Goal: Information Seeking & Learning: Learn about a topic

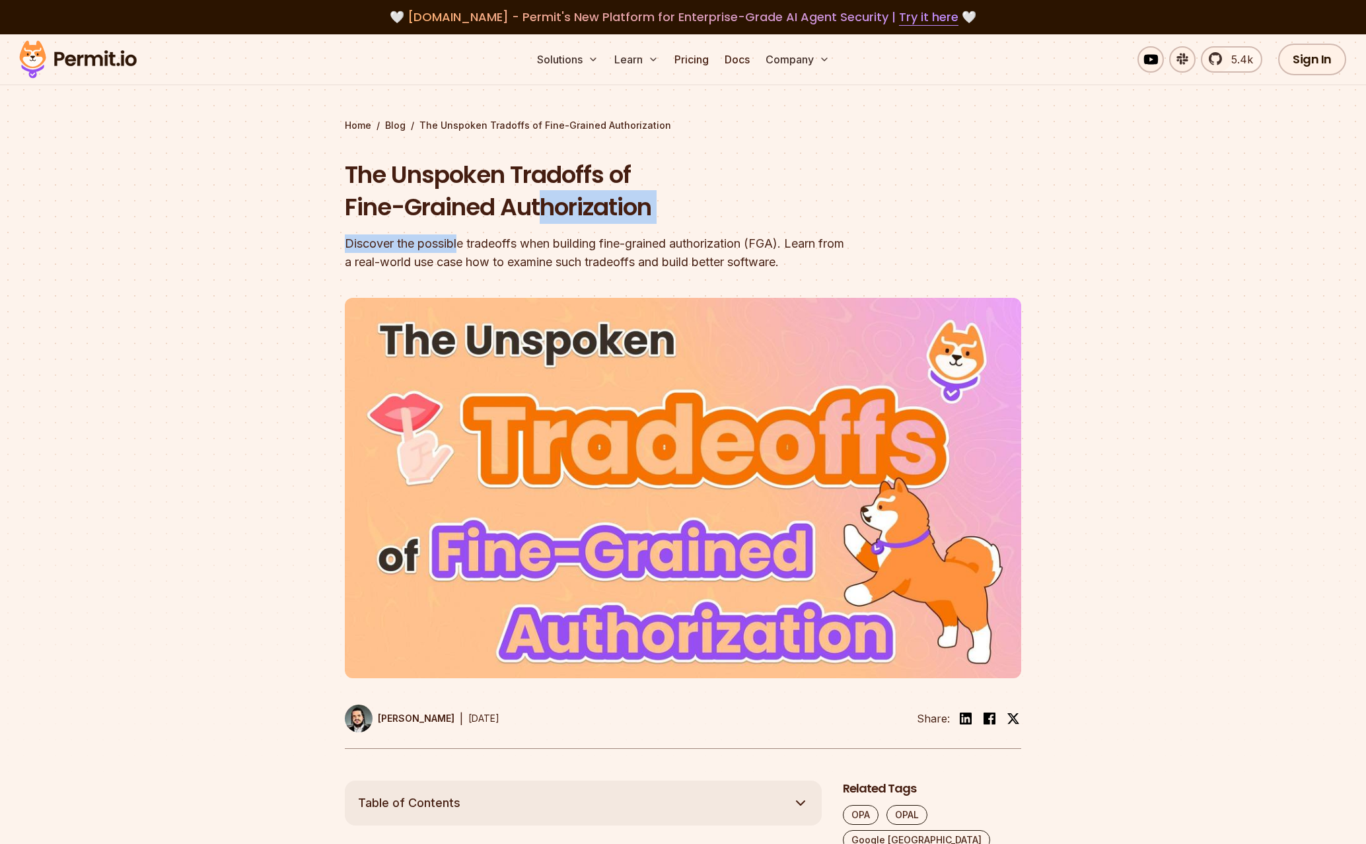
drag, startPoint x: 540, startPoint y: 223, endPoint x: 461, endPoint y: 246, distance: 81.9
click at [461, 246] on div "The Unspoken Tradoffs of Fine-Grained Authorization Discover the possible trade…" at bounding box center [598, 215] width 507 height 113
click at [461, 246] on div "Discover the possible tradeoffs when building fine-grained authorization (FGA).…" at bounding box center [598, 253] width 507 height 37
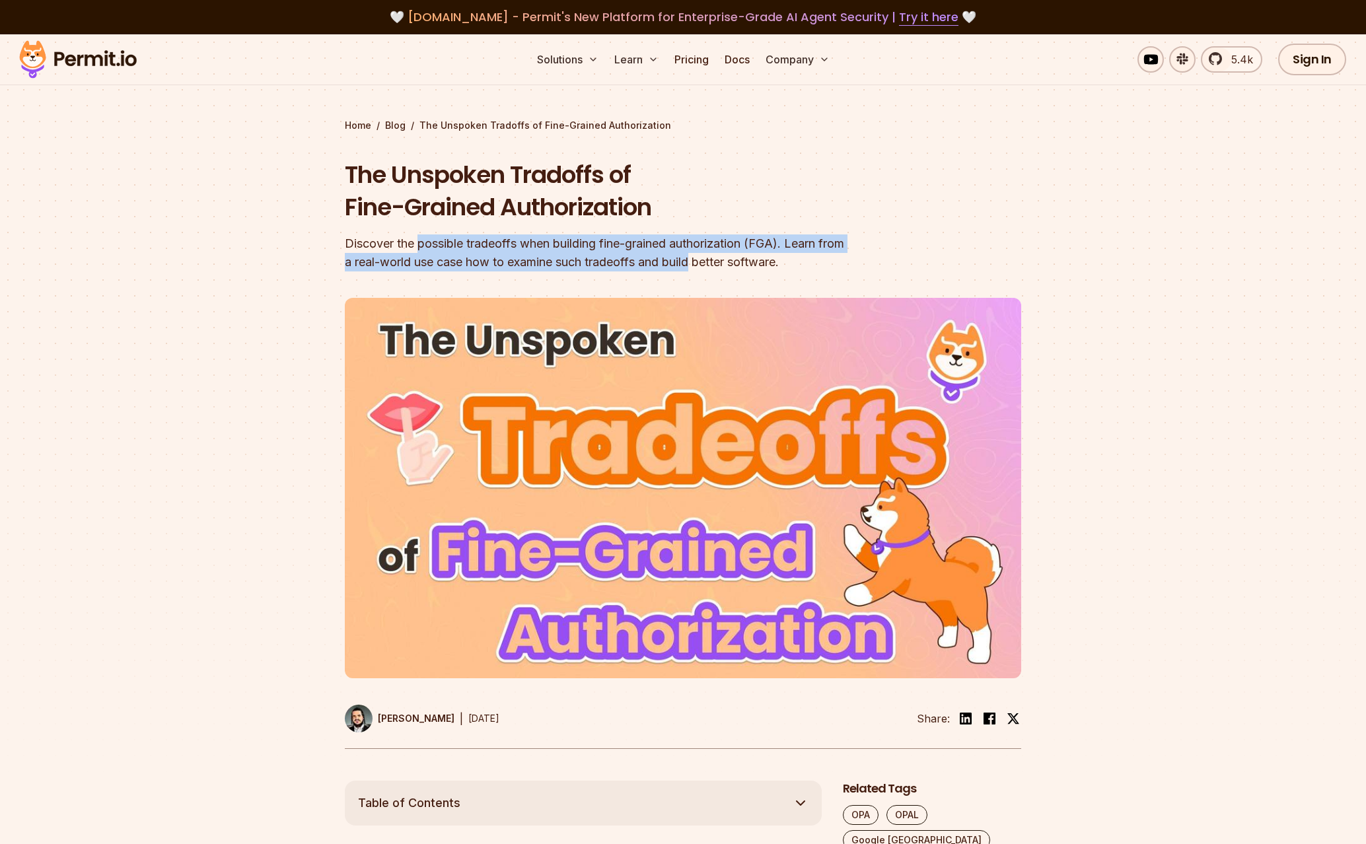
drag, startPoint x: 461, startPoint y: 246, endPoint x: 708, endPoint y: 254, distance: 247.2
click at [706, 254] on div "Discover the possible tradeoffs when building fine-grained authorization (FGA).…" at bounding box center [598, 253] width 507 height 37
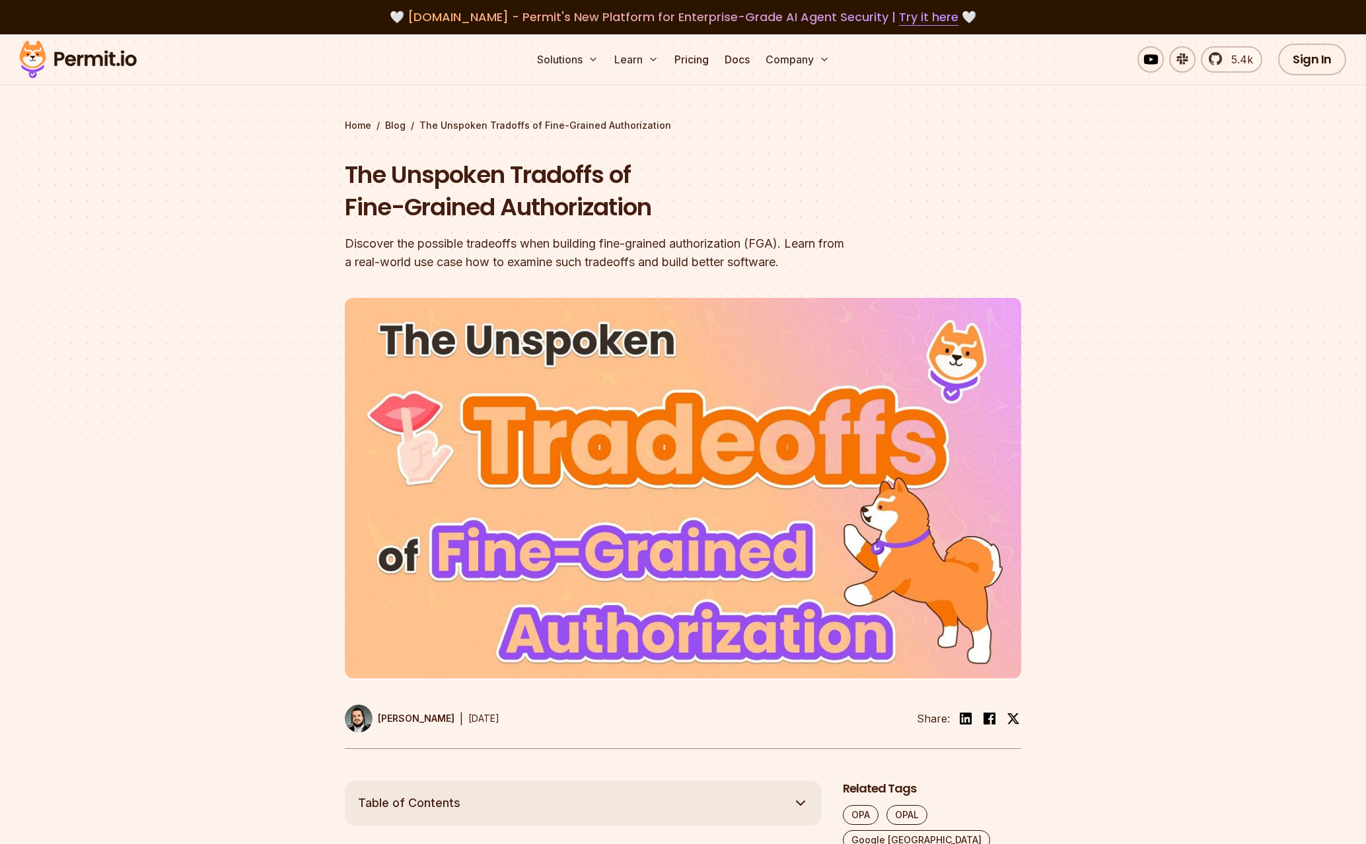
click at [710, 254] on div "Discover the possible tradeoffs when building fine-grained authorization (FGA).…" at bounding box center [598, 253] width 507 height 37
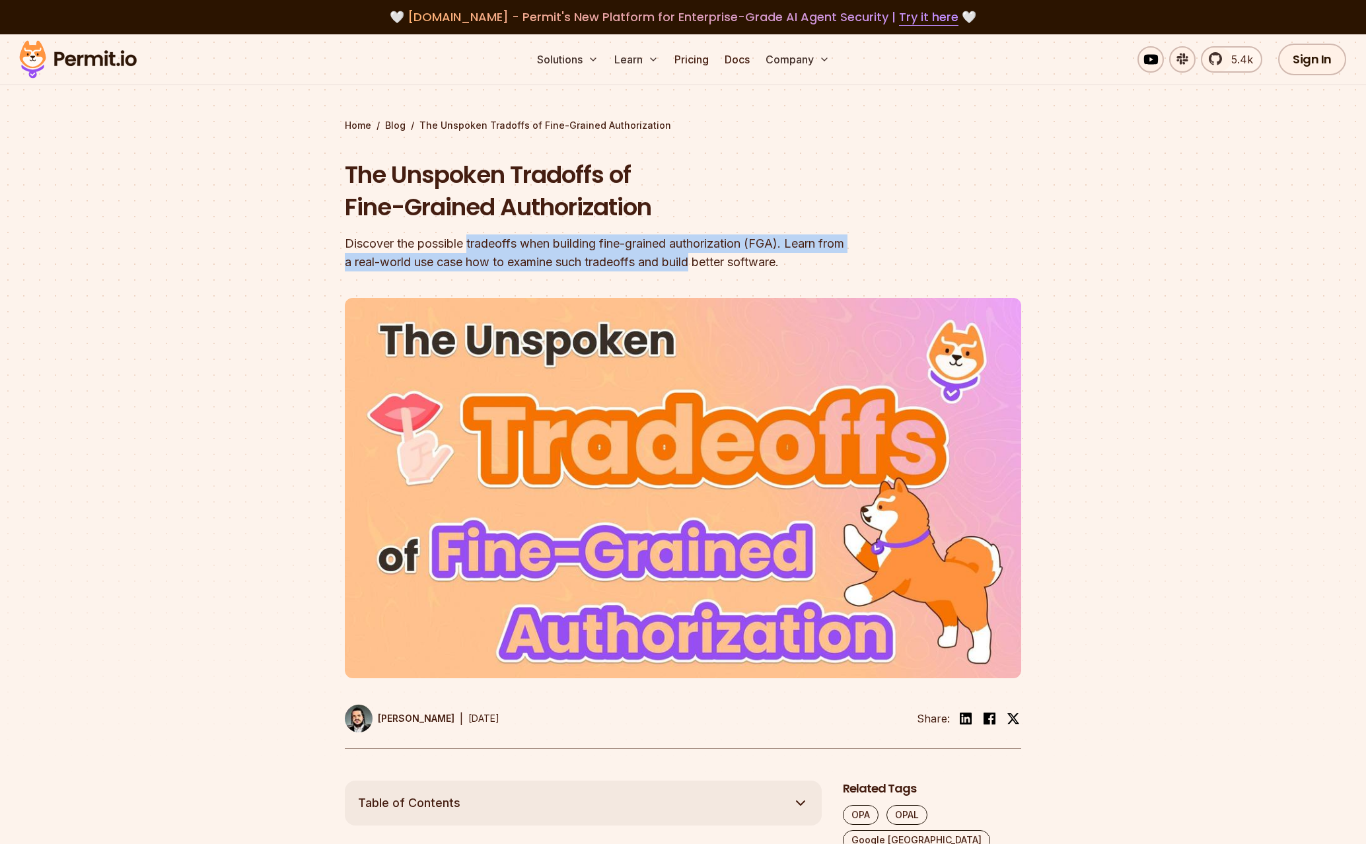
drag, startPoint x: 710, startPoint y: 254, endPoint x: 462, endPoint y: 248, distance: 247.1
click at [463, 248] on div "Discover the possible tradeoffs when building fine-grained authorization (FGA).…" at bounding box center [598, 253] width 507 height 37
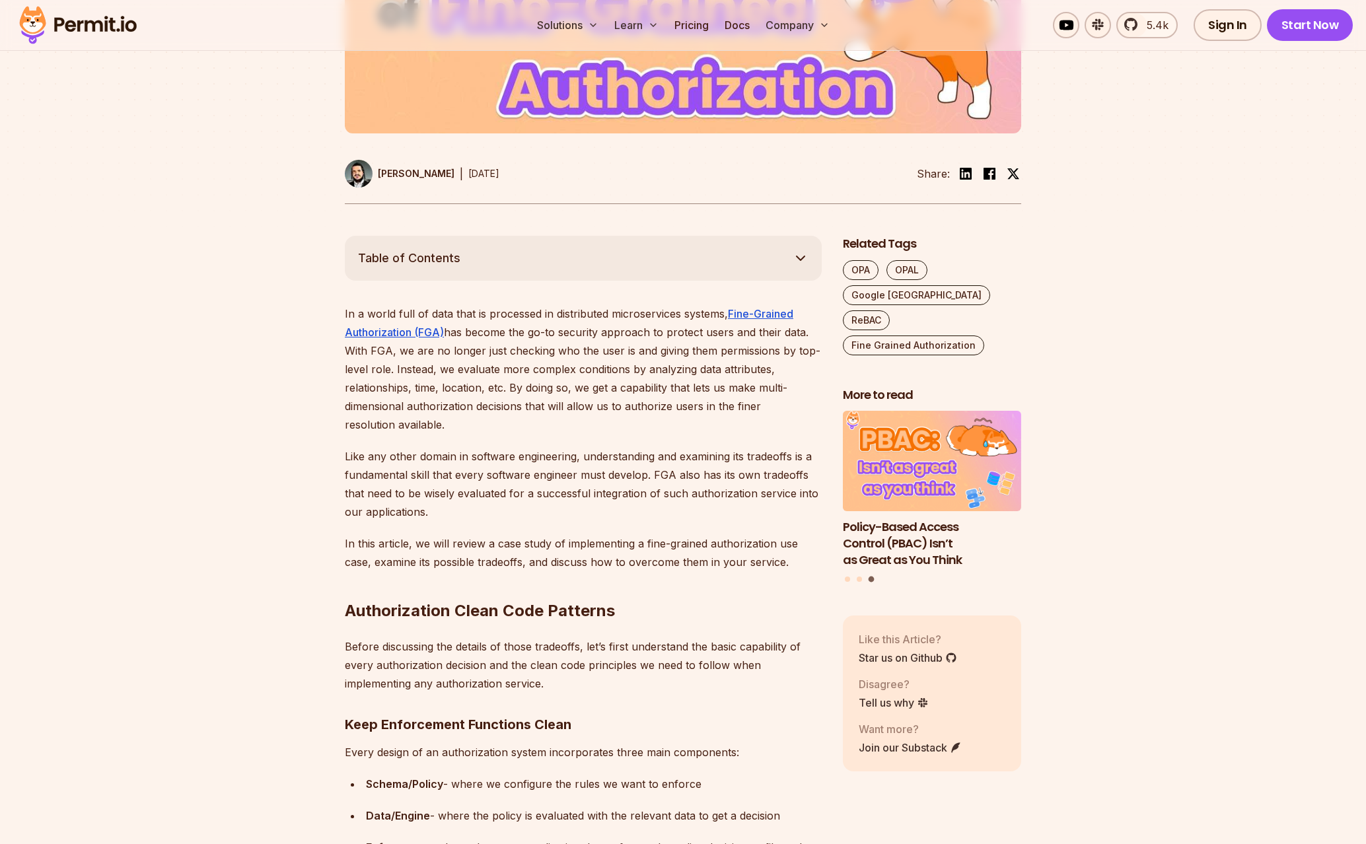
scroll to position [558, 0]
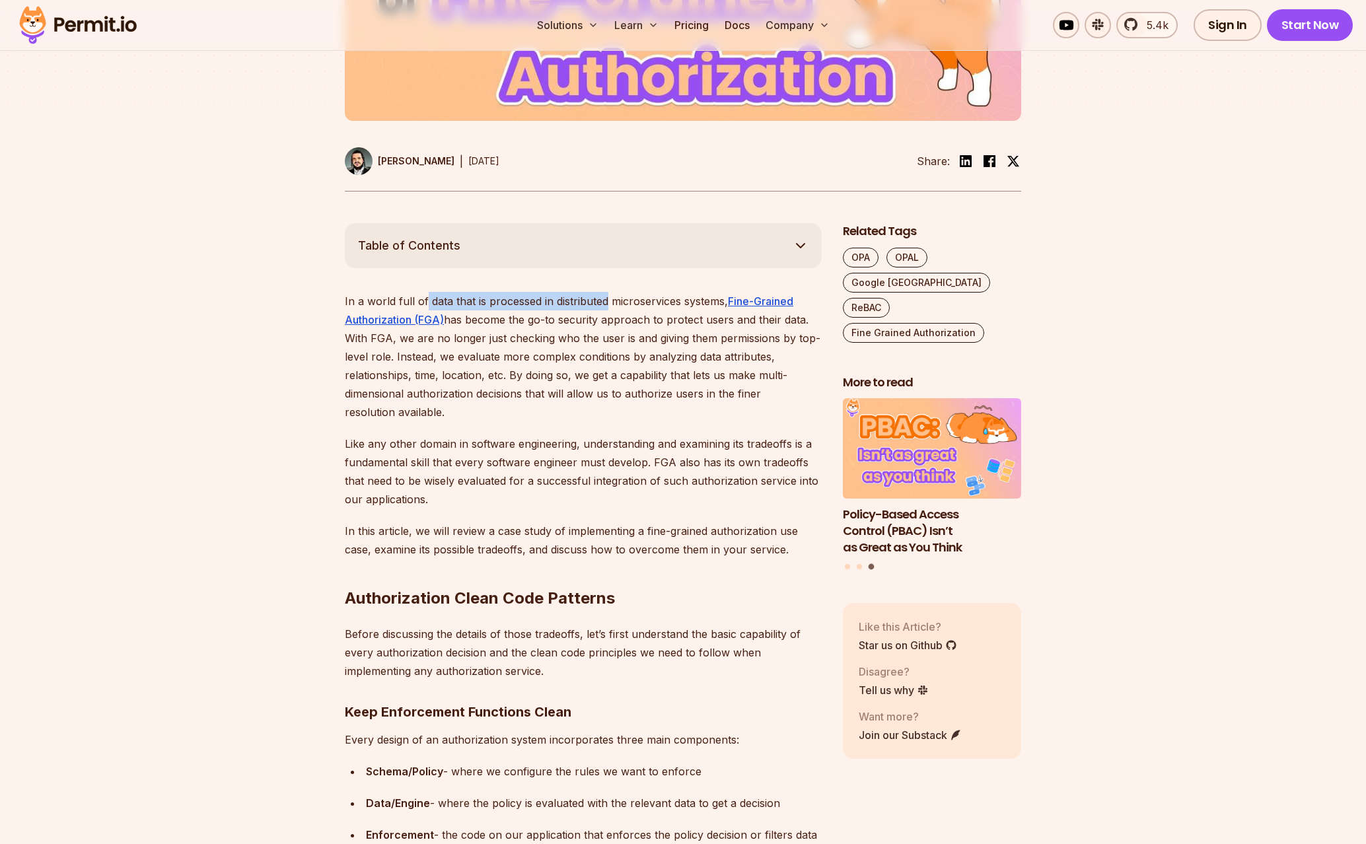
drag, startPoint x: 432, startPoint y: 294, endPoint x: 604, endPoint y: 305, distance: 172.8
click at [604, 305] on p "In a world full of data that is processed in distributed microservices systems,…" at bounding box center [583, 356] width 477 height 129
drag, startPoint x: 604, startPoint y: 305, endPoint x: 470, endPoint y: 304, distance: 134.1
click at [470, 304] on p "In a world full of data that is processed in distributed microservices systems,…" at bounding box center [583, 356] width 477 height 129
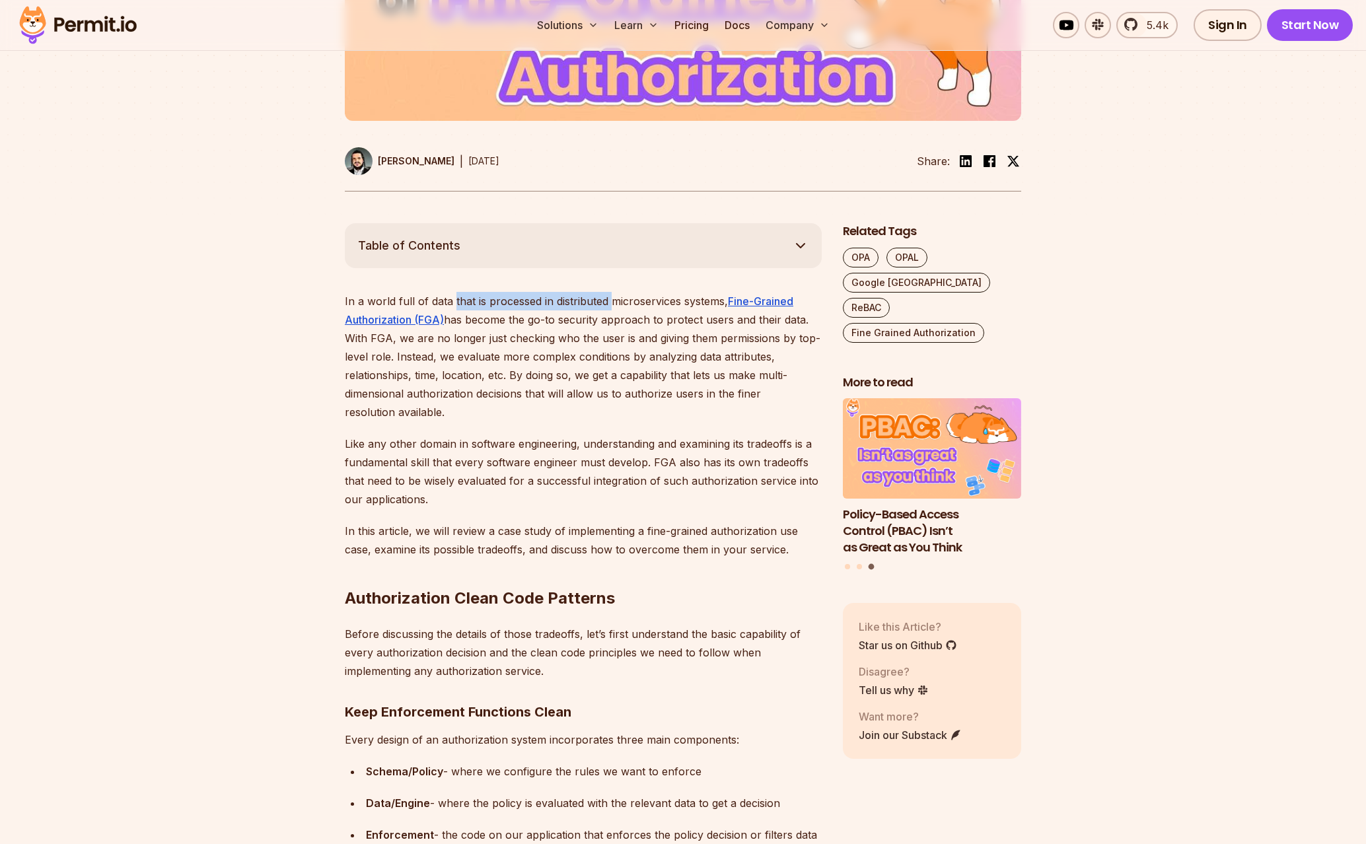
click at [470, 304] on p "In a world full of data that is processed in distributed microservices systems,…" at bounding box center [583, 356] width 477 height 129
drag, startPoint x: 509, startPoint y: 307, endPoint x: 552, endPoint y: 321, distance: 45.1
click at [552, 321] on p "In a world full of data that is processed in distributed microservices systems,…" at bounding box center [583, 356] width 477 height 129
drag, startPoint x: 552, startPoint y: 321, endPoint x: 666, endPoint y: 323, distance: 114.3
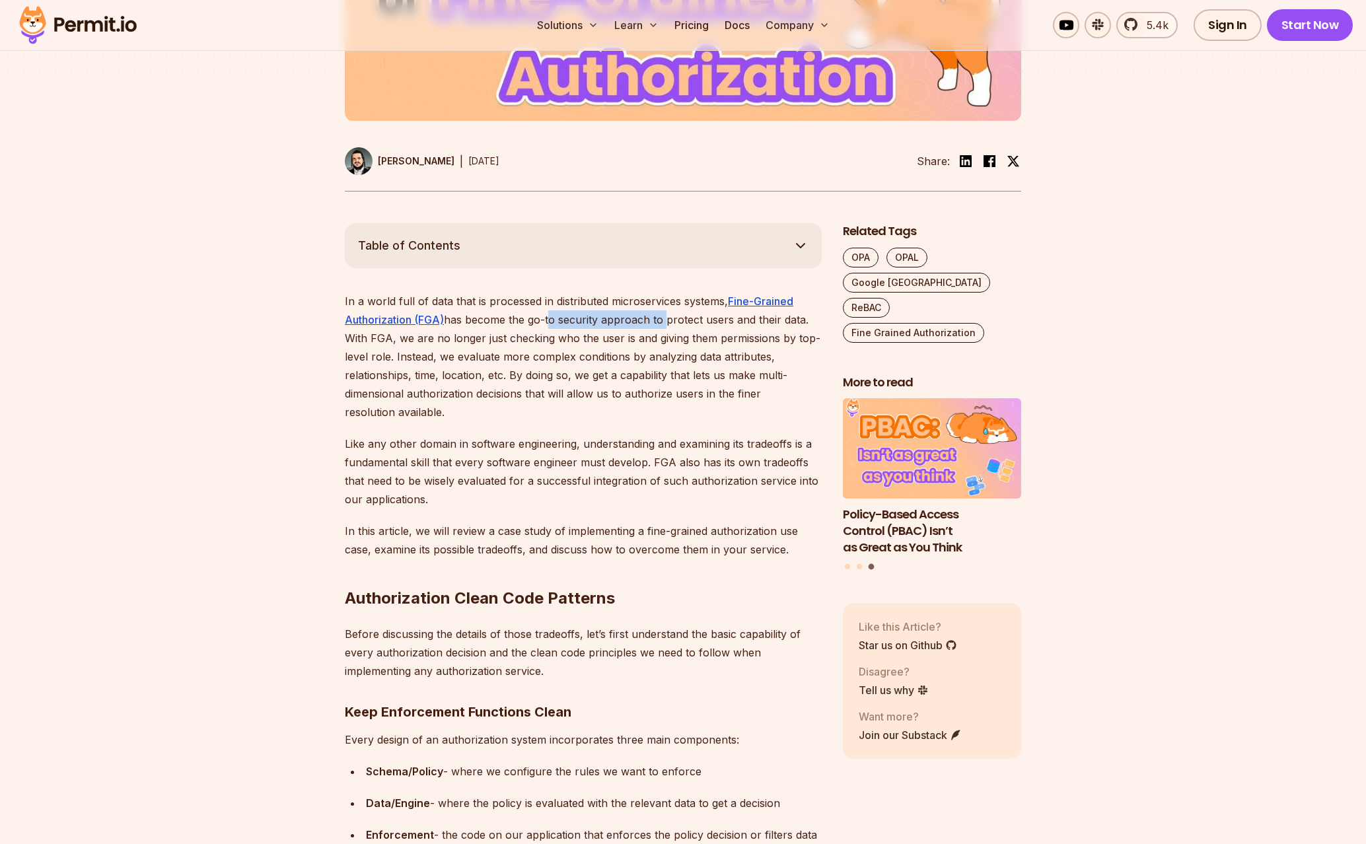
click at [662, 323] on p "In a world full of data that is processed in distributed microservices systems,…" at bounding box center [583, 356] width 477 height 129
click at [666, 323] on p "In a world full of data that is processed in distributed microservices systems,…" at bounding box center [583, 356] width 477 height 129
drag, startPoint x: 666, startPoint y: 323, endPoint x: 525, endPoint y: 327, distance: 140.8
click at [526, 327] on p "In a world full of data that is processed in distributed microservices systems,…" at bounding box center [583, 356] width 477 height 129
click at [525, 327] on p "In a world full of data that is processed in distributed microservices systems,…" at bounding box center [583, 356] width 477 height 129
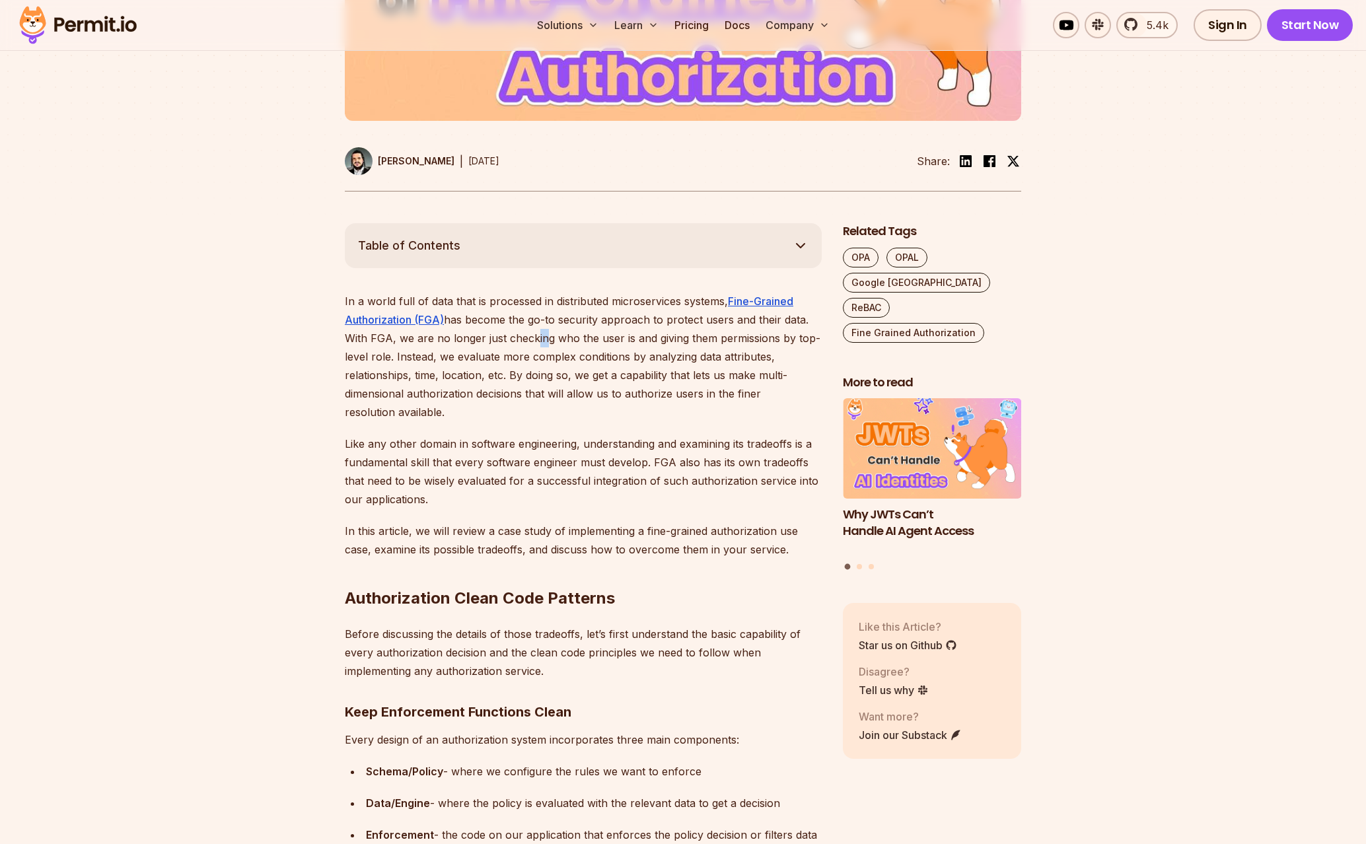
drag, startPoint x: 530, startPoint y: 332, endPoint x: 542, endPoint y: 343, distance: 15.9
click at [542, 342] on p "In a world full of data that is processed in distributed microservices systems,…" at bounding box center [583, 356] width 477 height 129
drag, startPoint x: 544, startPoint y: 344, endPoint x: 441, endPoint y: 344, distance: 103.1
click at [441, 344] on p "In a world full of data that is processed in distributed microservices systems,…" at bounding box center [583, 356] width 477 height 129
click at [441, 343] on p "In a world full of data that is processed in distributed microservices systems,…" at bounding box center [583, 356] width 477 height 129
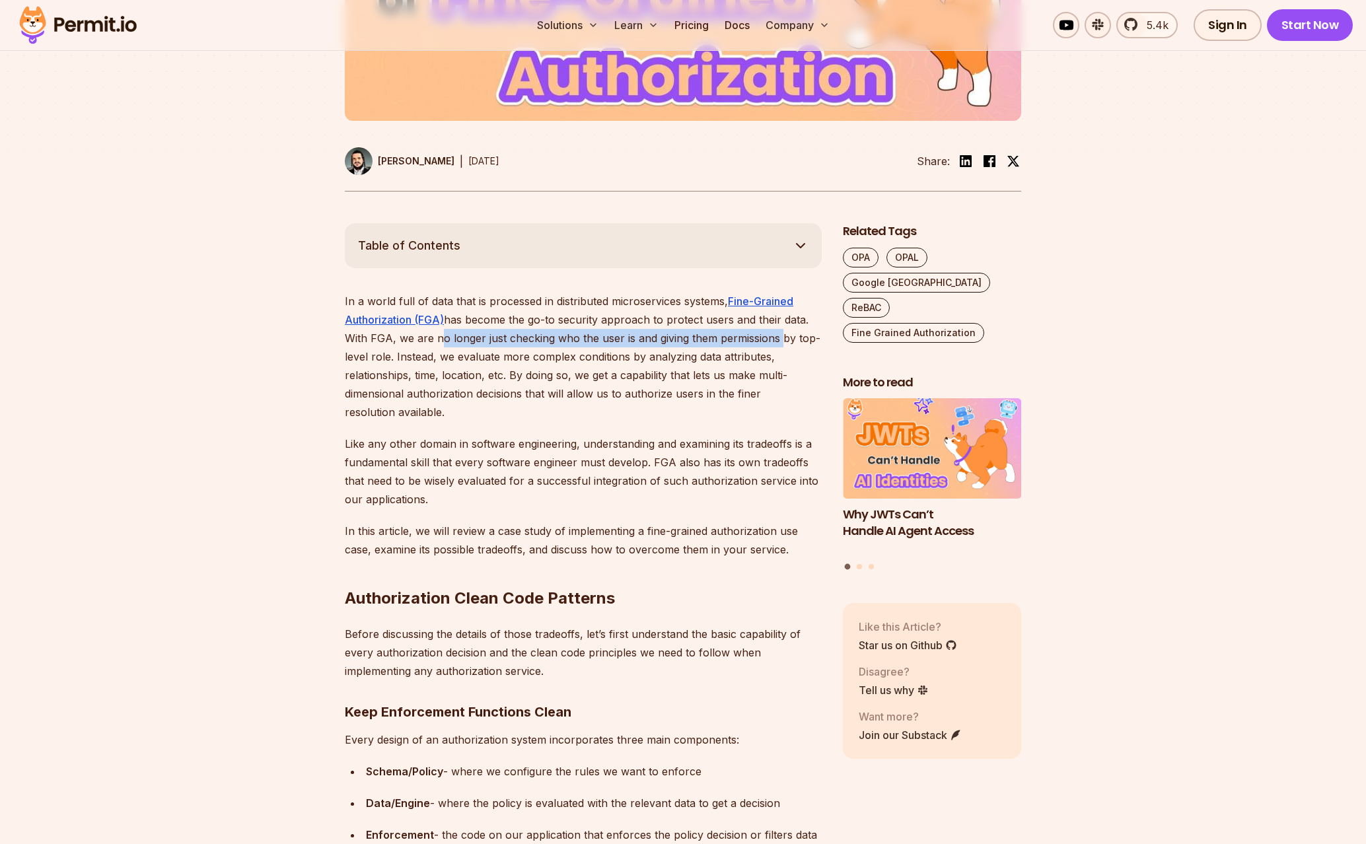
drag, startPoint x: 441, startPoint y: 343, endPoint x: 719, endPoint y: 346, distance: 278.1
click at [719, 346] on p "In a world full of data that is processed in distributed microservices systems,…" at bounding box center [583, 356] width 477 height 129
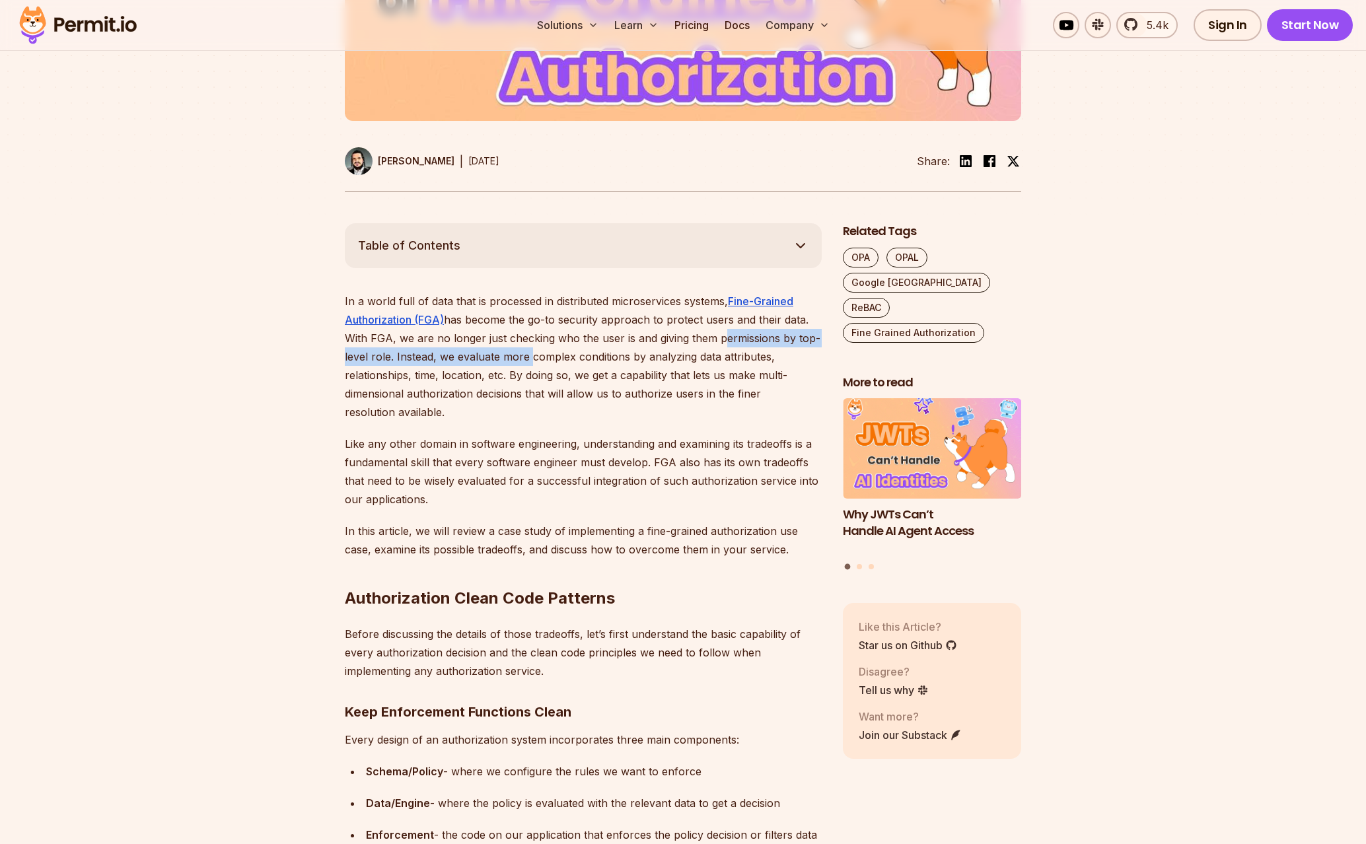
drag, startPoint x: 688, startPoint y: 353, endPoint x: 499, endPoint y: 359, distance: 189.1
click at [499, 359] on p "In a world full of data that is processed in distributed microservices systems,…" at bounding box center [583, 356] width 477 height 129
drag, startPoint x: 499, startPoint y: 359, endPoint x: 674, endPoint y: 361, distance: 174.4
click at [674, 361] on p "In a world full of data that is processed in distributed microservices systems,…" at bounding box center [583, 356] width 477 height 129
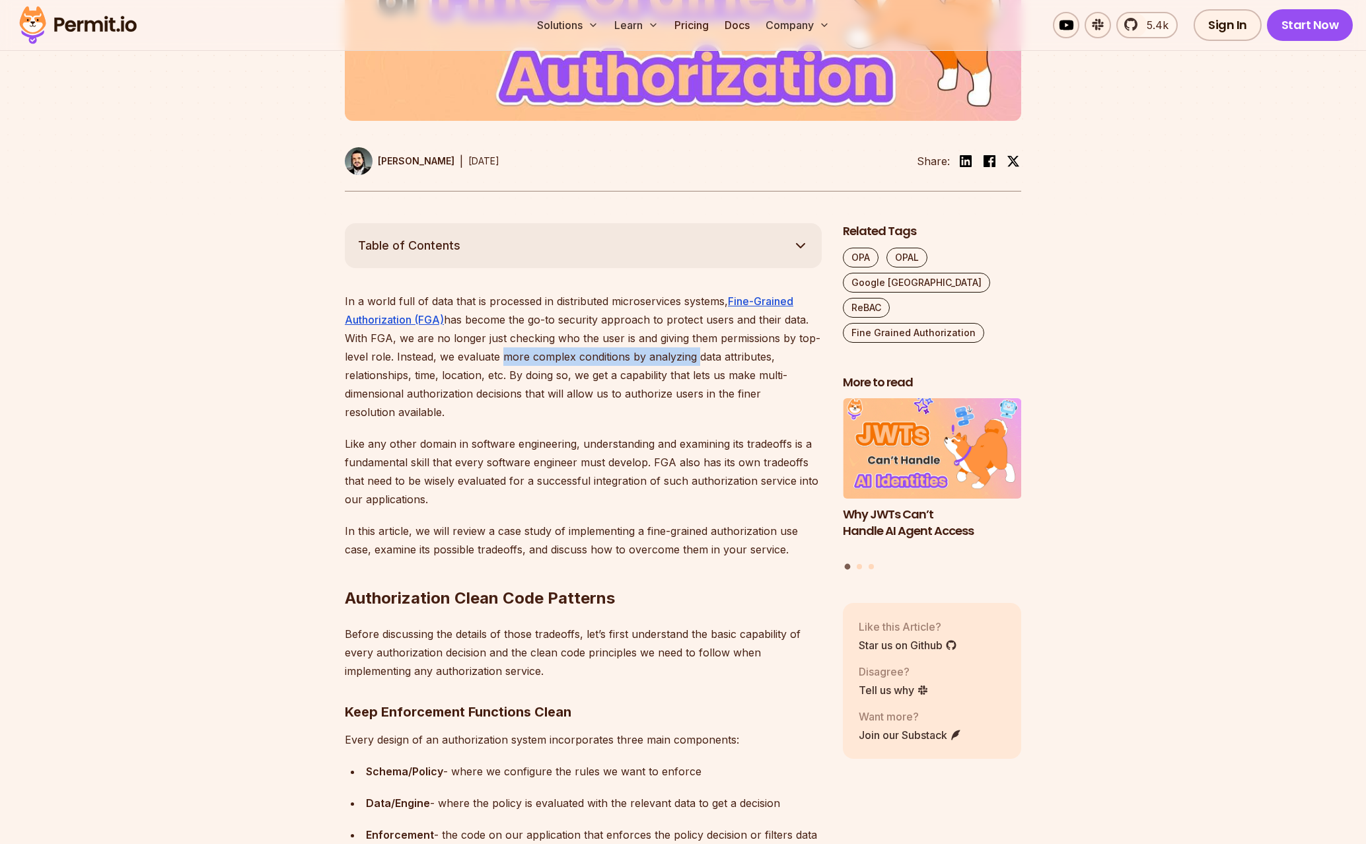
click at [674, 361] on p "In a world full of data that is processed in distributed microservices systems,…" at bounding box center [583, 356] width 477 height 129
drag, startPoint x: 674, startPoint y: 361, endPoint x: 478, endPoint y: 363, distance: 195.6
click at [478, 363] on p "In a world full of data that is processed in distributed microservices systems,…" at bounding box center [583, 356] width 477 height 129
drag, startPoint x: 413, startPoint y: 377, endPoint x: 601, endPoint y: 379, distance: 188.3
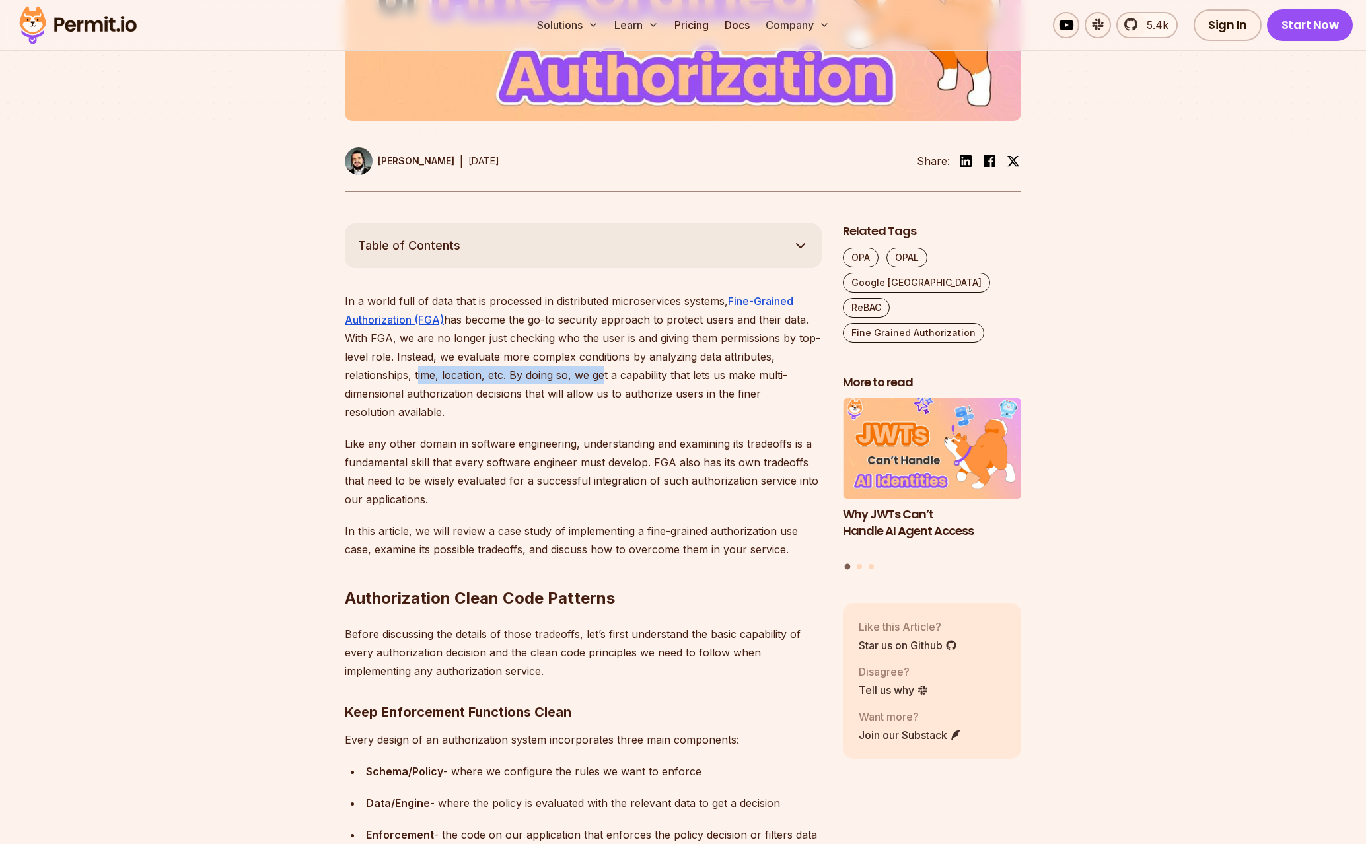
click at [601, 379] on p "In a world full of data that is processed in distributed microservices systems,…" at bounding box center [583, 356] width 477 height 129
drag, startPoint x: 515, startPoint y: 383, endPoint x: 495, endPoint y: 383, distance: 19.8
click at [495, 383] on p "In a world full of data that is processed in distributed microservices systems,…" at bounding box center [583, 356] width 477 height 129
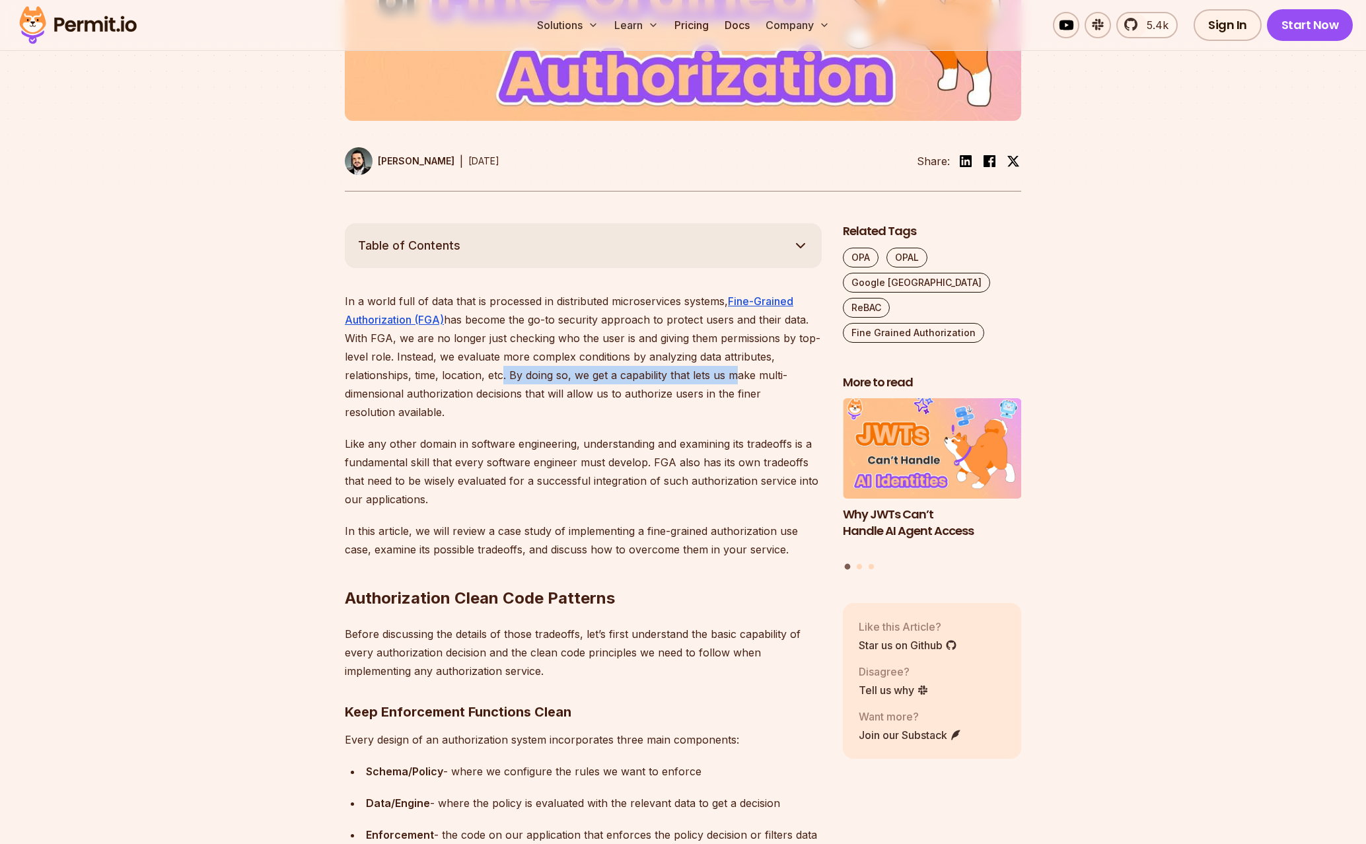
drag, startPoint x: 546, startPoint y: 381, endPoint x: 738, endPoint y: 371, distance: 192.5
click at [737, 371] on p "In a world full of data that is processed in distributed microservices systems,…" at bounding box center [583, 356] width 477 height 129
click at [738, 371] on p "In a world full of data that is processed in distributed microservices systems,…" at bounding box center [583, 356] width 477 height 129
drag, startPoint x: 694, startPoint y: 379, endPoint x: 462, endPoint y: 391, distance: 232.2
click at [462, 391] on p "In a world full of data that is processed in distributed microservices systems,…" at bounding box center [583, 356] width 477 height 129
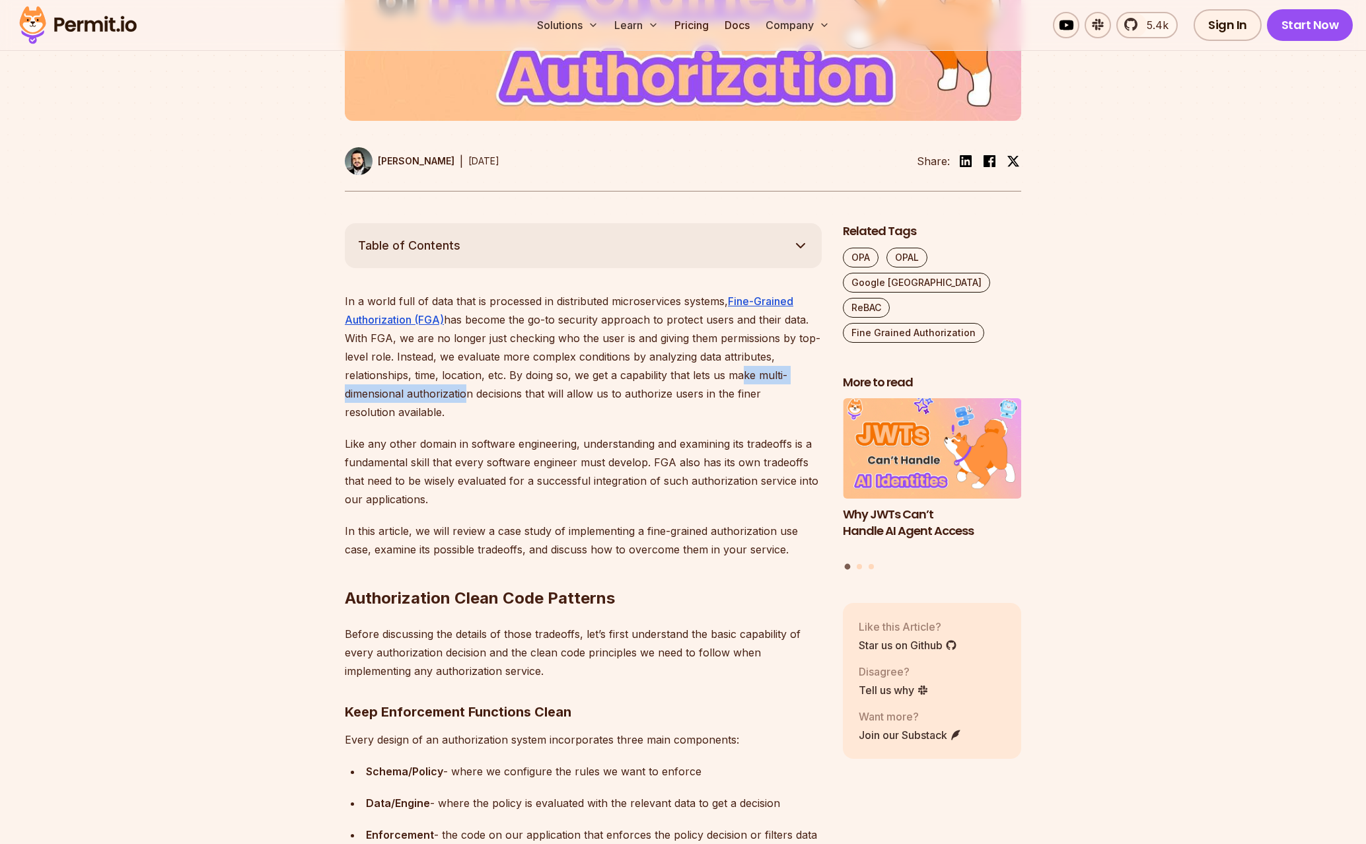
click at [462, 391] on p "In a world full of data that is processed in distributed microservices systems,…" at bounding box center [583, 356] width 477 height 129
drag, startPoint x: 462, startPoint y: 391, endPoint x: 743, endPoint y: 394, distance: 281.4
click at [738, 394] on p "In a world full of data that is processed in distributed microservices systems,…" at bounding box center [583, 356] width 477 height 129
drag, startPoint x: 743, startPoint y: 394, endPoint x: 579, endPoint y: 441, distance: 170.2
click at [743, 394] on p "In a world full of data that is processed in distributed microservices systems,…" at bounding box center [583, 356] width 477 height 129
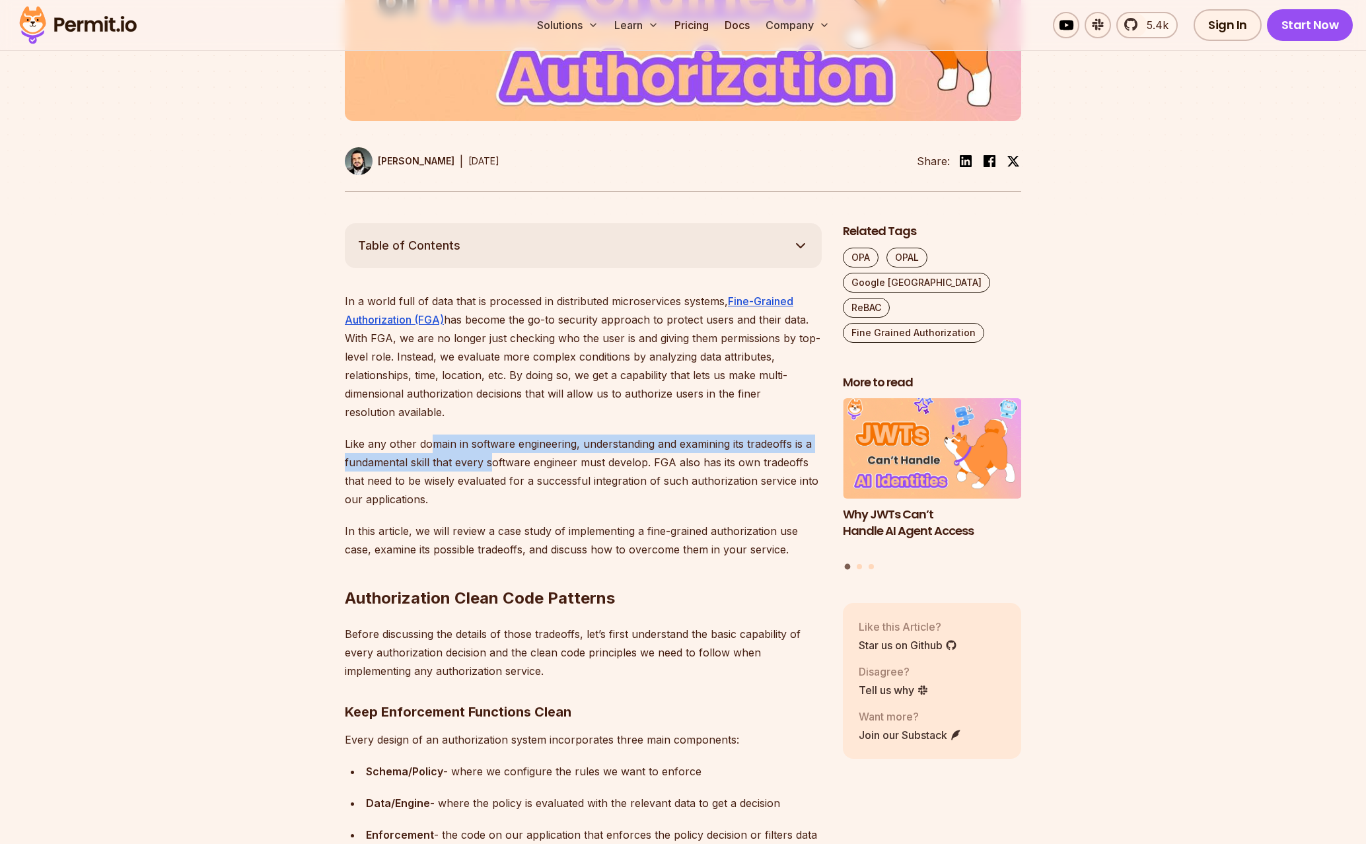
drag, startPoint x: 443, startPoint y: 445, endPoint x: 430, endPoint y: 443, distance: 13.4
click at [430, 443] on p "Like any other domain in software engineering, understanding and examining its …" at bounding box center [583, 472] width 477 height 74
drag, startPoint x: 472, startPoint y: 449, endPoint x: 698, endPoint y: 443, distance: 225.4
click at [698, 443] on p "Like any other domain in software engineering, understanding and examining its …" at bounding box center [583, 472] width 477 height 74
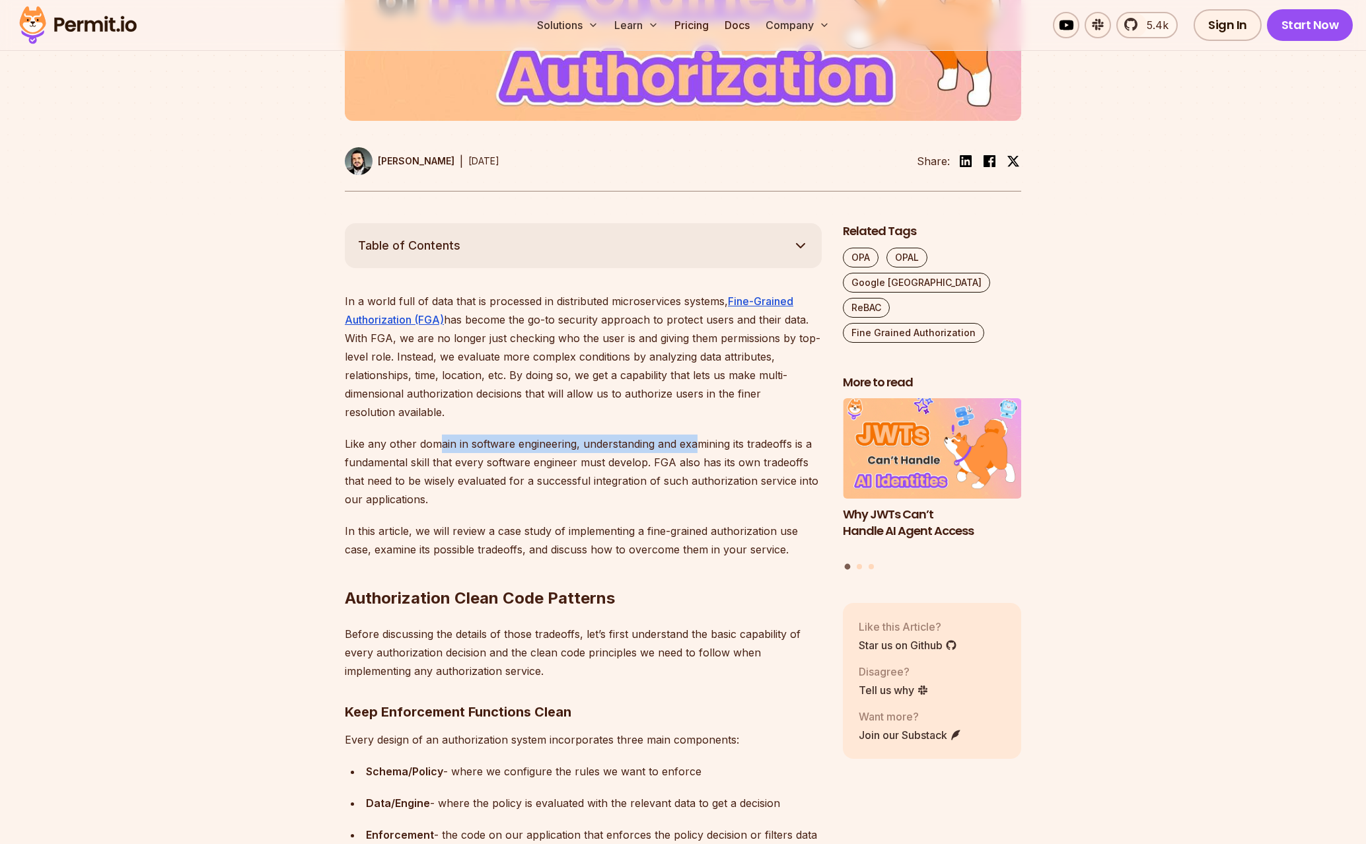
click at [698, 443] on p "Like any other domain in software engineering, understanding and examining its …" at bounding box center [583, 472] width 477 height 74
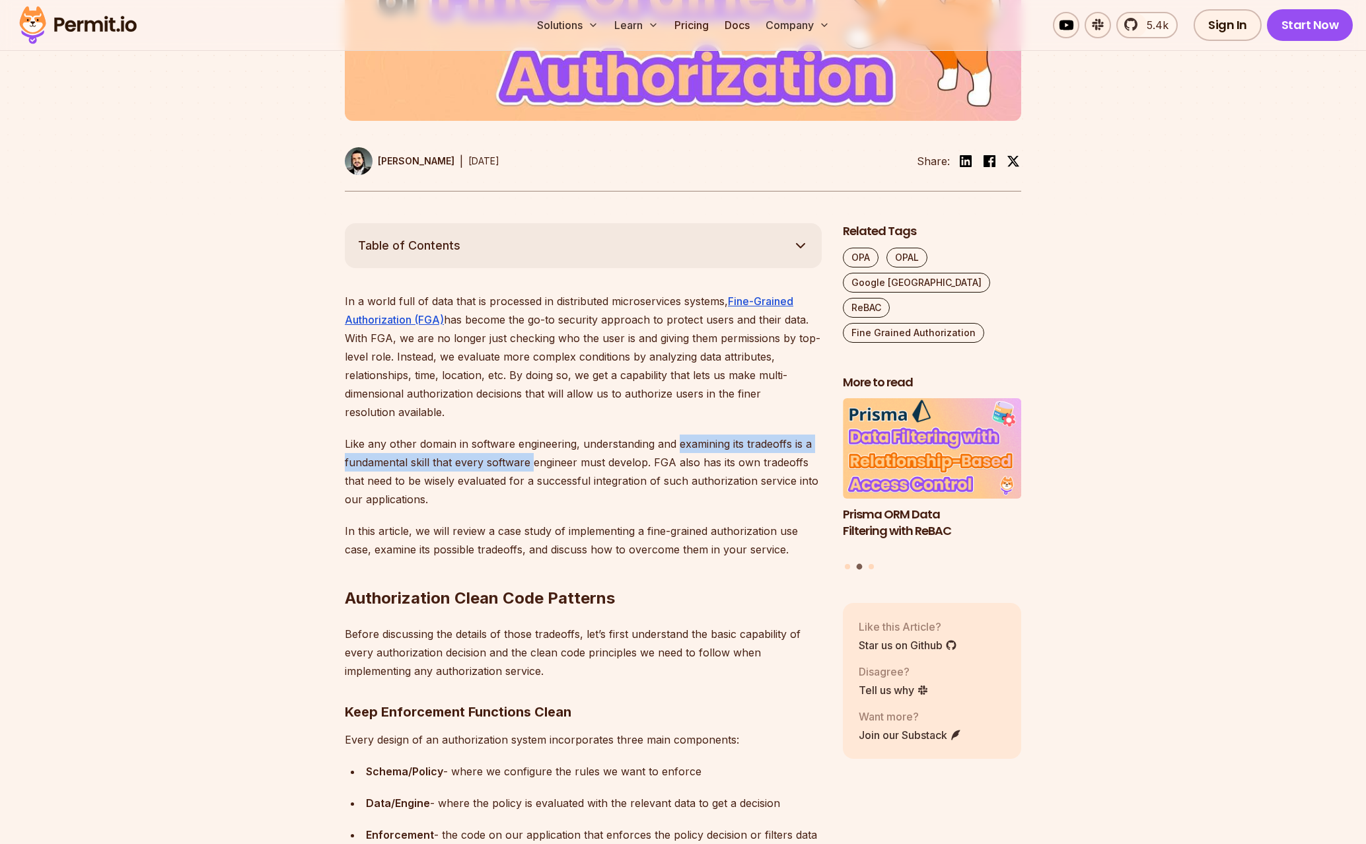
drag, startPoint x: 653, startPoint y: 450, endPoint x: 527, endPoint y: 458, distance: 126.5
click at [527, 458] on p "Like any other domain in software engineering, understanding and examining its …" at bounding box center [583, 472] width 477 height 74
drag, startPoint x: 527, startPoint y: 458, endPoint x: 713, endPoint y: 460, distance: 186.3
click at [711, 461] on p "Like any other domain in software engineering, understanding and examining its …" at bounding box center [583, 472] width 477 height 74
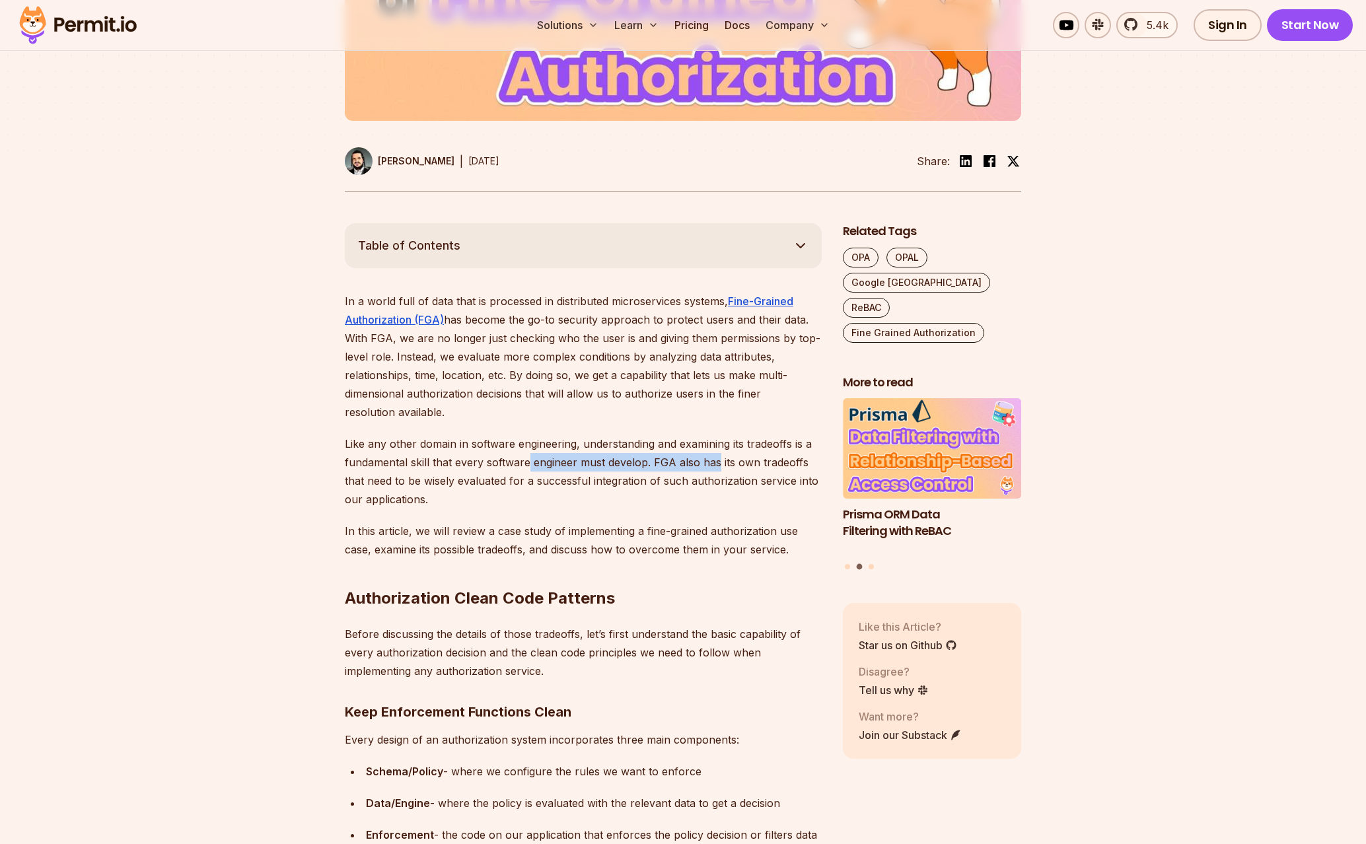
click at [713, 460] on p "Like any other domain in software engineering, understanding and examining its …" at bounding box center [583, 472] width 477 height 74
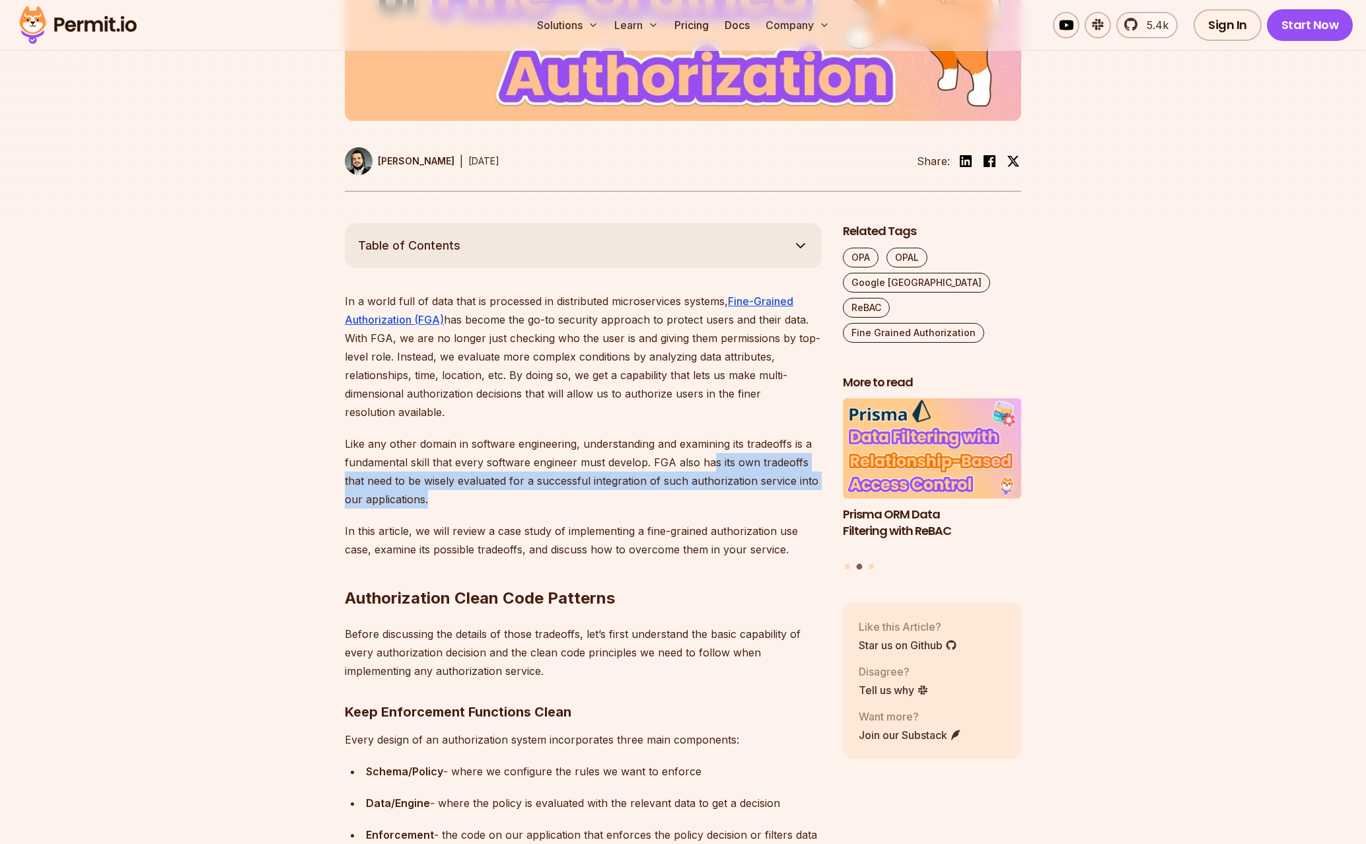
drag, startPoint x: 649, startPoint y: 469, endPoint x: 479, endPoint y: 490, distance: 171.1
click at [479, 490] on p "Like any other domain in software engineering, understanding and examining its …" at bounding box center [583, 472] width 477 height 74
click at [478, 490] on p "Like any other domain in software engineering, understanding and examining its …" at bounding box center [583, 472] width 477 height 74
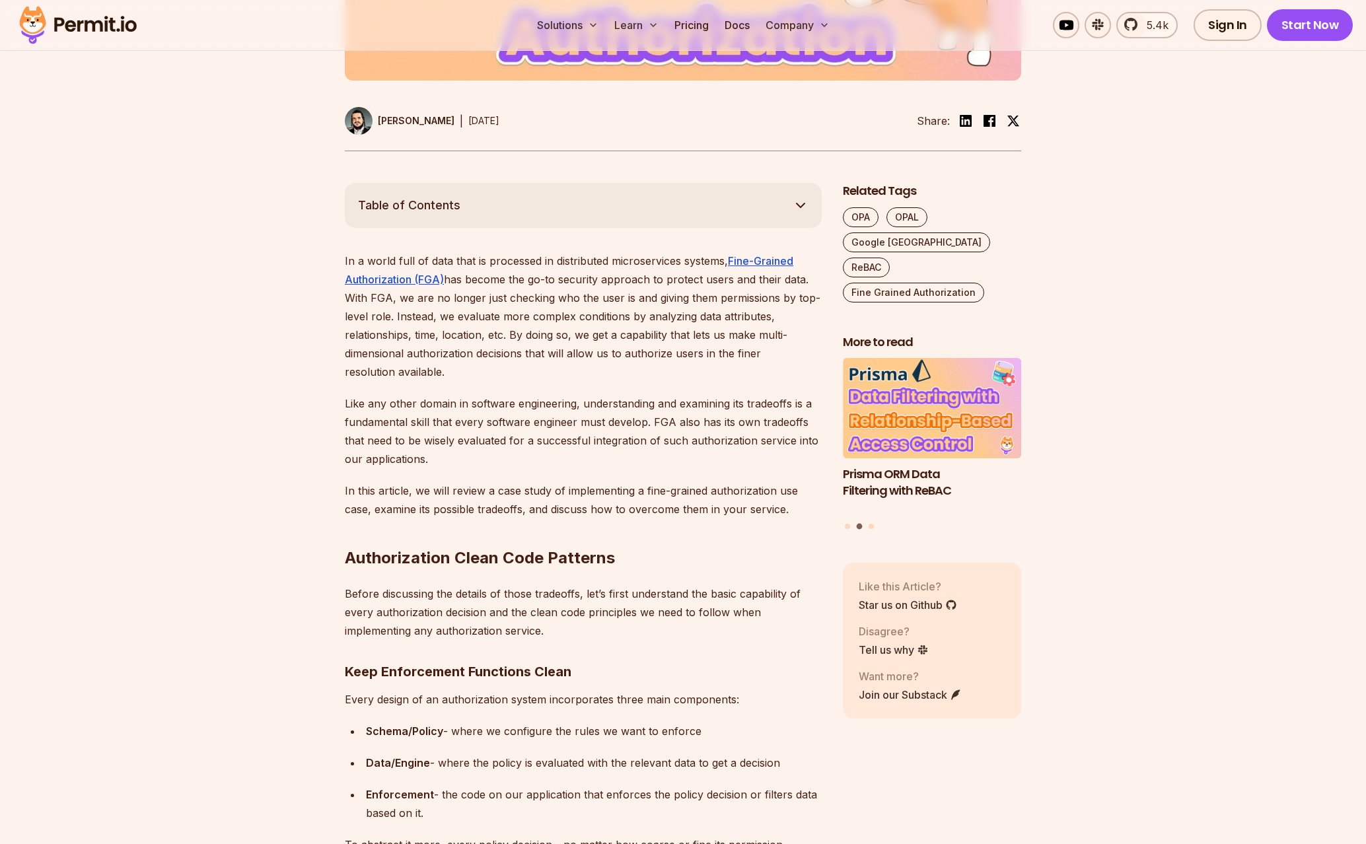
scroll to position [603, 0]
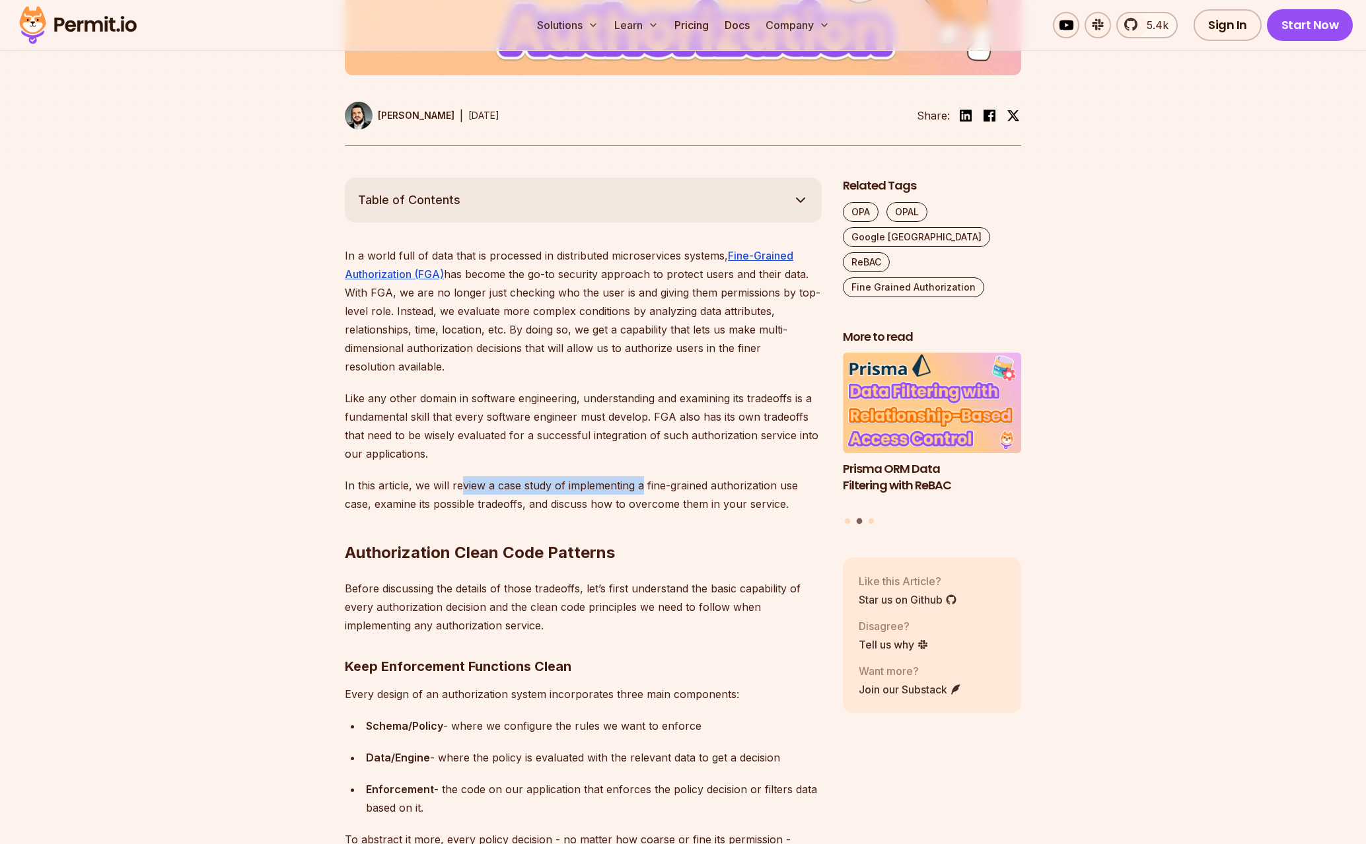
drag, startPoint x: 462, startPoint y: 477, endPoint x: 645, endPoint y: 490, distance: 182.8
click at [643, 491] on p "In this article, we will review a case study of implementing a fine-grained aut…" at bounding box center [583, 494] width 477 height 37
click at [648, 490] on p "In this article, we will review a case study of implementing a fine-grained aut…" at bounding box center [583, 494] width 477 height 37
drag, startPoint x: 648, startPoint y: 490, endPoint x: 756, endPoint y: 484, distance: 107.8
click at [756, 484] on p "In this article, we will review a case study of implementing a fine-grained aut…" at bounding box center [583, 494] width 477 height 37
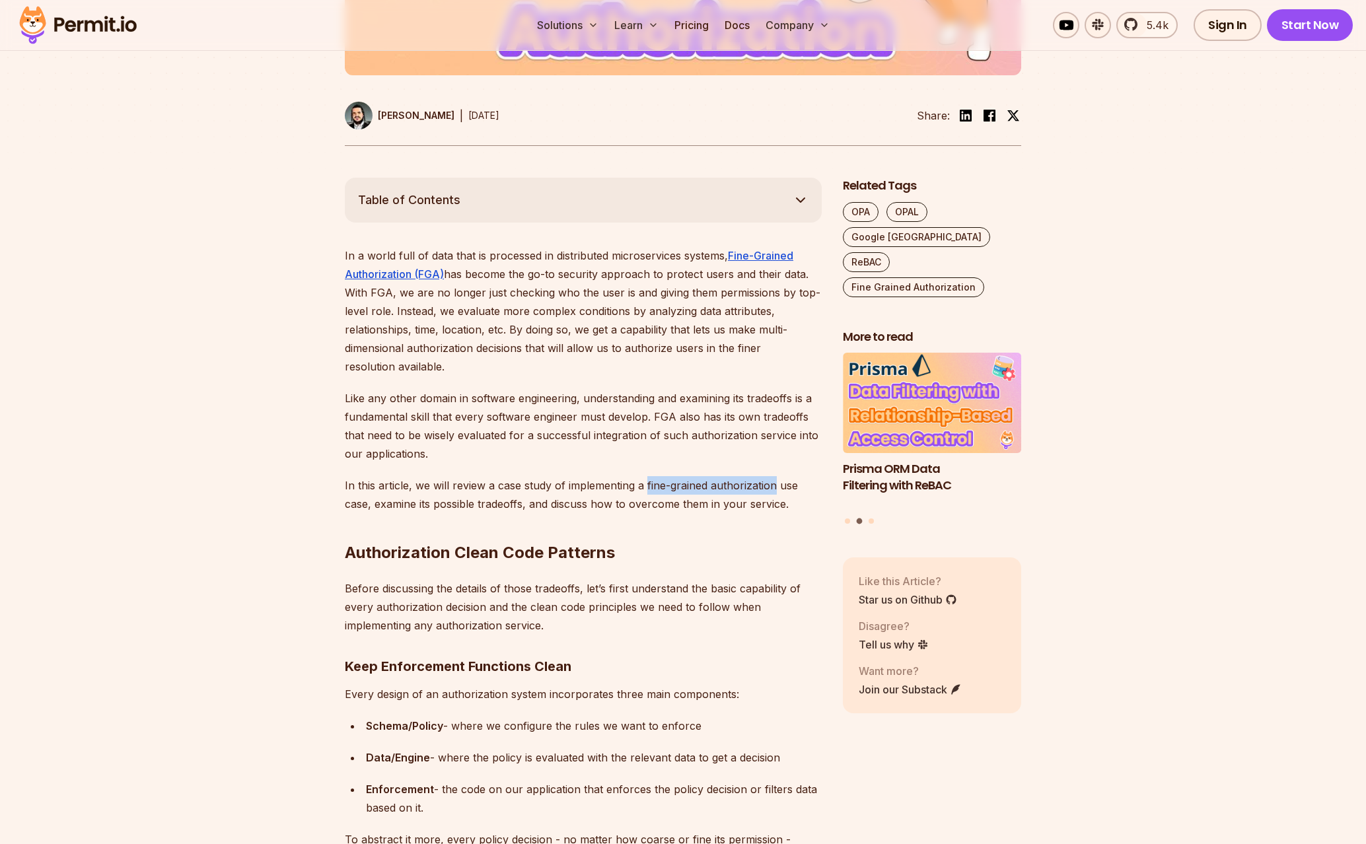
click at [756, 484] on p "In this article, we will review a case study of implementing a fine-grained aut…" at bounding box center [583, 494] width 477 height 37
drag, startPoint x: 756, startPoint y: 484, endPoint x: 515, endPoint y: 492, distance: 240.6
click at [521, 492] on p "In this article, we will review a case study of implementing a fine-grained aut…" at bounding box center [583, 494] width 477 height 37
click at [515, 492] on p "In this article, we will review a case study of implementing a fine-grained aut…" at bounding box center [583, 494] width 477 height 37
drag, startPoint x: 506, startPoint y: 499, endPoint x: 665, endPoint y: 495, distance: 158.6
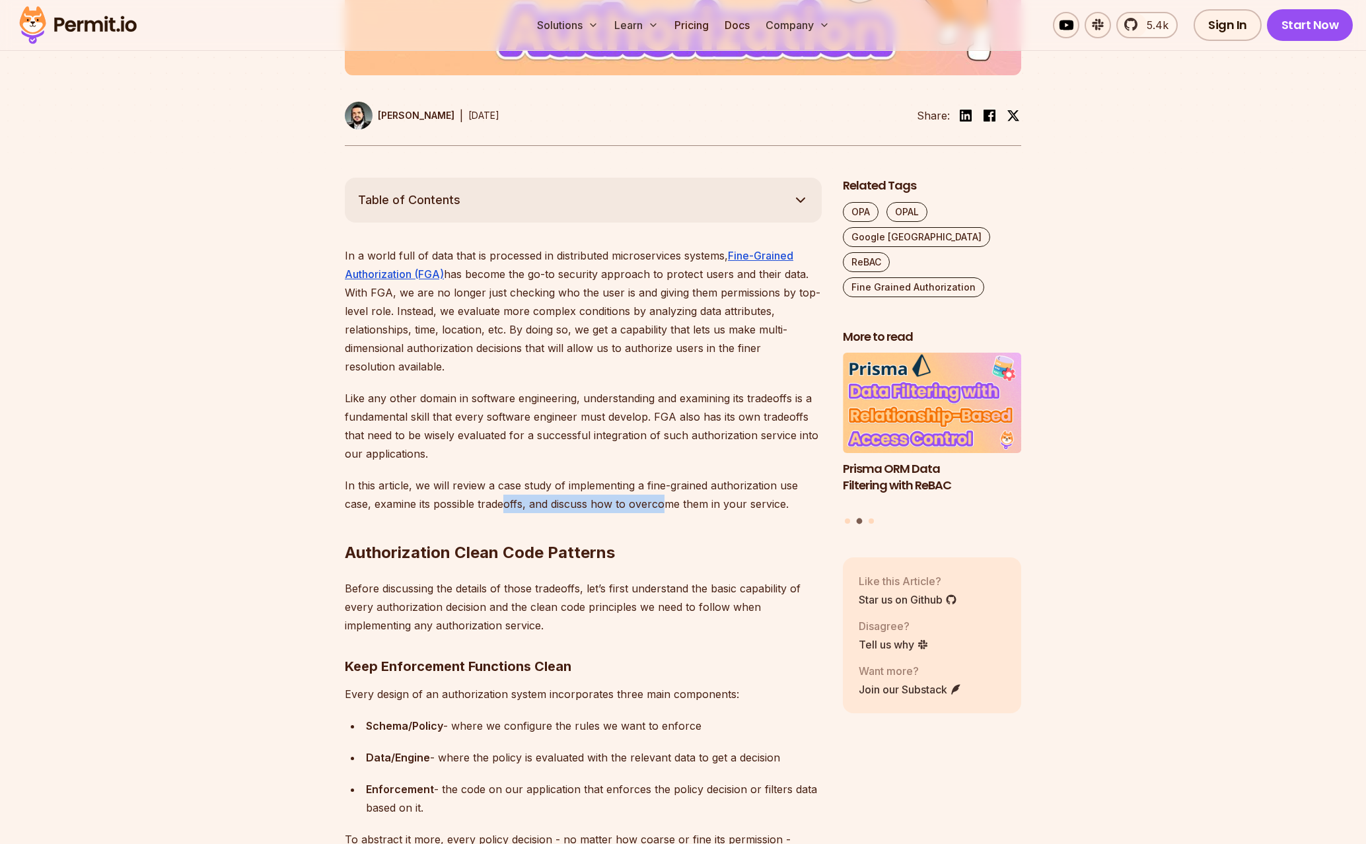
click at [665, 495] on p "In this article, we will review a case study of implementing a fine-grained aut…" at bounding box center [583, 494] width 477 height 37
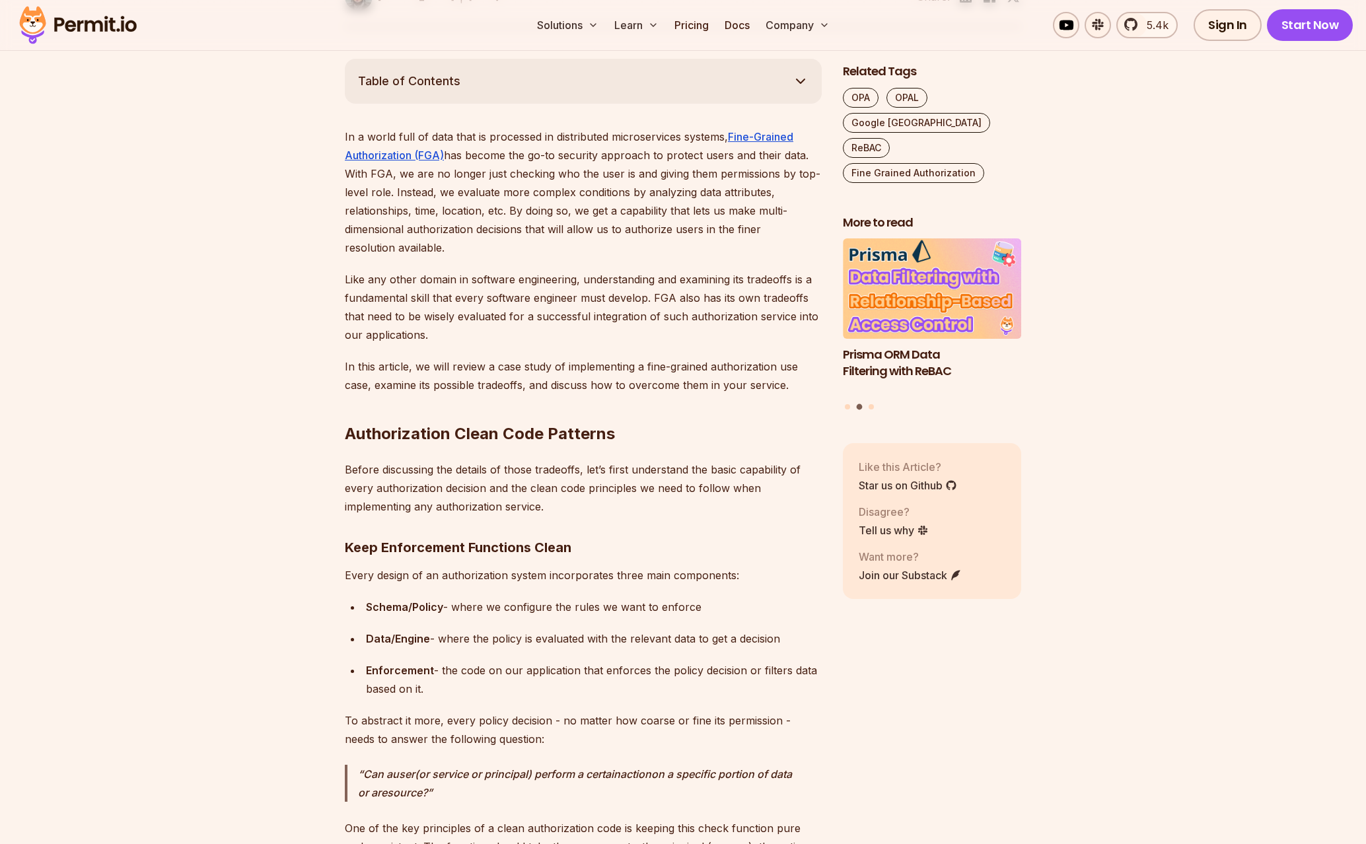
scroll to position [723, 0]
drag, startPoint x: 509, startPoint y: 452, endPoint x: 651, endPoint y: 468, distance: 143.6
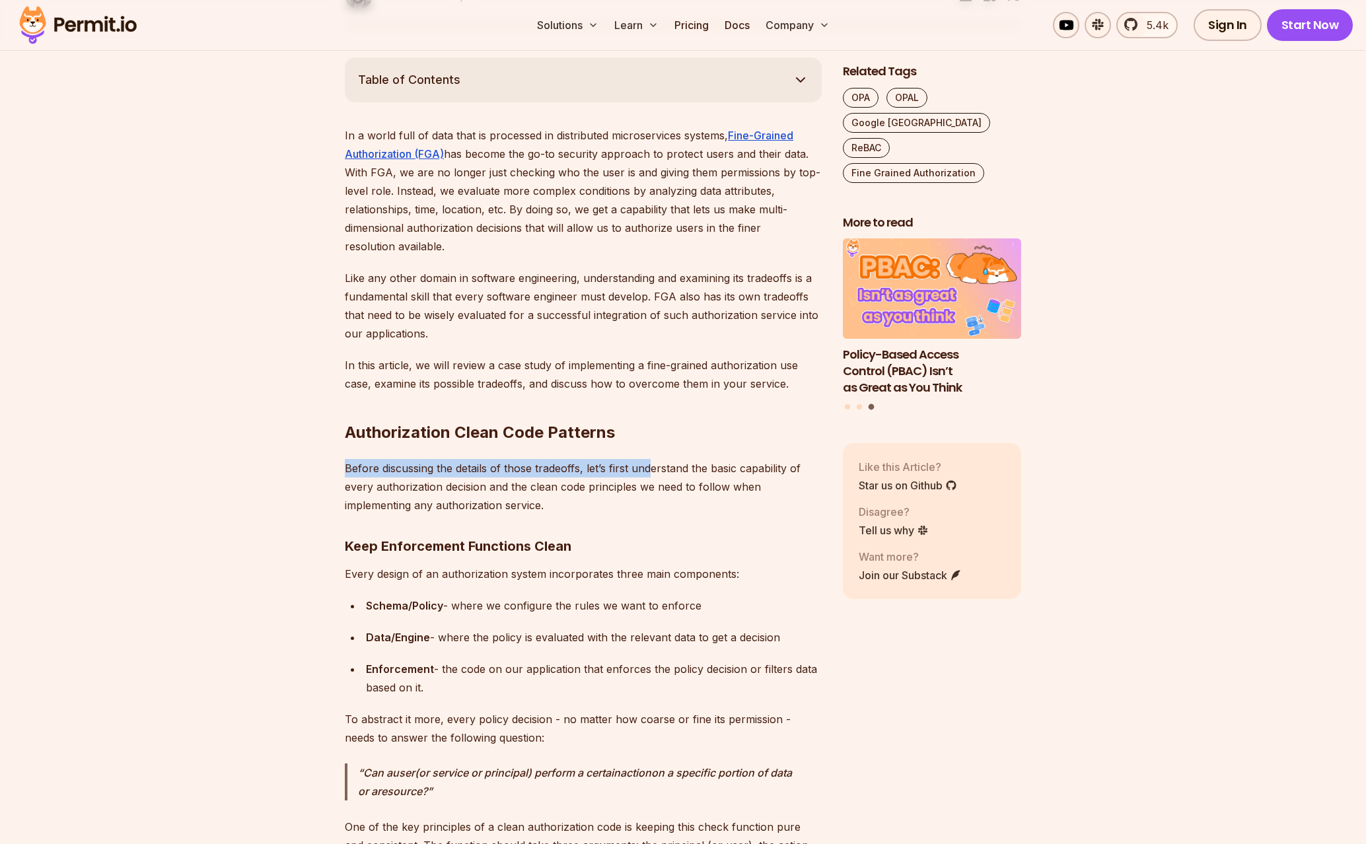
click at [651, 468] on p "Before discussing the details of those tradeoffs, let’s first understand the ba…" at bounding box center [583, 486] width 477 height 55
drag
click at [756, 471] on p "Before discussing the details of those tradeoffs, let’s first understand the ba…" at bounding box center [583, 486] width 477 height 55
click at [628, 478] on p "Before discussing the details of those tradeoffs, let’s first understand the ba…" at bounding box center [583, 486] width 477 height 55
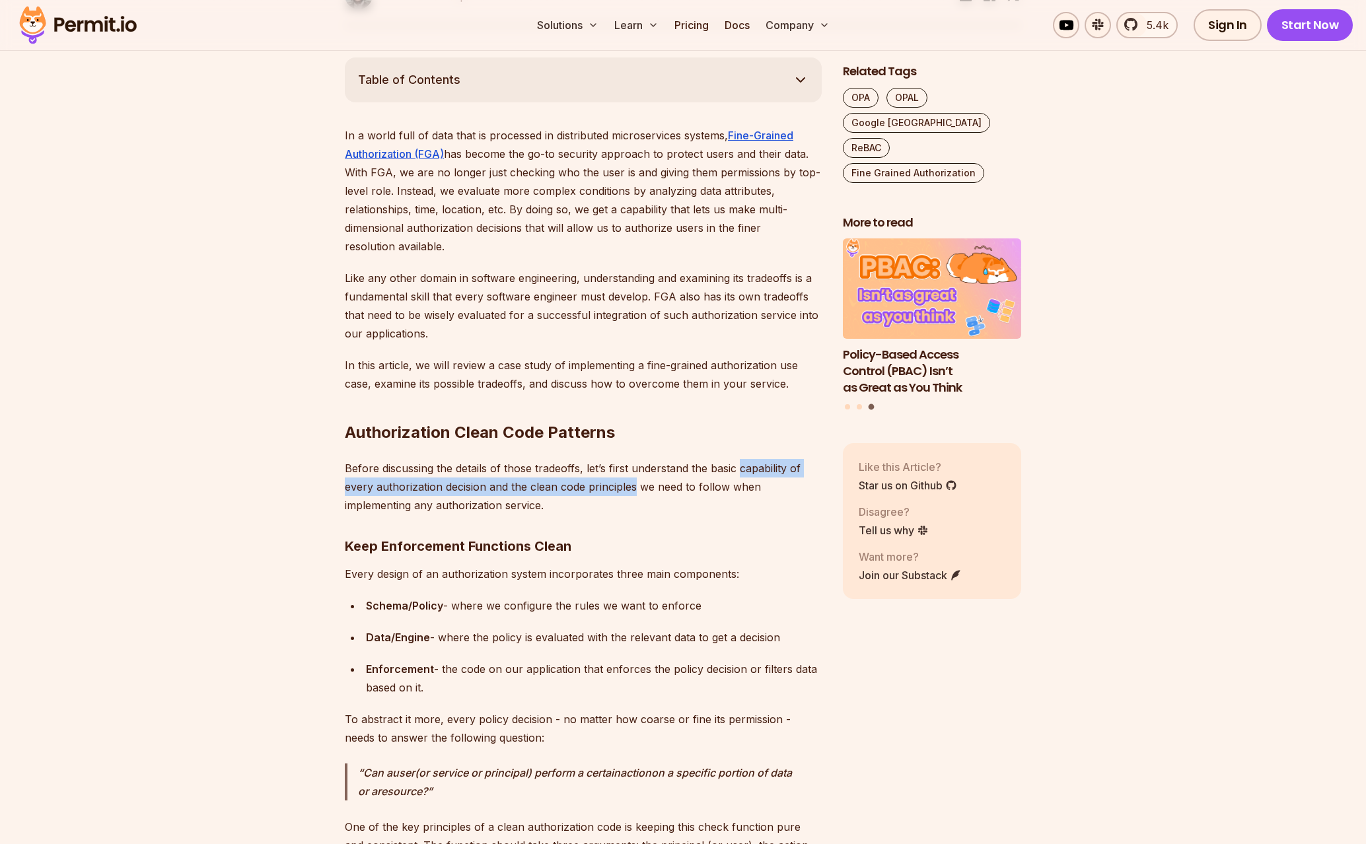
click at [628, 478] on p "Before discussing the details of those tradeoffs, let’s first understand the ba…" at bounding box center [583, 486] width 477 height 55
click at [426, 486] on p "Before discussing the details of those tradeoffs, let’s first understand the ba…" at bounding box center [583, 486] width 477 height 55
click at [585, 491] on p "Before discussing the details of those tradeoffs, let’s first understand the ba…" at bounding box center [583, 486] width 477 height 55
click at [586, 491] on p "Before discussing the details of those tradeoffs, let’s first understand the ba…" at bounding box center [583, 486] width 477 height 55
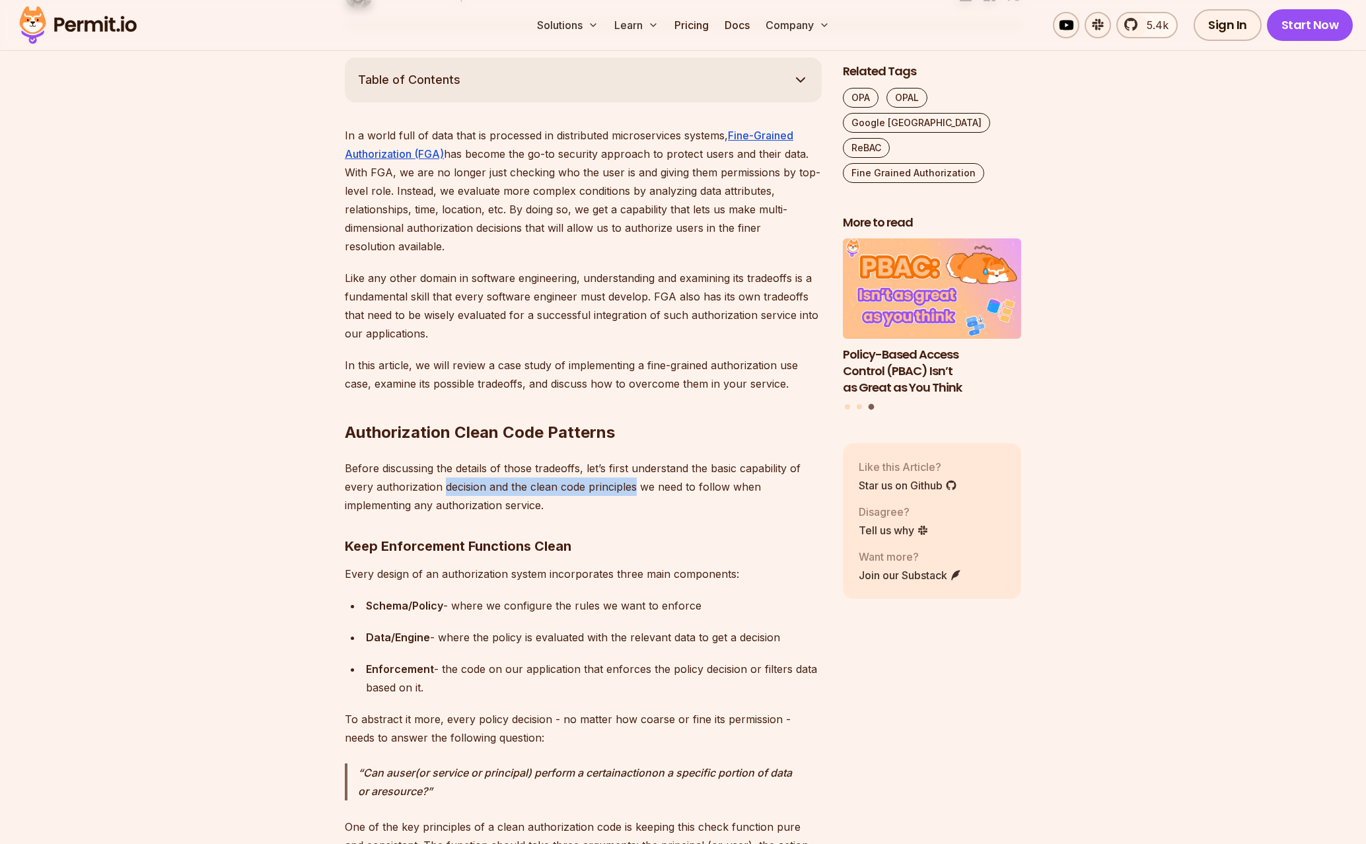
click at [478, 492] on p "Before discussing the details of those tradeoffs, let’s first understand the ba…" at bounding box center [583, 486] width 477 height 55
click at [655, 490] on p "Before discussing the details of those tradeoffs, let’s first understand the ba…" at bounding box center [583, 486] width 477 height 55
click at [665, 488] on p "Before discussing the details of those tradeoffs, let’s first understand the ba…" at bounding box center [583, 486] width 477 height 55
click at [478, 503] on p "Before discussing the details of those tradeoffs, let’s first understand the ba…" at bounding box center [583, 486] width 477 height 55
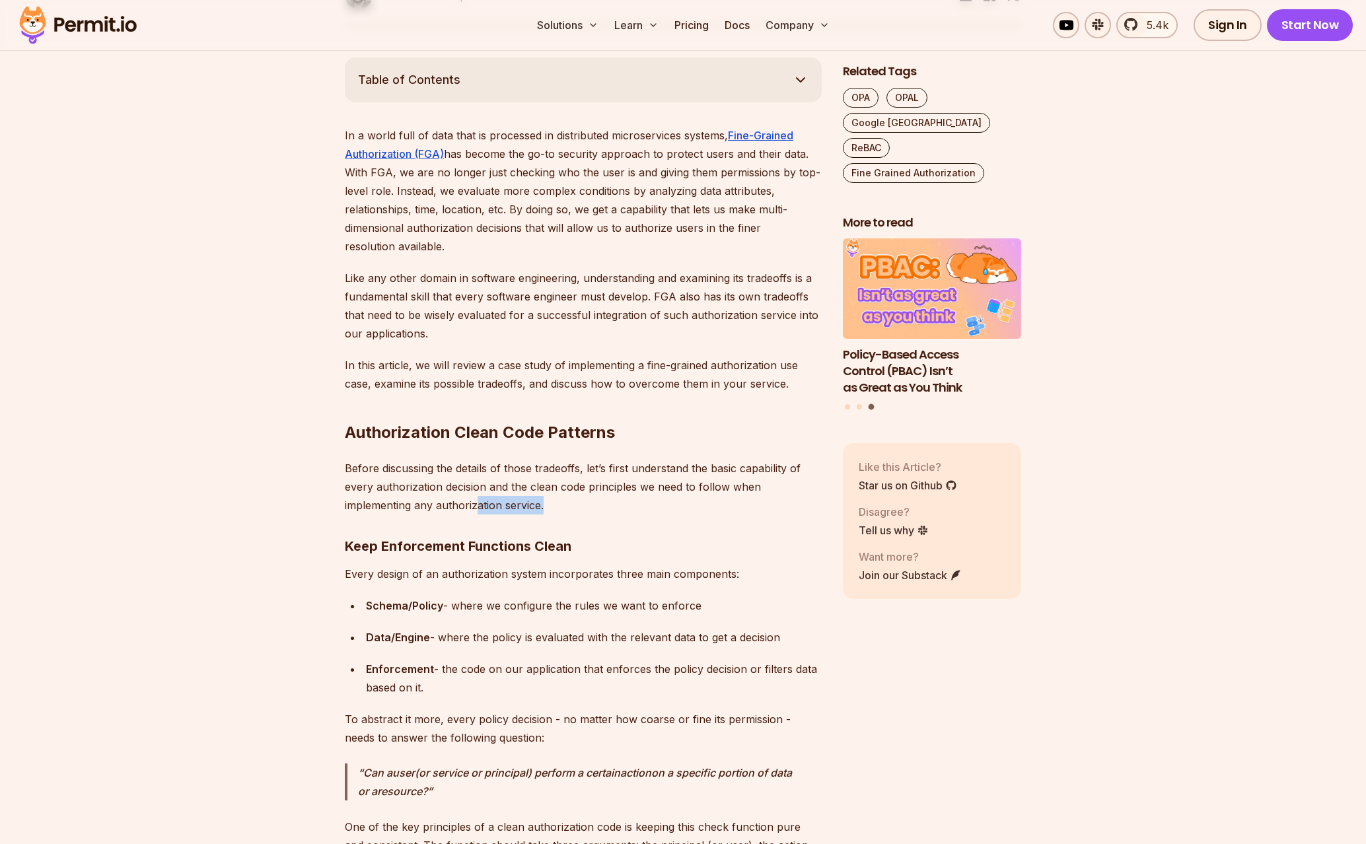
click at [476, 503] on p "Before discussing the details of those tradeoffs, let’s first understand the ba…" at bounding box center [583, 486] width 477 height 55
click at [429, 575] on p "Every design of an authorization system incorporates three main components:" at bounding box center [583, 574] width 477 height 18
click at [433, 572] on p "Every design of an authorization system incorporates three main components:" at bounding box center [583, 574] width 477 height 18
click at [636, 566] on p "Every design of an authorization system incorporates three main components:" at bounding box center [583, 574] width 477 height 18
click at [637, 566] on p "Every design of an authorization system incorporates three main components:" at bounding box center [583, 574] width 477 height 18
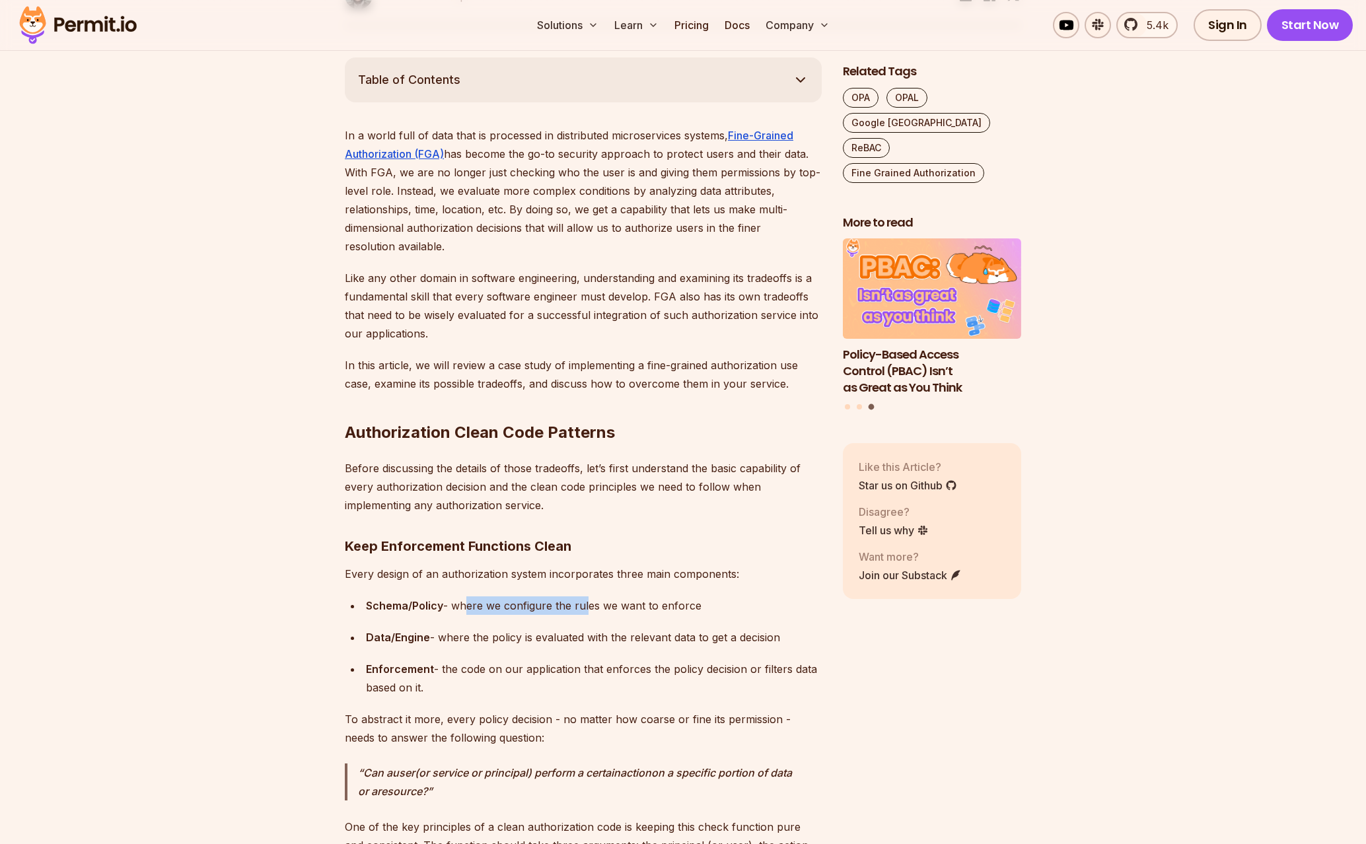
click at [585, 601] on div "Schema/Policy - where we configure the rules we want to enforce" at bounding box center [594, 606] width 456 height 18
click at [718, 601] on div "Schema/Policy - where we configure the rules we want to enforce" at bounding box center [594, 606] width 456 height 18
click at [433, 614] on div "Schema/Policy - where we configure the rules we want to enforce" at bounding box center [594, 606] width 456 height 18
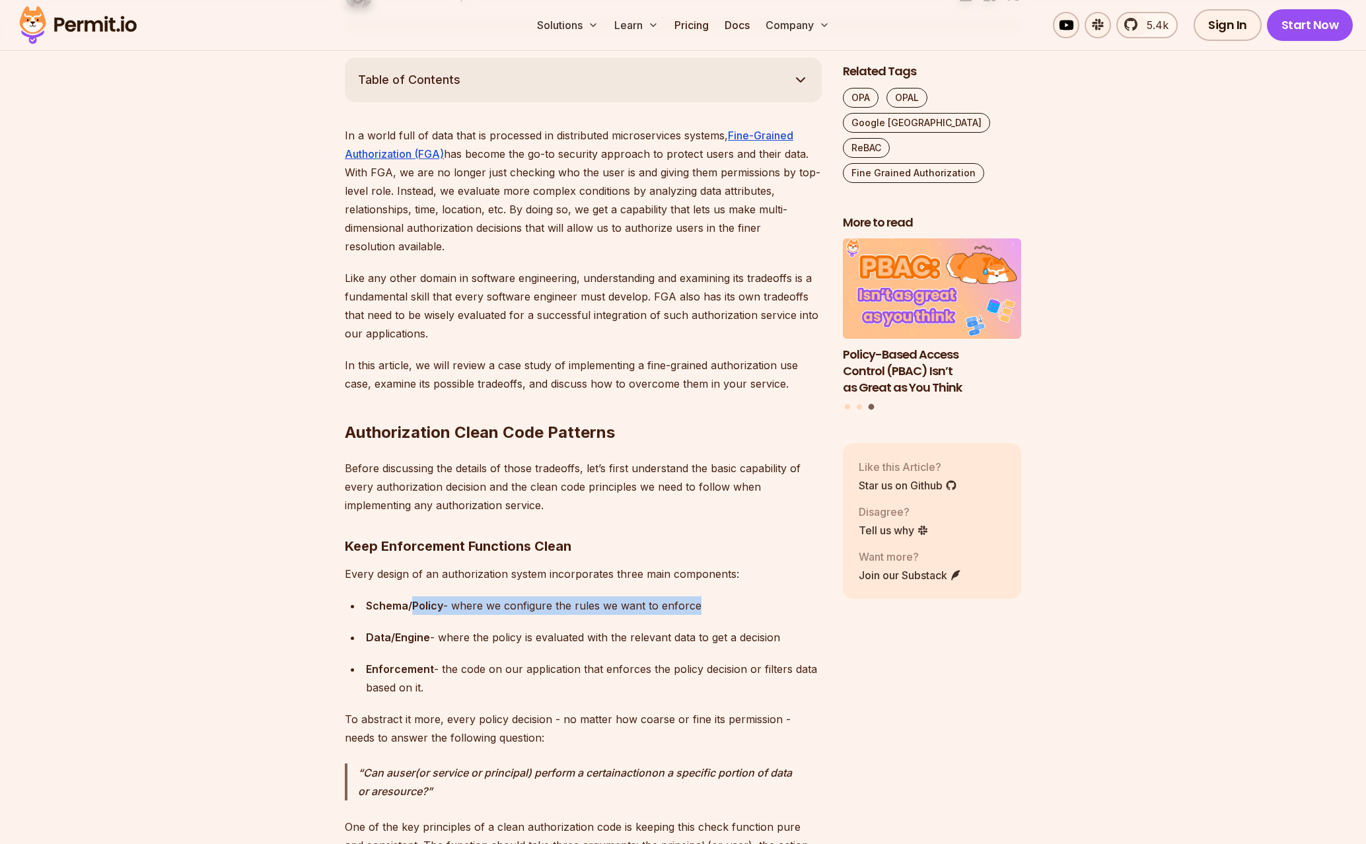
click at [433, 614] on div "Schema/Policy - where we configure the rules we want to enforce" at bounding box center [594, 606] width 456 height 18
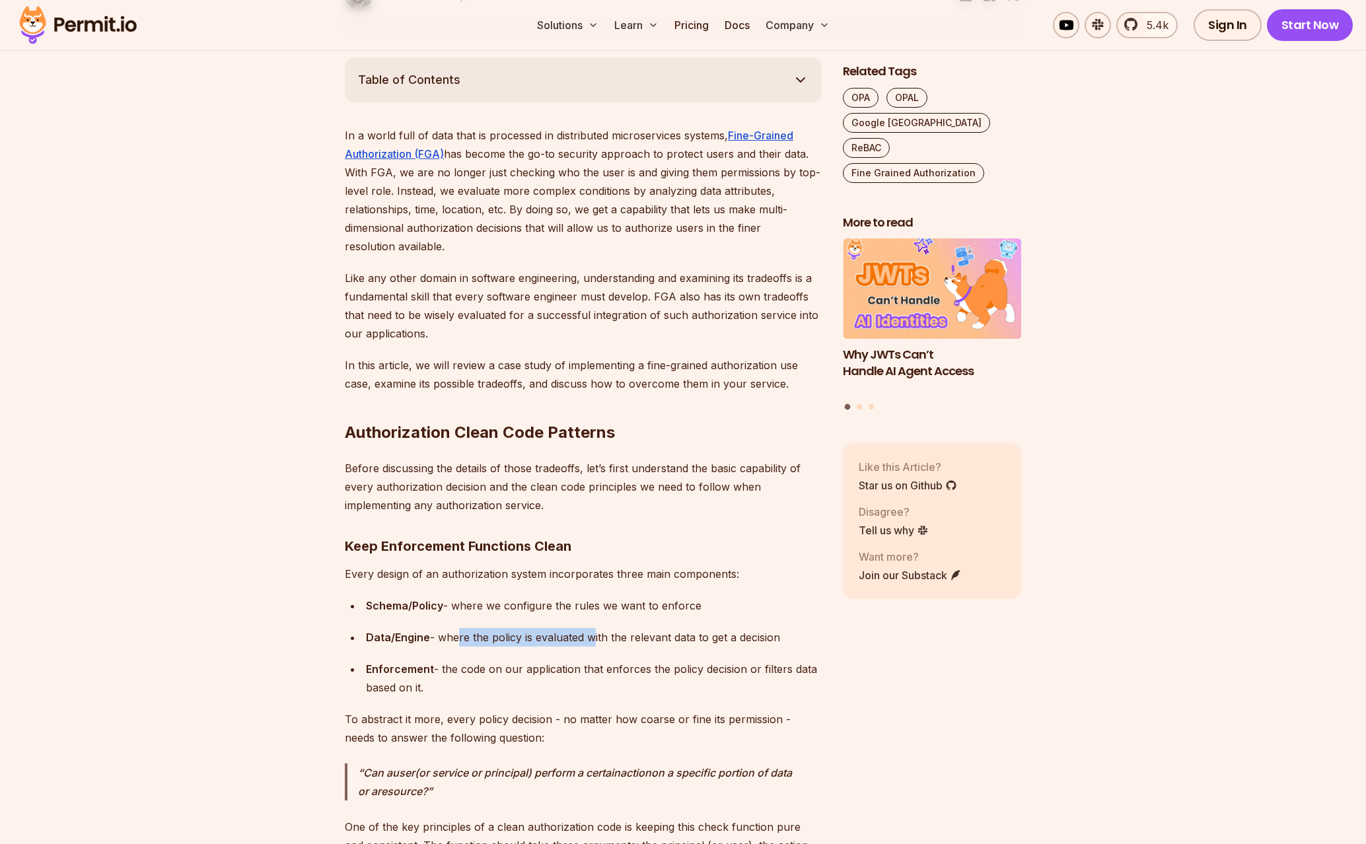
click at [587, 635] on div "Data/Engine - where the policy is evaluated with the relevant data to get a dec…" at bounding box center [594, 637] width 456 height 18
click at [498, 640] on div "Data/Engine - where the policy is evaluated with the relevant data to get a dec…" at bounding box center [594, 637] width 456 height 18
click at [496, 640] on div "Data/Engine - where the policy is evaluated with the relevant data to get a dec…" at bounding box center [594, 637] width 456 height 18
click at [736, 630] on div "Data/Engine - where the policy is evaluated with the relevant data to get a dec…" at bounding box center [594, 637] width 456 height 18
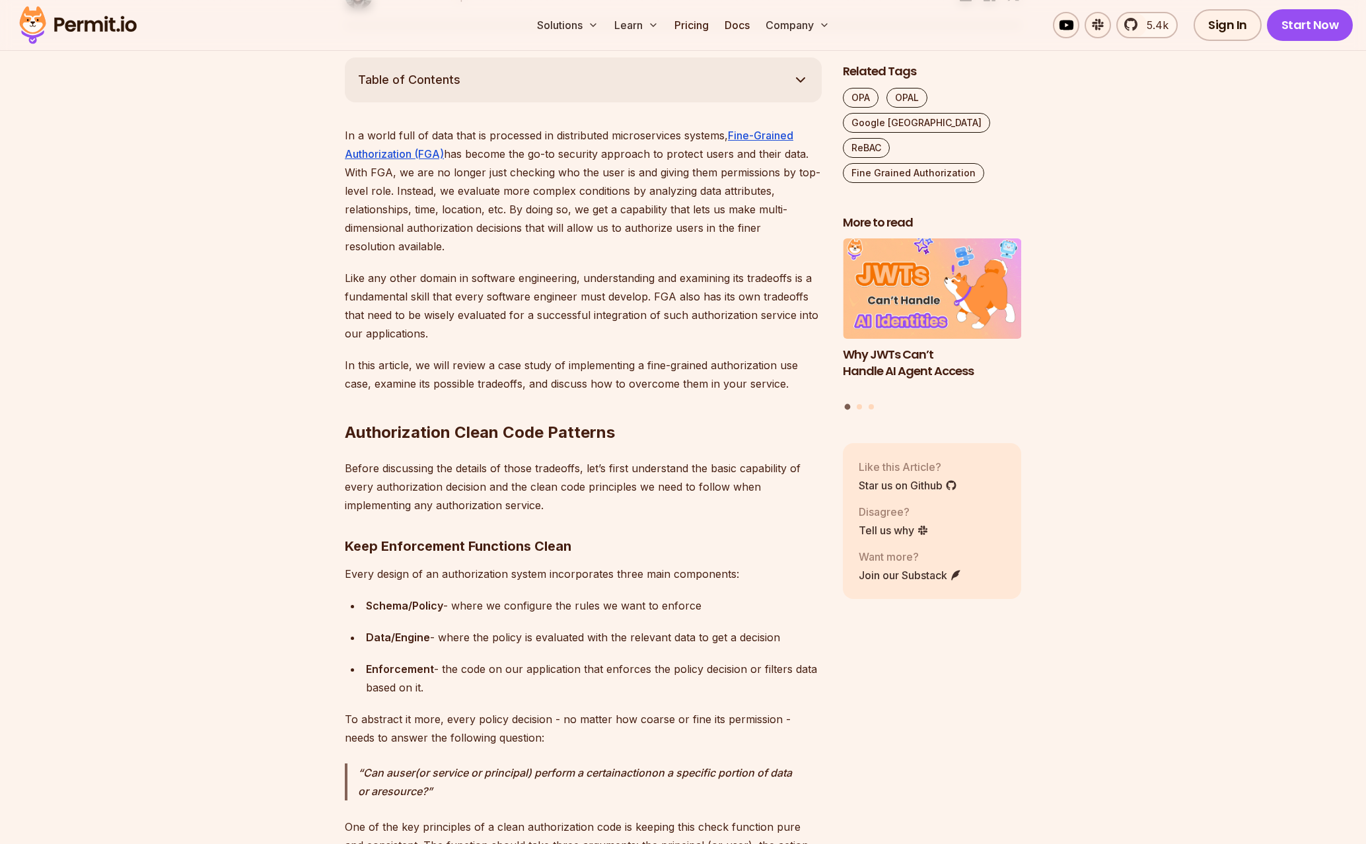
click at [749, 634] on div "Data/Engine - where the policy is evaluated with the relevant data to get a dec…" at bounding box center [594, 637] width 456 height 18
click at [512, 661] on ul "Schema/Policy - where we configure the rules we want to enforce Data/Engine - w…" at bounding box center [583, 647] width 477 height 100
click at [462, 680] on div "Enforcement - the code on our application that enforces the policy decision or …" at bounding box center [594, 678] width 456 height 37
click at [612, 671] on div "Enforcement - the code on our application that enforces the policy decision or …" at bounding box center [594, 678] width 456 height 37
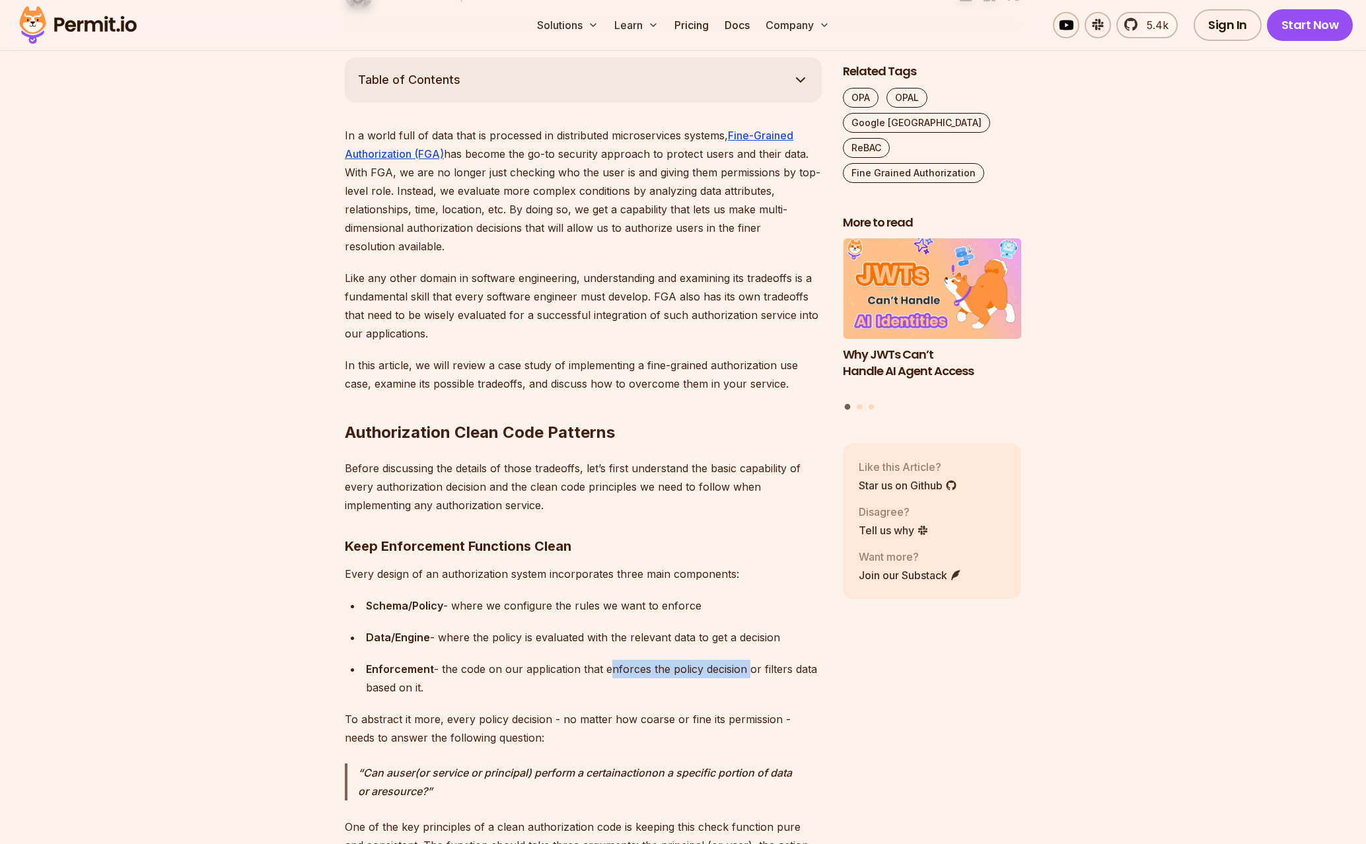
click at [741, 674] on div "Enforcement - the code on our application that enforces the policy decision or …" at bounding box center [594, 678] width 456 height 37
click at [742, 674] on div "Enforcement - the code on our application that enforces the policy decision or …" at bounding box center [594, 678] width 456 height 37
click at [564, 672] on div "Enforcement - the code on our application that enforces the policy decision or …" at bounding box center [594, 678] width 456 height 37
click at [726, 665] on div "Enforcement - the code on our application that enforces the policy decision or …" at bounding box center [594, 678] width 456 height 37
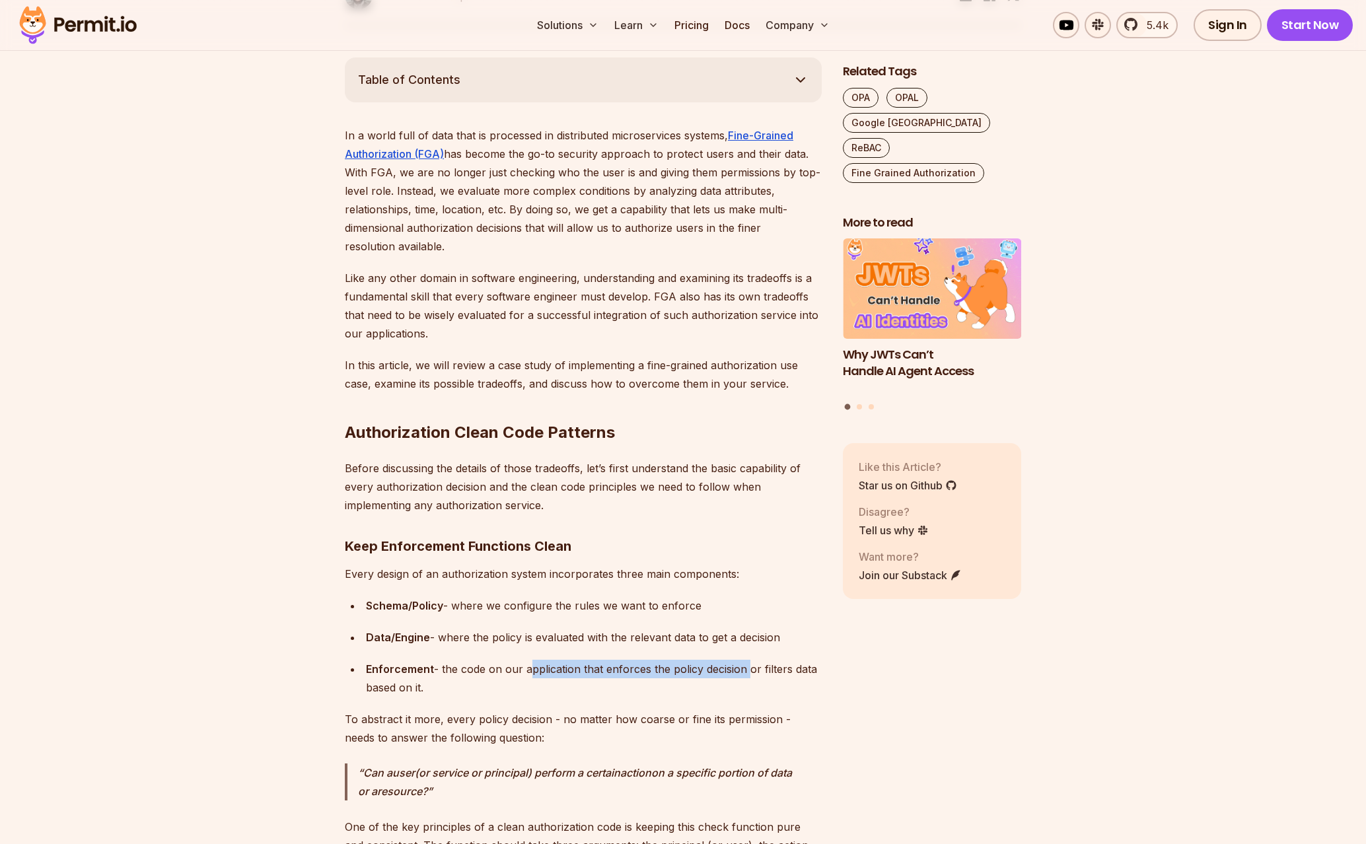
click at [727, 665] on div "Enforcement - the code on our application that enforces the policy decision or …" at bounding box center [594, 678] width 456 height 37
click at [621, 669] on div "Enforcement - the code on our application that enforces the policy decision or …" at bounding box center [594, 678] width 456 height 37
click at [480, 675] on div "Enforcement - the code on our application that enforces the policy decision or …" at bounding box center [594, 678] width 456 height 37
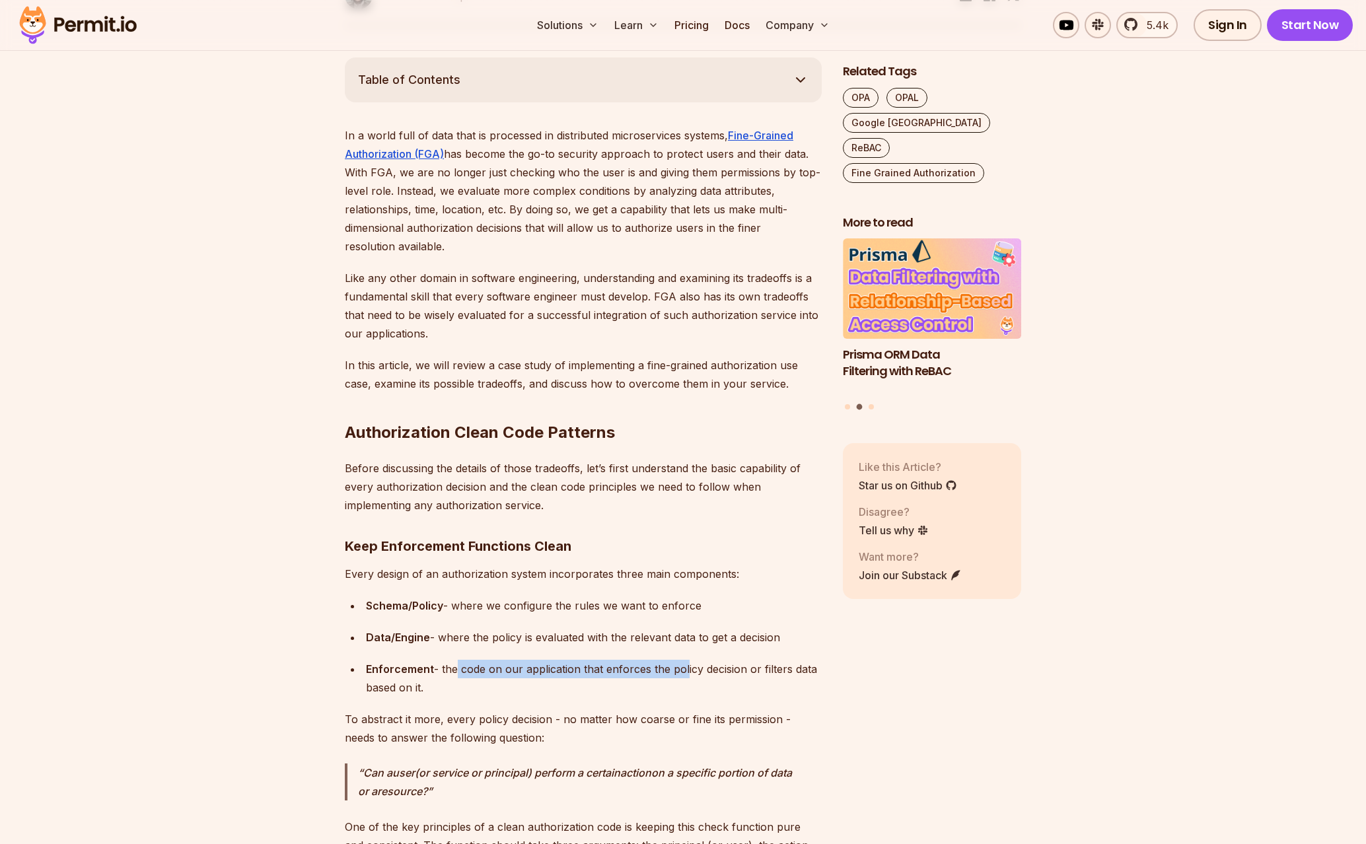
click at [689, 671] on div "Enforcement - the code on our application that enforces the policy decision or …" at bounding box center [594, 678] width 456 height 37
click at [692, 671] on div "Enforcement - the code on our application that enforces the policy decision or …" at bounding box center [594, 678] width 456 height 37
click at [478, 602] on div "Schema/Policy - where we configure the rules we want to enforce" at bounding box center [594, 606] width 456 height 18
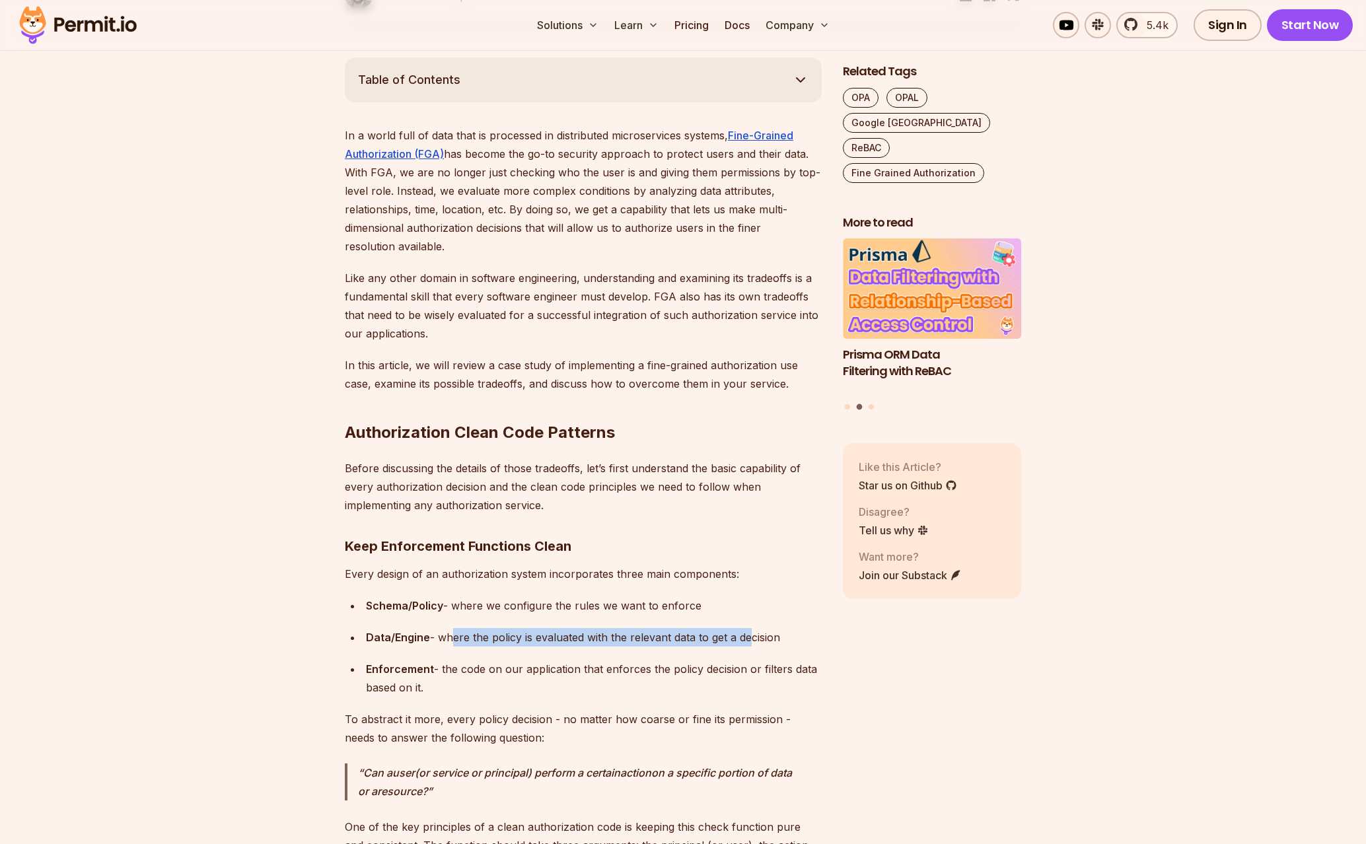
click at [746, 636] on div "Data/Engine - where the policy is evaluated with the relevant data to get a dec…" at bounding box center [594, 637] width 456 height 18
click at [759, 635] on div "Data/Engine - where the policy is evaluated with the relevant data to get a dec…" at bounding box center [594, 637] width 456 height 18
click at [496, 641] on div "Data/Engine - where the policy is evaluated with the relevant data to get a dec…" at bounding box center [594, 637] width 456 height 18
click at [660, 643] on div "Data/Engine - where the policy is evaluated with the relevant data to get a dec…" at bounding box center [594, 637] width 456 height 18
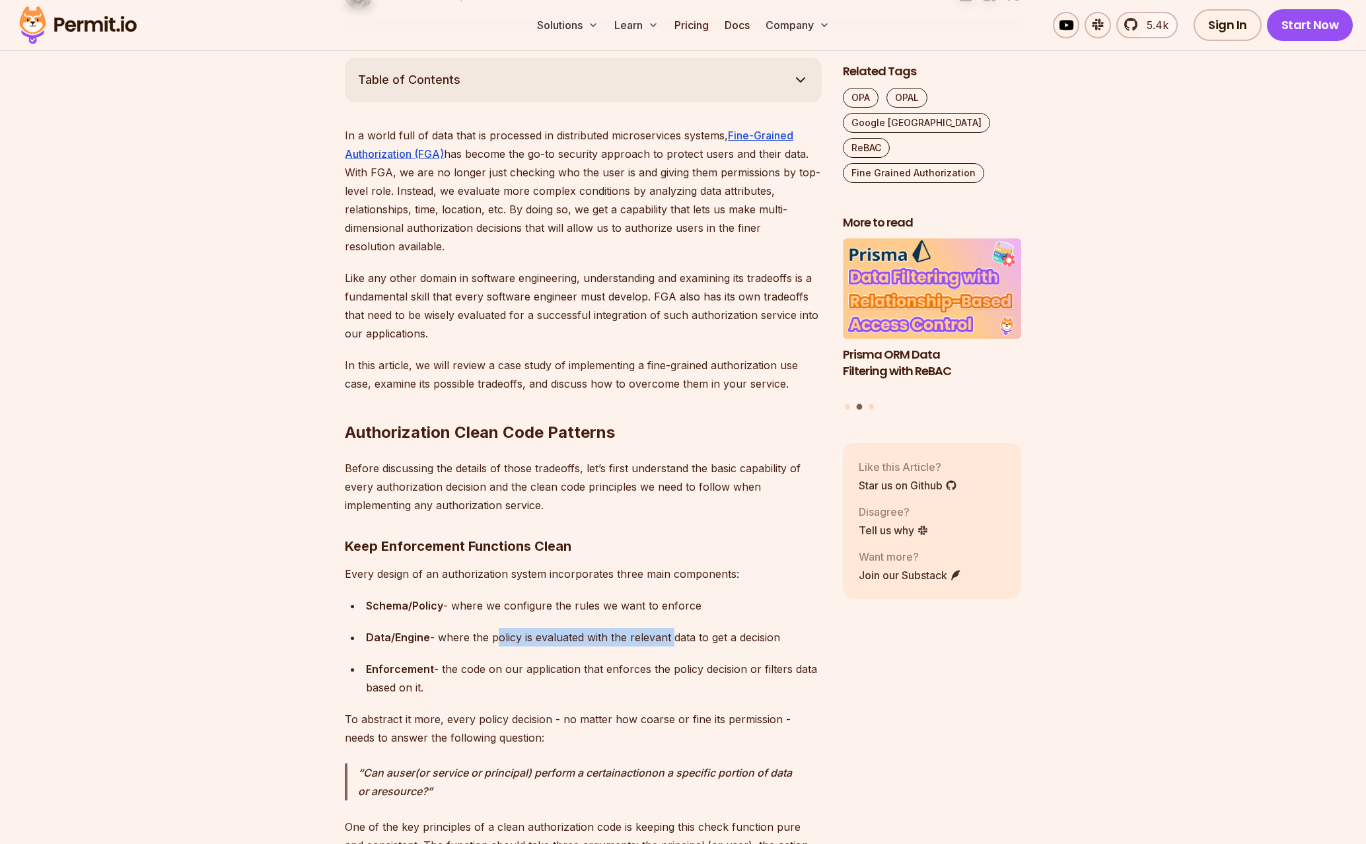
click at [665, 644] on div "Data/Engine - where the policy is evaluated with the relevant data to get a dec…" at bounding box center [594, 637] width 456 height 18
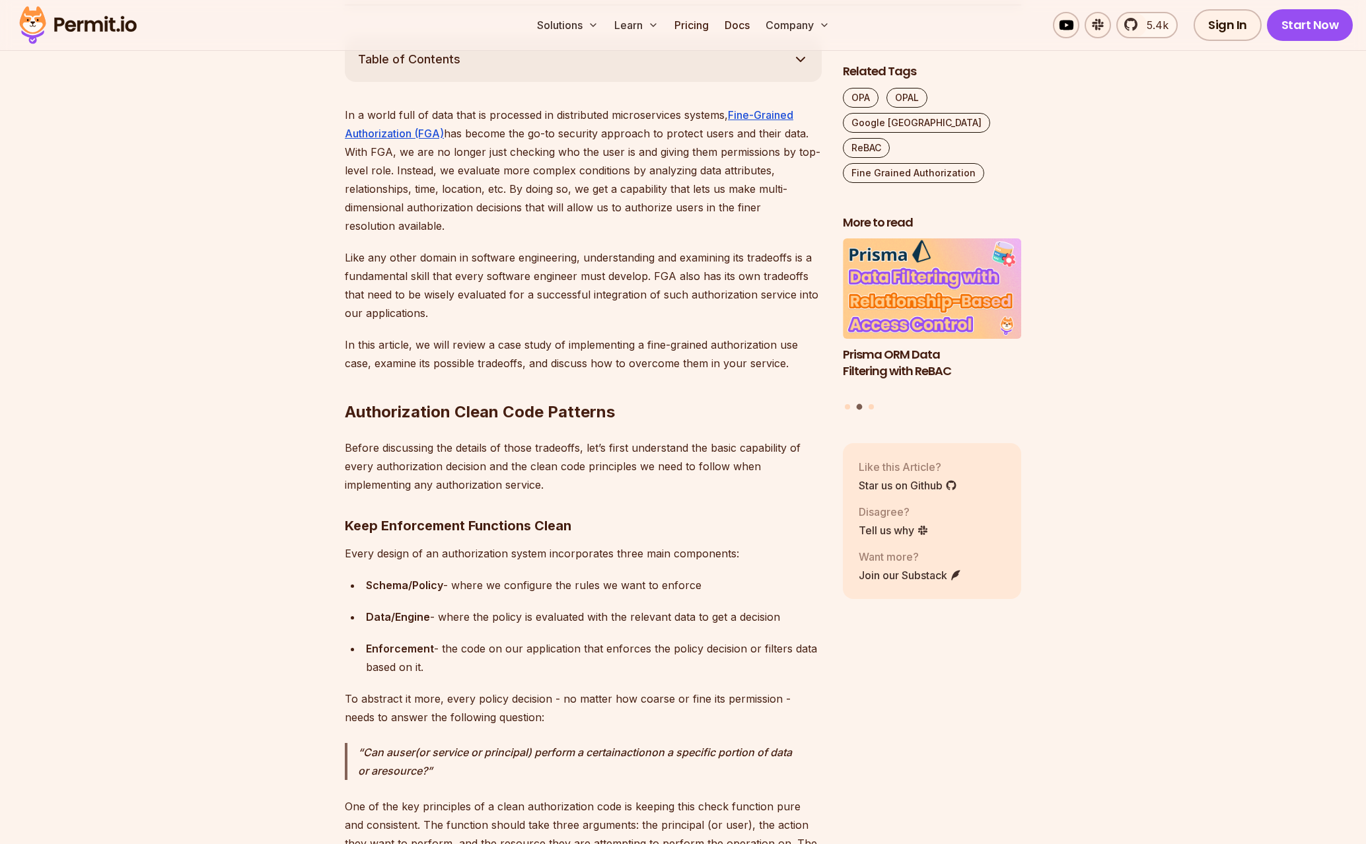
scroll to position [772, 0]
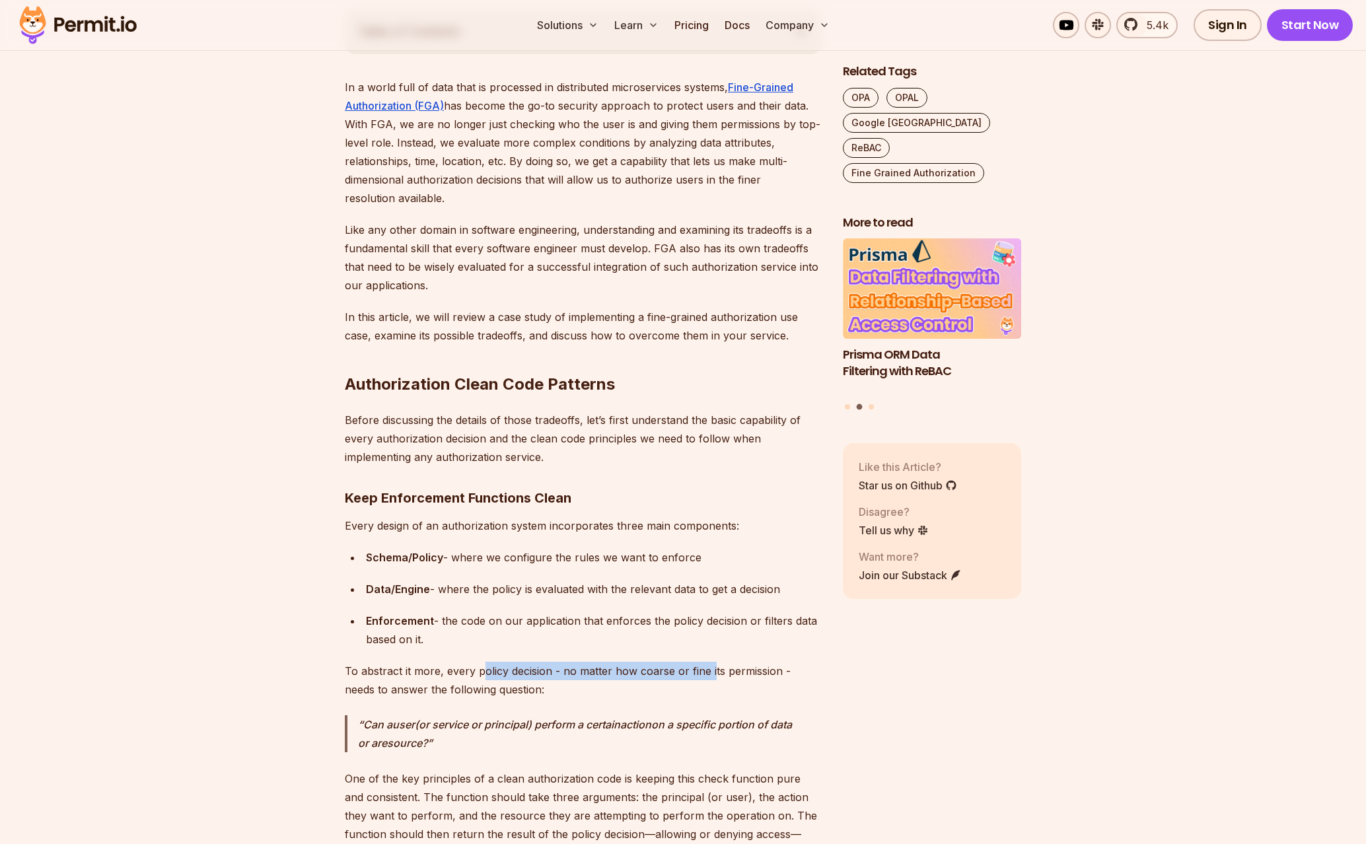
click at [713, 670] on p "To abstract it more, every policy decision - no matter how coarse or fine its p…" at bounding box center [583, 680] width 477 height 37
click at [599, 676] on p "To abstract it more, every policy decision - no matter how coarse or fine its p…" at bounding box center [583, 680] width 477 height 37
click at [430, 690] on p "To abstract it more, every policy decision - no matter how coarse or fine its p…" at bounding box center [583, 680] width 477 height 37
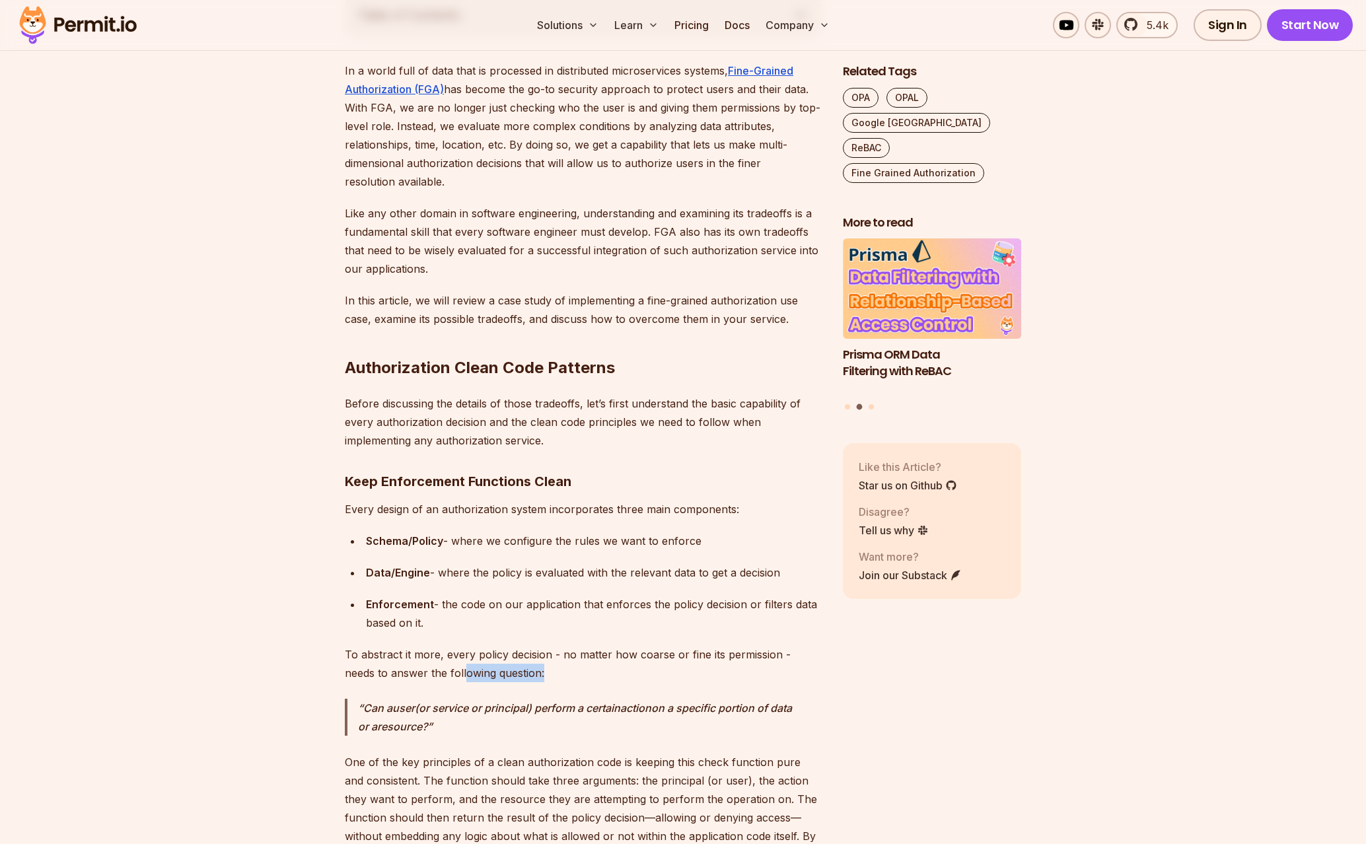
scroll to position [792, 0]
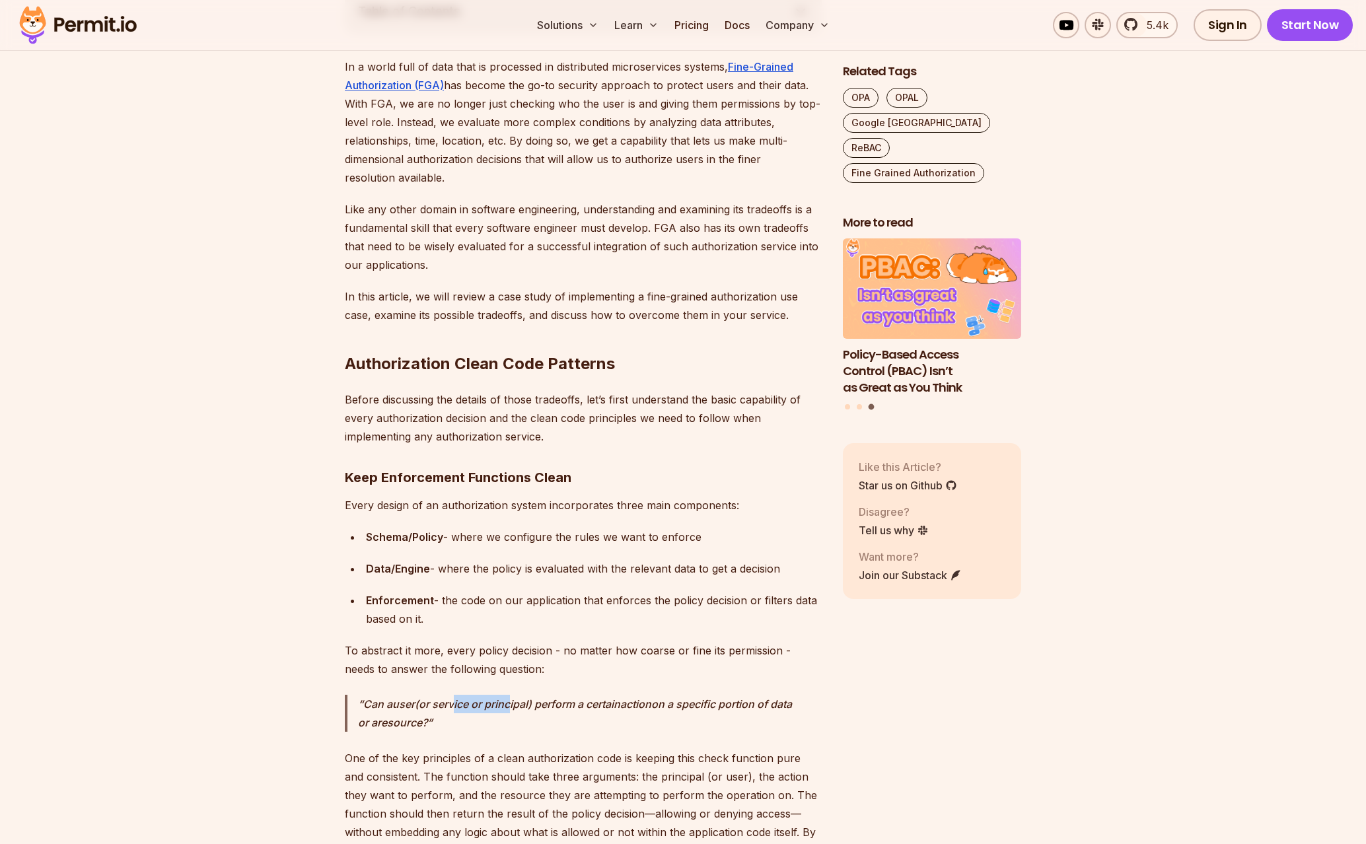
click at [451, 706] on p "Can a user (or service or principal) perform a certain action on a specific por…" at bounding box center [590, 713] width 464 height 37
click at [449, 706] on p "Can a user (or service or principal) perform a certain action on a specific por…" at bounding box center [590, 713] width 464 height 37
click at [690, 704] on p "Can a user (or service or principal) perform a certain action on a specific por…" at bounding box center [590, 713] width 464 height 37
click at [697, 704] on p "Can a user (or service or principal) perform a certain action on a specific por…" at bounding box center [590, 713] width 464 height 37
click at [569, 706] on p "Can a user (or service or principal) perform a certain action on a specific por…" at bounding box center [590, 713] width 464 height 37
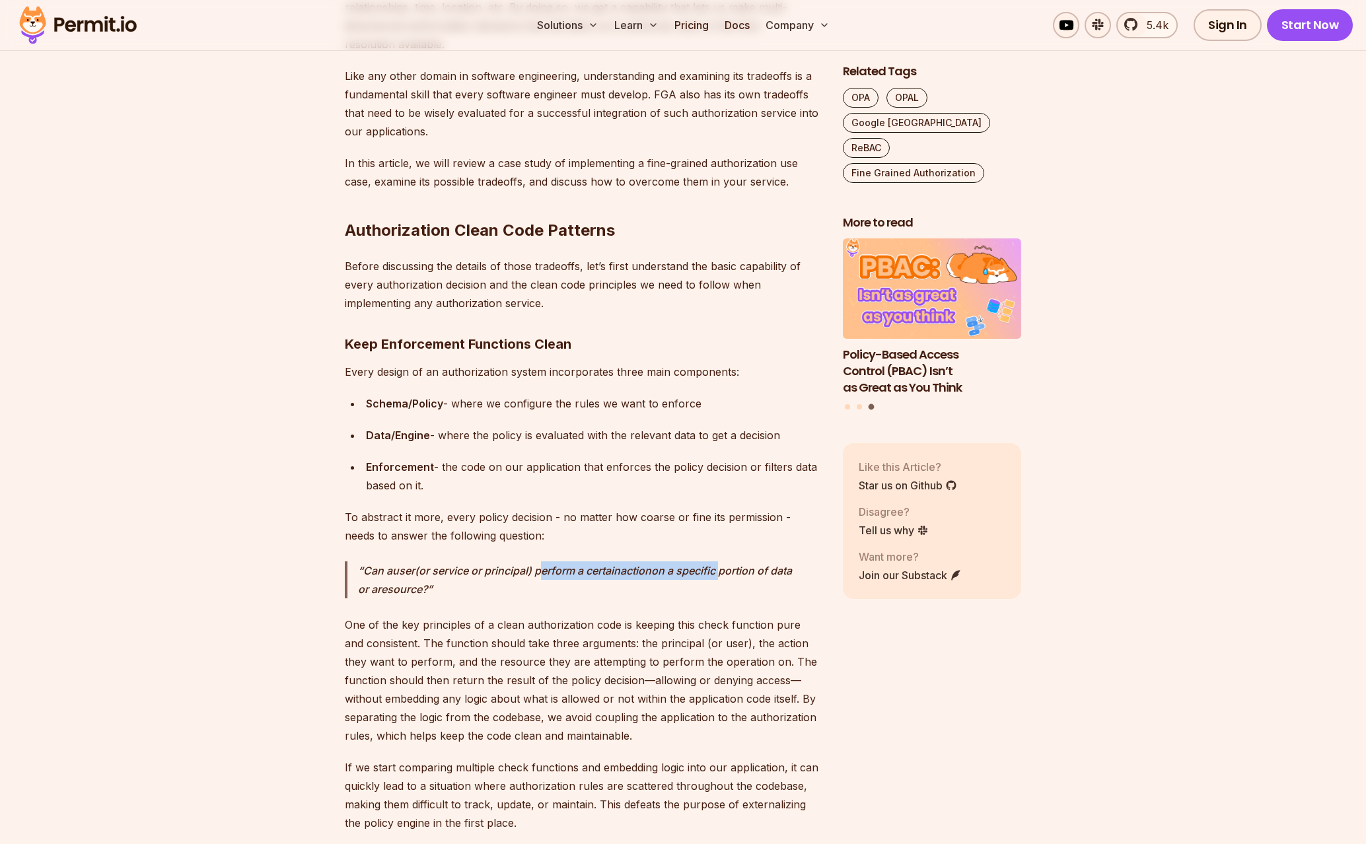
scroll to position [972, 0]
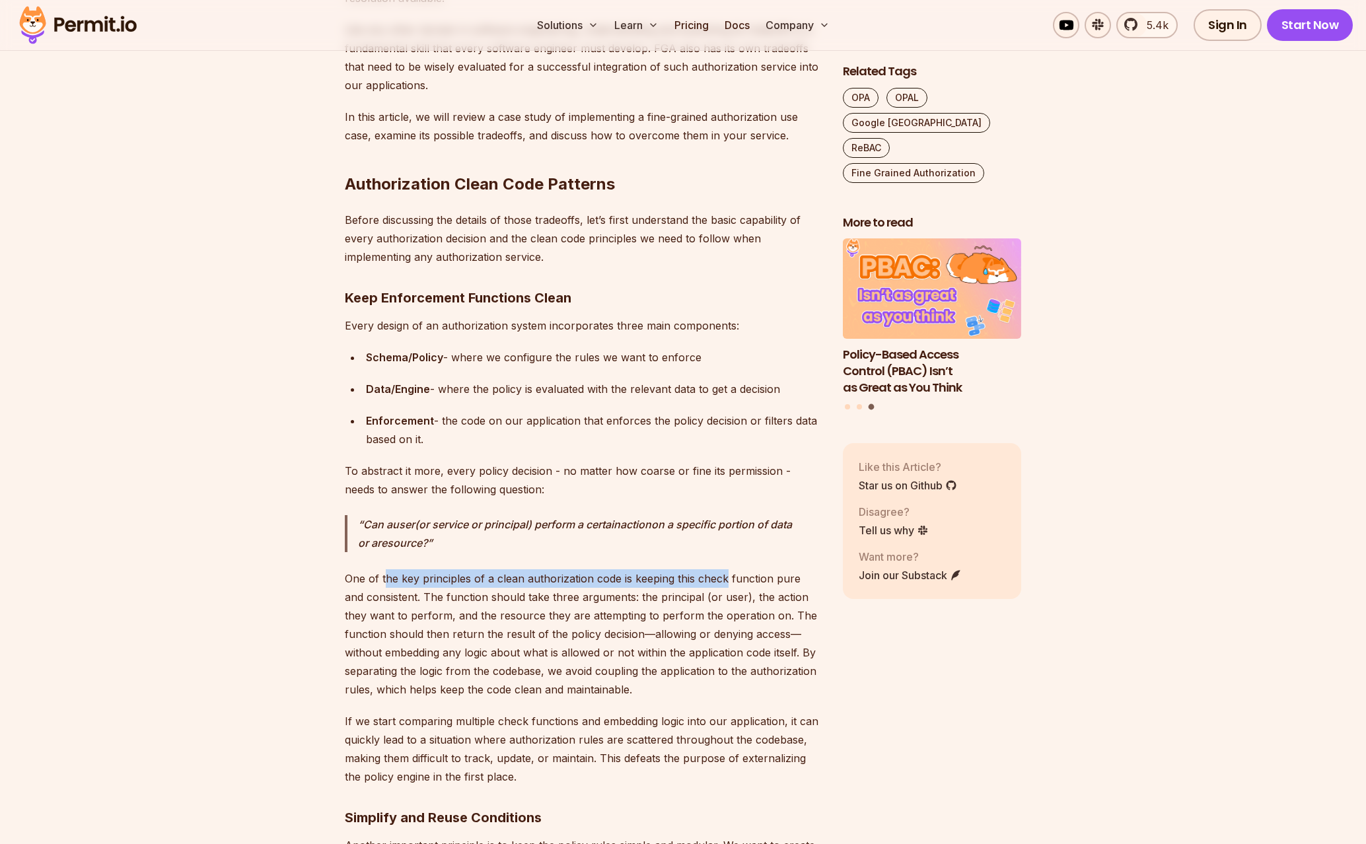
click at [727, 579] on p "One of the key principles of a clean authorization code is keeping this check f…" at bounding box center [583, 633] width 477 height 129
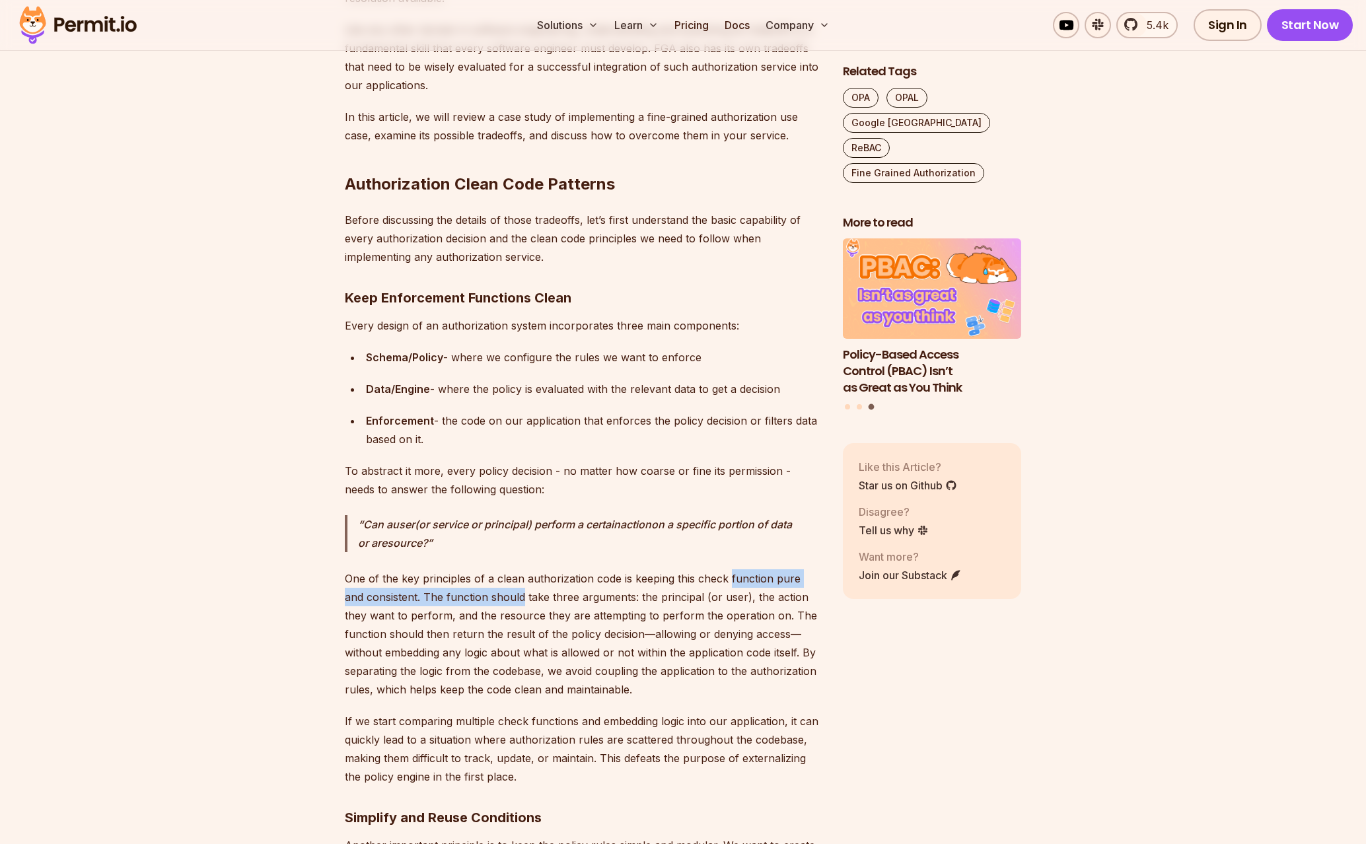
click at [489, 594] on p "One of the key principles of a clean authorization code is keeping this check f…" at bounding box center [583, 633] width 477 height 129
click at [488, 595] on p "One of the key principles of a clean authorization code is keeping this check f…" at bounding box center [583, 633] width 477 height 129
click at [719, 601] on p "One of the key principles of a clean authorization code is keeping this check f…" at bounding box center [583, 633] width 477 height 129
click at [721, 601] on p "One of the key principles of a clean authorization code is keeping this check f…" at bounding box center [583, 633] width 477 height 129
click at [428, 607] on p "One of the key principles of a clean authorization code is keeping this check f…" at bounding box center [583, 633] width 477 height 129
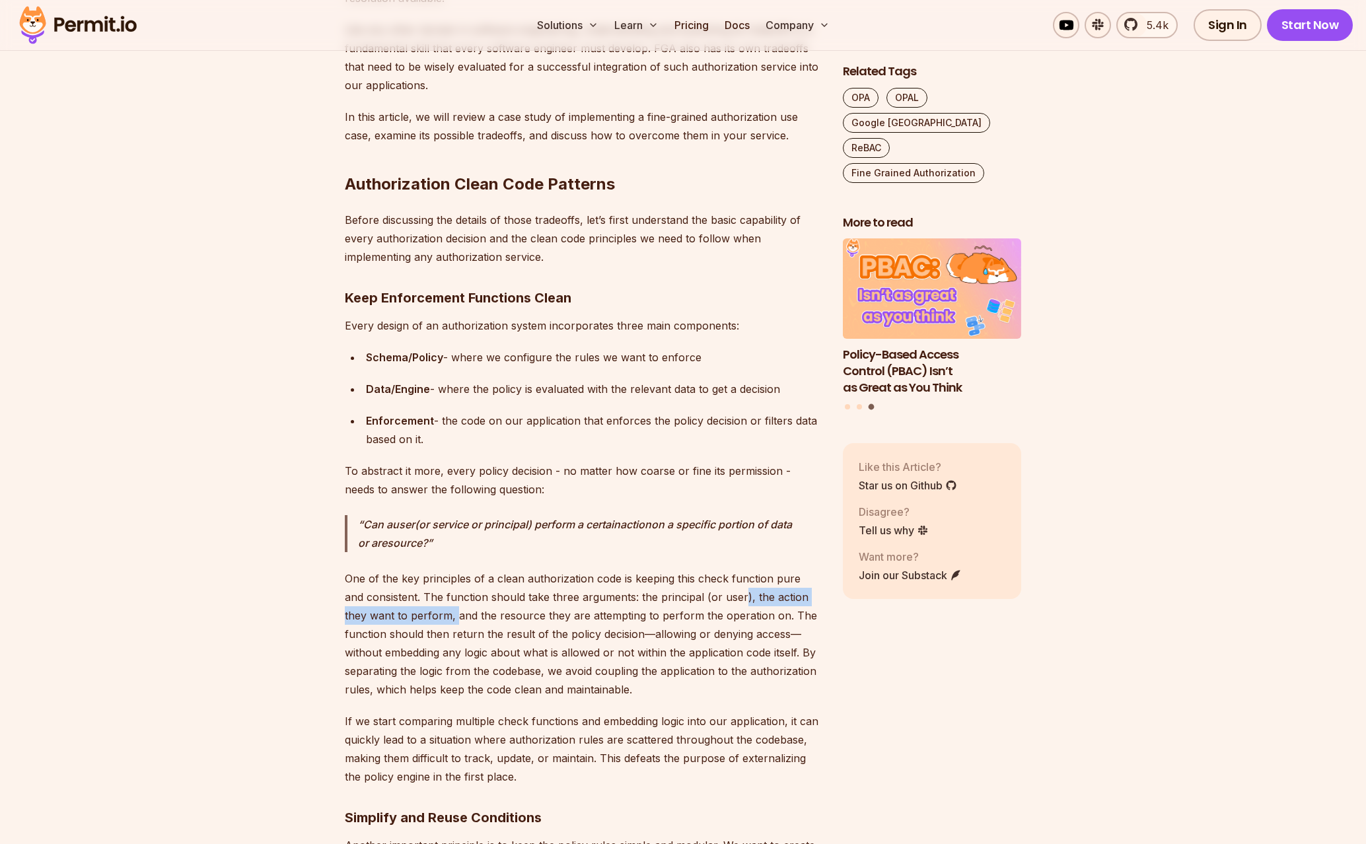
click at [422, 608] on p "One of the key principles of a clean authorization code is keeping this check f…" at bounding box center [583, 633] width 477 height 129
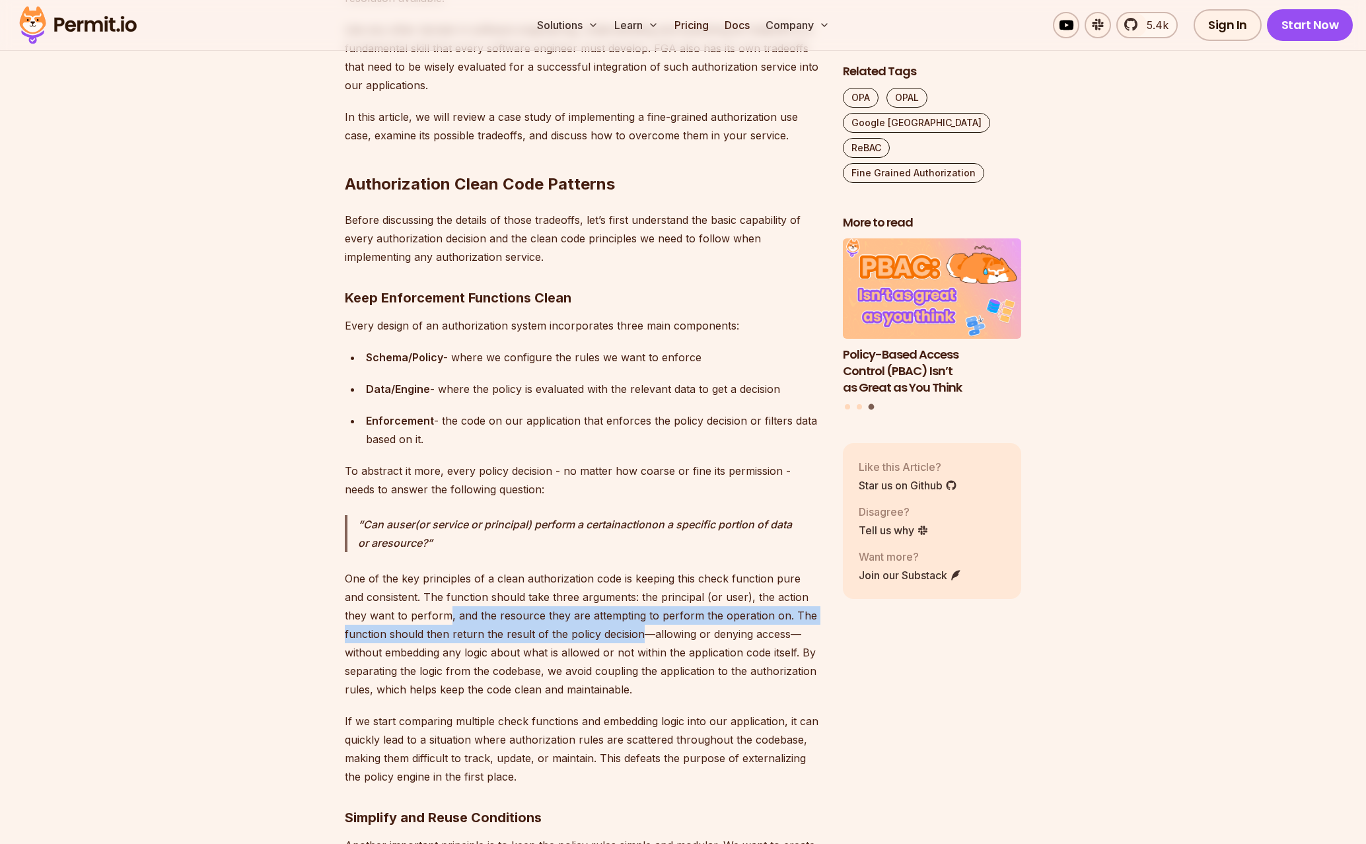
click at [616, 626] on p "One of the key principles of a clean authorization code is keeping this check f…" at bounding box center [583, 633] width 477 height 129
click at [619, 626] on p "One of the key principles of a clean authorization code is keeping this check f…" at bounding box center [583, 633] width 477 height 129
click at [474, 620] on p "One of the key principles of a clean authorization code is keeping this check f…" at bounding box center [583, 633] width 477 height 129
click at [472, 620] on p "One of the key principles of a clean authorization code is keeping this check f…" at bounding box center [583, 633] width 477 height 129
click at [668, 638] on p "One of the key principles of a clean authorization code is keeping this check f…" at bounding box center [583, 633] width 477 height 129
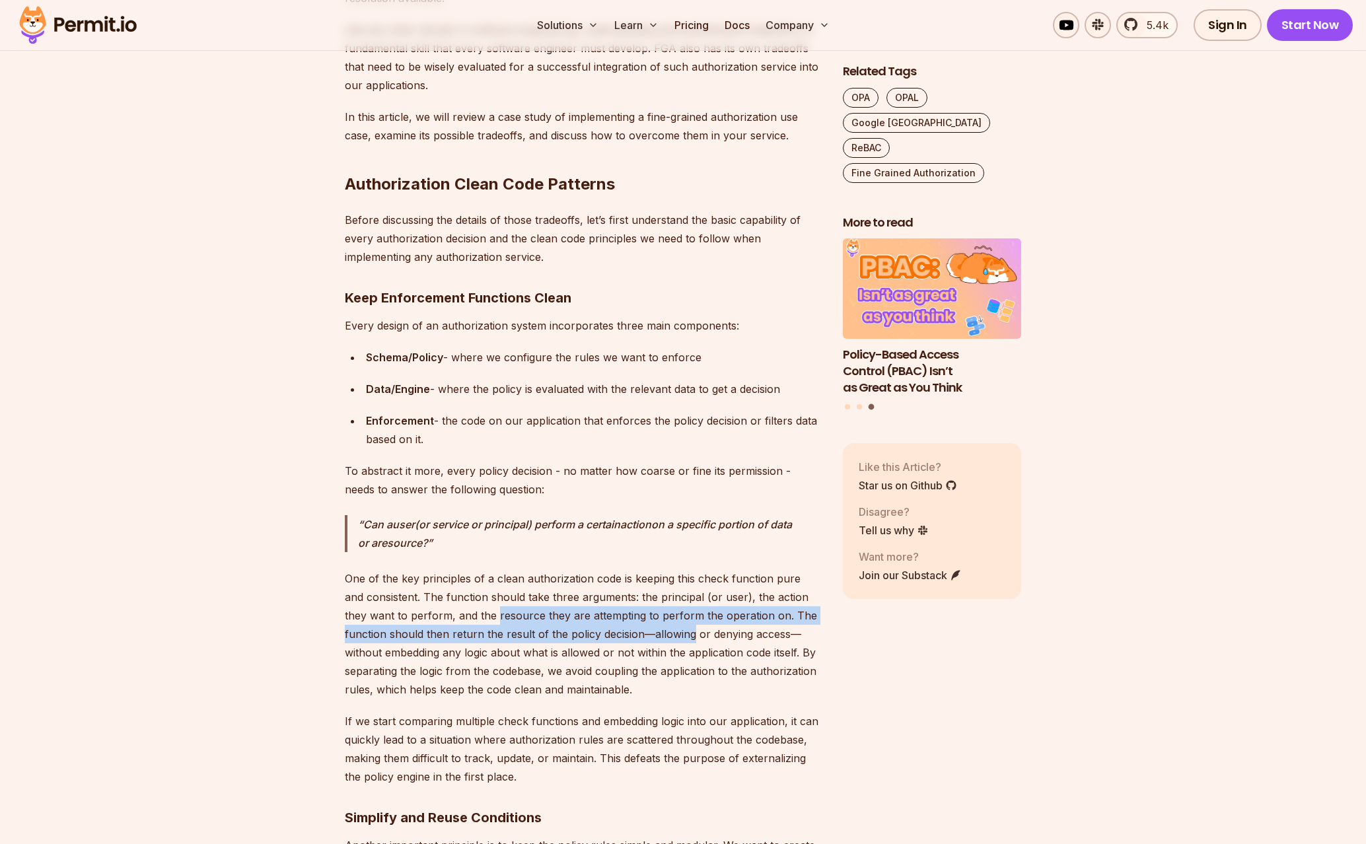
click at [668, 638] on p "One of the key principles of a clean authorization code is keeping this check f…" at bounding box center [583, 633] width 477 height 129
click at [441, 636] on p "One of the key principles of a clean authorization code is keeping this check f…" at bounding box center [583, 633] width 477 height 129
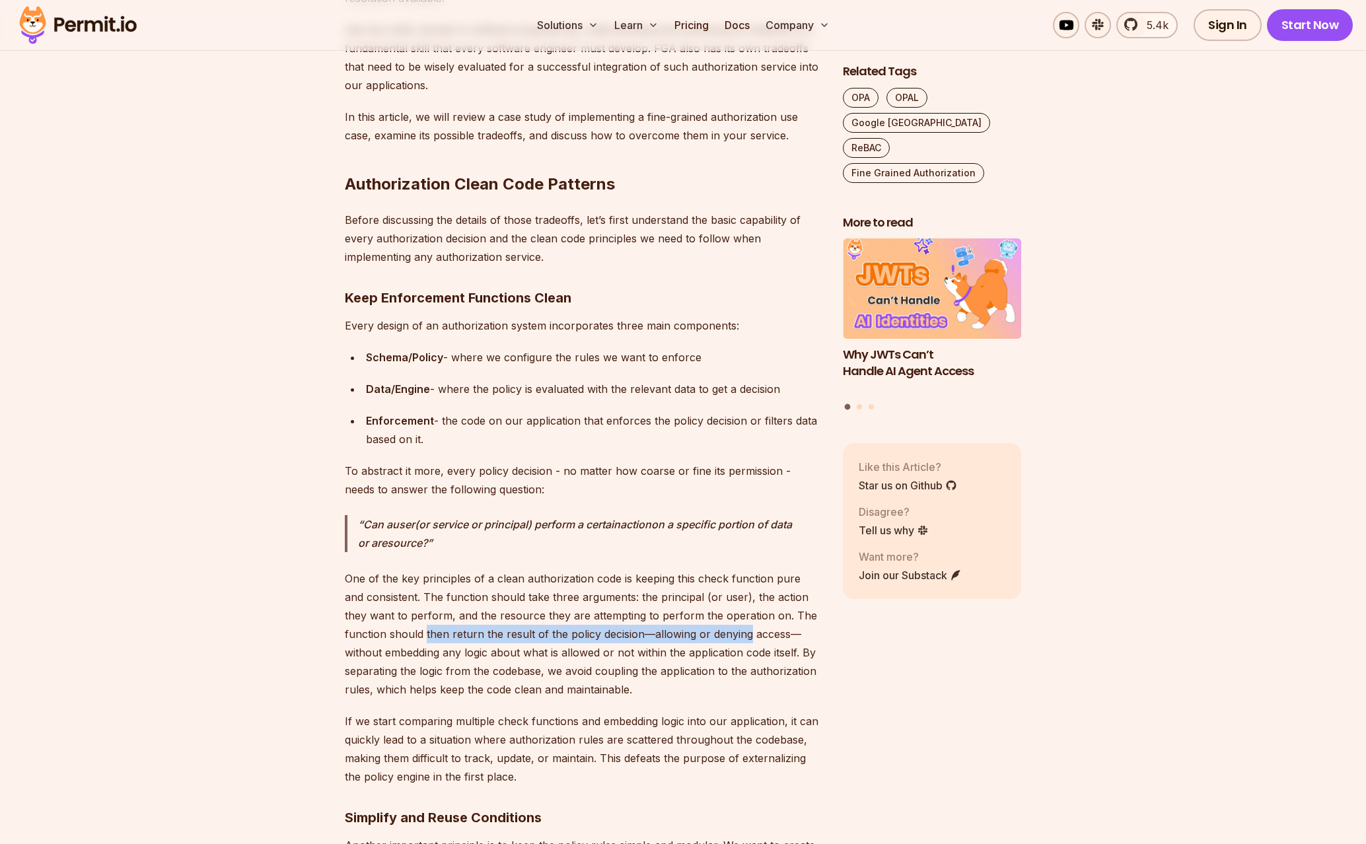
click at [740, 639] on p "One of the key principles of a clean authorization code is keeping this check f…" at bounding box center [583, 633] width 477 height 129
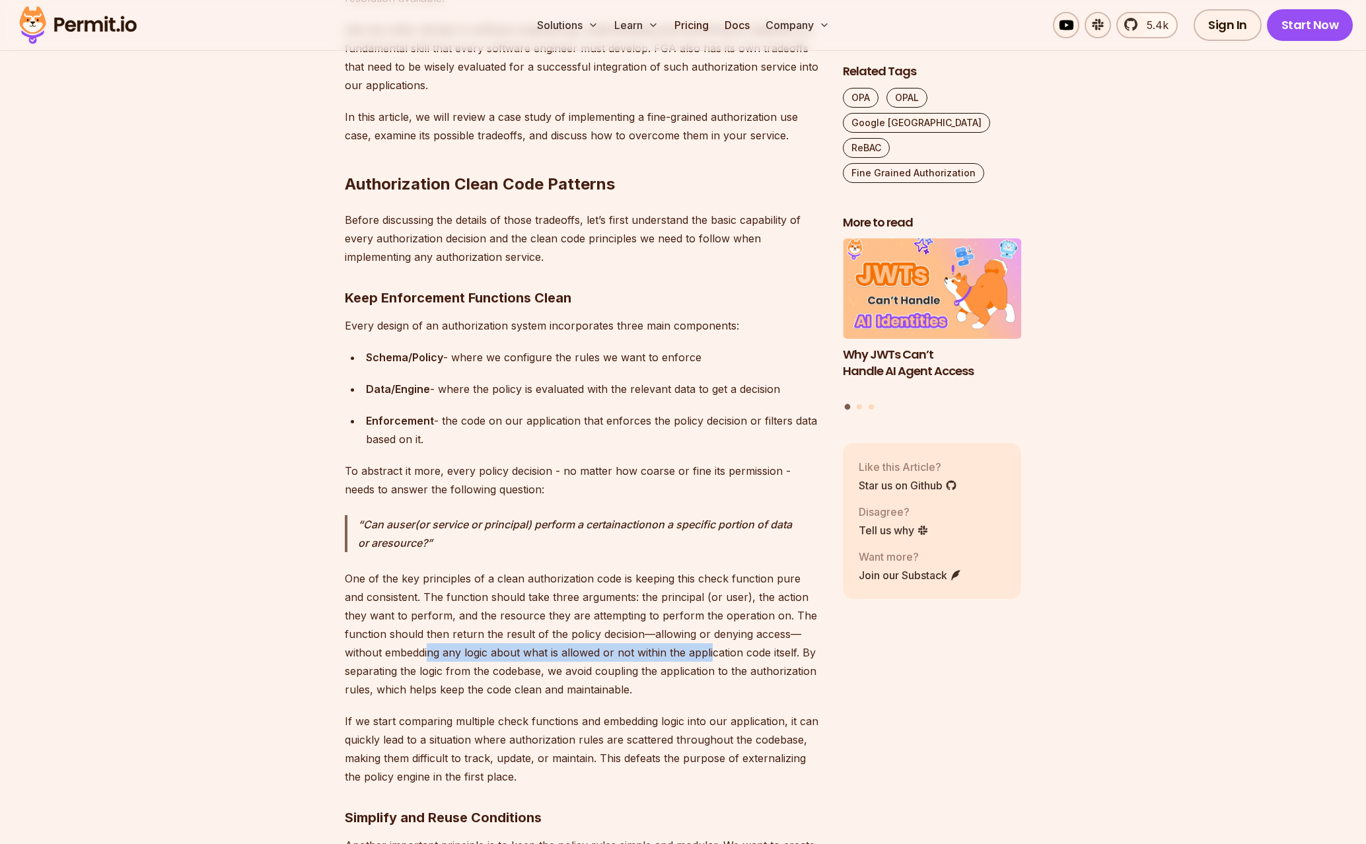
click at [427, 651] on p "One of the key principles of a clean authorization code is keeping this check f…" at bounding box center [583, 633] width 477 height 129
click at [422, 651] on p "One of the key principles of a clean authorization code is keeping this check f…" at bounding box center [583, 633] width 477 height 129
click at [735, 649] on p "One of the key principles of a clean authorization code is keeping this check f…" at bounding box center [583, 633] width 477 height 129
click at [736, 649] on p "One of the key principles of a clean authorization code is keeping this check f…" at bounding box center [583, 633] width 477 height 129
click at [379, 663] on p "One of the key principles of a clean authorization code is keeping this check f…" at bounding box center [583, 633] width 477 height 129
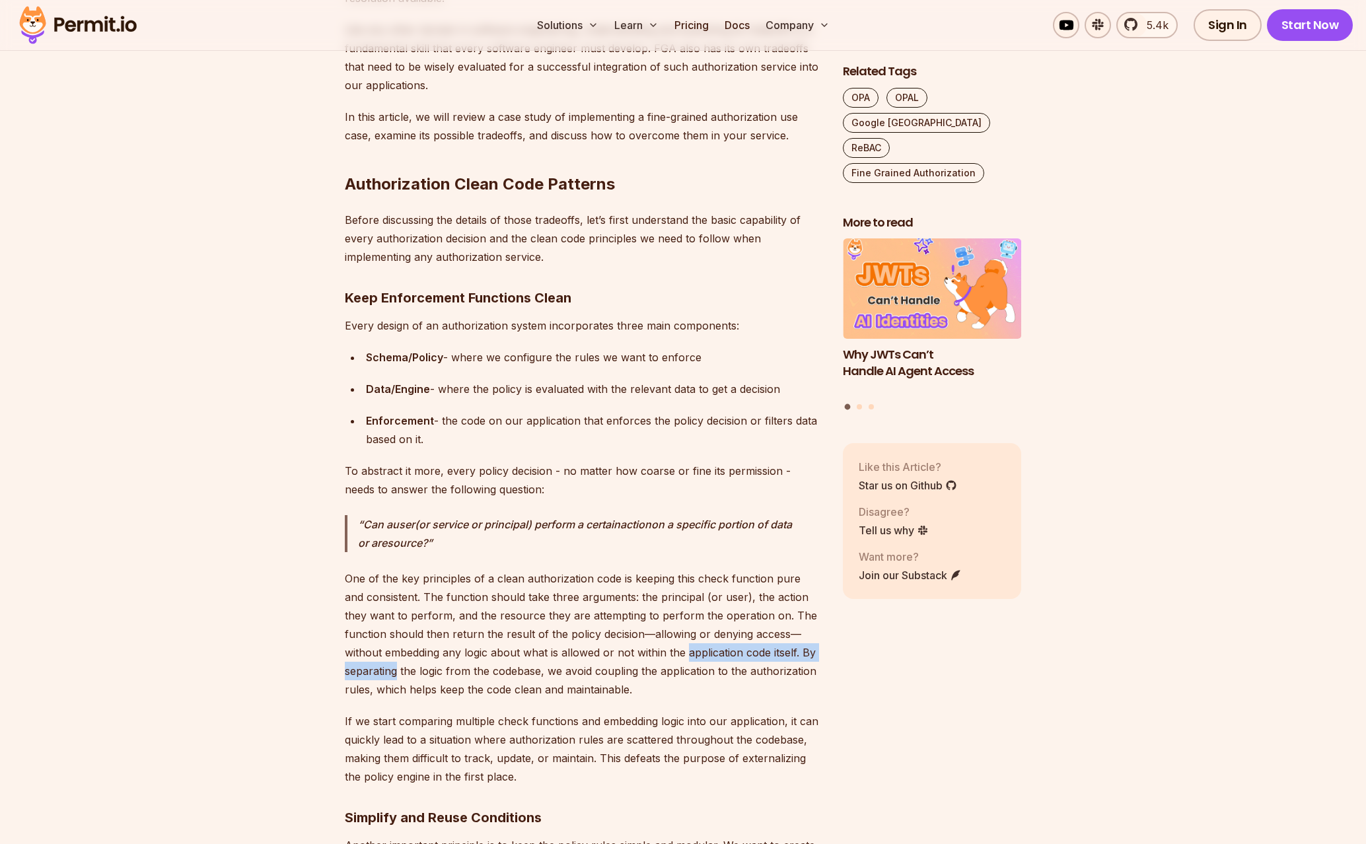
click at [379, 663] on p "One of the key principles of a clean authorization code is keeping this check f…" at bounding box center [583, 633] width 477 height 129
click at [683, 673] on p "One of the key principles of a clean authorization code is keeping this check f…" at bounding box center [583, 633] width 477 height 129
click at [451, 678] on p "One of the key principles of a clean authorization code is keeping this check f…" at bounding box center [583, 633] width 477 height 129
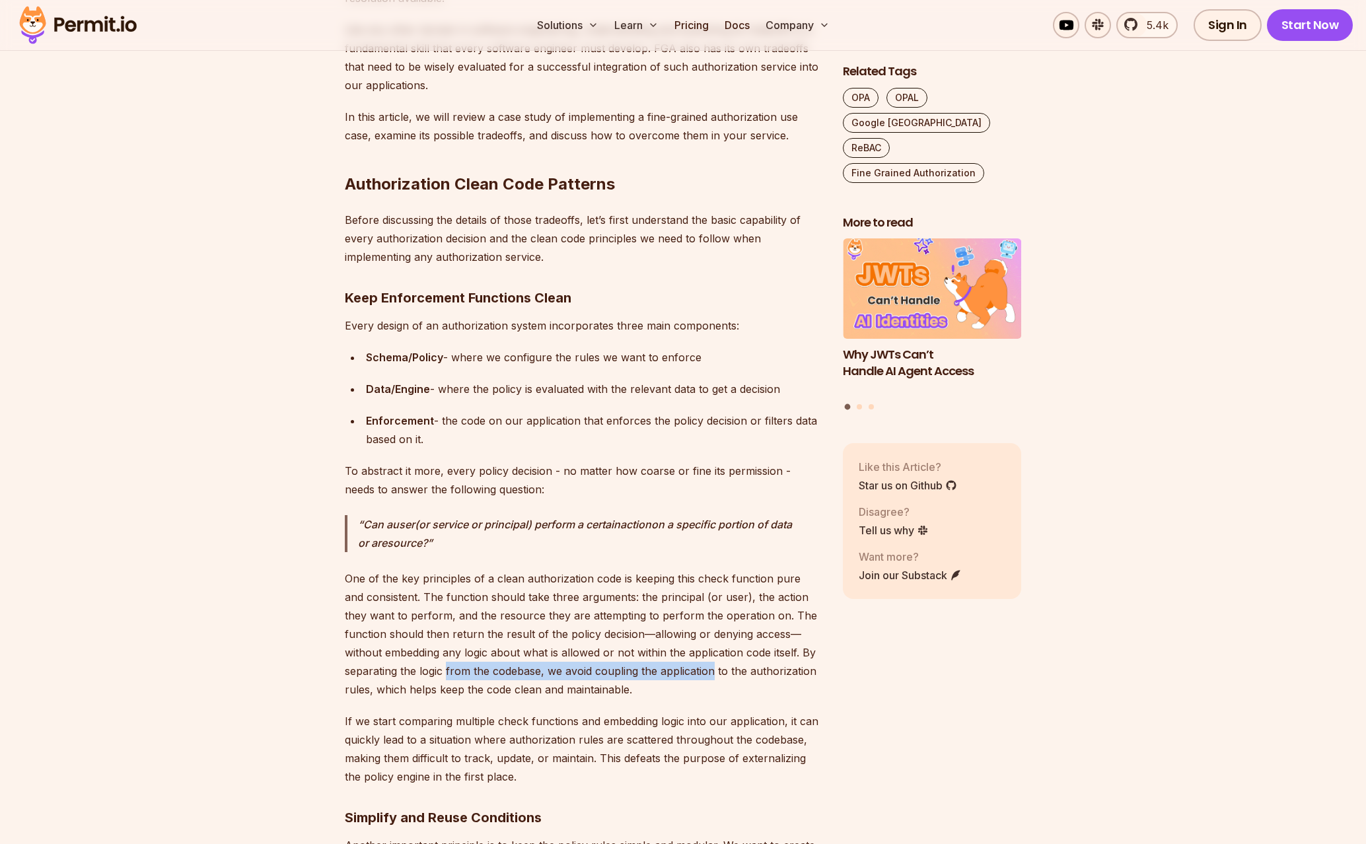
click at [710, 670] on p "One of the key principles of a clean authorization code is keeping this check f…" at bounding box center [583, 633] width 477 height 129
click at [713, 670] on p "One of the key principles of a clean authorization code is keeping this check f…" at bounding box center [583, 633] width 477 height 129
click at [622, 672] on p "One of the key principles of a clean authorization code is keeping this check f…" at bounding box center [583, 633] width 477 height 129
click at [481, 689] on p "One of the key principles of a clean authorization code is keeping this check f…" at bounding box center [583, 633] width 477 height 129
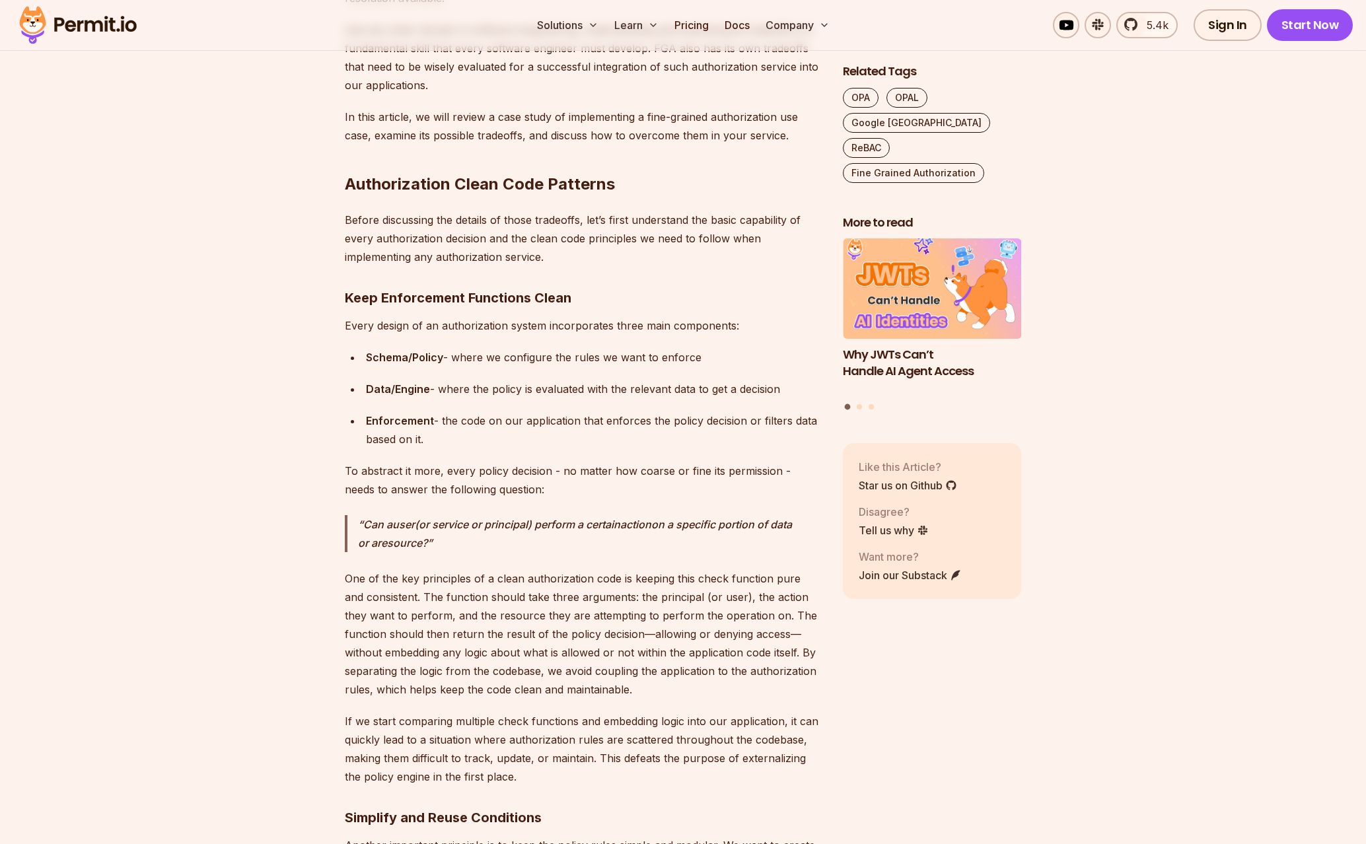
click at [477, 688] on p "One of the key principles of a clean authorization code is keeping this check f…" at bounding box center [583, 633] width 477 height 129
click at [612, 692] on p "One of the key principles of a clean authorization code is keeping this check f…" at bounding box center [583, 633] width 477 height 129
click at [634, 692] on p "One of the key principles of a clean authorization code is keeping this check f…" at bounding box center [583, 633] width 477 height 129
click at [416, 725] on p "If we start comparing multiple check functions and embedding logic into our app…" at bounding box center [583, 749] width 477 height 74
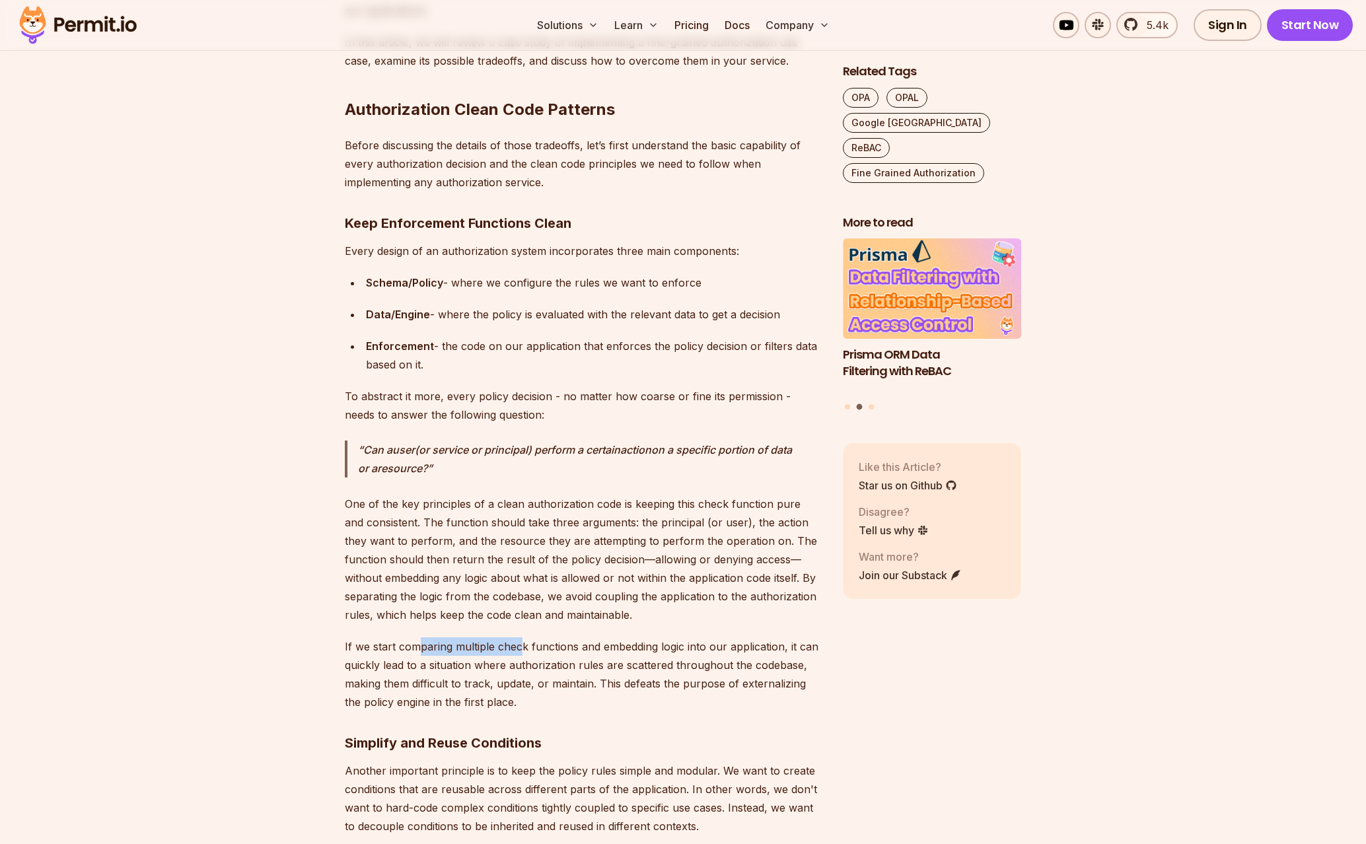
scroll to position [1107, 0]
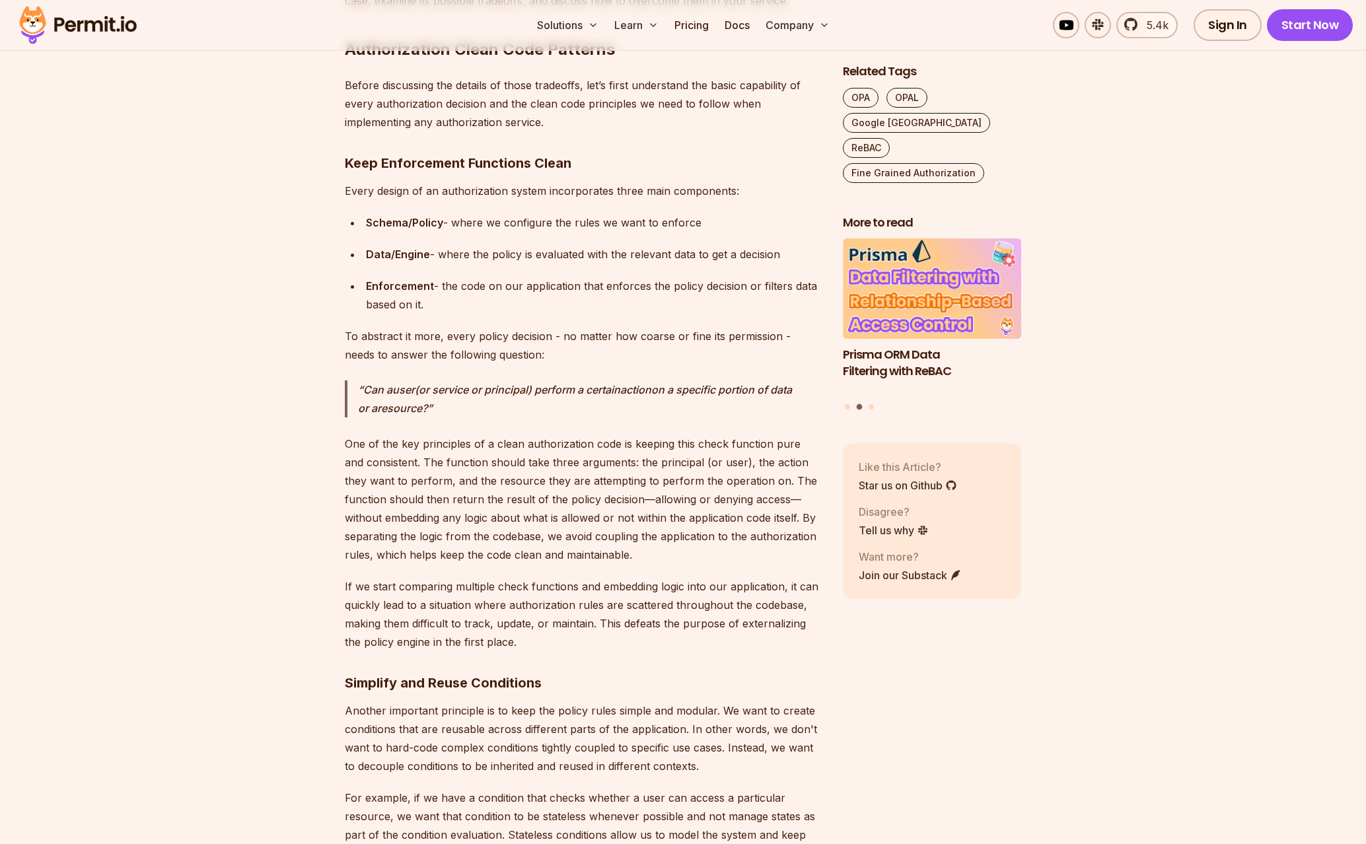
click at [712, 590] on p "If we start comparing multiple check functions and embedding logic into our app…" at bounding box center [583, 614] width 477 height 74
click at [725, 589] on p "If we start comparing multiple check functions and embedding logic into our app…" at bounding box center [583, 614] width 477 height 74
click at [599, 593] on p "If we start comparing multiple check functions and embedding logic into our app…" at bounding box center [583, 614] width 477 height 74
click at [418, 604] on p "If we start comparing multiple check functions and embedding logic into our app…" at bounding box center [583, 614] width 477 height 74
click at [412, 603] on p "If we start comparing multiple check functions and embedding logic into our app…" at bounding box center [583, 614] width 477 height 74
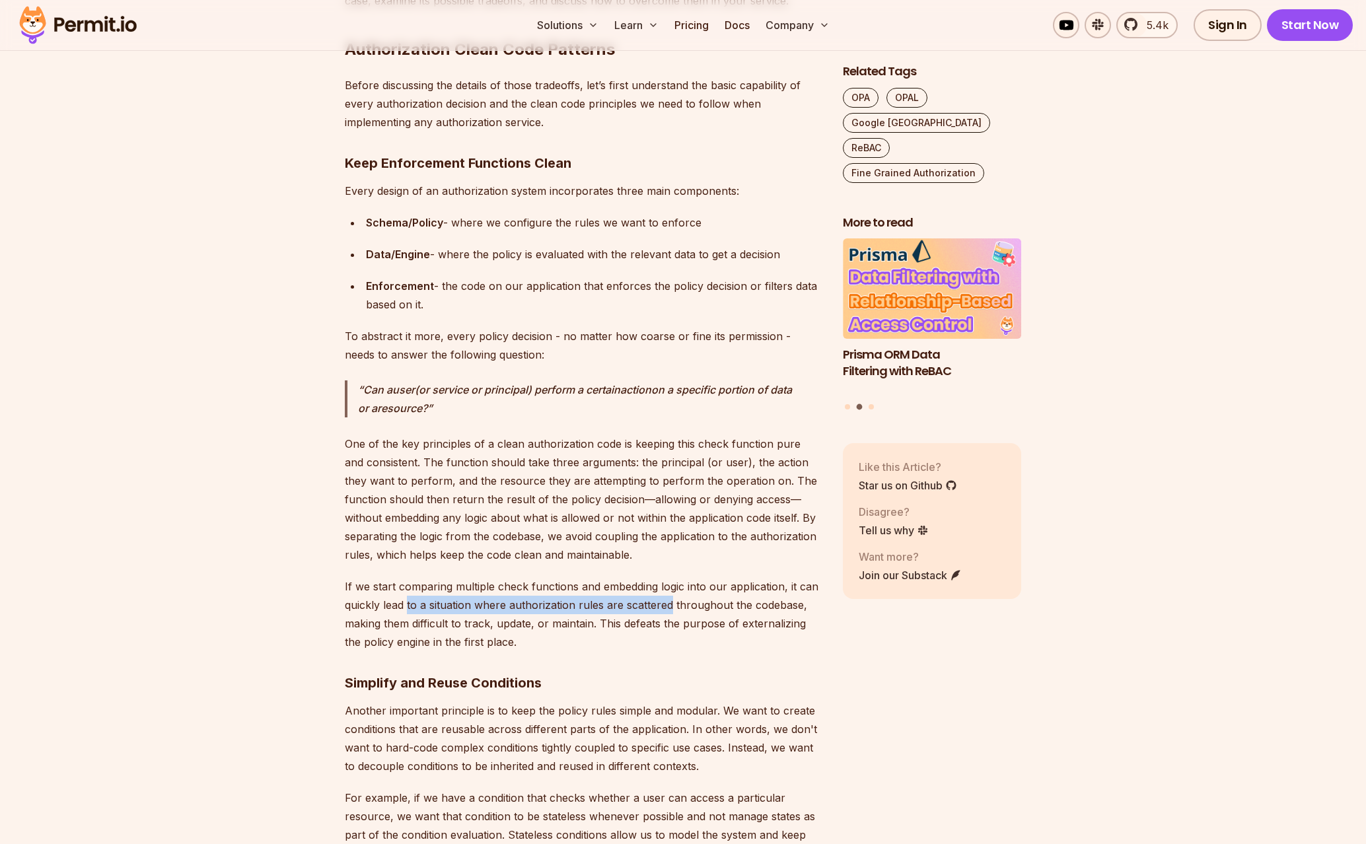
click at [640, 612] on p "If we start comparing multiple check functions and embedding logic into our app…" at bounding box center [583, 614] width 477 height 74
click at [399, 628] on p "If we start comparing multiple check functions and embedding logic into our app…" at bounding box center [583, 614] width 477 height 74
click at [395, 628] on p "If we start comparing multiple check functions and embedding logic into our app…" at bounding box center [583, 614] width 477 height 74
click at [680, 622] on p "If we start comparing multiple check functions and embedding logic into our app…" at bounding box center [583, 614] width 477 height 74
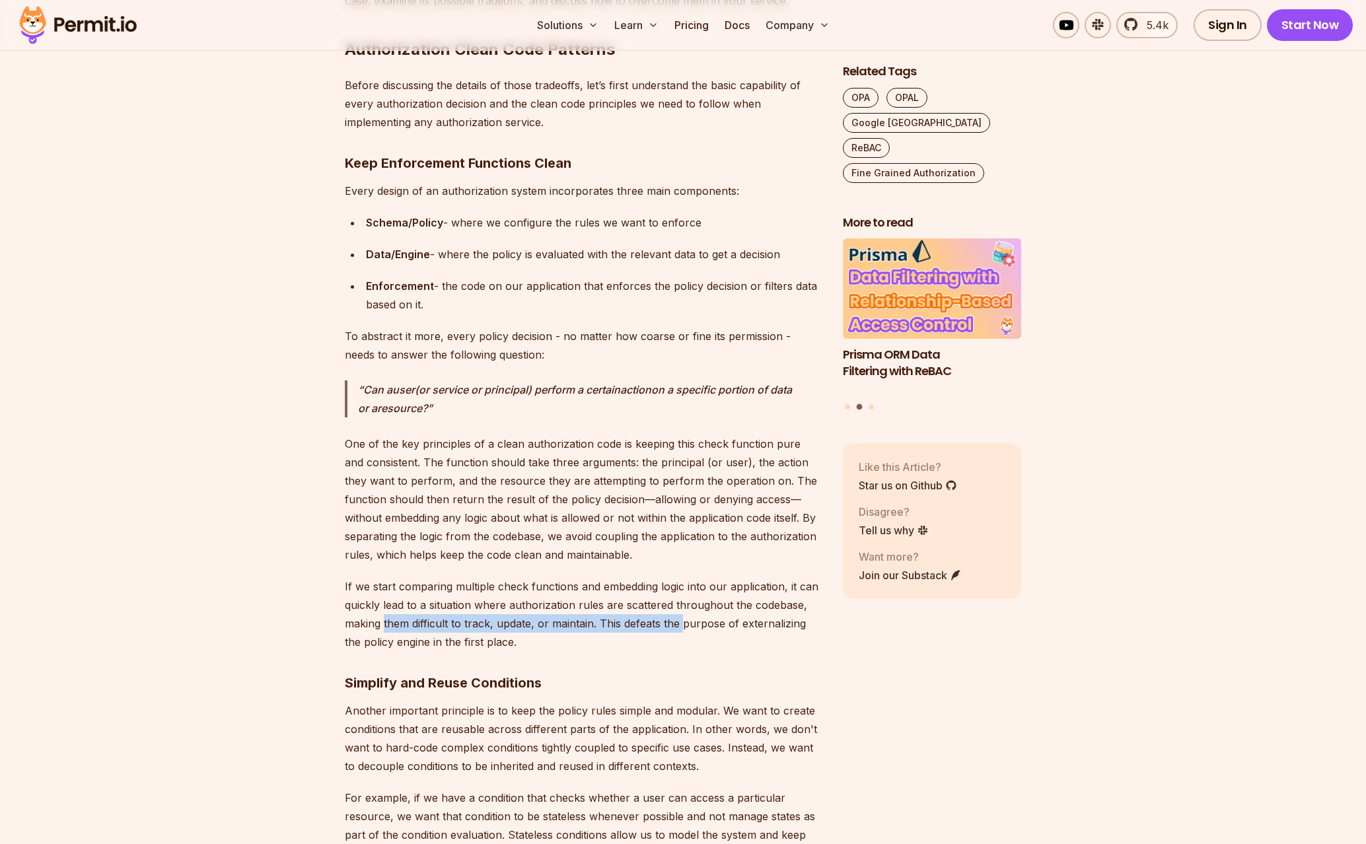
click at [684, 622] on p "If we start comparing multiple check functions and embedding logic into our app…" at bounding box center [583, 614] width 477 height 74
click at [586, 628] on p "If we start comparing multiple check functions and embedding logic into our app…" at bounding box center [583, 614] width 477 height 74
click at [582, 628] on p "If we start comparing multiple check functions and embedding logic into our app…" at bounding box center [583, 614] width 477 height 74
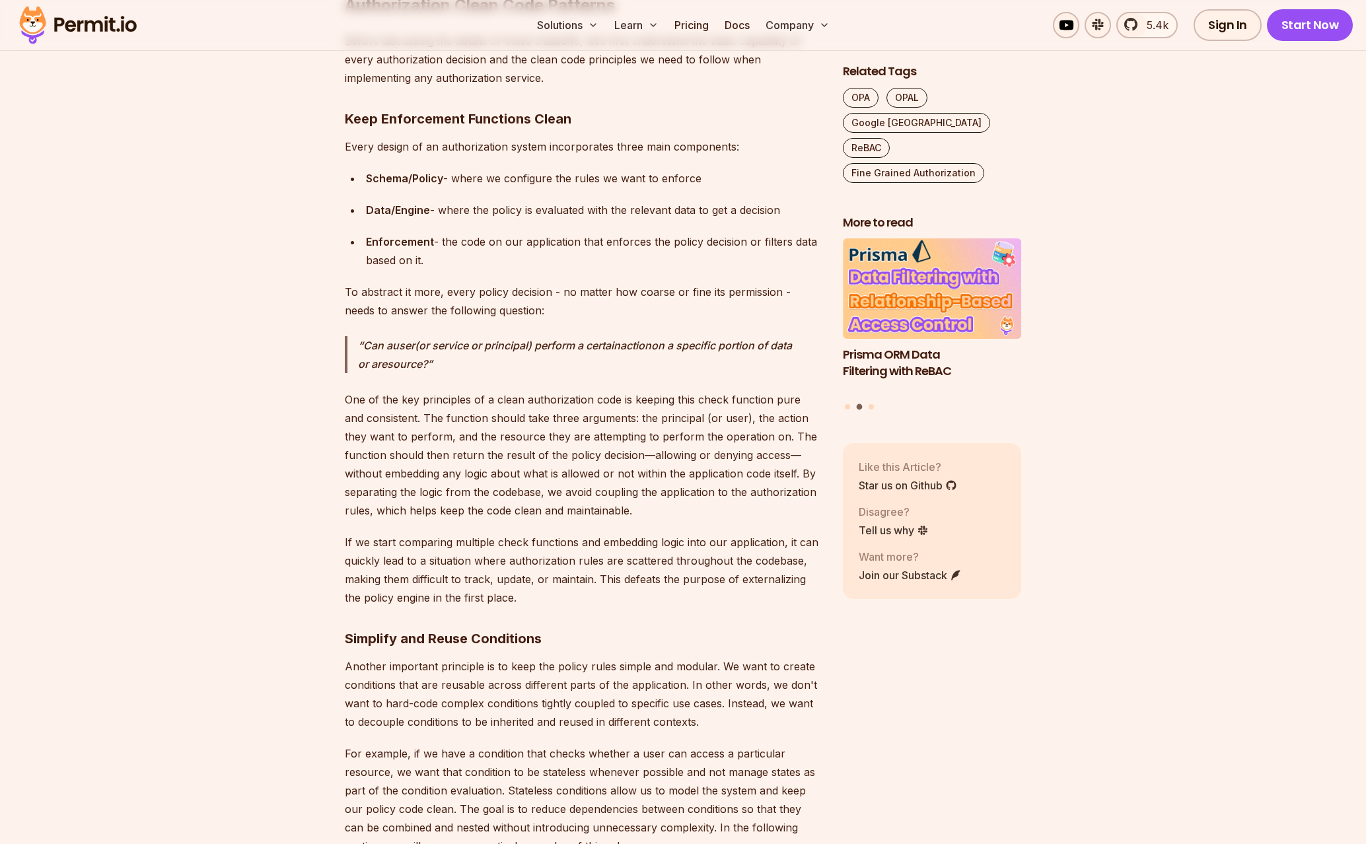
scroll to position [1184, 0]
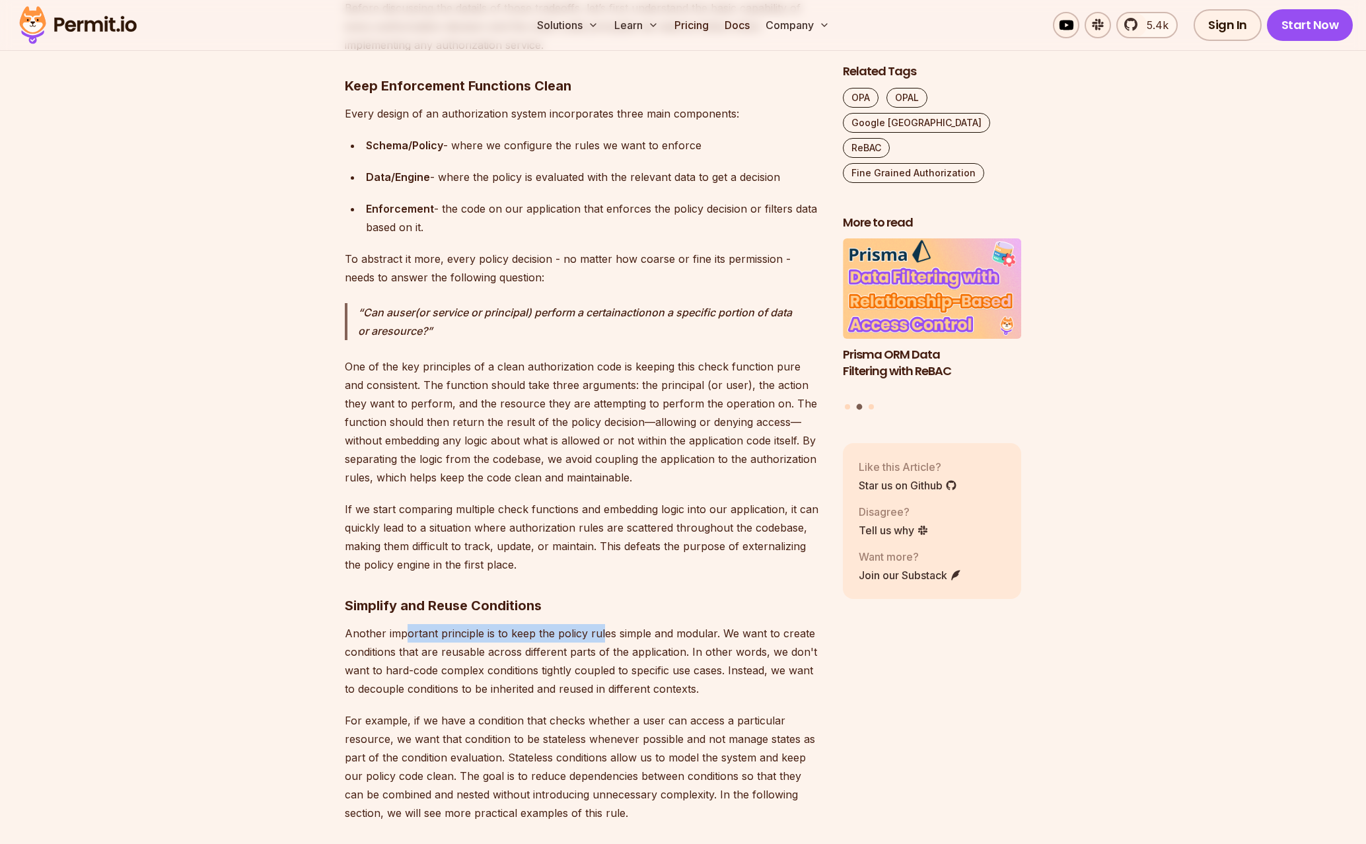
click at [608, 630] on p "Another important principle is to keep the policy rules simple and modular. We …" at bounding box center [583, 661] width 477 height 74
click at [610, 630] on p "Another important principle is to keep the policy rules simple and modular. We …" at bounding box center [583, 661] width 477 height 74
click at [418, 631] on p "Another important principle is to keep the policy rules simple and modular. We …" at bounding box center [583, 661] width 477 height 74
click at [417, 631] on p "Another important principle is to keep the policy rules simple and modular. We …" at bounding box center [583, 661] width 477 height 74
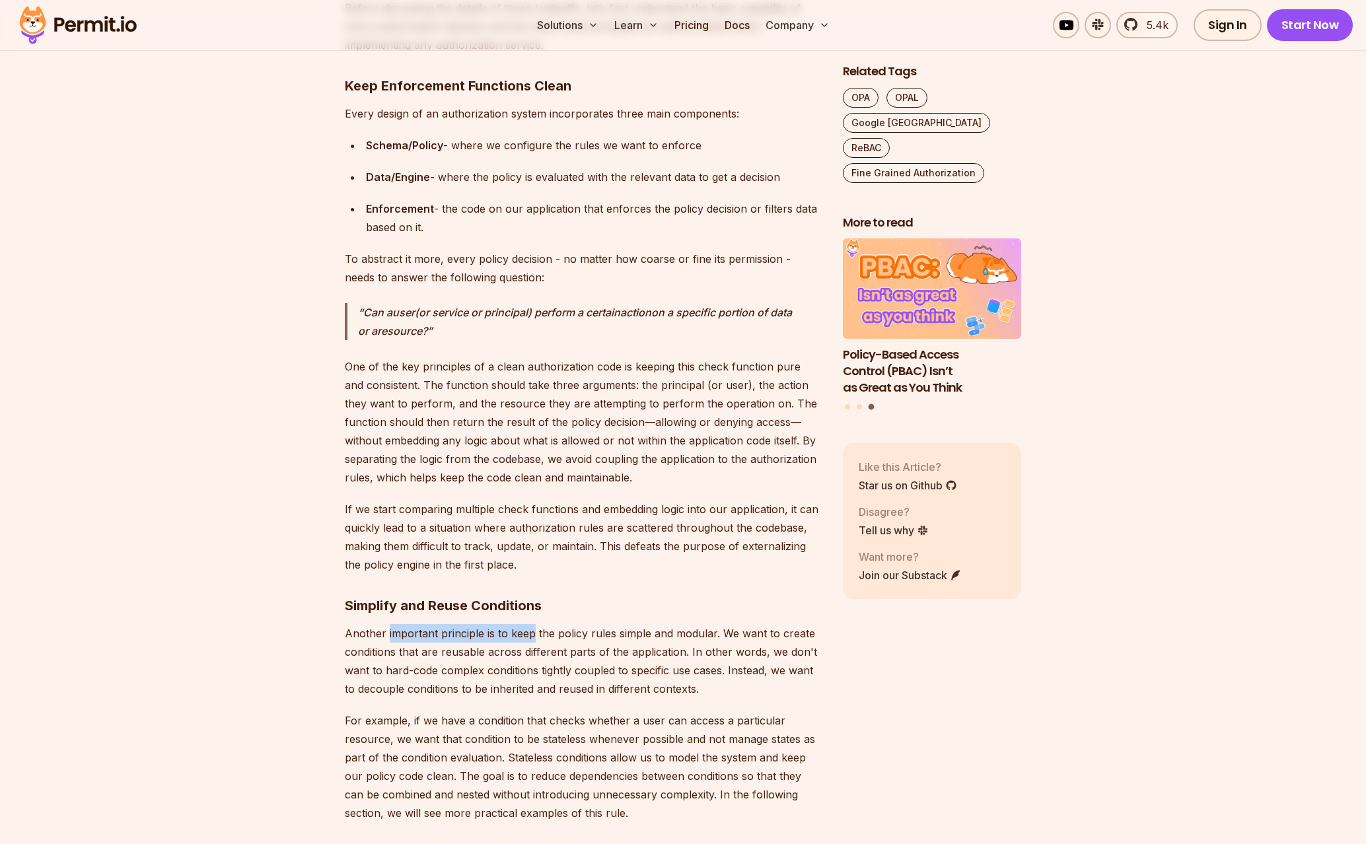
click at [523, 639] on p "Another important principle is to keep the policy rules simple and modular. We …" at bounding box center [583, 661] width 477 height 74
click at [394, 633] on p "Another important principle is to keep the policy rules simple and modular. We …" at bounding box center [583, 661] width 477 height 74
click at [595, 642] on p "Another important principle is to keep the policy rules simple and modular. We …" at bounding box center [583, 661] width 477 height 74
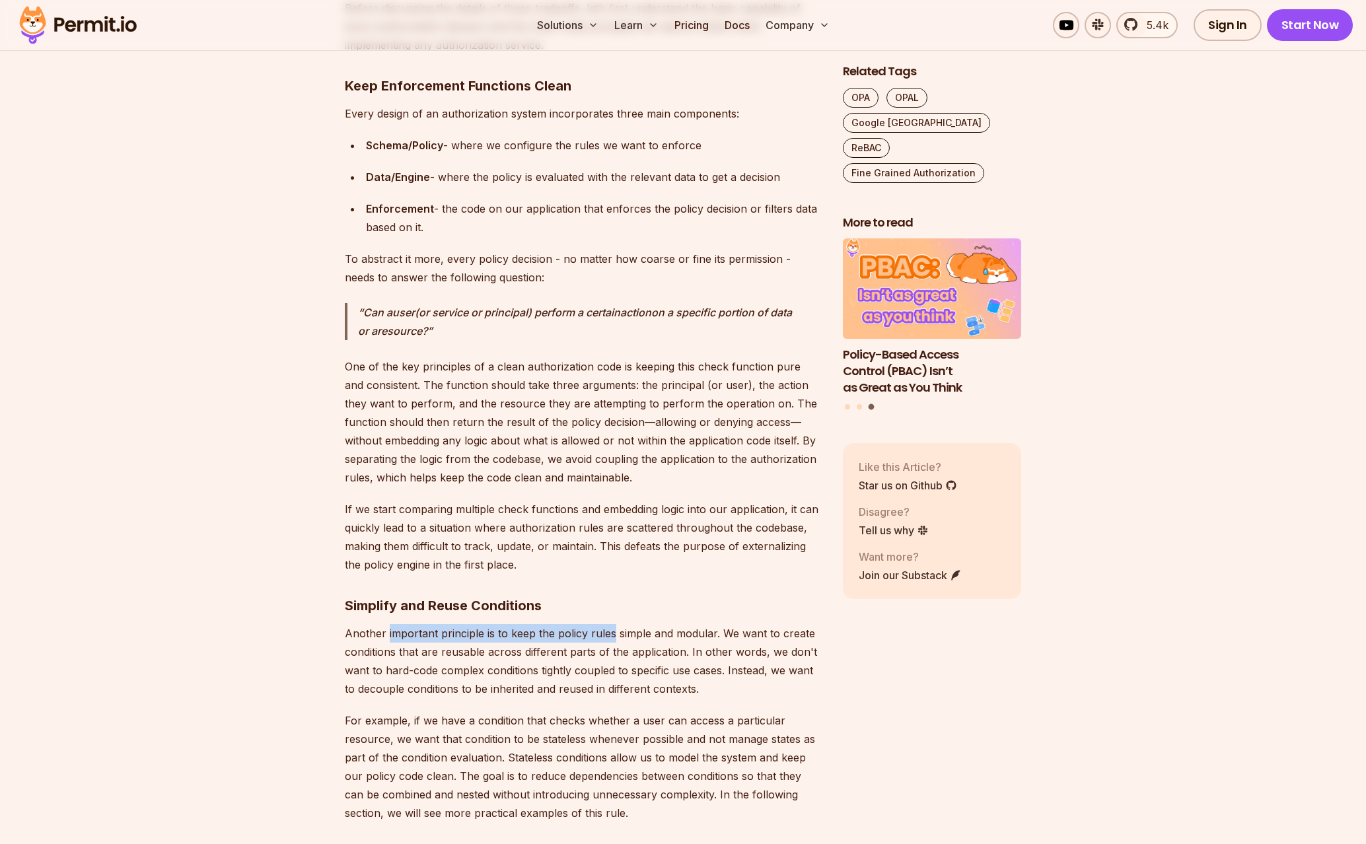
click at [598, 642] on p "Another important principle is to keep the policy rules simple and modular. We …" at bounding box center [583, 661] width 477 height 74
click at [758, 634] on p "Another important principle is to keep the policy rules simple and modular. We …" at bounding box center [583, 661] width 477 height 74
click at [760, 634] on p "Another important principle is to keep the policy rules simple and modular. We …" at bounding box center [583, 661] width 477 height 74
click at [419, 651] on p "Another important principle is to keep the policy rules simple and modular. We …" at bounding box center [583, 661] width 477 height 74
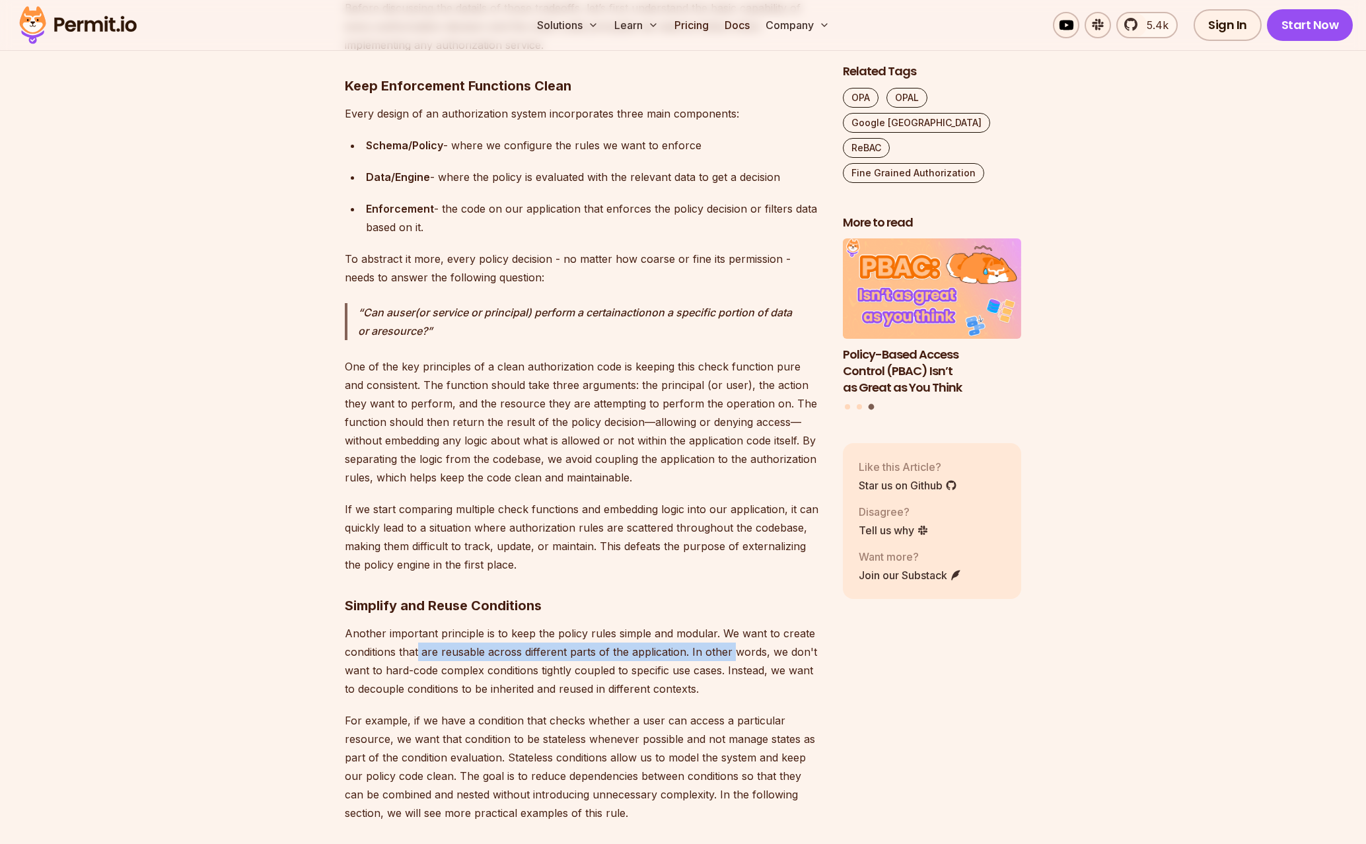
click at [725, 651] on p "Another important principle is to keep the policy rules simple and modular. We …" at bounding box center [583, 661] width 477 height 74
click at [726, 651] on p "Another important principle is to keep the policy rules simple and modular. We …" at bounding box center [583, 661] width 477 height 74
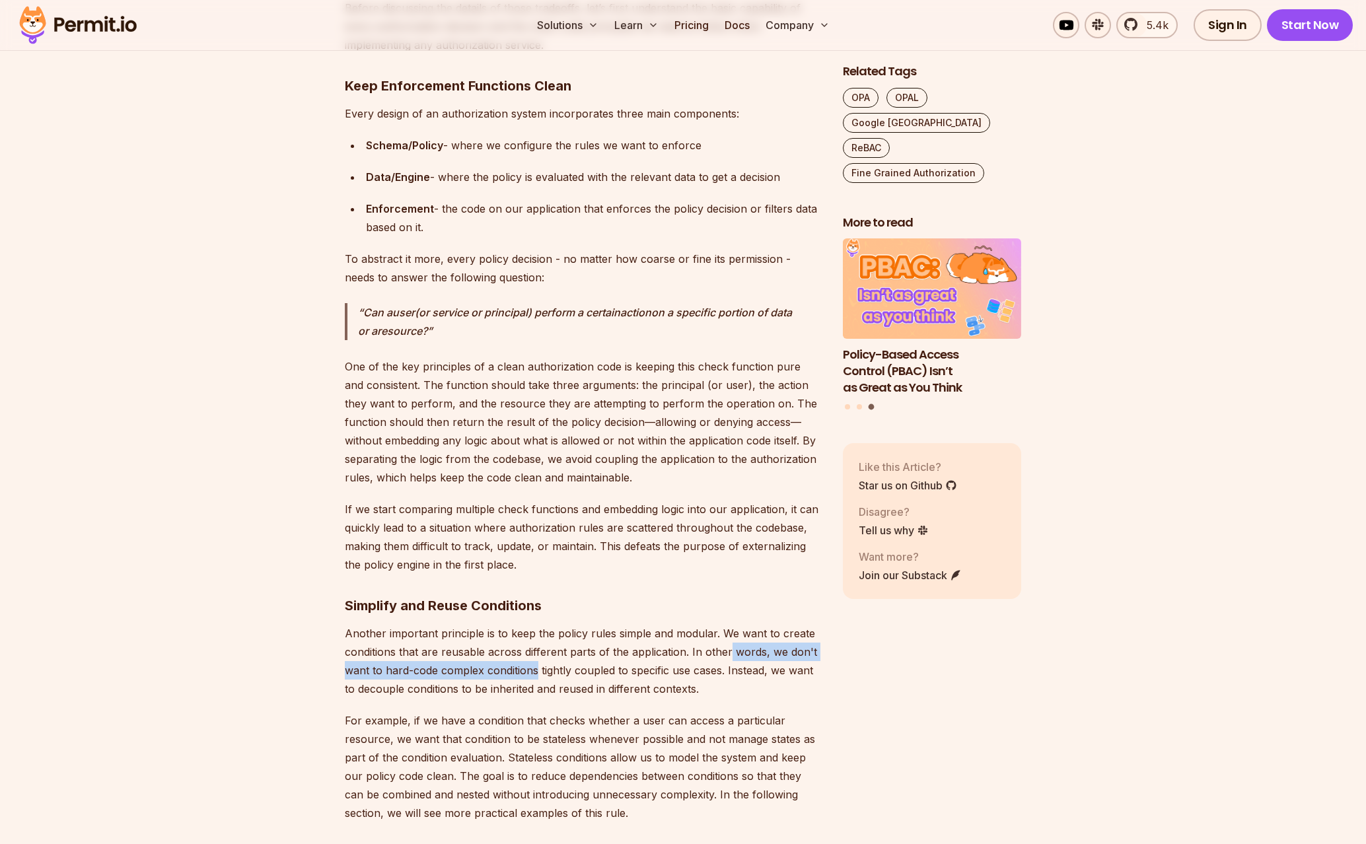
click at [526, 671] on p "Another important principle is to keep the policy rules simple and modular. We …" at bounding box center [583, 661] width 477 height 74
click at [523, 671] on p "Another important principle is to keep the policy rules simple and modular. We …" at bounding box center [583, 661] width 477 height 74
click at [671, 674] on p "Another important principle is to keep the policy rules simple and modular. We …" at bounding box center [583, 661] width 477 height 74
click at [673, 673] on p "Another important principle is to keep the policy rules simple and modular. We …" at bounding box center [583, 661] width 477 height 74
click at [573, 676] on p "Another important principle is to keep the policy rules simple and modular. We …" at bounding box center [583, 661] width 477 height 74
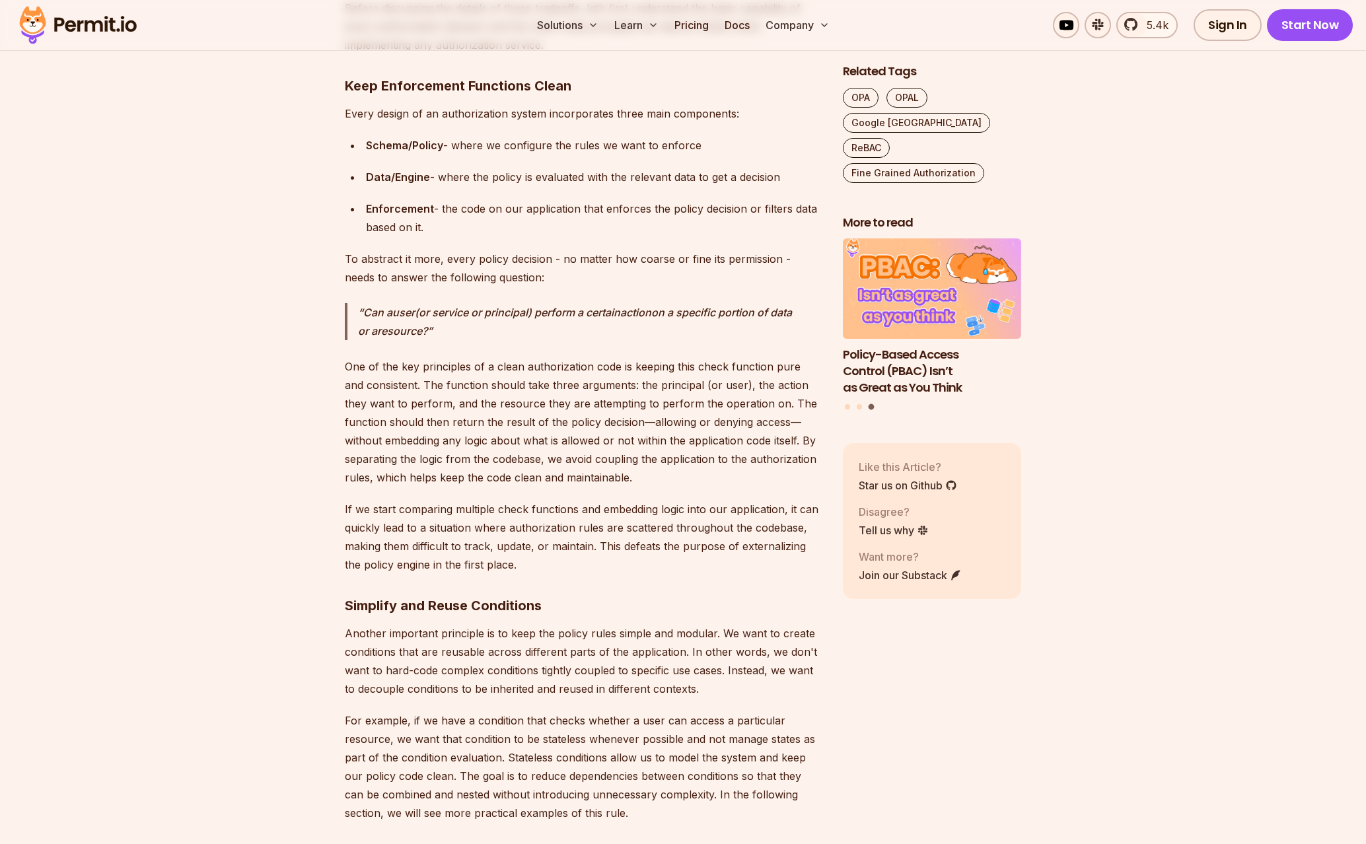
click at [554, 676] on p "Another important principle is to keep the policy rules simple and modular. We …" at bounding box center [583, 661] width 477 height 74
click at [478, 684] on p "Another important principle is to keep the policy rules simple and modular. We …" at bounding box center [583, 661] width 477 height 74
click at [675, 696] on p "Another important principle is to keep the policy rules simple and modular. We …" at bounding box center [583, 661] width 477 height 74
click at [680, 696] on p "Another important principle is to keep the policy rules simple and modular. We …" at bounding box center [583, 661] width 477 height 74
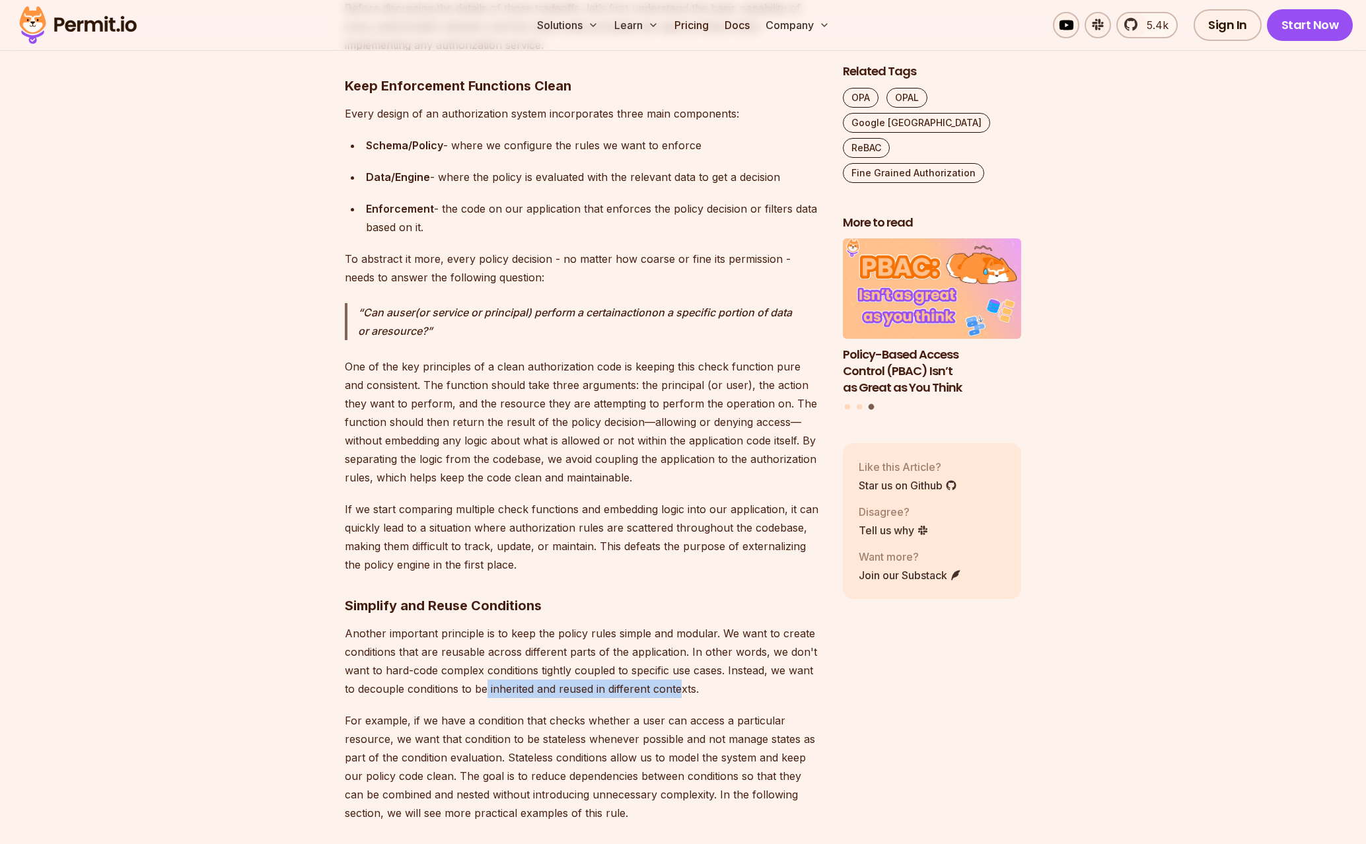
click at [484, 695] on p "Another important principle is to keep the policy rules simple and modular. We …" at bounding box center [583, 661] width 477 height 74
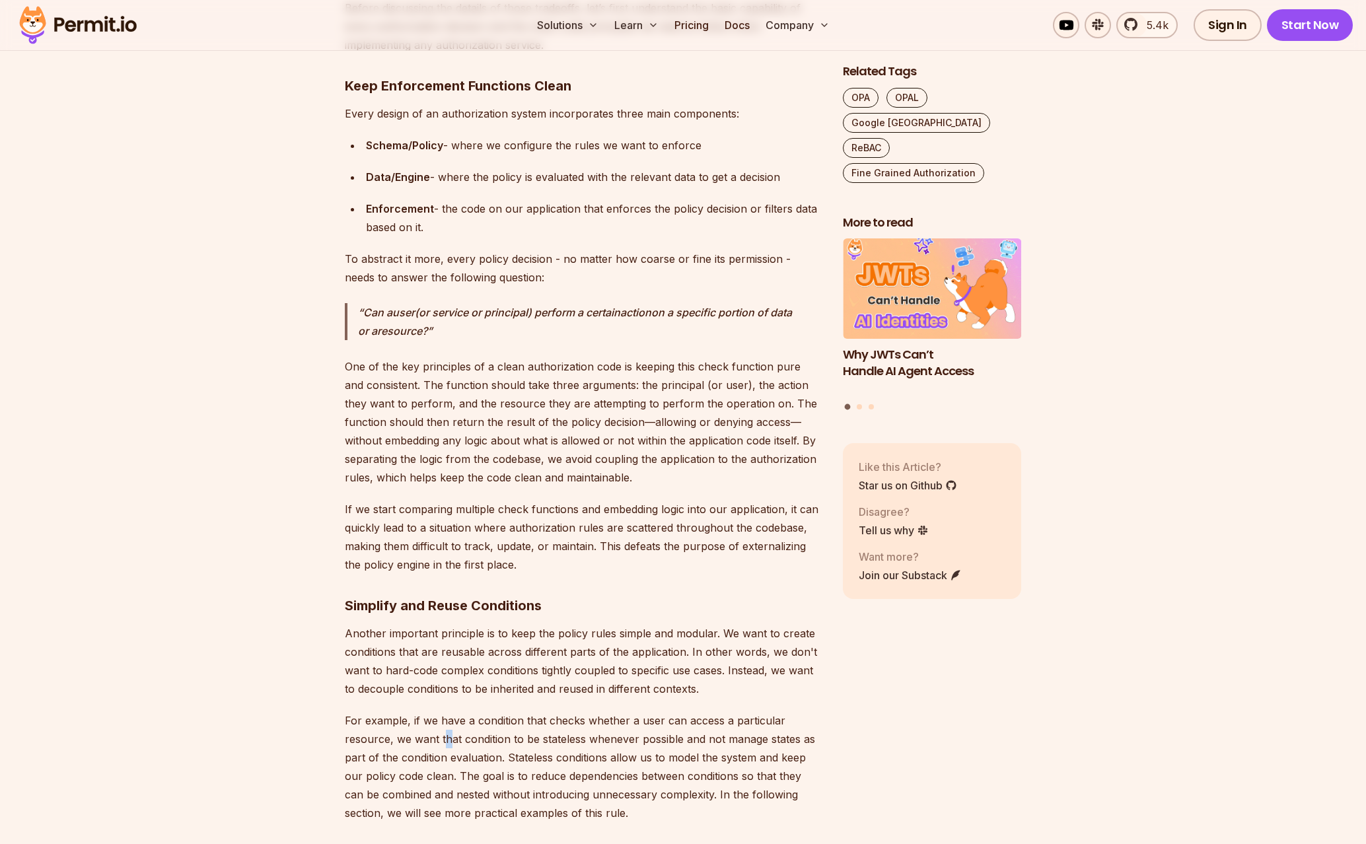
click at [440, 738] on p "For example, if we have a condition that checks whether a user can access a par…" at bounding box center [583, 767] width 477 height 111
click at [635, 723] on p "For example, if we have a condition that checks whether a user can access a par…" at bounding box center [583, 767] width 477 height 111
click at [637, 722] on p "For example, if we have a condition that checks whether a user can access a par…" at bounding box center [583, 767] width 477 height 111
click at [490, 729] on p "For example, if we have a condition that checks whether a user can access a par…" at bounding box center [583, 767] width 477 height 111
click at [495, 730] on p "For example, if we have a condition that checks whether a user can access a par…" at bounding box center [583, 767] width 477 height 111
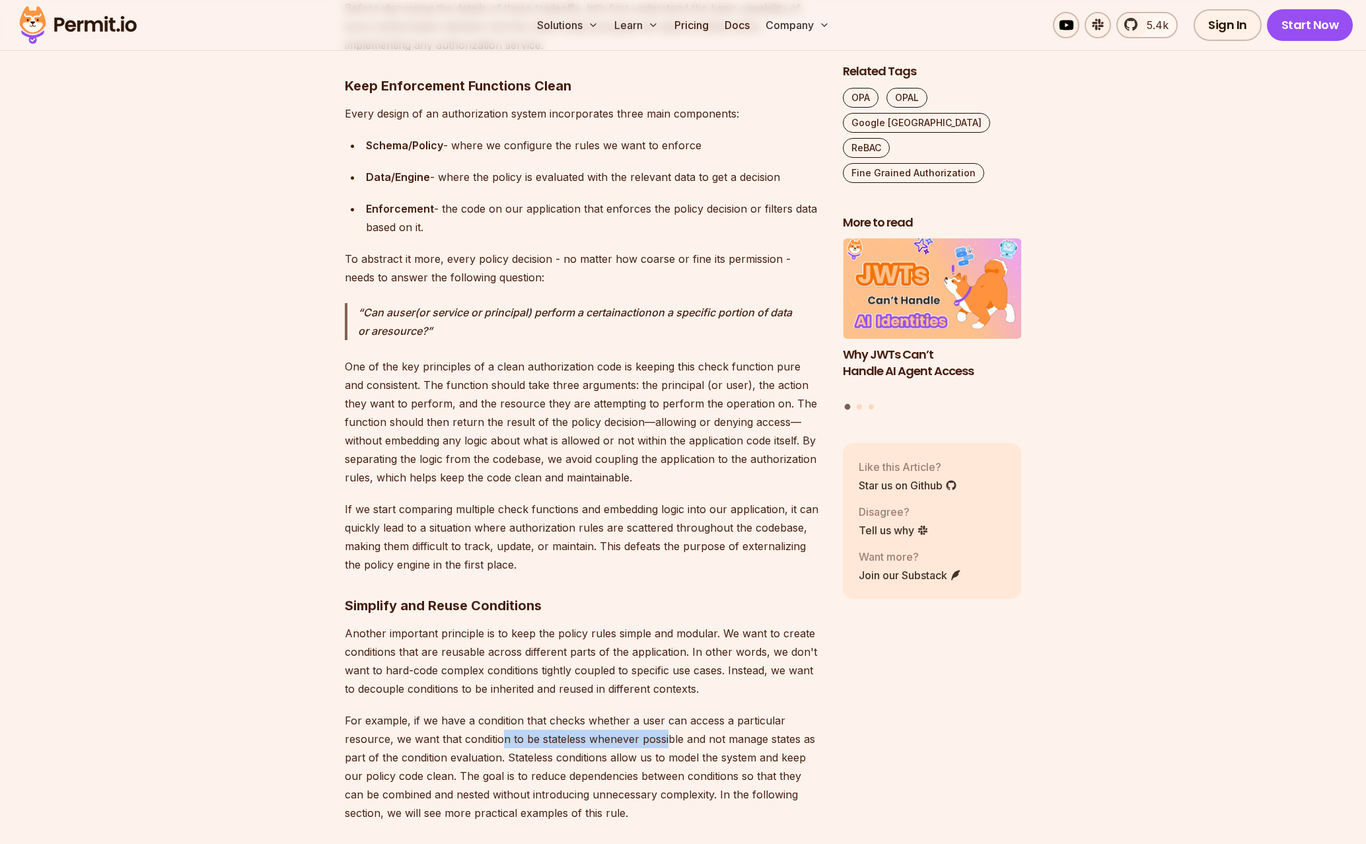
click at [673, 741] on p "For example, if we have a condition that checks whether a user can access a par…" at bounding box center [583, 767] width 477 height 111
click at [705, 741] on p "For example, if we have a condition that checks whether a user can access a par…" at bounding box center [583, 767] width 477 height 111
click at [588, 745] on p "For example, if we have a condition that checks whether a user can access a par…" at bounding box center [583, 767] width 477 height 111
click at [610, 764] on p "For example, if we have a condition that checks whether a user can access a par…" at bounding box center [583, 767] width 477 height 111
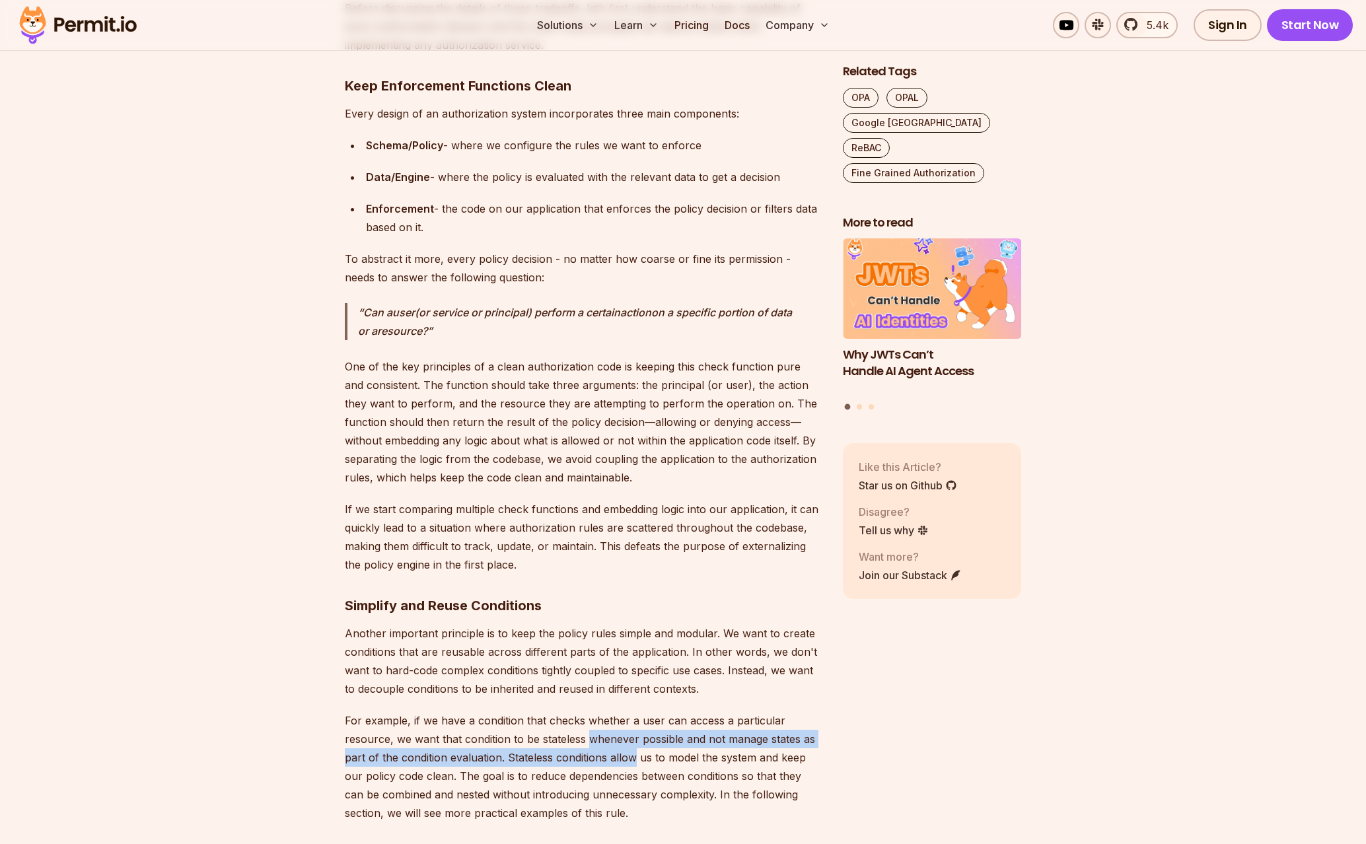
click at [610, 764] on p "For example, if we have a condition that checks whether a user can access a par…" at bounding box center [583, 767] width 477 height 111
click at [483, 765] on p "For example, if we have a condition that checks whether a user can access a par…" at bounding box center [583, 767] width 477 height 111
click at [755, 762] on p "For example, if we have a condition that checks whether a user can access a par…" at bounding box center [583, 767] width 477 height 111
click at [784, 761] on p "For example, if we have a condition that checks whether a user can access a par…" at bounding box center [583, 767] width 477 height 111
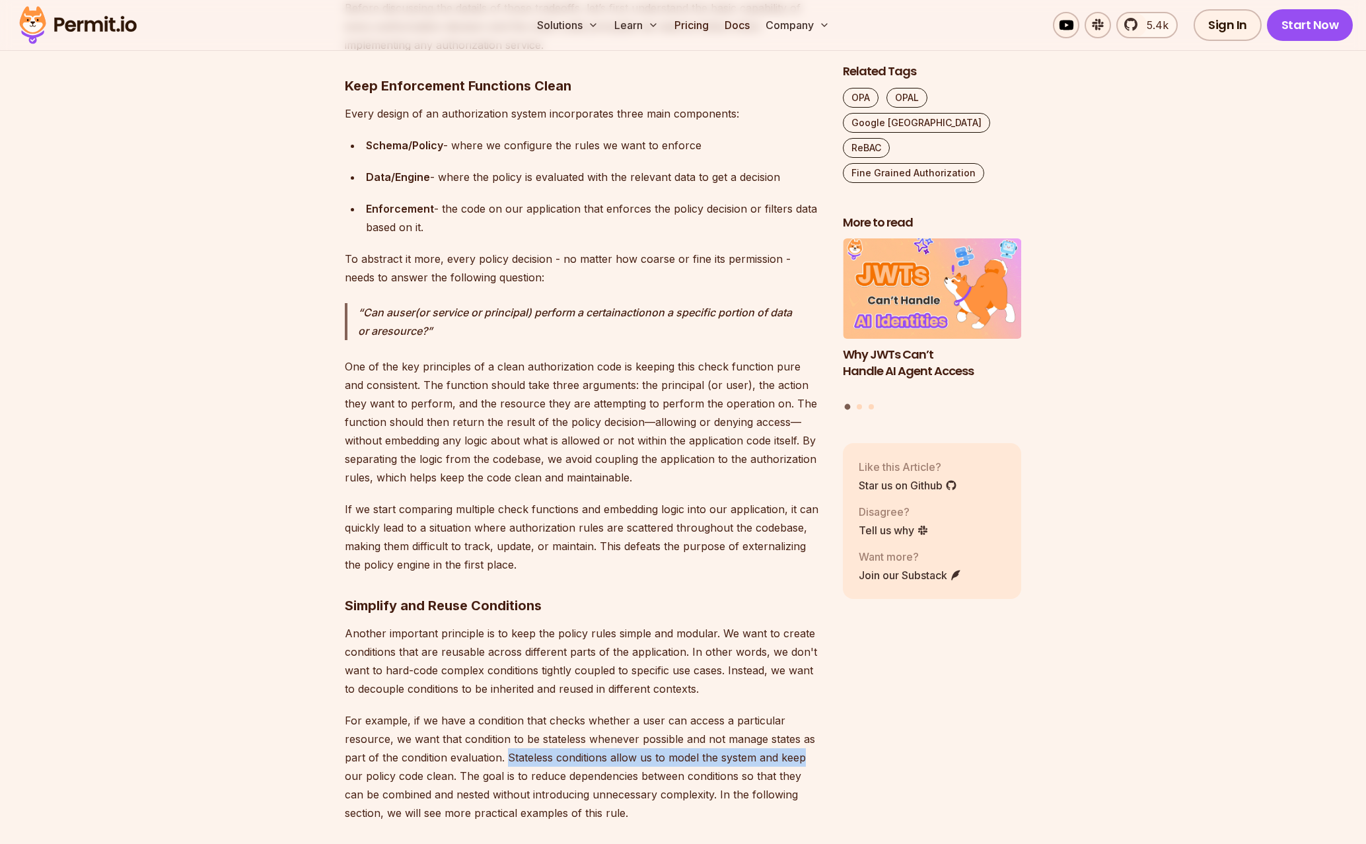
click at [529, 765] on p "For example, if we have a condition that checks whether a user can access a par…" at bounding box center [583, 767] width 477 height 111
click at [528, 765] on p "For example, if we have a condition that checks whether a user can access a par…" at bounding box center [583, 767] width 477 height 111
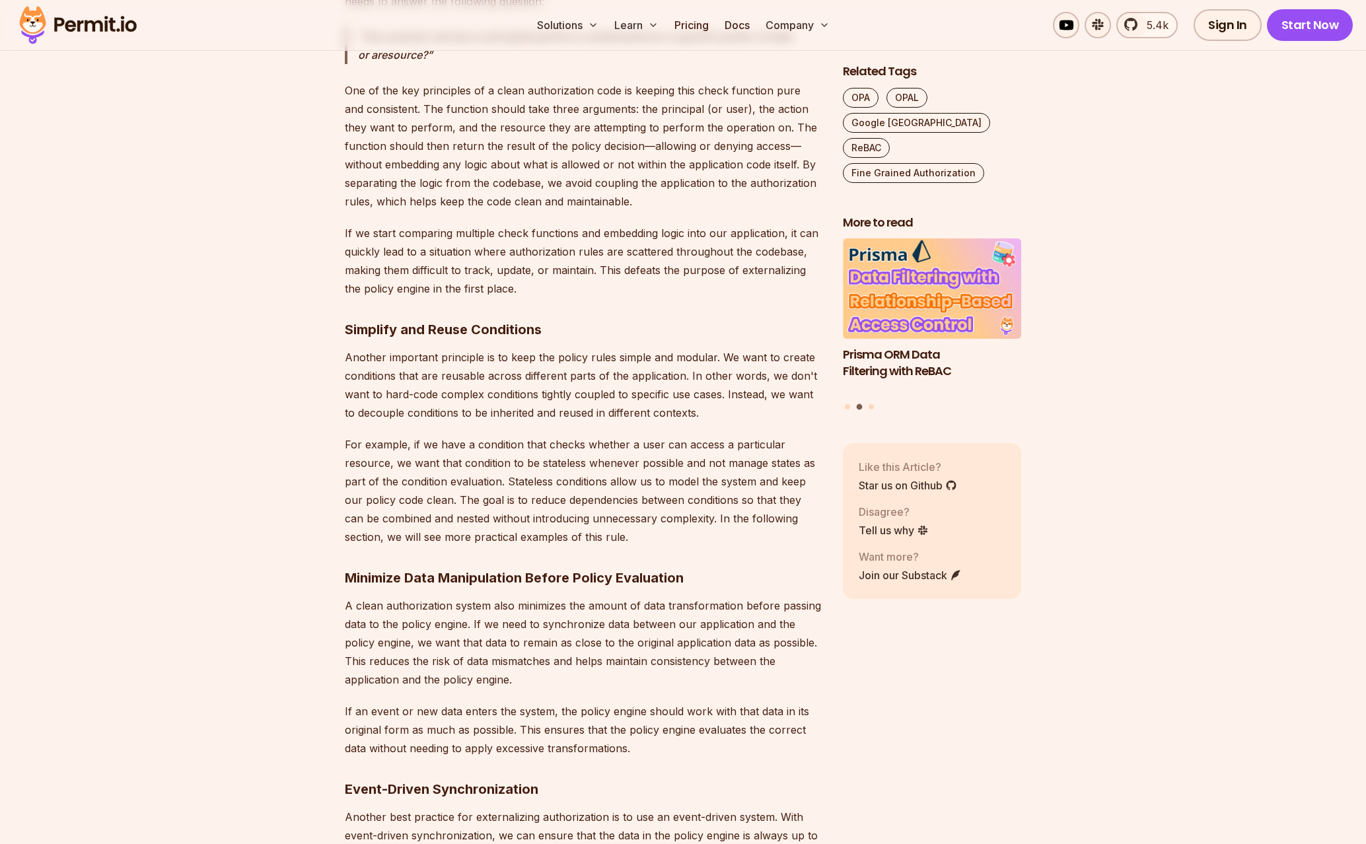
scroll to position [1494, 0]
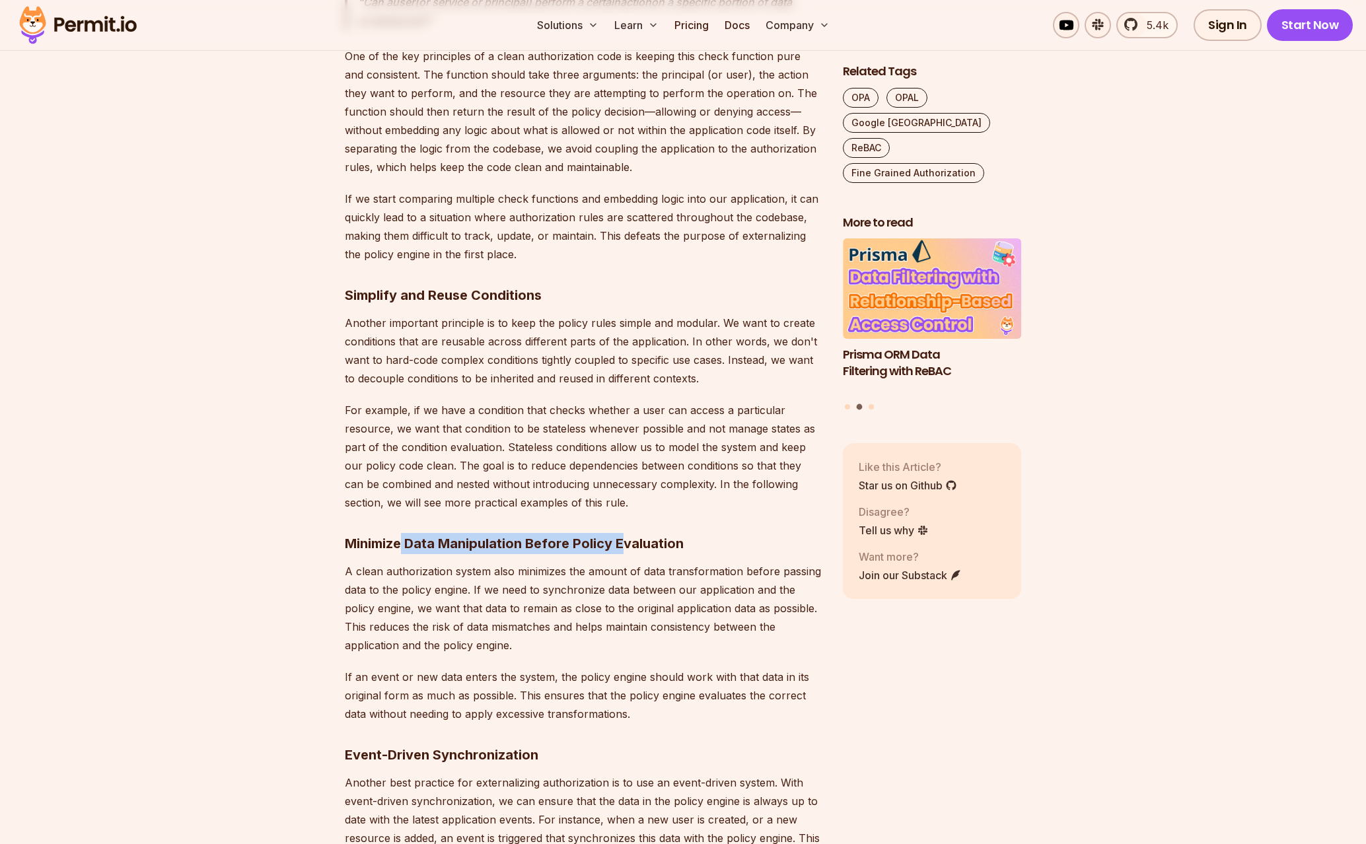
click at [629, 554] on h3 "Minimize Data Manipulation Before Policy Evaluation" at bounding box center [583, 543] width 477 height 21
click at [630, 554] on h3 "Minimize Data Manipulation Before Policy Evaluation" at bounding box center [583, 543] width 477 height 21
click at [534, 542] on h3 "Minimize Data Manipulation Before Policy Evaluation" at bounding box center [583, 543] width 477 height 21
click at [532, 542] on strong "Minimize Data Manipulation Before Policy Evaluation" at bounding box center [514, 544] width 339 height 16
click at [719, 577] on p "A clean authorization system also minimizes the amount of data transformation b…" at bounding box center [583, 608] width 477 height 92
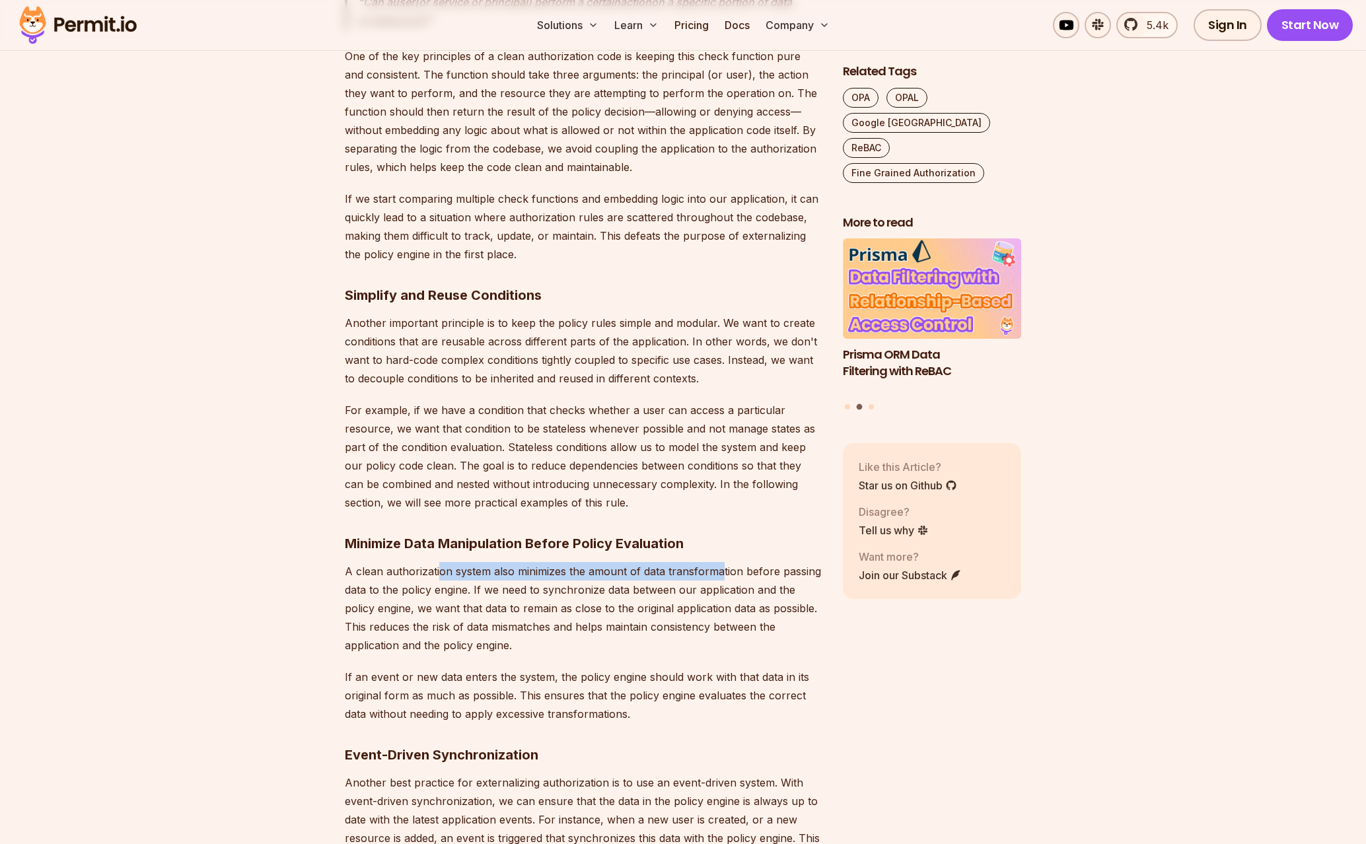
click at [721, 576] on p "A clean authorization system also minimizes the amount of data transformation b…" at bounding box center [583, 608] width 477 height 92
click at [563, 574] on p "A clean authorization system also minimizes the amount of data transformation b…" at bounding box center [583, 608] width 477 height 92
click at [562, 574] on p "A clean authorization system also minimizes the amount of data transformation b…" at bounding box center [583, 608] width 477 height 92
click at [673, 591] on p "A clean authorization system also minimizes the amount of data transformation b…" at bounding box center [583, 608] width 477 height 92
click at [674, 591] on p "A clean authorization system also minimizes the amount of data transformation b…" at bounding box center [583, 608] width 477 height 92
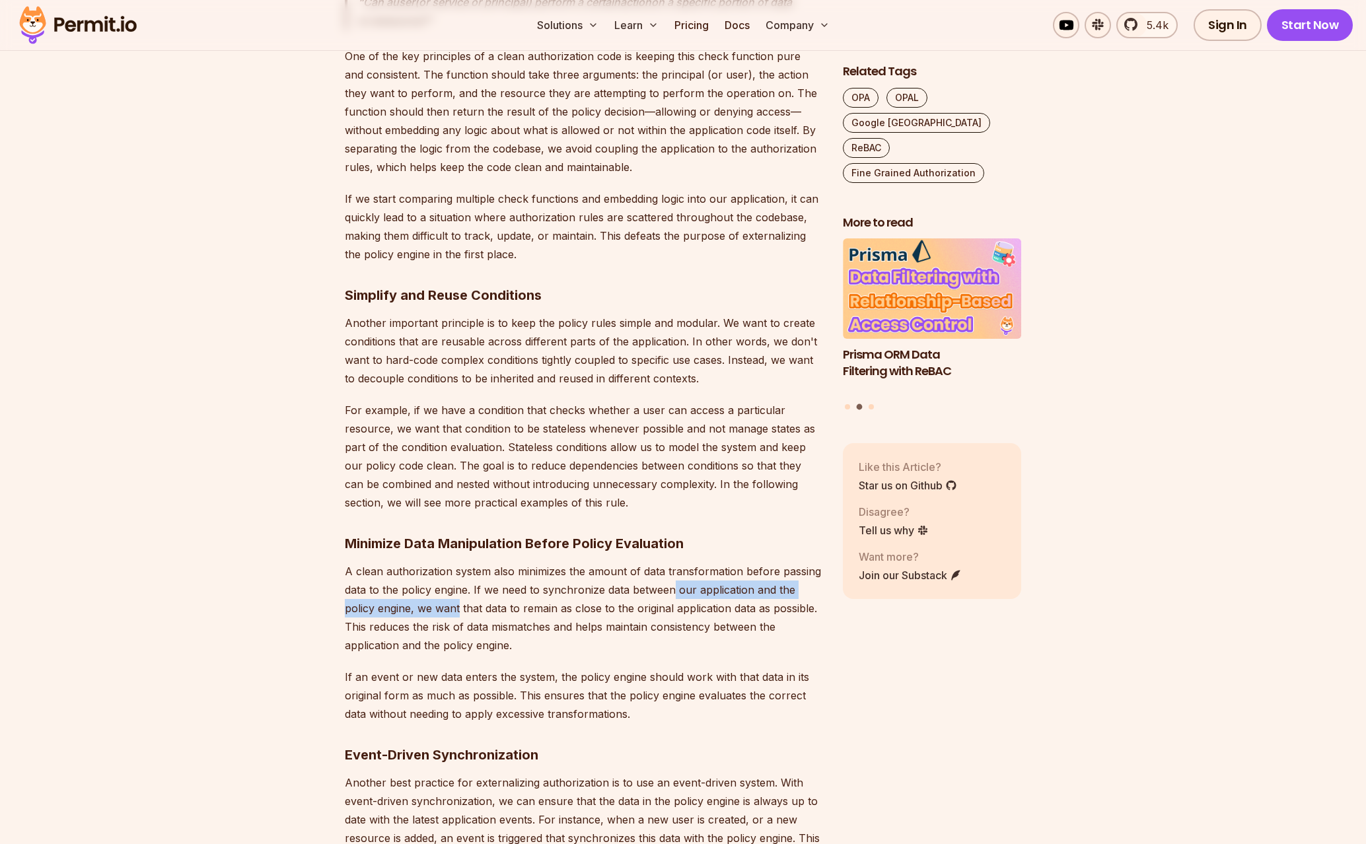
click at [441, 601] on p "A clean authorization system also minimizes the amount of data transformation b…" at bounding box center [583, 608] width 477 height 92
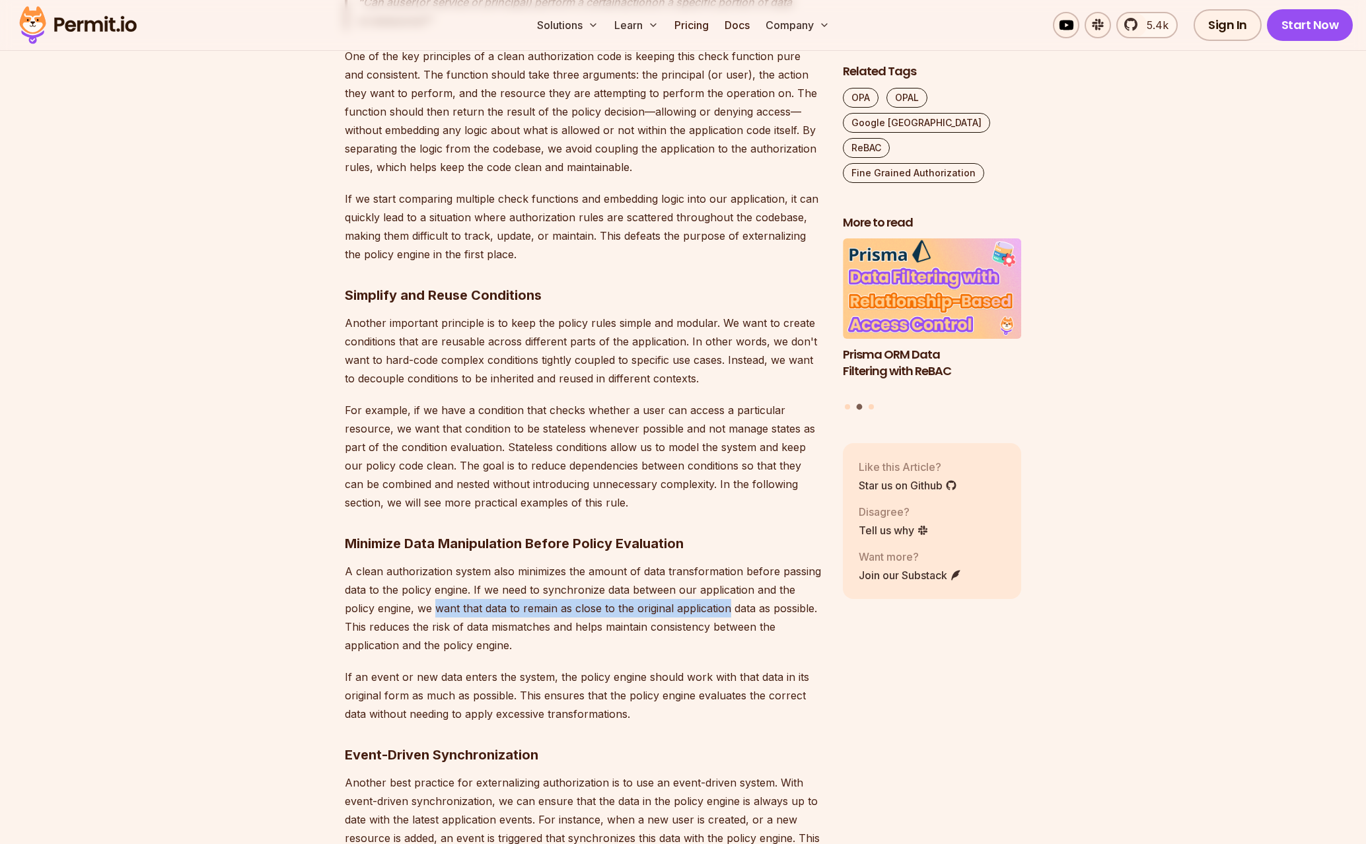
click at [675, 608] on p "A clean authorization system also minimizes the amount of data transformation b…" at bounding box center [583, 608] width 477 height 92
click at [683, 608] on p "A clean authorization system also minimizes the amount of data transformation b…" at bounding box center [583, 608] width 477 height 92
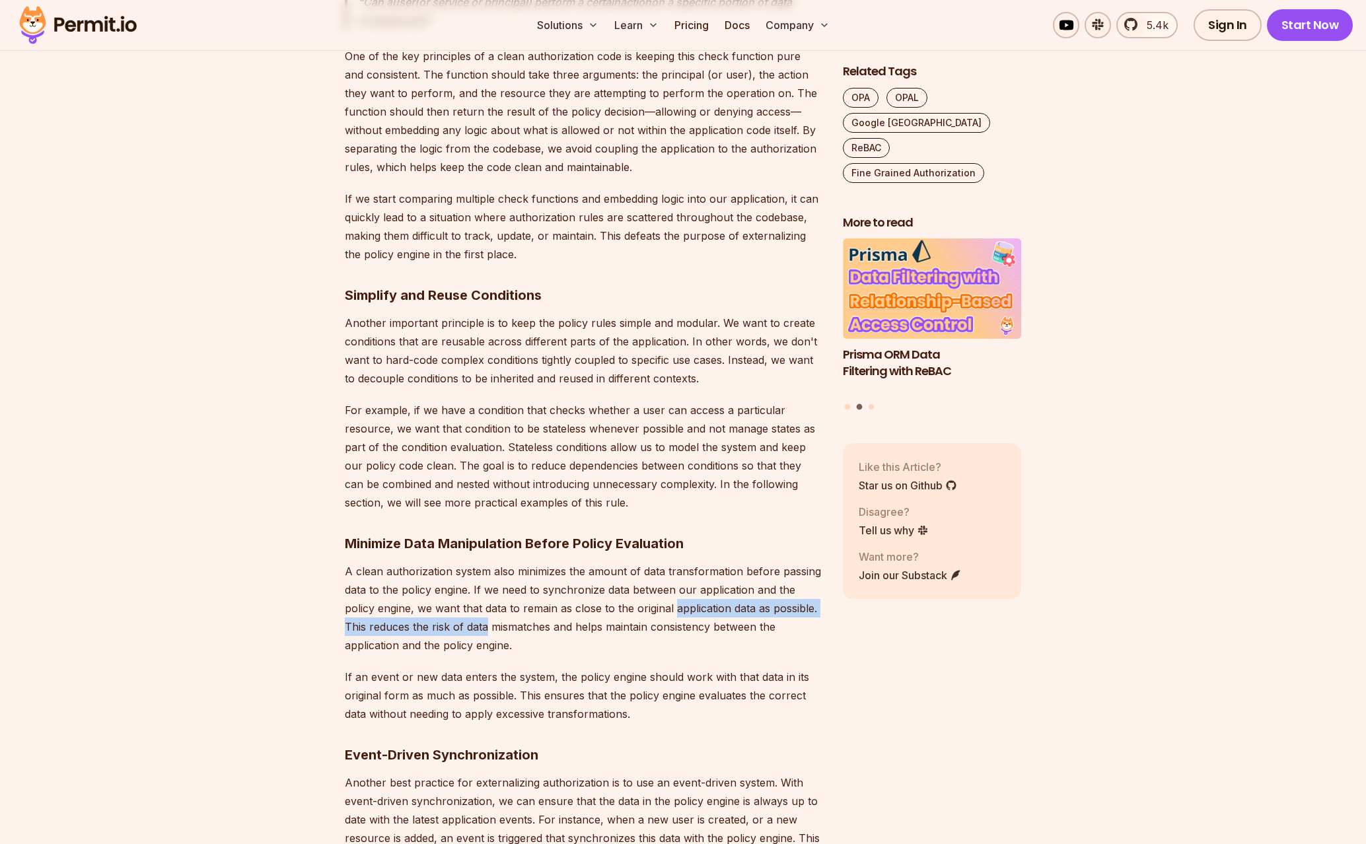
click at [462, 620] on p "A clean authorization system also minimizes the amount of data transformation b…" at bounding box center [583, 608] width 477 height 92
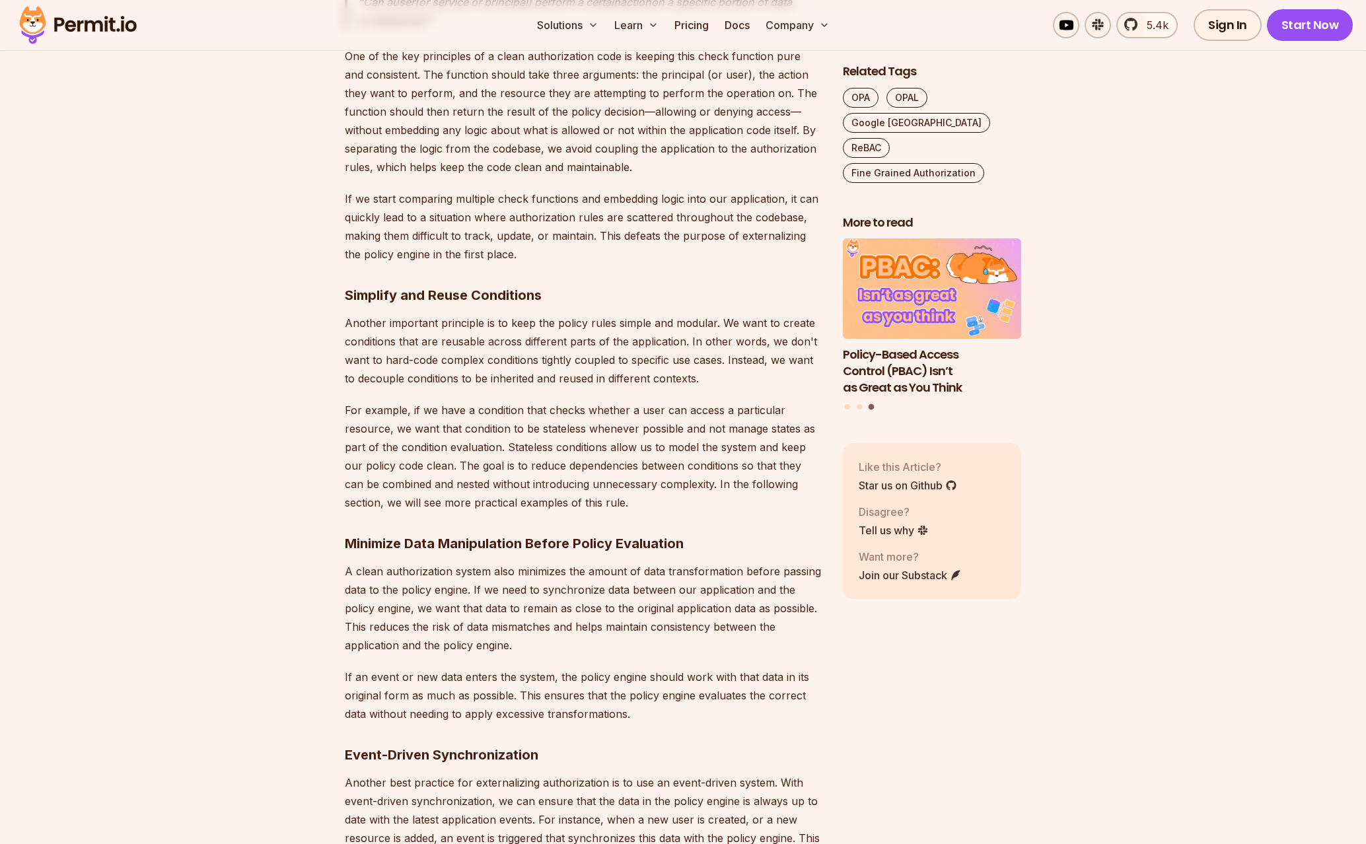
click at [461, 620] on p "A clean authorization system also minimizes the amount of data transformation b…" at bounding box center [583, 608] width 477 height 92
click at [577, 632] on p "A clean authorization system also minimizes the amount of data transformation b…" at bounding box center [583, 608] width 477 height 92
click at [579, 632] on p "A clean authorization system also minimizes the amount of data transformation b…" at bounding box center [583, 608] width 477 height 92
click at [404, 630] on p "A clean authorization system also minimizes the amount of data transformation b…" at bounding box center [583, 608] width 477 height 92
click at [402, 630] on p "A clean authorization system also minimizes the amount of data transformation b…" at bounding box center [583, 608] width 477 height 92
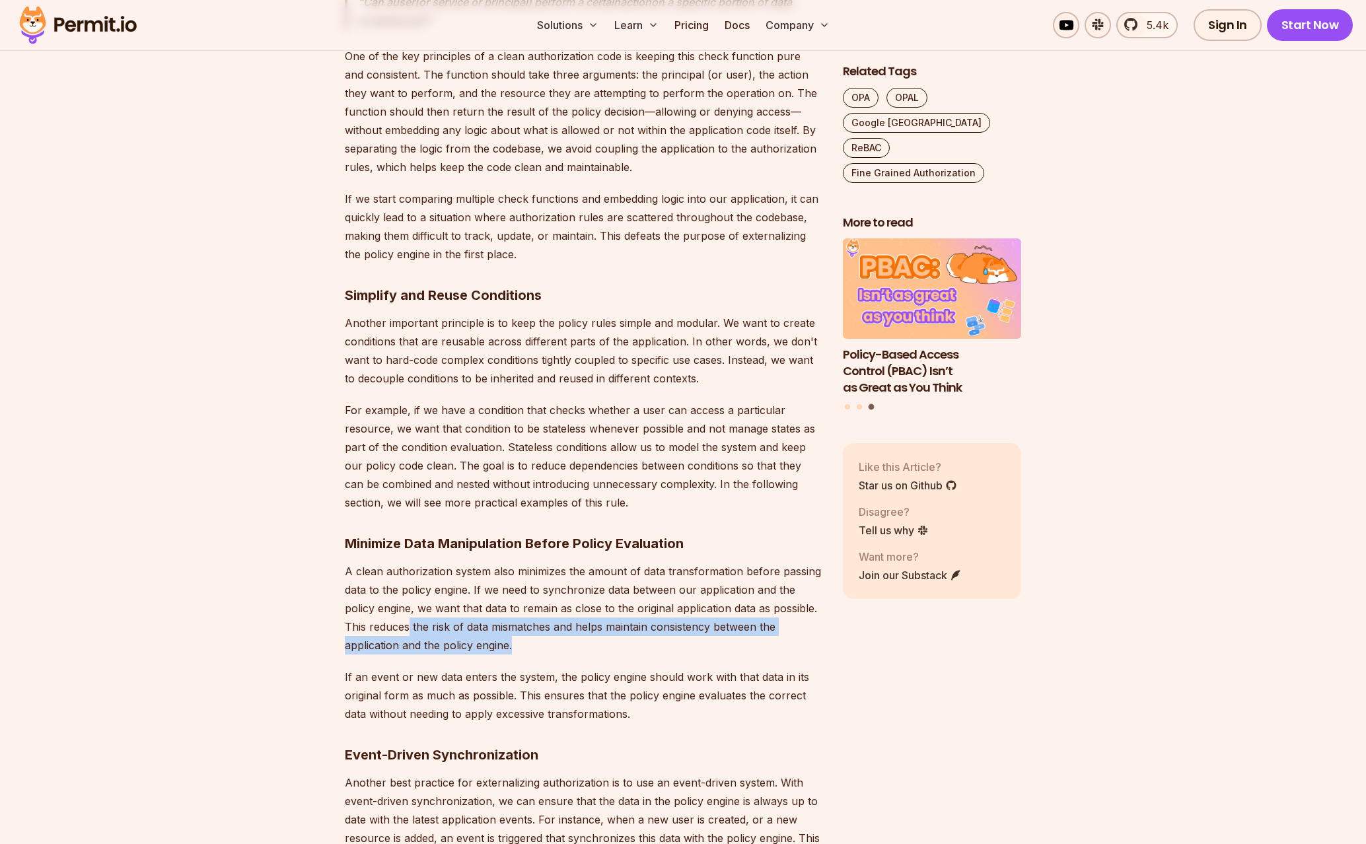
click at [568, 639] on p "A clean authorization system also minimizes the amount of data transformation b…" at bounding box center [583, 608] width 477 height 92
click at [581, 641] on p "A clean authorization system also minimizes the amount of data transformation b…" at bounding box center [583, 608] width 477 height 92
click at [412, 683] on p "If an event or new data enters the system, the policy engine should work with t…" at bounding box center [583, 695] width 477 height 55
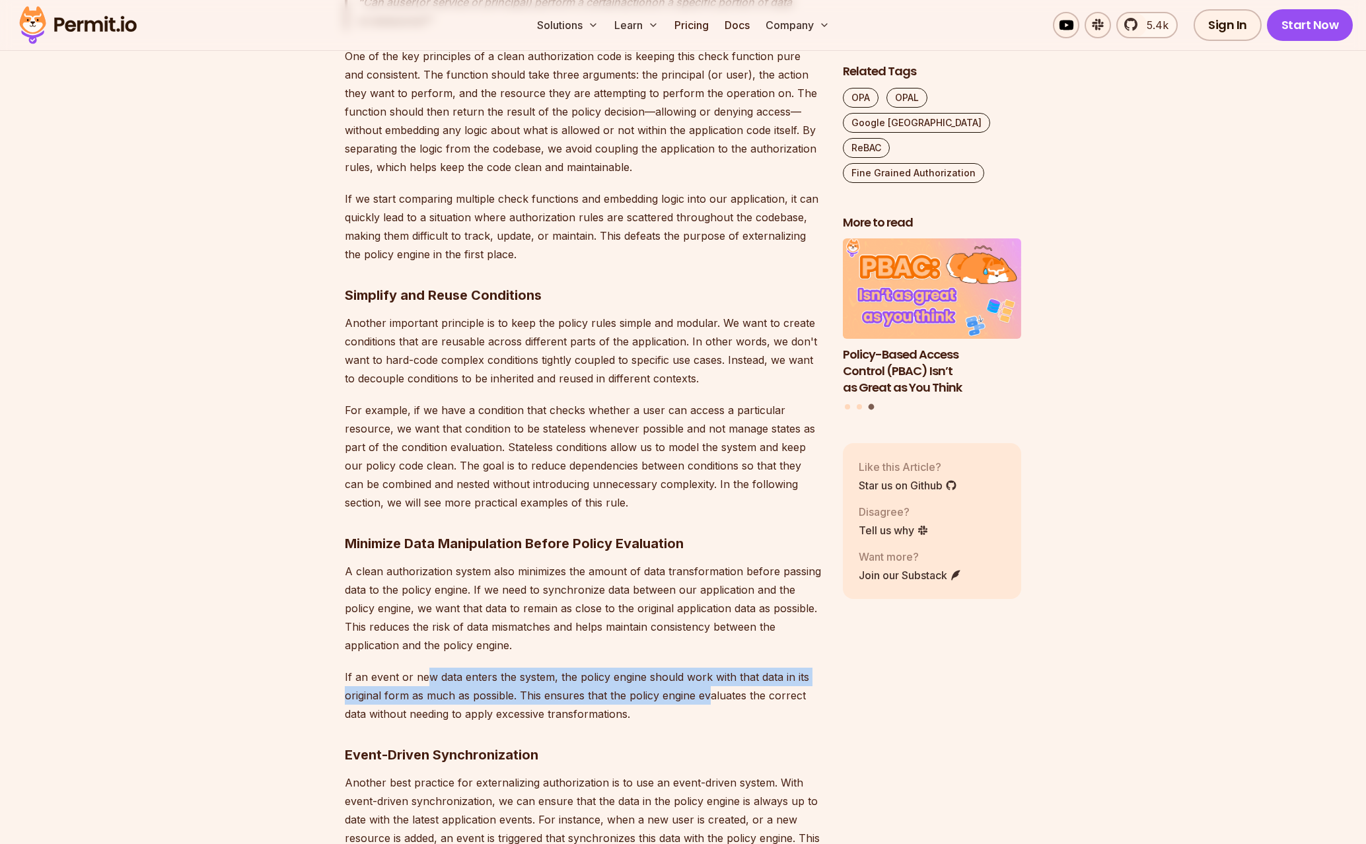
click at [716, 687] on p "If an event or new data enters the system, the policy engine should work with t…" at bounding box center [583, 695] width 477 height 55
click at [738, 686] on p "If an event or new data enters the system, the policy engine should work with t…" at bounding box center [583, 695] width 477 height 55
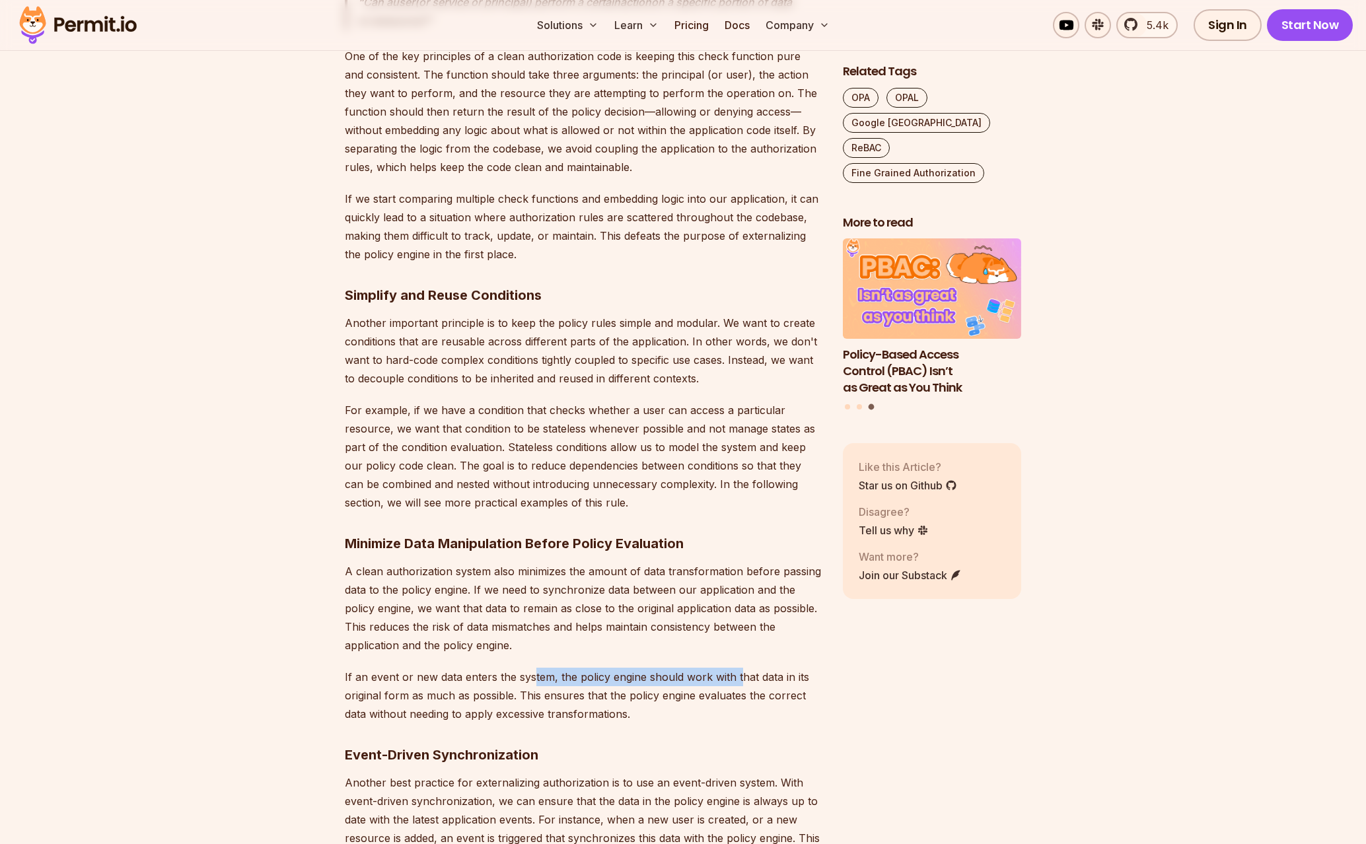
click at [532, 678] on p "If an event or new data enters the system, the policy engine should work with t…" at bounding box center [583, 695] width 477 height 55
click at [633, 692] on p "If an event or new data enters the system, the policy engine should work with t…" at bounding box center [583, 695] width 477 height 55
click at [651, 690] on p "If an event or new data enters the system, the policy engine should work with t…" at bounding box center [583, 695] width 477 height 55
click at [518, 700] on p "If an event or new data enters the system, the policy engine should work with t…" at bounding box center [583, 695] width 477 height 55
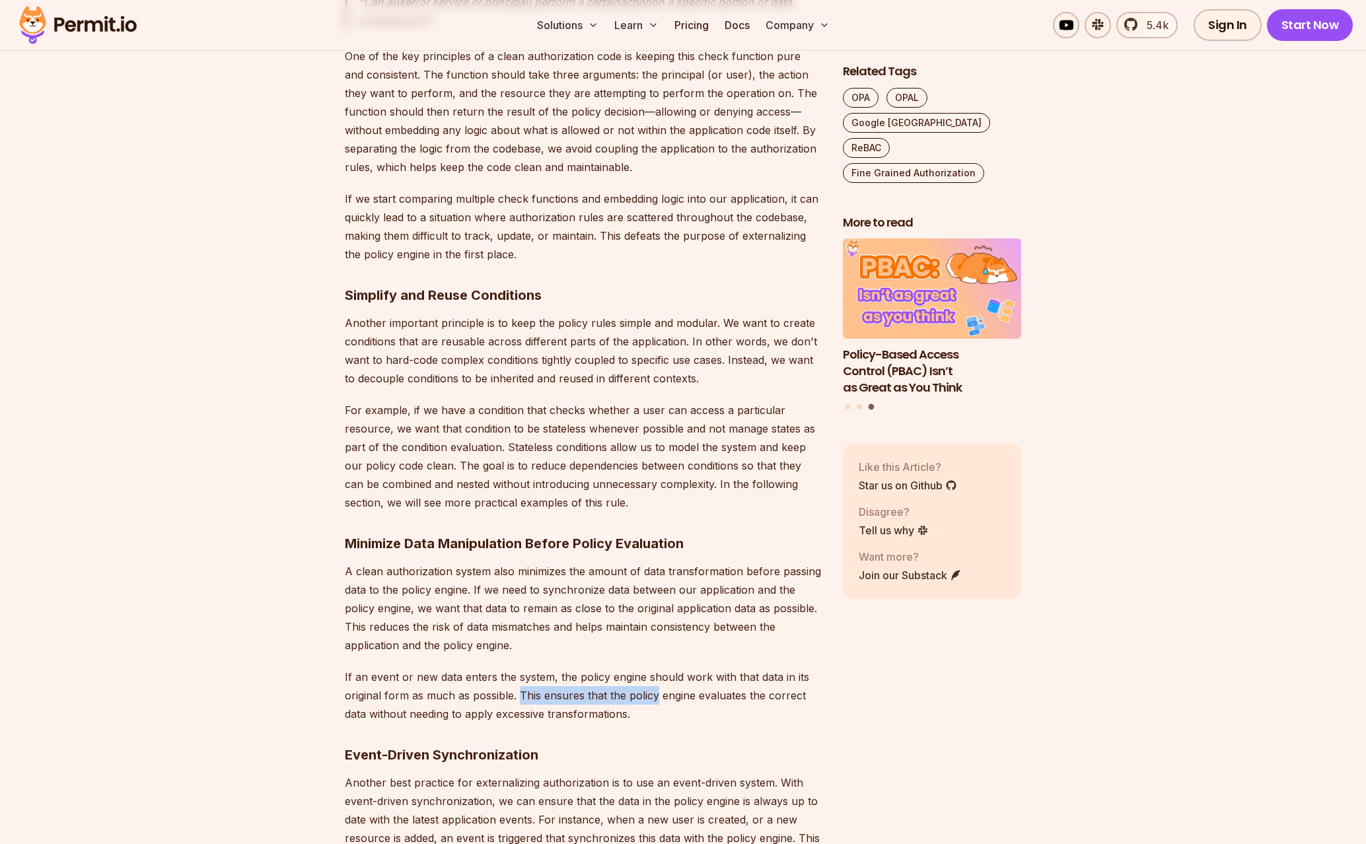
click at [518, 700] on p "If an event or new data enters the system, the policy engine should work with t…" at bounding box center [583, 695] width 477 height 55
click at [647, 700] on p "If an event or new data enters the system, the policy engine should work with t…" at bounding box center [583, 695] width 477 height 55
click at [686, 698] on p "If an event or new data enters the system, the policy engine should work with t…" at bounding box center [583, 695] width 477 height 55
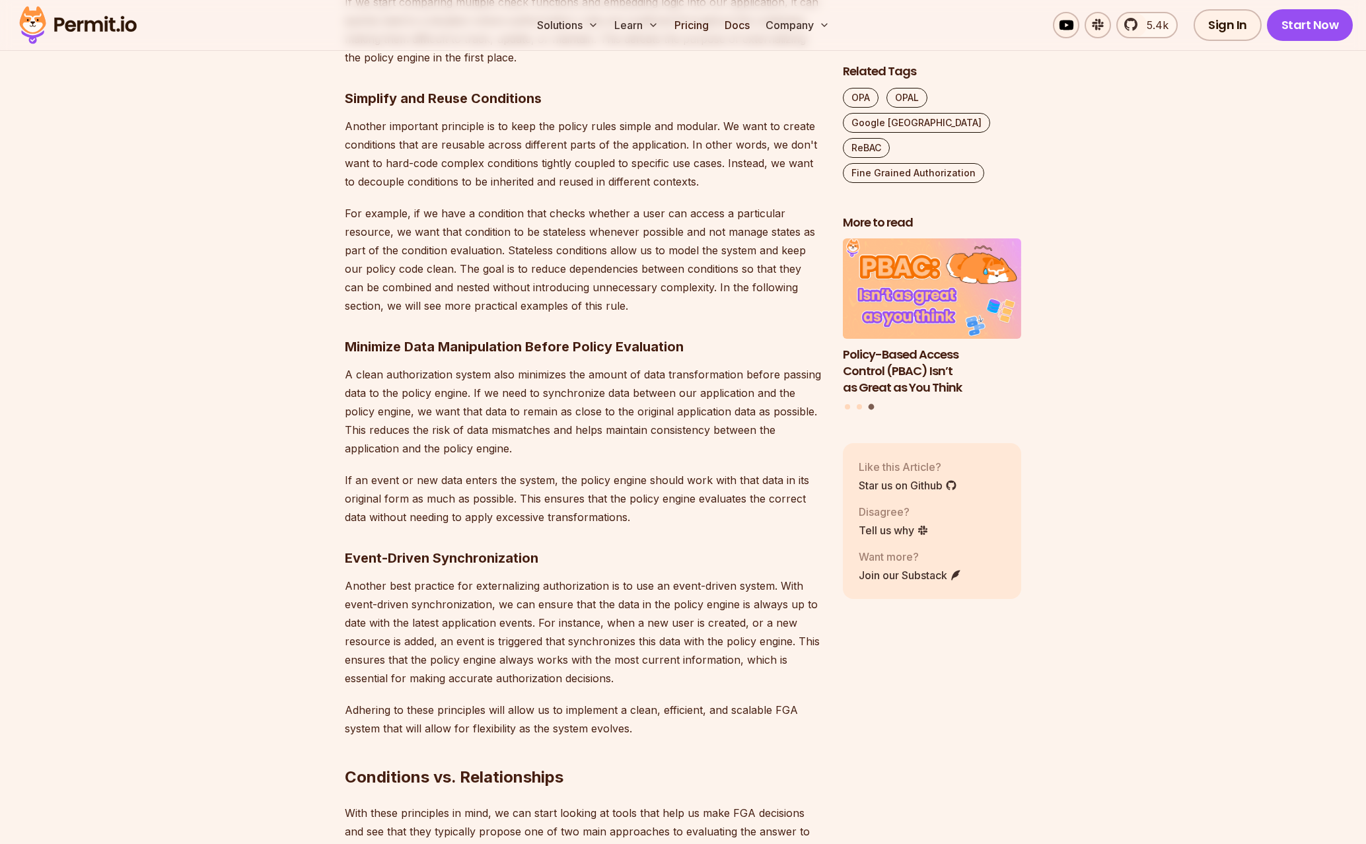
scroll to position [1692, 0]
click at [726, 591] on p "Another best practice for externalizing authorization is to use an event-driven…" at bounding box center [583, 631] width 477 height 111
click at [727, 591] on p "Another best practice for externalizing authorization is to use an event-driven…" at bounding box center [583, 631] width 477 height 111
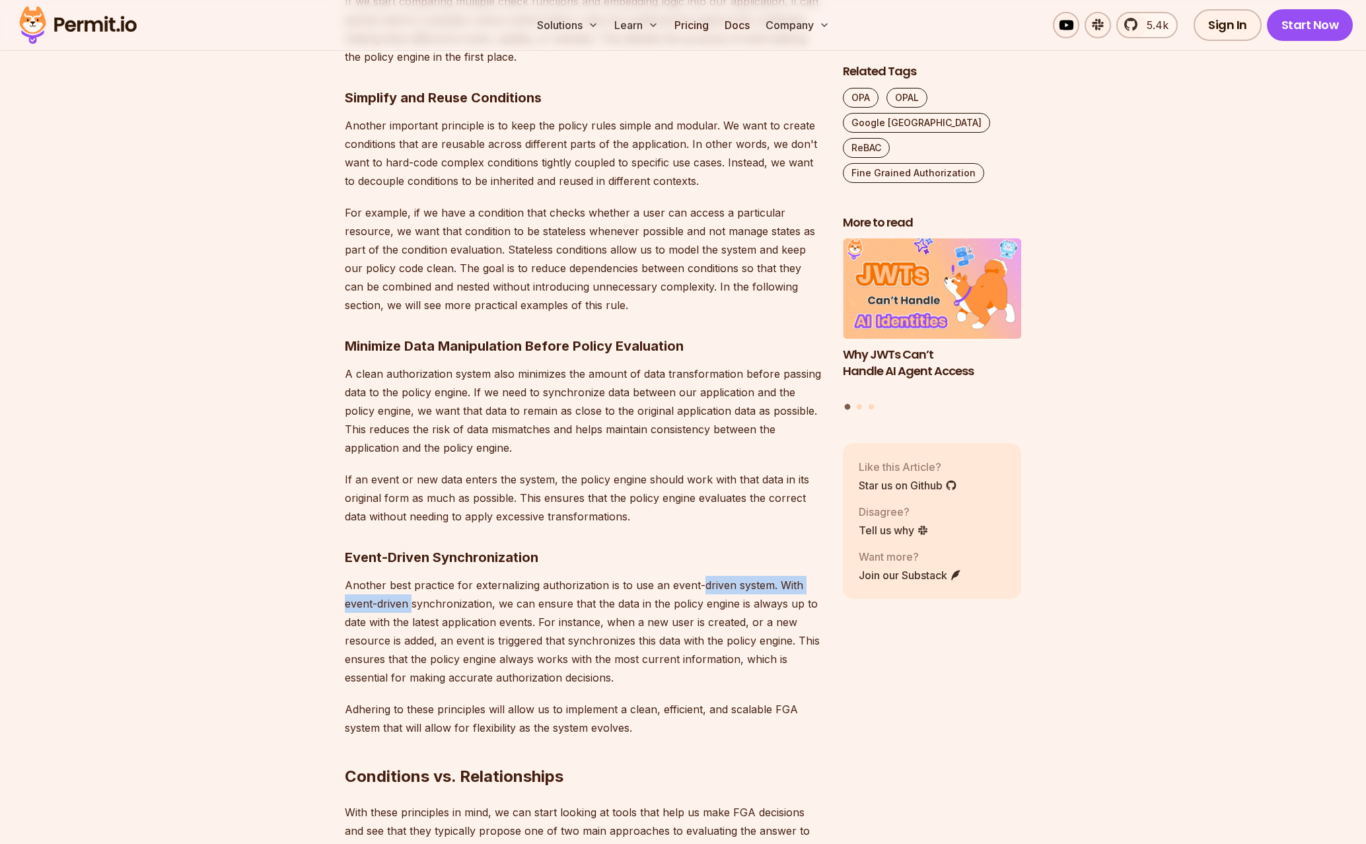
click at [406, 604] on p "Another best practice for externalizing authorization is to use an event-driven…" at bounding box center [583, 631] width 477 height 111
click at [664, 603] on p "Another best practice for externalizing authorization is to use an event-driven…" at bounding box center [583, 631] width 477 height 111
click at [790, 606] on p "Another best practice for externalizing authorization is to use an event-driven…" at bounding box center [583, 631] width 477 height 111
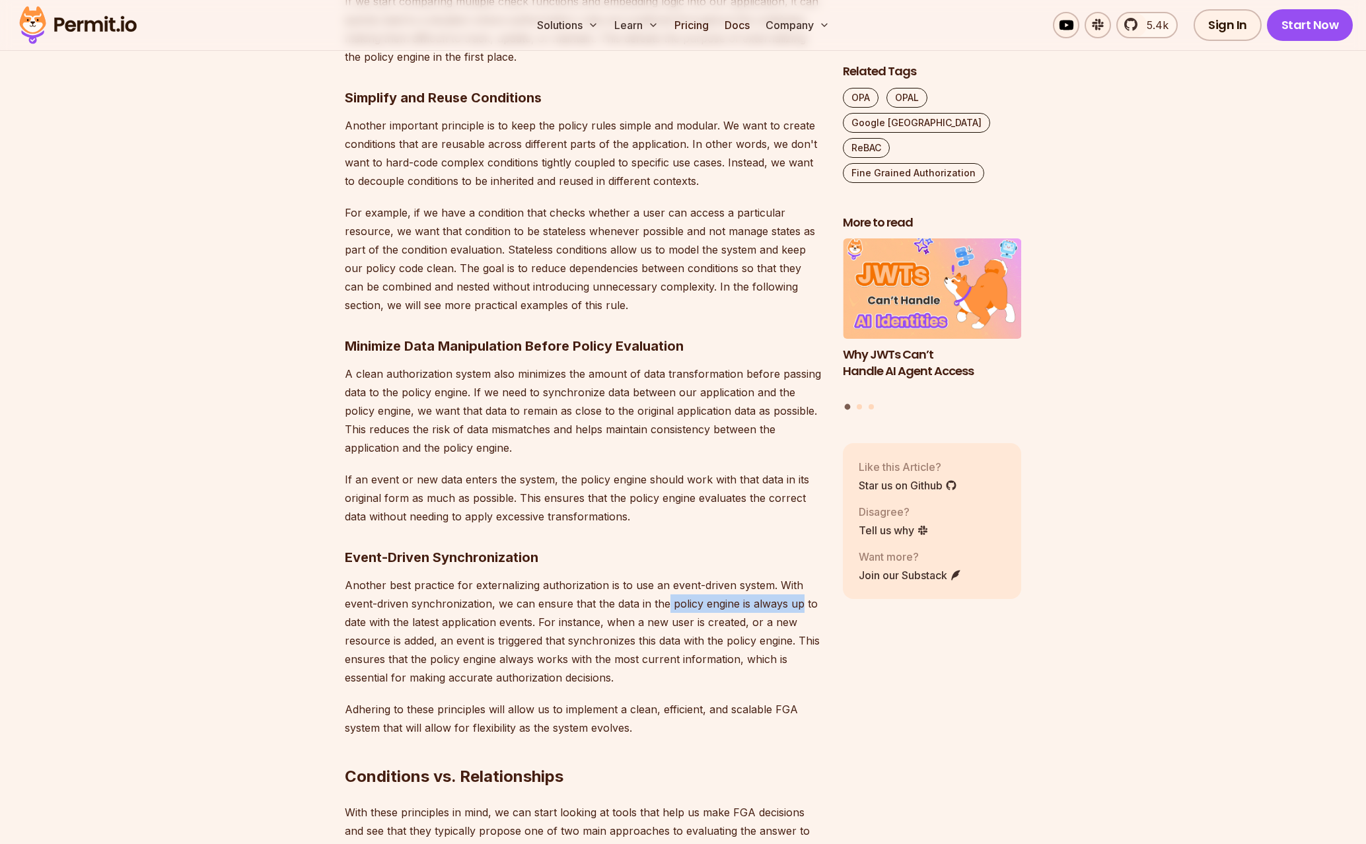
click at [790, 606] on p "Another best practice for externalizing authorization is to use an event-driven…" at bounding box center [583, 631] width 477 height 111
click at [464, 630] on p "Another best practice for externalizing authorization is to use an event-driven…" at bounding box center [583, 631] width 477 height 111
click at [608, 624] on p "Another best practice for externalizing authorization is to use an event-driven…" at bounding box center [583, 631] width 477 height 111
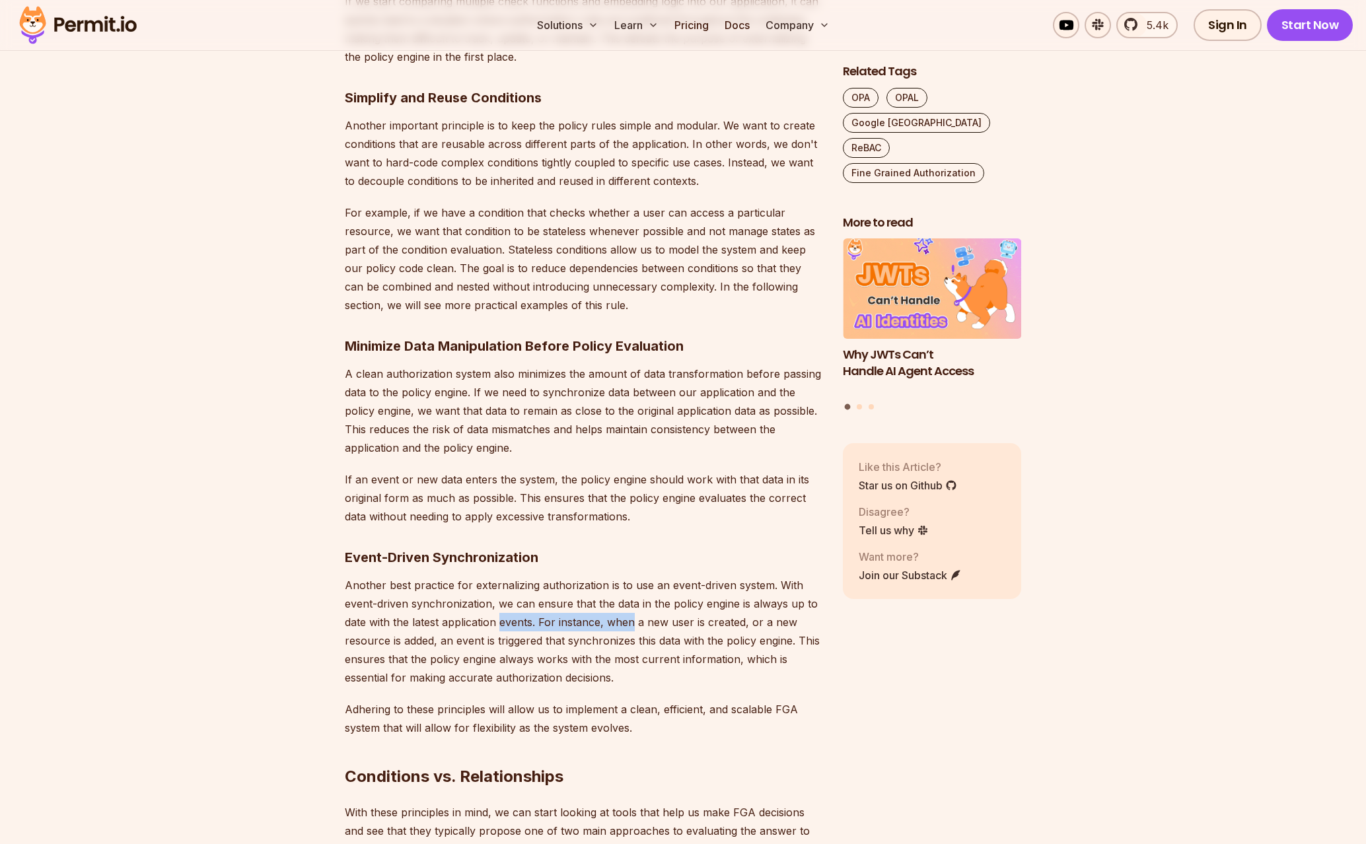
click at [503, 624] on p "Another best practice for externalizing authorization is to use an event-driven…" at bounding box center [583, 631] width 477 height 111
click at [735, 617] on p "Another best practice for externalizing authorization is to use an event-driven…" at bounding box center [583, 631] width 477 height 111
click at [739, 617] on p "Another best practice for externalizing authorization is to use an event-driven…" at bounding box center [583, 631] width 477 height 111
click at [482, 644] on p "Another best practice for externalizing authorization is to use an event-driven…" at bounding box center [583, 631] width 477 height 111
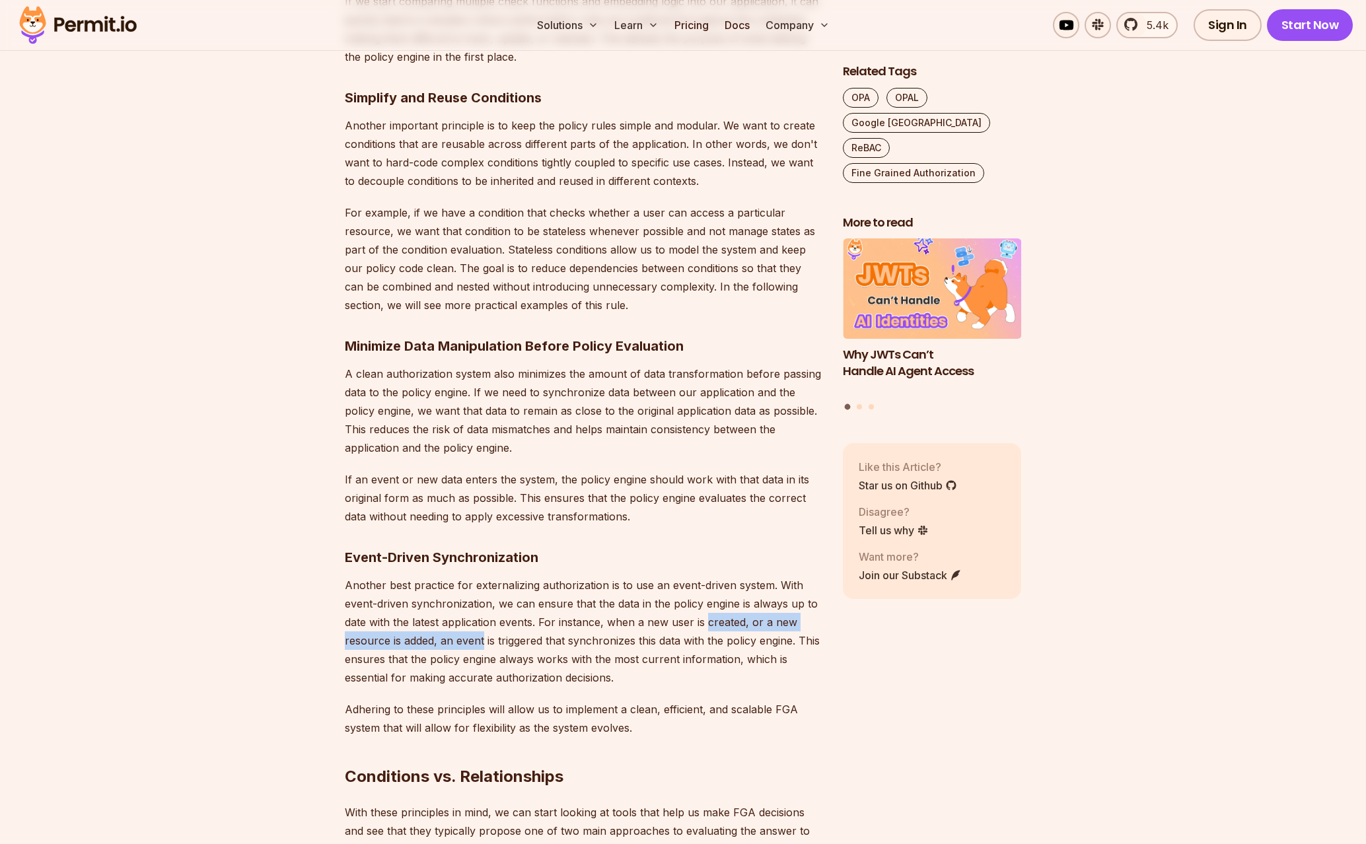
click at [473, 643] on p "Another best practice for externalizing authorization is to use an event-driven…" at bounding box center [583, 631] width 477 height 111
click at [733, 644] on p "Another best practice for externalizing authorization is to use an event-driven…" at bounding box center [583, 631] width 477 height 111
click at [735, 644] on p "Another best practice for externalizing authorization is to use an event-driven…" at bounding box center [583, 631] width 477 height 111
click at [507, 644] on p "Another best practice for externalizing authorization is to use an event-driven…" at bounding box center [583, 631] width 477 height 111
click at [497, 645] on p "Another best practice for externalizing authorization is to use an event-driven…" at bounding box center [583, 631] width 477 height 111
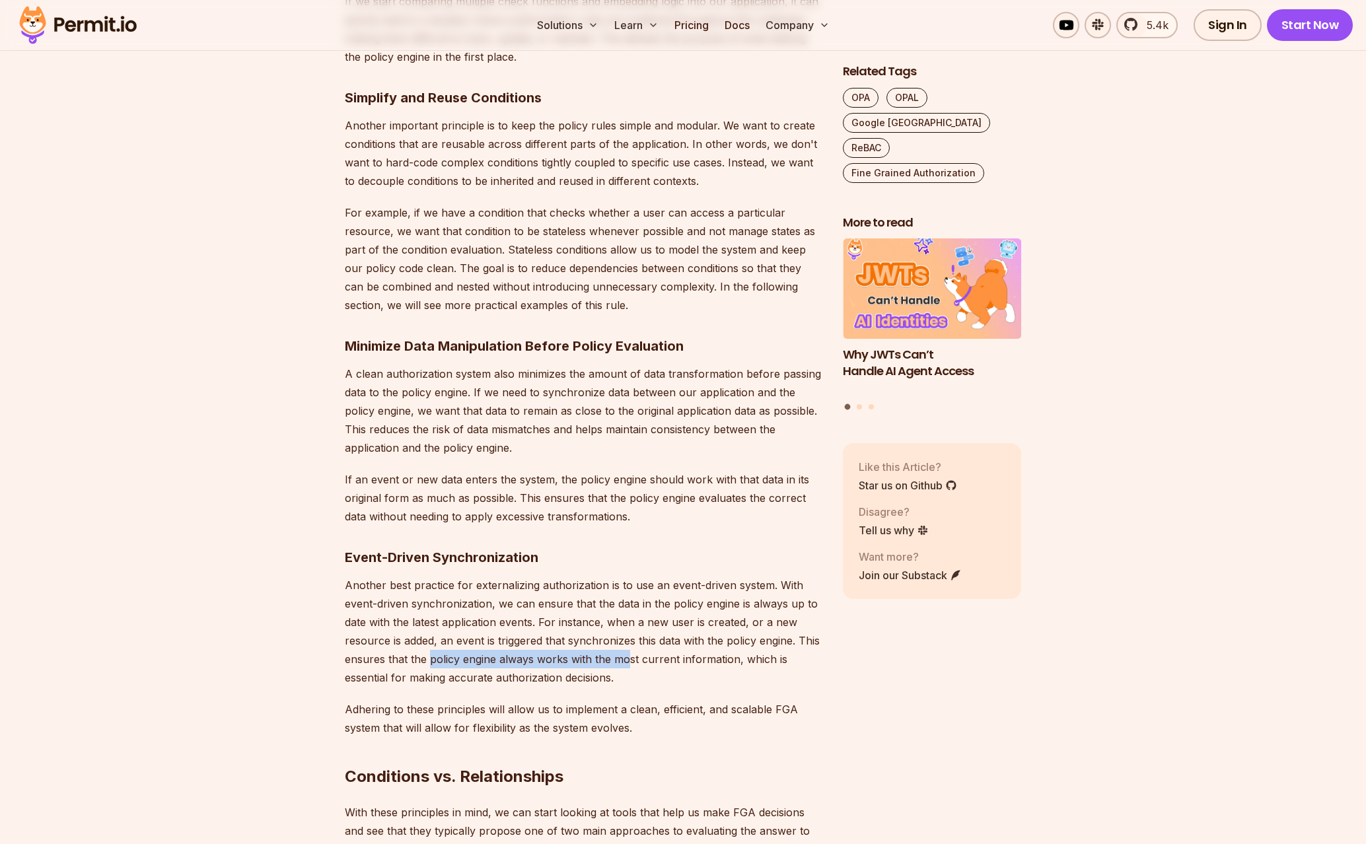
click at [630, 660] on p "Another best practice for externalizing authorization is to use an event-driven…" at bounding box center [583, 631] width 477 height 111
click at [631, 659] on p "Another best practice for externalizing authorization is to use an event-driven…" at bounding box center [583, 631] width 477 height 111
click at [476, 680] on p "Another best practice for externalizing authorization is to use an event-driven…" at bounding box center [583, 631] width 477 height 111
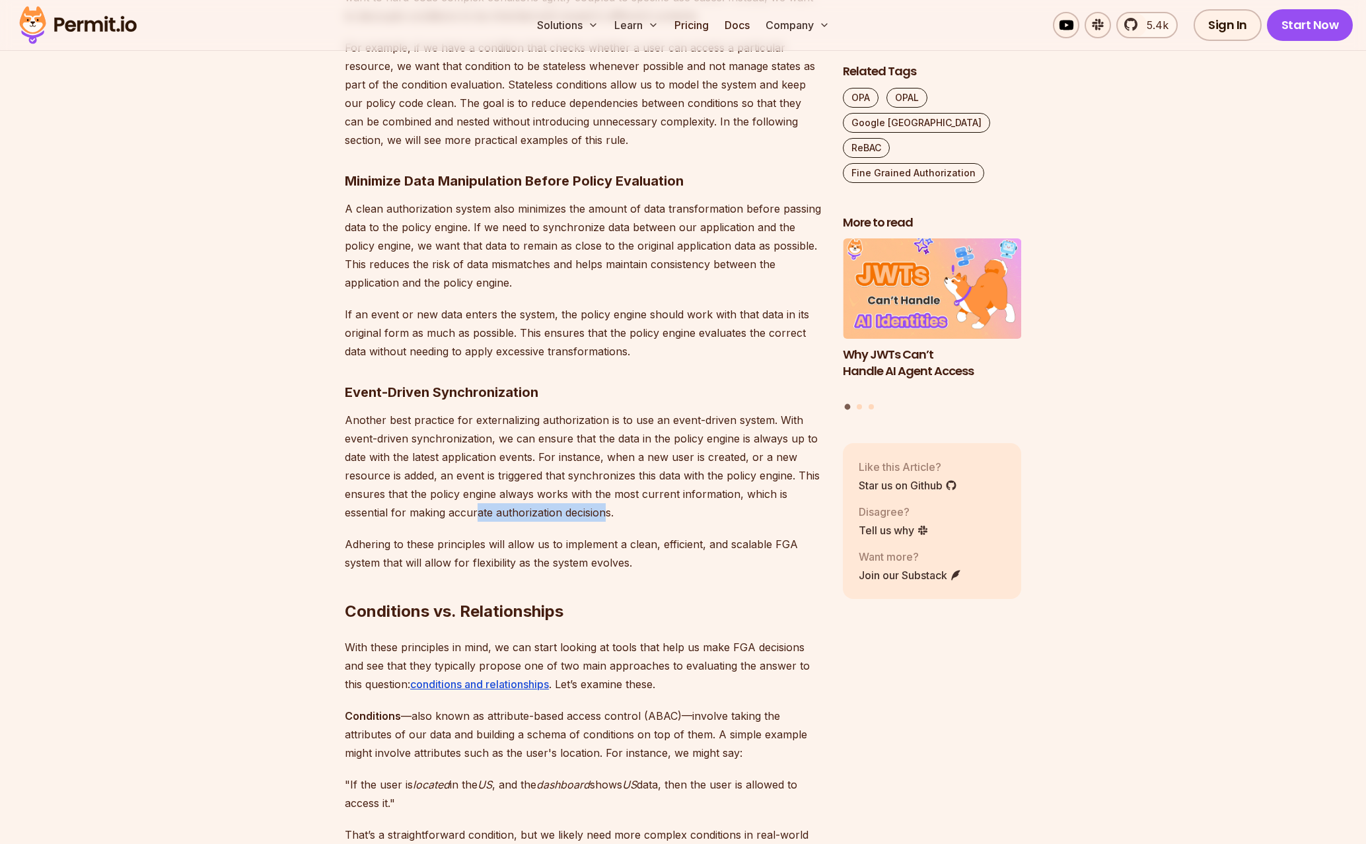
scroll to position [1915, 0]
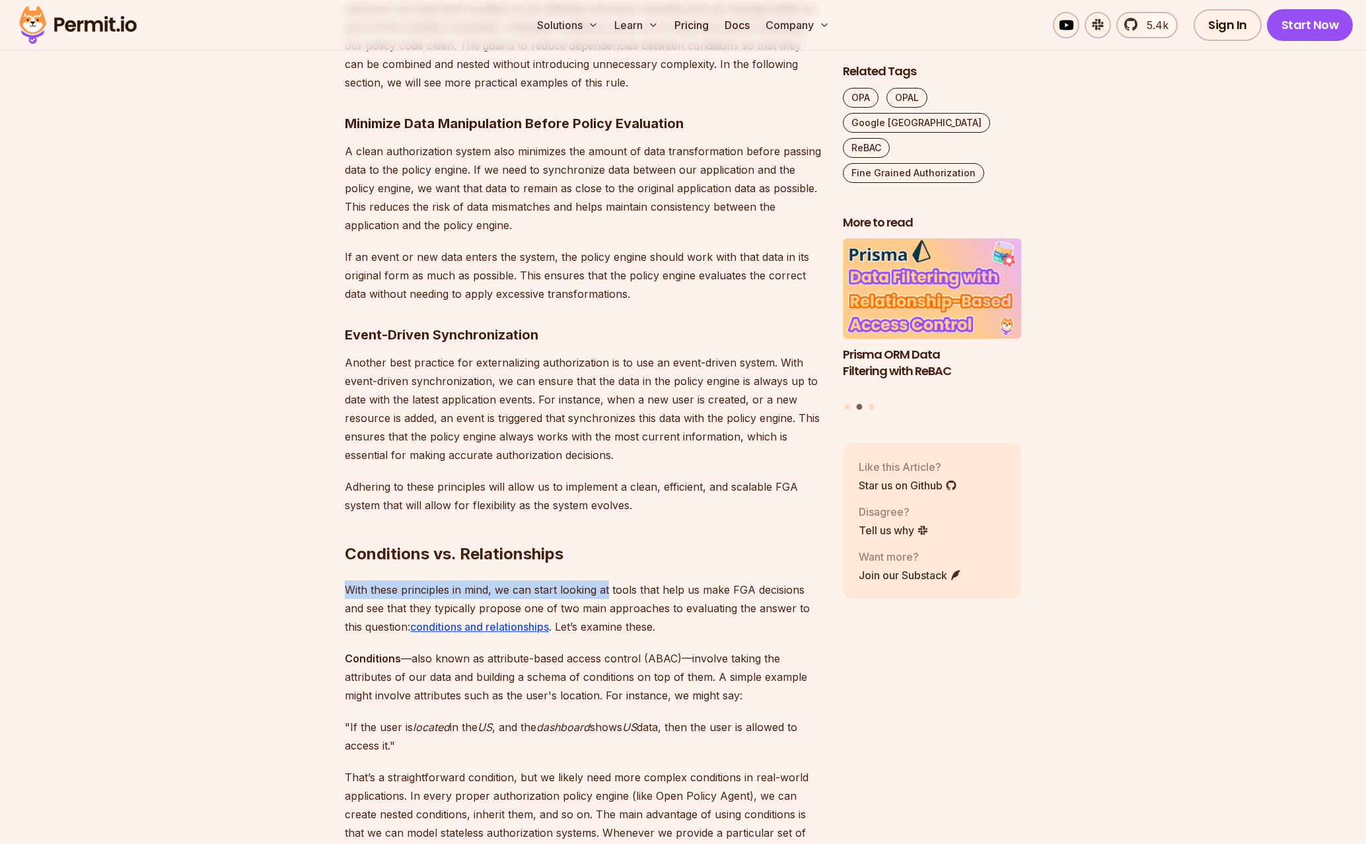
click at [609, 595] on p "With these principles in mind, we can start looking at tools that help us make …" at bounding box center [583, 608] width 477 height 55
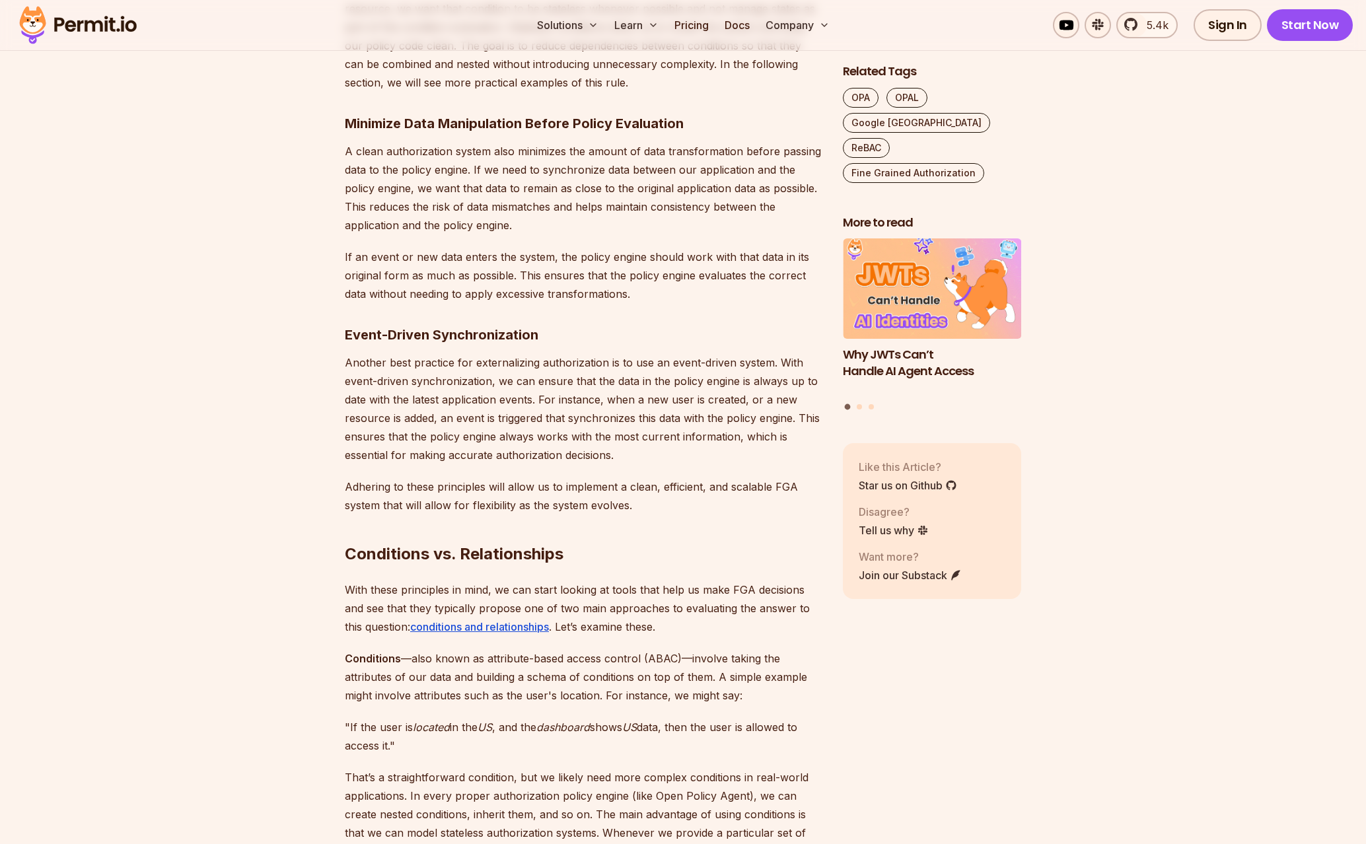
click at [529, 482] on p "Adhering to these principles will allow us to implement a clean, efficient, and…" at bounding box center [583, 496] width 477 height 37
click at [477, 485] on p "Adhering to these principles will allow us to implement a clean, efficient, and…" at bounding box center [583, 496] width 477 height 37
click at [703, 482] on p "Adhering to these principles will allow us to implement a clean, efficient, and…" at bounding box center [583, 496] width 477 height 37
click at [704, 482] on p "Adhering to these principles will allow us to implement a clean, efficient, and…" at bounding box center [583, 496] width 477 height 37
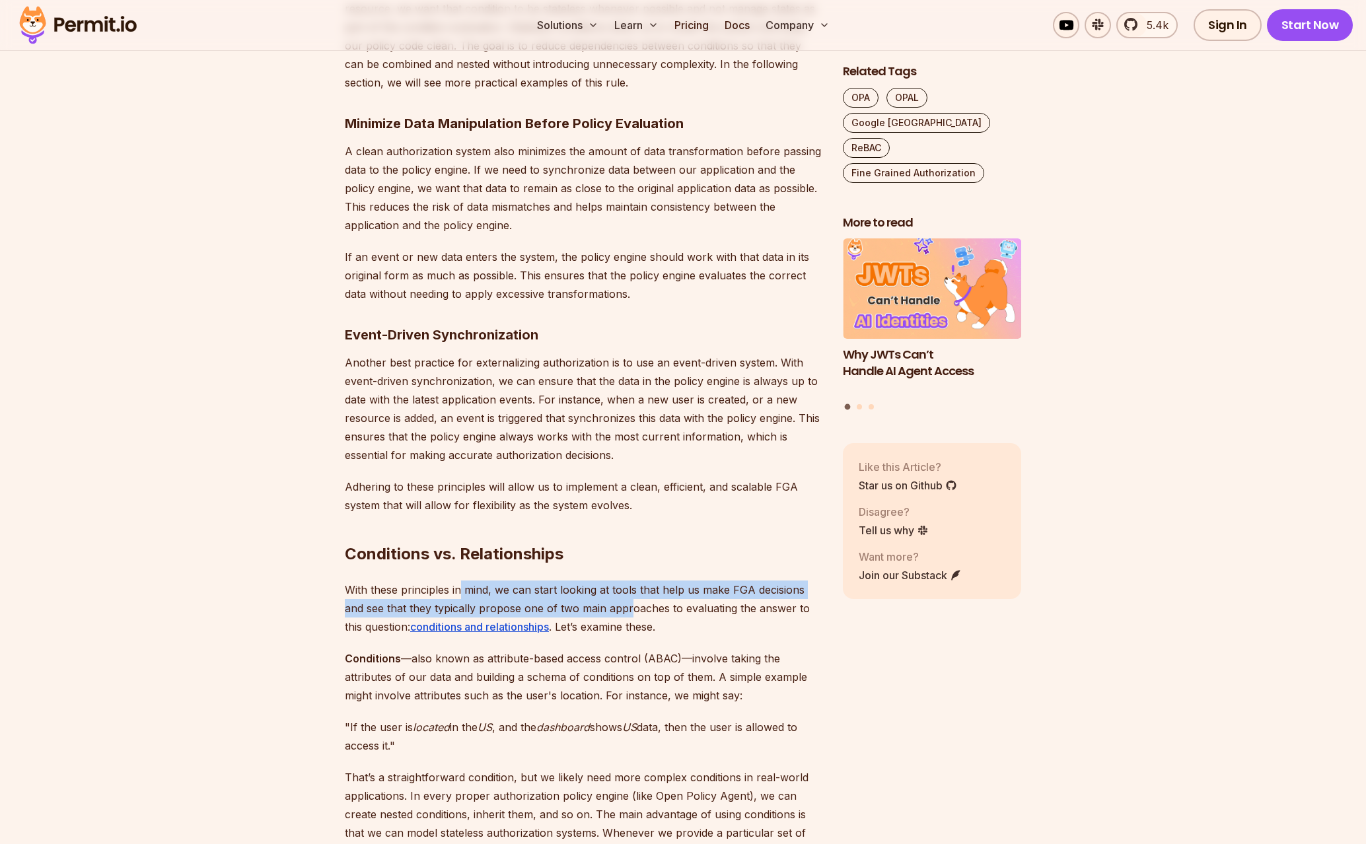
click at [636, 604] on p "With these principles in mind, we can start looking at tools that help us make …" at bounding box center [583, 608] width 477 height 55
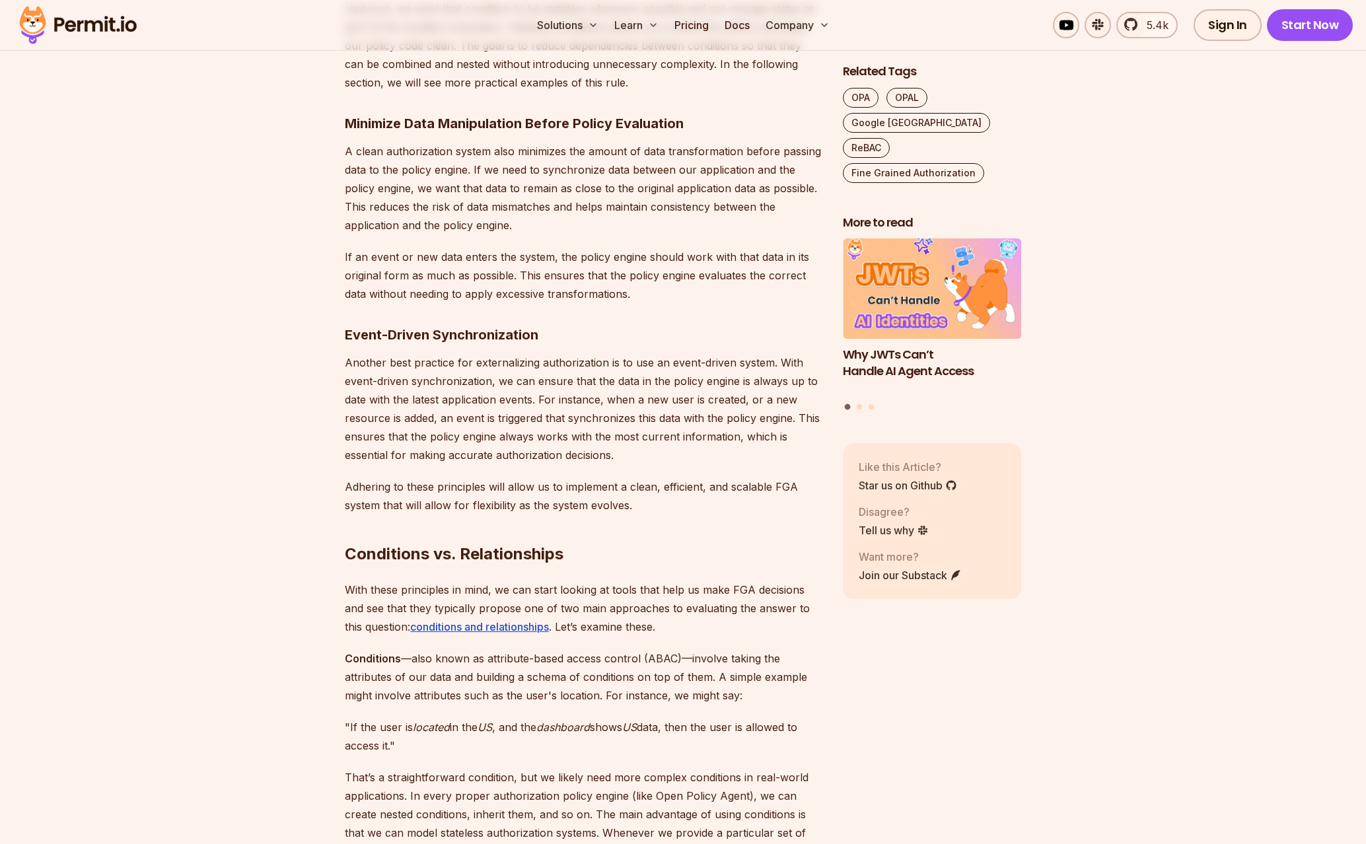
click at [642, 604] on p "With these principles in mind, we can start looking at tools that help us make …" at bounding box center [583, 608] width 477 height 55
click at [780, 603] on p "With these principles in mind, we can start looking at tools that help us make …" at bounding box center [583, 608] width 477 height 55
click at [783, 603] on p "With these principles in mind, we can start looking at tools that help us make …" at bounding box center [583, 608] width 477 height 55
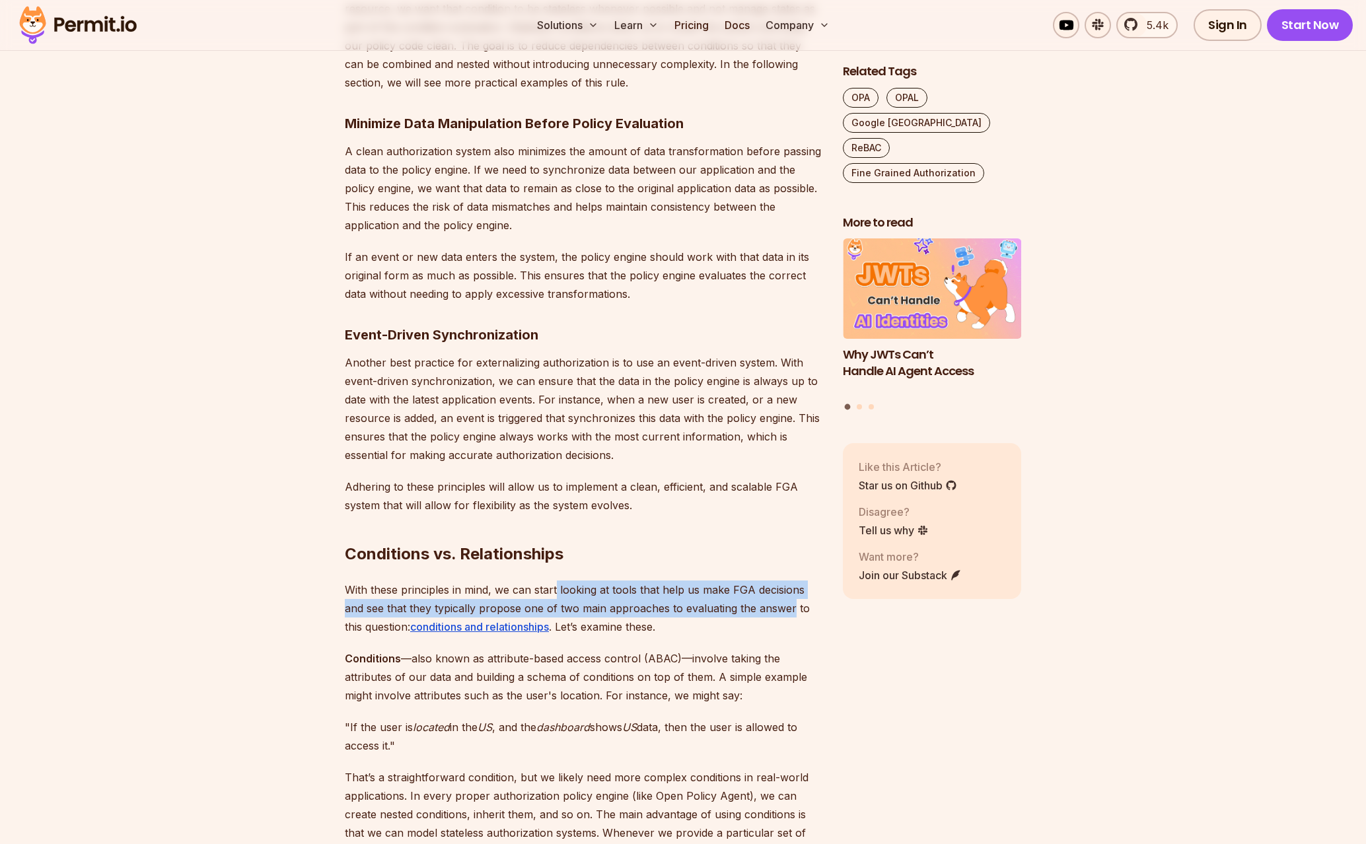
click at [554, 594] on p "With these principles in mind, we can start looking at tools that help us make …" at bounding box center [583, 608] width 477 height 55
click at [541, 594] on p "With these principles in mind, we can start looking at tools that help us make …" at bounding box center [583, 608] width 477 height 55
click at [741, 610] on p "With these principles in mind, we can start looking at tools that help us make …" at bounding box center [583, 608] width 477 height 55
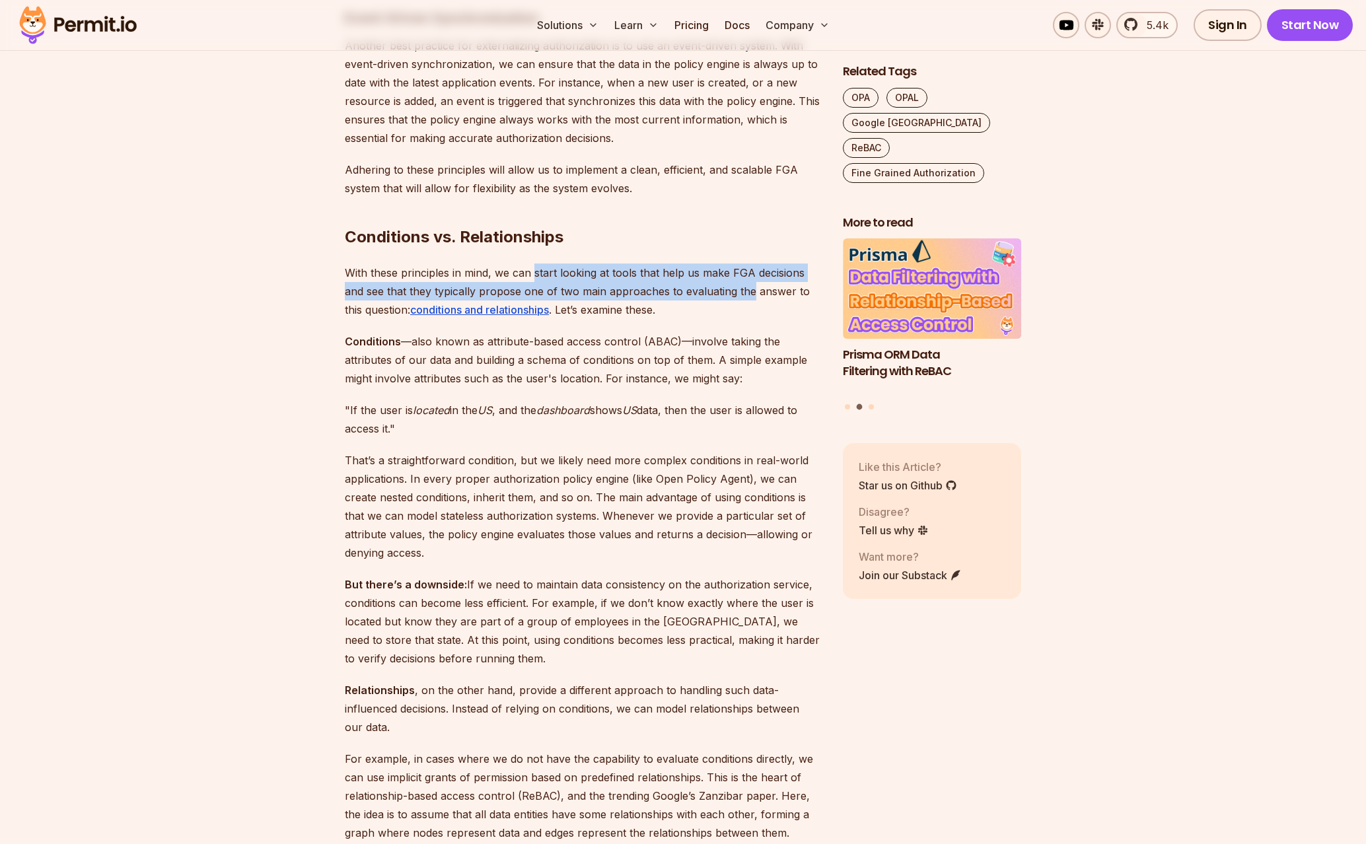
scroll to position [2232, 0]
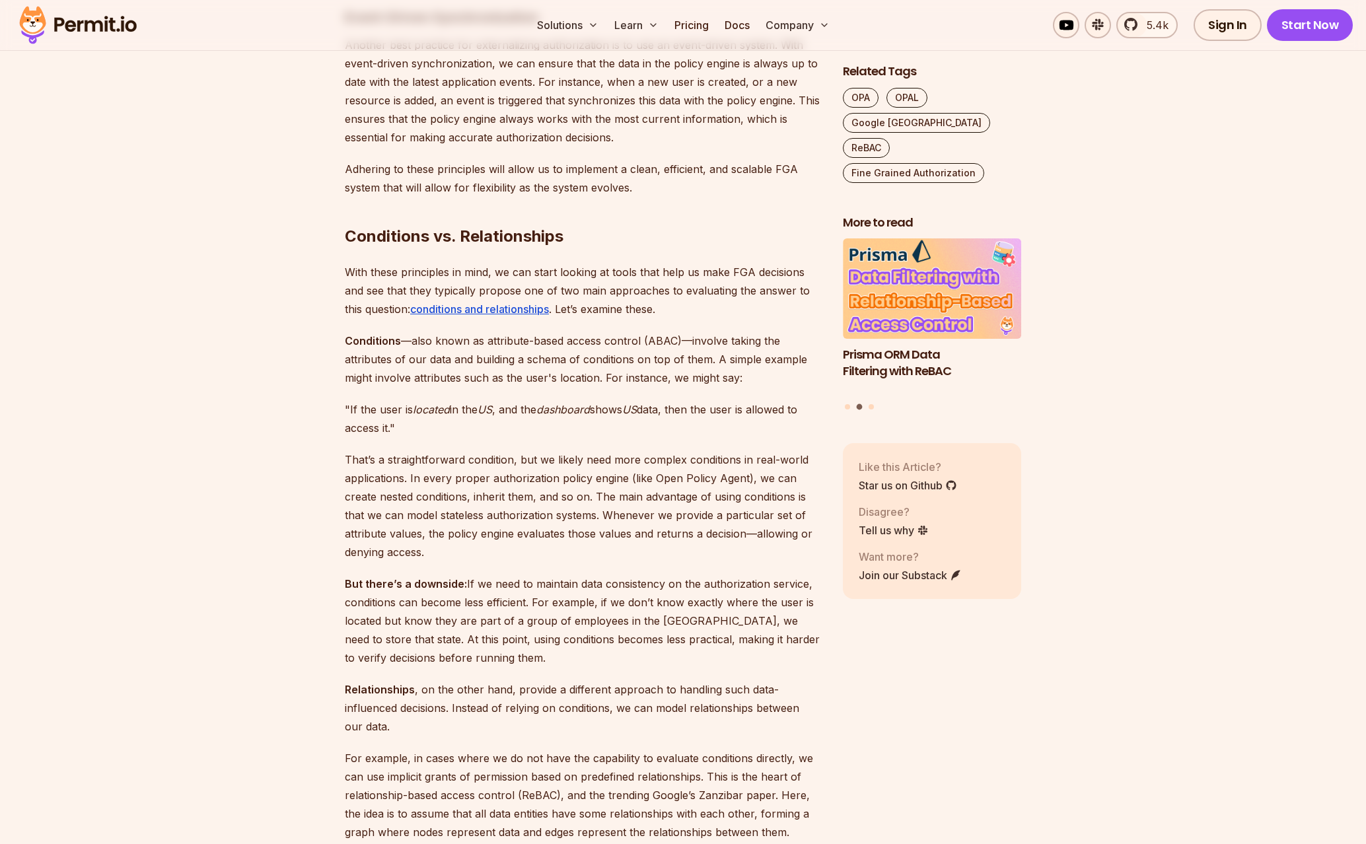
click at [595, 342] on p "Conditions —also known as attribute-based access control (ABAC)—involve taking …" at bounding box center [583, 359] width 477 height 55
click at [500, 334] on p "Conditions —also known as attribute-based access control (ABAC)—involve taking …" at bounding box center [583, 359] width 477 height 55
click at [497, 335] on p "Conditions —also known as attribute-based access control (ABAC)—involve taking …" at bounding box center [583, 359] width 477 height 55
click at [664, 341] on p "Conditions —also known as attribute-based access control (ABAC)—involve taking …" at bounding box center [583, 359] width 477 height 55
click at [672, 340] on p "Conditions —also known as attribute-based access control (ABAC)—involve taking …" at bounding box center [583, 359] width 477 height 55
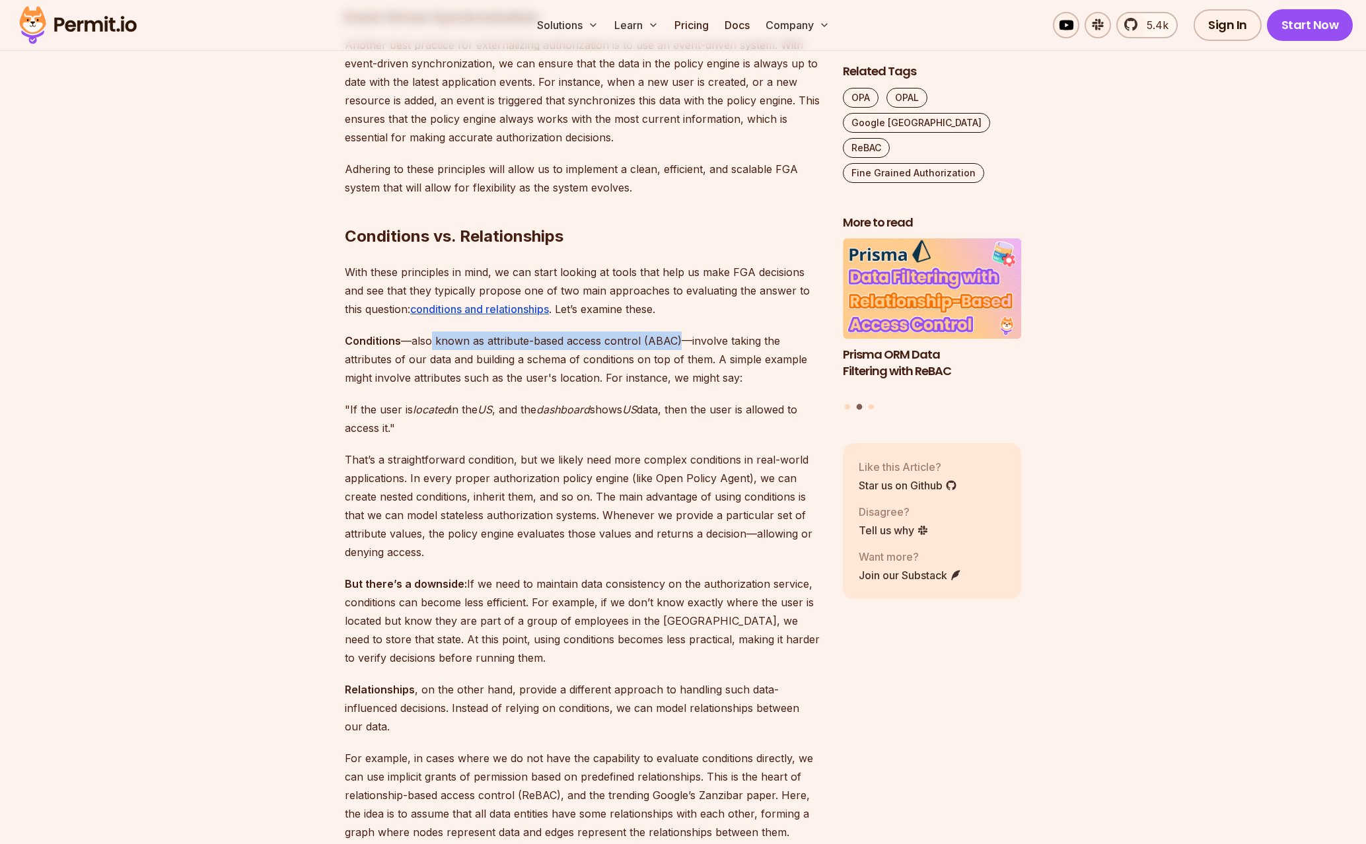
click at [431, 342] on p "Conditions —also known as attribute-based access control (ABAC)—involve taking …" at bounding box center [583, 359] width 477 height 55
click at [705, 346] on p "Conditions —also known as attribute-based access control (ABAC)—involve taking …" at bounding box center [583, 359] width 477 height 55
click at [460, 344] on p "Conditions —also known as attribute-based access control (ABAC)—involve taking …" at bounding box center [583, 359] width 477 height 55
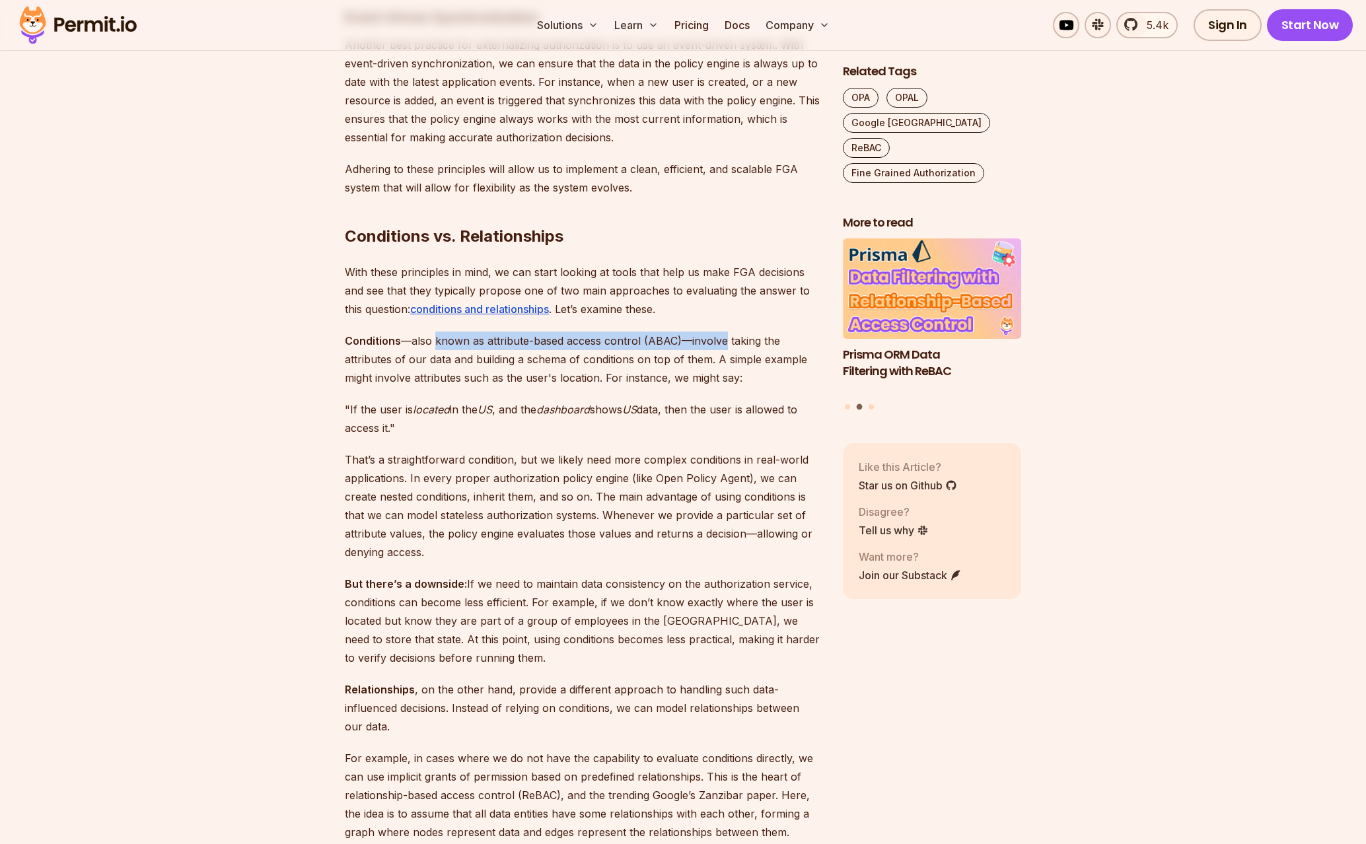
click at [459, 344] on p "Conditions —also known as attribute-based access control (ABAC)—involve taking …" at bounding box center [583, 359] width 477 height 55
click at [670, 365] on p "Conditions —also known as attribute-based access control (ABAC)—involve taking …" at bounding box center [583, 359] width 477 height 55
click at [675, 363] on p "Conditions —also known as attribute-based access control (ABAC)—involve taking …" at bounding box center [583, 359] width 477 height 55
click at [737, 362] on p "Conditions —also known as attribute-based access control (ABAC)—involve taking …" at bounding box center [583, 359] width 477 height 55
click at [741, 362] on p "Conditions —also known as attribute-based access control (ABAC)—involve taking …" at bounding box center [583, 359] width 477 height 55
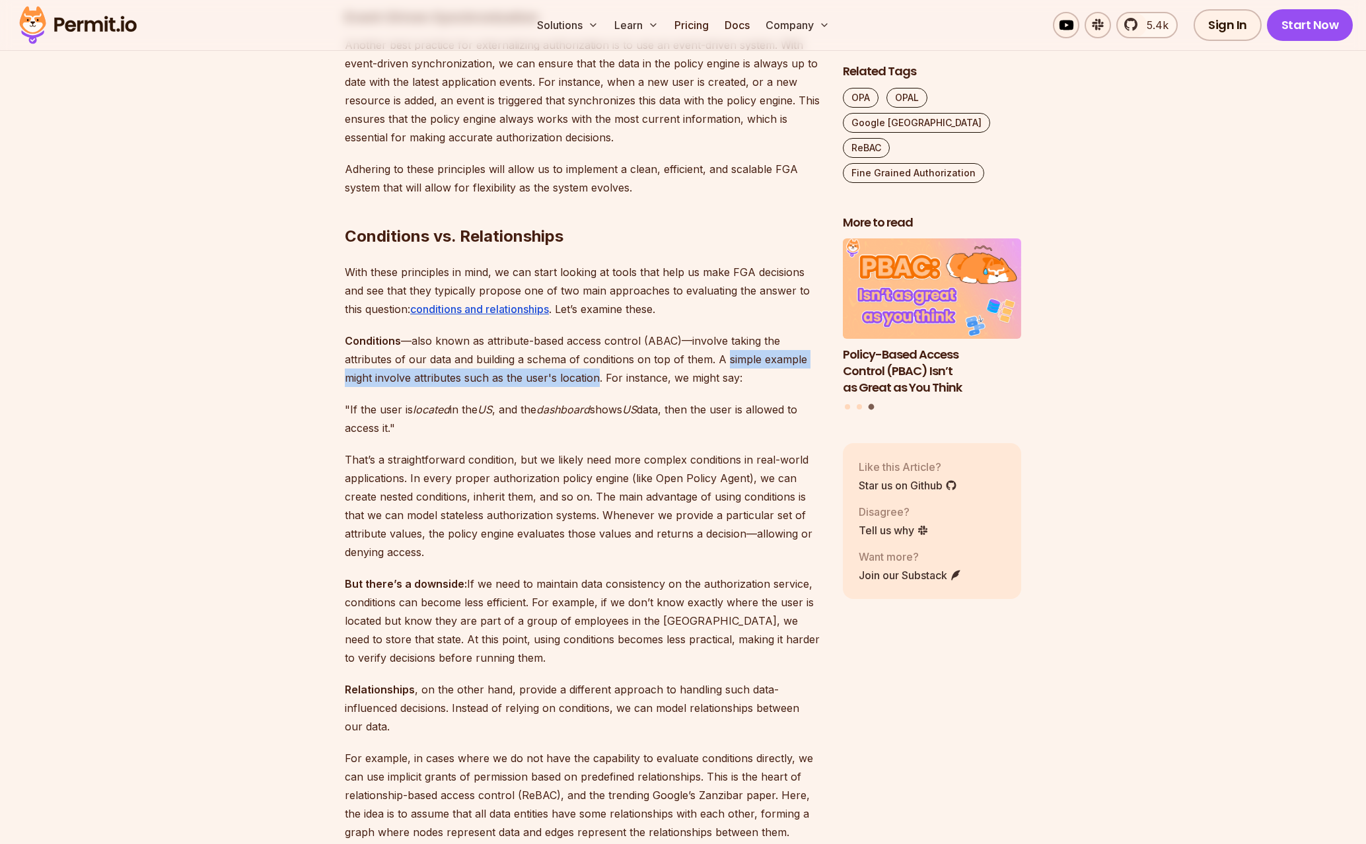
click at [583, 373] on p "Conditions —also known as attribute-based access control (ABAC)—involve taking …" at bounding box center [583, 359] width 477 height 55
click at [676, 377] on p "Conditions —also known as attribute-based access control (ABAC)—involve taking …" at bounding box center [583, 359] width 477 height 55
click at [456, 377] on p "Conditions —also known as attribute-based access control (ABAC)—involve taking …" at bounding box center [583, 359] width 477 height 55
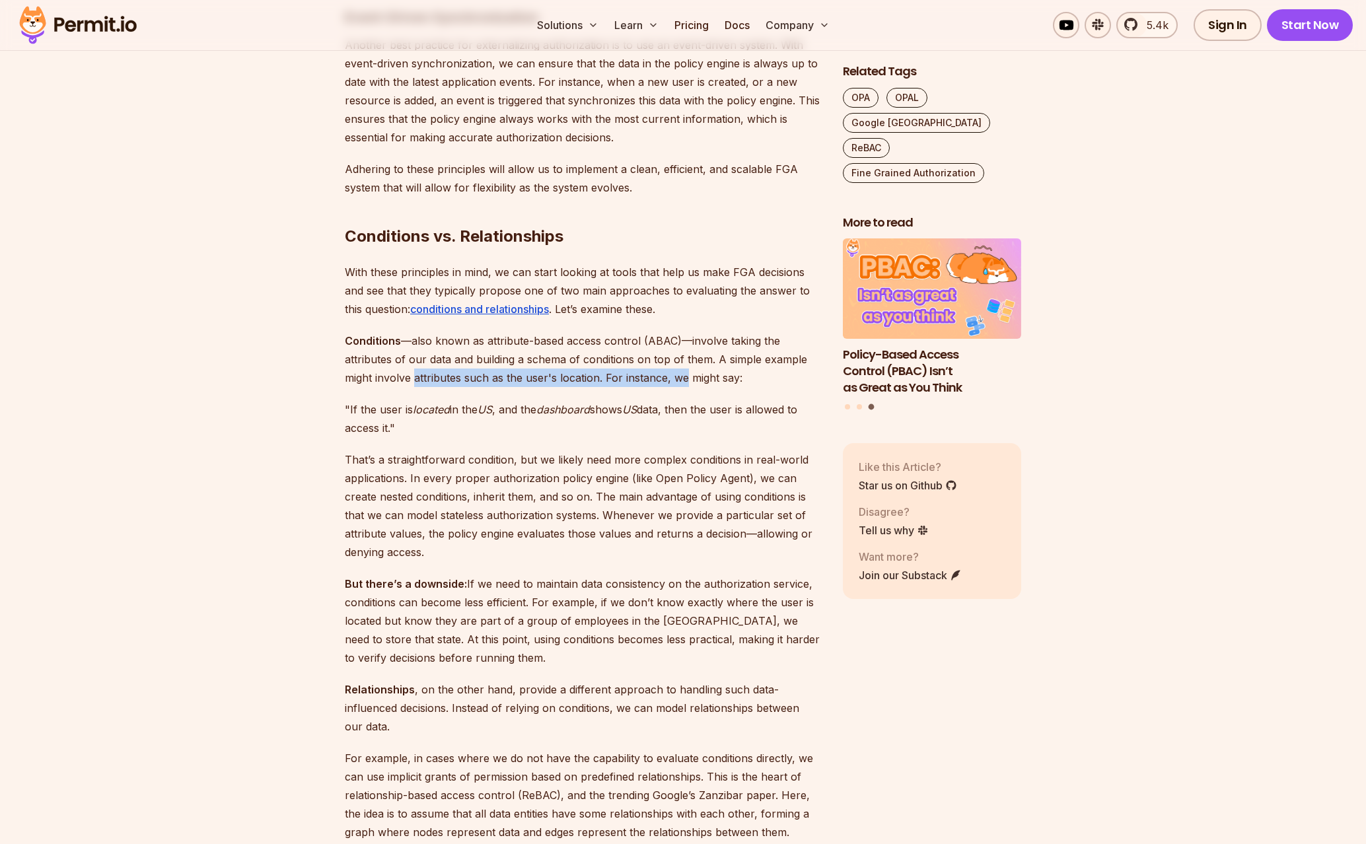
click at [455, 378] on p "Conditions —also known as attribute-based access control (ABAC)—involve taking …" at bounding box center [583, 359] width 477 height 55
click at [618, 413] on p ""If the user is located in the [GEOGRAPHIC_DATA] , and the dashboard shows US d…" at bounding box center [583, 418] width 477 height 37
click at [623, 413] on p ""If the user is located in the [GEOGRAPHIC_DATA] , and the dashboard shows US d…" at bounding box center [583, 418] width 477 height 37
click at [696, 410] on p ""If the user is located in the [GEOGRAPHIC_DATA] , and the dashboard shows US d…" at bounding box center [583, 418] width 477 height 37
click at [698, 410] on p ""If the user is located in the [GEOGRAPHIC_DATA] , and the dashboard shows US d…" at bounding box center [583, 418] width 477 height 37
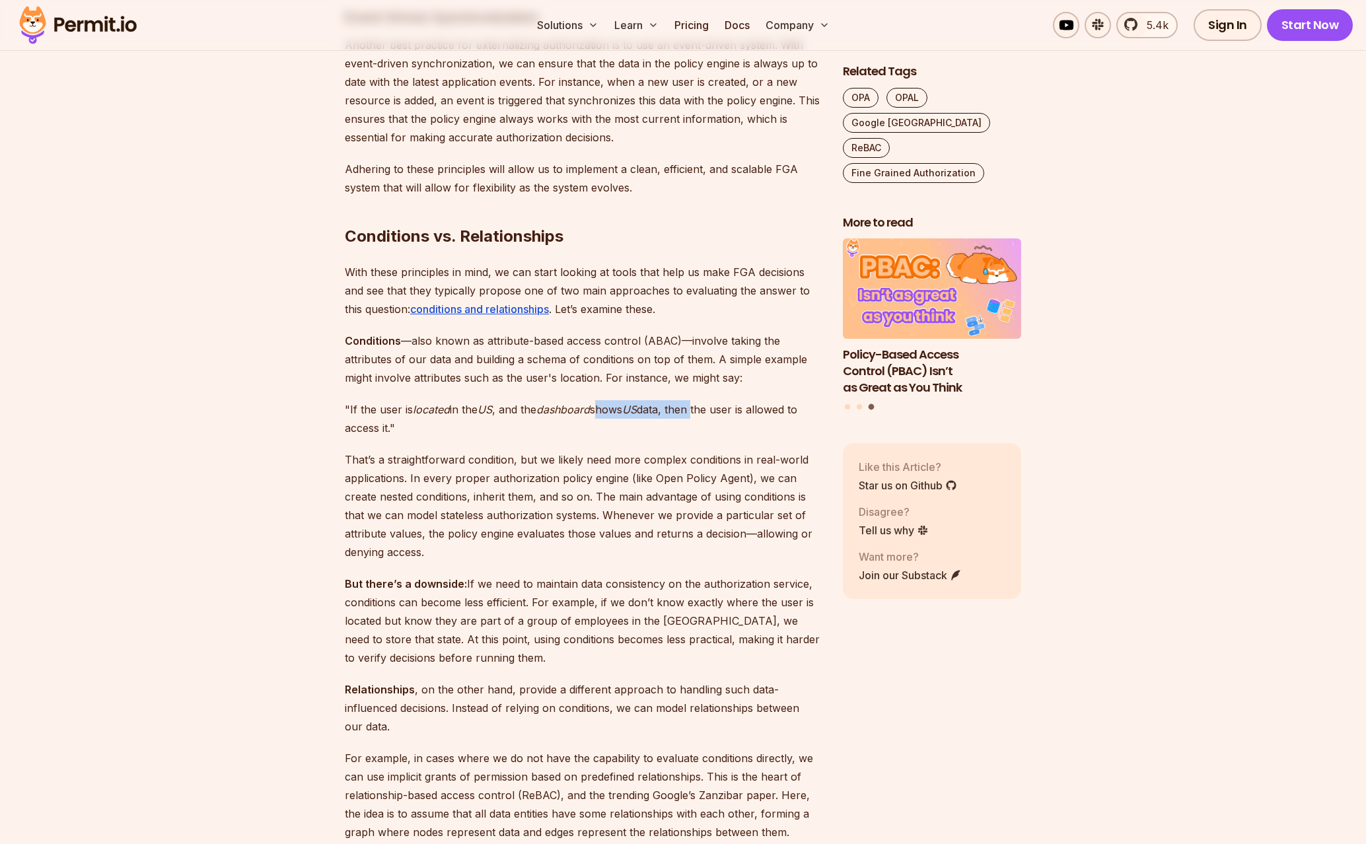
click at [601, 410] on p ""If the user is located in the [GEOGRAPHIC_DATA] , and the dashboard shows US d…" at bounding box center [583, 418] width 477 height 37
click at [599, 410] on p ""If the user is located in the [GEOGRAPHIC_DATA] , and the dashboard shows US d…" at bounding box center [583, 418] width 477 height 37
click at [518, 413] on p ""If the user is located in the [GEOGRAPHIC_DATA] , and the dashboard shows US d…" at bounding box center [583, 418] width 477 height 37
click at [517, 413] on p ""If the user is located in the [GEOGRAPHIC_DATA] , and the dashboard shows US d…" at bounding box center [583, 418] width 477 height 37
click at [710, 412] on p ""If the user is located in the [GEOGRAPHIC_DATA] , and the dashboard shows US d…" at bounding box center [583, 418] width 477 height 37
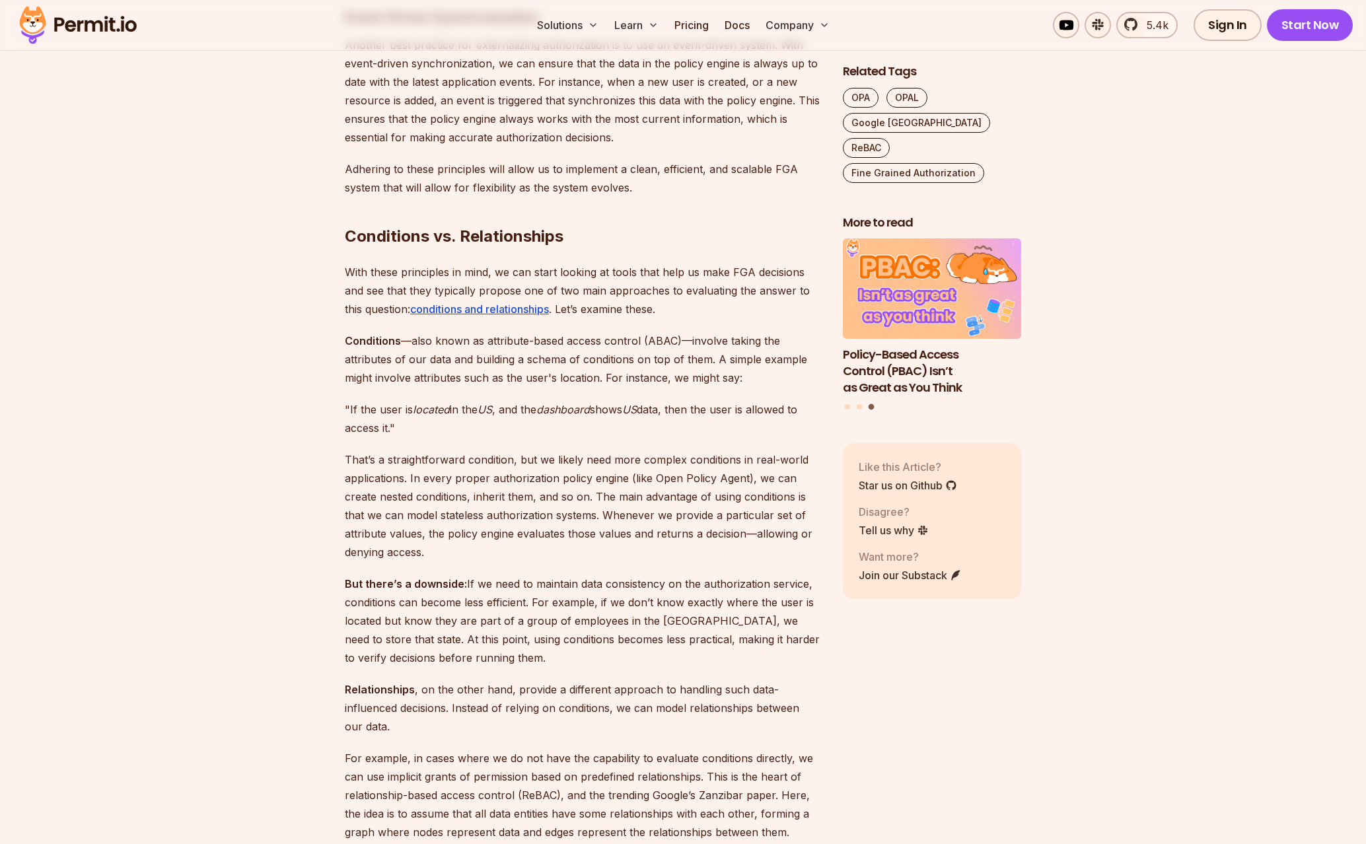
click at [738, 413] on p ""If the user is located in the [GEOGRAPHIC_DATA] , and the dashboard shows US d…" at bounding box center [583, 418] width 477 height 37
click at [580, 408] on p ""If the user is located in the [GEOGRAPHIC_DATA] , and the dashboard shows US d…" at bounding box center [583, 418] width 477 height 37
click at [579, 408] on em "dashboard" at bounding box center [563, 409] width 54 height 13
click at [602, 415] on p ""If the user is located in the [GEOGRAPHIC_DATA] , and the dashboard shows US d…" at bounding box center [583, 418] width 477 height 37
click at [439, 458] on p "That’s a straightforward condition, but we likely need more complex conditions …" at bounding box center [583, 506] width 477 height 111
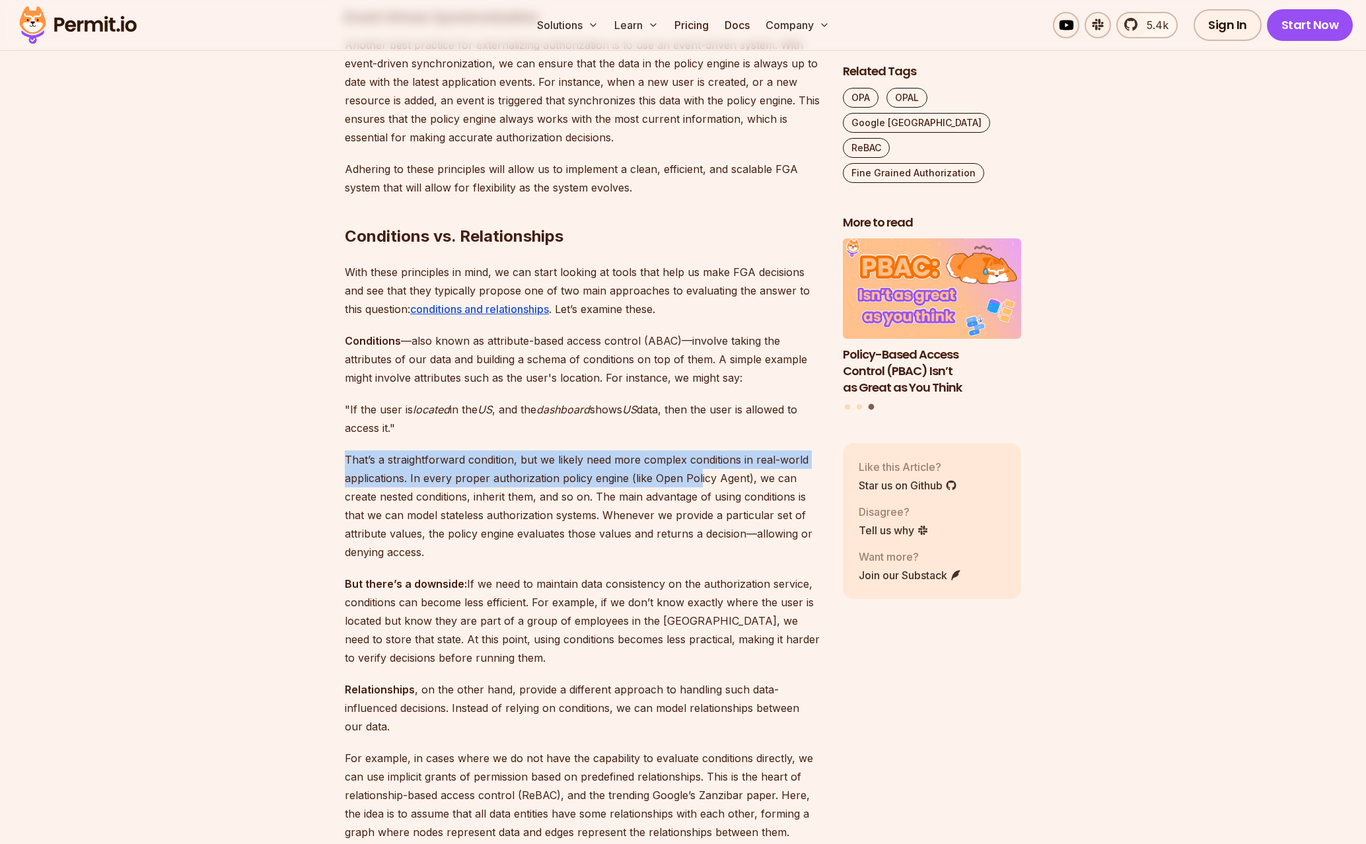
click at [698, 470] on p "That’s a straightforward condition, but we likely need more complex conditions …" at bounding box center [583, 506] width 477 height 111
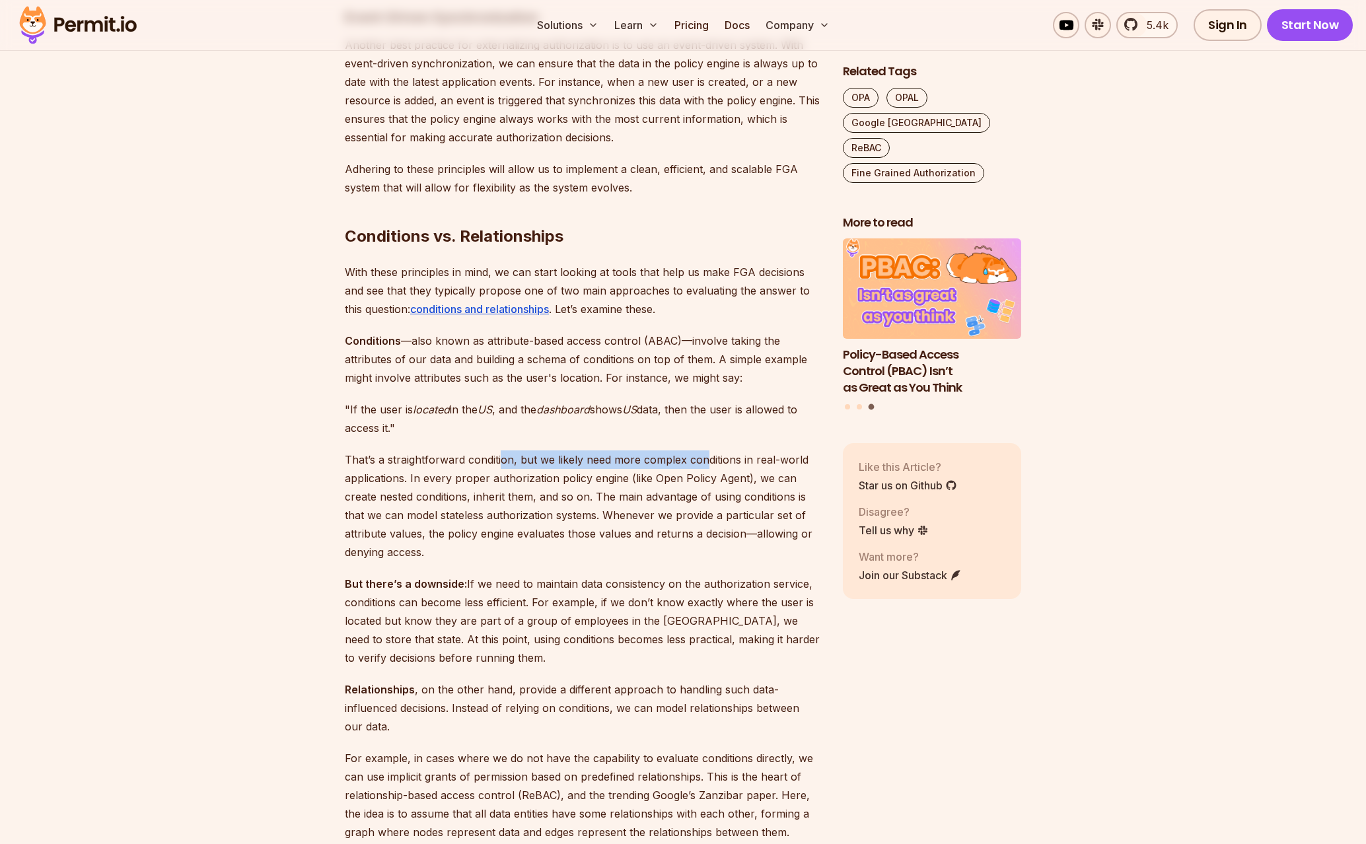
click at [493, 457] on p "That’s a straightforward condition, but we likely need more complex conditions …" at bounding box center [583, 506] width 477 height 111
click at [474, 457] on p "That’s a straightforward condition, but we likely need more complex conditions …" at bounding box center [583, 506] width 477 height 111
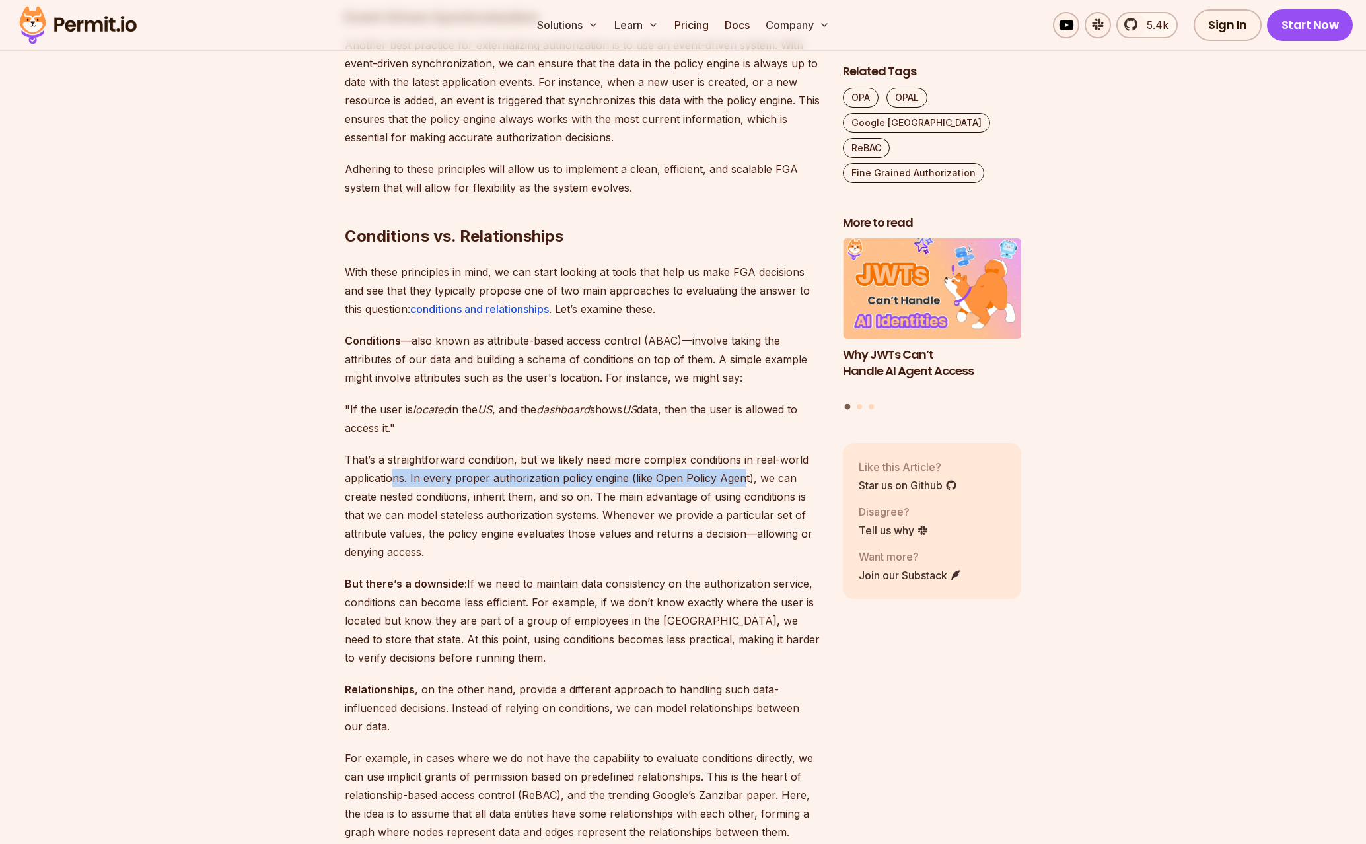
click at [741, 472] on p "That’s a straightforward condition, but we likely need more complex conditions …" at bounding box center [583, 506] width 477 height 111
click at [742, 472] on p "That’s a straightforward condition, but we likely need more complex conditions …" at bounding box center [583, 506] width 477 height 111
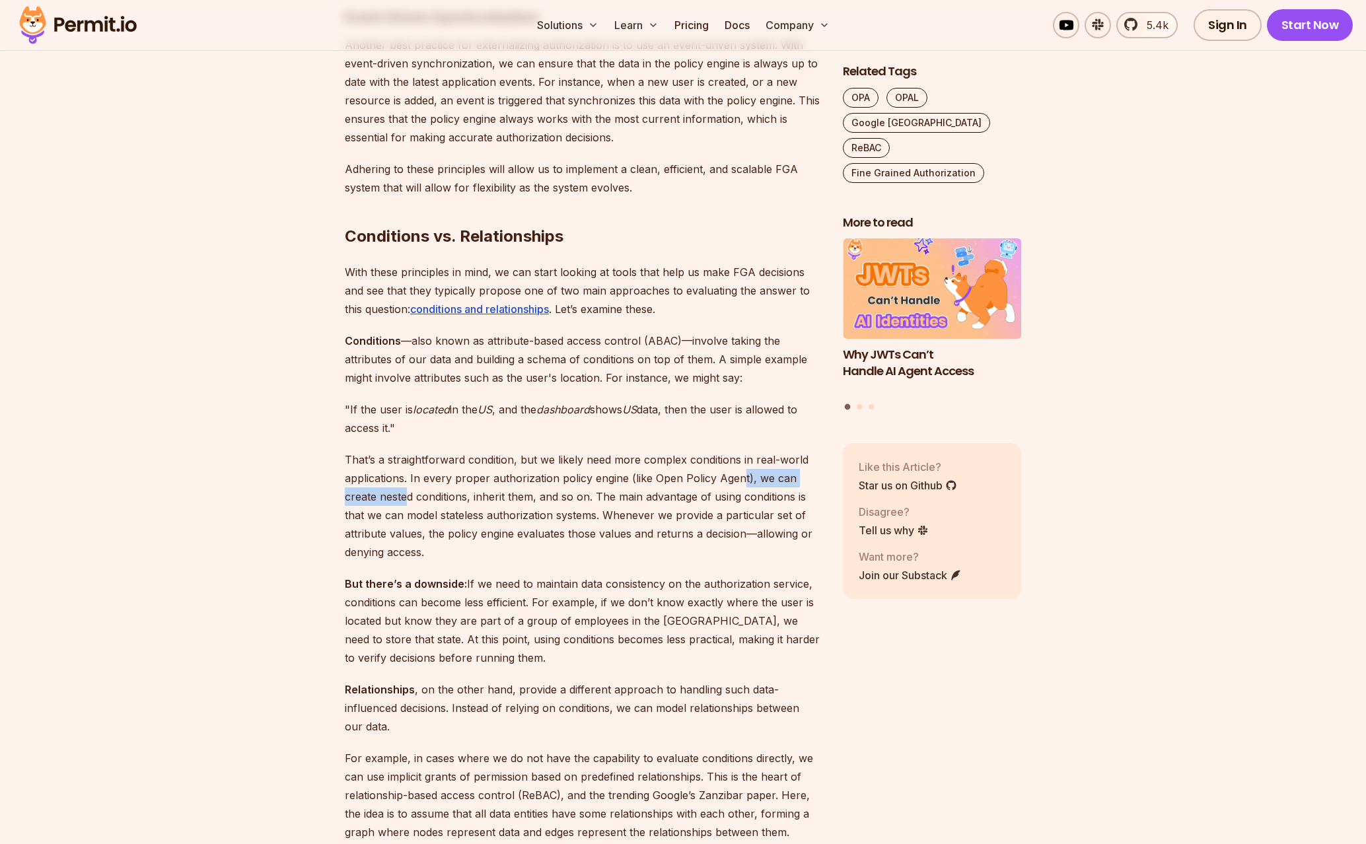
click at [408, 489] on p "That’s a straightforward condition, but we likely need more complex conditions …" at bounding box center [583, 506] width 477 height 111
click at [643, 492] on p "That’s a straightforward condition, but we likely need more complex conditions …" at bounding box center [583, 506] width 477 height 111
click at [652, 491] on p "That’s a straightforward condition, but we likely need more complex conditions …" at bounding box center [583, 506] width 477 height 111
click at [562, 492] on p "That’s a straightforward condition, but we likely need more complex conditions …" at bounding box center [583, 506] width 477 height 111
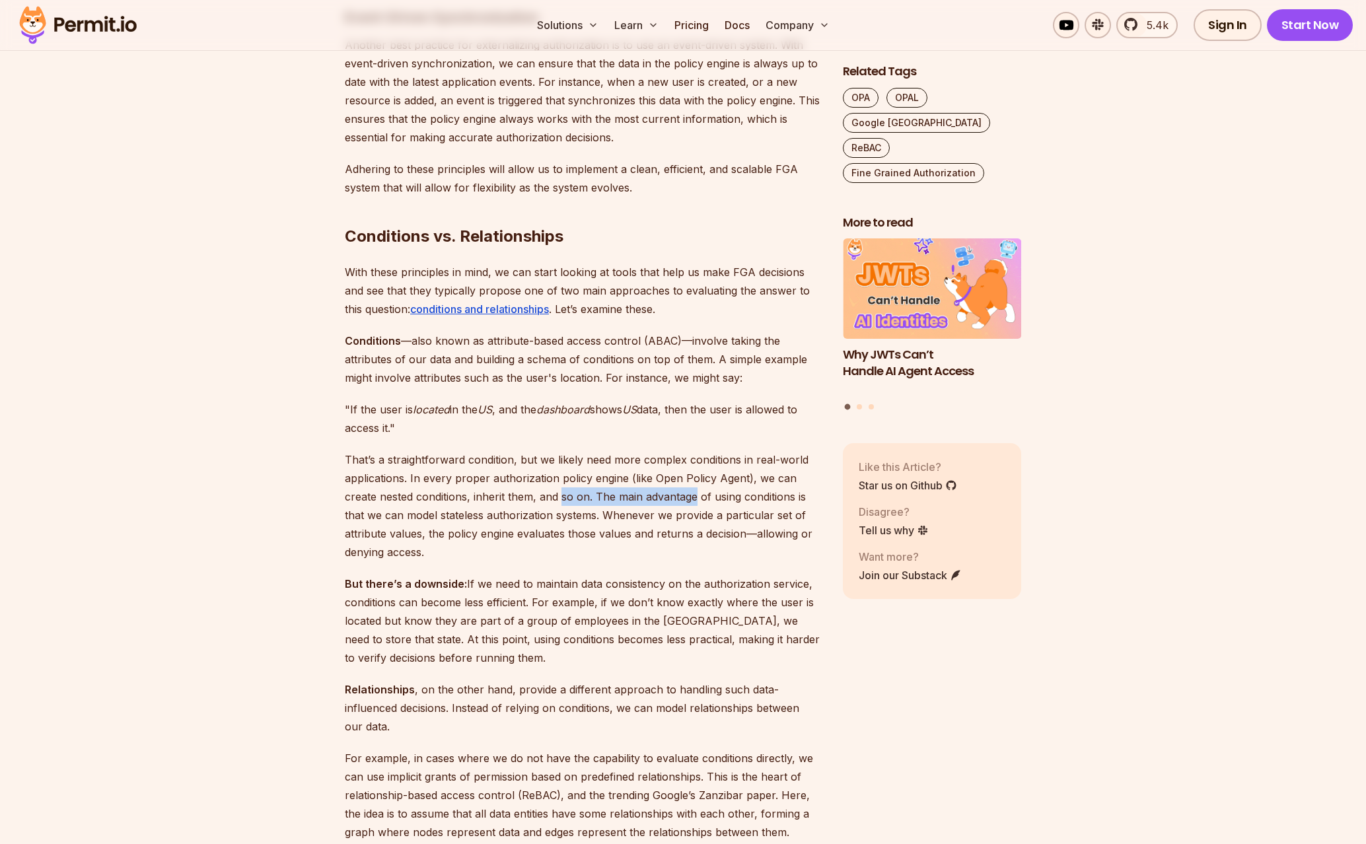
click at [562, 492] on p "That’s a straightforward condition, but we likely need more complex conditions …" at bounding box center [583, 506] width 477 height 111
click at [751, 494] on p "That’s a straightforward condition, but we likely need more complex conditions …" at bounding box center [583, 506] width 477 height 111
click at [402, 517] on p "That’s a straightforward condition, but we likely need more complex conditions …" at bounding box center [583, 506] width 477 height 111
click at [401, 517] on p "That’s a straightforward condition, but we likely need more complex conditions …" at bounding box center [583, 506] width 477 height 111
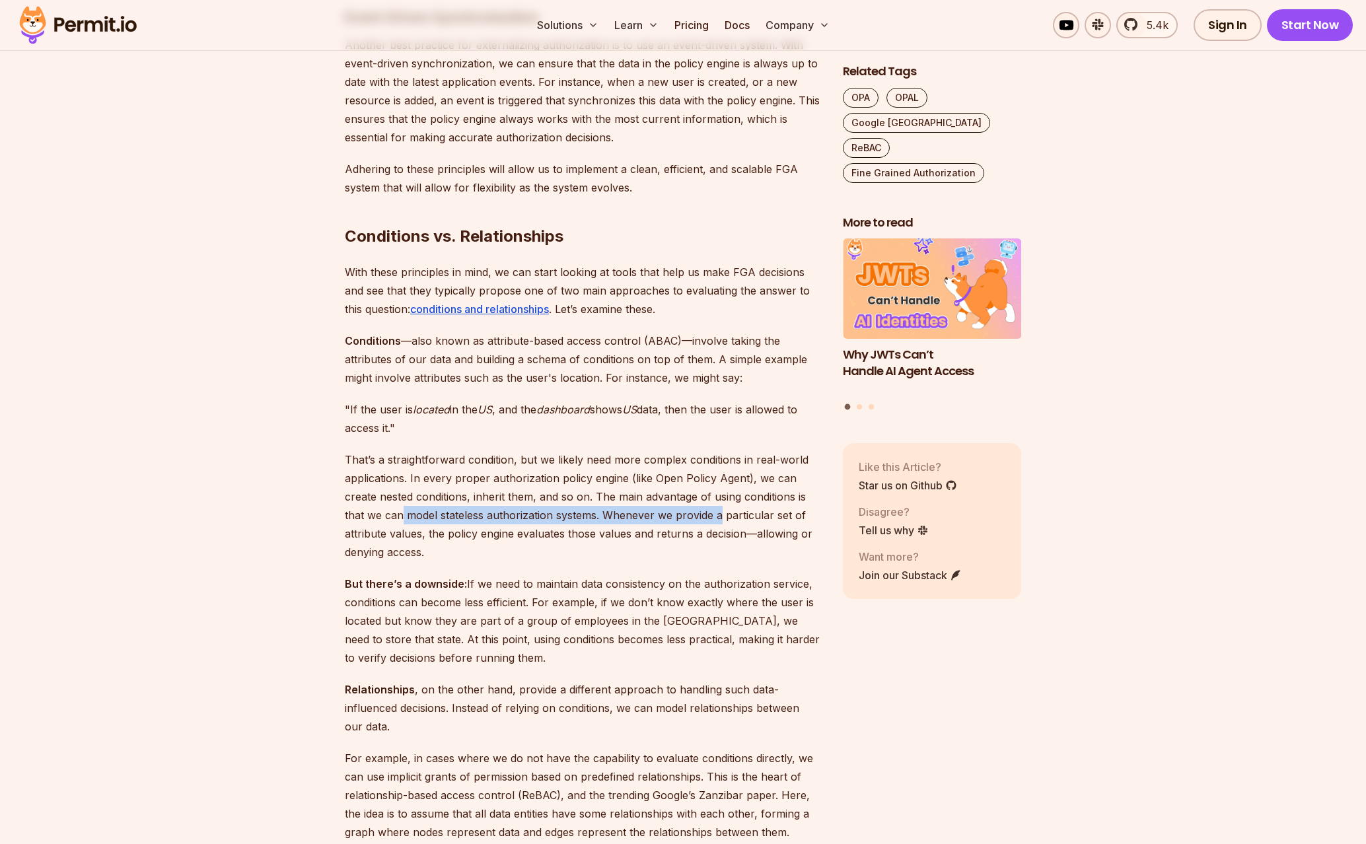
click at [720, 513] on p "That’s a straightforward condition, but we likely need more complex conditions …" at bounding box center [583, 506] width 477 height 111
click at [738, 513] on p "That’s a straightforward condition, but we likely need more complex conditions …" at bounding box center [583, 506] width 477 height 111
click at [663, 510] on p "That’s a straightforward condition, but we likely need more complex conditions …" at bounding box center [583, 506] width 477 height 111
click at [381, 532] on p "That’s a straightforward condition, but we likely need more complex conditions …" at bounding box center [583, 506] width 477 height 111
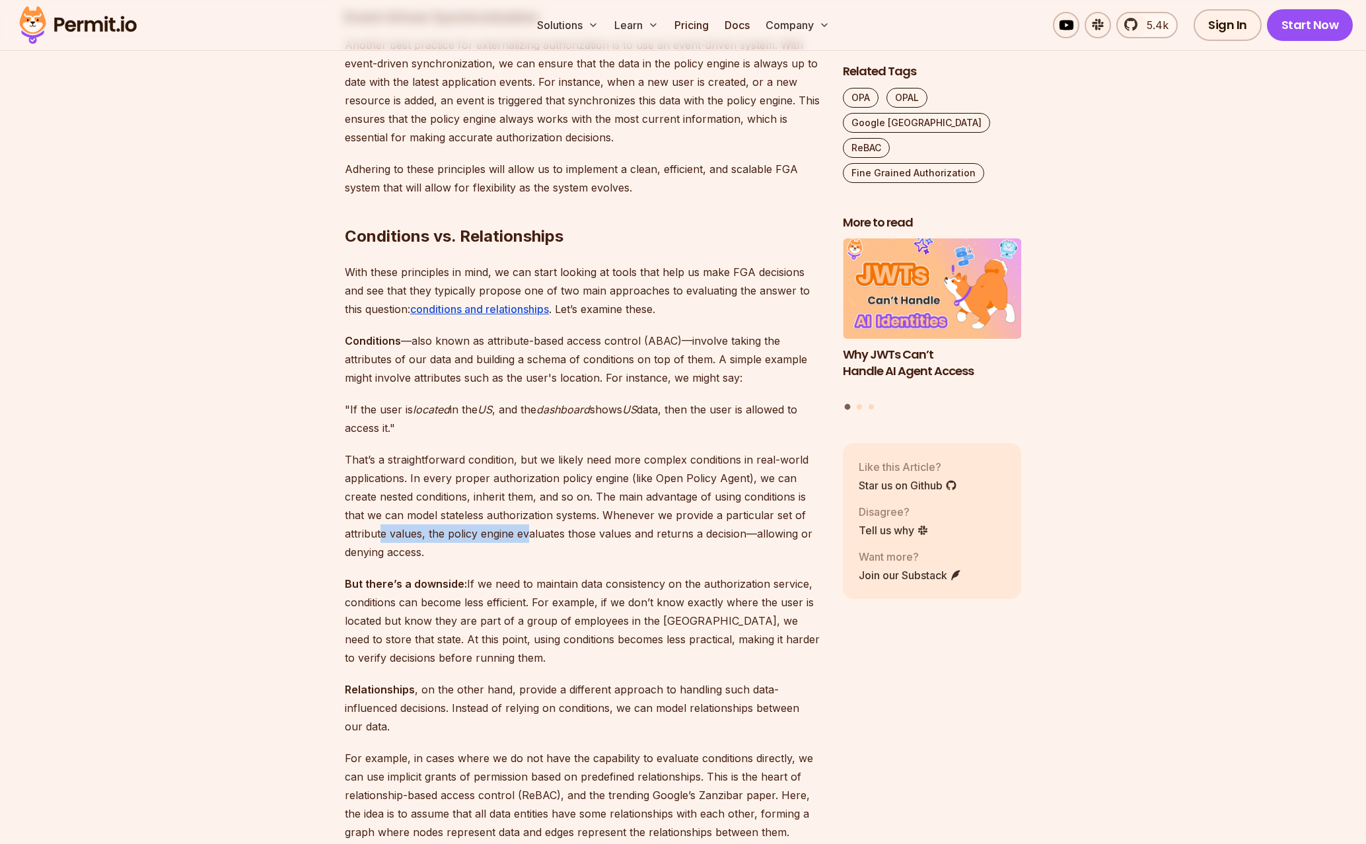
click at [381, 532] on p "That’s a straightforward condition, but we likely need more complex conditions …" at bounding box center [583, 506] width 477 height 111
click at [664, 541] on p "That’s a straightforward condition, but we likely need more complex conditions …" at bounding box center [583, 506] width 477 height 111
click at [665, 540] on p "That’s a straightforward condition, but we likely need more complex conditions …" at bounding box center [583, 506] width 477 height 111
click at [503, 532] on p "That’s a straightforward condition, but we likely need more complex conditions …" at bounding box center [583, 506] width 477 height 111
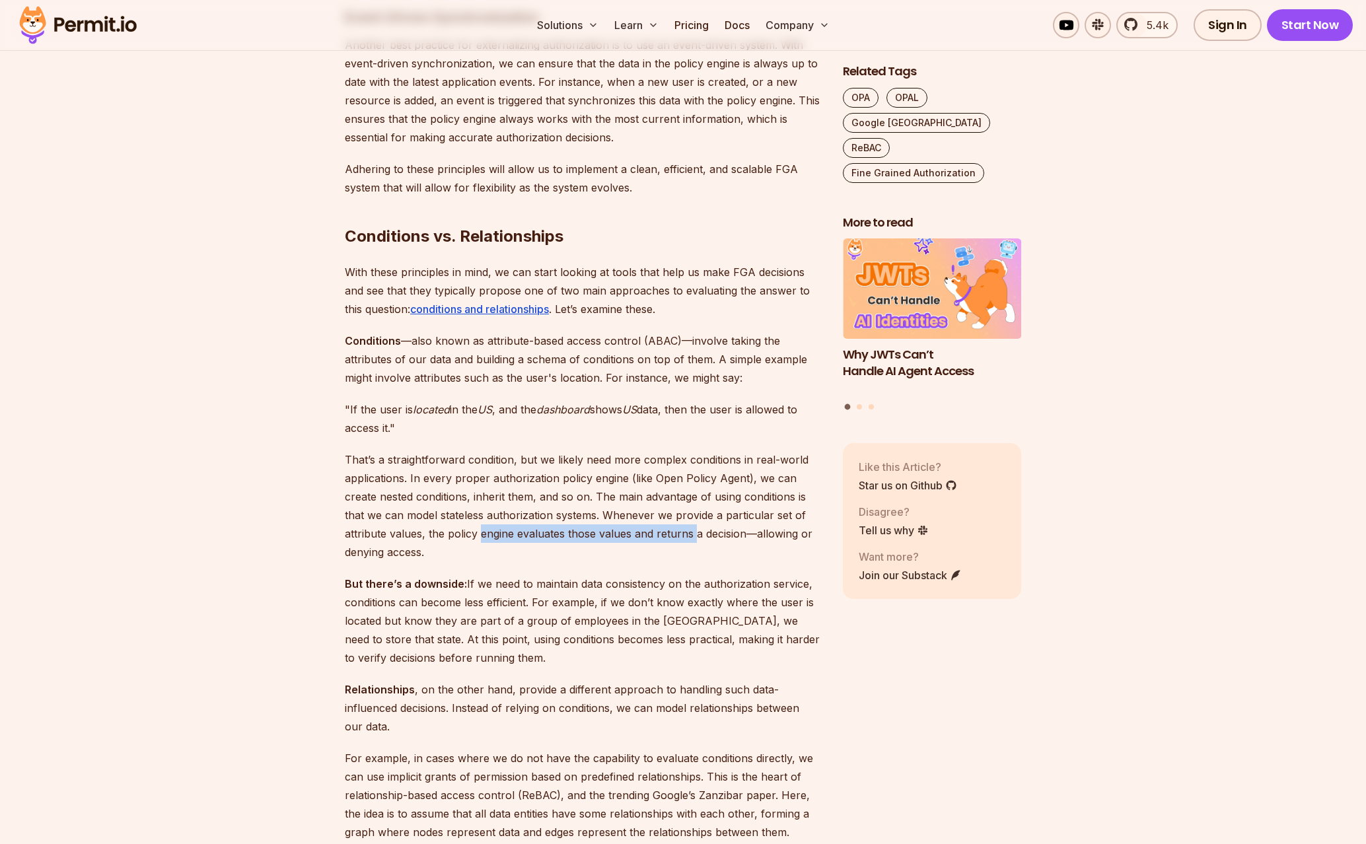
click at [690, 538] on p "That’s a straightforward condition, but we likely need more complex conditions …" at bounding box center [583, 506] width 477 height 111
click at [447, 584] on p "But there’s a downside: If we need to maintain data consistency on the authoriz…" at bounding box center [583, 621] width 477 height 92
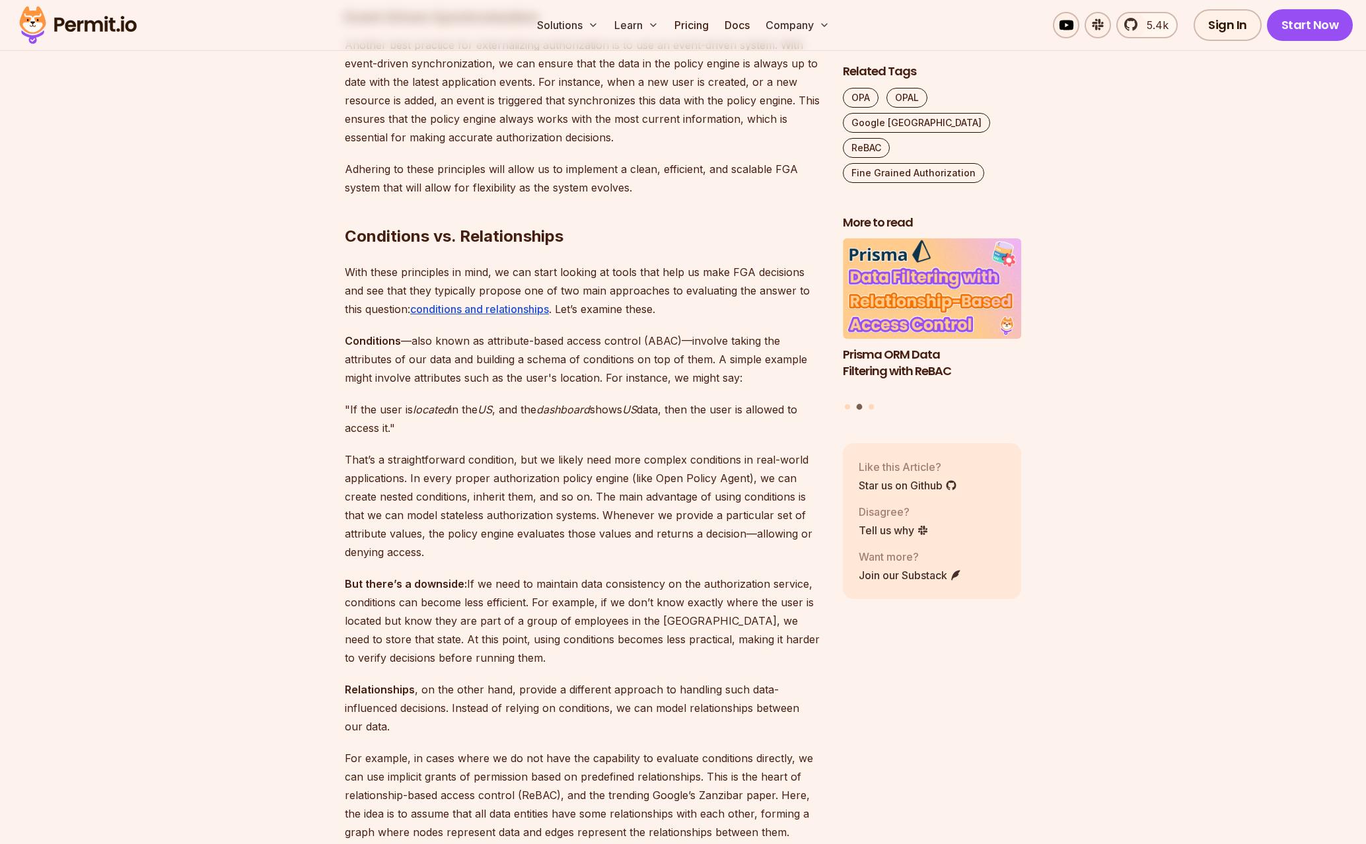
click at [446, 584] on strong "But there’s a downside:" at bounding box center [406, 583] width 122 height 13
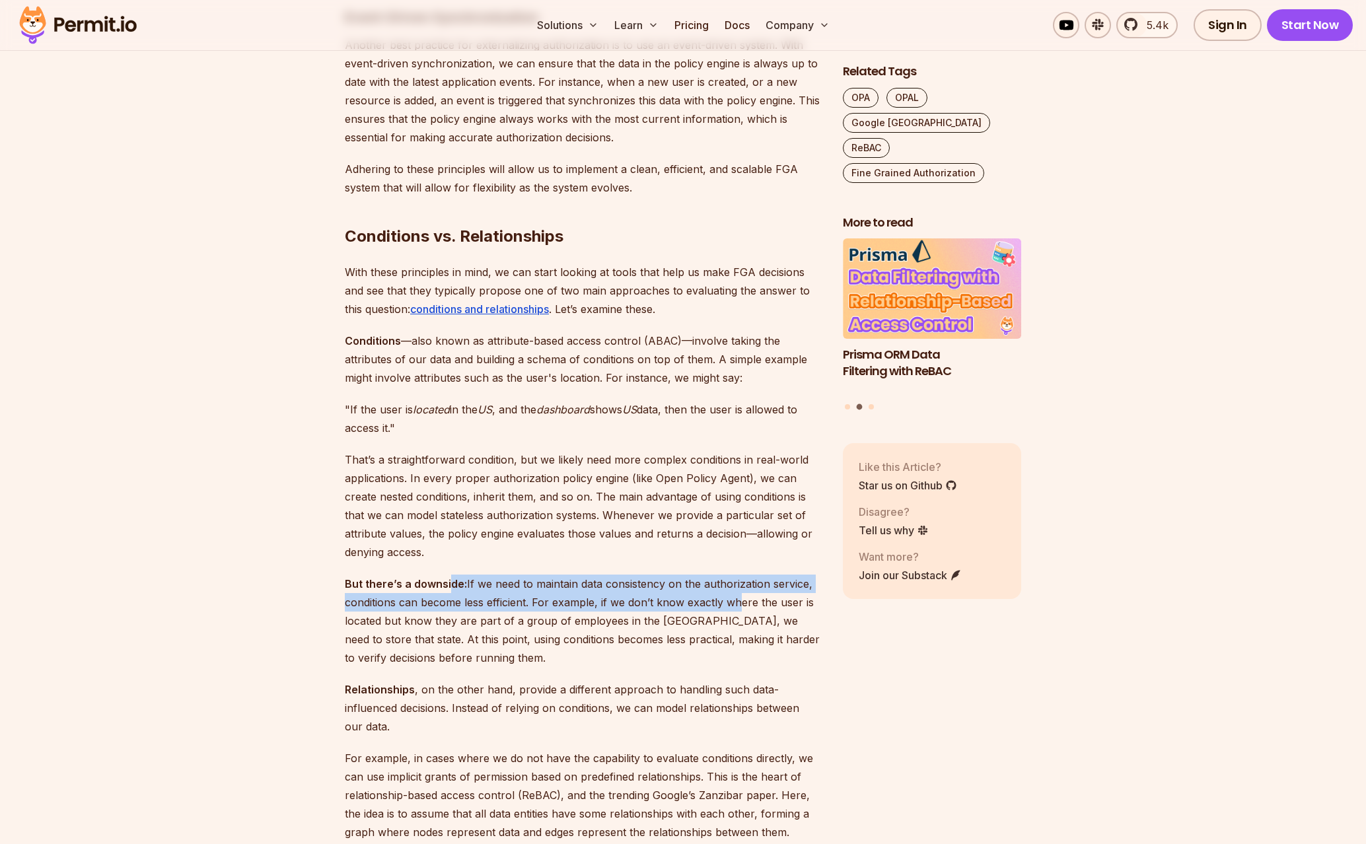
click at [735, 598] on p "But there’s a downside: If we need to maintain data consistency on the authoriz…" at bounding box center [583, 621] width 477 height 92
click at [444, 601] on p "But there’s a downside: If we need to maintain data consistency on the authoriz…" at bounding box center [583, 621] width 477 height 92
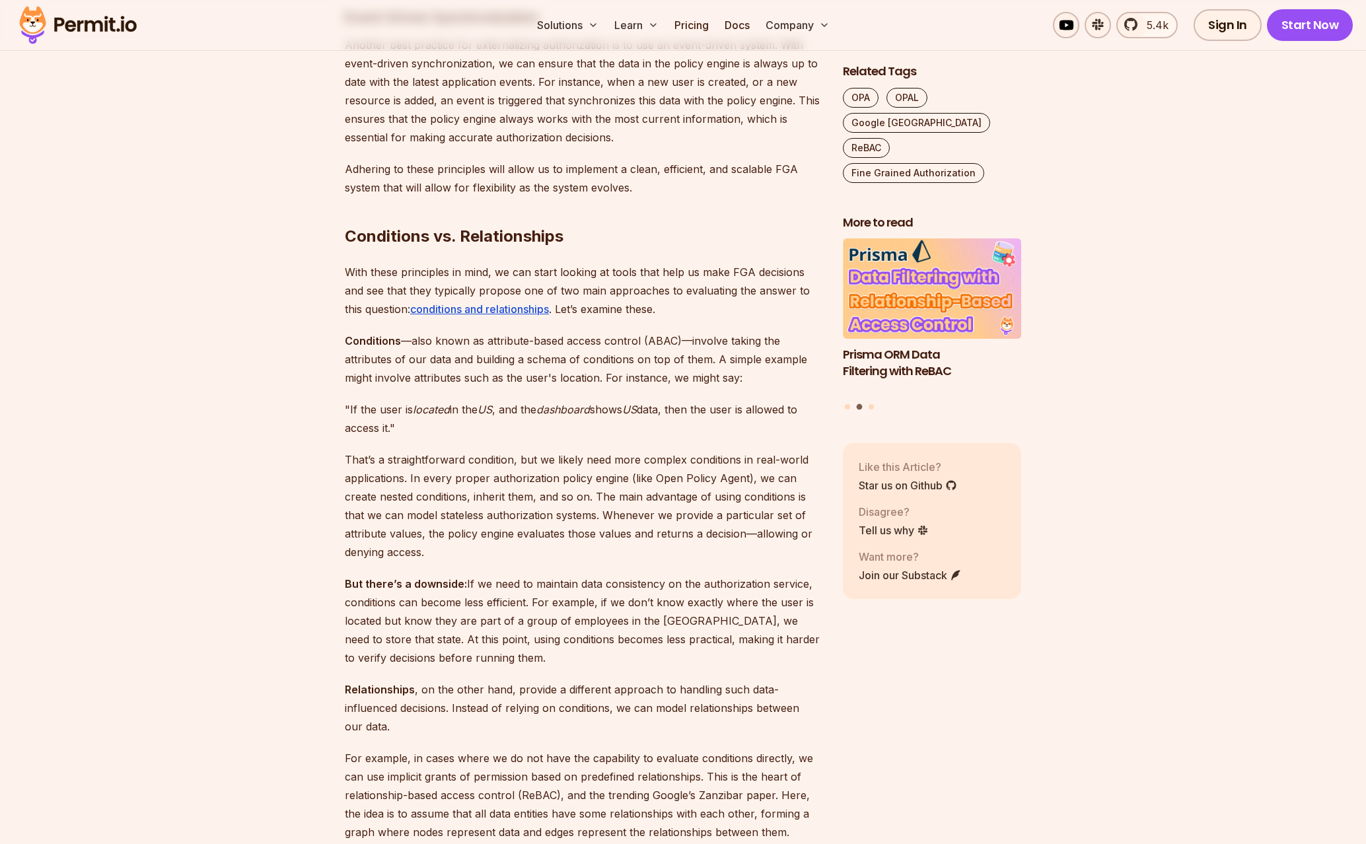
click at [412, 600] on p "But there’s a downside: If we need to maintain data consistency on the authoriz…" at bounding box center [583, 621] width 477 height 92
click at [672, 606] on p "But there’s a downside: If we need to maintain data consistency on the authoriz…" at bounding box center [583, 621] width 477 height 92
click at [527, 608] on p "But there’s a downside: If we need to maintain data consistency on the authoriz…" at bounding box center [583, 621] width 477 height 92
click at [526, 608] on p "But there’s a downside: If we need to maintain data consistency on the authoriz…" at bounding box center [583, 621] width 477 height 92
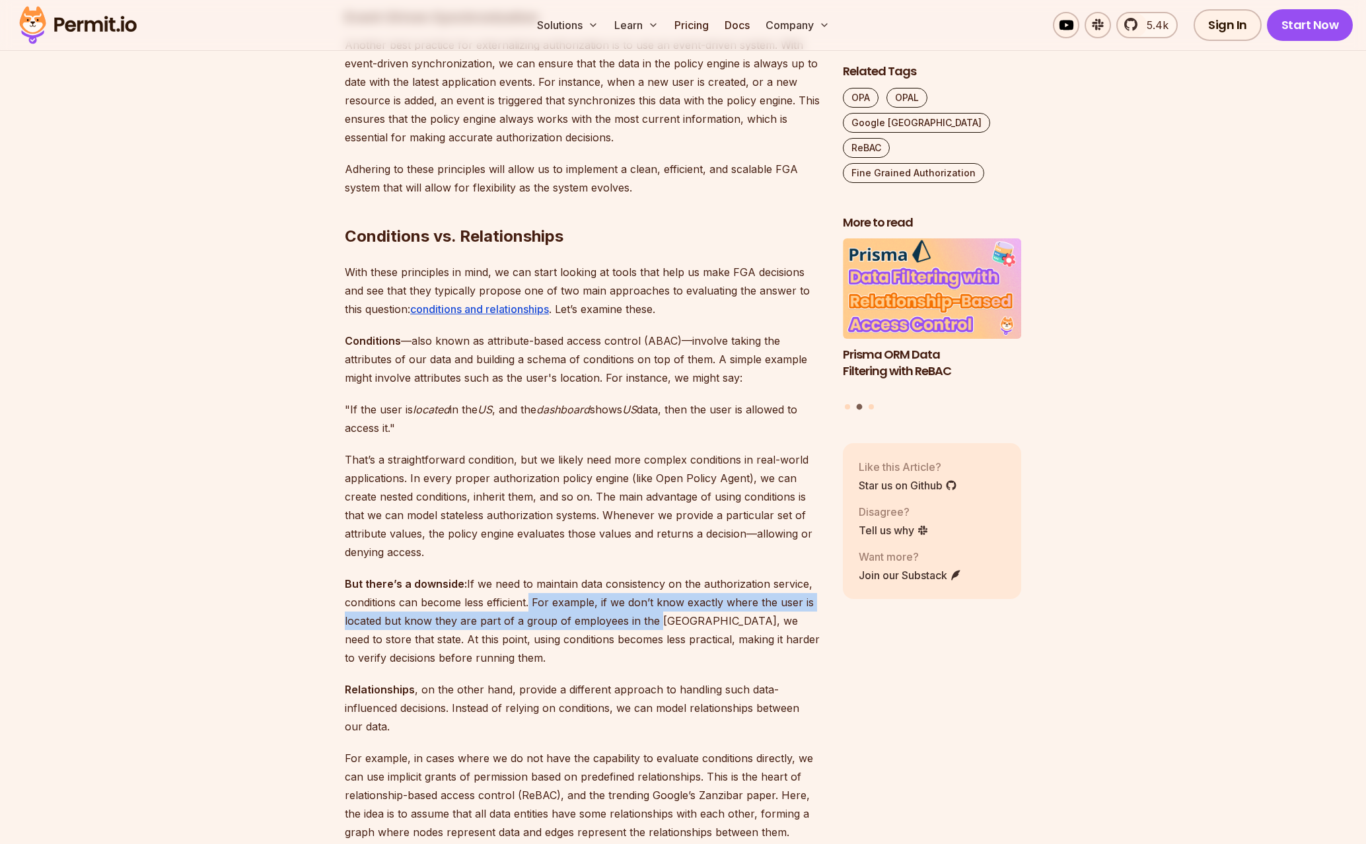
click at [639, 624] on p "But there’s a downside: If we need to maintain data consistency on the authoriz…" at bounding box center [583, 621] width 477 height 92
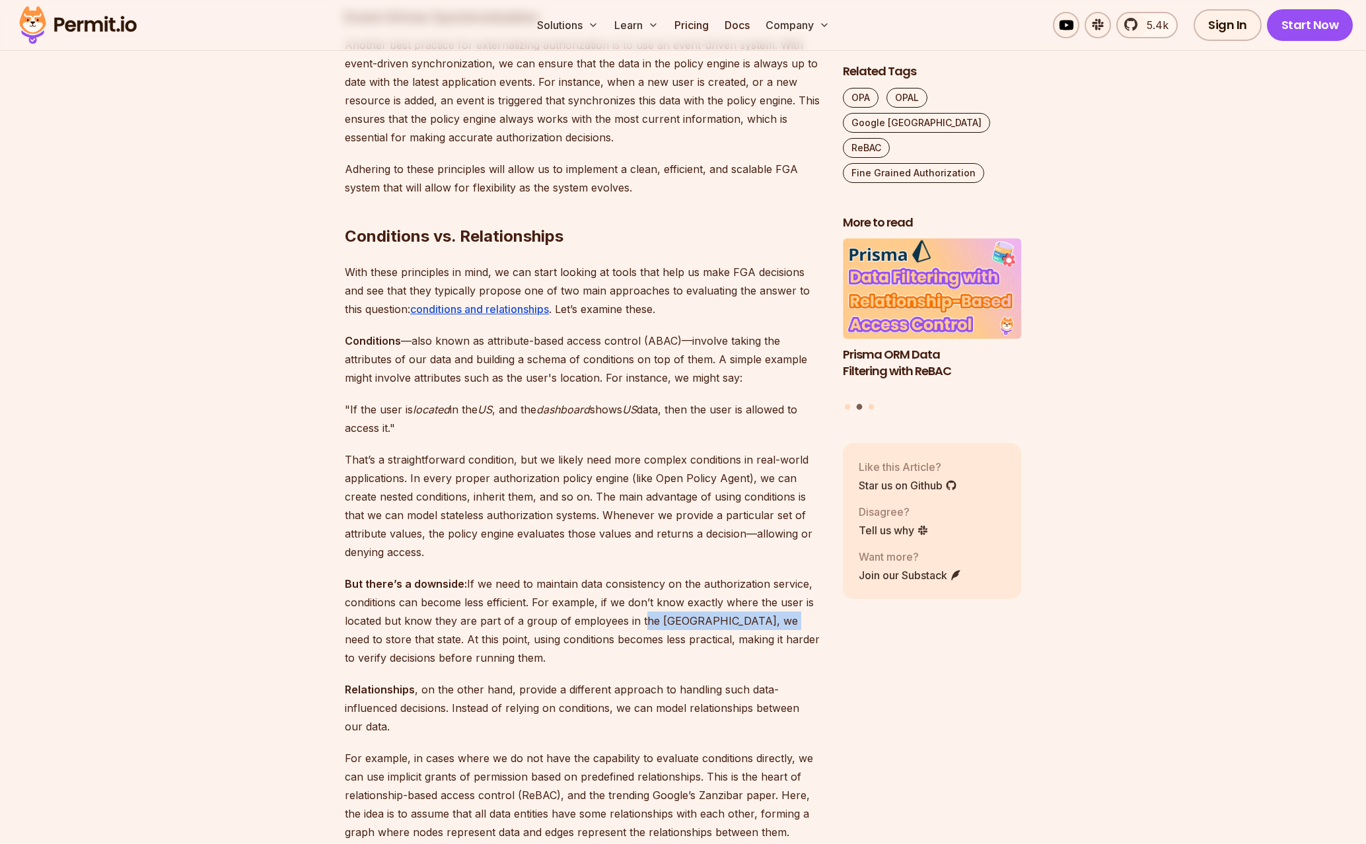
click at [760, 624] on p "But there’s a downside: If we need to maintain data consistency on the authoriz…" at bounding box center [583, 621] width 477 height 92
click at [444, 630] on p "But there’s a downside: If we need to maintain data consistency on the authoriz…" at bounding box center [583, 621] width 477 height 92
click at [443, 630] on p "But there’s a downside: If we need to maintain data consistency on the authoriz…" at bounding box center [583, 621] width 477 height 92
click at [586, 639] on p "But there’s a downside: If we need to maintain data consistency on the authoriz…" at bounding box center [583, 621] width 477 height 92
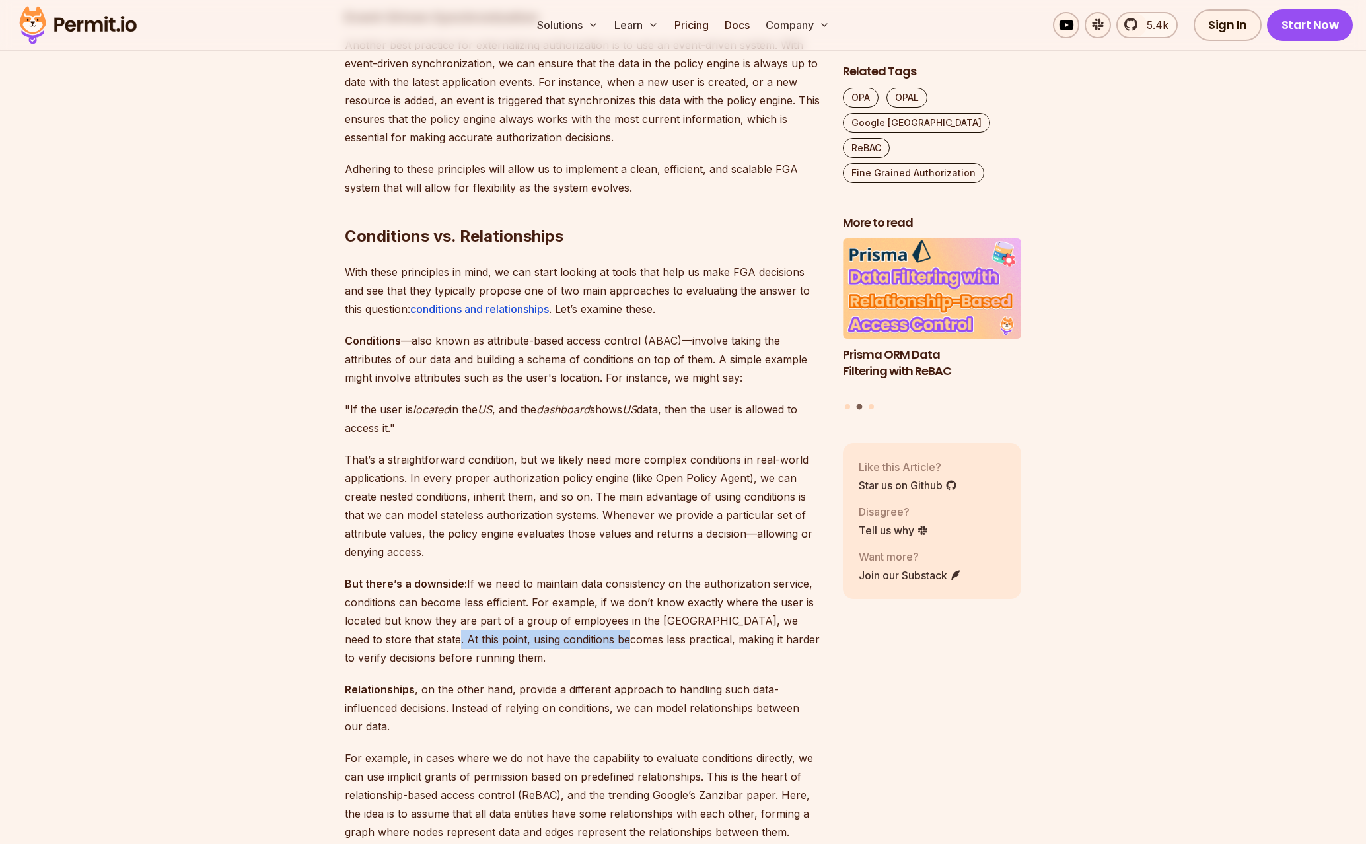
click at [581, 639] on p "But there’s a downside: If we need to maintain data consistency on the authoriz…" at bounding box center [583, 621] width 477 height 92
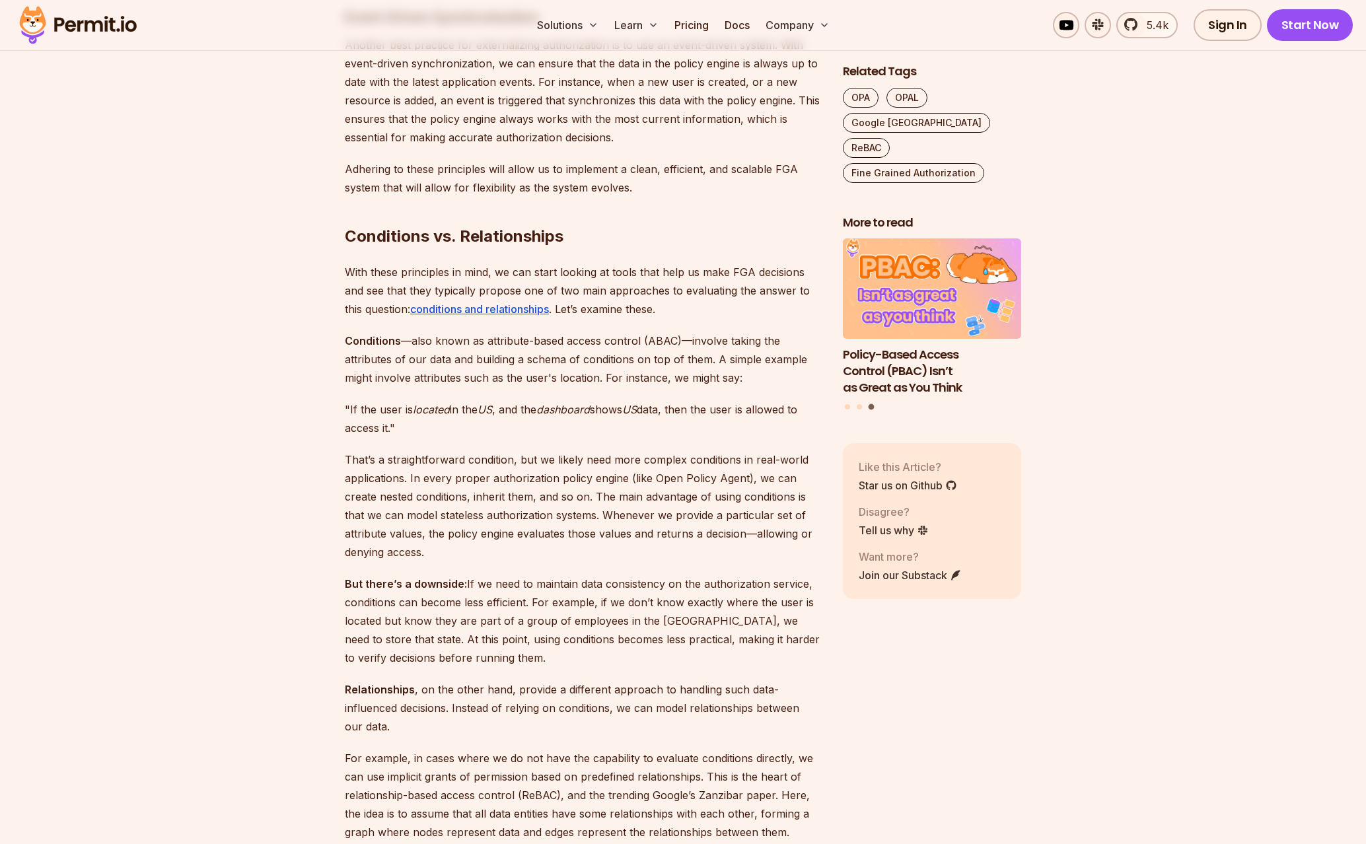
click at [479, 710] on p "Relationships , on the other hand, provide a different approach to handling suc…" at bounding box center [583, 707] width 477 height 55
click at [480, 710] on p "Relationships , on the other hand, provide a different approach to handling suc…" at bounding box center [583, 707] width 477 height 55
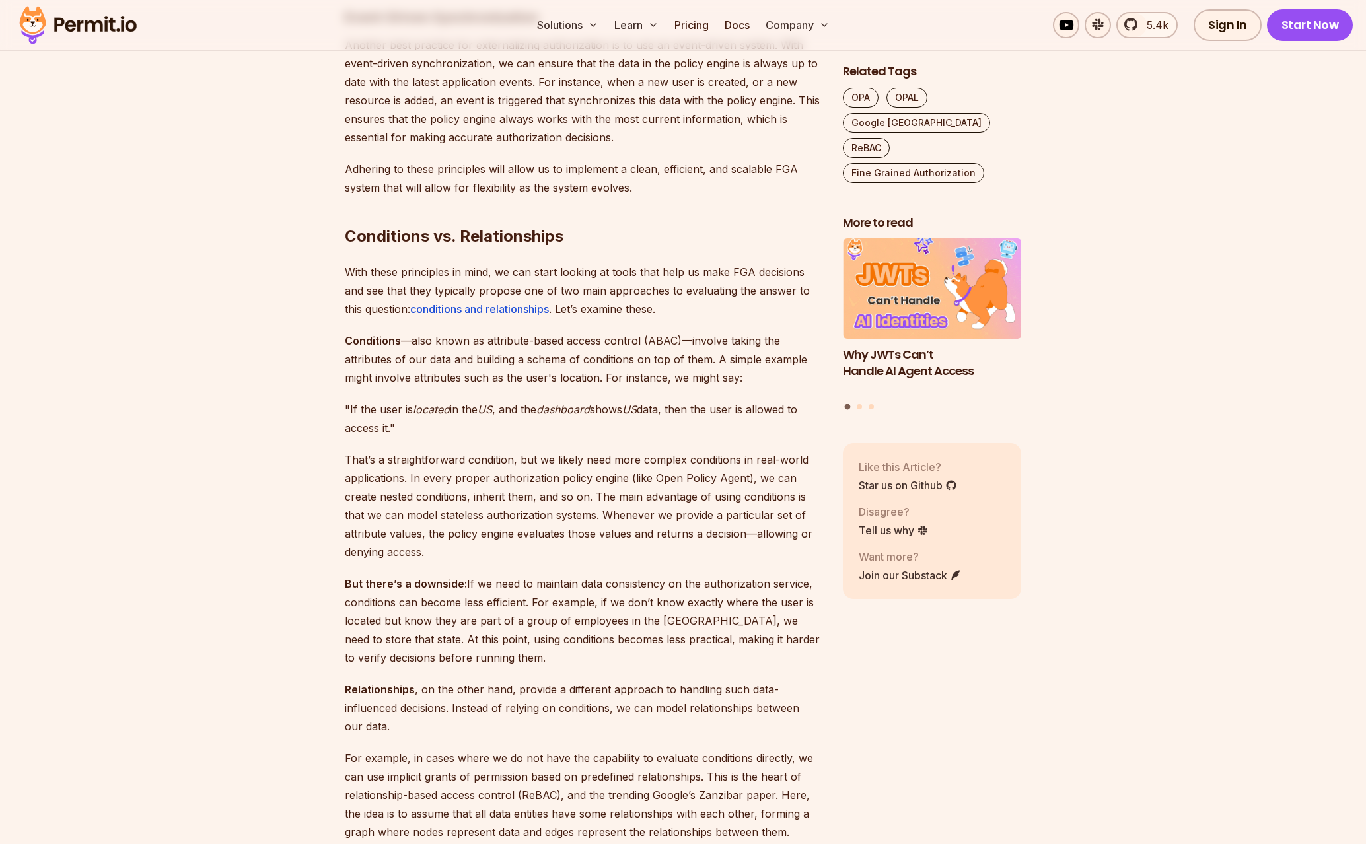
click at [570, 712] on p "Relationships , on the other hand, provide a different approach to handling suc…" at bounding box center [583, 707] width 477 height 55
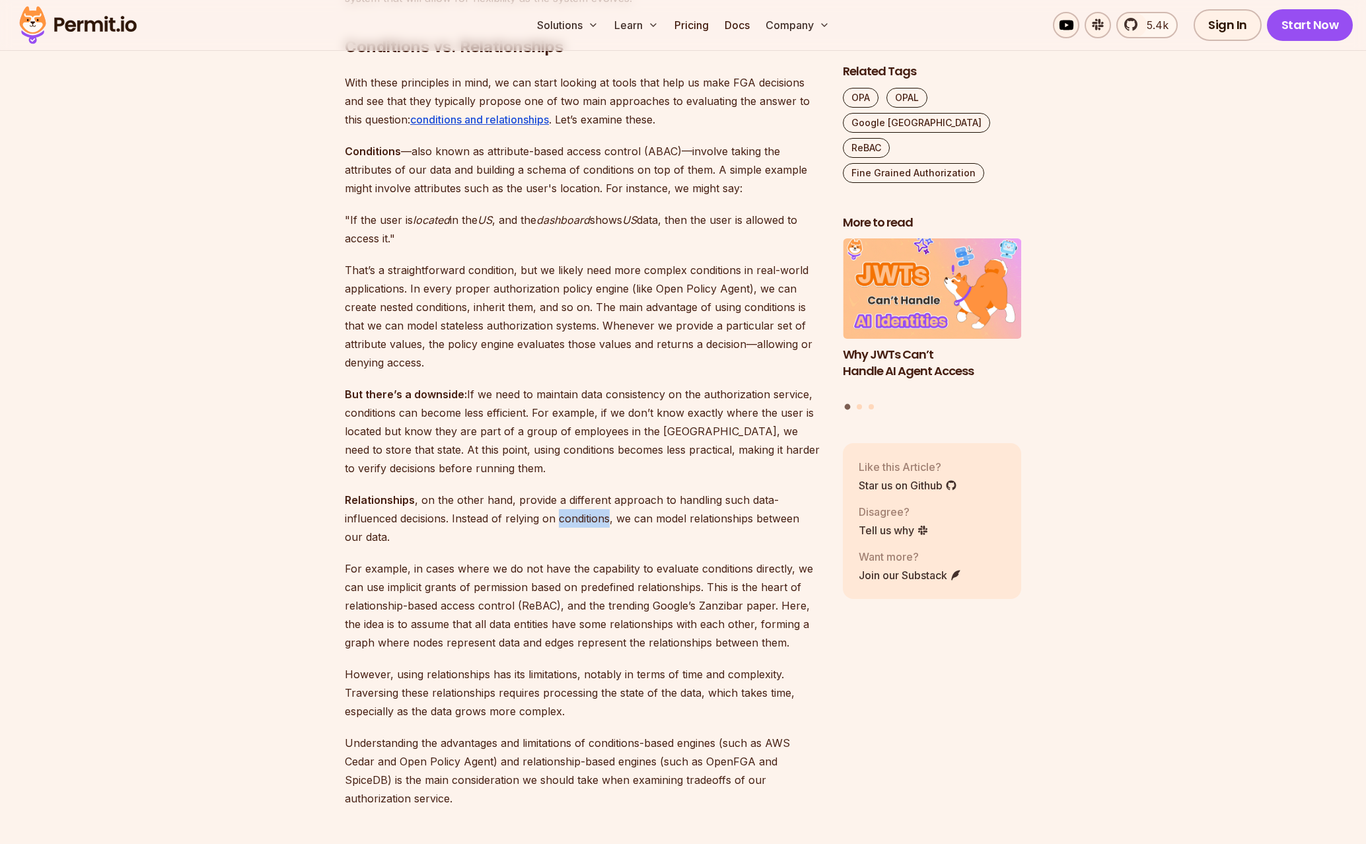
scroll to position [2429, 0]
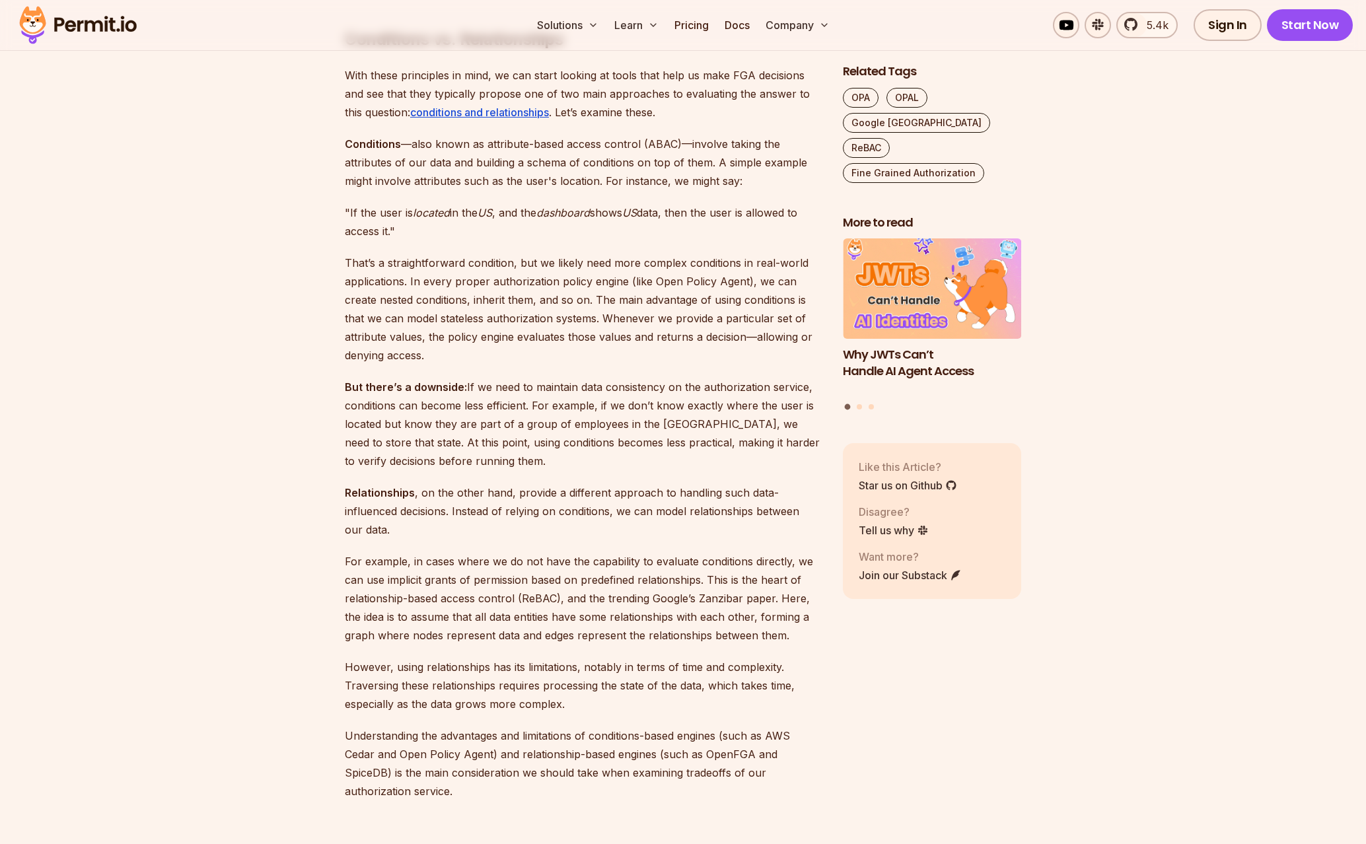
click at [465, 505] on p "Relationships , on the other hand, provide a different approach to handling suc…" at bounding box center [583, 511] width 477 height 55
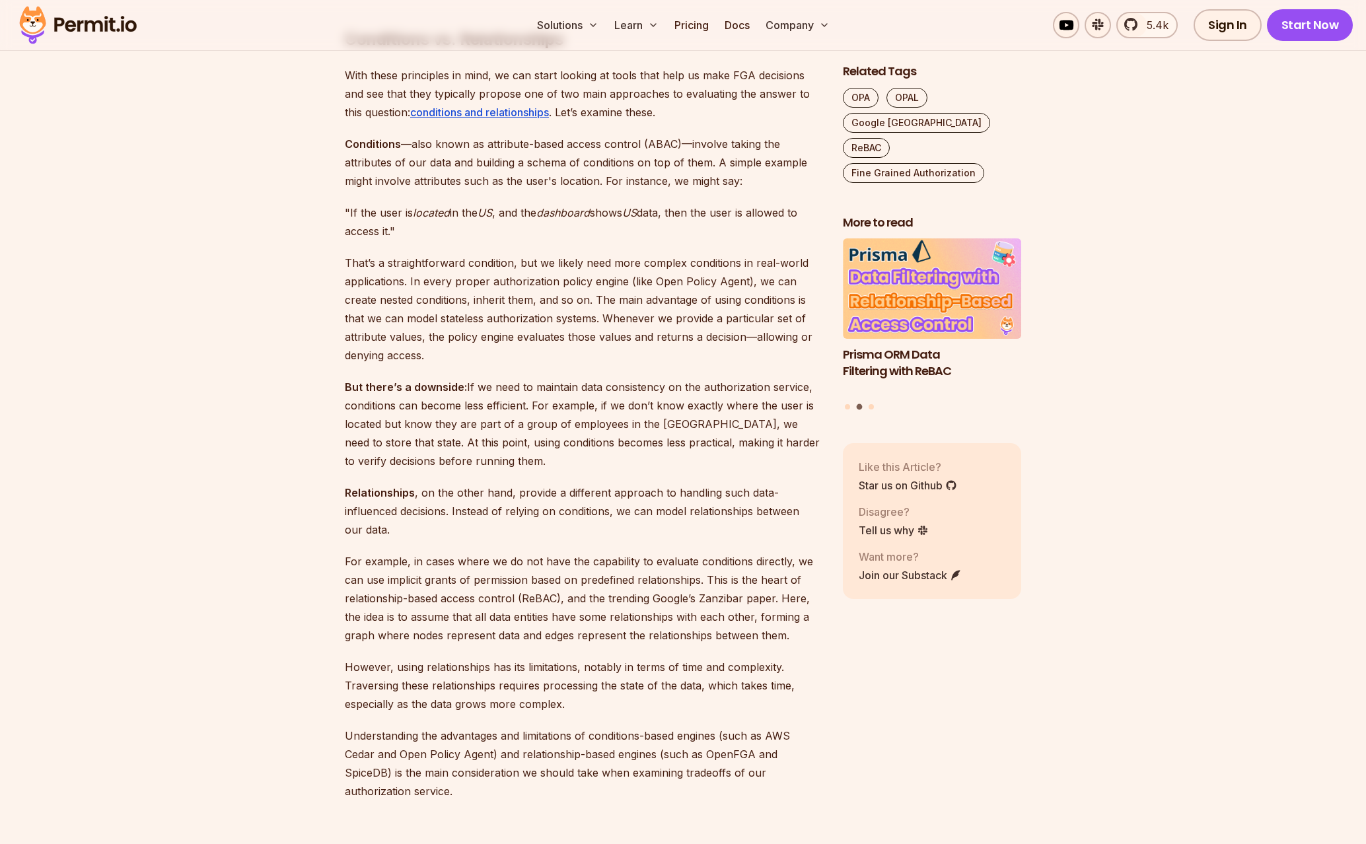
click at [548, 525] on p "Relationships , on the other hand, provide a different approach to handling suc…" at bounding box center [583, 511] width 477 height 55
click at [570, 506] on p "Relationships , on the other hand, provide a different approach to handling suc…" at bounding box center [583, 511] width 477 height 55
click at [607, 507] on p "Relationships , on the other hand, provide a different approach to handling suc…" at bounding box center [583, 511] width 477 height 55
click at [498, 516] on p "Relationships , on the other hand, provide a different approach to handling suc…" at bounding box center [583, 511] width 477 height 55
click at [494, 516] on p "Relationships , on the other hand, provide a different approach to handling suc…" at bounding box center [583, 511] width 477 height 55
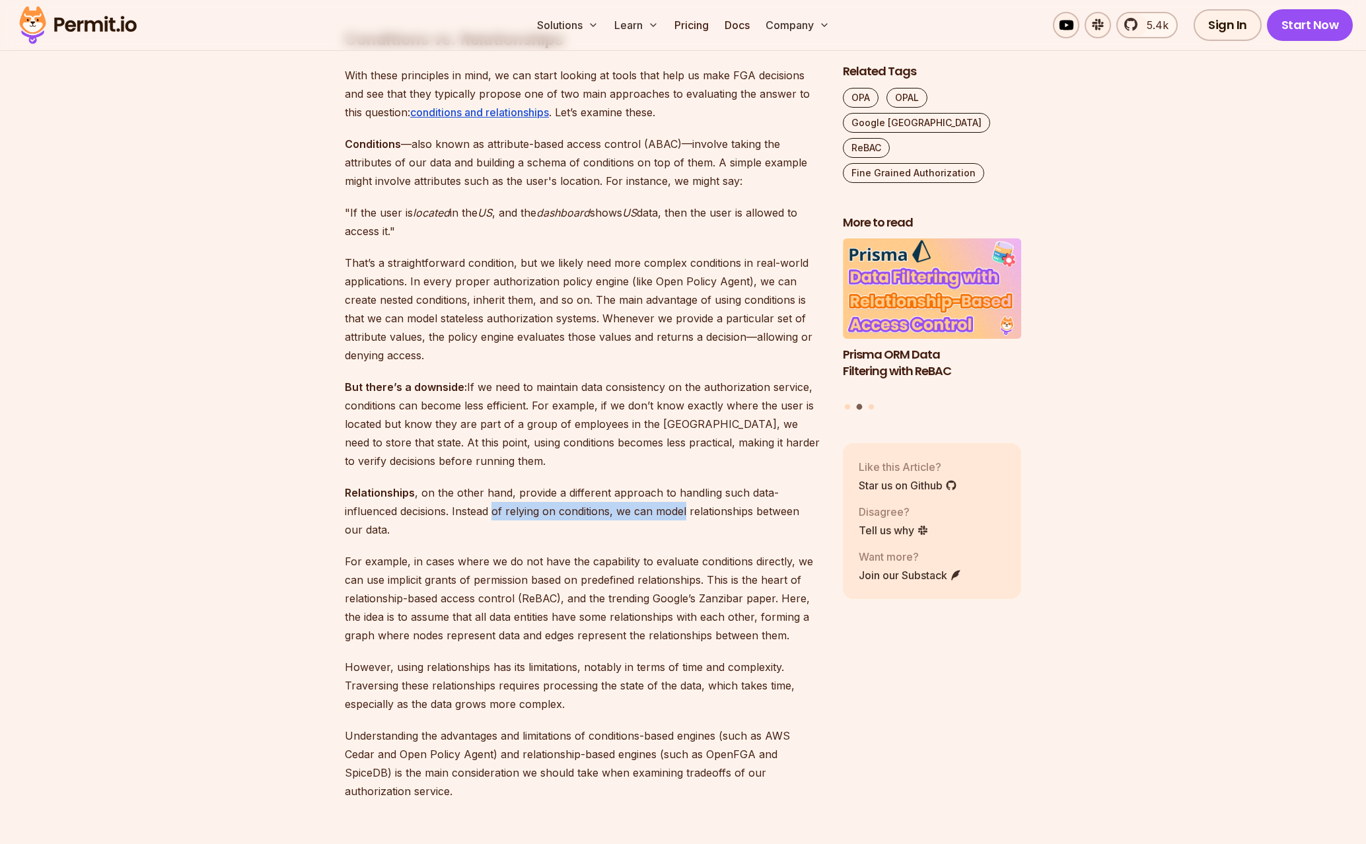
click at [708, 516] on p "Relationships , on the other hand, provide a different approach to handling suc…" at bounding box center [583, 511] width 477 height 55
click at [712, 515] on p "Relationships , on the other hand, provide a different approach to handling suc…" at bounding box center [583, 511] width 477 height 55
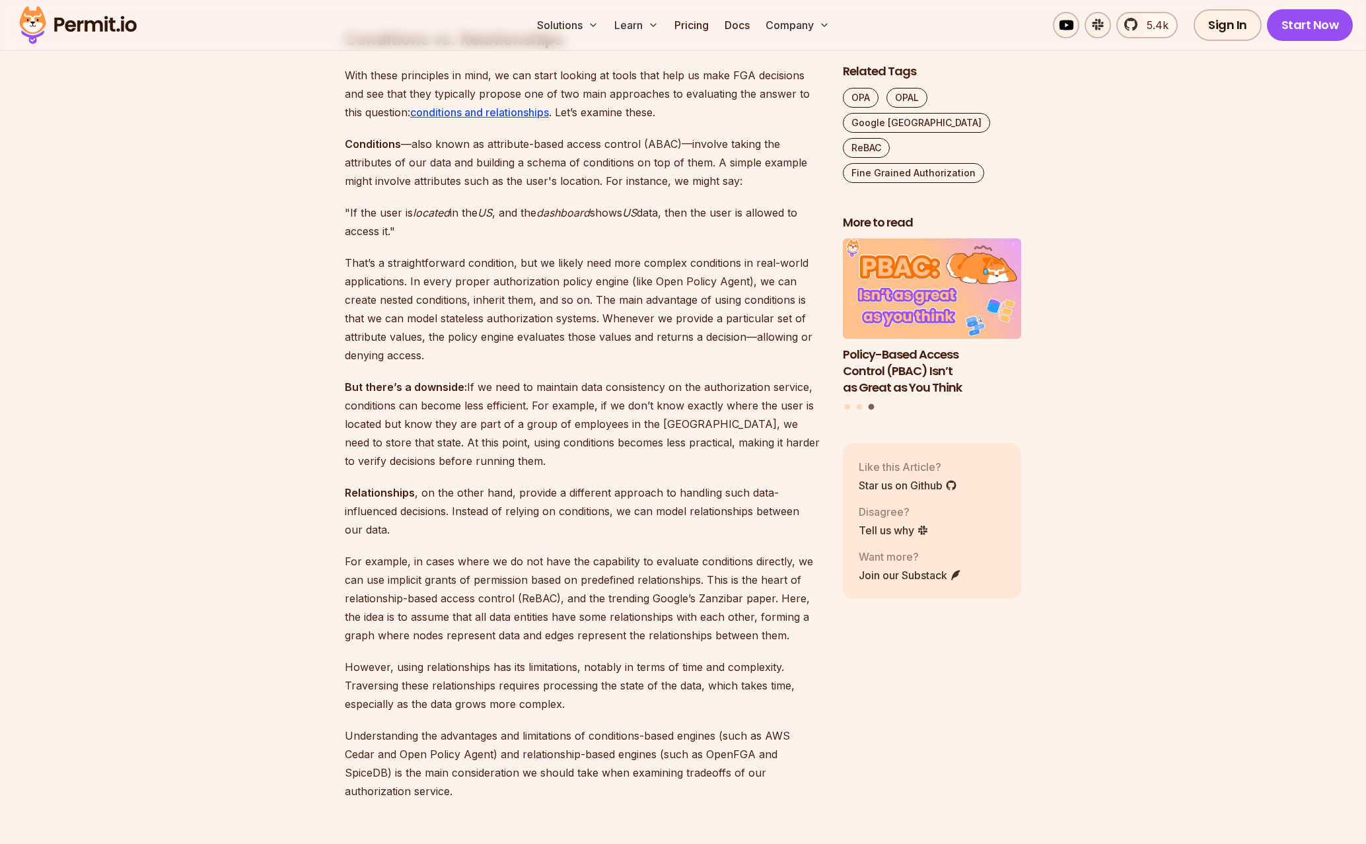
click at [523, 501] on p "Relationships , on the other hand, provide a different approach to handling suc…" at bounding box center [583, 511] width 477 height 55
click at [480, 493] on p "Relationships , on the other hand, provide a different approach to handling suc…" at bounding box center [583, 511] width 477 height 55
click at [700, 497] on p "Relationships , on the other hand, provide a different approach to handling suc…" at bounding box center [583, 511] width 477 height 55
click at [703, 497] on p "Relationships , on the other hand, provide a different approach to handling suc…" at bounding box center [583, 511] width 477 height 55
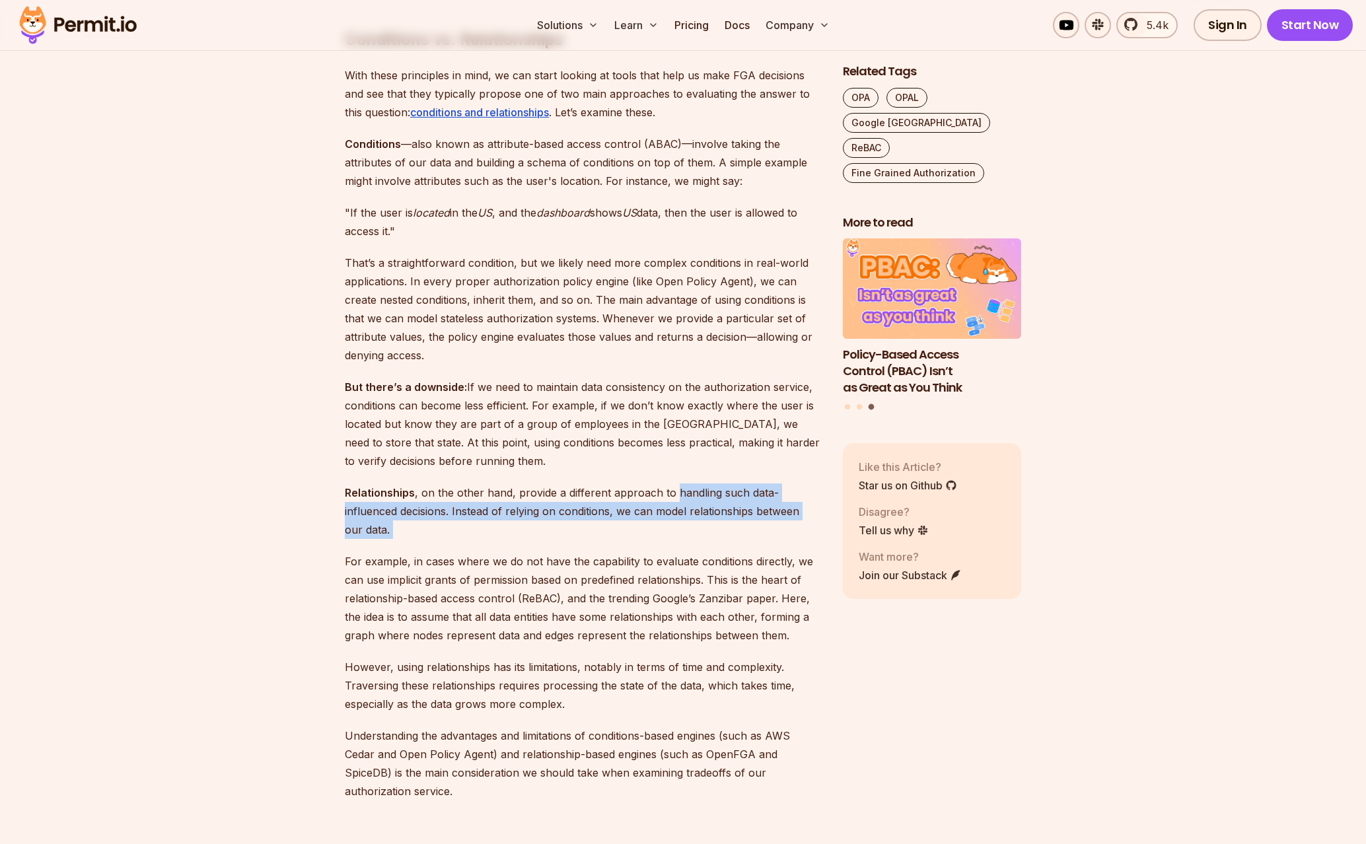
click at [384, 537] on p "Relationships , on the other hand, provide a different approach to handling suc…" at bounding box center [583, 511] width 477 height 55
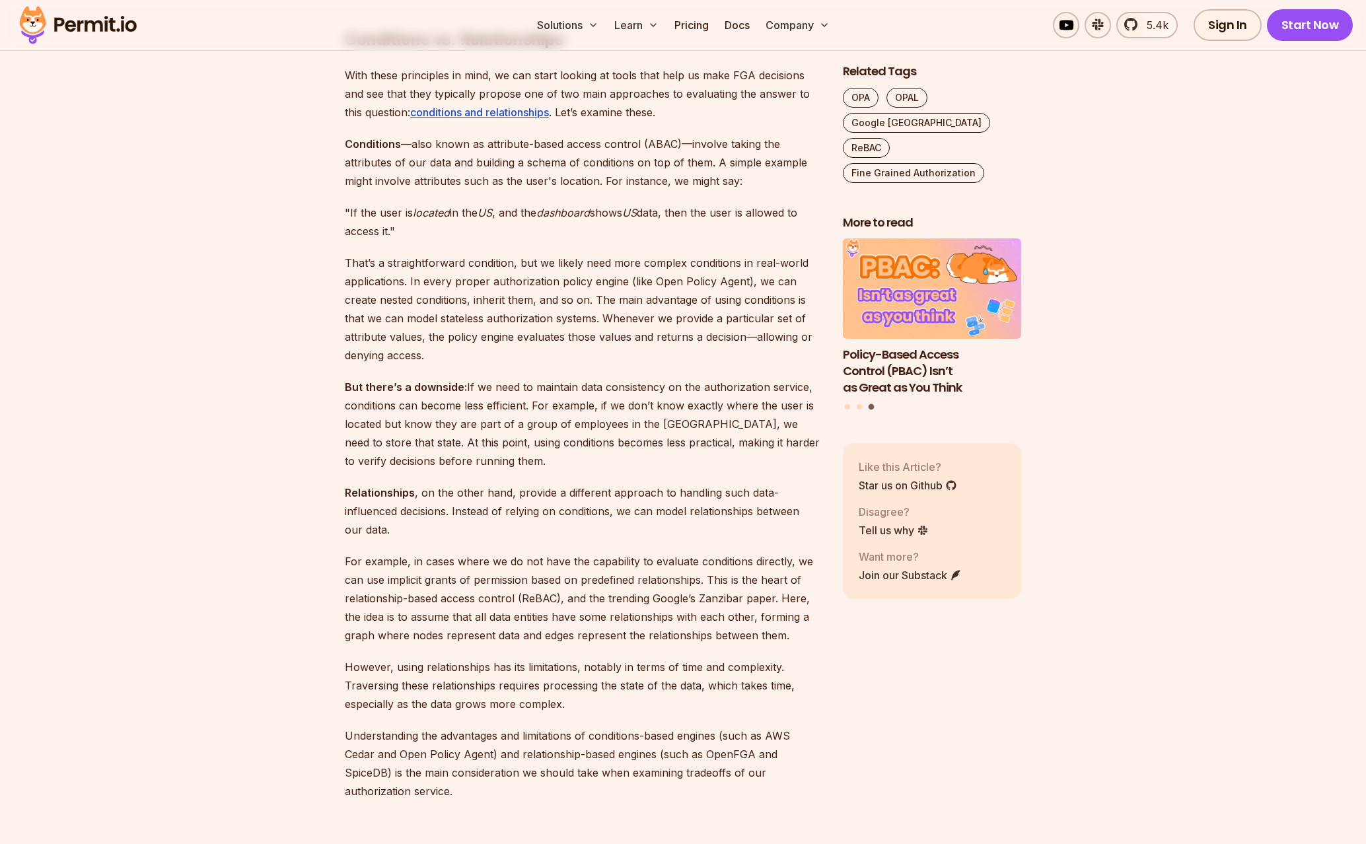
click at [384, 537] on p "Relationships , on the other hand, provide a different approach to handling suc…" at bounding box center [583, 511] width 477 height 55
click at [762, 563] on p "For example, in cases where we do not have the capability to evaluate condition…" at bounding box center [583, 598] width 477 height 92
click at [579, 564] on p "For example, in cases where we do not have the capability to evaluate condition…" at bounding box center [583, 598] width 477 height 92
click at [577, 564] on p "For example, in cases where we do not have the capability to evaluate condition…" at bounding box center [583, 598] width 477 height 92
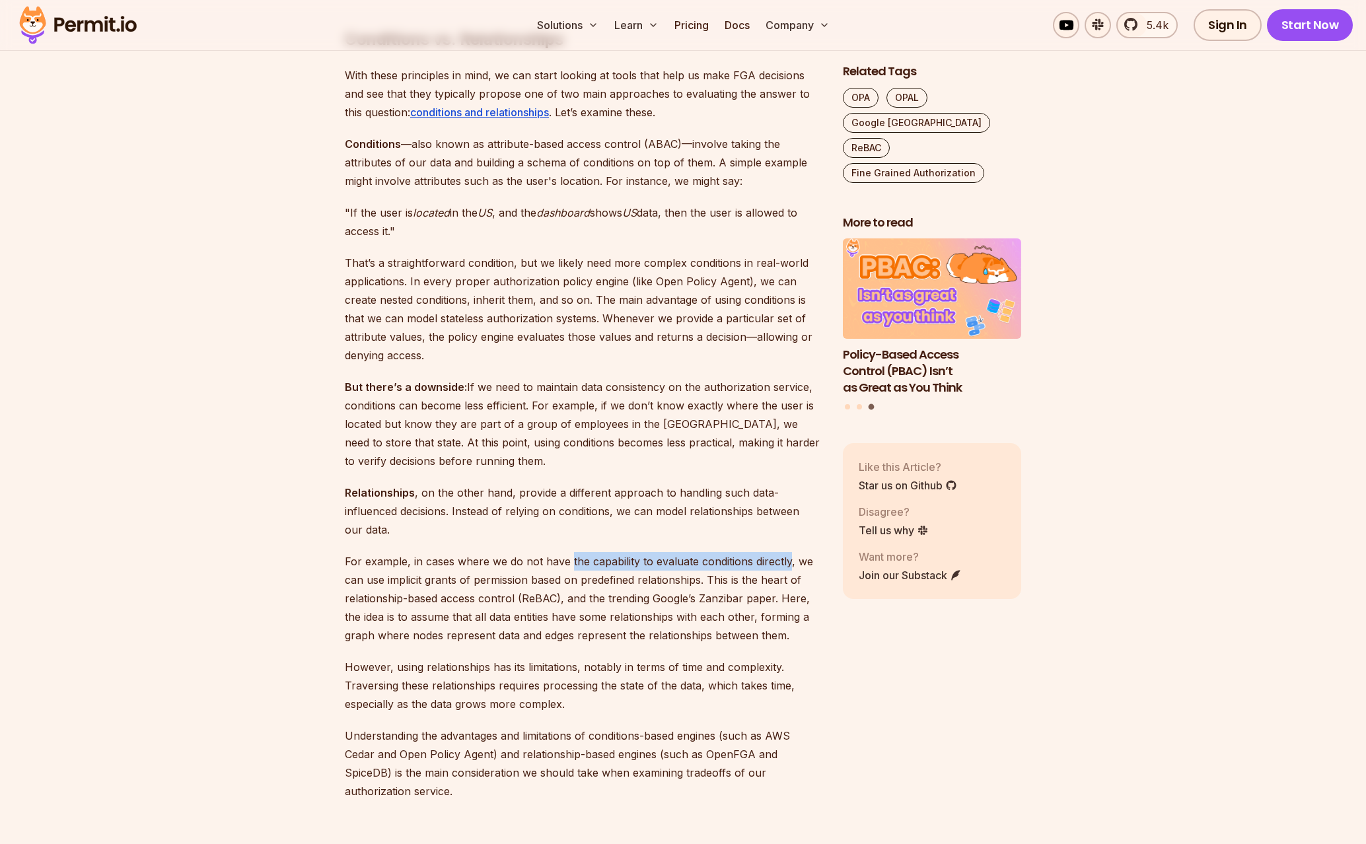
click at [764, 570] on p "For example, in cases where we do not have the capability to evaluate condition…" at bounding box center [583, 598] width 477 height 92
click at [764, 569] on p "For example, in cases where we do not have the capability to evaluate condition…" at bounding box center [583, 598] width 477 height 92
click at [490, 567] on p "For example, in cases where we do not have the capability to evaluate condition…" at bounding box center [583, 598] width 477 height 92
click at [478, 568] on p "For example, in cases where we do not have the capability to evaluate condition…" at bounding box center [583, 598] width 477 height 92
click at [645, 585] on p "For example, in cases where we do not have the capability to evaluate condition…" at bounding box center [583, 598] width 477 height 92
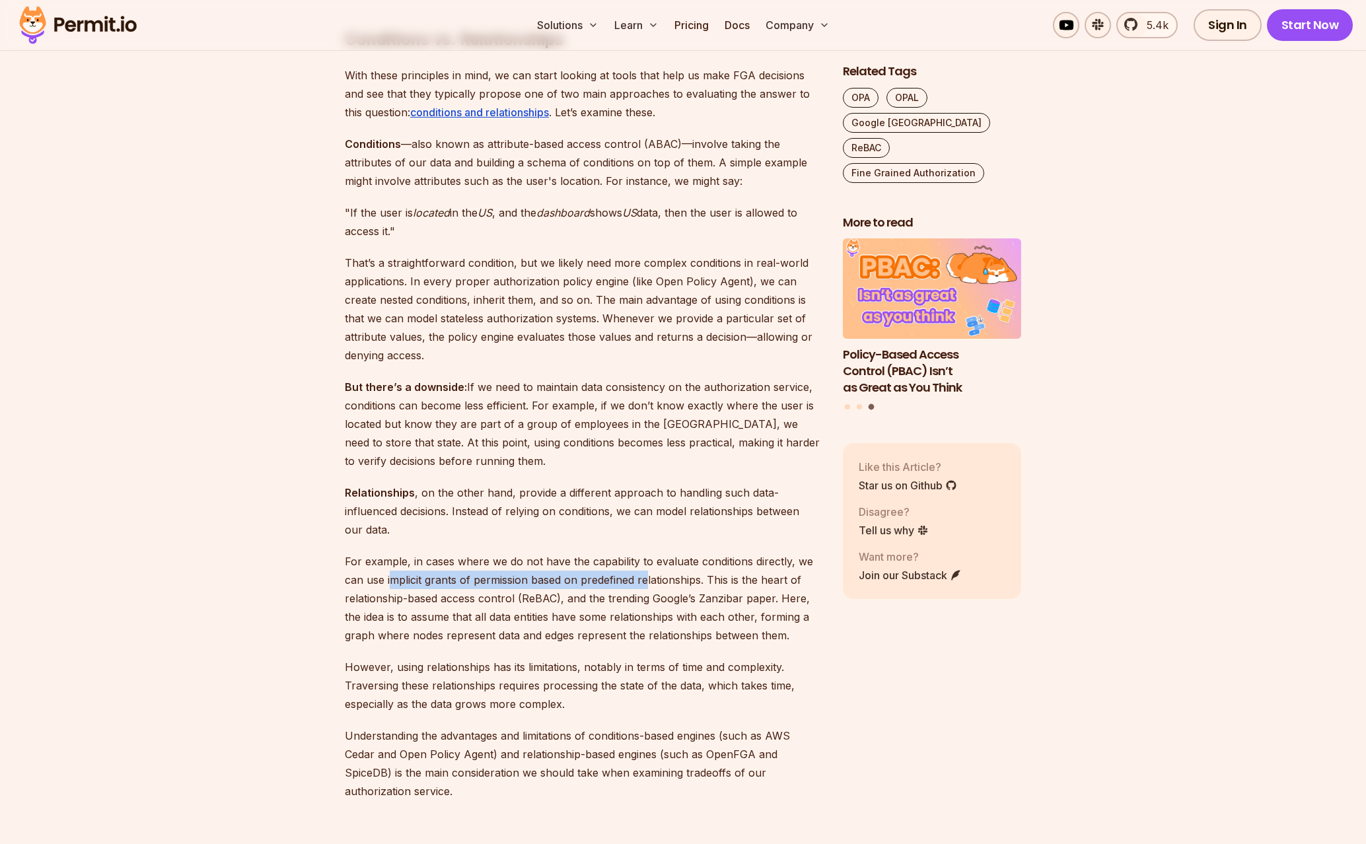
click at [647, 585] on p "For example, in cases where we do not have the capability to evaluate condition…" at bounding box center [583, 598] width 477 height 92
click at [481, 573] on p "For example, in cases where we do not have the capability to evaluate condition…" at bounding box center [583, 598] width 477 height 92
click at [757, 581] on p "For example, in cases where we do not have the capability to evaluate condition…" at bounding box center [583, 598] width 477 height 92
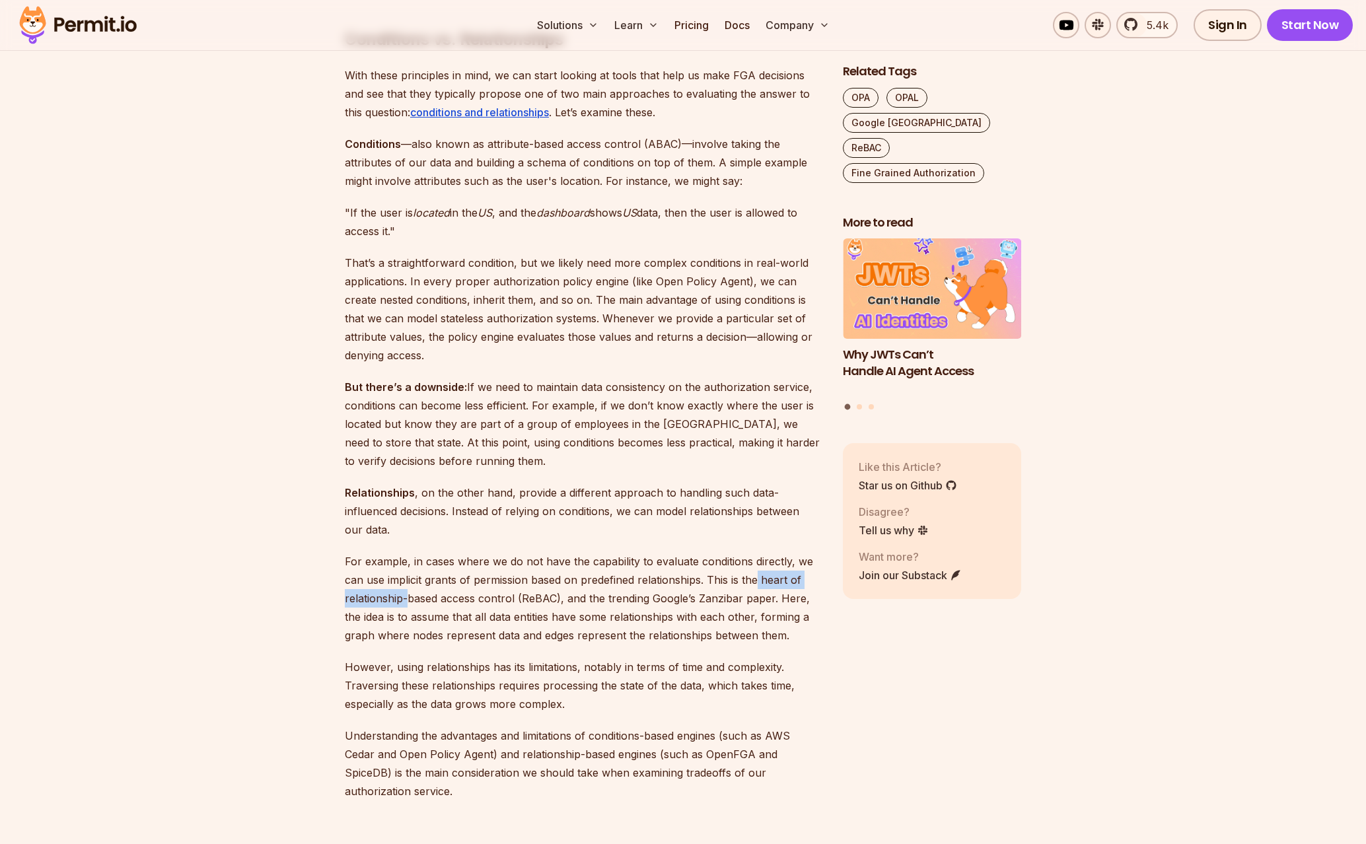
click at [402, 597] on p "For example, in cases where we do not have the capability to evaluate condition…" at bounding box center [583, 598] width 477 height 92
click at [672, 599] on p "For example, in cases where we do not have the capability to evaluate condition…" at bounding box center [583, 598] width 477 height 92
click at [673, 599] on p "For example, in cases where we do not have the capability to evaluate condition…" at bounding box center [583, 598] width 477 height 92
click at [798, 601] on p "For example, in cases where we do not have the capability to evaluate condition…" at bounding box center [583, 598] width 477 height 92
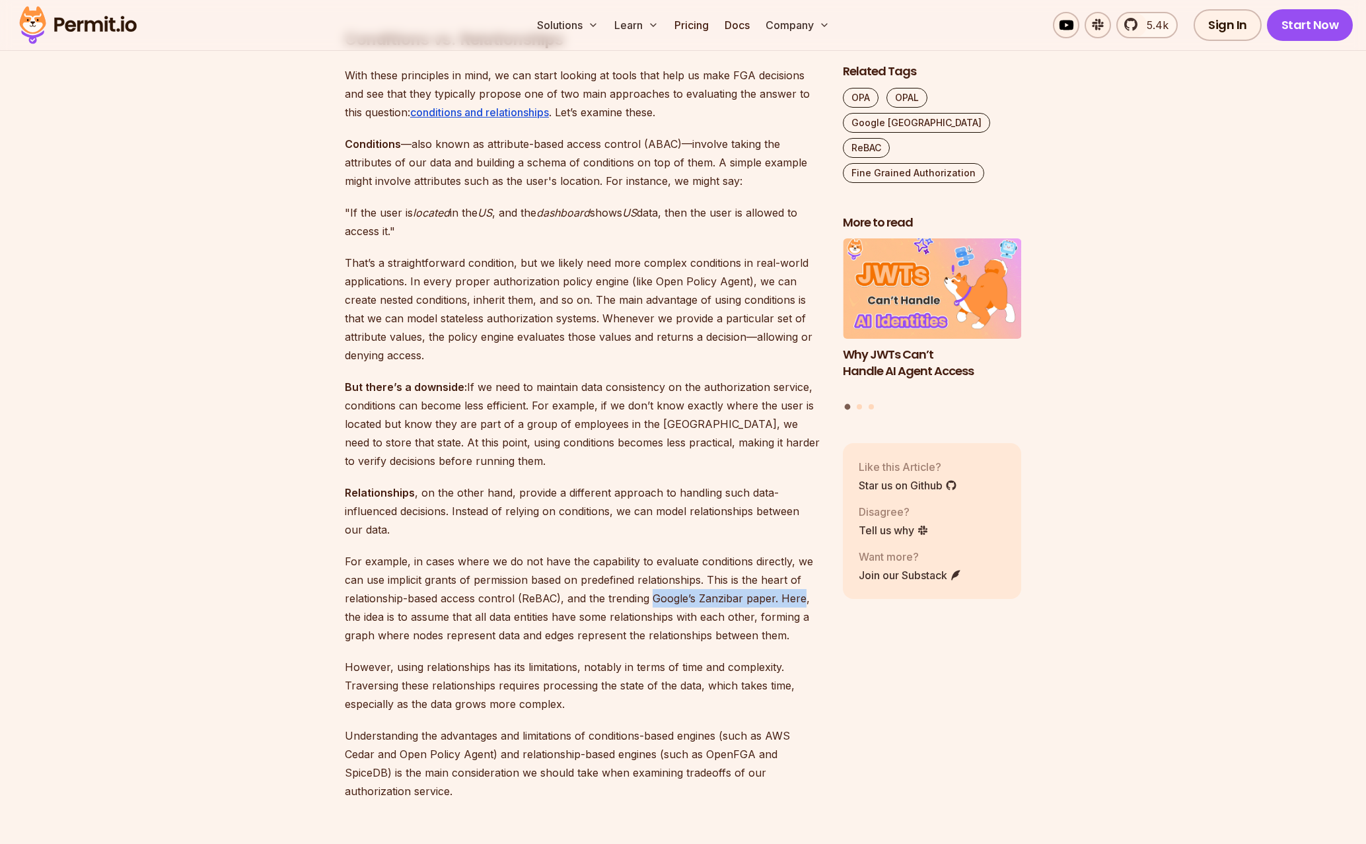
click at [798, 601] on p "For example, in cases where we do not have the capability to evaluate condition…" at bounding box center [583, 598] width 477 height 92
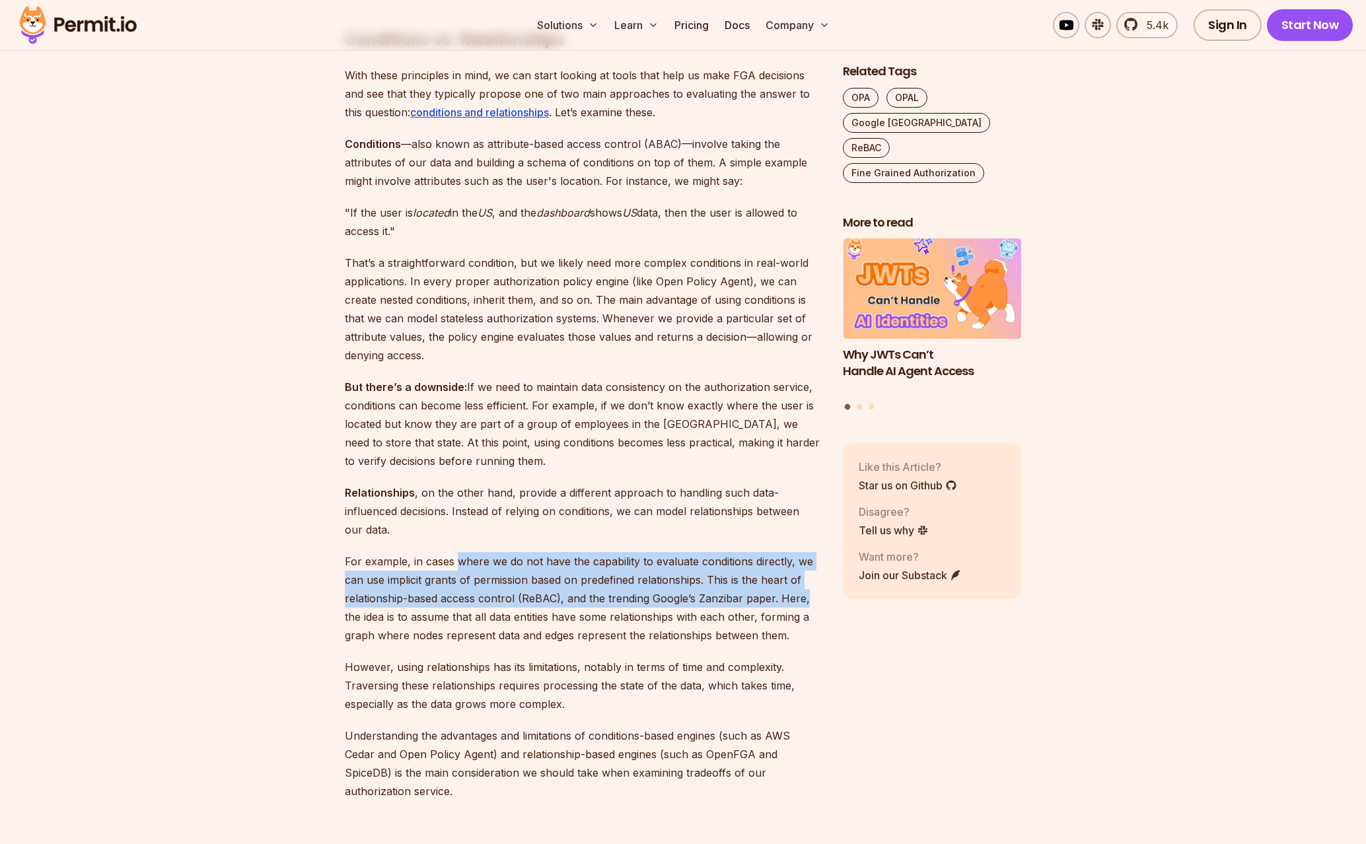
click at [457, 563] on p "For example, in cases where we do not have the capability to evaluate condition…" at bounding box center [583, 598] width 477 height 92
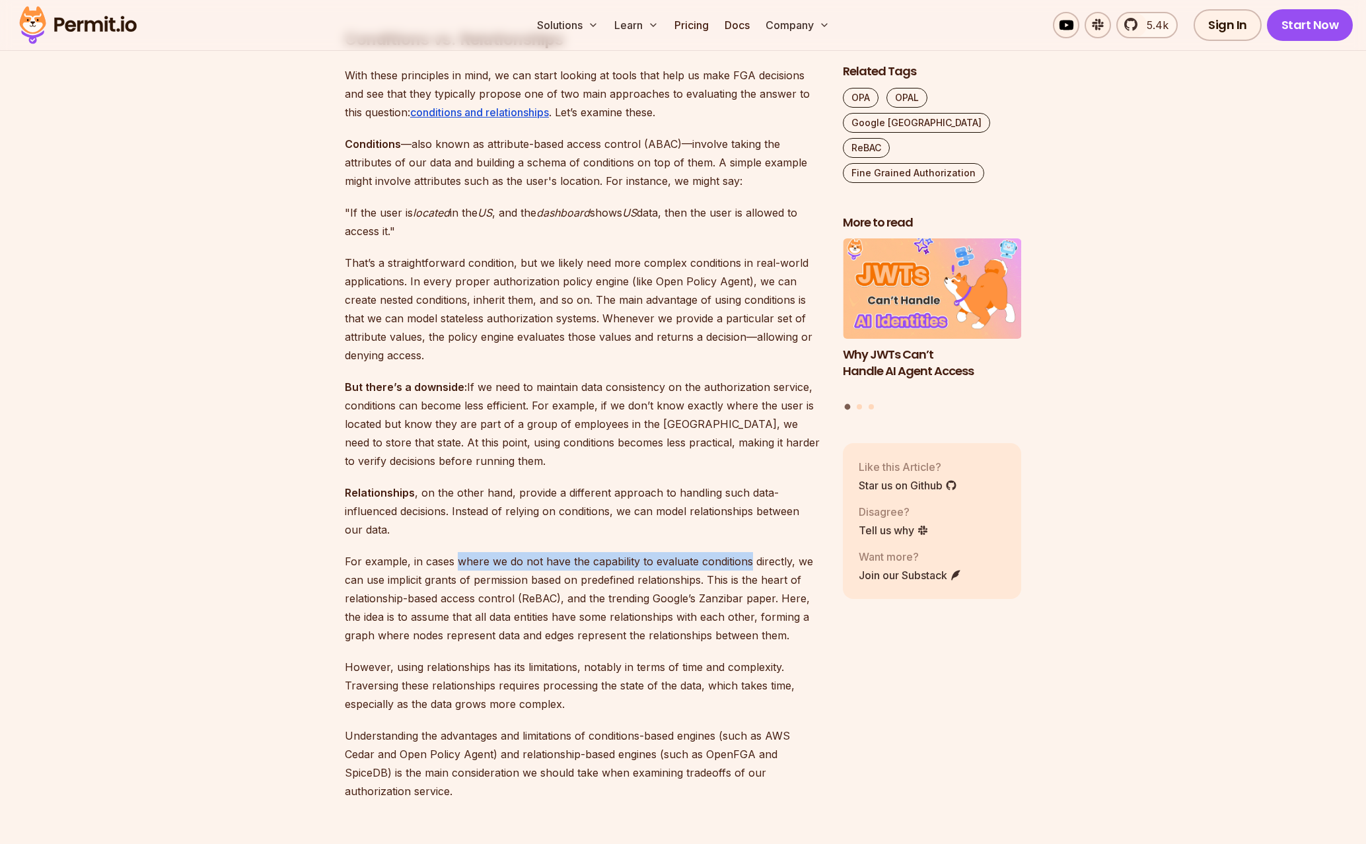
click at [726, 564] on p "For example, in cases where we do not have the capability to evaluate condition…" at bounding box center [583, 598] width 477 height 92
click at [451, 581] on p "For example, in cases where we do not have the capability to evaluate condition…" at bounding box center [583, 598] width 477 height 92
click at [667, 584] on p "For example, in cases where we do not have the capability to evaluate condition…" at bounding box center [583, 598] width 477 height 92
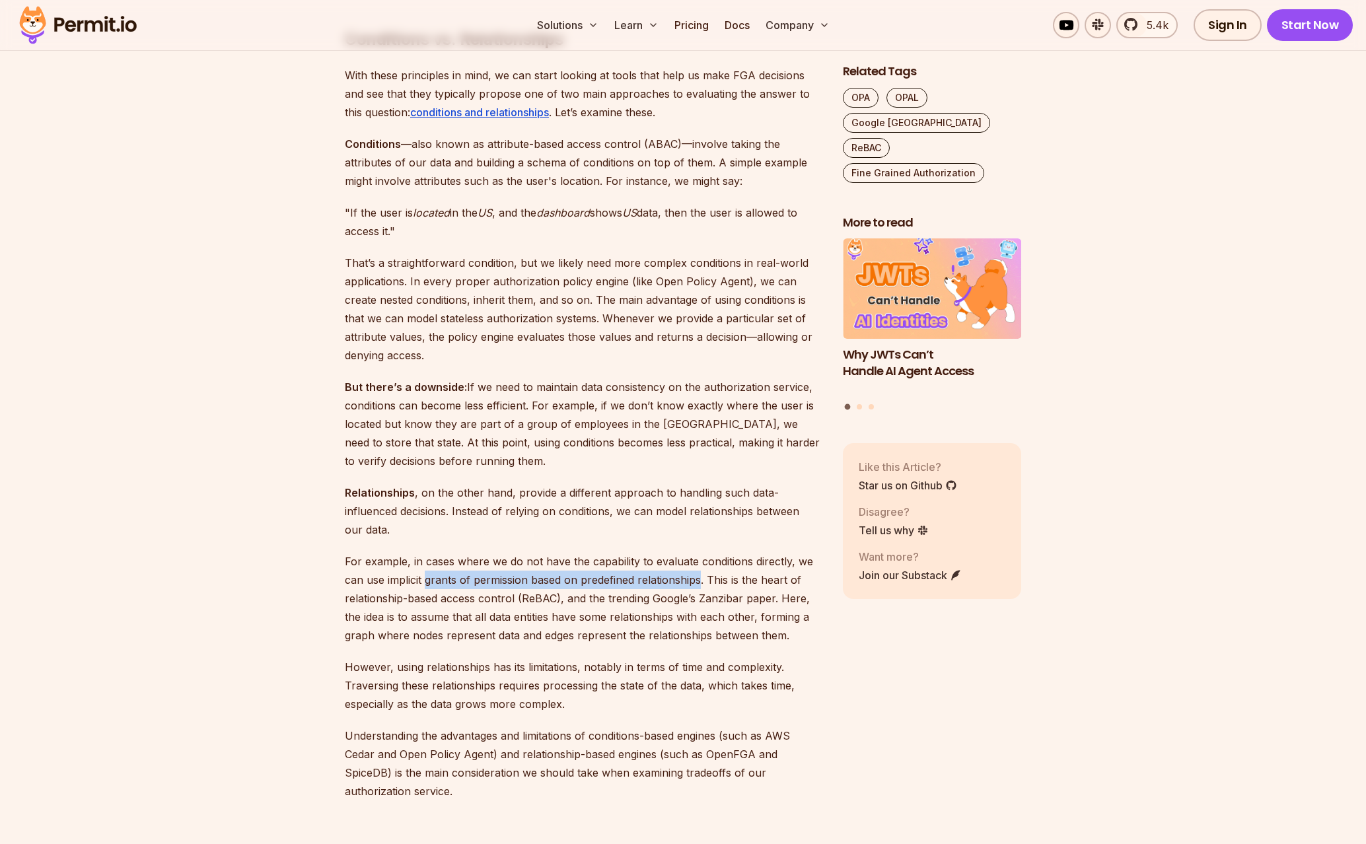
click at [667, 584] on p "For example, in cases where we do not have the capability to evaluate condition…" at bounding box center [583, 598] width 477 height 92
click at [796, 584] on p "For example, in cases where we do not have the capability to evaluate condition…" at bounding box center [583, 598] width 477 height 92
click at [492, 605] on p "For example, in cases where we do not have the capability to evaluate condition…" at bounding box center [583, 598] width 477 height 92
click at [491, 605] on p "For example, in cases where we do not have the capability to evaluate condition…" at bounding box center [583, 598] width 477 height 92
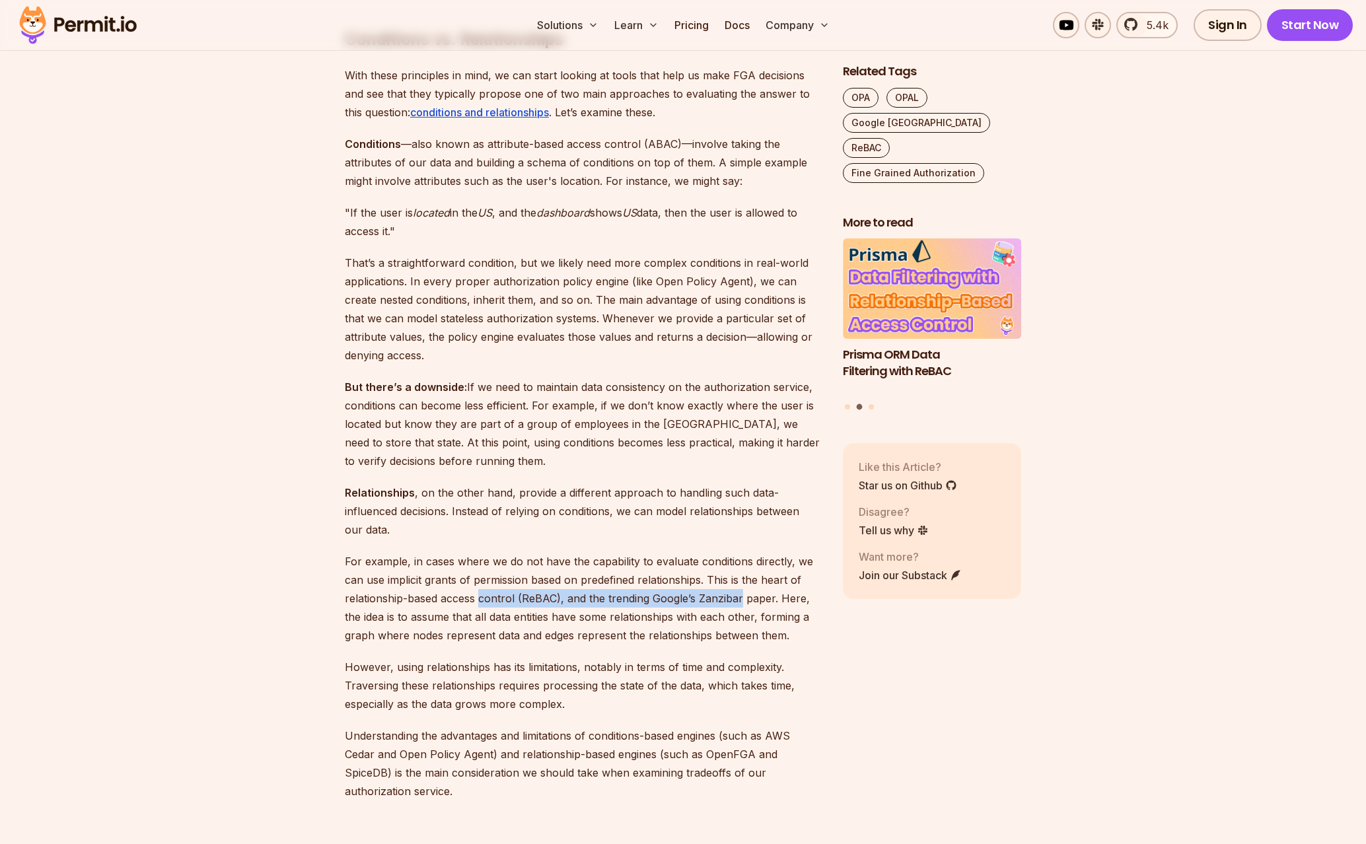
click at [713, 602] on p "For example, in cases where we do not have the capability to evaluate condition…" at bounding box center [583, 598] width 477 height 92
click at [499, 606] on p "For example, in cases where we do not have the capability to evaluate condition…" at bounding box center [583, 598] width 477 height 92
click at [746, 601] on p "For example, in cases where we do not have the capability to evaluate condition…" at bounding box center [583, 598] width 477 height 92
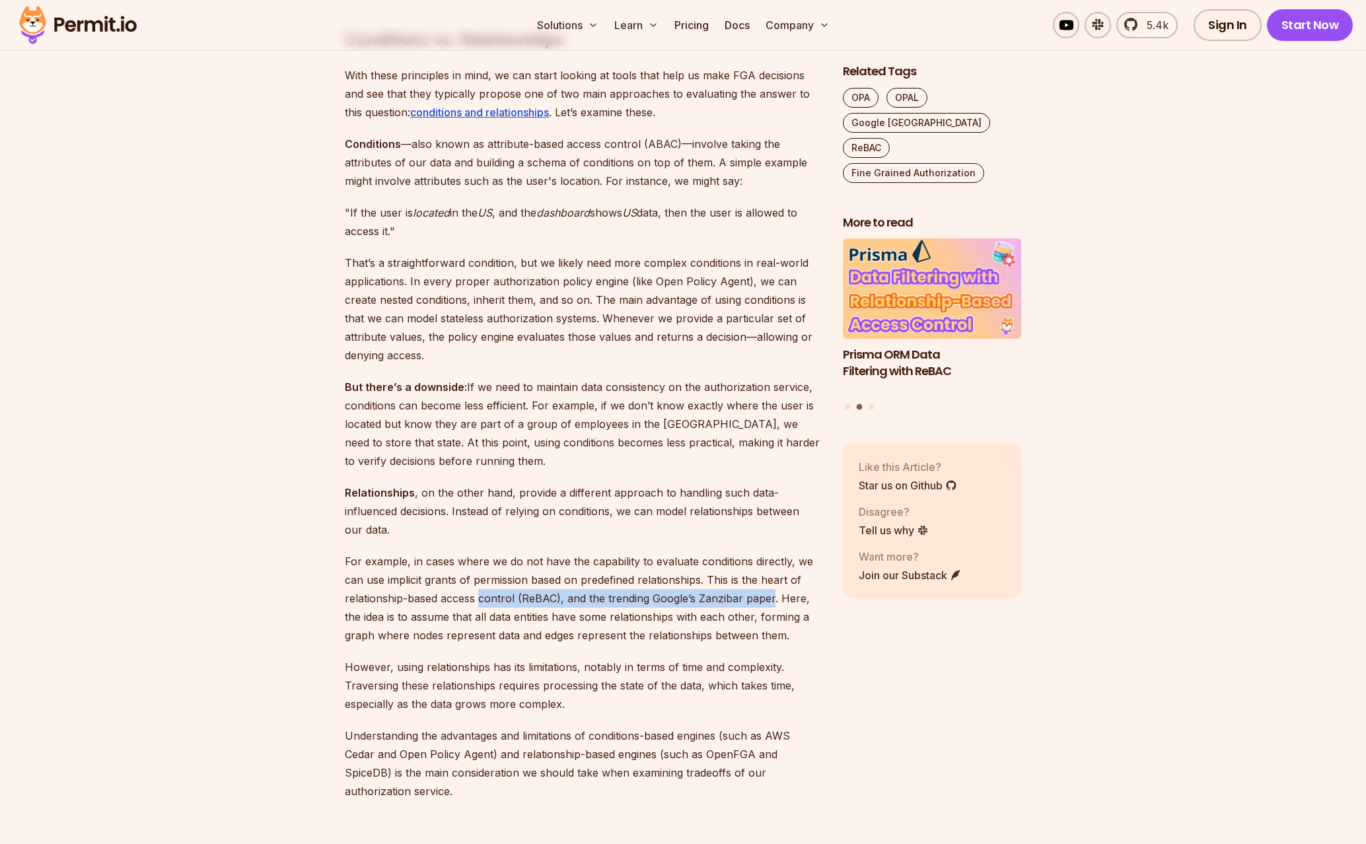
click at [746, 601] on p "For example, in cases where we do not have the capability to evaluate condition…" at bounding box center [583, 598] width 477 height 92
click at [521, 601] on p "For example, in cases where we do not have the capability to evaluate condition…" at bounding box center [583, 598] width 477 height 92
click at [520, 601] on p "For example, in cases where we do not have the capability to evaluate condition…" at bounding box center [583, 598] width 477 height 92
click at [496, 612] on p "For example, in cases where we do not have the capability to evaluate condition…" at bounding box center [583, 598] width 477 height 92
click at [495, 613] on p "For example, in cases where we do not have the capability to evaluate condition…" at bounding box center [583, 598] width 477 height 92
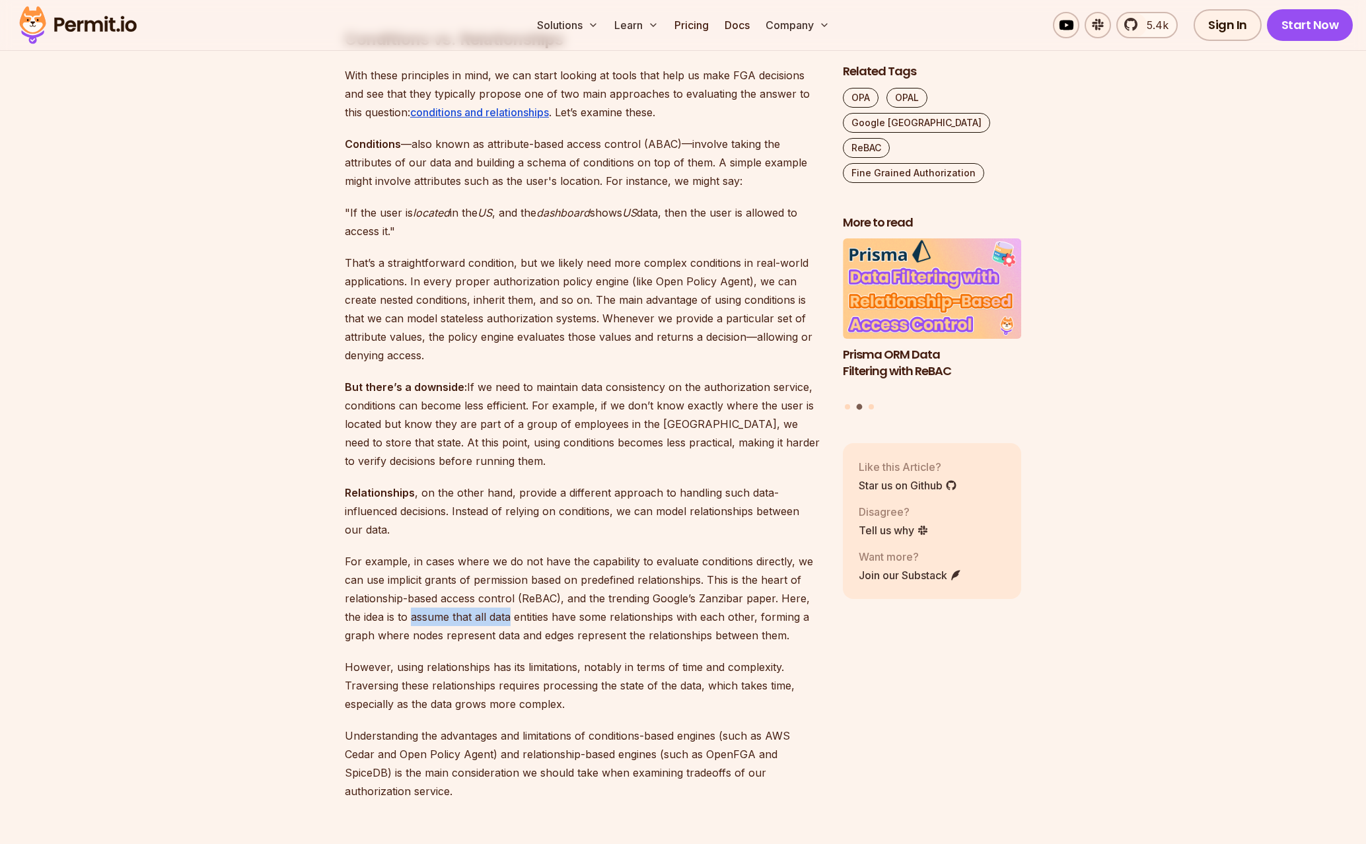
click at [418, 619] on p "For example, in cases where we do not have the capability to evaluate condition…" at bounding box center [583, 598] width 477 height 92
click at [417, 619] on p "For example, in cases where we do not have the capability to evaluate condition…" at bounding box center [583, 598] width 477 height 92
click at [661, 618] on p "For example, in cases where we do not have the capability to evaluate condition…" at bounding box center [583, 598] width 477 height 92
click at [758, 620] on p "For example, in cases where we do not have the capability to evaluate condition…" at bounding box center [583, 598] width 477 height 92
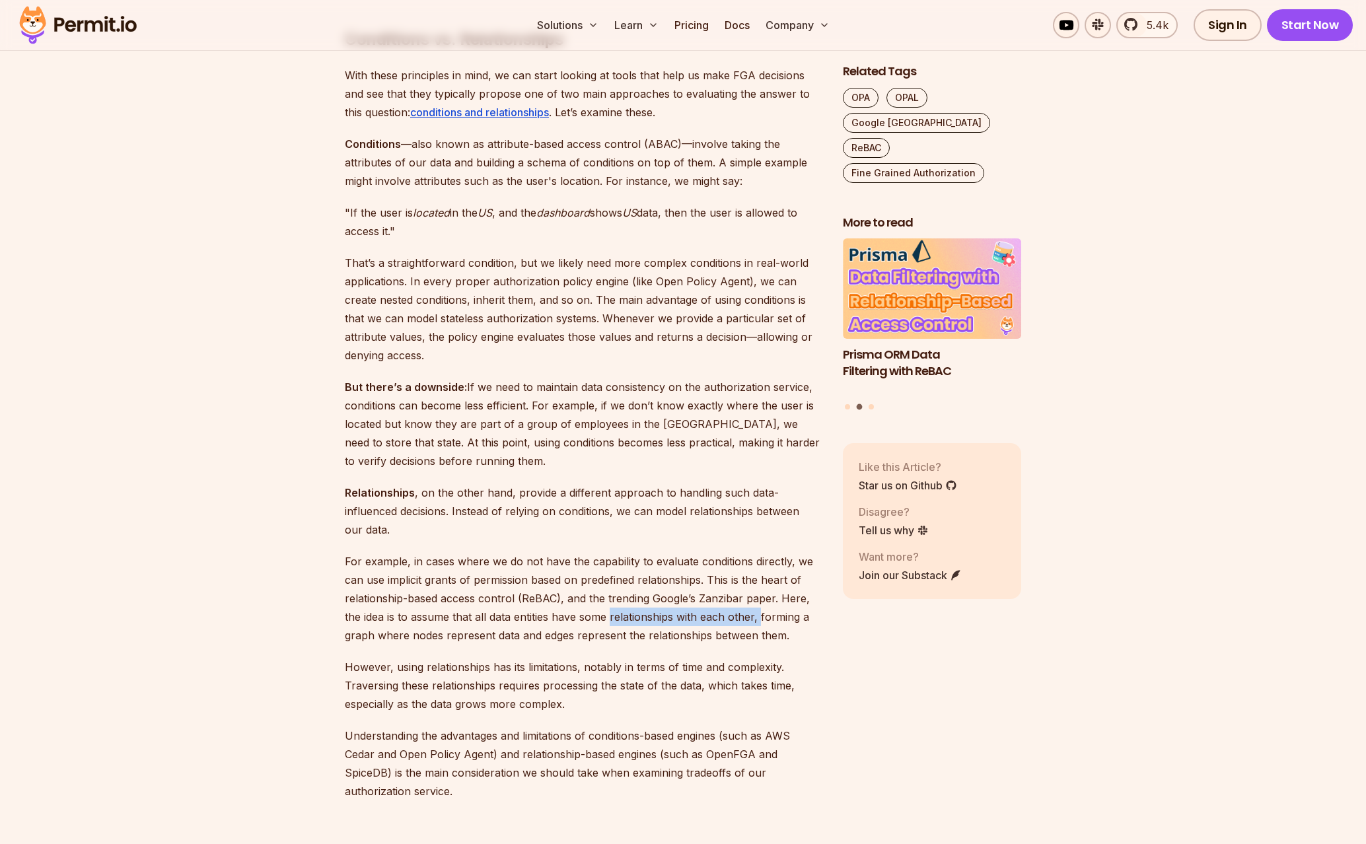
click at [759, 620] on p "For example, in cases where we do not have the capability to evaluate condition…" at bounding box center [583, 598] width 477 height 92
click at [484, 625] on p "For example, in cases where we do not have the capability to evaluate condition…" at bounding box center [583, 598] width 477 height 92
click at [478, 625] on p "For example, in cases where we do not have the capability to evaluate condition…" at bounding box center [583, 598] width 477 height 92
click at [405, 631] on p "For example, in cases where we do not have the capability to evaluate condition…" at bounding box center [583, 598] width 477 height 92
click at [688, 642] on p "For example, in cases where we do not have the capability to evaluate condition…" at bounding box center [583, 598] width 477 height 92
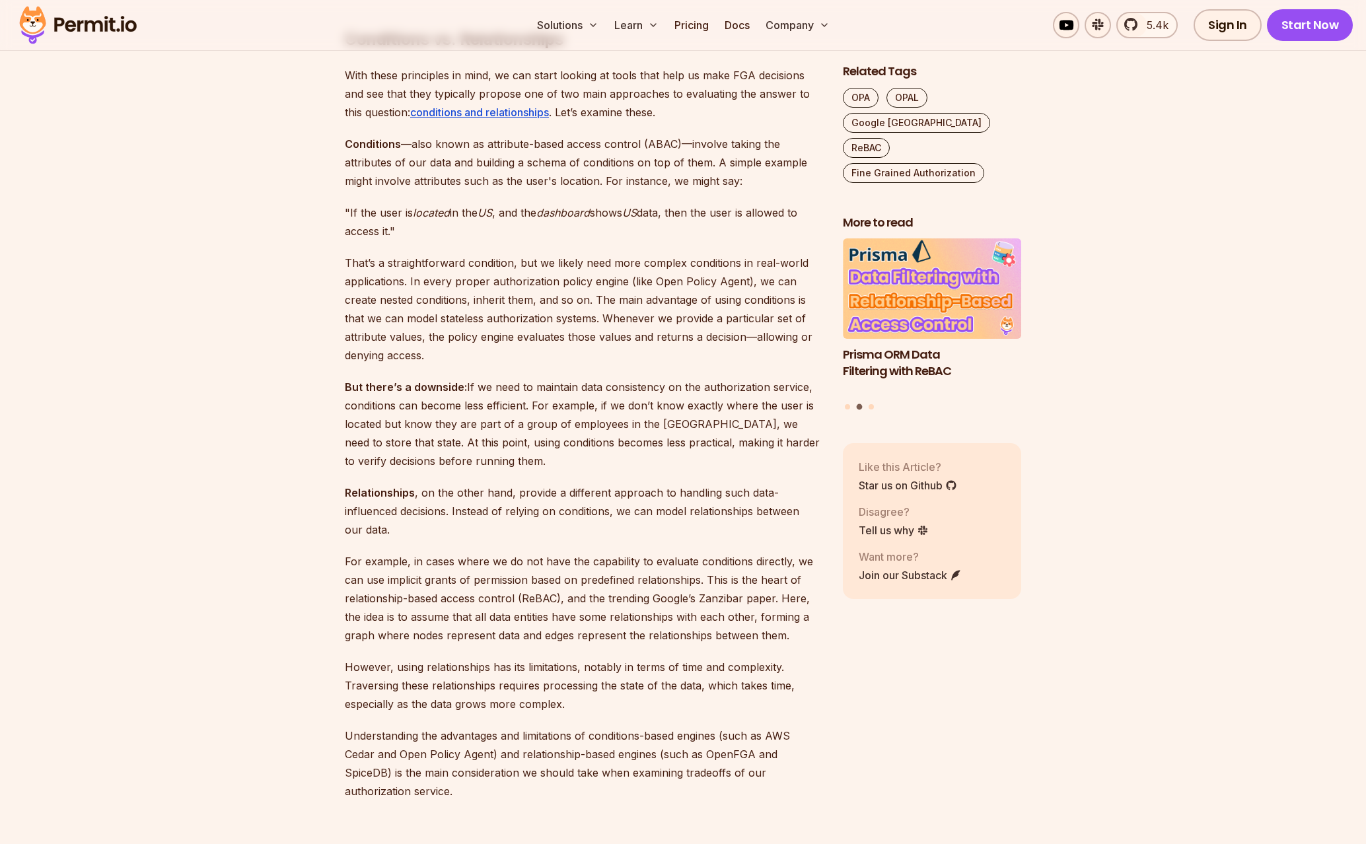
click at [694, 641] on p "For example, in cases where we do not have the capability to evaluate condition…" at bounding box center [583, 598] width 477 height 92
click at [662, 671] on p "However, using relationships has its limitations, notably in terms of time and …" at bounding box center [583, 685] width 477 height 55
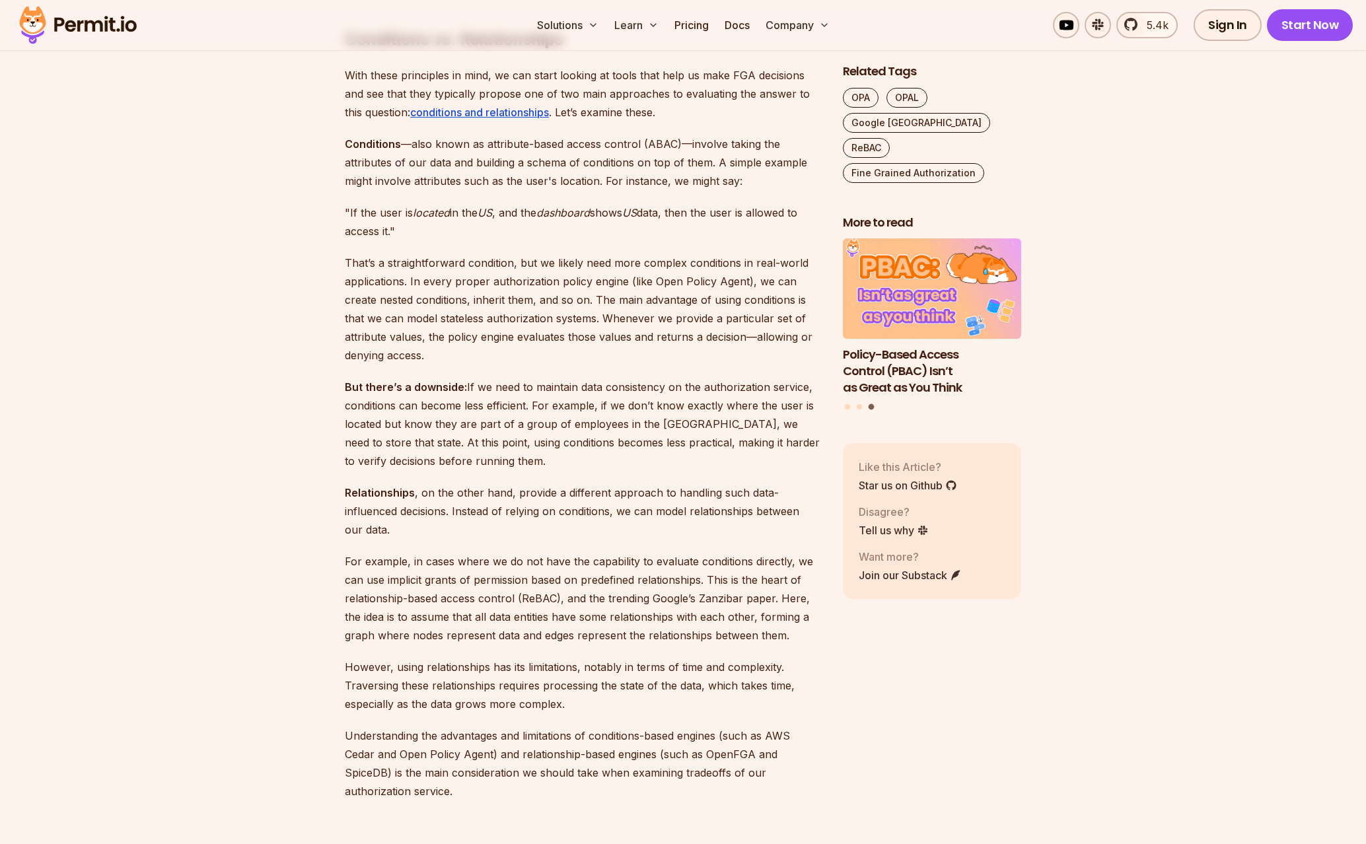
click at [663, 671] on p "However, using relationships has its limitations, notably in terms of time and …" at bounding box center [583, 685] width 477 height 55
click at [435, 688] on p "However, using relationships has its limitations, notably in terms of time and …" at bounding box center [583, 685] width 477 height 55
click at [741, 692] on p "However, using relationships has its limitations, notably in terms of time and …" at bounding box center [583, 685] width 477 height 55
click at [742, 692] on p "However, using relationships has its limitations, notably in terms of time and …" at bounding box center [583, 685] width 477 height 55
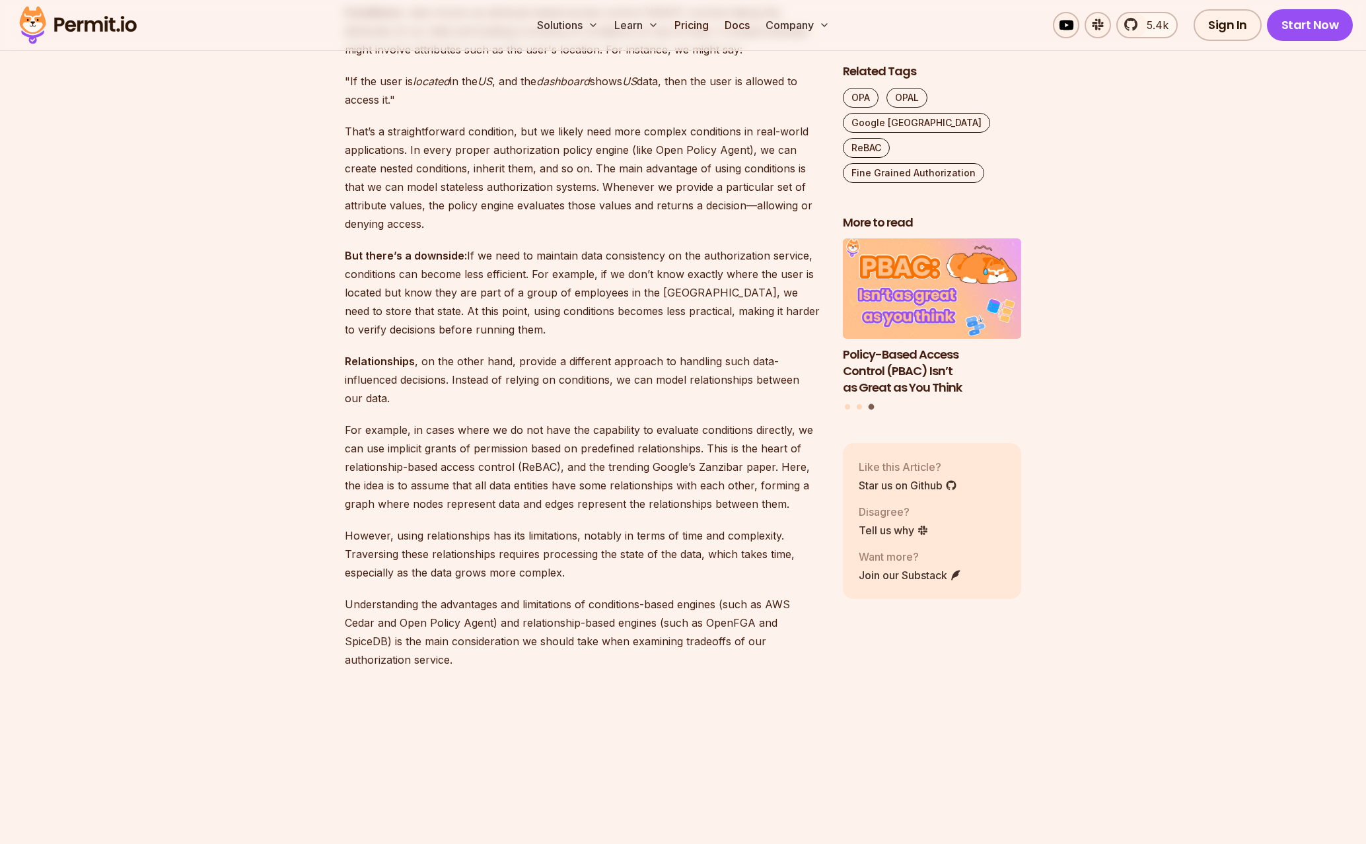
scroll to position [2598, 0]
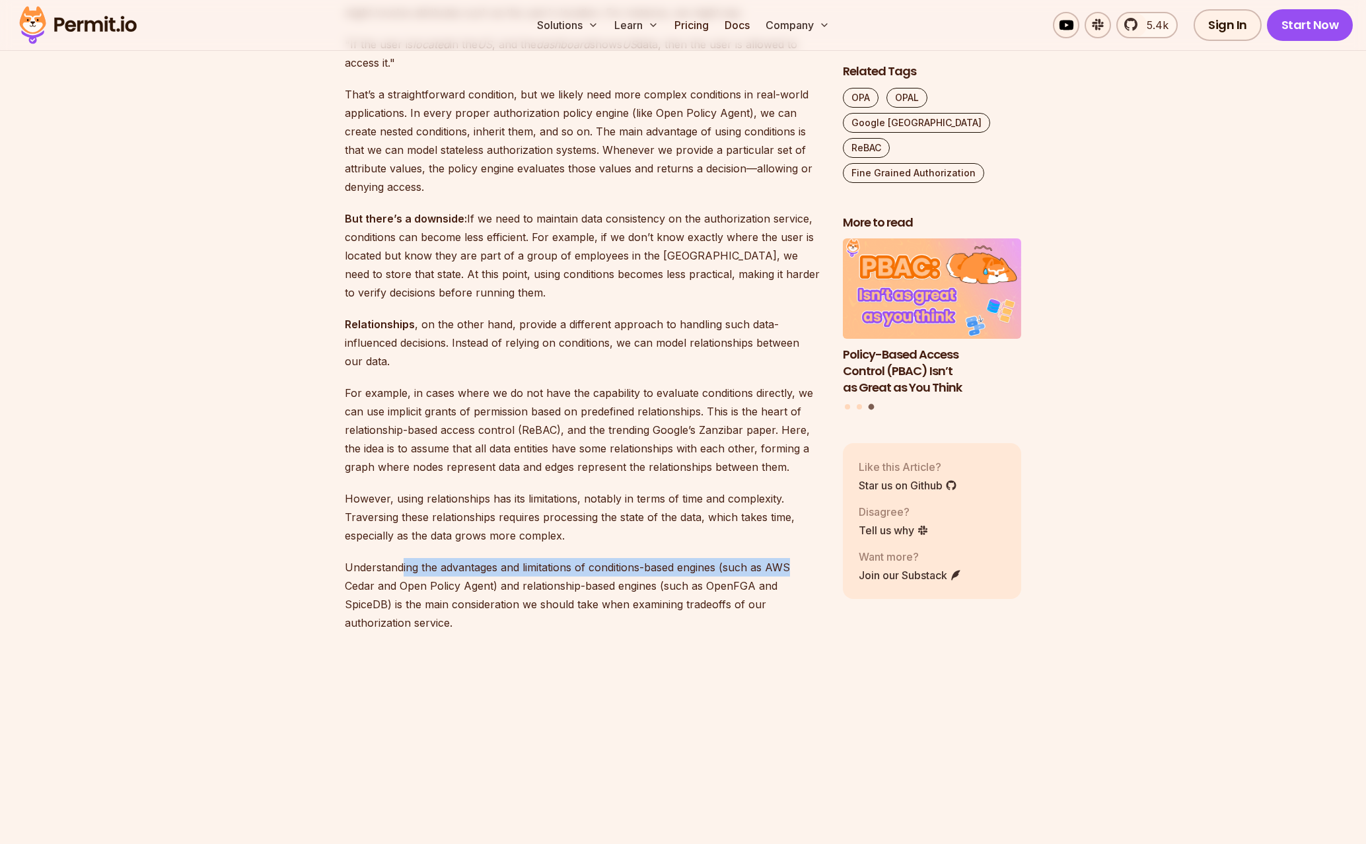
click at [795, 572] on p "Understanding the advantages and limitations of conditions-based engines (such …" at bounding box center [583, 595] width 477 height 74
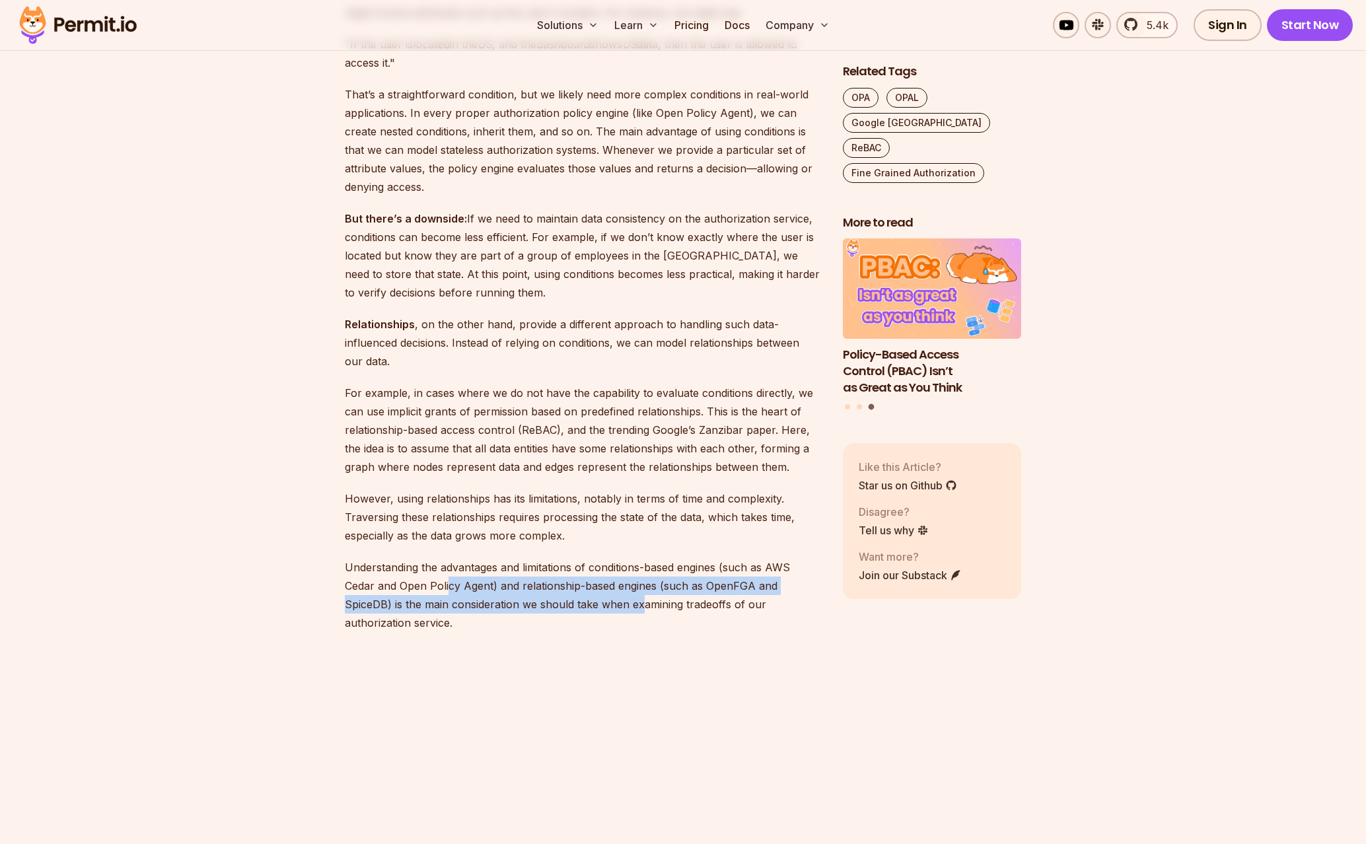
click at [448, 592] on p "Understanding the advantages and limitations of conditions-based engines (such …" at bounding box center [583, 595] width 477 height 74
click at [752, 593] on p "Understanding the advantages and limitations of conditions-based engines (such …" at bounding box center [583, 595] width 477 height 74
click at [458, 604] on p "Understanding the advantages and limitations of conditions-based engines (such …" at bounding box center [583, 595] width 477 height 74
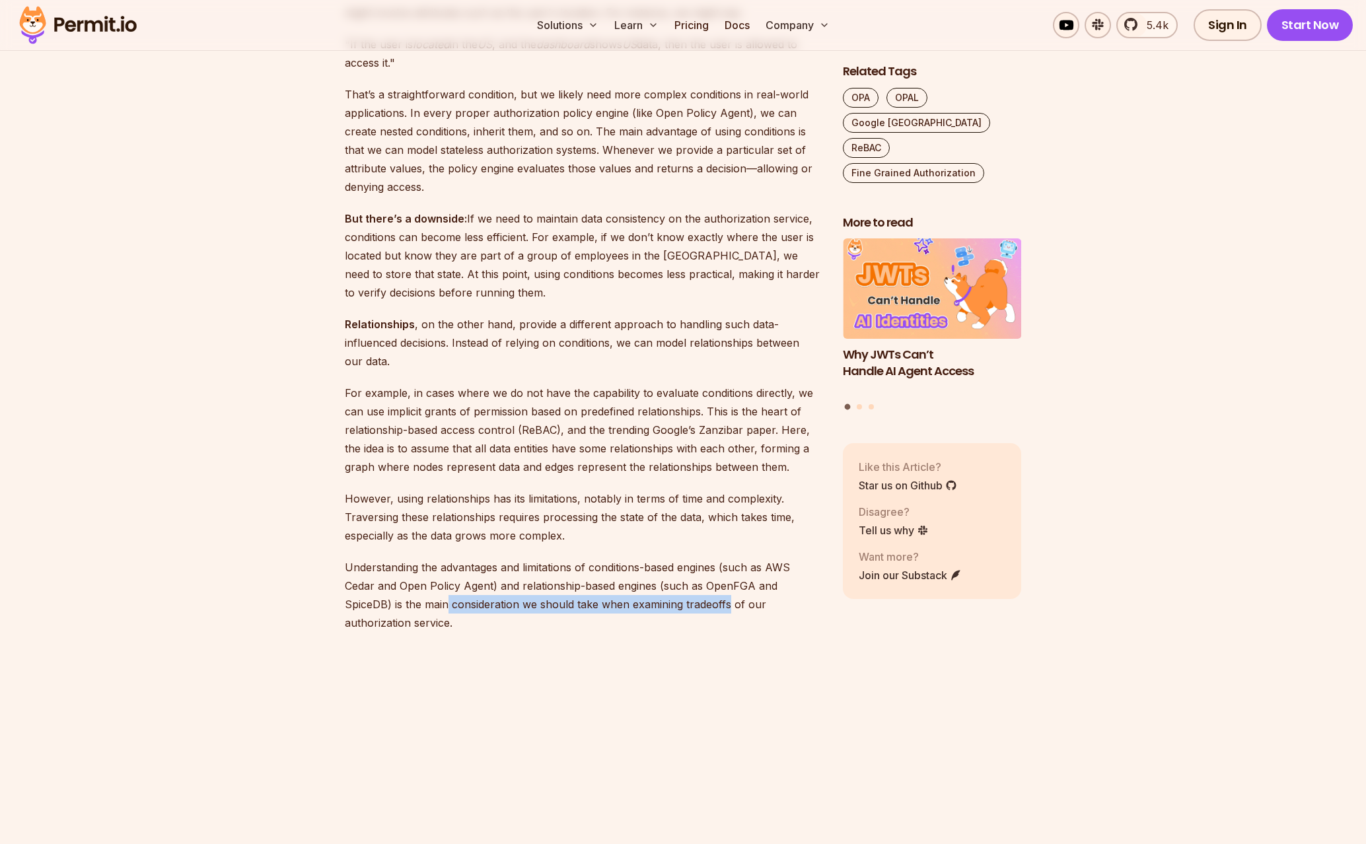
click at [744, 612] on p "Understanding the advantages and limitations of conditions-based engines (such …" at bounding box center [583, 595] width 477 height 74
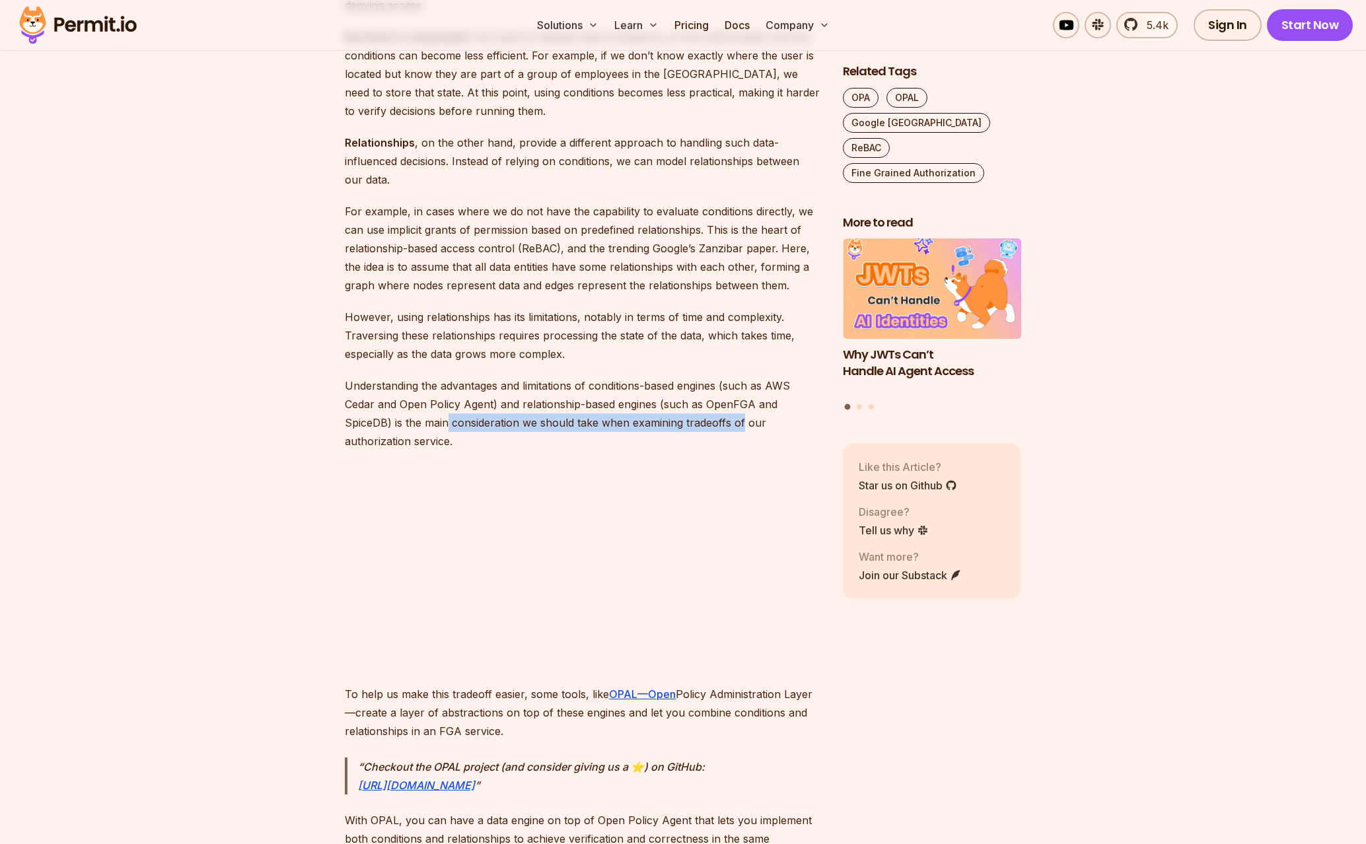
scroll to position [2952, 0]
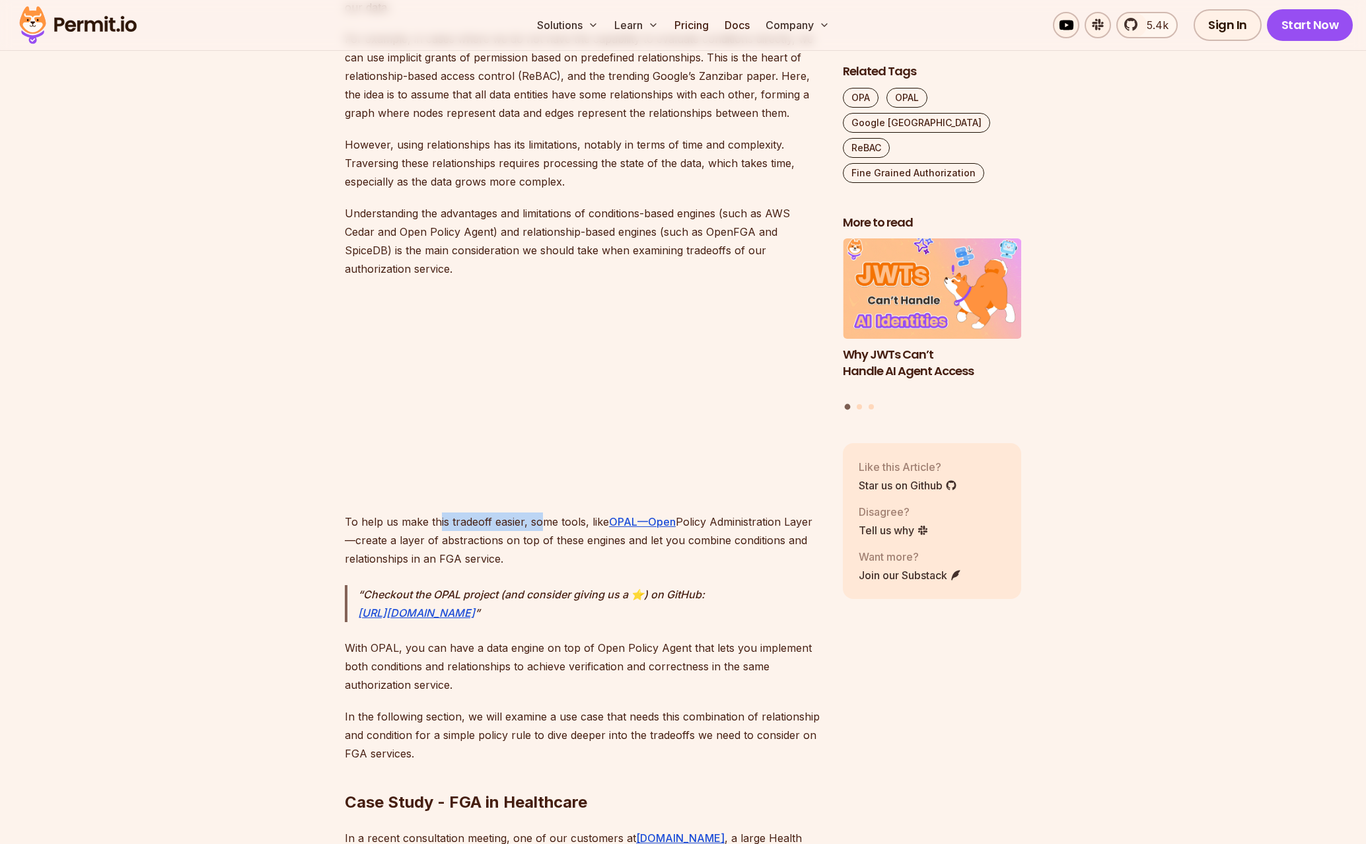
click at [545, 521] on p "To help us make this tradeoff easier, some tools, like OPAL—Open Policy Adminis…" at bounding box center [583, 540] width 477 height 55
click at [546, 521] on p "To help us make this tradeoff easier, some tools, like OPAL—Open Policy Adminis…" at bounding box center [583, 540] width 477 height 55
click at [425, 526] on p "To help us make this tradeoff easier, some tools, like OPAL—Open Policy Adminis…" at bounding box center [583, 540] width 477 height 55
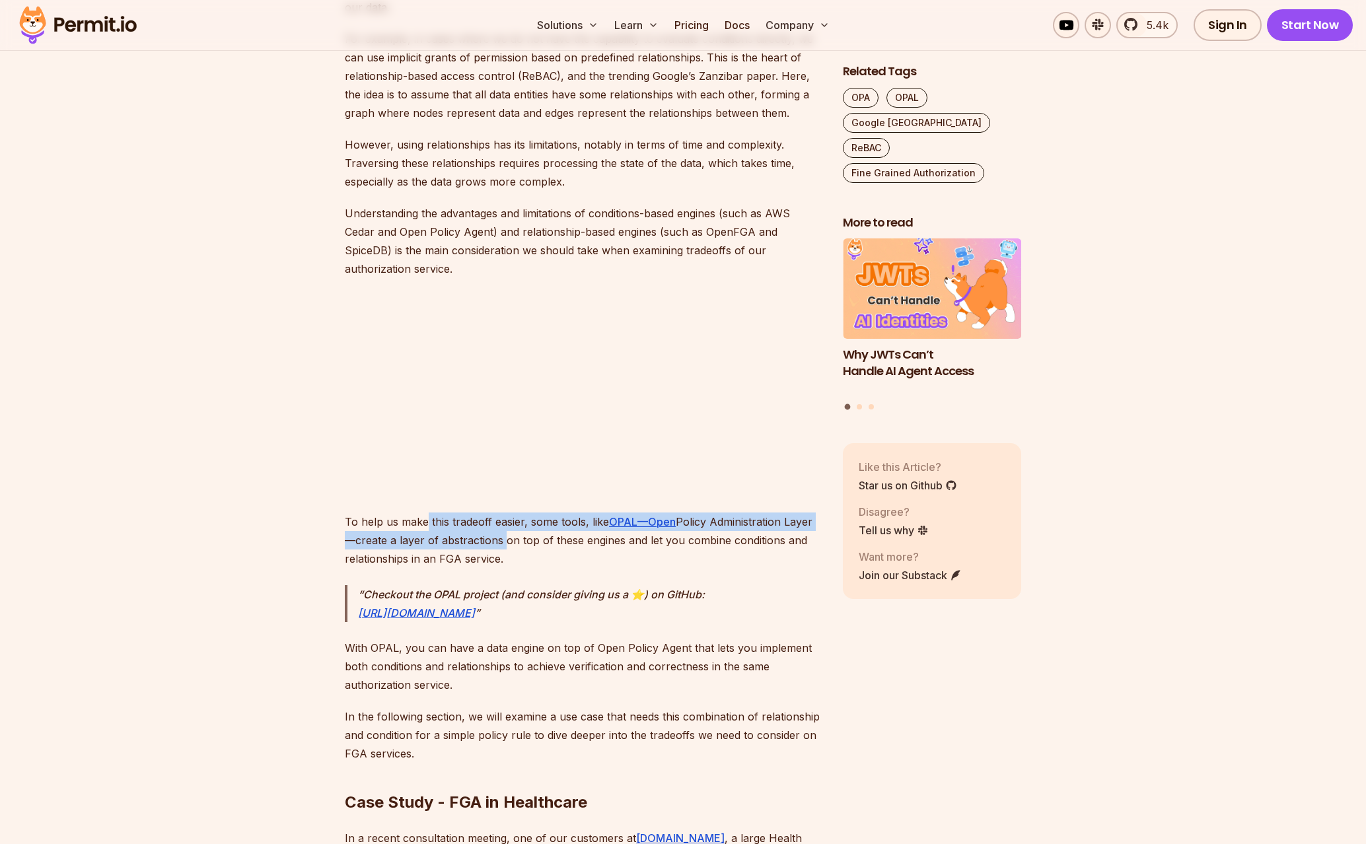
click at [460, 542] on p "To help us make this tradeoff easier, some tools, like OPAL—Open Policy Adminis…" at bounding box center [583, 540] width 477 height 55
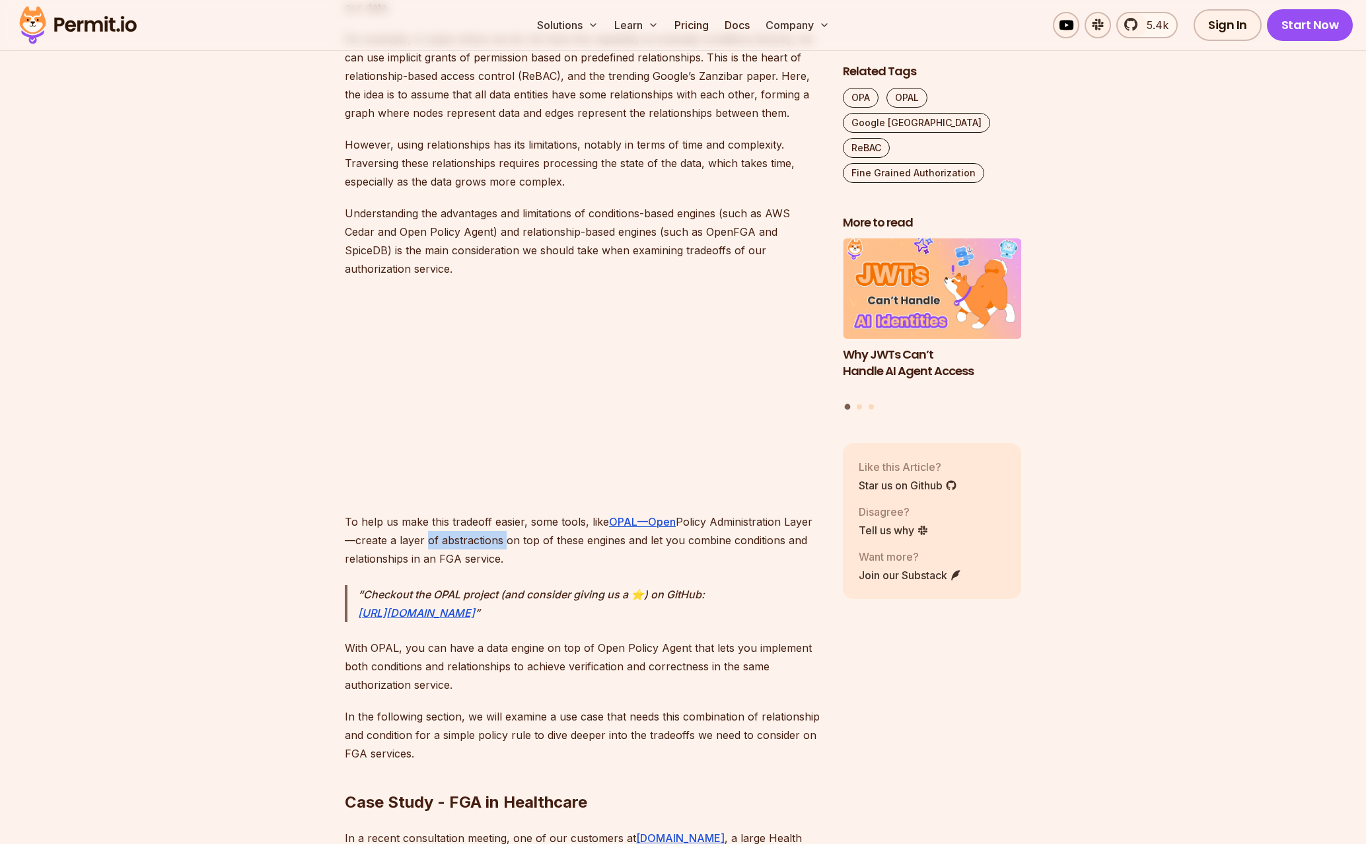
click at [421, 543] on p "To help us make this tradeoff easier, some tools, like OPAL—Open Policy Adminis…" at bounding box center [583, 540] width 477 height 55
click at [655, 542] on p "To help us make this tradeoff easier, some tools, like OPAL—Open Policy Adminis…" at bounding box center [583, 540] width 477 height 55
click at [492, 544] on p "To help us make this tradeoff easier, some tools, like OPAL—Open Policy Adminis…" at bounding box center [583, 540] width 477 height 55
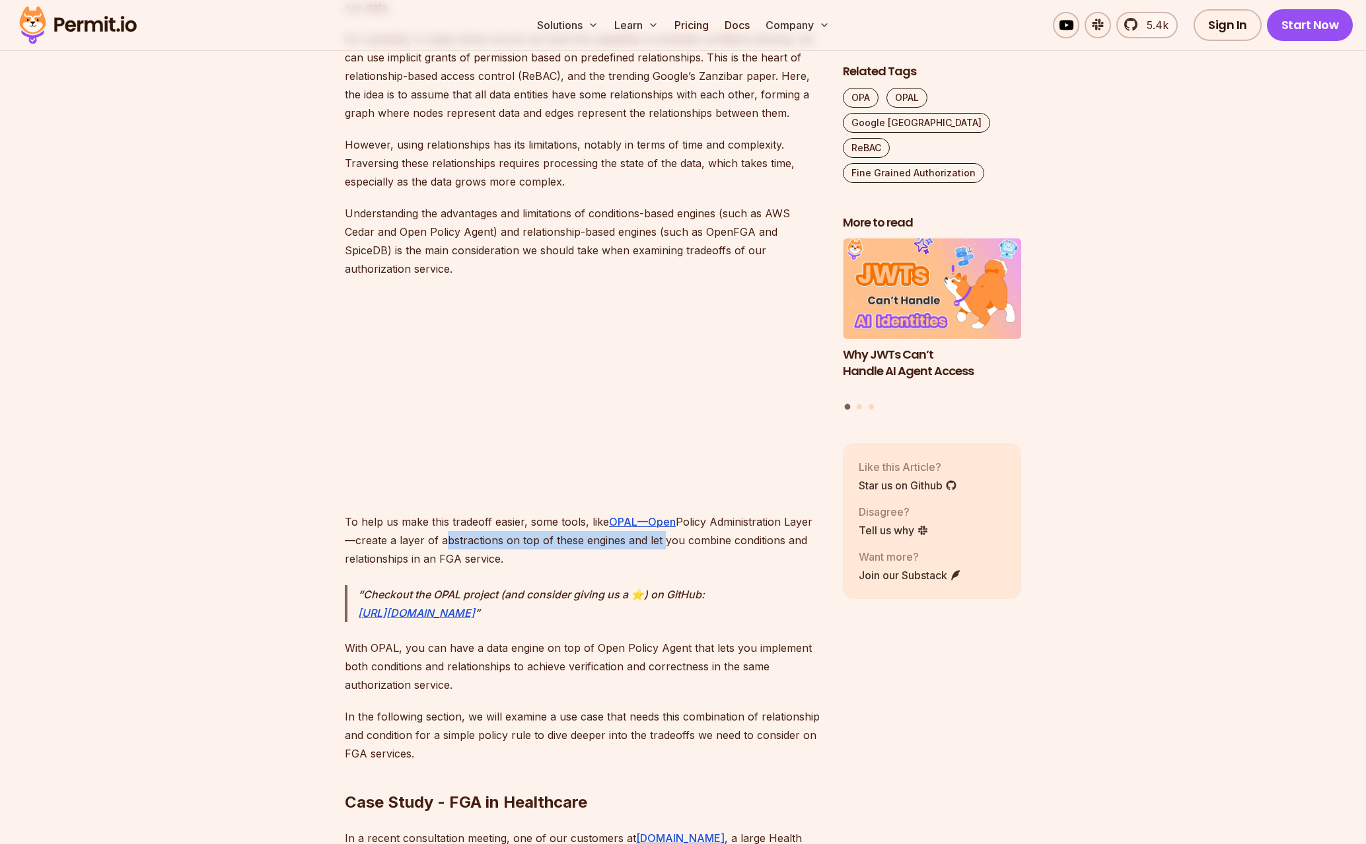
click at [490, 544] on p "To help us make this tradeoff easier, some tools, like OPAL—Open Policy Adminis…" at bounding box center [583, 540] width 477 height 55
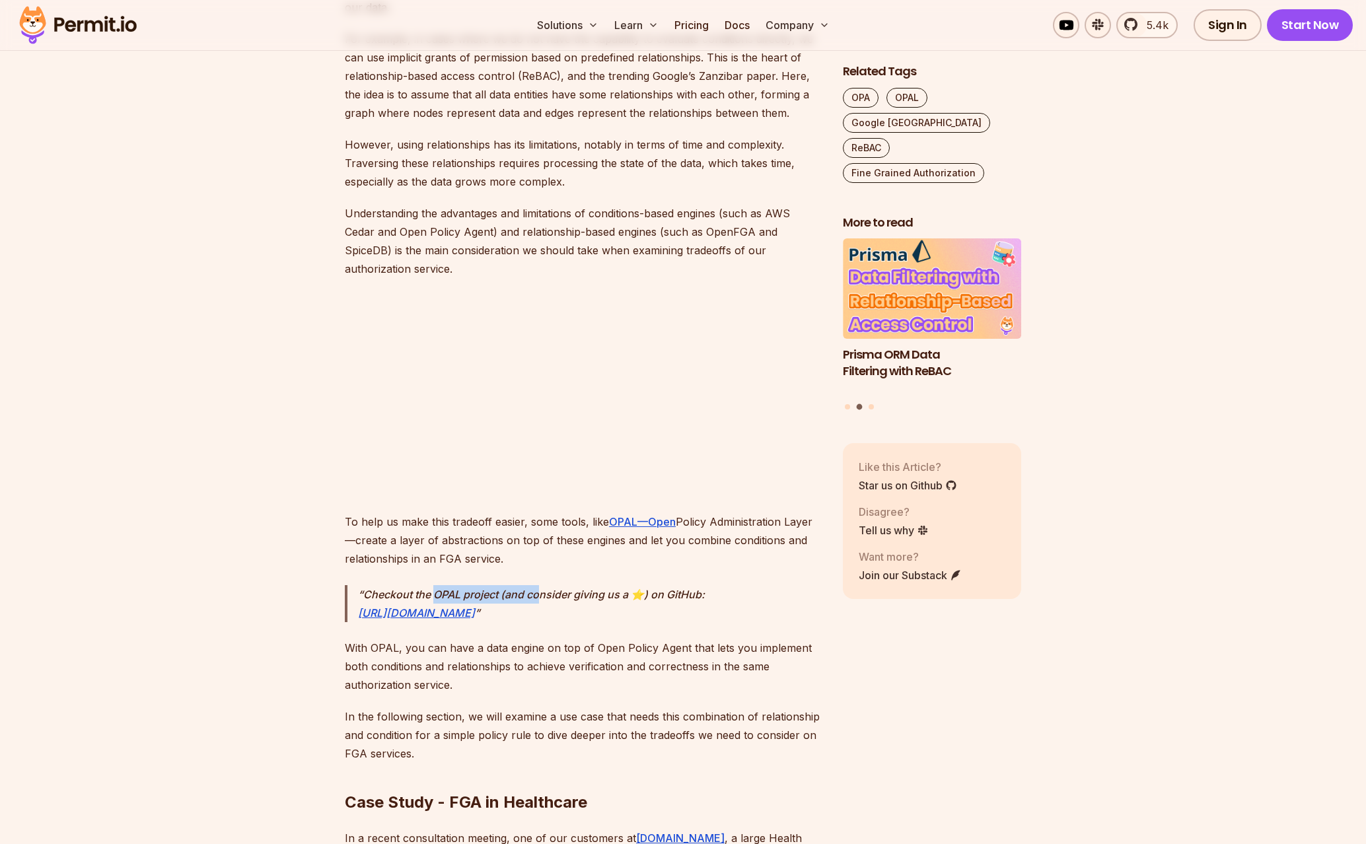
click at [429, 592] on p "Checkout the OPAL project (and consider giving us a ⭐️) on GitHub: [URL][DOMAIN…" at bounding box center [590, 603] width 464 height 37
click at [626, 643] on p "With OPAL, you can have a data engine on top of Open Policy Agent that lets you…" at bounding box center [583, 666] width 477 height 55
click at [422, 647] on p "With OPAL, you can have a data engine on top of Open Policy Agent that lets you…" at bounding box center [583, 666] width 477 height 55
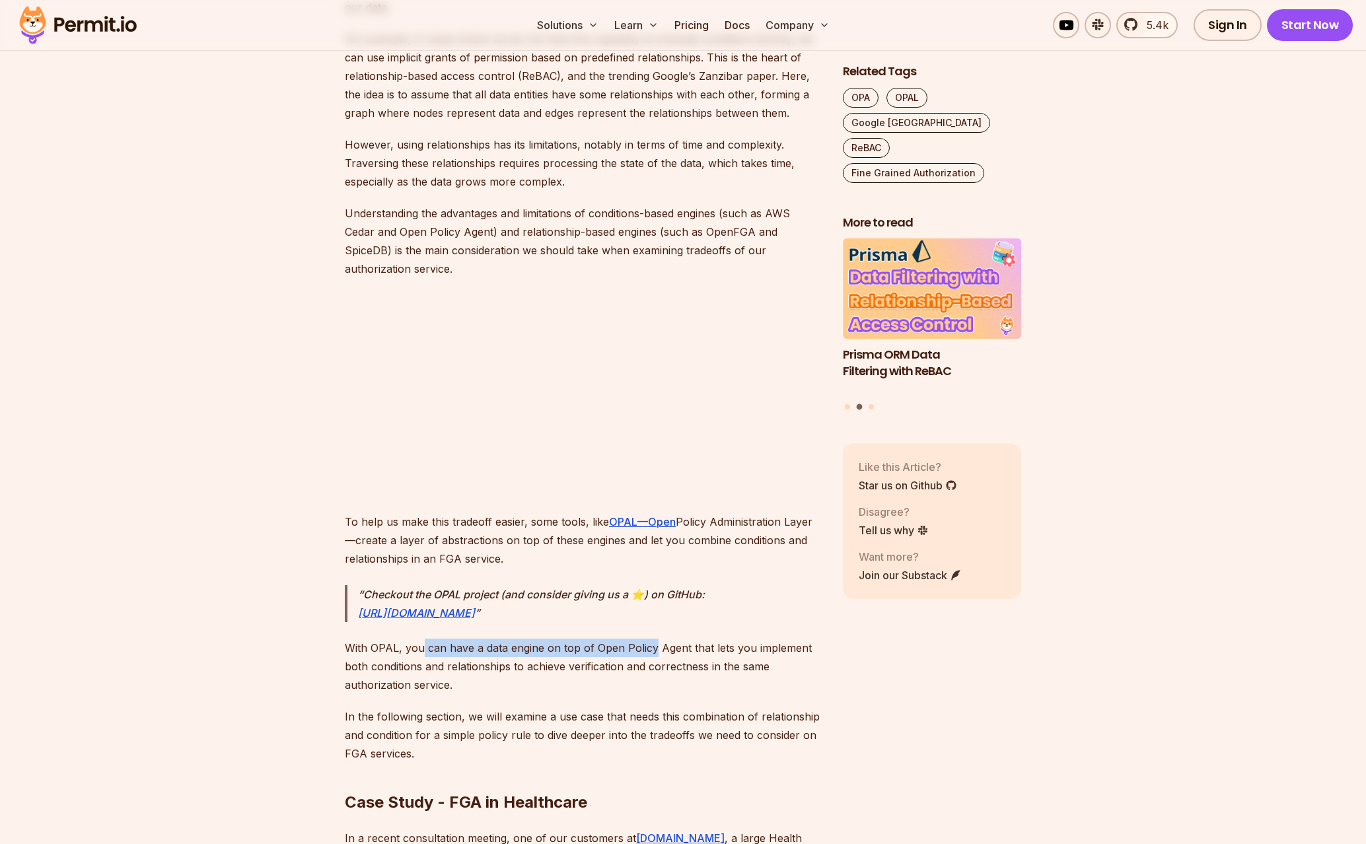
click at [422, 647] on p "With OPAL, you can have a data engine on top of Open Policy Agent that lets you…" at bounding box center [583, 666] width 477 height 55
click at [671, 645] on p "With OPAL, you can have a data engine on top of Open Policy Agent that lets you…" at bounding box center [583, 666] width 477 height 55
click at [573, 649] on p "With OPAL, you can have a data engine on top of Open Policy Agent that lets you…" at bounding box center [583, 666] width 477 height 55
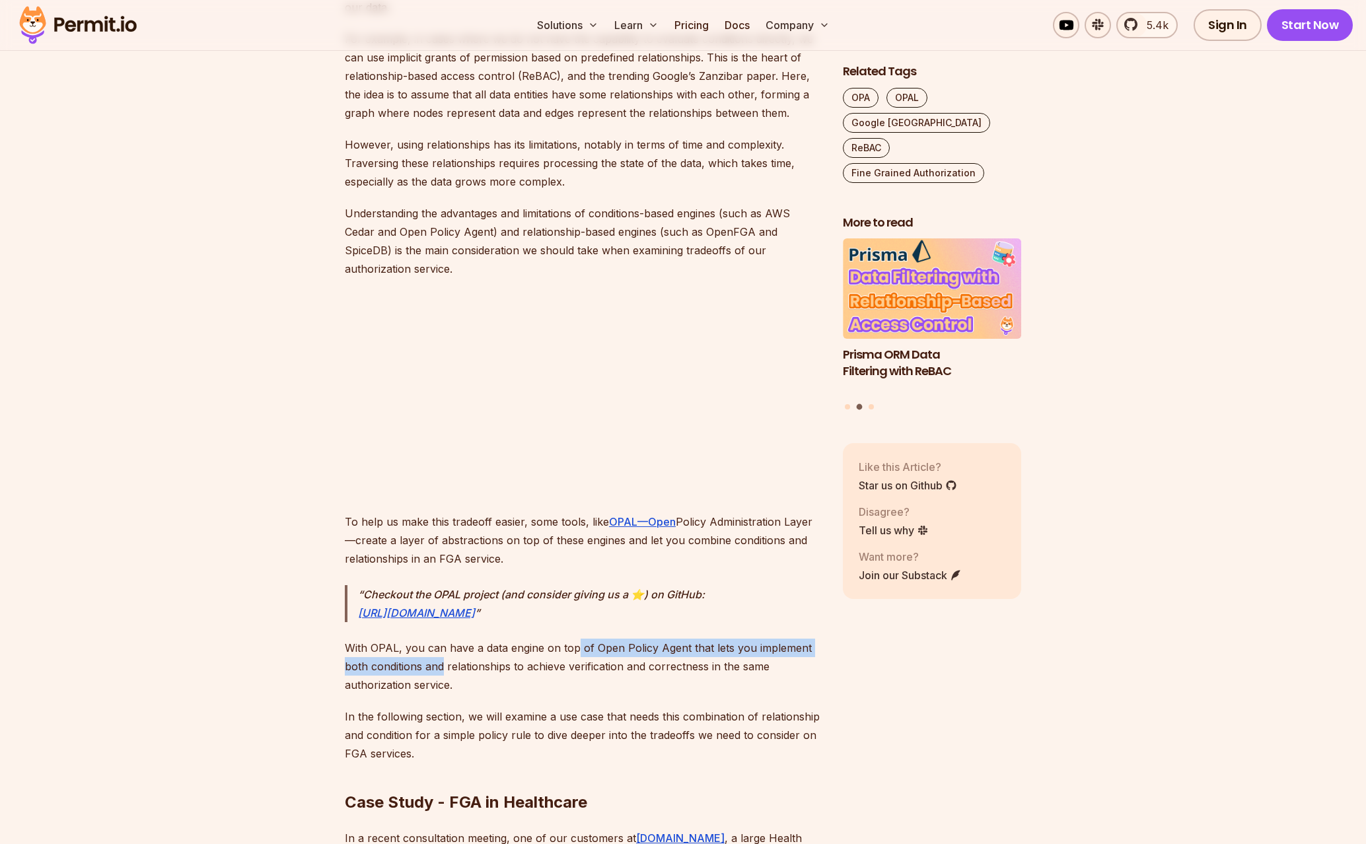
click at [423, 666] on p "With OPAL, you can have a data engine on top of Open Policy Agent that lets you…" at bounding box center [583, 666] width 477 height 55
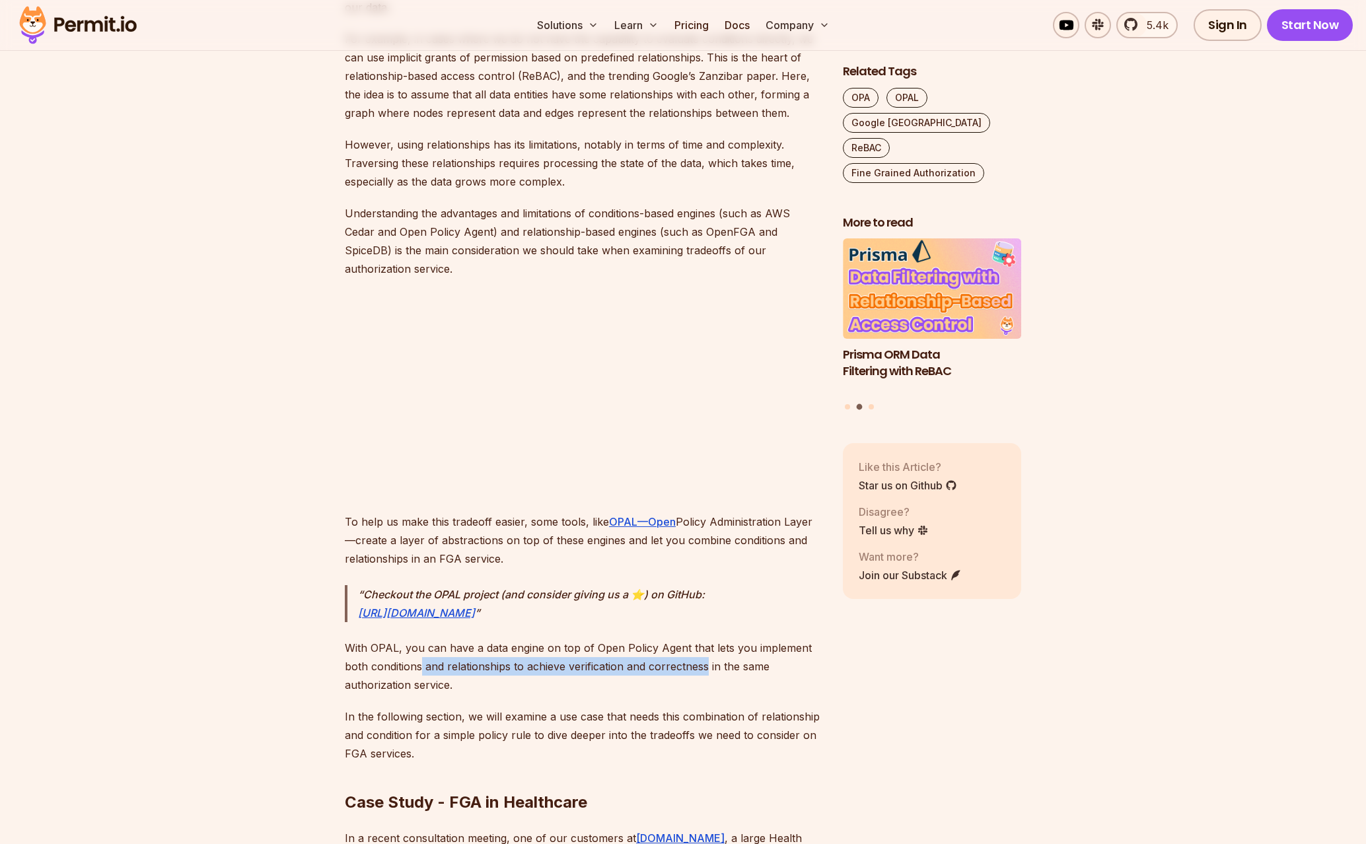
click at [659, 670] on p "With OPAL, you can have a data engine on top of Open Policy Agent that lets you…" at bounding box center [583, 666] width 477 height 55
click at [665, 669] on p "With OPAL, you can have a data engine on top of Open Policy Agent that lets you…" at bounding box center [583, 666] width 477 height 55
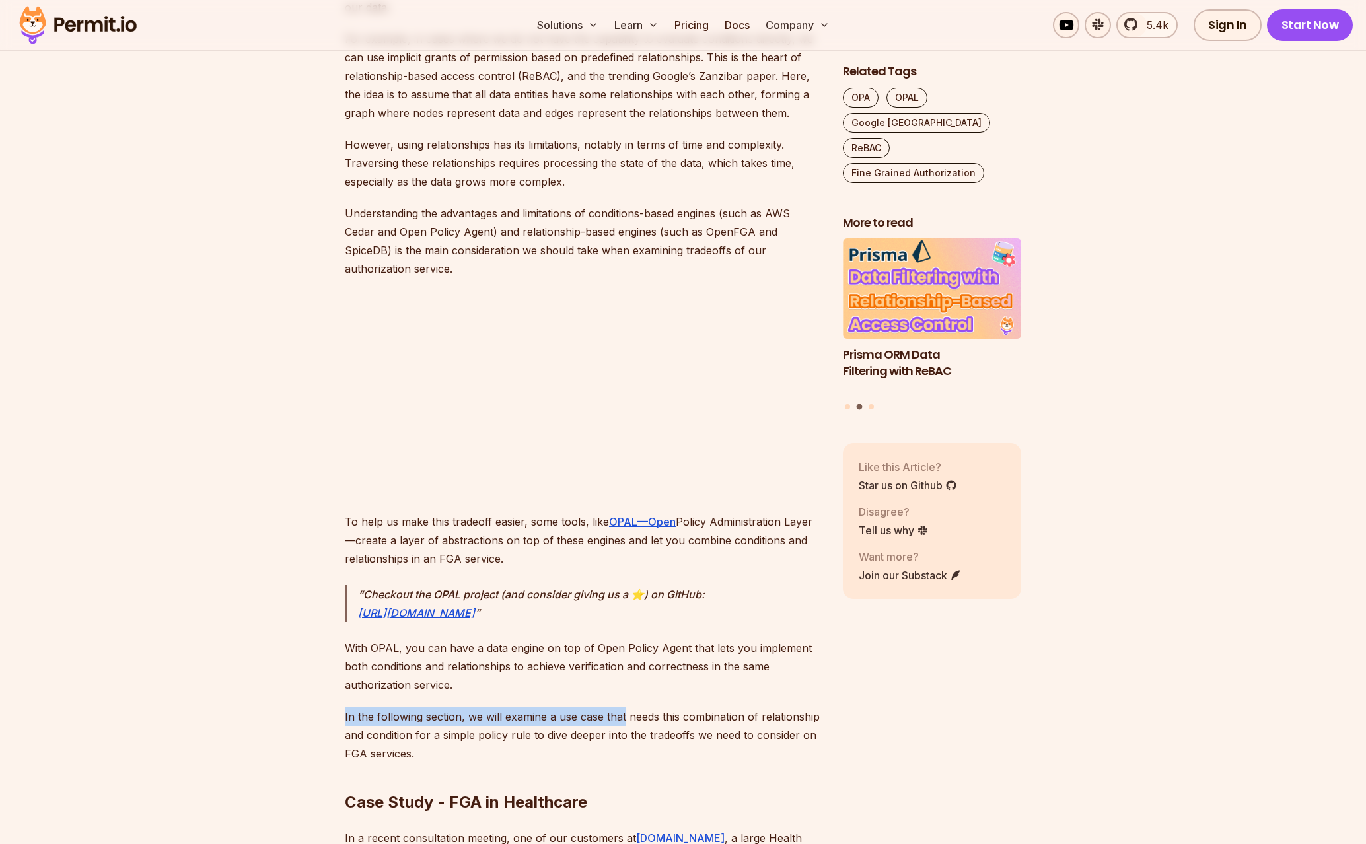
click at [617, 715] on p "In the following section, we will examine a use case that needs this combinatio…" at bounding box center [583, 735] width 477 height 55
click at [390, 715] on p "In the following section, we will examine a use case that needs this combinatio…" at bounding box center [583, 735] width 477 height 55
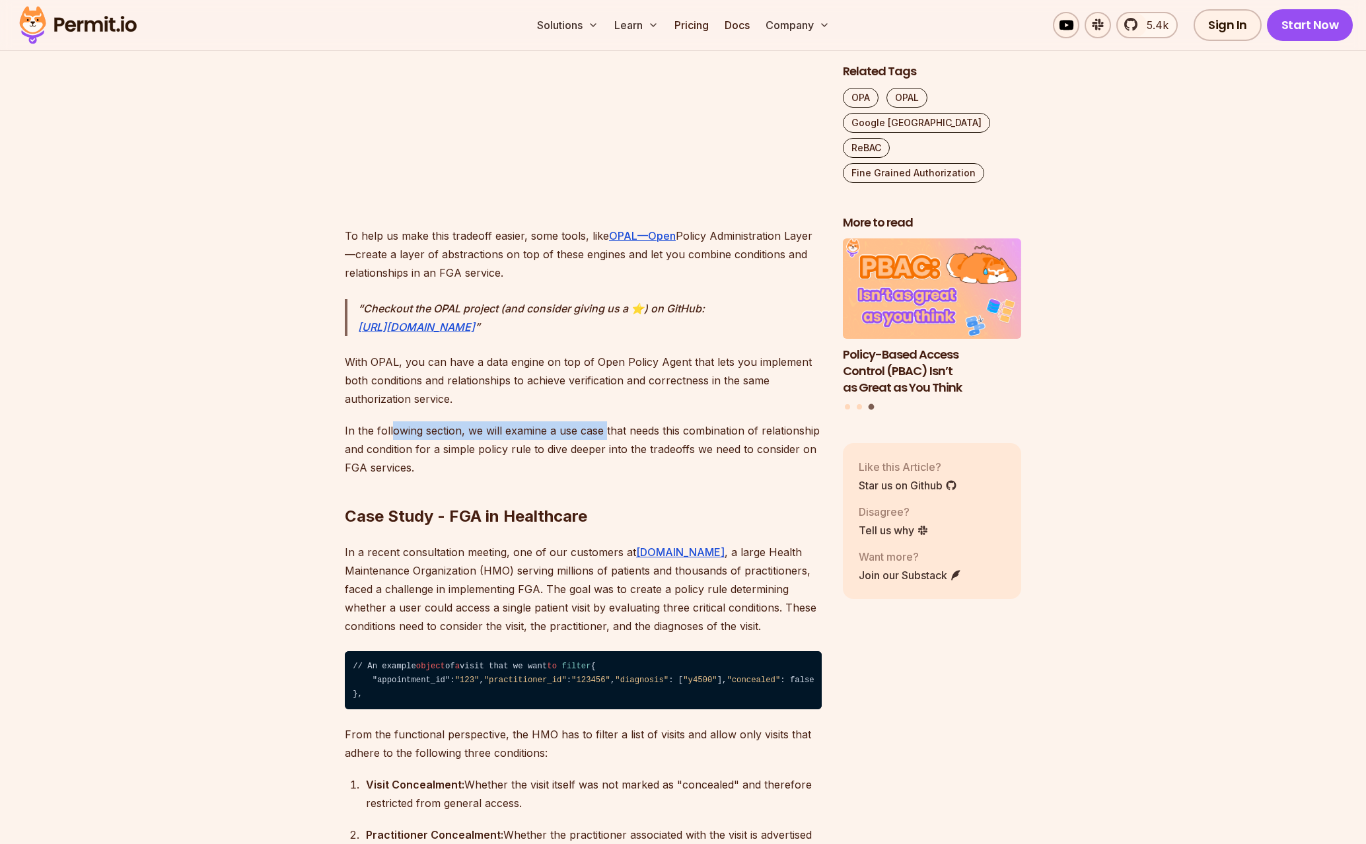
scroll to position [3249, 0]
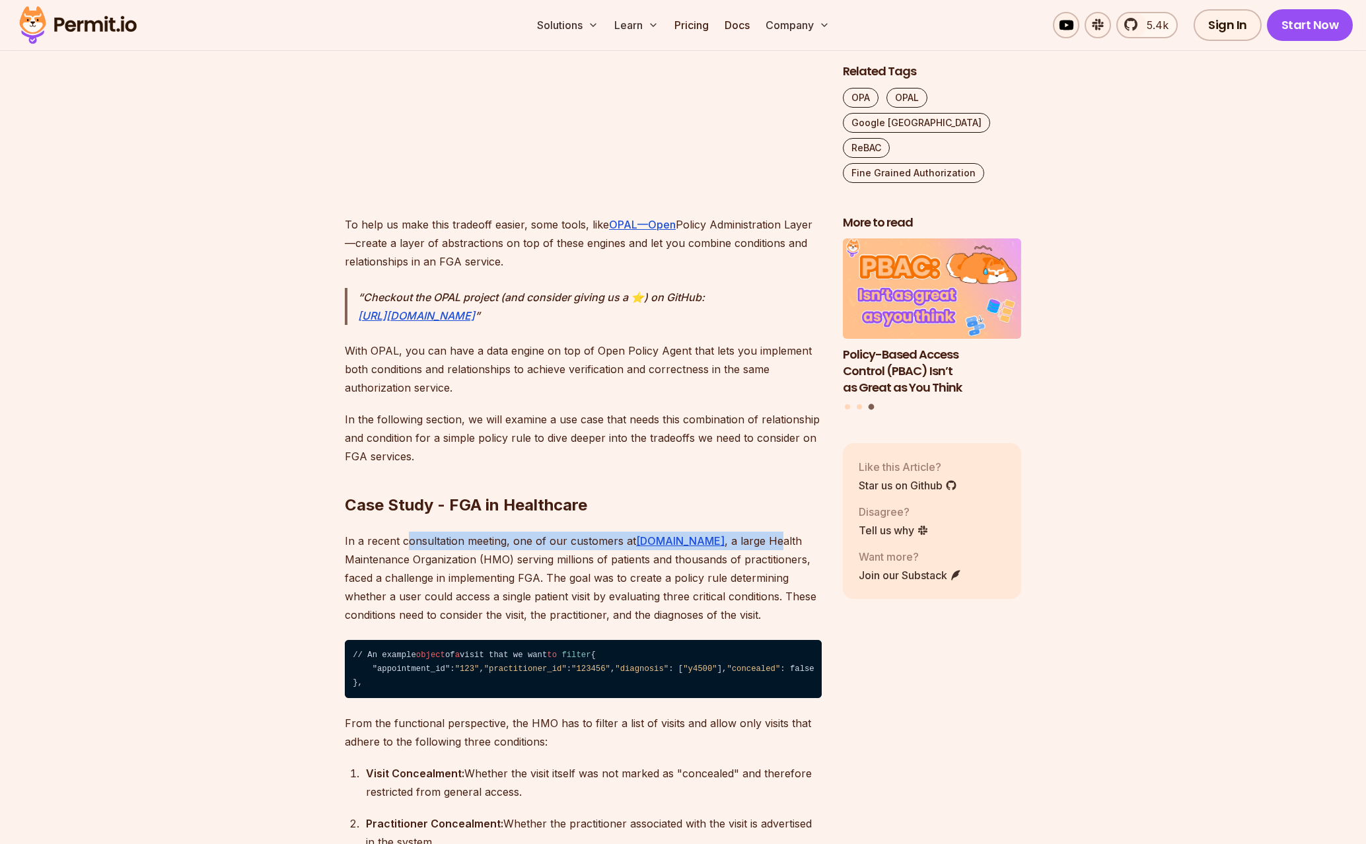
click at [739, 539] on p "In a recent consultation meeting, one of our customers at [DOMAIN_NAME] , a lar…" at bounding box center [583, 578] width 477 height 92
click at [740, 539] on p "In a recent consultation meeting, one of our customers at [DOMAIN_NAME] , a lar…" at bounding box center [583, 578] width 477 height 92
click at [470, 546] on p "In a recent consultation meeting, one of our customers at [DOMAIN_NAME] , a lar…" at bounding box center [583, 578] width 477 height 92
click at [732, 548] on p "In a recent consultation meeting, one of our customers at [DOMAIN_NAME] , a lar…" at bounding box center [583, 578] width 477 height 92
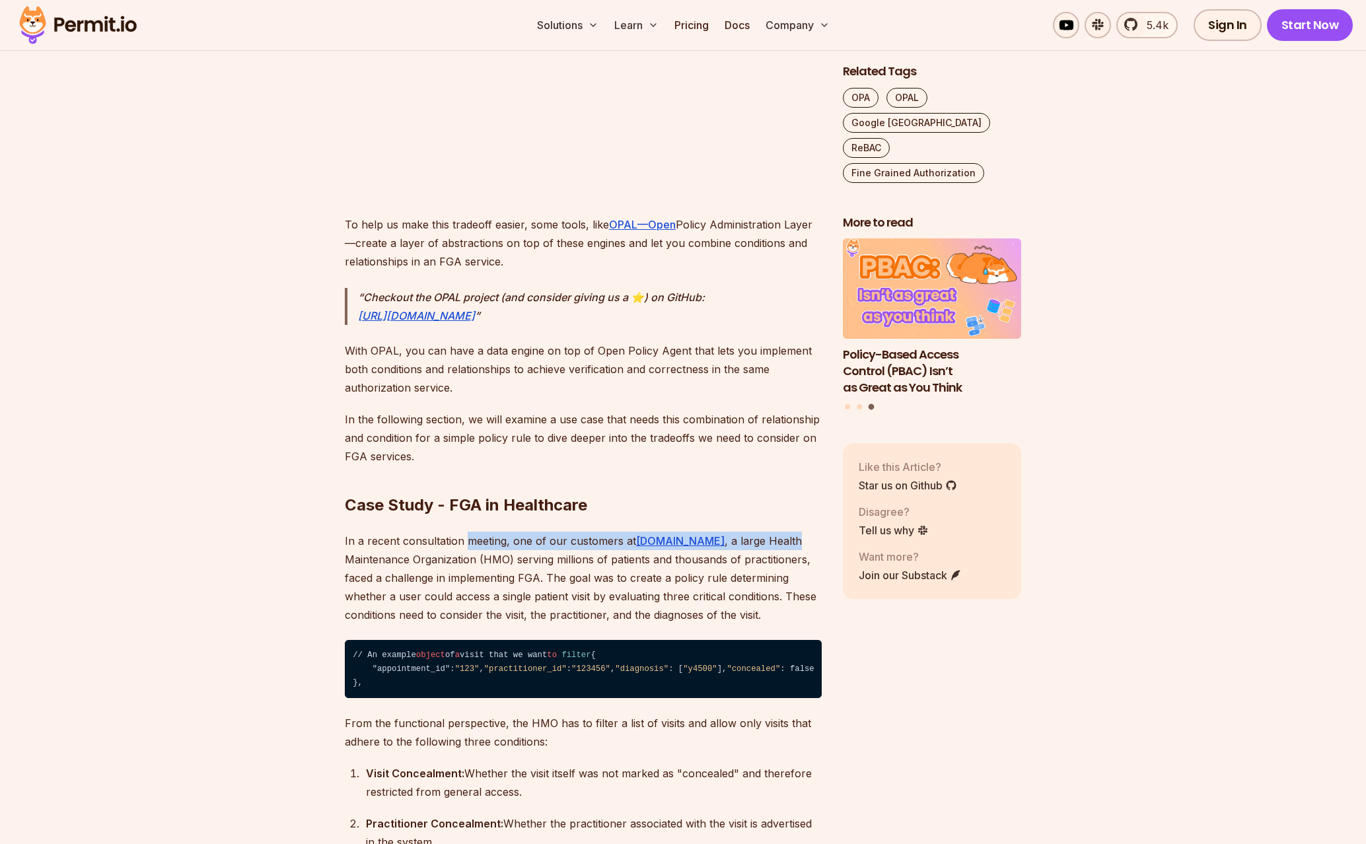
click at [733, 548] on p "In a recent consultation meeting, one of our customers at [DOMAIN_NAME] , a lar…" at bounding box center [583, 578] width 477 height 92
click at [499, 564] on p "In a recent consultation meeting, one of our customers at [DOMAIN_NAME] , a lar…" at bounding box center [583, 578] width 477 height 92
click at [493, 564] on p "In a recent consultation meeting, one of our customers at [DOMAIN_NAME] , a lar…" at bounding box center [583, 578] width 477 height 92
click at [747, 563] on p "In a recent consultation meeting, one of our customers at [DOMAIN_NAME] , a lar…" at bounding box center [583, 578] width 477 height 92
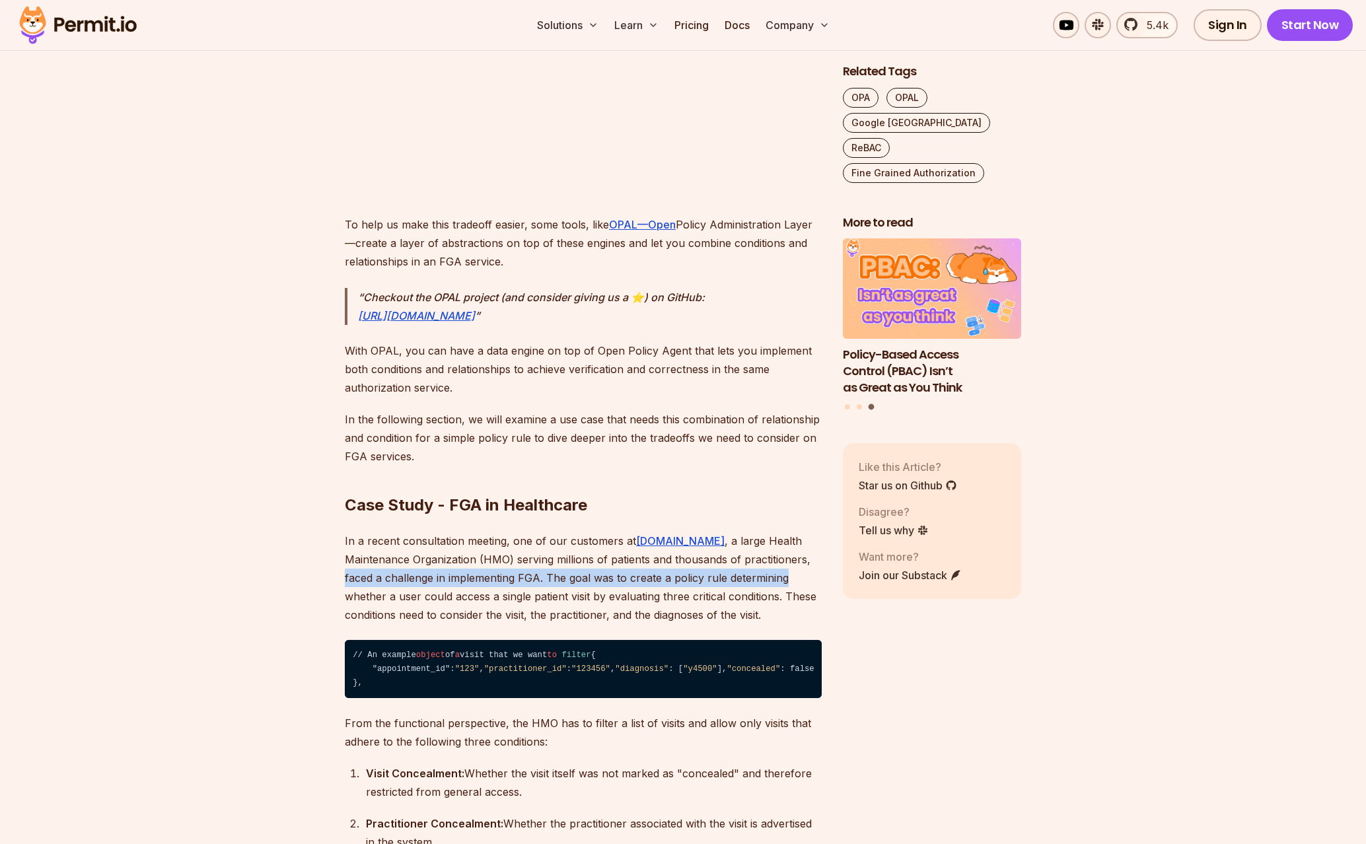
click at [723, 574] on p "In a recent consultation meeting, one of our customers at [DOMAIN_NAME] , a lar…" at bounding box center [583, 578] width 477 height 92
click at [531, 577] on p "In a recent consultation meeting, one of our customers at [DOMAIN_NAME] , a lar…" at bounding box center [583, 578] width 477 height 92
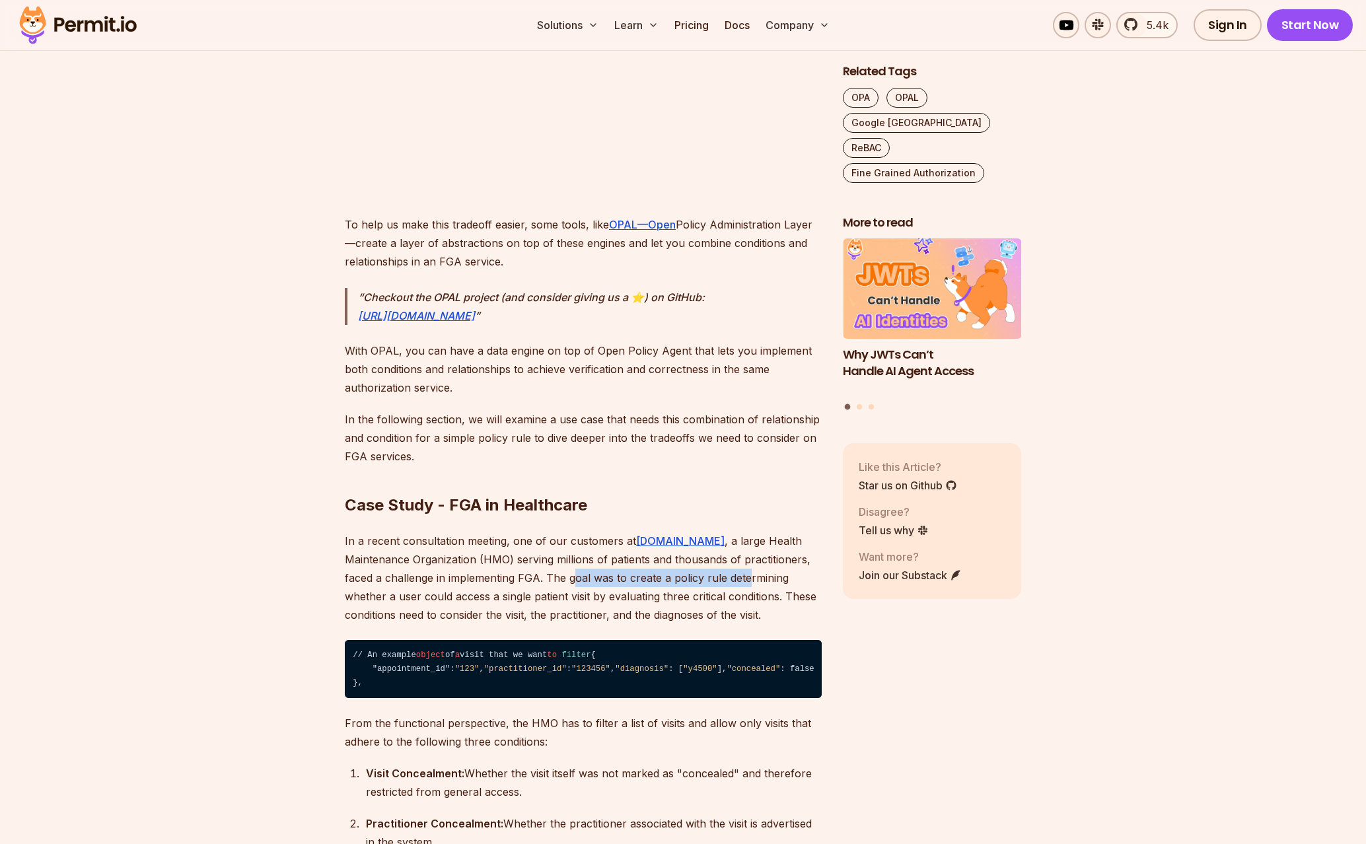
click at [531, 577] on p "In a recent consultation meeting, one of our customers at [DOMAIN_NAME] , a lar…" at bounding box center [583, 578] width 477 height 92
click at [770, 585] on p "In a recent consultation meeting, one of our customers at [DOMAIN_NAME] , a lar…" at bounding box center [583, 578] width 477 height 92
click at [431, 589] on p "In a recent consultation meeting, one of our customers at [DOMAIN_NAME] , a lar…" at bounding box center [583, 578] width 477 height 92
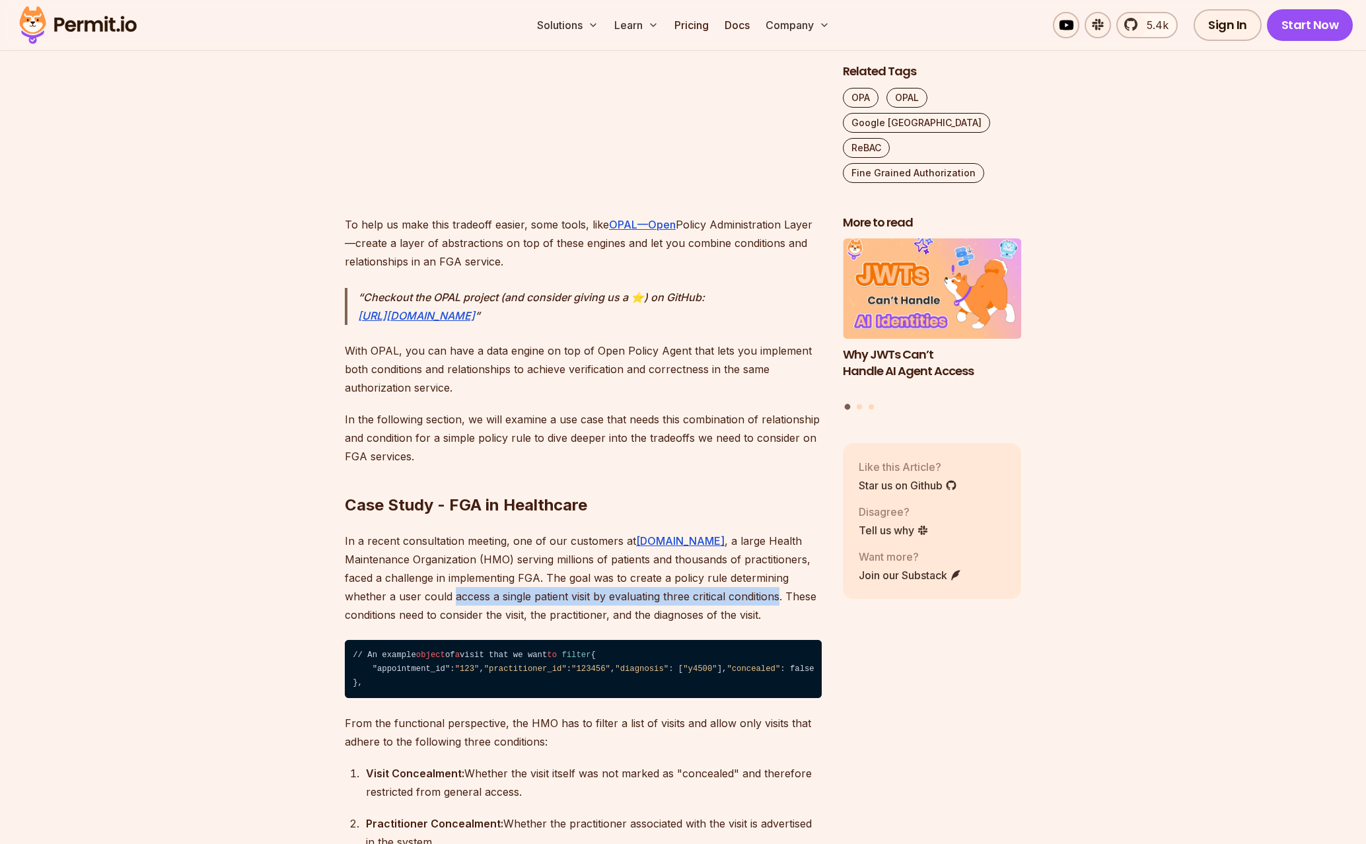
click at [707, 602] on p "In a recent consultation meeting, one of our customers at [DOMAIN_NAME] , a lar…" at bounding box center [583, 578] width 477 height 92
click at [519, 593] on p "In a recent consultation meeting, one of our customers at [DOMAIN_NAME] , a lar…" at bounding box center [583, 578] width 477 height 92
click at [399, 616] on p "In a recent consultation meeting, one of our customers at [DOMAIN_NAME] , a lar…" at bounding box center [583, 578] width 477 height 92
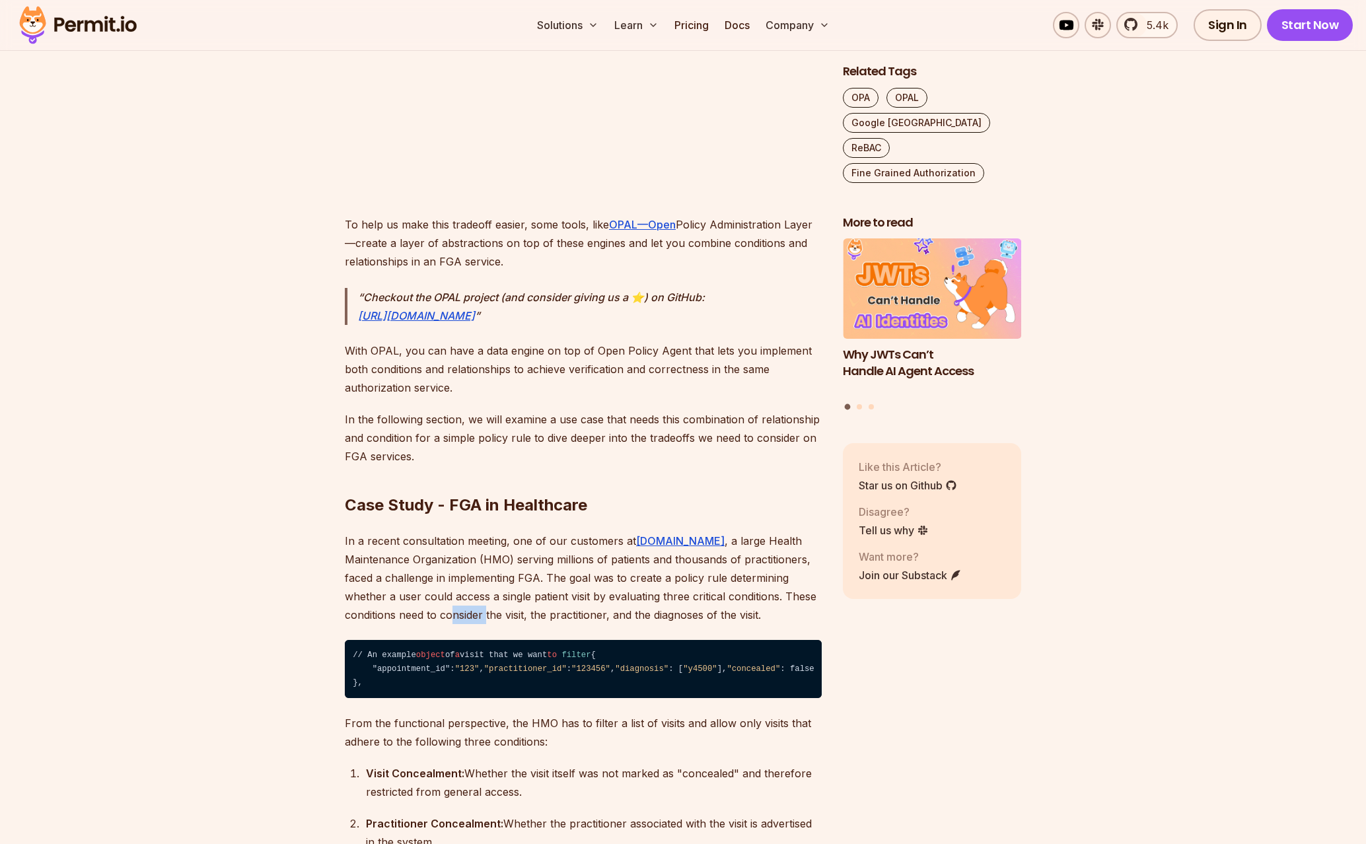
click at [396, 616] on p "In a recent consultation meeting, one of our customers at [DOMAIN_NAME] , a lar…" at bounding box center [583, 578] width 477 height 92
click at [519, 624] on p "In a recent consultation meeting, one of our customers at [DOMAIN_NAME] , a lar…" at bounding box center [583, 578] width 477 height 92
click at [521, 624] on p "In a recent consultation meeting, one of our customers at [DOMAIN_NAME] , a lar…" at bounding box center [583, 578] width 477 height 92
click at [637, 616] on p "In a recent consultation meeting, one of our customers at [DOMAIN_NAME] , a lar…" at bounding box center [583, 578] width 477 height 92
click at [638, 616] on p "In a recent consultation meeting, one of our customers at [DOMAIN_NAME] , a lar…" at bounding box center [583, 578] width 477 height 92
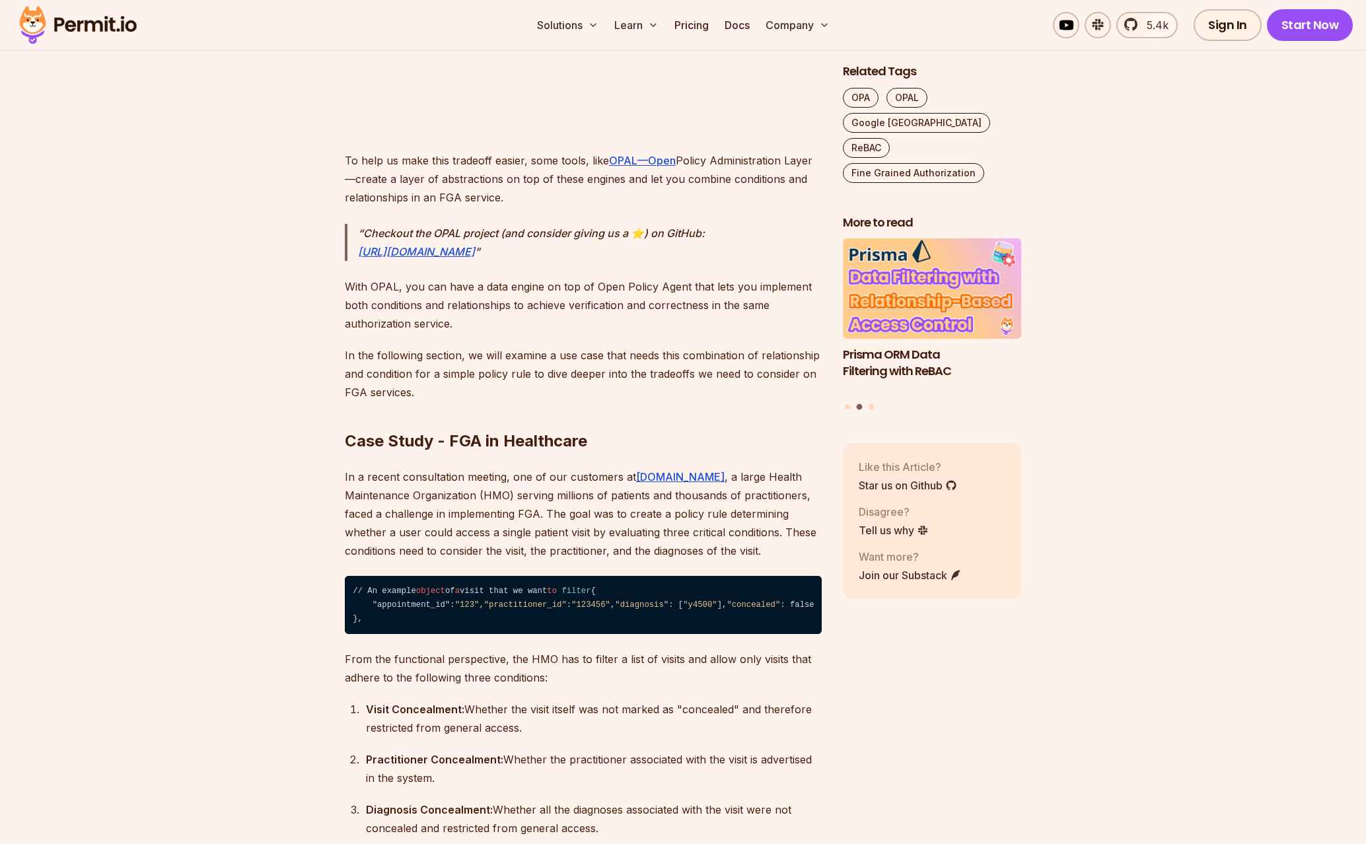
scroll to position [3316, 0]
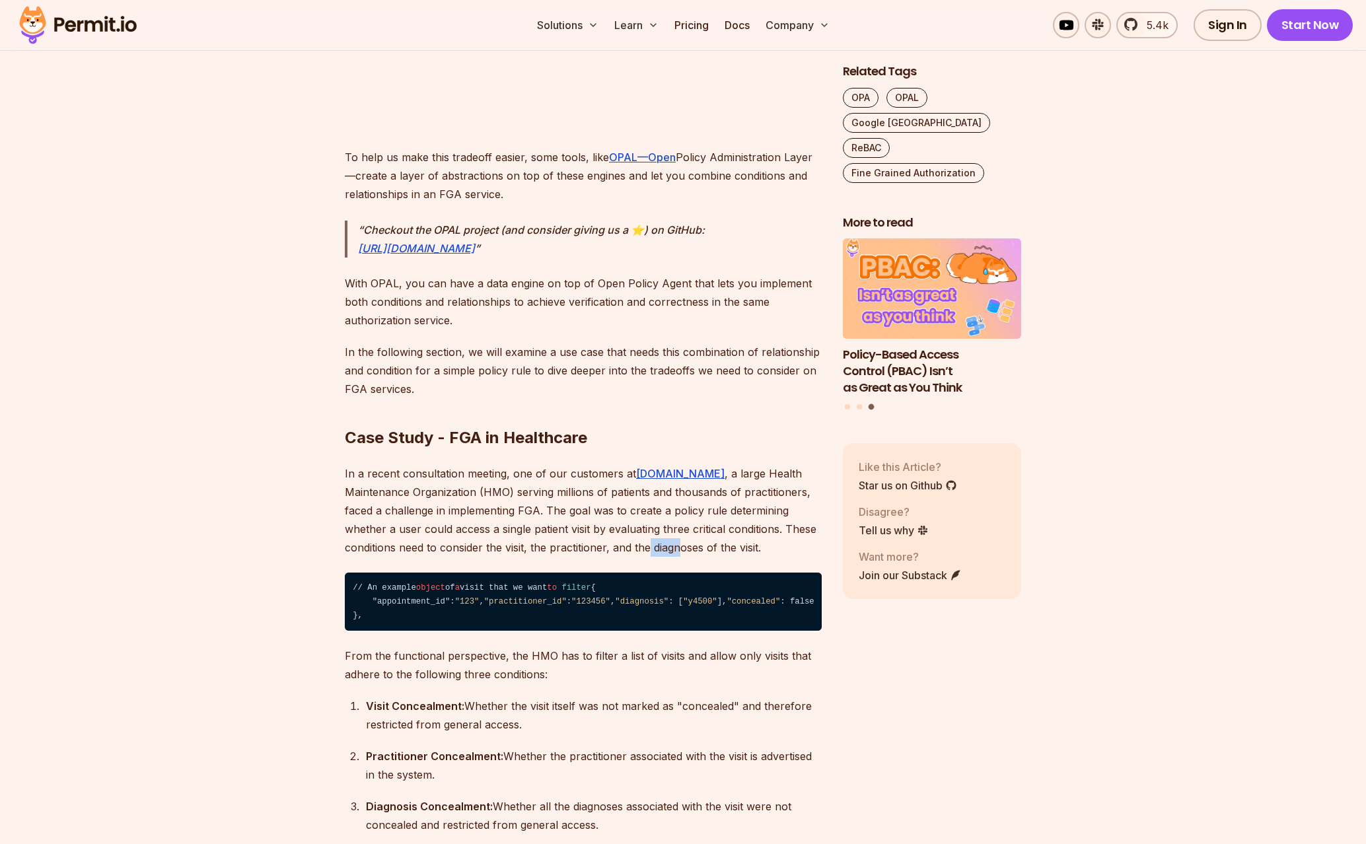
click at [594, 542] on p "In a recent consultation meeting, one of our customers at [DOMAIN_NAME] , a lar…" at bounding box center [583, 510] width 477 height 92
click at [507, 589] on code "// An example object of a visit that we want to filter { "appointment_id": "123…" at bounding box center [583, 602] width 477 height 58
click at [505, 589] on code "// An example object of a visit that we want to filter { "appointment_id": "123…" at bounding box center [583, 602] width 477 height 58
click at [435, 611] on code "// An example object of a visit that we want to filter { "appointment_id": "123…" at bounding box center [583, 602] width 477 height 58
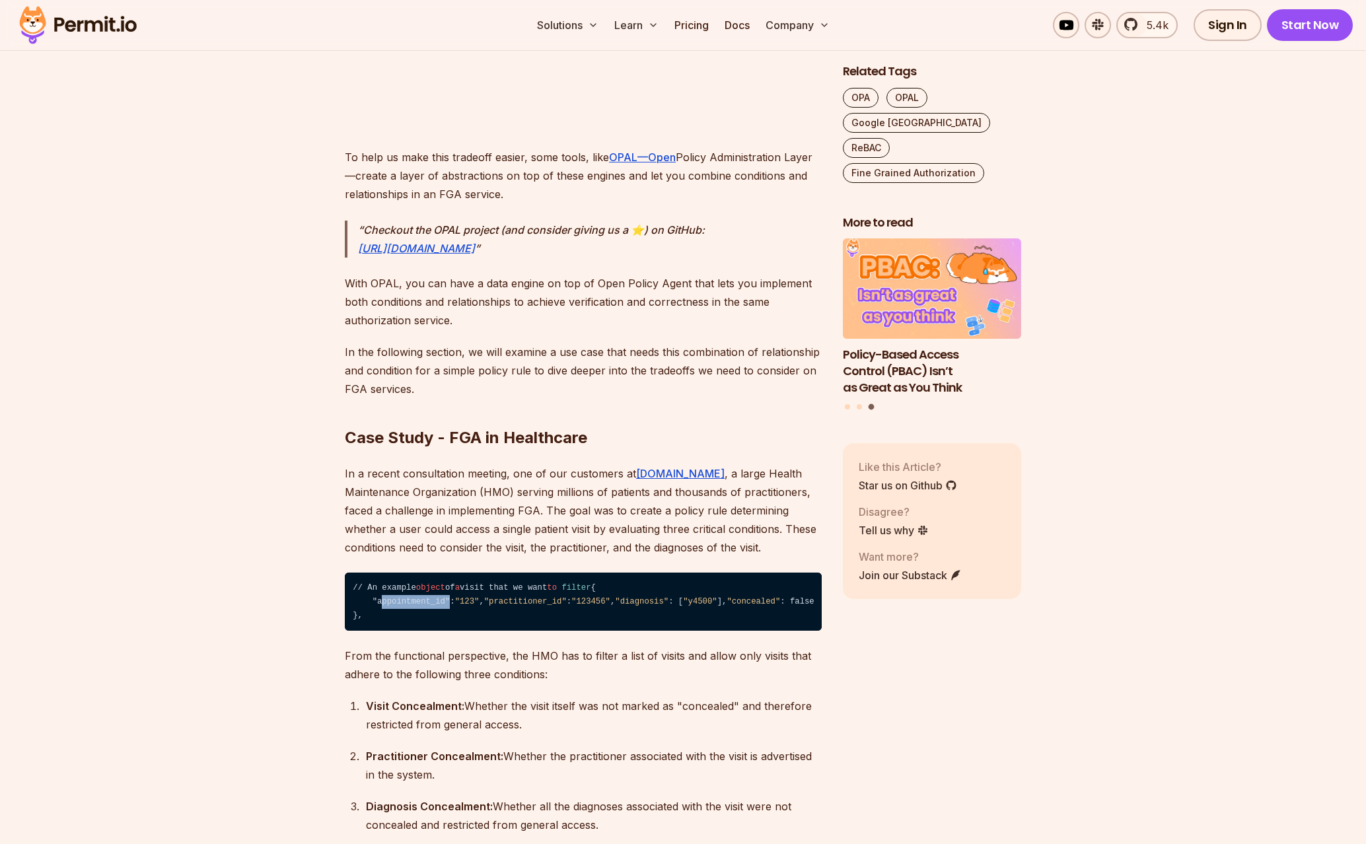
click at [435, 611] on code "// An example object of a visit that we want to filter { "appointment_id": "123…" at bounding box center [583, 602] width 477 height 58
click at [420, 622] on code "// An example object of a visit that we want to filter { "appointment_id": "123…" at bounding box center [583, 602] width 477 height 58
click at [415, 631] on code "// An example object of a visit that we want to filter { "appointment_id": "123…" at bounding box center [583, 602] width 477 height 58
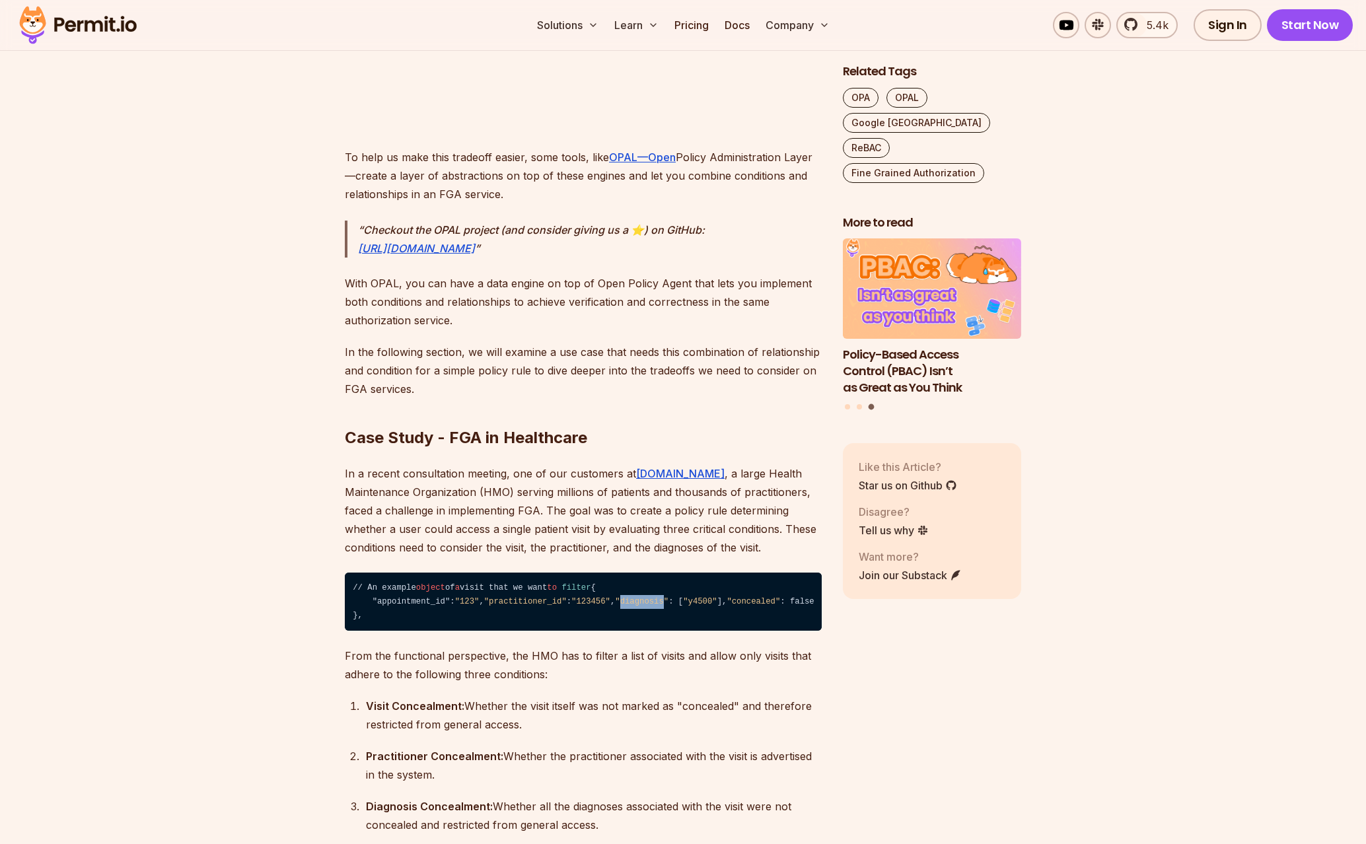
click at [410, 631] on code "// An example object of a visit that we want to filter { "appointment_id": "123…" at bounding box center [583, 602] width 477 height 58
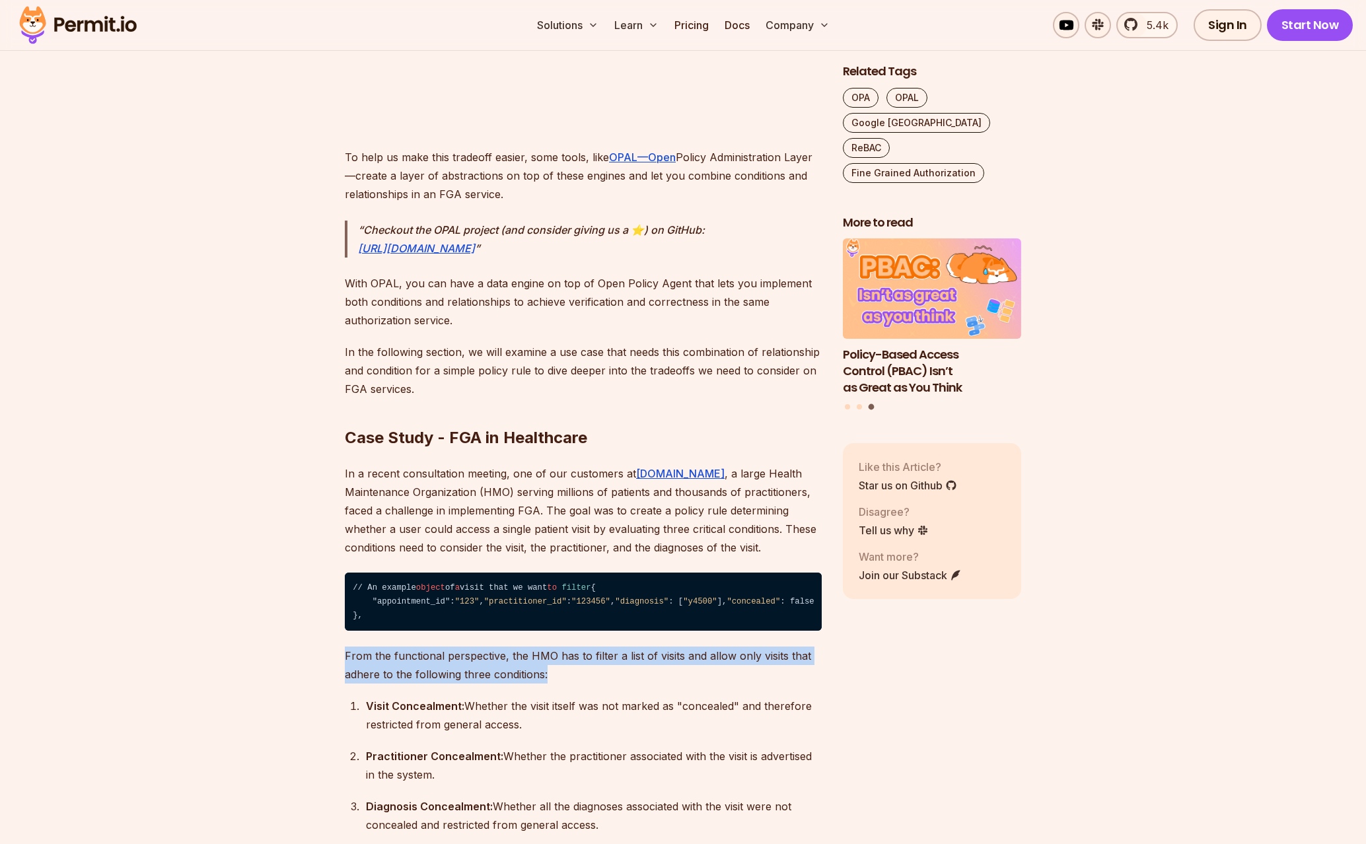
click at [612, 684] on p "From the functional perspective, the HMO has to filter a list of visits and all…" at bounding box center [583, 665] width 477 height 37
click at [573, 684] on p "From the functional perspective, the HMO has to filter a list of visits and all…" at bounding box center [583, 665] width 477 height 37
click at [760, 684] on p "From the functional perspective, the HMO has to filter a list of visits and all…" at bounding box center [583, 665] width 477 height 37
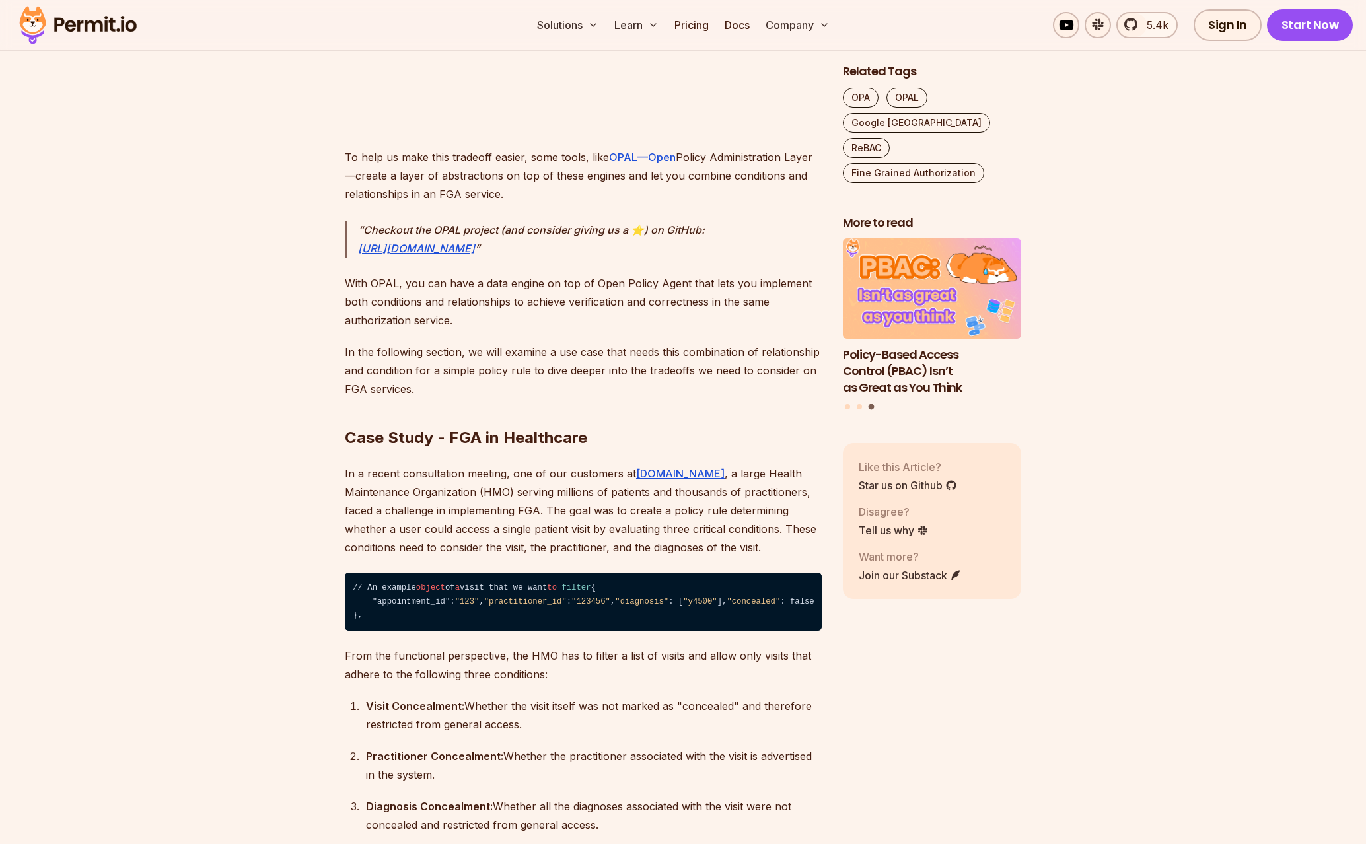
click at [776, 684] on p "From the functional perspective, the HMO has to filter a list of visits and all…" at bounding box center [583, 665] width 477 height 37
click at [661, 684] on p "From the functional perspective, the HMO has to filter a list of visits and all…" at bounding box center [583, 665] width 477 height 37
click at [657, 684] on p "From the functional perspective, the HMO has to filter a list of visits and all…" at bounding box center [583, 665] width 477 height 37
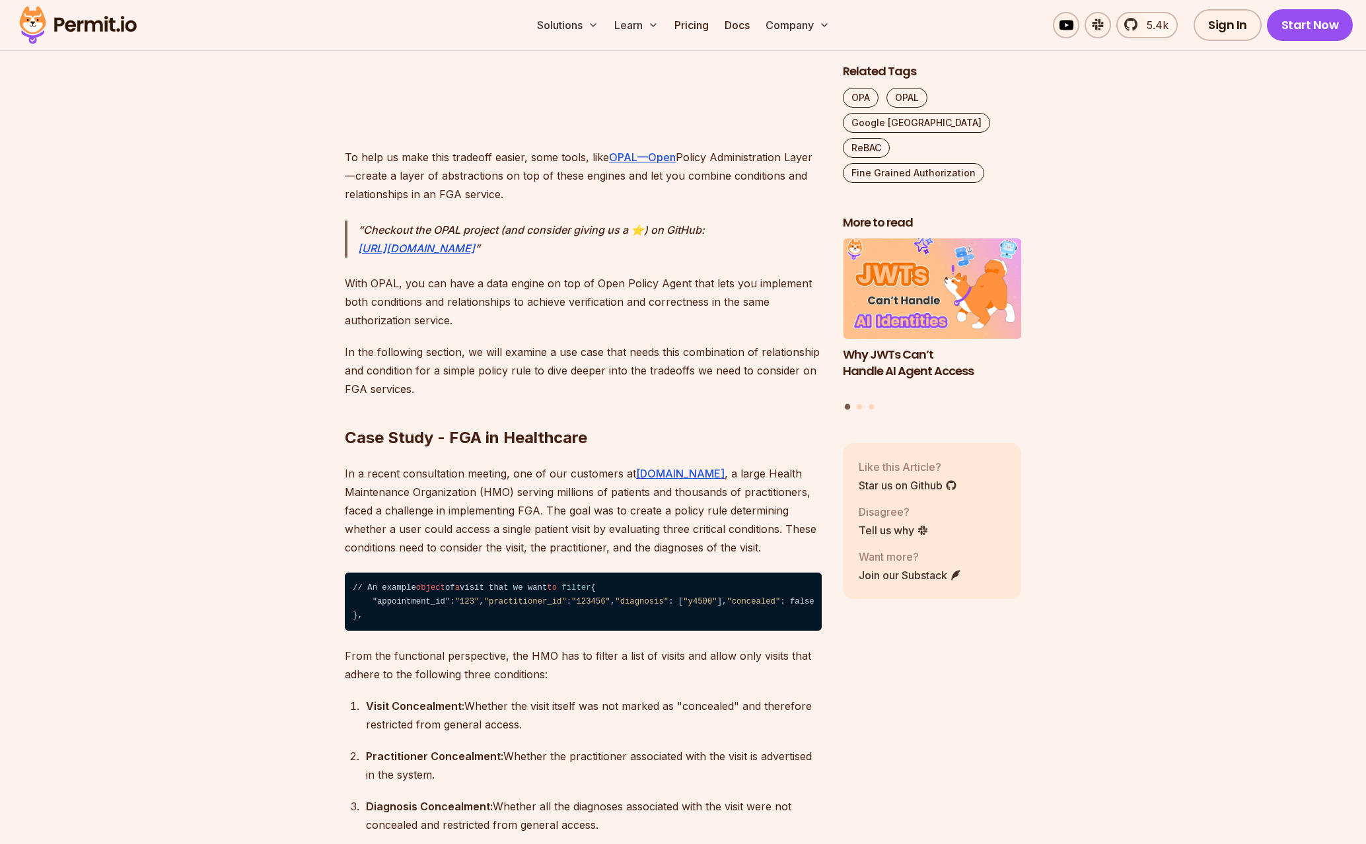
click at [518, 684] on p "From the functional perspective, the HMO has to filter a list of visits and all…" at bounding box center [583, 665] width 477 height 37
click at [728, 734] on div "Visit Concealment: Whether the visit itself was not marked as "concealed" and t…" at bounding box center [594, 715] width 456 height 37
click at [607, 734] on div "Visit Concealment: Whether the visit itself was not marked as "concealed" and t…" at bounding box center [594, 715] width 456 height 37
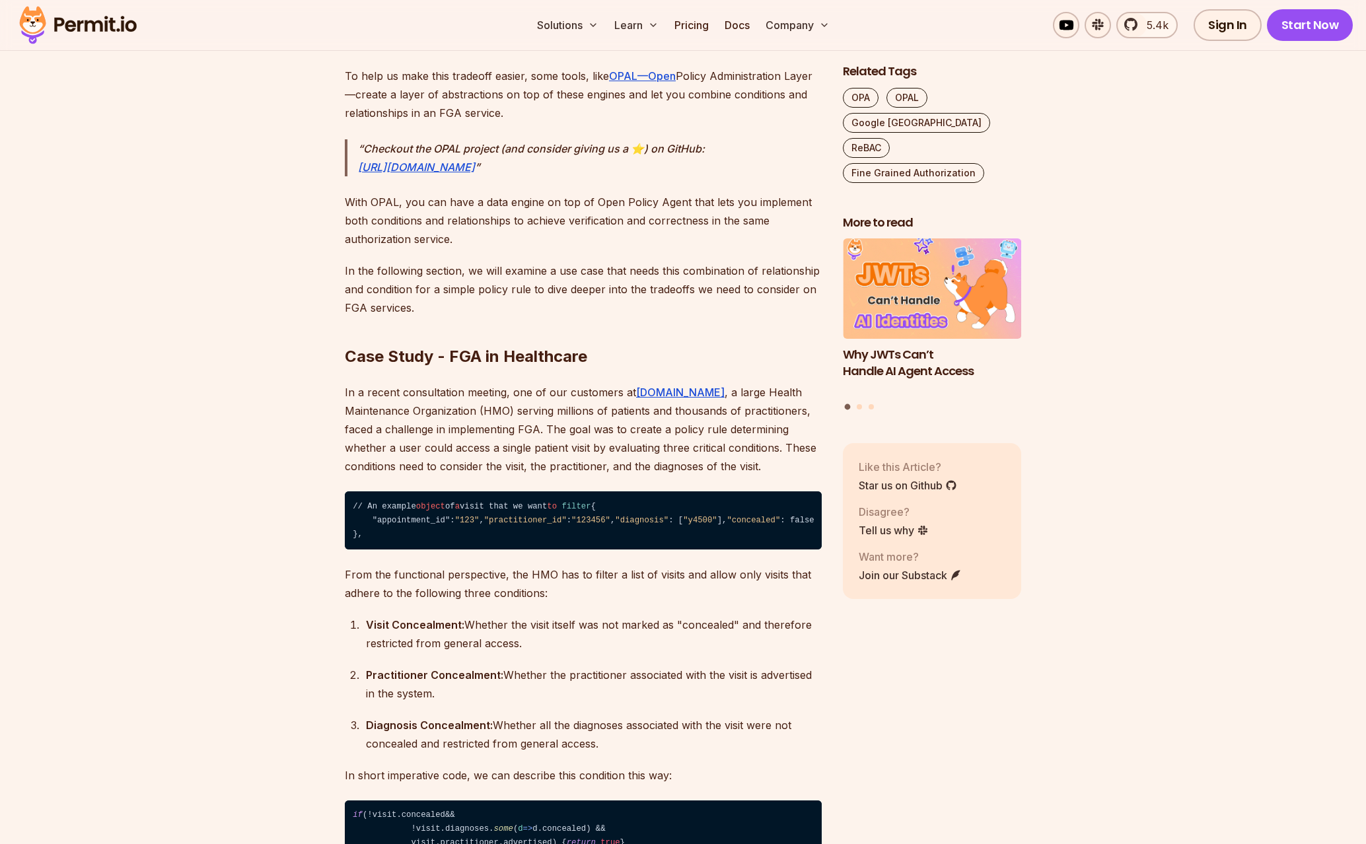
scroll to position [3414, 0]
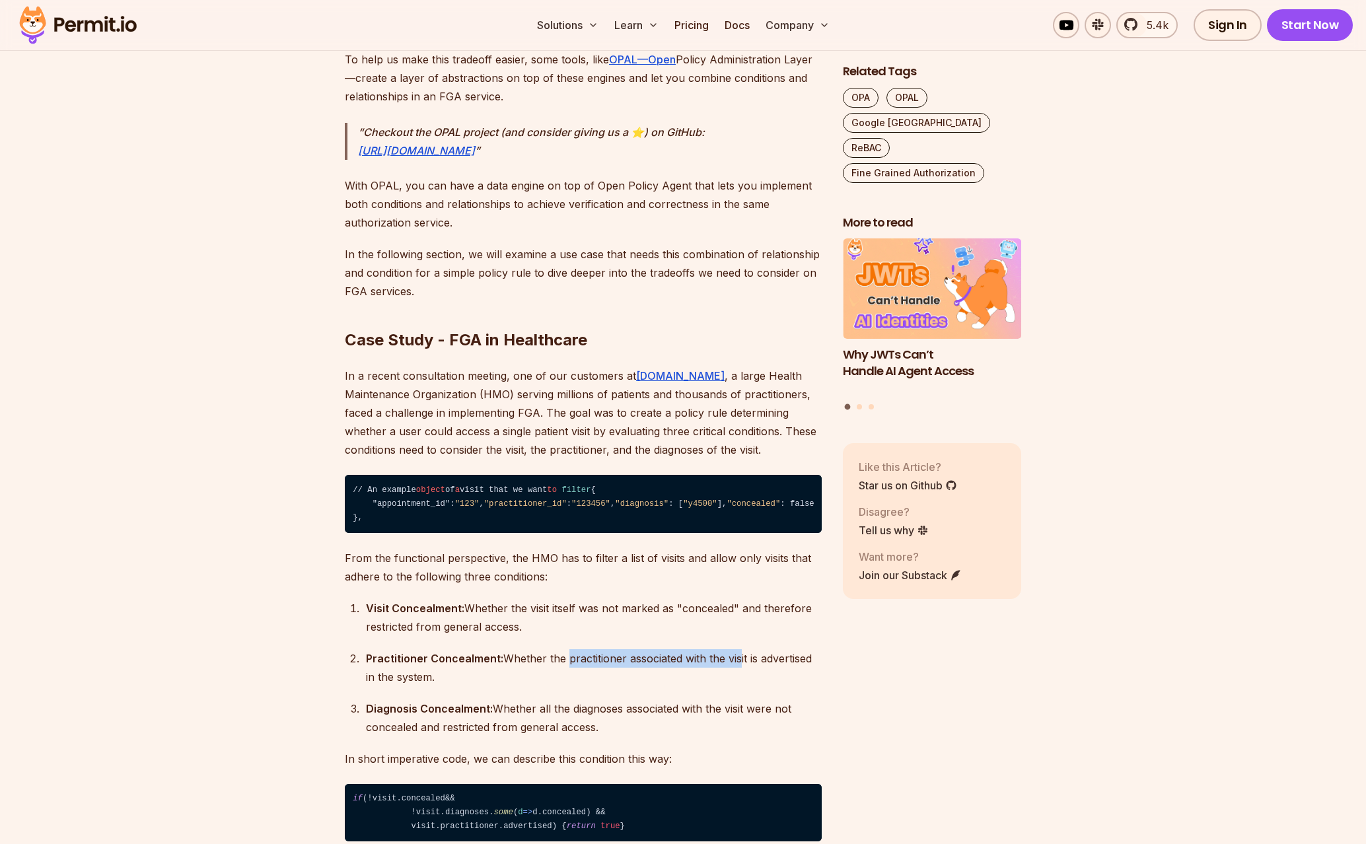
click at [741, 686] on div "Practitioner Concealment: Whether the practitioner associated with the visit is…" at bounding box center [594, 667] width 456 height 37
click at [743, 686] on div "Practitioner Concealment: Whether the practitioner associated with the visit is…" at bounding box center [594, 667] width 456 height 37
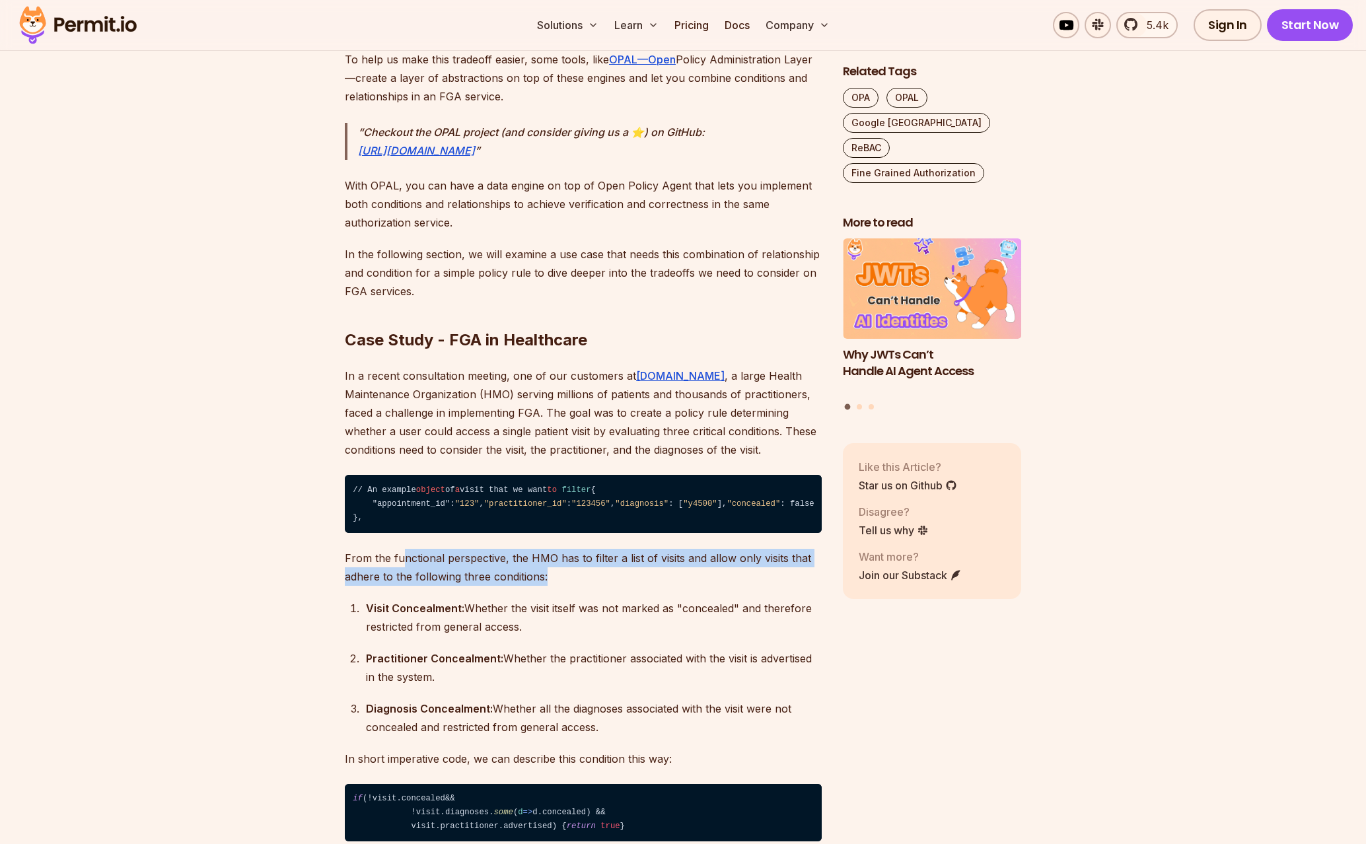
click at [401, 586] on p "From the functional perspective, the HMO has to filter a list of visits and all…" at bounding box center [583, 567] width 477 height 37
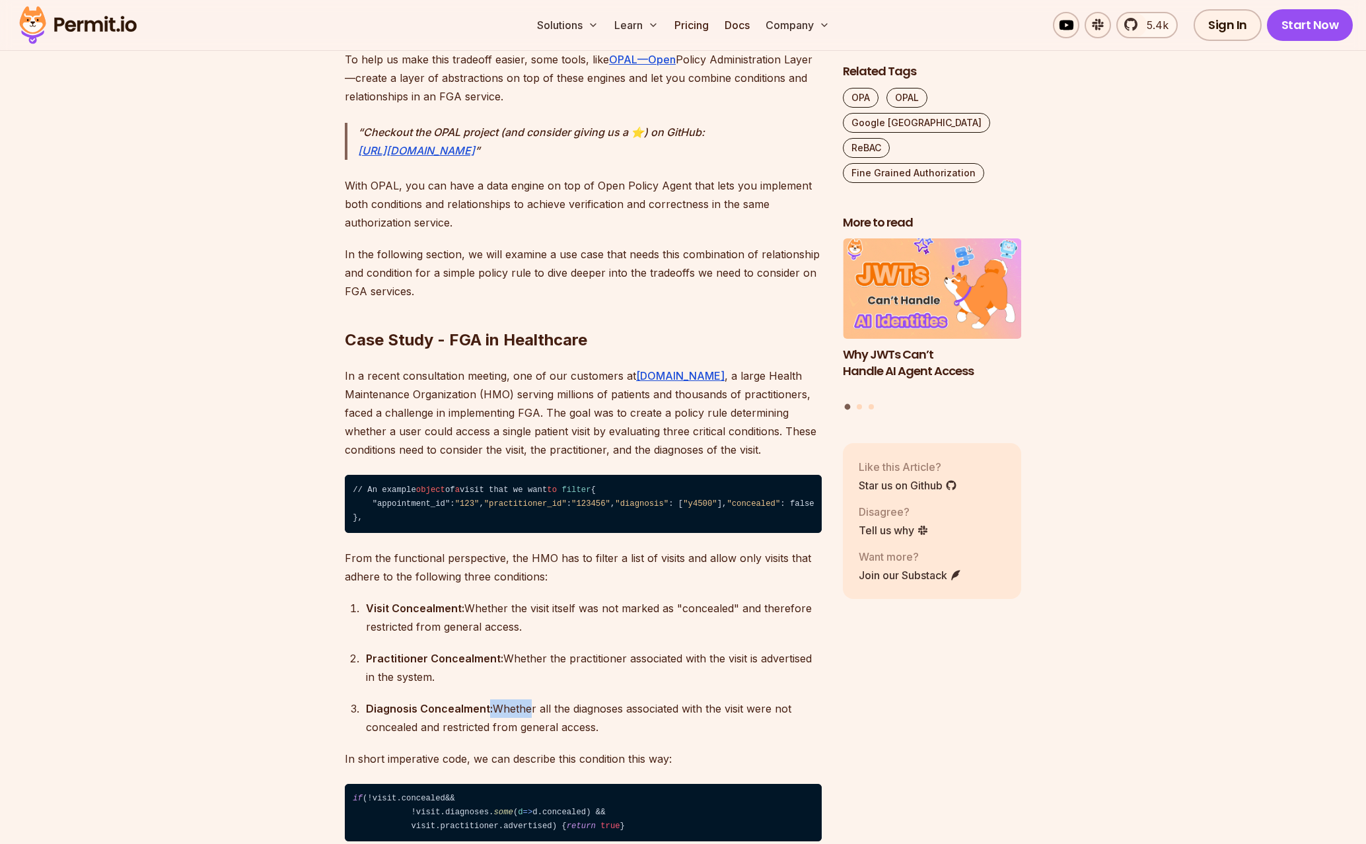
click at [488, 737] on div "Diagnosis Concealment: Whether all the diagnoses associated with the visit were…" at bounding box center [594, 718] width 456 height 37
click at [488, 715] on strong "Diagnosis Concealment:" at bounding box center [429, 708] width 127 height 13
click at [753, 737] on div "Diagnosis Concealment: Whether all the diagnoses associated with the visit were…" at bounding box center [594, 718] width 456 height 37
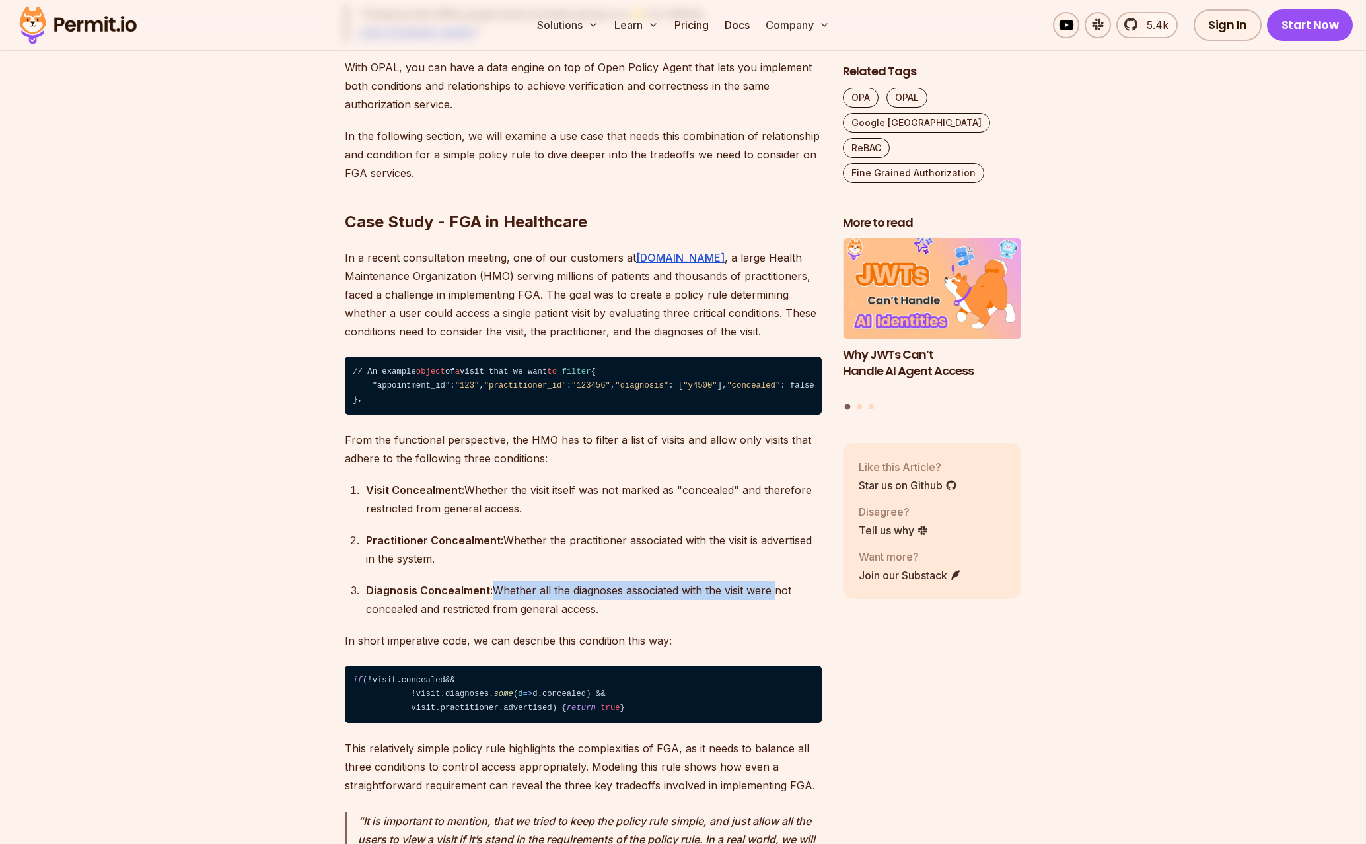
scroll to position [3650, 0]
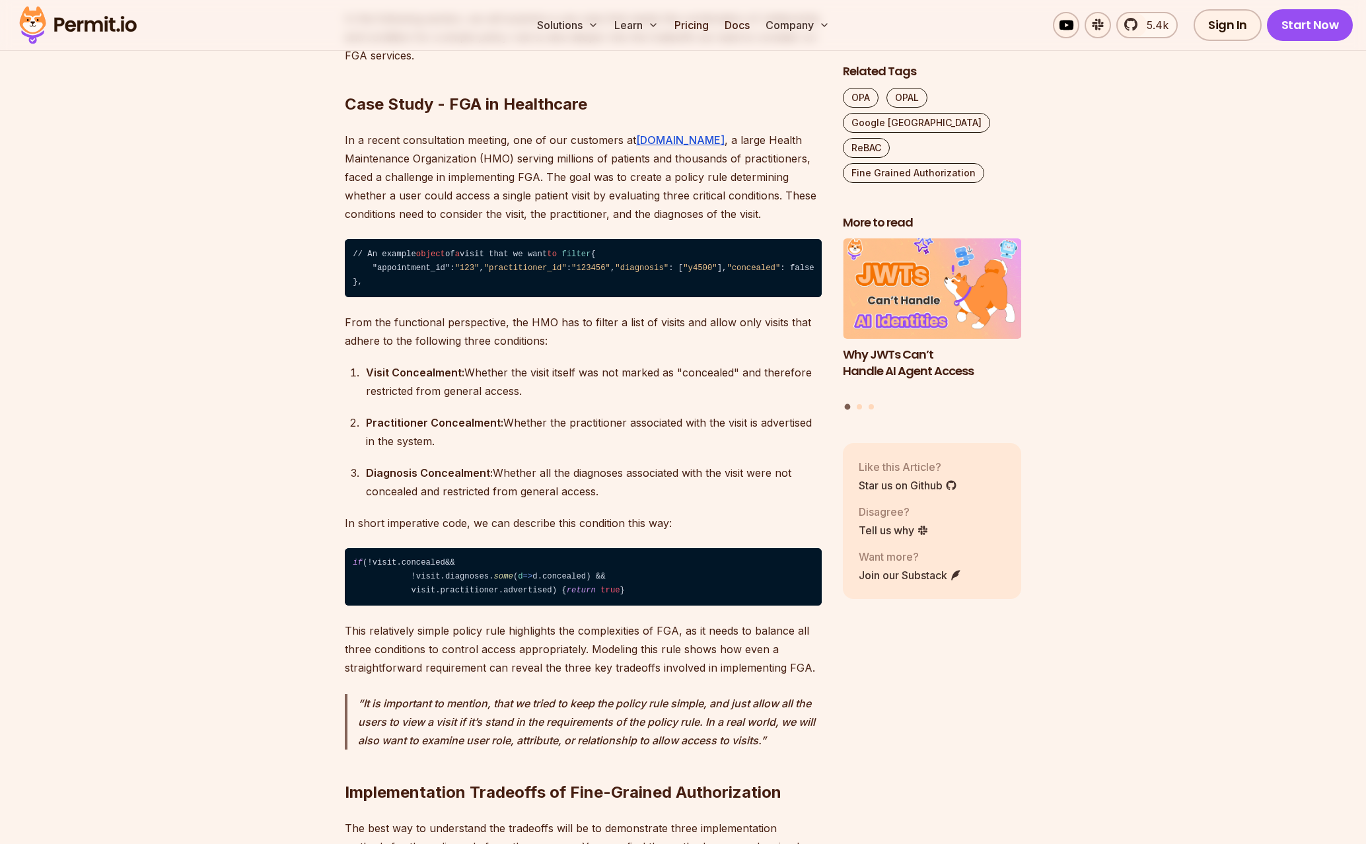
click at [449, 581] on span "diagnoses" at bounding box center [467, 576] width 44 height 9
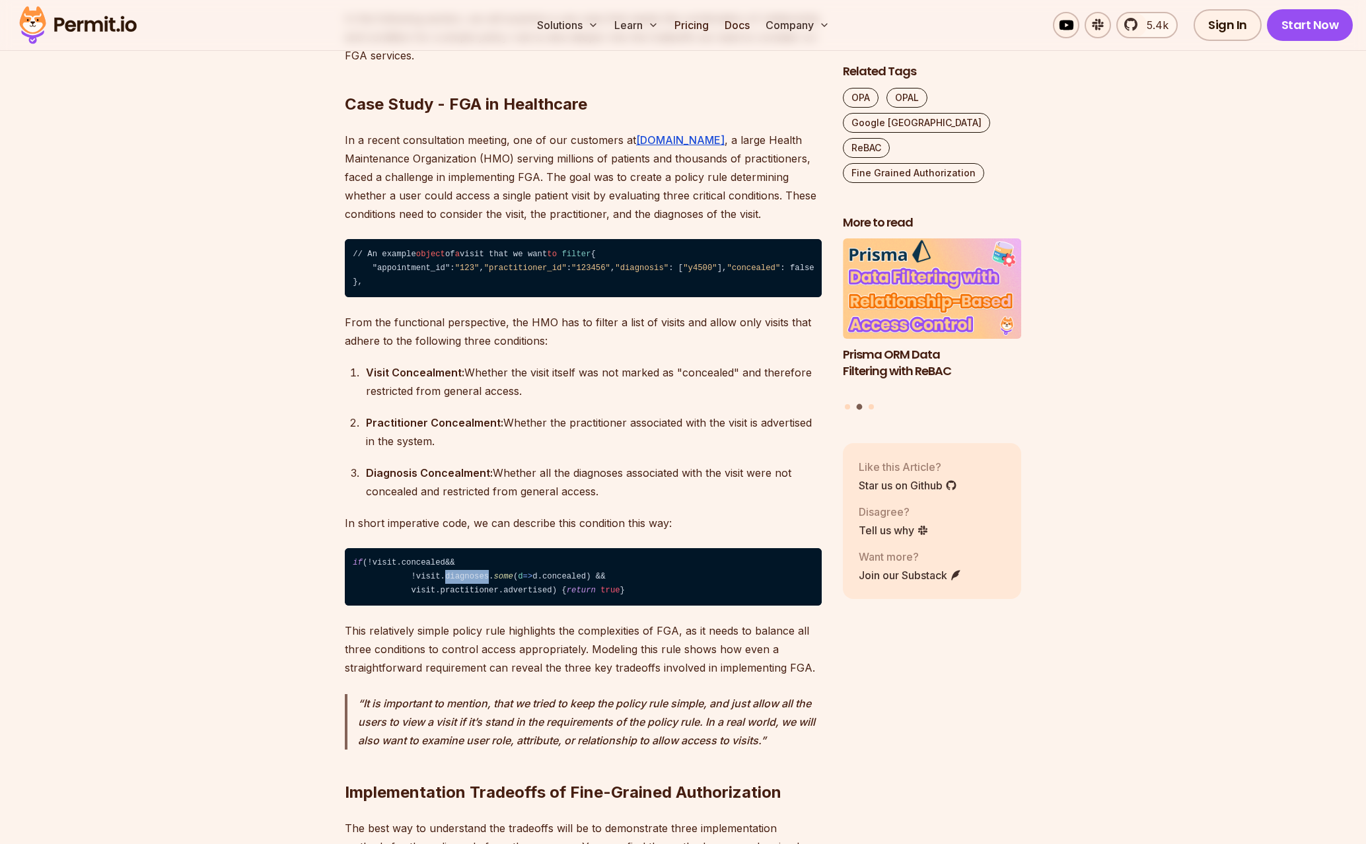
click at [449, 581] on span "diagnoses" at bounding box center [467, 576] width 44 height 9
click at [489, 606] on code "if (!visit. concealed && !visit. diagnoses . some ( d => d. concealed ) && visi…" at bounding box center [583, 577] width 477 height 58
click at [439, 606] on code "if (!visit. concealed && !visit. diagnoses . some ( d => d. concealed ) && visi…" at bounding box center [583, 577] width 477 height 58
click at [442, 567] on span "concealed" at bounding box center [424, 562] width 44 height 9
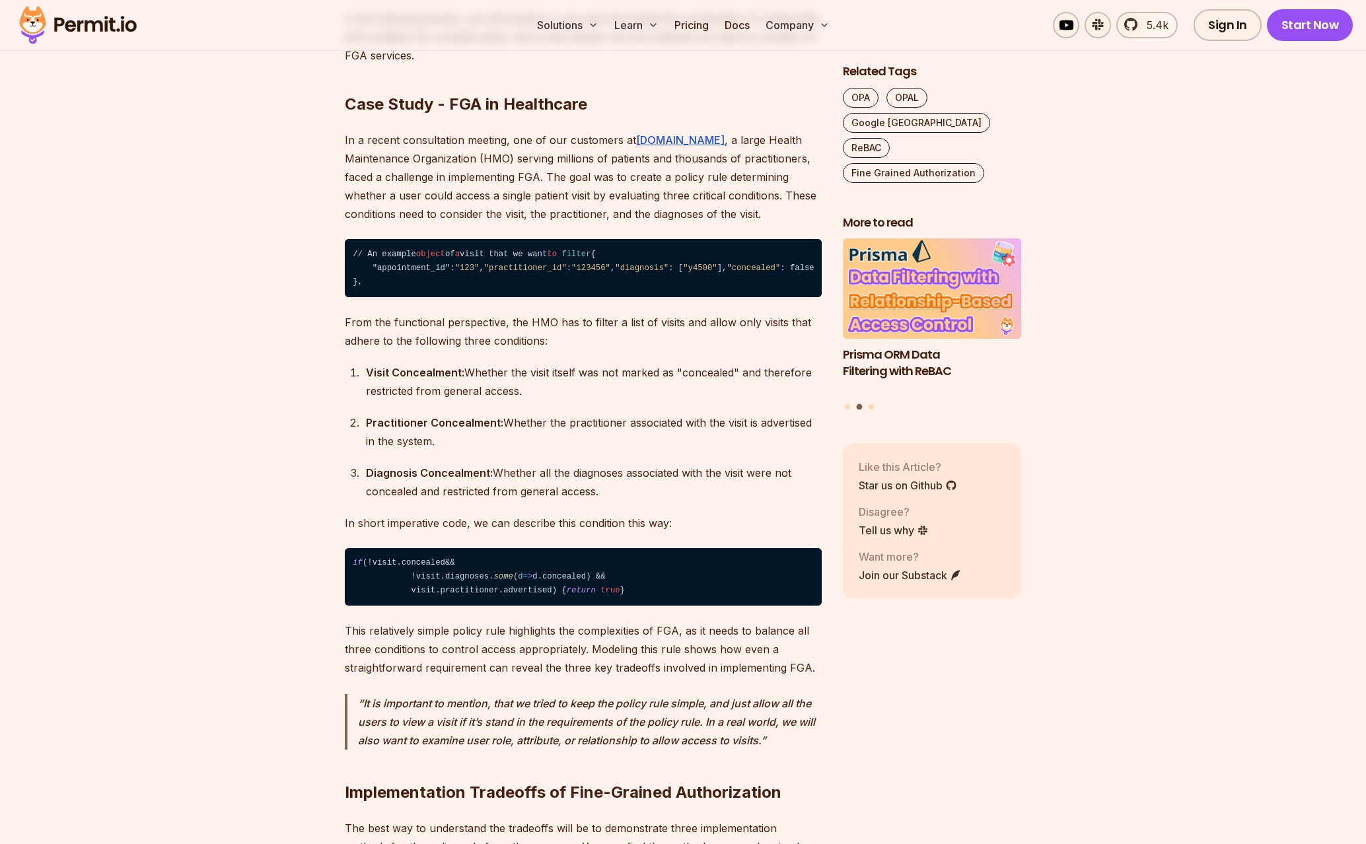
click at [498, 581] on span "some" at bounding box center [502, 576] width 19 height 9
click at [522, 581] on span "d" at bounding box center [520, 576] width 5 height 9
click at [575, 581] on span "concealed" at bounding box center [564, 576] width 44 height 9
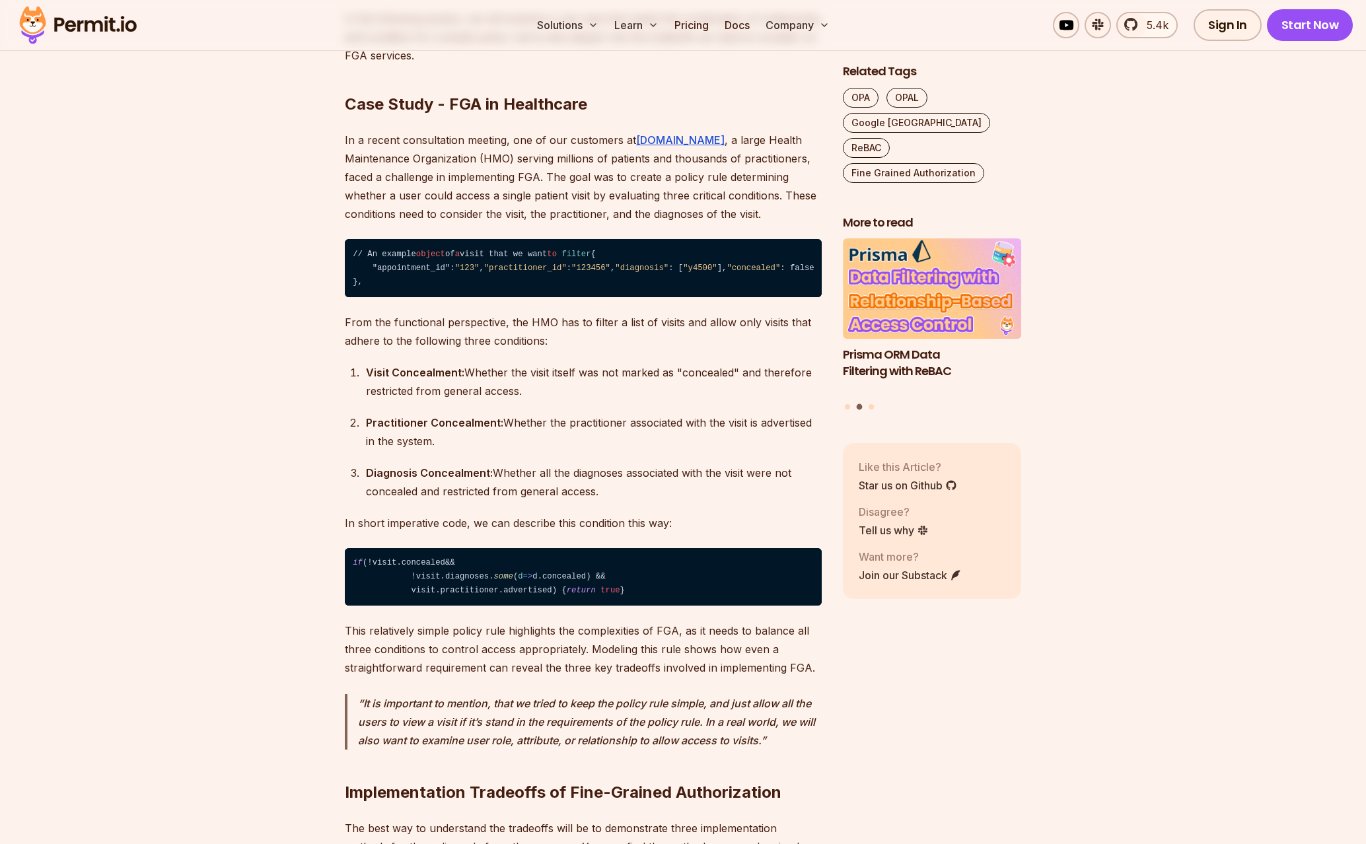
click at [520, 606] on code "if (!visit. concealed && !visit. diagnoses . some ( d => d. concealed ) && visi…" at bounding box center [583, 577] width 477 height 58
click at [638, 677] on p "This relatively simple policy rule highlights the complexities of FGA, as it ne…" at bounding box center [583, 649] width 477 height 55
click at [775, 677] on p "This relatively simple policy rule highlights the complexities of FGA, as it ne…" at bounding box center [583, 649] width 477 height 55
click at [781, 677] on p "This relatively simple policy rule highlights the complexities of FGA, as it ne…" at bounding box center [583, 649] width 477 height 55
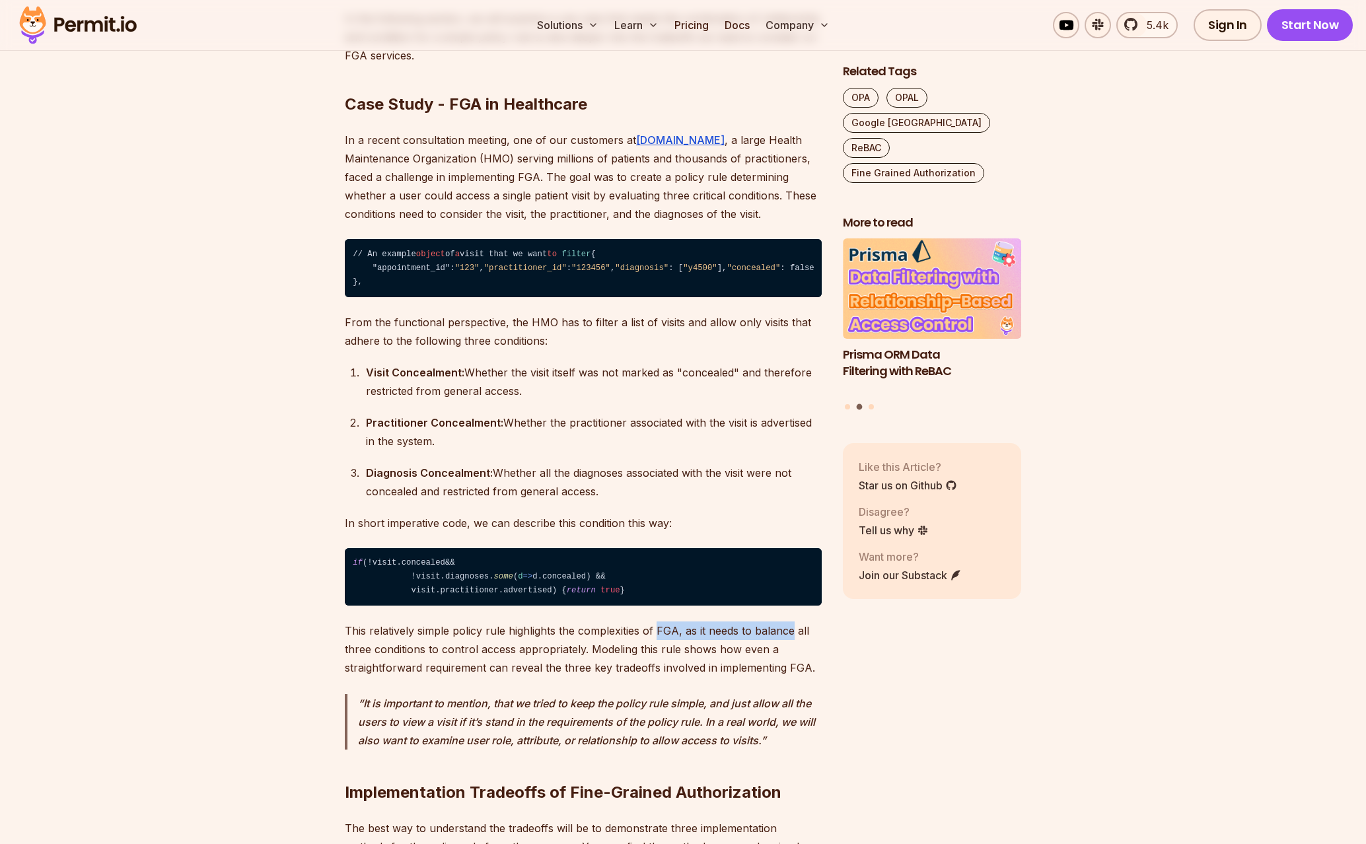
click at [655, 677] on p "This relatively simple policy rule highlights the complexities of FGA, as it ne…" at bounding box center [583, 649] width 477 height 55
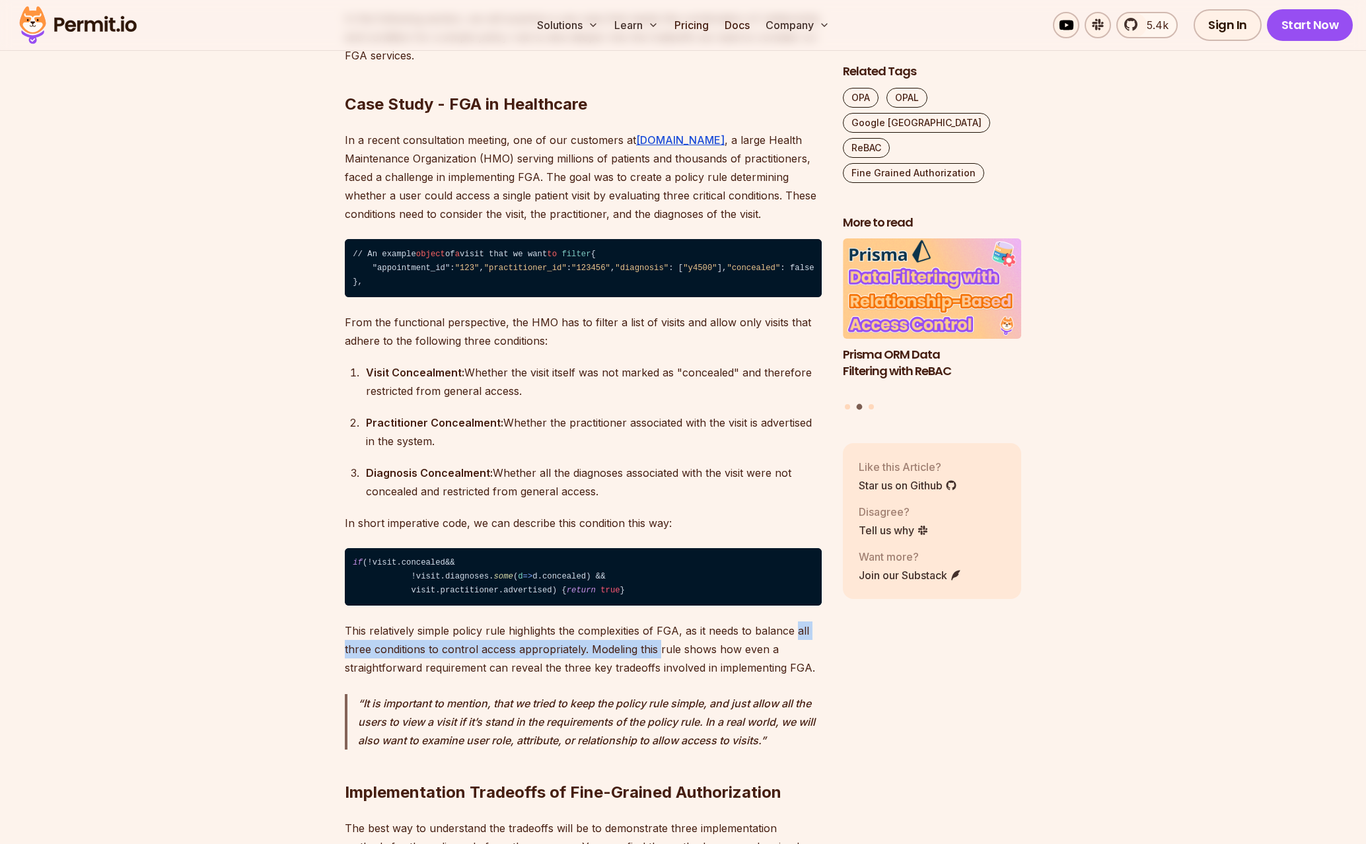
click at [804, 677] on p "This relatively simple policy rule highlights the complexities of FGA, as it ne…" at bounding box center [583, 649] width 477 height 55
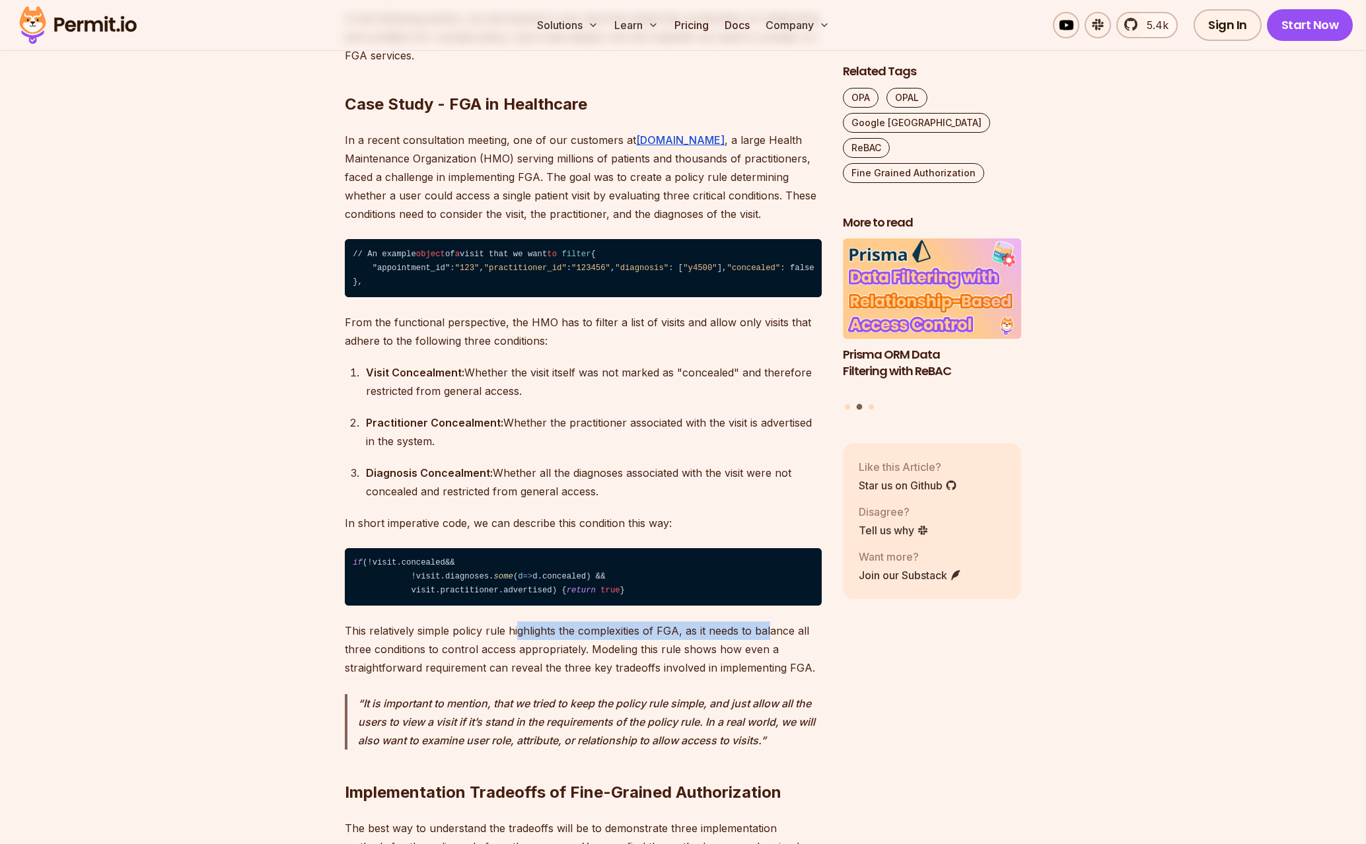
click at [507, 677] on p "This relatively simple policy rule highlights the complexities of FGA, as it ne…" at bounding box center [583, 649] width 477 height 55
click at [505, 677] on p "This relatively simple policy rule highlights the complexities of FGA, as it ne…" at bounding box center [583, 649] width 477 height 55
click at [638, 677] on p "This relatively simple policy rule highlights the complexities of FGA, as it ne…" at bounding box center [583, 649] width 477 height 55
click at [647, 677] on p "This relatively simple policy rule highlights the complexities of FGA, as it ne…" at bounding box center [583, 649] width 477 height 55
click at [603, 677] on p "This relatively simple policy rule highlights the complexities of FGA, as it ne…" at bounding box center [583, 649] width 477 height 55
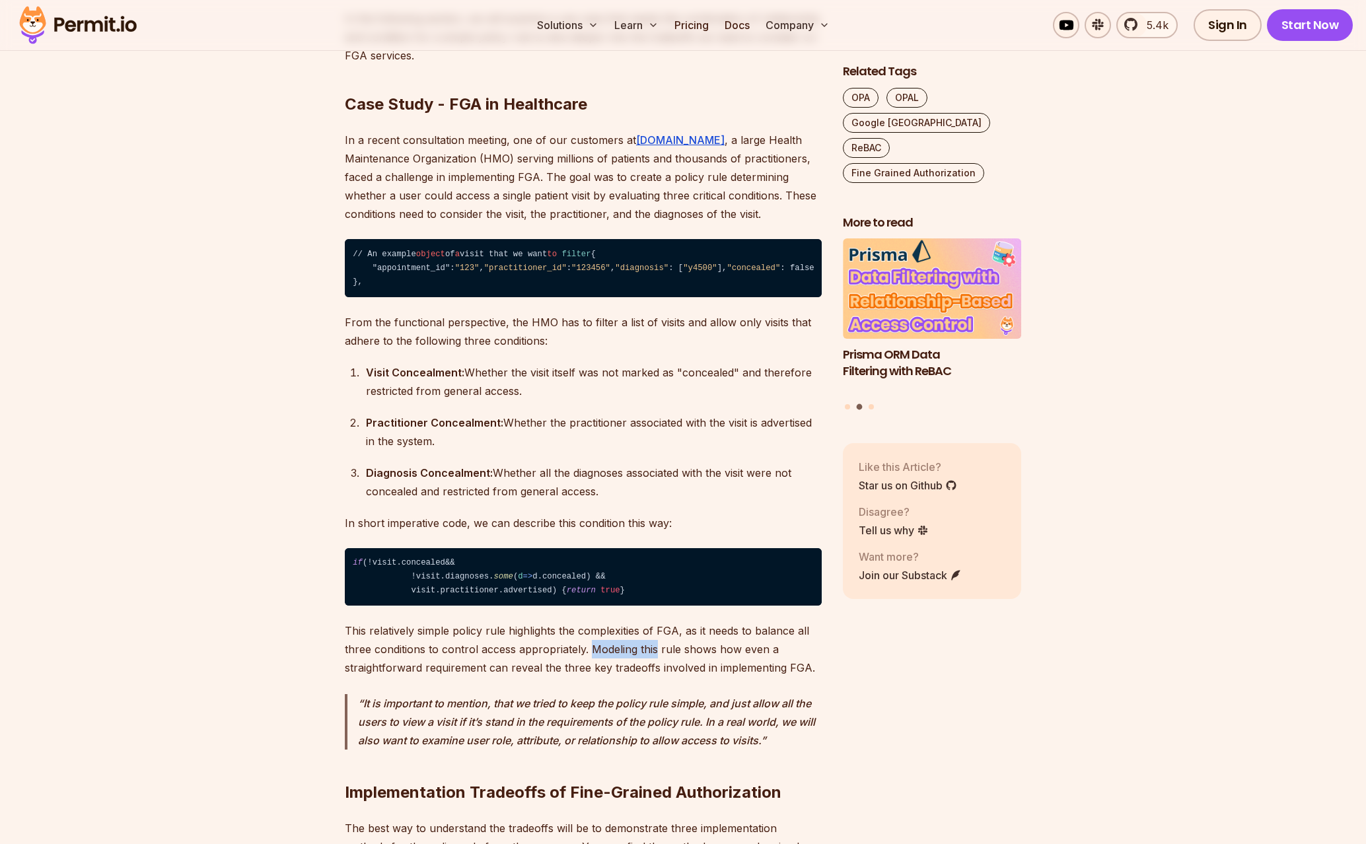
click at [603, 677] on p "This relatively simple policy rule highlights the complexities of FGA, as it ne…" at bounding box center [583, 649] width 477 height 55
click at [735, 677] on p "This relatively simple policy rule highlights the complexities of FGA, as it ne…" at bounding box center [583, 649] width 477 height 55
click at [736, 677] on p "This relatively simple policy rule highlights the complexities of FGA, as it ne…" at bounding box center [583, 649] width 477 height 55
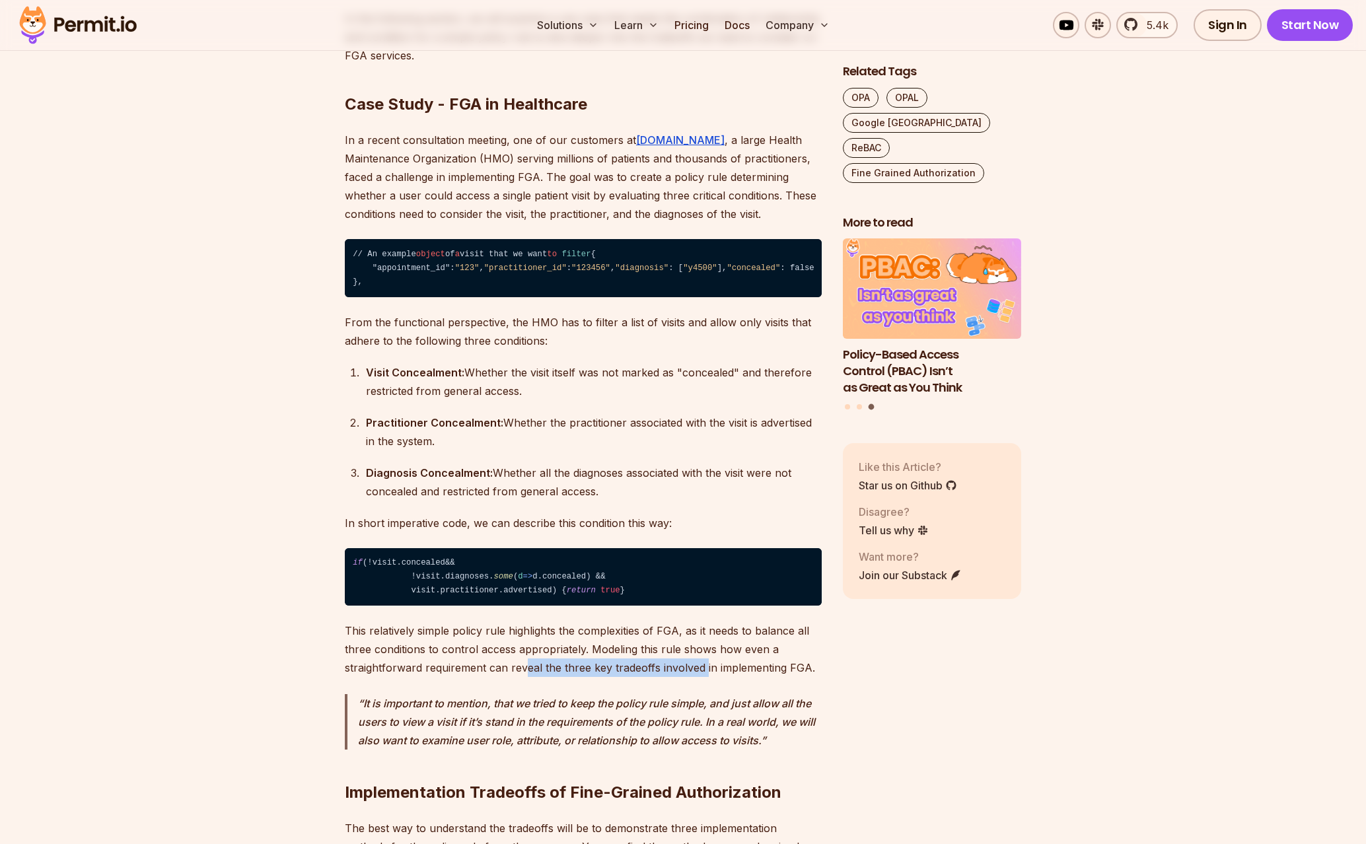
click at [522, 677] on p "This relatively simple policy rule highlights the complexities of FGA, as it ne…" at bounding box center [583, 649] width 477 height 55
click at [520, 677] on p "This relatively simple policy rule highlights the complexities of FGA, as it ne…" at bounding box center [583, 649] width 477 height 55
click at [743, 677] on p "This relatively simple policy rule highlights the complexities of FGA, as it ne…" at bounding box center [583, 649] width 477 height 55
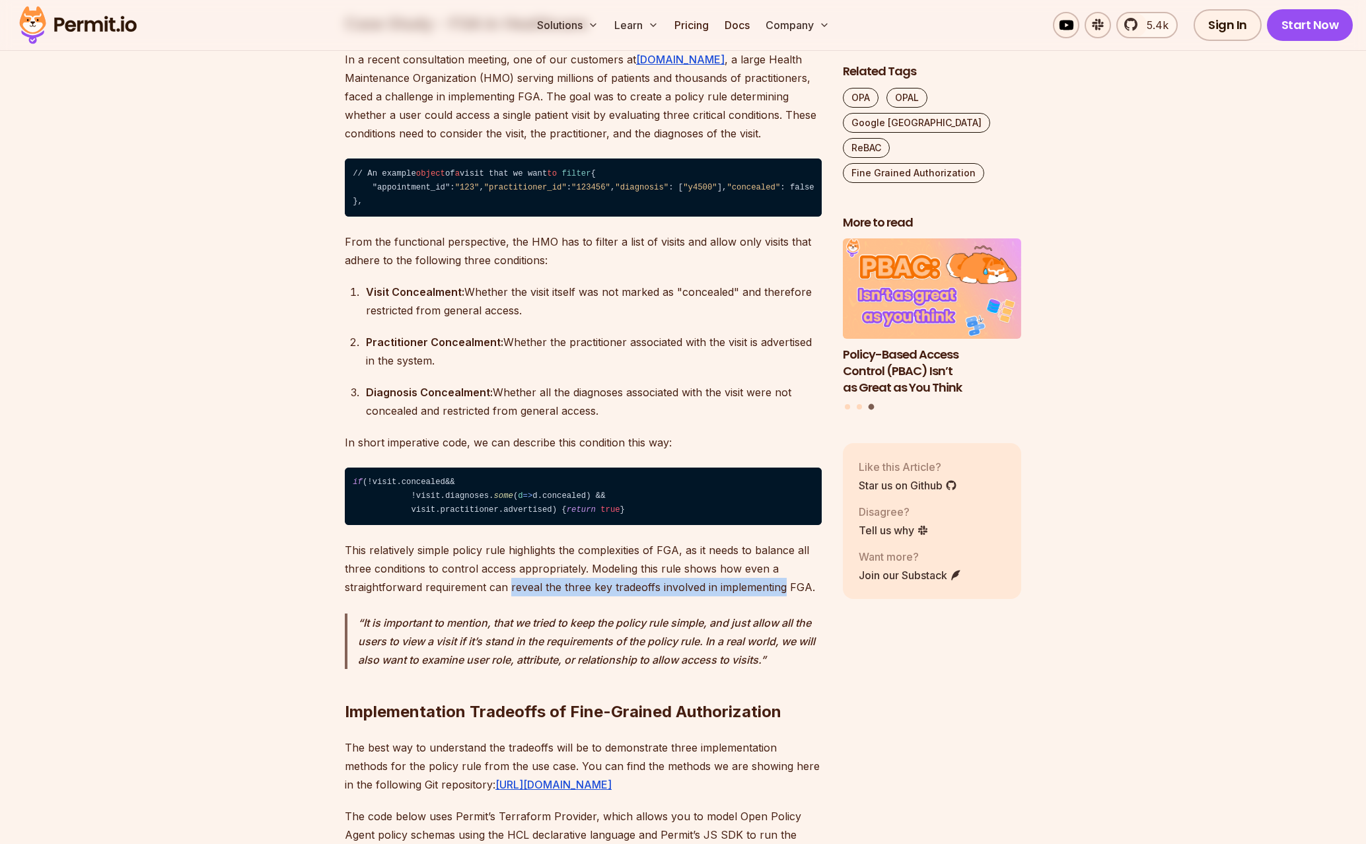
scroll to position [3753, 0]
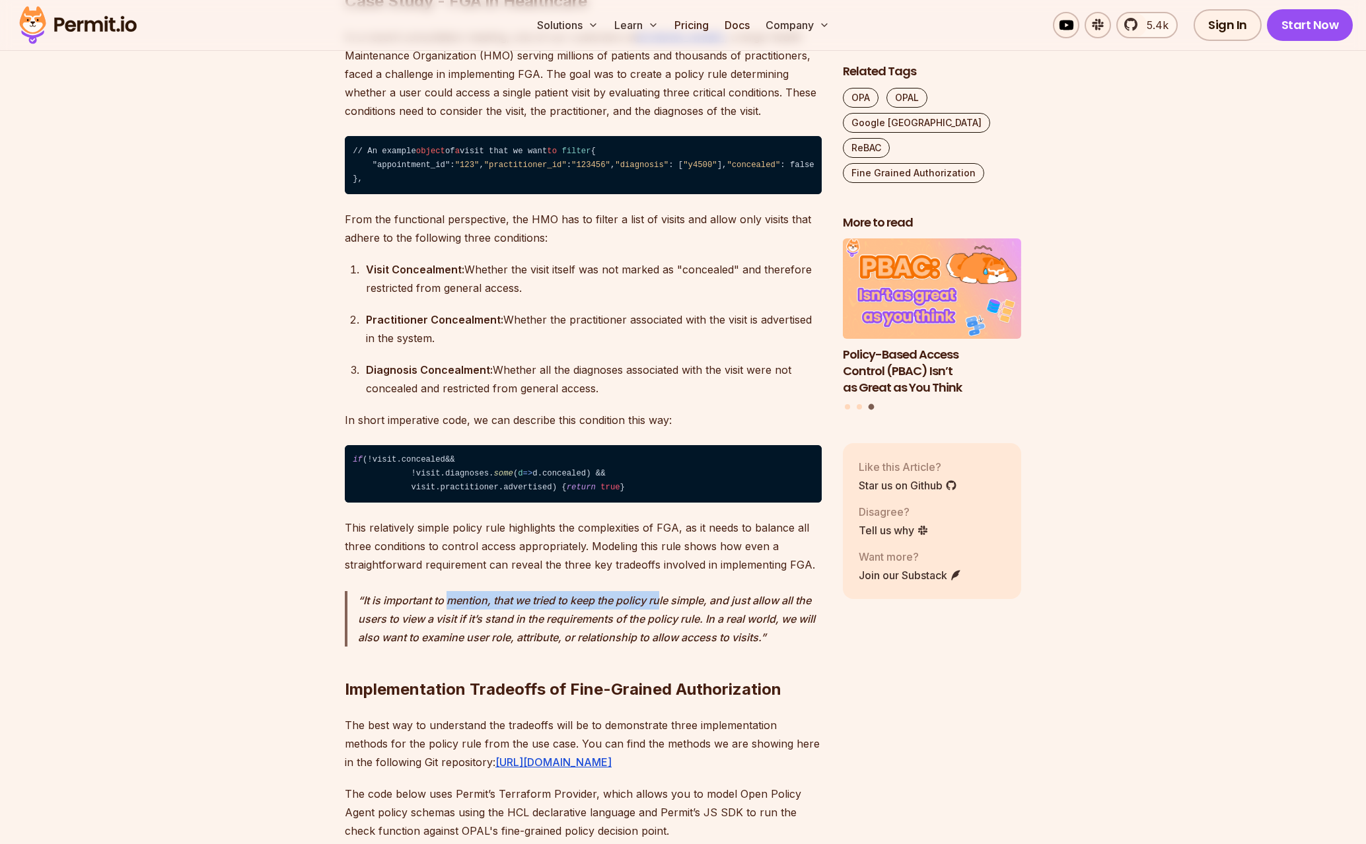
click at [663, 647] on p "It is important to mention, that we tried to keep the policy rule simple, and j…" at bounding box center [590, 618] width 464 height 55
click at [815, 647] on p "It is important to mention, that we tried to keep the policy rule simple, and j…" at bounding box center [590, 618] width 464 height 55
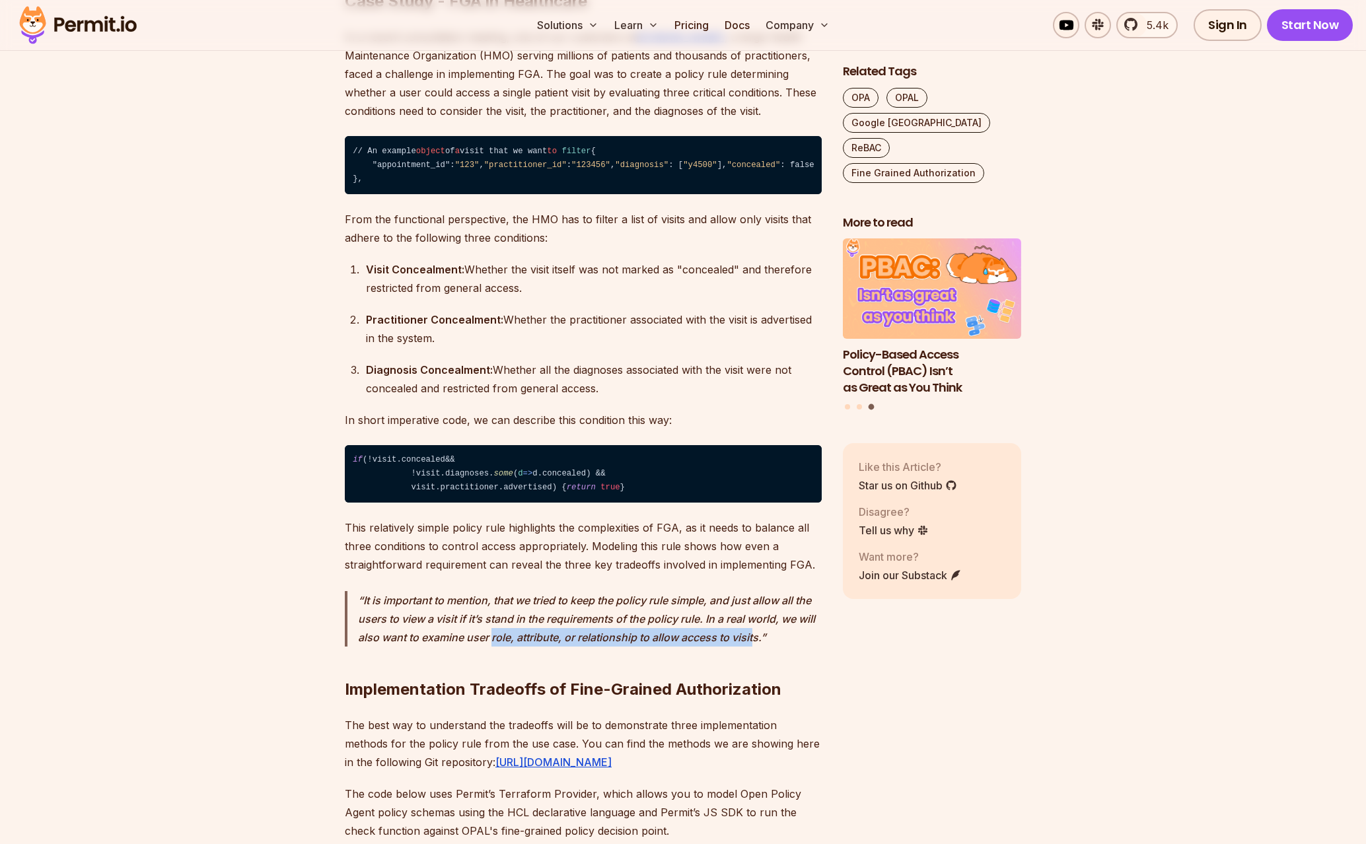
click at [491, 647] on p "It is important to mention, that we tried to keep the policy rule simple, and j…" at bounding box center [590, 618] width 464 height 55
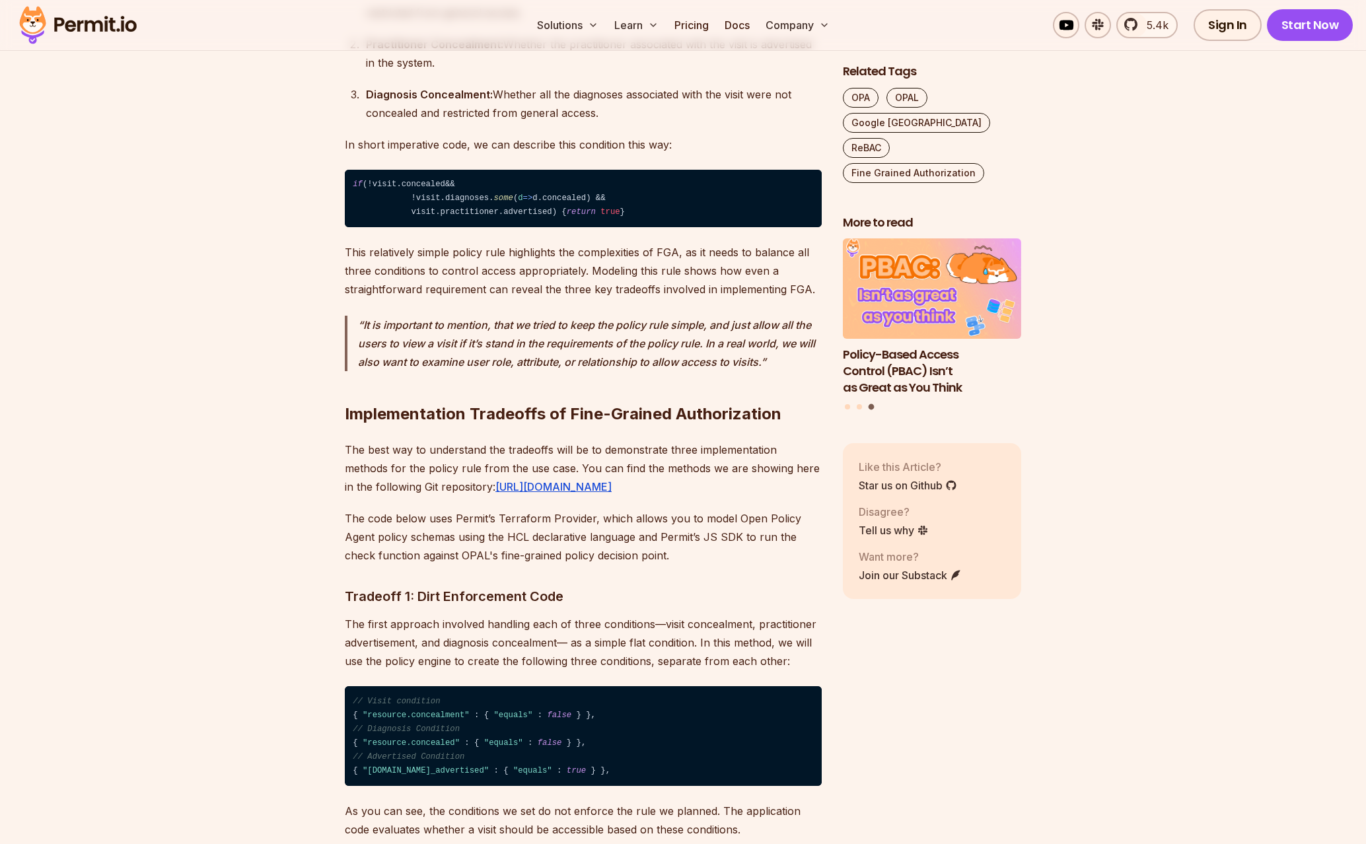
scroll to position [4151, 0]
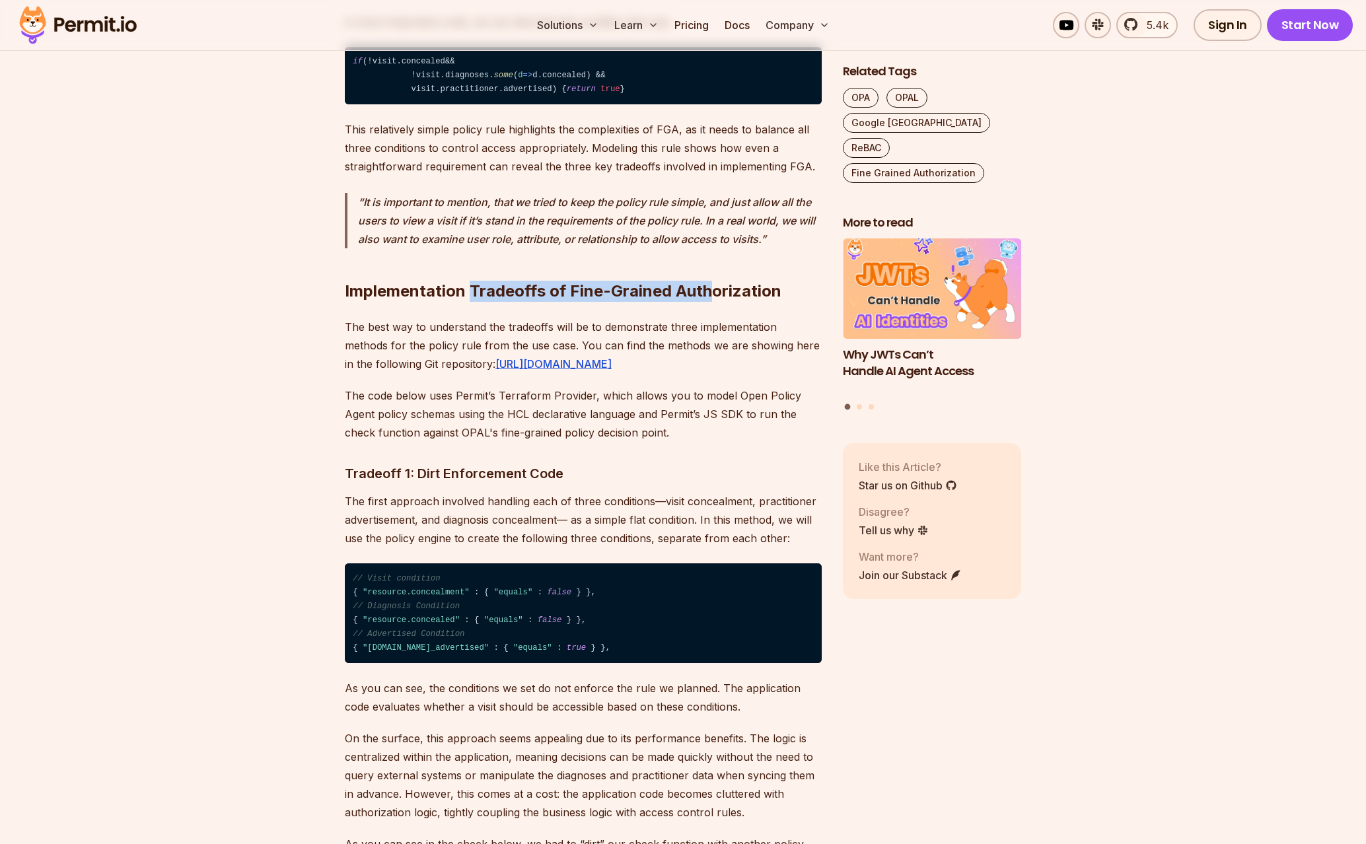
click at [712, 301] on strong "Implementation Tradeoffs of Fine-Grained Authorization" at bounding box center [563, 290] width 437 height 19
click at [462, 373] on p "The best way to understand the tradeoffs will be to demonstrate three implement…" at bounding box center [583, 345] width 477 height 55
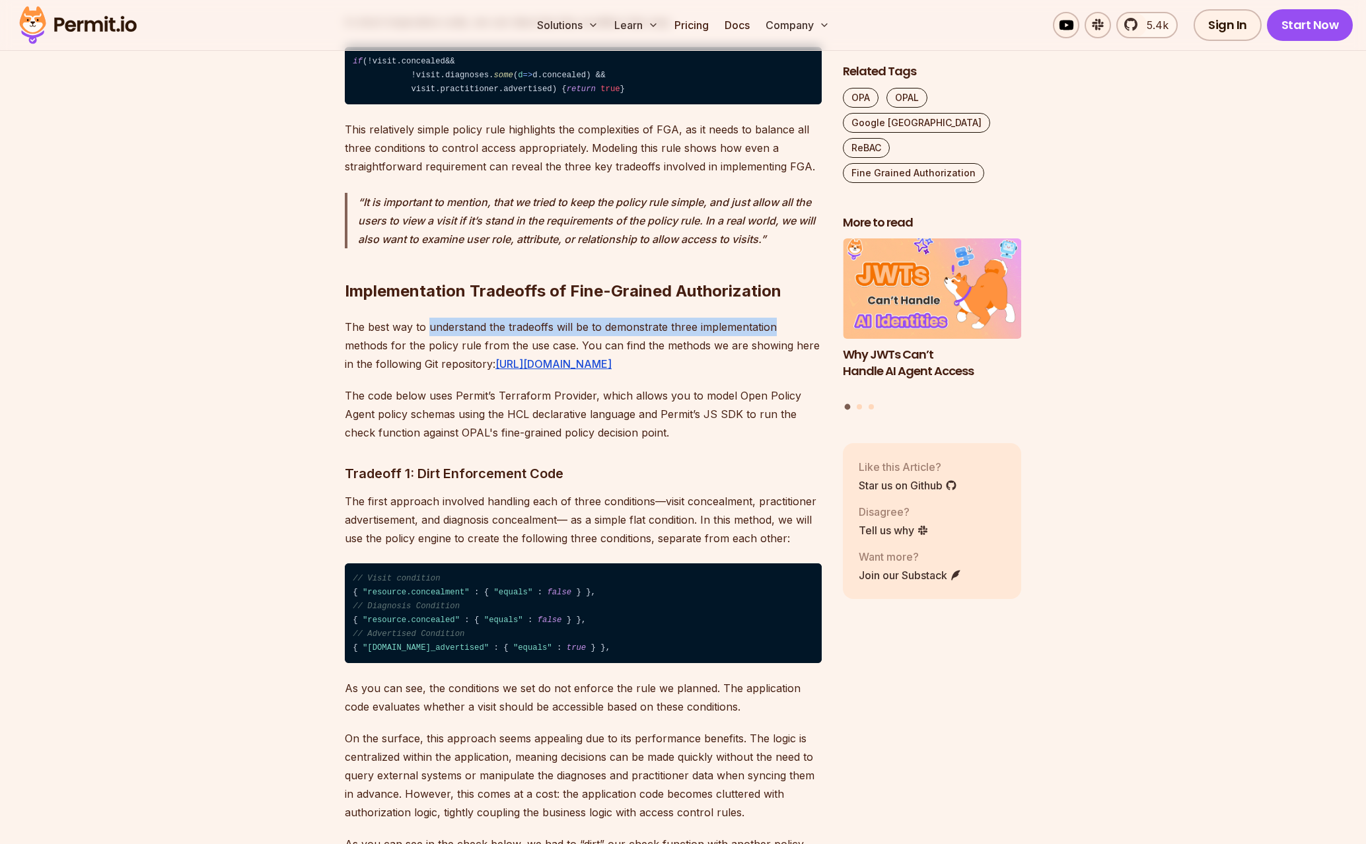
click at [748, 373] on p "The best way to understand the tradeoffs will be to demonstrate three implement…" at bounding box center [583, 345] width 477 height 55
click at [542, 373] on p "The best way to understand the tradeoffs will be to demonstrate three implement…" at bounding box center [583, 345] width 477 height 55
click at [520, 373] on p "The best way to understand the tradeoffs will be to demonstrate three implement…" at bounding box center [583, 345] width 477 height 55
click at [714, 373] on p "The best way to understand the tradeoffs will be to demonstrate three implement…" at bounding box center [583, 345] width 477 height 55
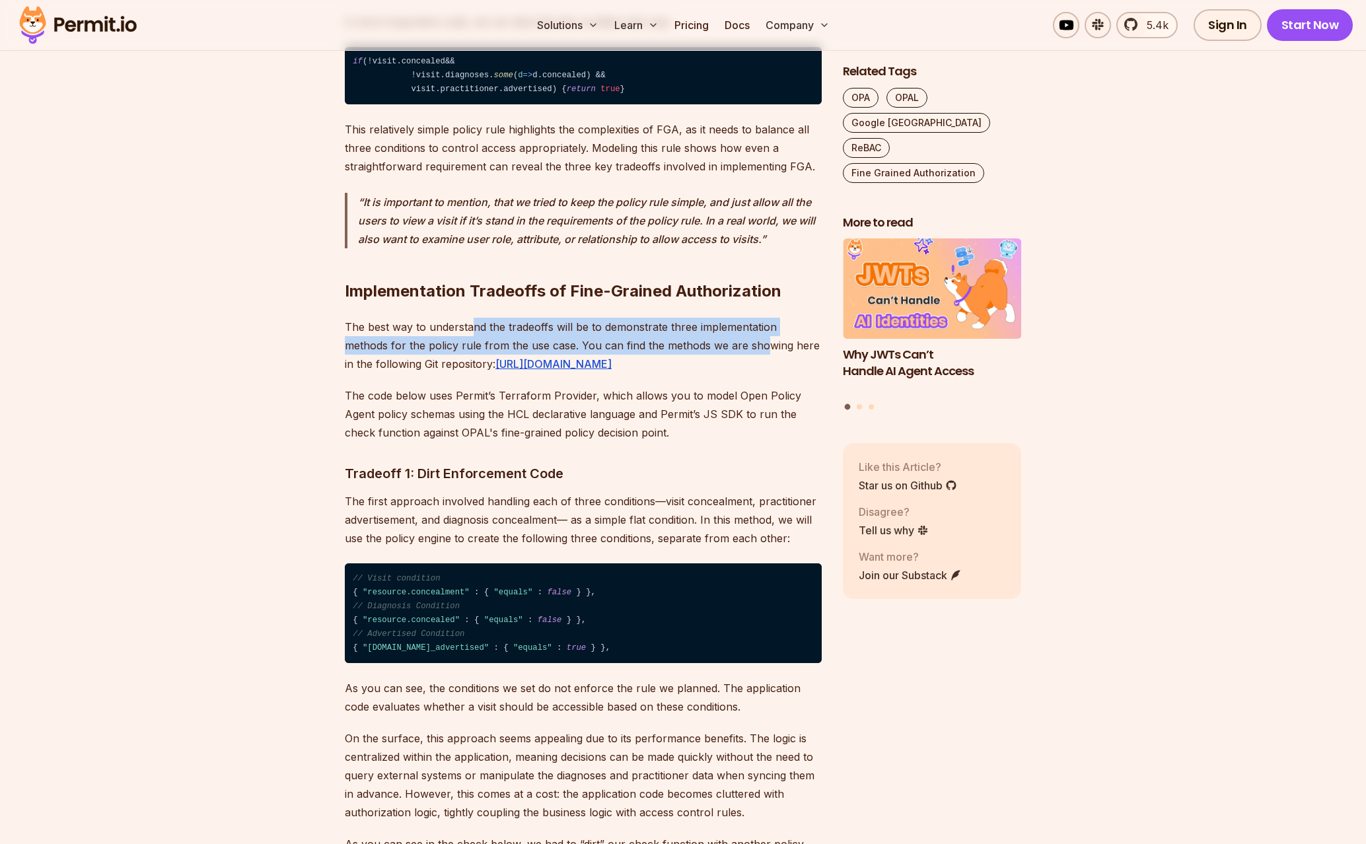
click at [714, 373] on p "The best way to understand the tradeoffs will be to demonstrate three implement…" at bounding box center [583, 345] width 477 height 55
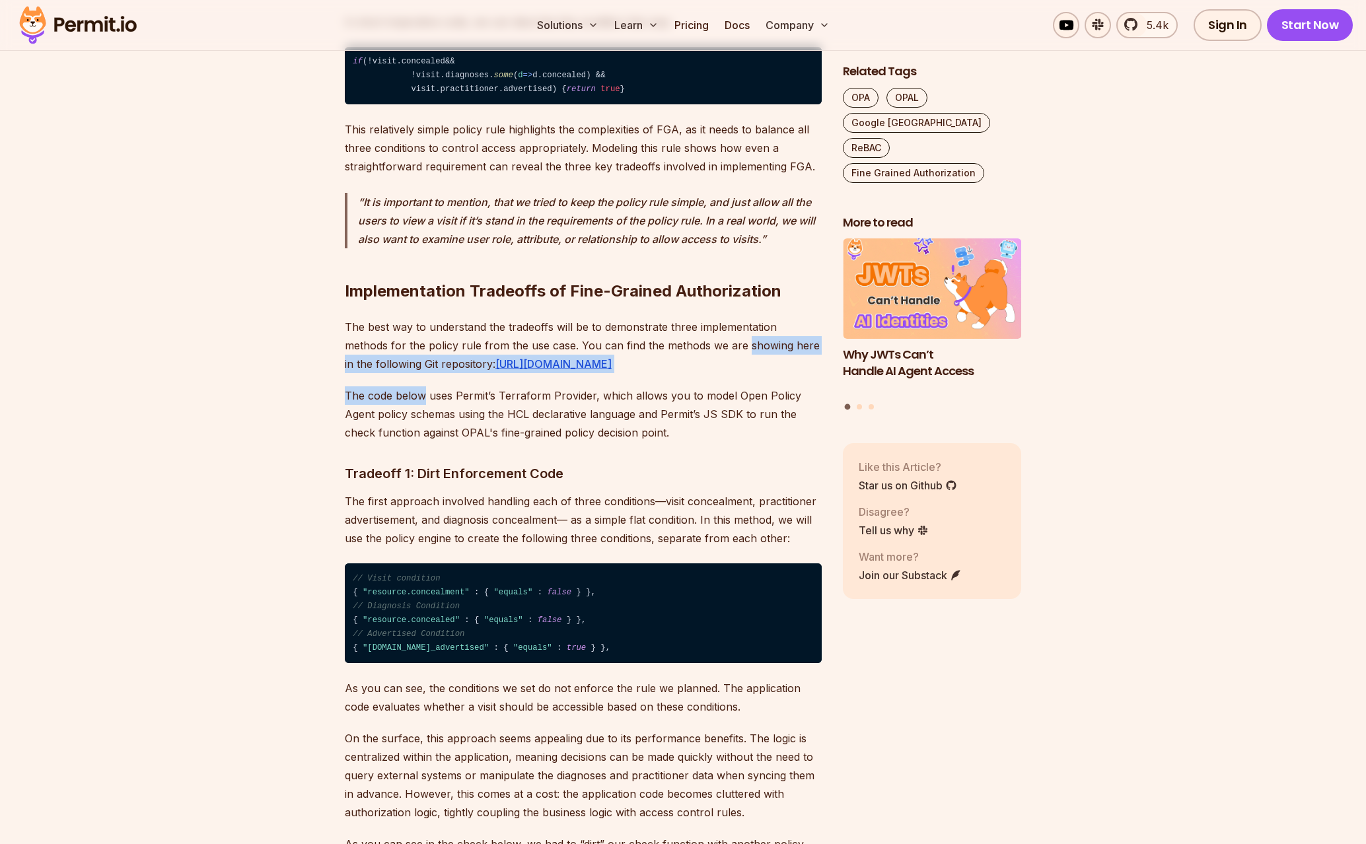
click at [399, 485] on div "In a world full of data that is processed in distributed microservices systems,…" at bounding box center [583, 638] width 477 height 7881
click at [400, 442] on p "The code below uses Permit’s Terraform Provider, which allows you to model Open…" at bounding box center [583, 413] width 477 height 55
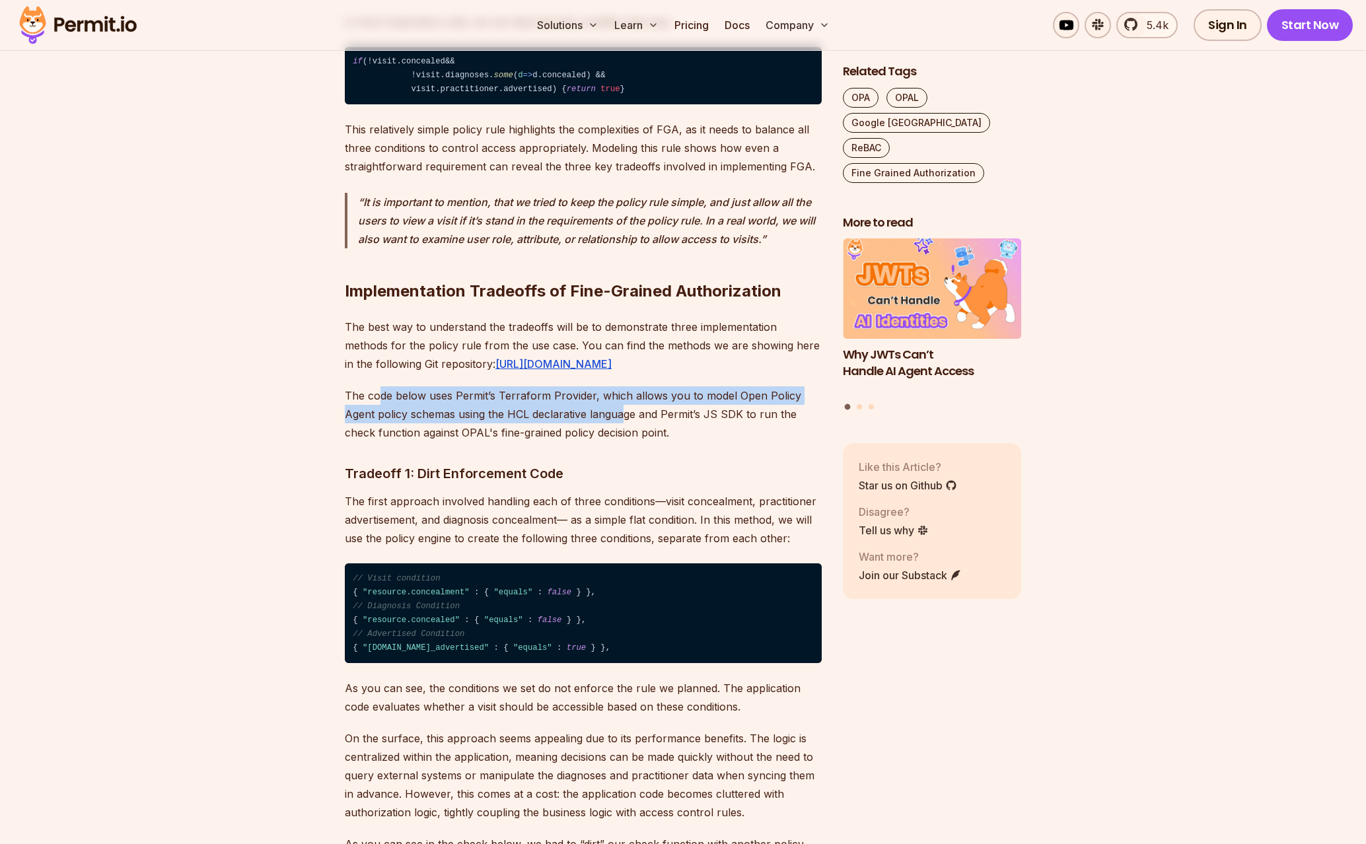
click at [657, 442] on p "The code below uses Permit’s Terraform Provider, which allows you to model Open…" at bounding box center [583, 413] width 477 height 55
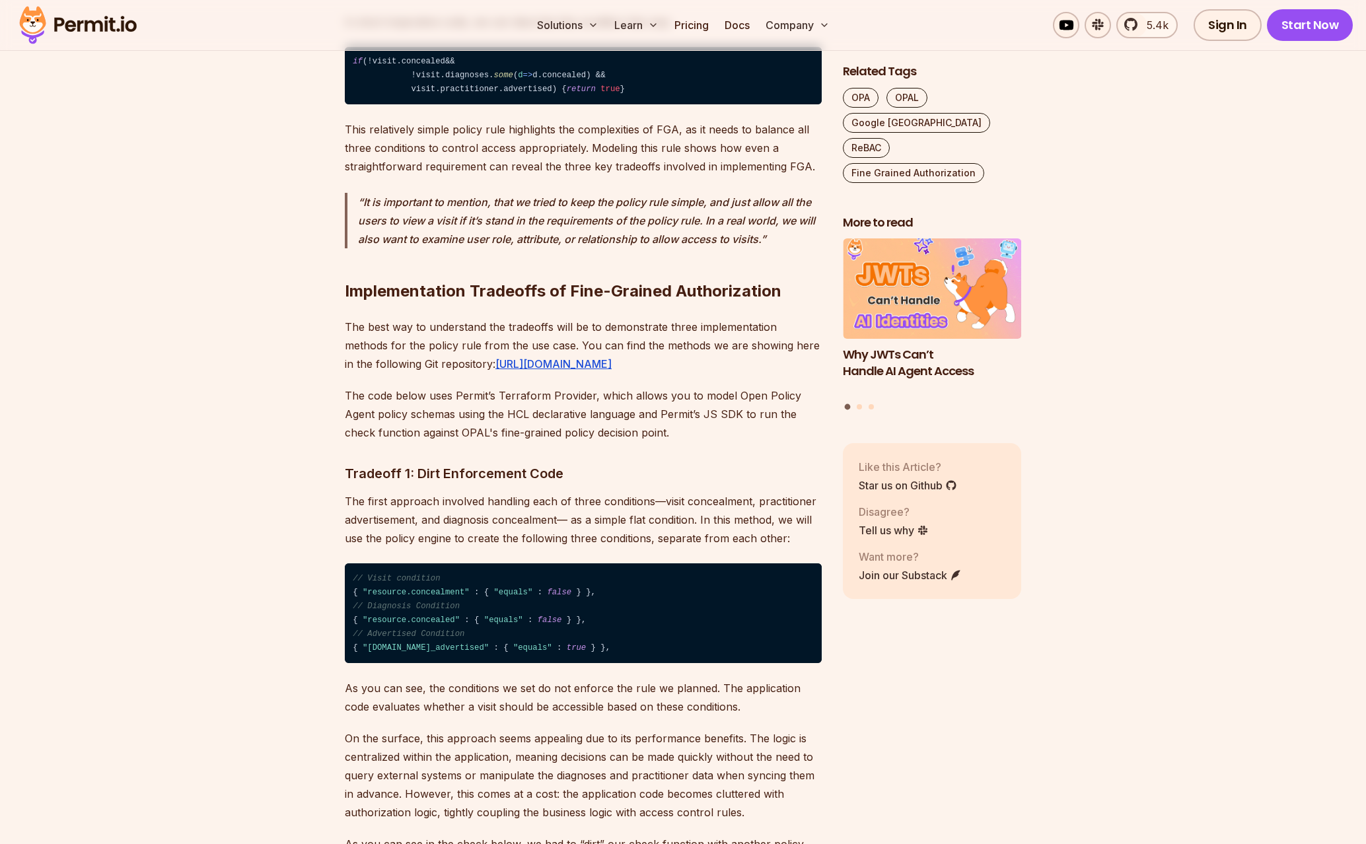
click at [667, 442] on p "The code below uses Permit’s Terraform Provider, which allows you to model Open…" at bounding box center [583, 413] width 477 height 55
click at [530, 442] on p "The code below uses Permit’s Terraform Provider, which allows you to model Open…" at bounding box center [583, 413] width 477 height 55
click at [586, 442] on p "The code below uses Permit’s Terraform Provider, which allows you to model Open…" at bounding box center [583, 413] width 477 height 55
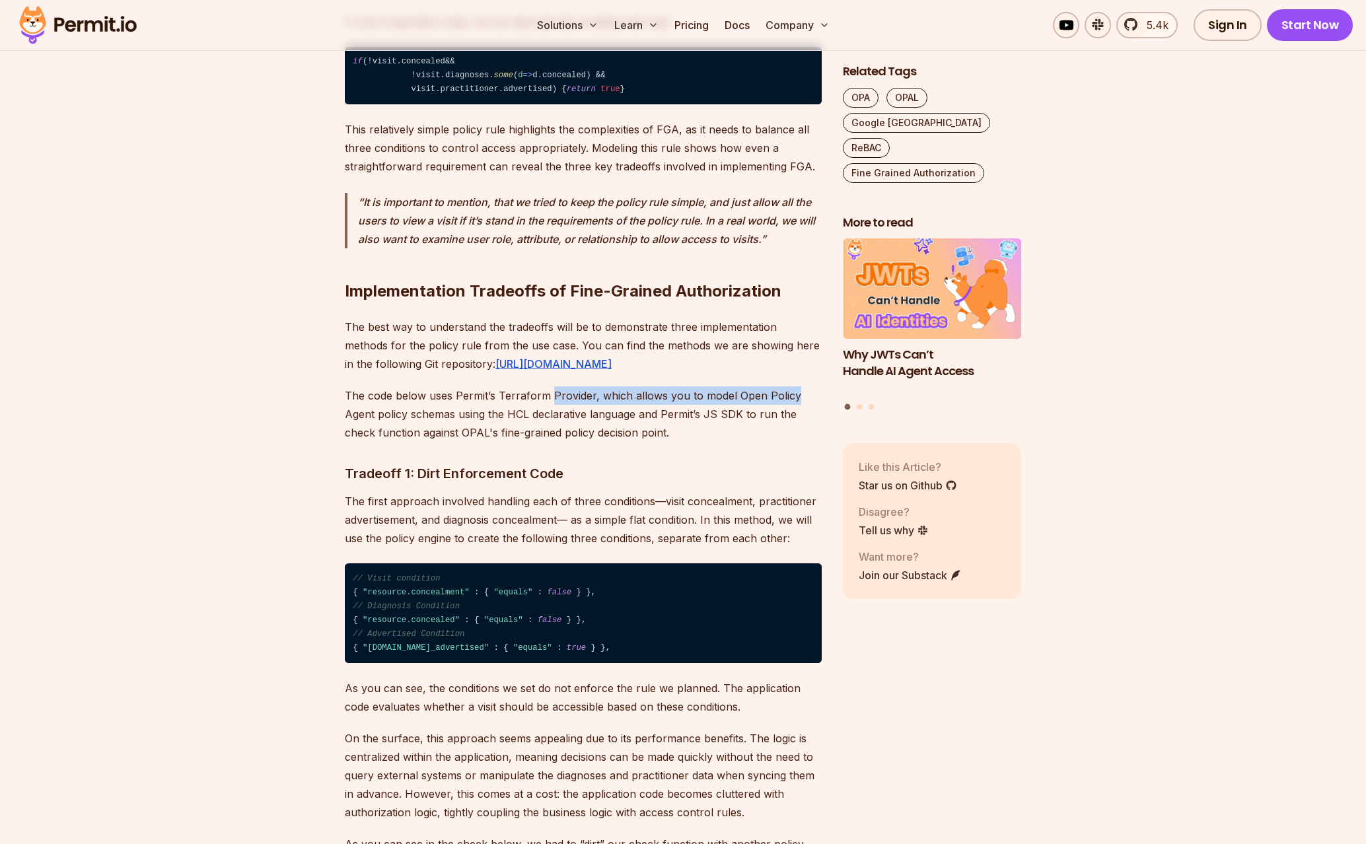
click at [768, 442] on p "The code below uses Permit’s Terraform Provider, which allows you to model Open…" at bounding box center [583, 413] width 477 height 55
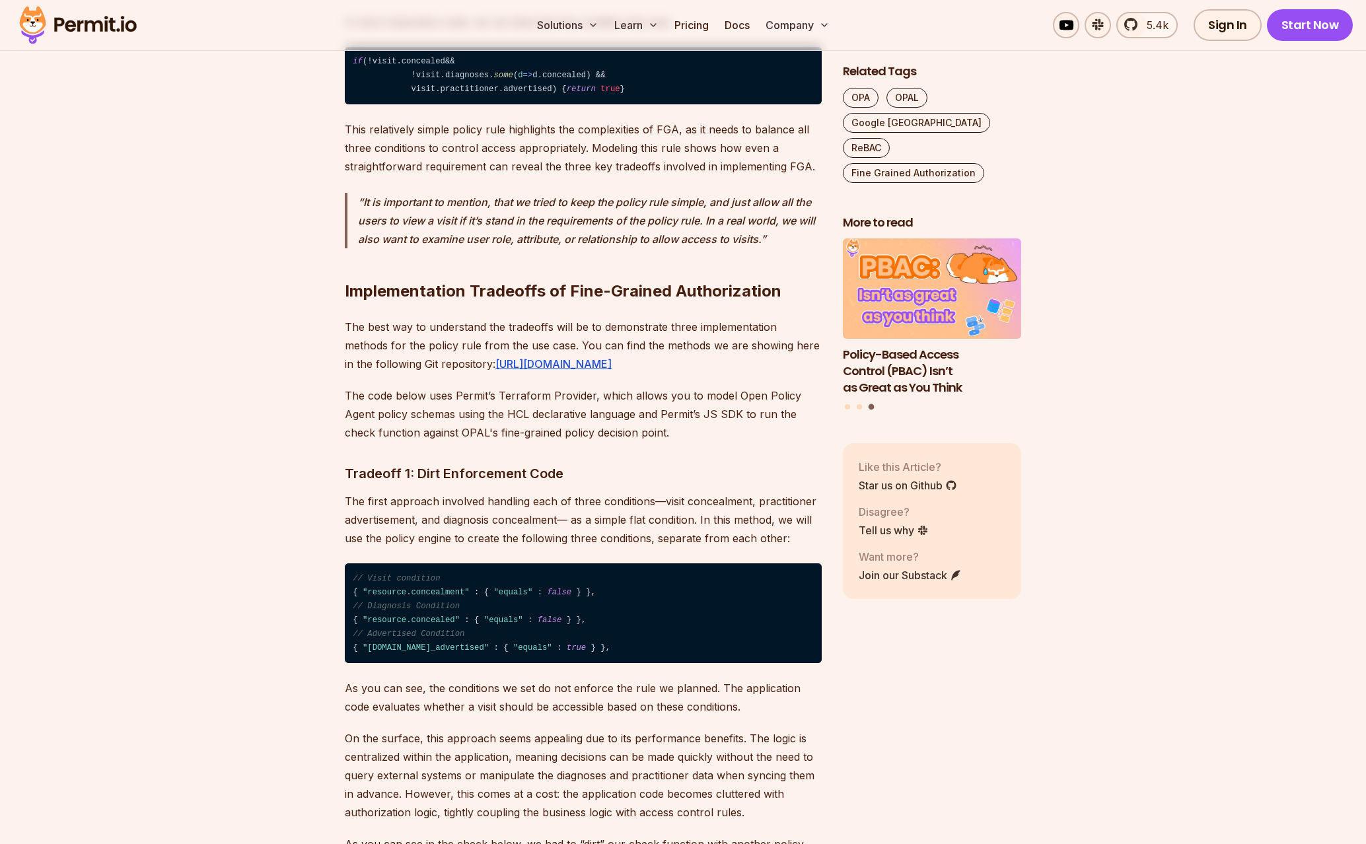
click at [570, 442] on p "The code below uses Permit’s Terraform Provider, which allows you to model Open…" at bounding box center [583, 413] width 477 height 55
click at [609, 442] on p "The code below uses Permit’s Terraform Provider, which allows you to model Open…" at bounding box center [583, 413] width 477 height 55
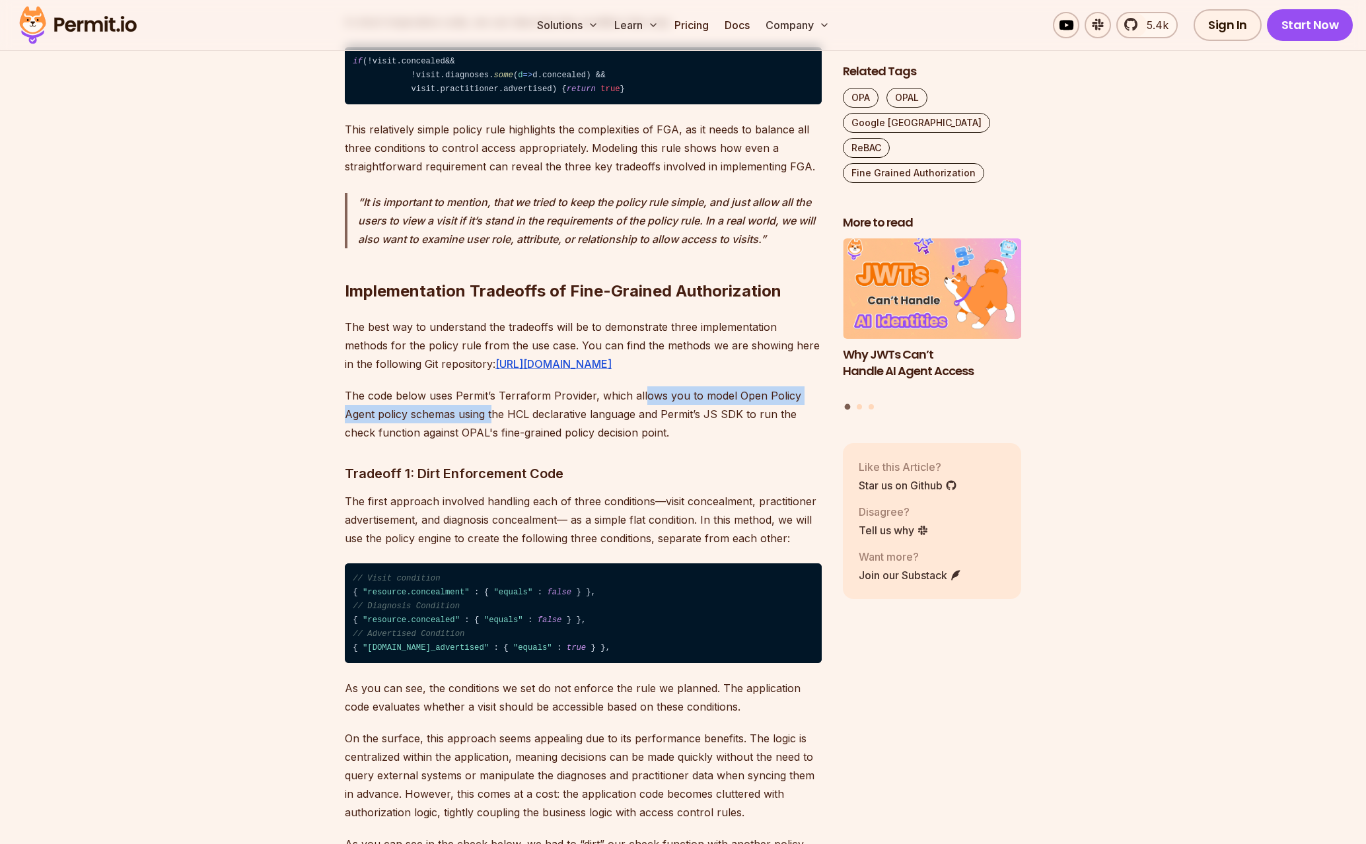
drag, startPoint x: 642, startPoint y: 476, endPoint x: 478, endPoint y: 491, distance: 164.5
click at [484, 442] on p "The code below uses Permit’s Terraform Provider, which allows you to model Open…" at bounding box center [583, 413] width 477 height 55
click at [478, 442] on p "The code below uses Permit’s Terraform Provider, which allows you to model Open…" at bounding box center [583, 413] width 477 height 55
drag, startPoint x: 488, startPoint y: 489, endPoint x: 573, endPoint y: 486, distance: 85.9
click at [556, 442] on p "The code below uses Permit’s Terraform Provider, which allows you to model Open…" at bounding box center [583, 413] width 477 height 55
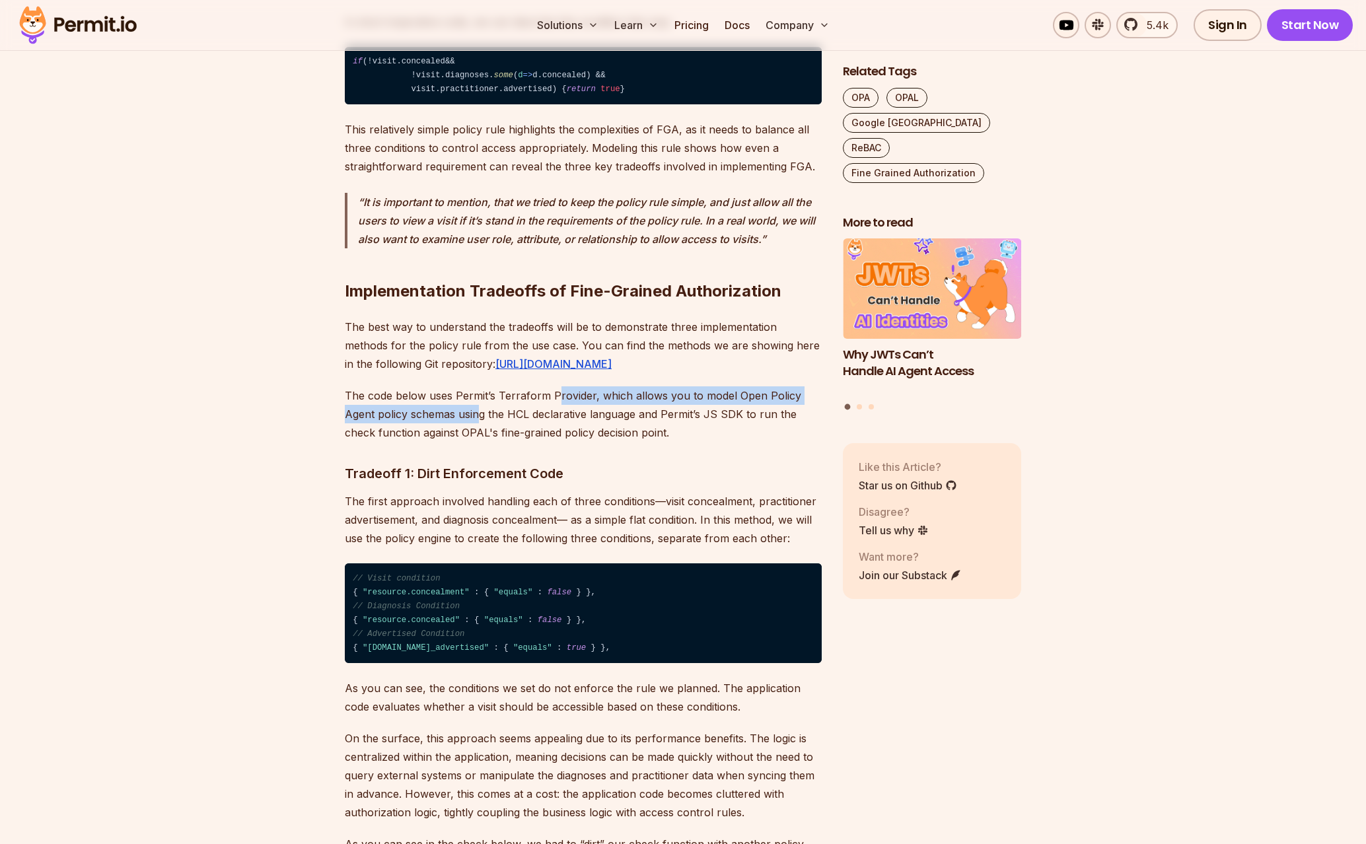
click at [580, 442] on p "The code below uses Permit’s Terraform Provider, which allows you to model Open…" at bounding box center [583, 413] width 477 height 55
drag, startPoint x: 592, startPoint y: 485, endPoint x: 626, endPoint y: 483, distance: 34.4
click at [621, 442] on p "The code below uses Permit’s Terraform Provider, which allows you to model Open…" at bounding box center [583, 413] width 477 height 55
click at [630, 442] on p "The code below uses Permit’s Terraform Provider, which allows you to model Open…" at bounding box center [583, 413] width 477 height 55
drag, startPoint x: 630, startPoint y: 483, endPoint x: 753, endPoint y: 486, distance: 122.9
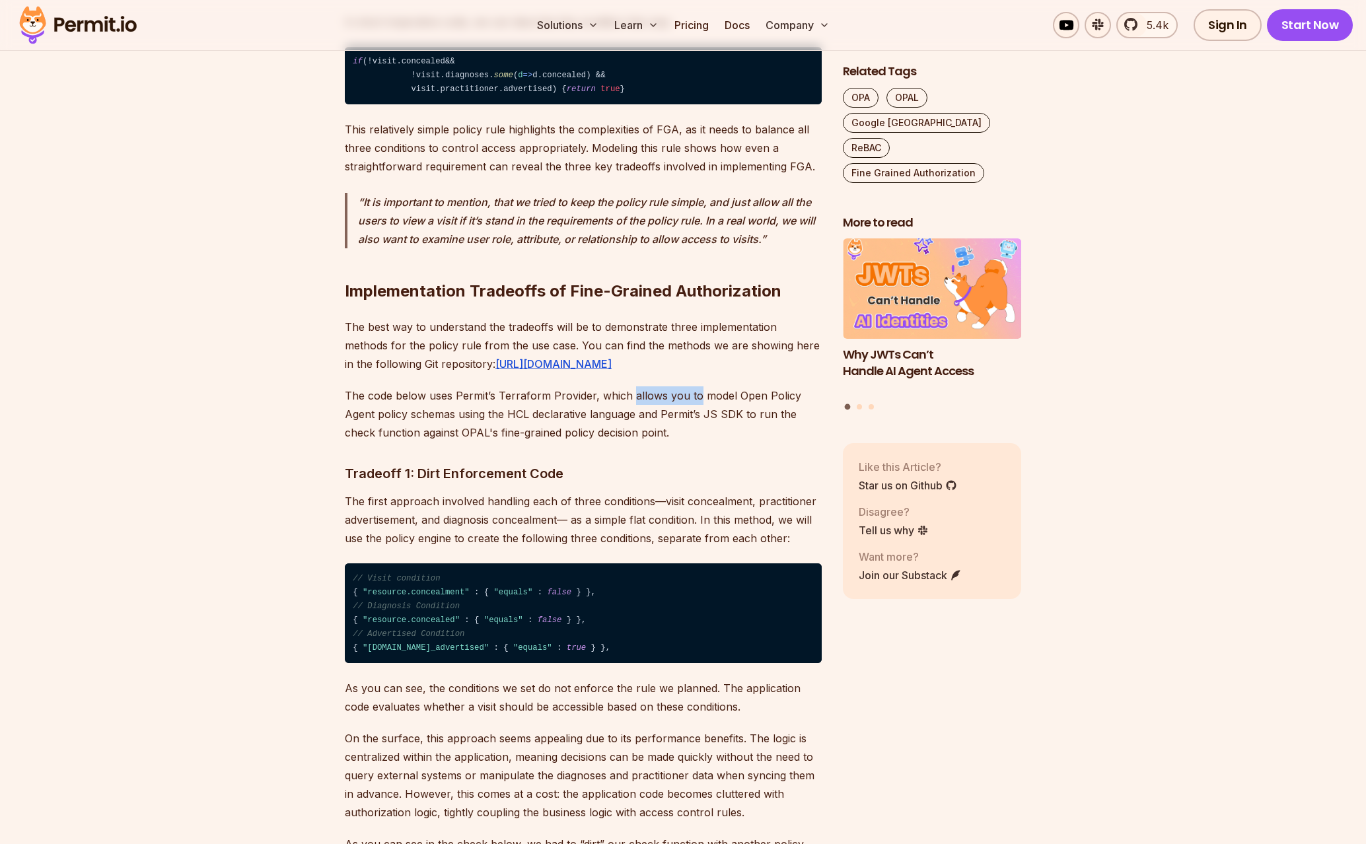
click at [727, 442] on p "The code below uses Permit’s Terraform Provider, which allows you to model Open…" at bounding box center [583, 413] width 477 height 55
click at [753, 442] on p "The code below uses Permit’s Terraform Provider, which allows you to model Open…" at bounding box center [583, 413] width 477 height 55
drag, startPoint x: 753, startPoint y: 486, endPoint x: 676, endPoint y: 484, distance: 77.3
click at [676, 442] on p "The code below uses Permit’s Terraform Provider, which allows you to model Open…" at bounding box center [583, 413] width 477 height 55
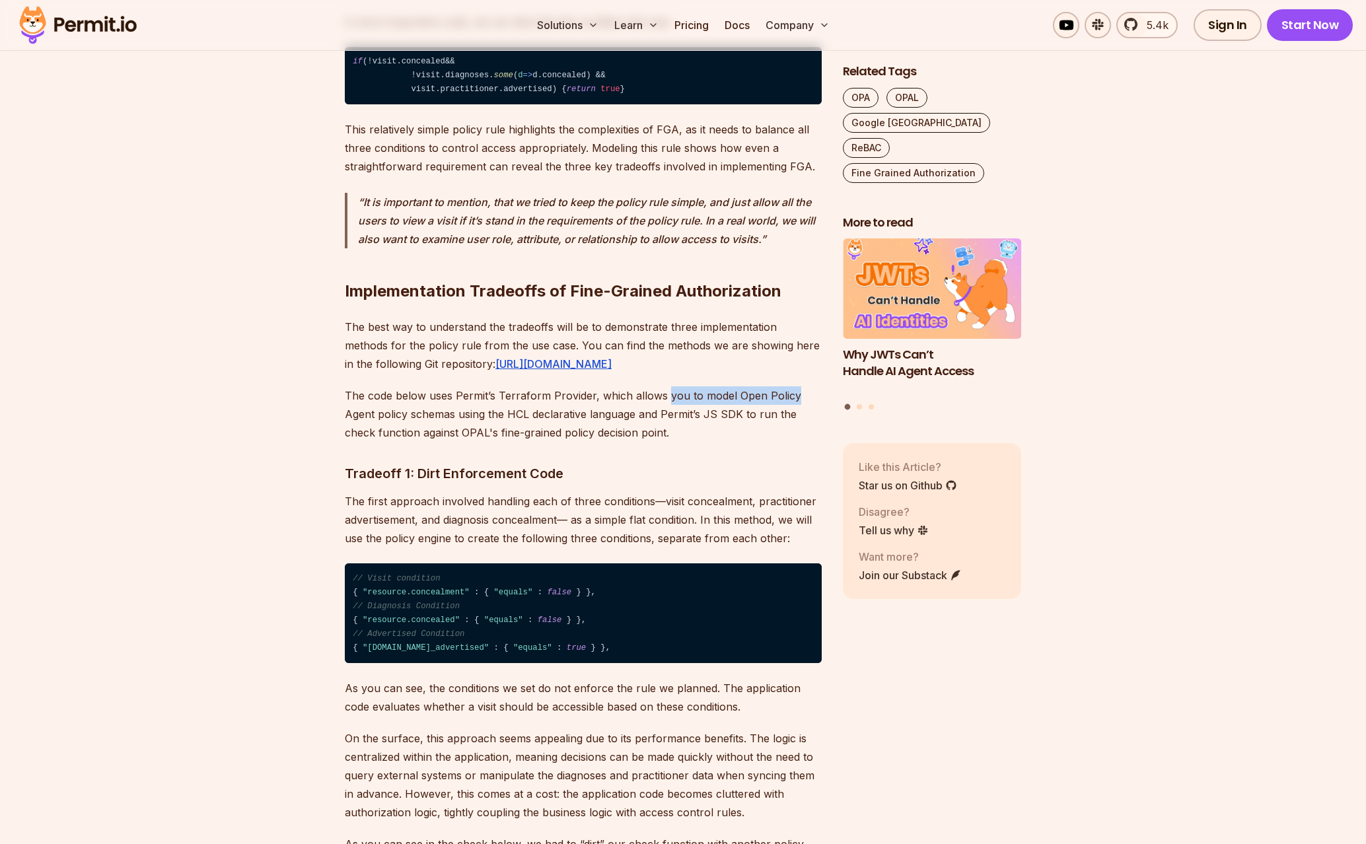
drag, startPoint x: 676, startPoint y: 484, endPoint x: 765, endPoint y: 486, distance: 89.2
click at [764, 442] on p "The code below uses Permit’s Terraform Provider, which allows you to model Open…" at bounding box center [583, 413] width 477 height 55
click at [766, 442] on p "The code below uses Permit’s Terraform Provider, which allows you to model Open…" at bounding box center [583, 413] width 477 height 55
drag, startPoint x: 640, startPoint y: 490, endPoint x: 571, endPoint y: 492, distance: 69.4
click at [575, 442] on p "The code below uses Permit’s Terraform Provider, which allows you to model Open…" at bounding box center [583, 413] width 477 height 55
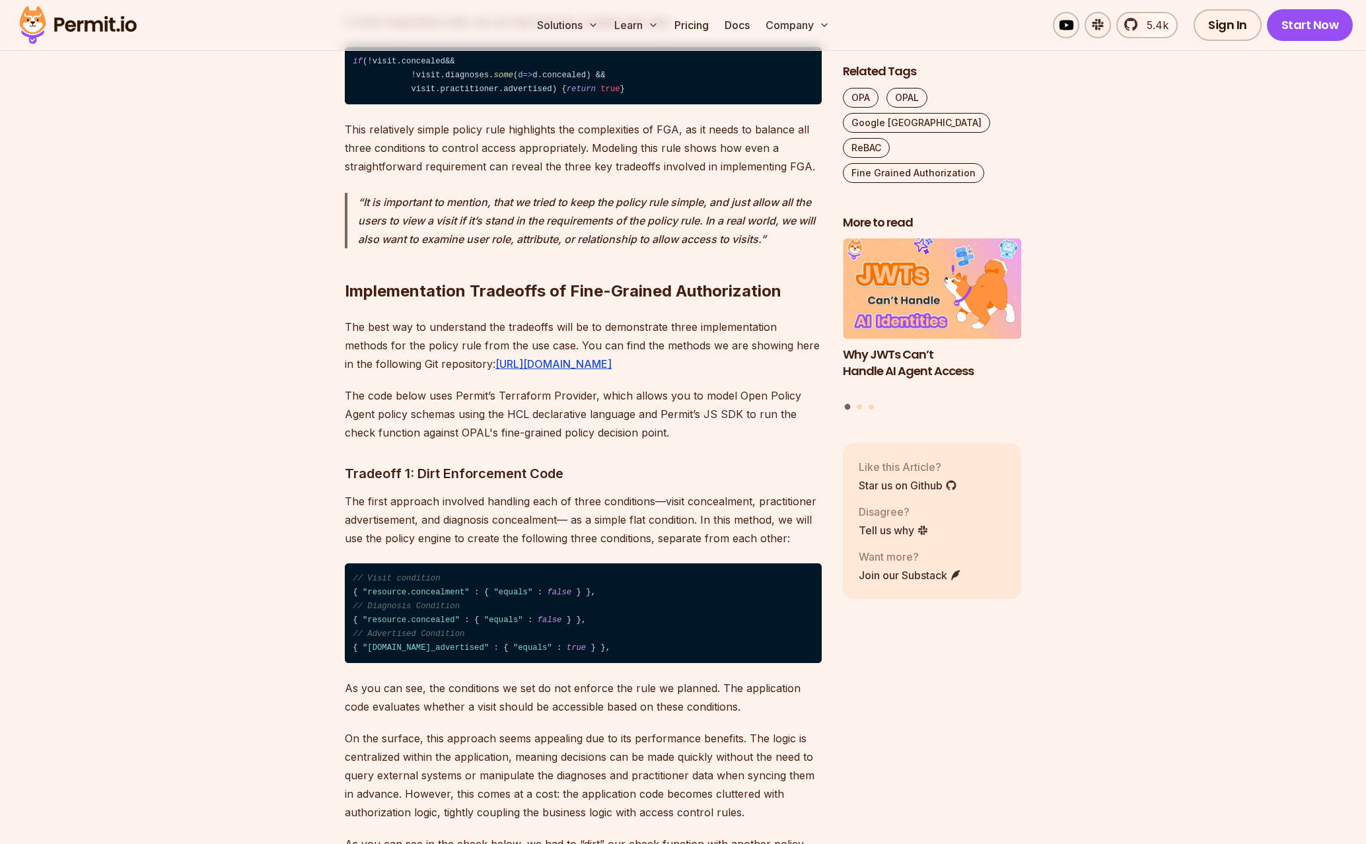
drag, startPoint x: 570, startPoint y: 492, endPoint x: 551, endPoint y: 495, distance: 19.4
click at [569, 442] on p "The code below uses Permit’s Terraform Provider, which allows you to model Open…" at bounding box center [583, 413] width 477 height 55
drag, startPoint x: 551, startPoint y: 495, endPoint x: 440, endPoint y: 497, distance: 111.0
click at [447, 442] on p "The code below uses Permit’s Terraform Provider, which allows you to model Open…" at bounding box center [583, 413] width 477 height 55
click at [439, 442] on p "The code below uses Permit’s Terraform Provider, which allows you to model Open…" at bounding box center [583, 413] width 477 height 55
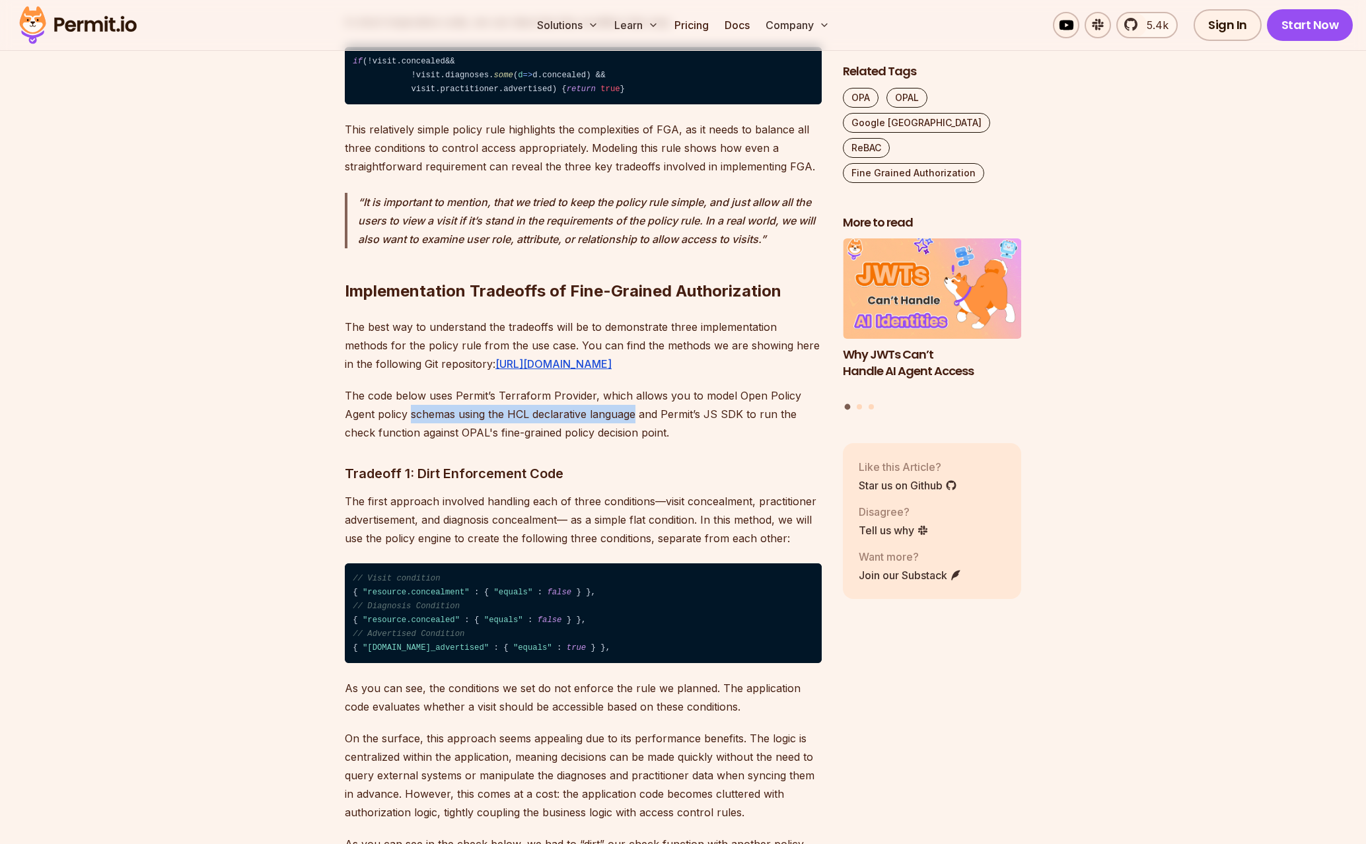
drag, startPoint x: 443, startPoint y: 497, endPoint x: 665, endPoint y: 501, distance: 222.0
click at [652, 442] on p "The code below uses Permit’s Terraform Provider, which allows you to model Open…" at bounding box center [583, 413] width 477 height 55
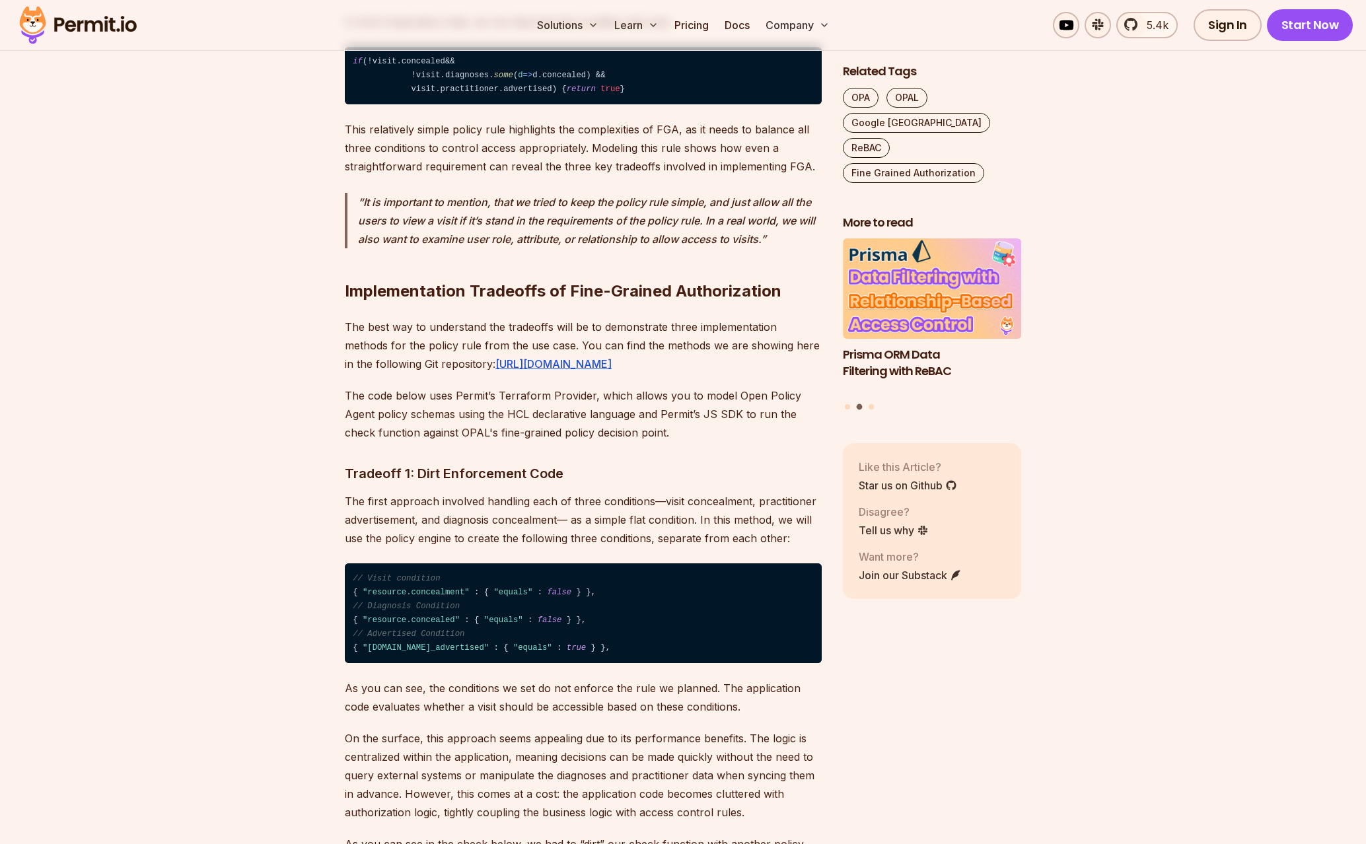
click at [681, 442] on p "The code below uses Permit’s Terraform Provider, which allows you to model Open…" at bounding box center [583, 413] width 477 height 55
drag, startPoint x: 691, startPoint y: 501, endPoint x: 755, endPoint y: 503, distance: 64.1
click at [745, 442] on p "The code below uses Permit’s Terraform Provider, which allows you to model Open…" at bounding box center [583, 413] width 477 height 55
click at [756, 442] on p "The code below uses Permit’s Terraform Provider, which allows you to model Open…" at bounding box center [583, 413] width 477 height 55
drag, startPoint x: 721, startPoint y: 507, endPoint x: 613, endPoint y: 508, distance: 108.3
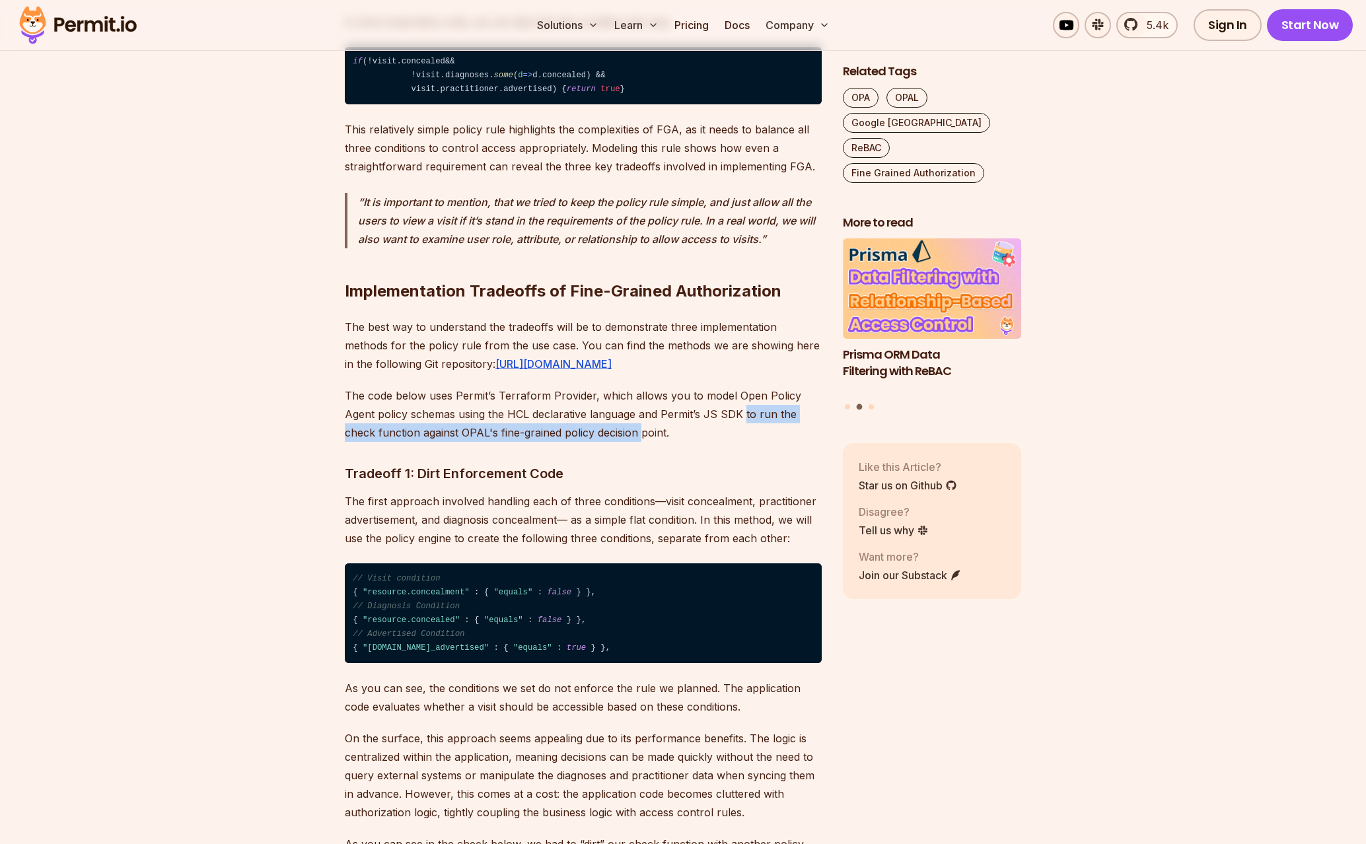
click at [638, 442] on p "The code below uses Permit’s Terraform Provider, which allows you to model Open…" at bounding box center [583, 413] width 477 height 55
drag, startPoint x: 613, startPoint y: 508, endPoint x: 590, endPoint y: 514, distance: 23.9
click at [606, 442] on p "The code below uses Permit’s Terraform Provider, which allows you to model Open…" at bounding box center [583, 413] width 477 height 55
drag, startPoint x: 564, startPoint y: 518, endPoint x: 511, endPoint y: 517, distance: 52.2
click at [514, 442] on p "The code below uses Permit’s Terraform Provider, which allows you to model Open…" at bounding box center [583, 413] width 477 height 55
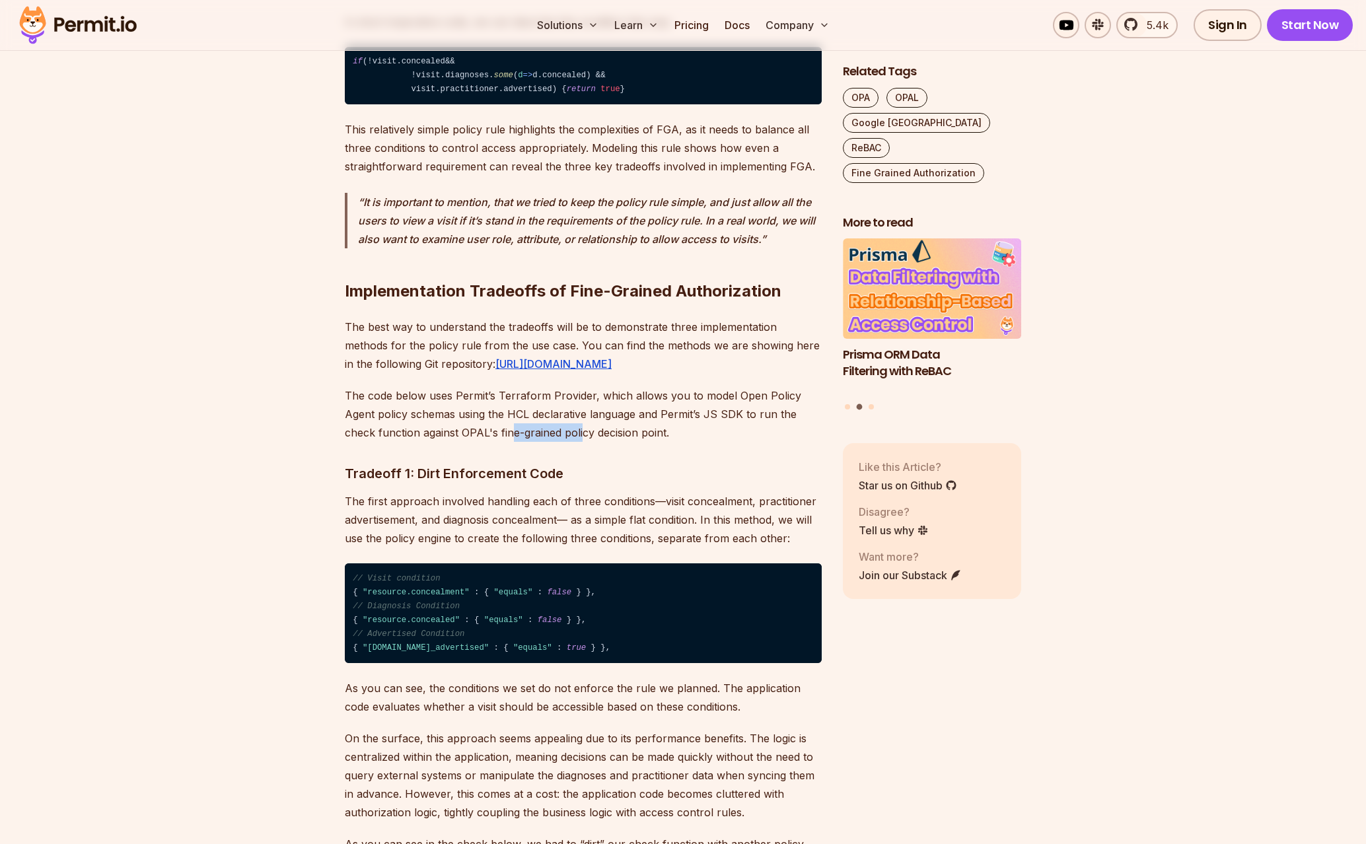
click at [511, 442] on p "The code below uses Permit’s Terraform Provider, which allows you to model Open…" at bounding box center [583, 413] width 477 height 55
drag, startPoint x: 413, startPoint y: 592, endPoint x: 536, endPoint y: 592, distance: 123.5
click at [486, 548] on p "The first approach involved handling each of three conditions—visit concealment…" at bounding box center [583, 519] width 477 height 55
click at [538, 548] on p "The first approach involved handling each of three conditions—visit concealment…" at bounding box center [583, 519] width 477 height 55
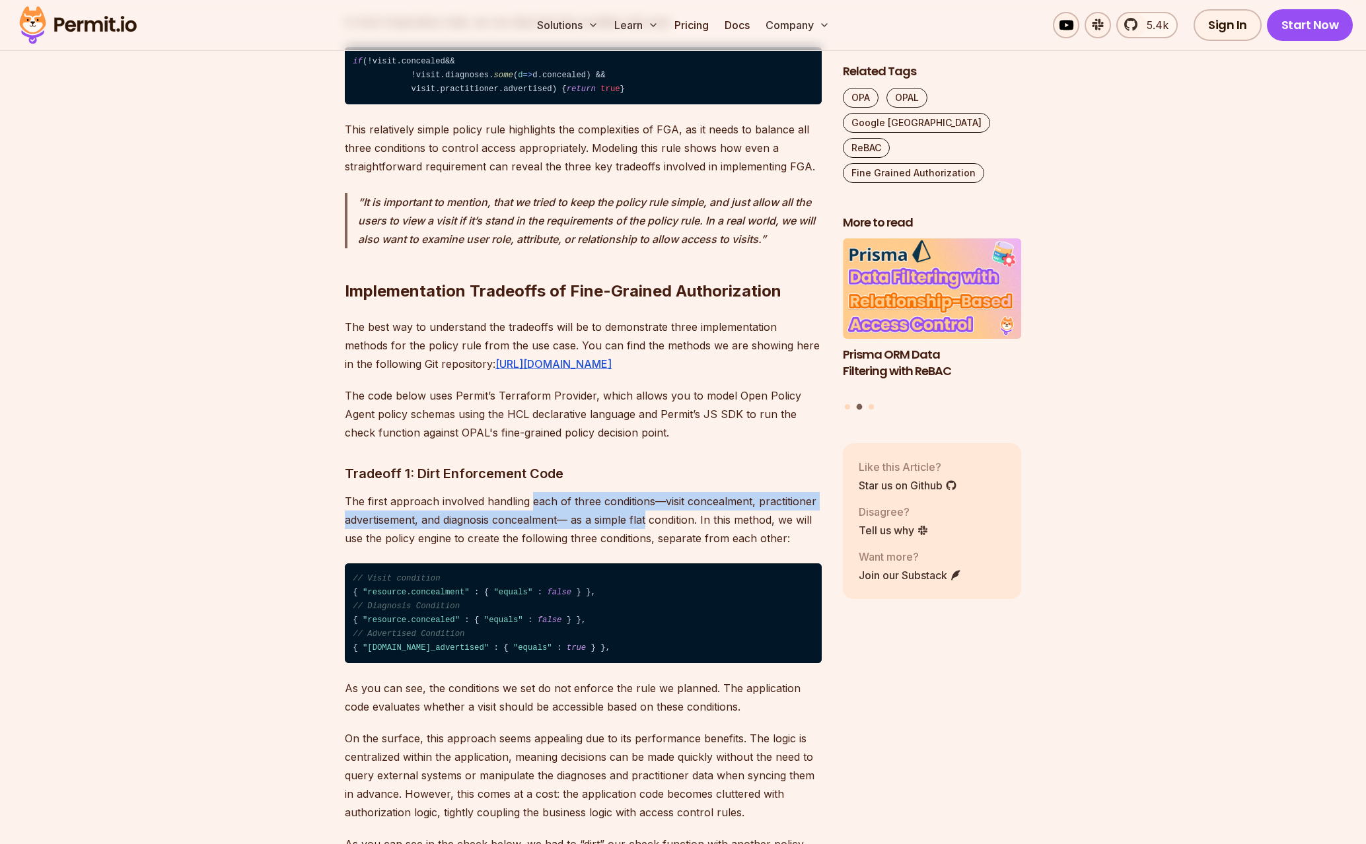
drag, startPoint x: 601, startPoint y: 595, endPoint x: 673, endPoint y: 595, distance: 72.0
click at [657, 548] on p "The first approach involved handling each of three conditions—visit concealment…" at bounding box center [583, 519] width 477 height 55
click at [673, 548] on p "The first approach involved handling each of three conditions—visit concealment…" at bounding box center [583, 519] width 477 height 55
drag, startPoint x: 673, startPoint y: 595, endPoint x: 532, endPoint y: 587, distance: 140.9
click at [533, 548] on p "The first approach involved handling each of three conditions—visit concealment…" at bounding box center [583, 519] width 477 height 55
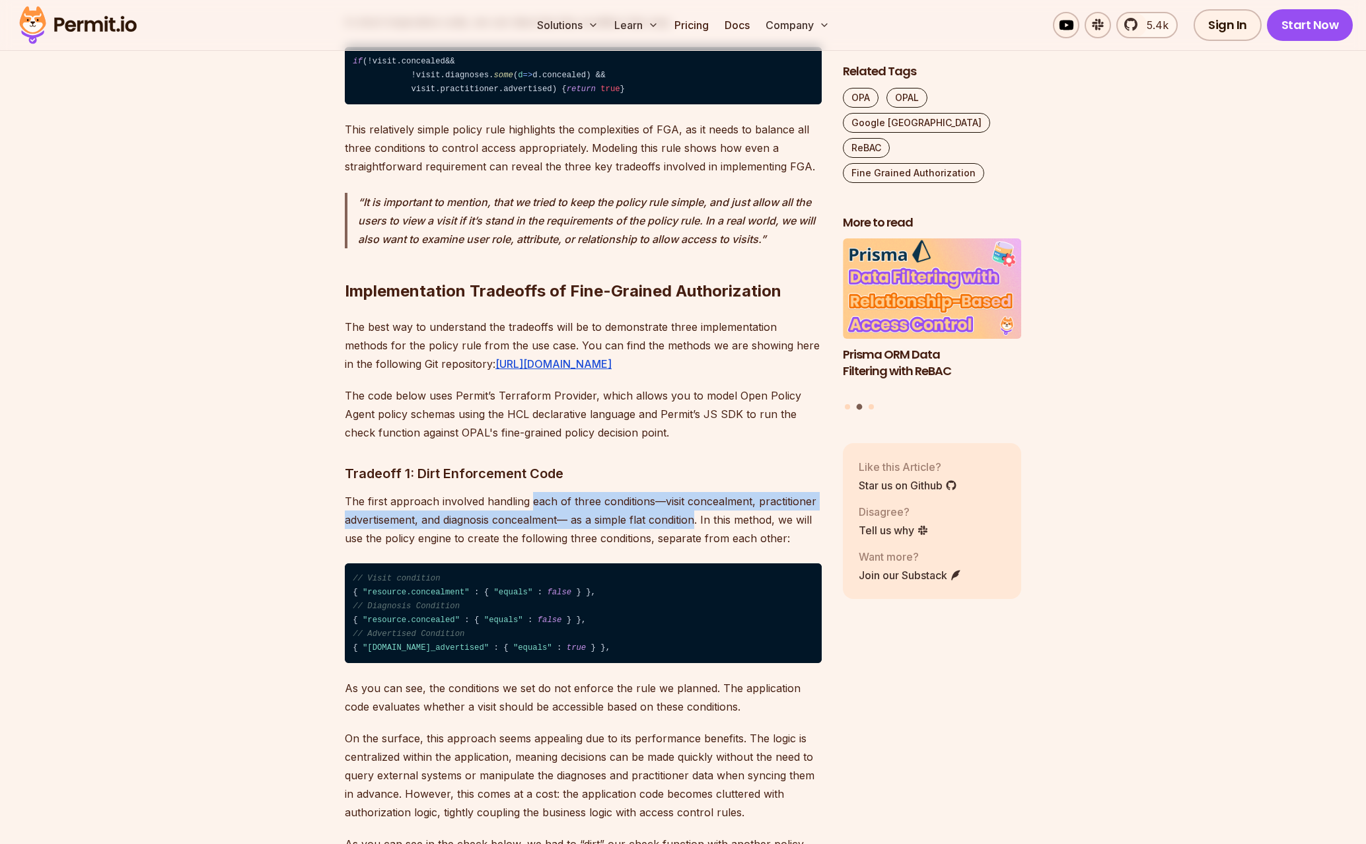
click at [532, 548] on p "The first approach involved handling each of three conditions—visit concealment…" at bounding box center [583, 519] width 477 height 55
drag, startPoint x: 607, startPoint y: 591, endPoint x: 787, endPoint y: 591, distance: 179.7
click at [749, 548] on p "The first approach involved handling each of three conditions—visit concealment…" at bounding box center [583, 519] width 477 height 55
click at [787, 548] on p "The first approach involved handling each of three conditions—visit concealment…" at bounding box center [583, 519] width 477 height 55
drag, startPoint x: 665, startPoint y: 595, endPoint x: 566, endPoint y: 596, distance: 99.1
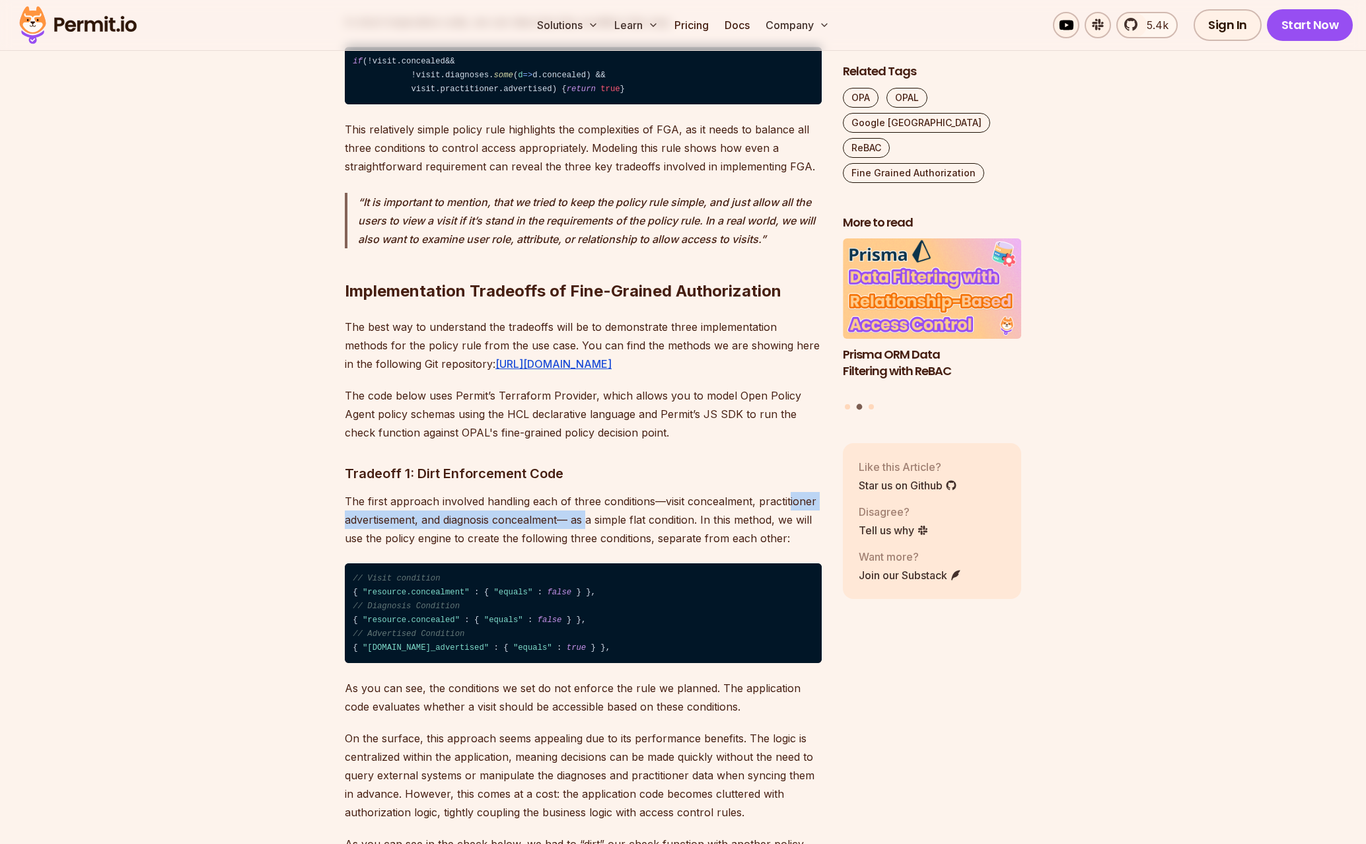
click at [573, 548] on p "The first approach involved handling each of three conditions—visit concealment…" at bounding box center [583, 519] width 477 height 55
click at [566, 548] on p "The first approach involved handling each of three conditions—visit concealment…" at bounding box center [583, 519] width 477 height 55
drag, startPoint x: 532, startPoint y: 597, endPoint x: 634, endPoint y: 602, distance: 101.8
click at [628, 548] on p "The first approach involved handling each of three conditions—visit concealment…" at bounding box center [583, 519] width 477 height 55
drag, startPoint x: 636, startPoint y: 602, endPoint x: 757, endPoint y: 606, distance: 121.6
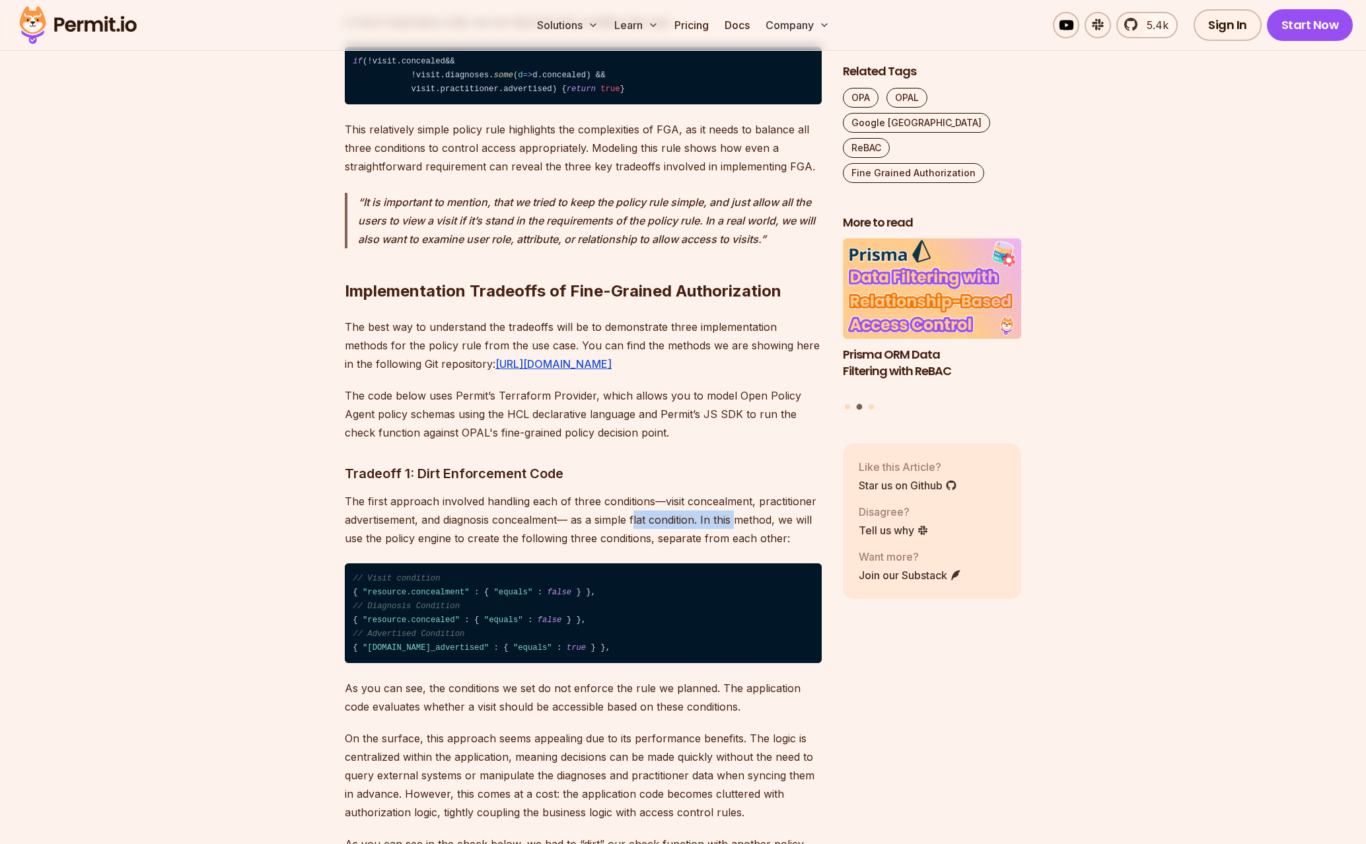
click at [746, 548] on p "The first approach involved handling each of three conditions—visit concealment…" at bounding box center [583, 519] width 477 height 55
click at [757, 548] on p "The first approach involved handling each of three conditions—visit concealment…" at bounding box center [583, 519] width 477 height 55
drag, startPoint x: 757, startPoint y: 606, endPoint x: 657, endPoint y: 606, distance: 100.4
click at [657, 548] on p "The first approach involved handling each of three conditions—visit concealment…" at bounding box center [583, 519] width 477 height 55
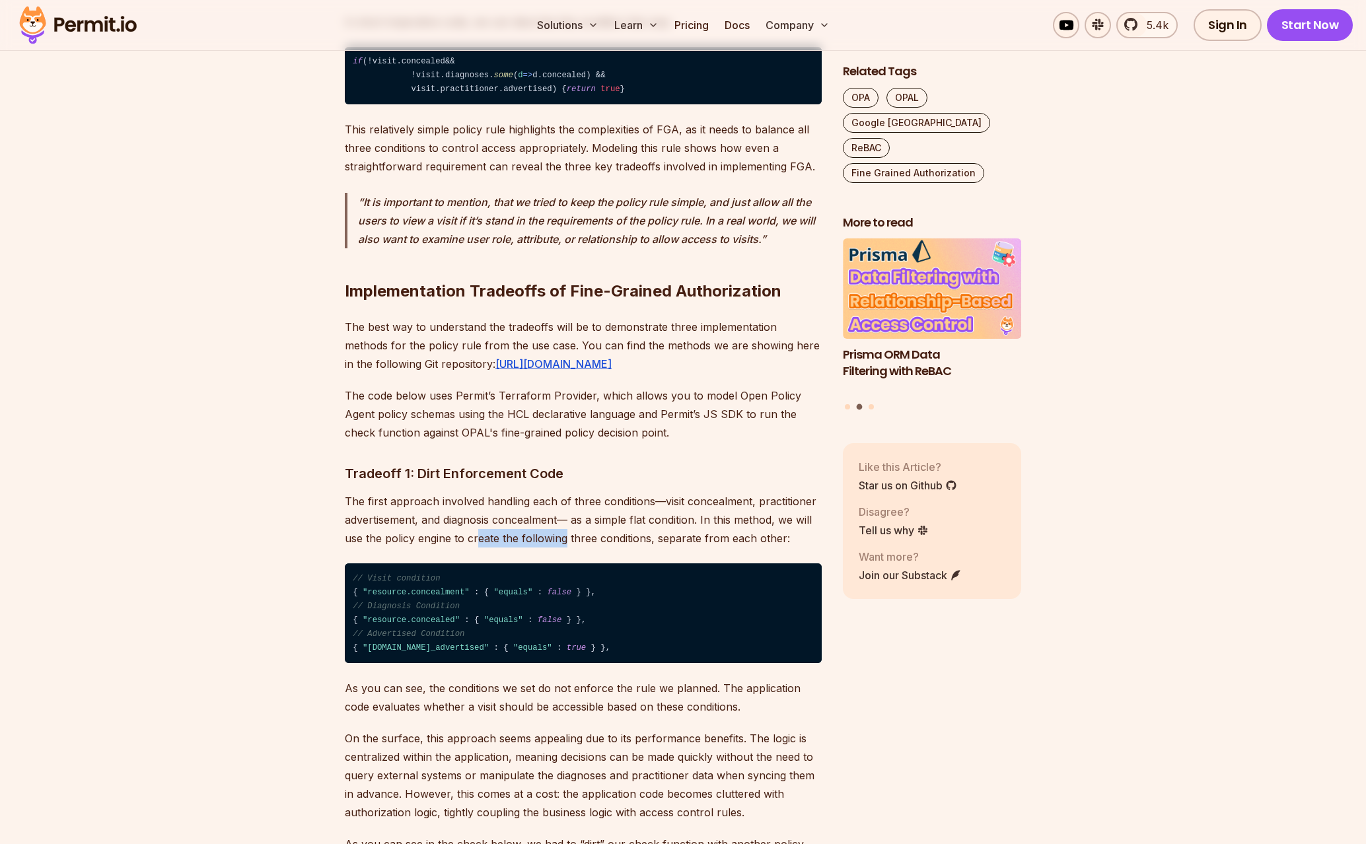
drag, startPoint x: 560, startPoint y: 623, endPoint x: 466, endPoint y: 622, distance: 93.8
click at [470, 548] on p "The first approach involved handling each of three conditions—visit concealment…" at bounding box center [583, 519] width 477 height 55
click at [464, 548] on p "The first approach involved handling each of three conditions—visit concealment…" at bounding box center [583, 519] width 477 height 55
drag, startPoint x: 468, startPoint y: 622, endPoint x: 691, endPoint y: 625, distance: 222.6
click at [646, 548] on p "The first approach involved handling each of three conditions—visit concealment…" at bounding box center [583, 519] width 477 height 55
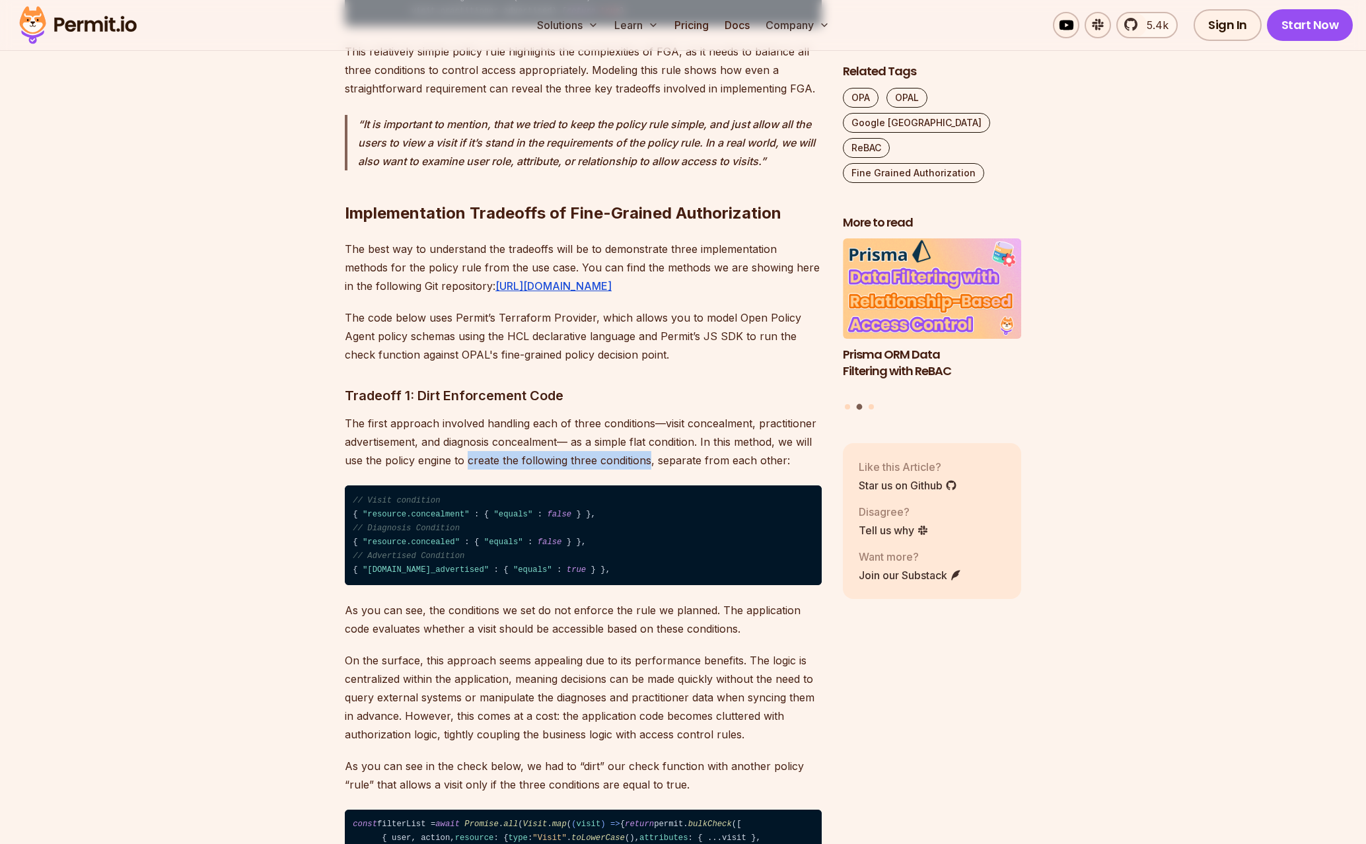
scroll to position [4249, 0]
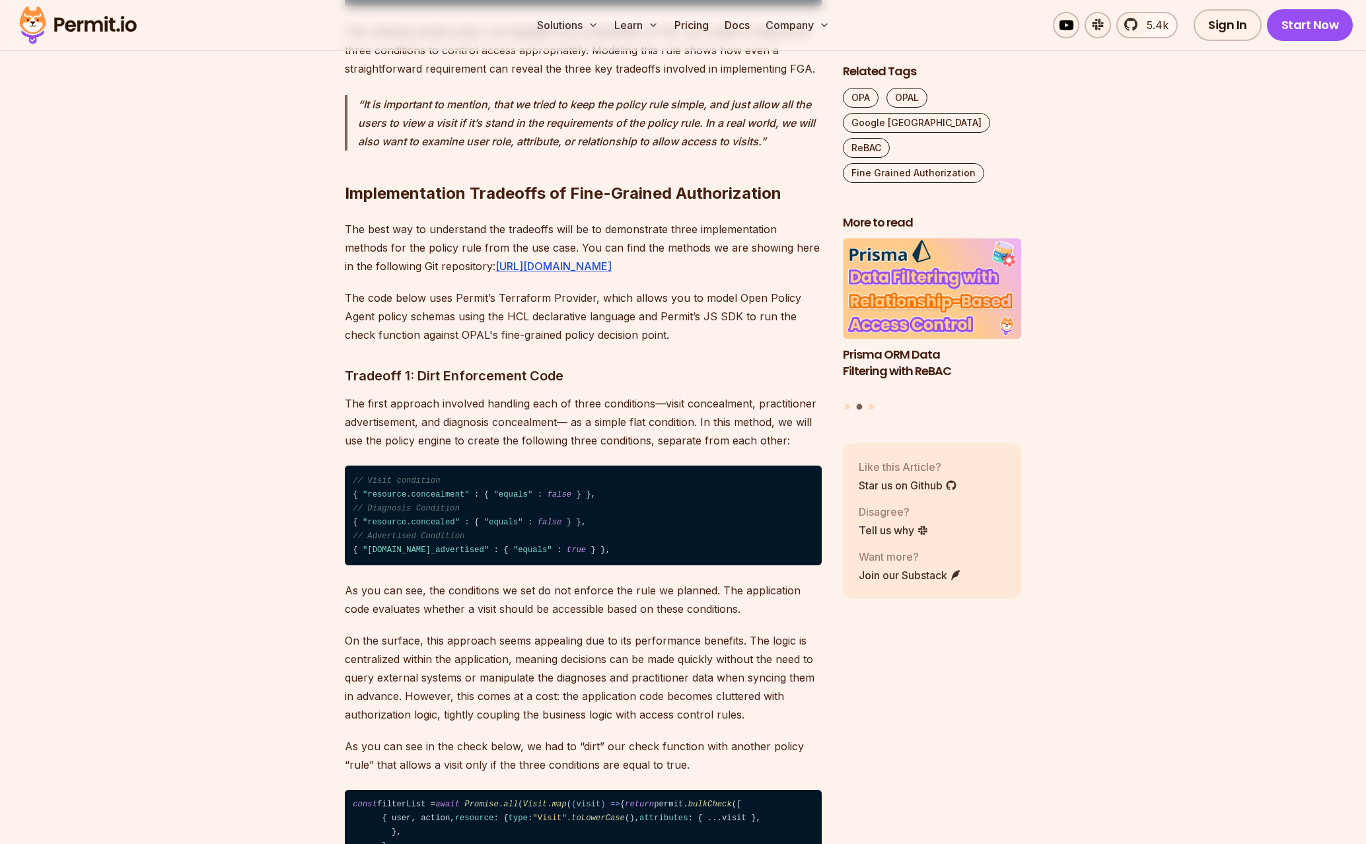
drag, startPoint x: 370, startPoint y: 678, endPoint x: 586, endPoint y: 673, distance: 216.1
click at [586, 618] on p "As you can see, the conditions we set do not enforce the rule we planned. The a…" at bounding box center [583, 599] width 477 height 37
drag, startPoint x: 586, startPoint y: 673, endPoint x: 514, endPoint y: 678, distance: 72.2
click at [585, 618] on p "As you can see, the conditions we set do not enforce the rule we planned. The a…" at bounding box center [583, 599] width 477 height 37
click at [509, 618] on p "As you can see, the conditions we set do not enforce the rule we planned. The a…" at bounding box center [583, 599] width 477 height 37
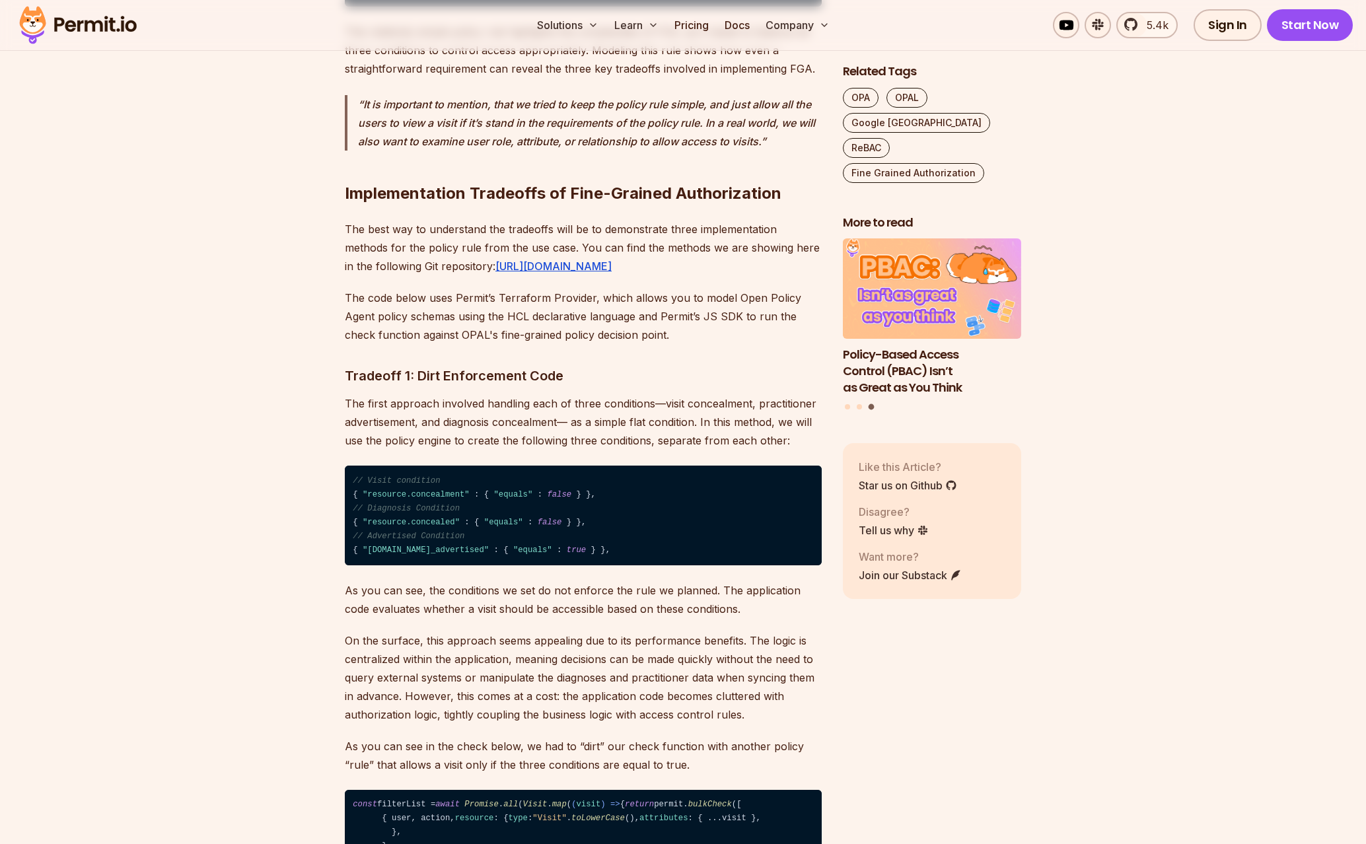
drag, startPoint x: 508, startPoint y: 679, endPoint x: 516, endPoint y: 679, distance: 7.9
click at [511, 618] on p "As you can see, the conditions we set do not enforce the rule we planned. The a…" at bounding box center [583, 599] width 477 height 37
drag, startPoint x: 516, startPoint y: 679, endPoint x: 568, endPoint y: 680, distance: 52.2
click at [519, 618] on p "As you can see, the conditions we set do not enforce the rule we planned. The a…" at bounding box center [583, 599] width 477 height 37
drag, startPoint x: 568, startPoint y: 680, endPoint x: 651, endPoint y: 680, distance: 83.2
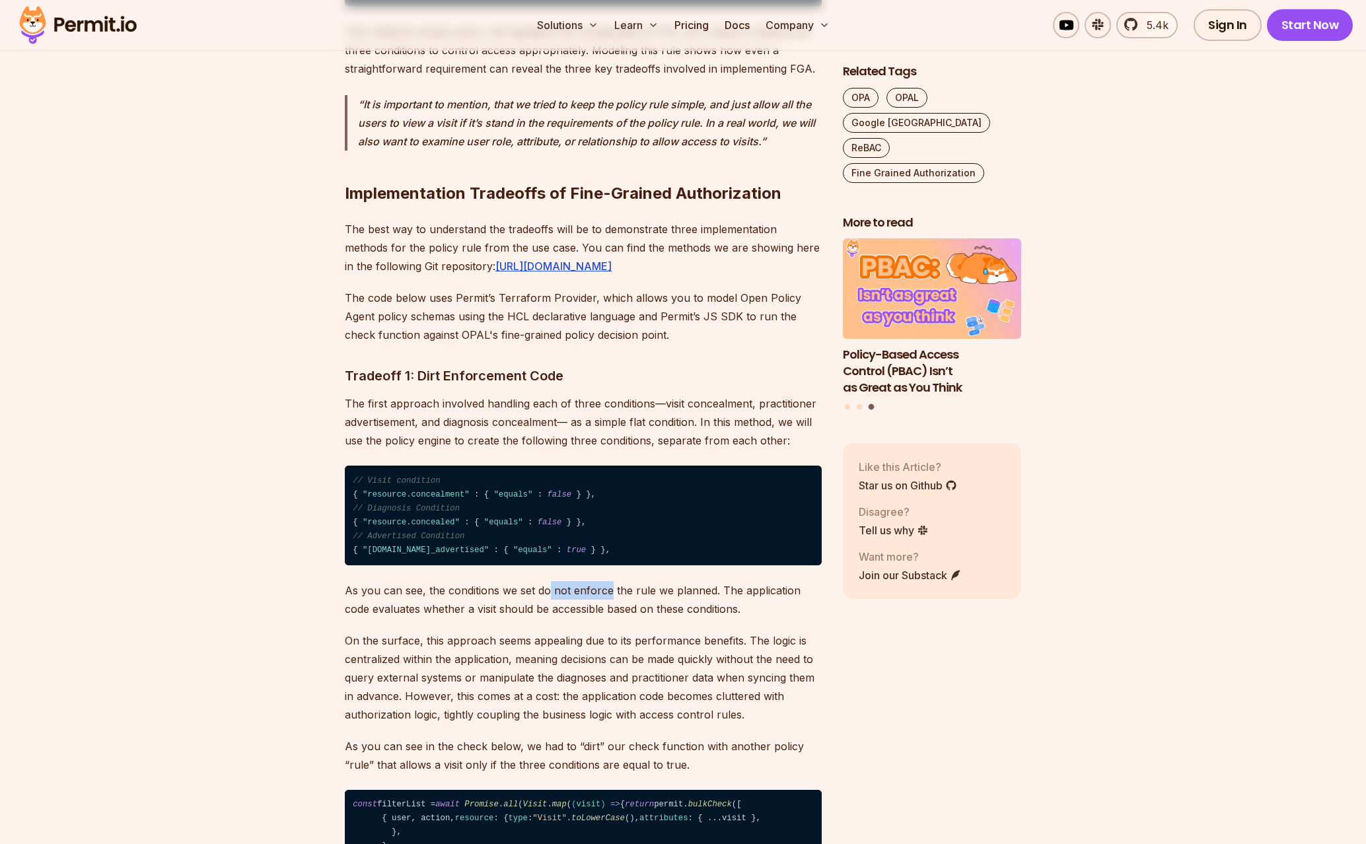
click at [624, 618] on p "As you can see, the conditions we set do not enforce the rule we planned. The a…" at bounding box center [583, 599] width 477 height 37
drag, startPoint x: 662, startPoint y: 680, endPoint x: 674, endPoint y: 680, distance: 11.9
click at [666, 618] on p "As you can see, the conditions we set do not enforce the rule we planned. The a…" at bounding box center [583, 599] width 477 height 37
click at [691, 618] on p "As you can see, the conditions we set do not enforce the rule we planned. The a…" at bounding box center [583, 599] width 477 height 37
click at [694, 618] on p "As you can see, the conditions we set do not enforce the rule we planned. The a…" at bounding box center [583, 599] width 477 height 37
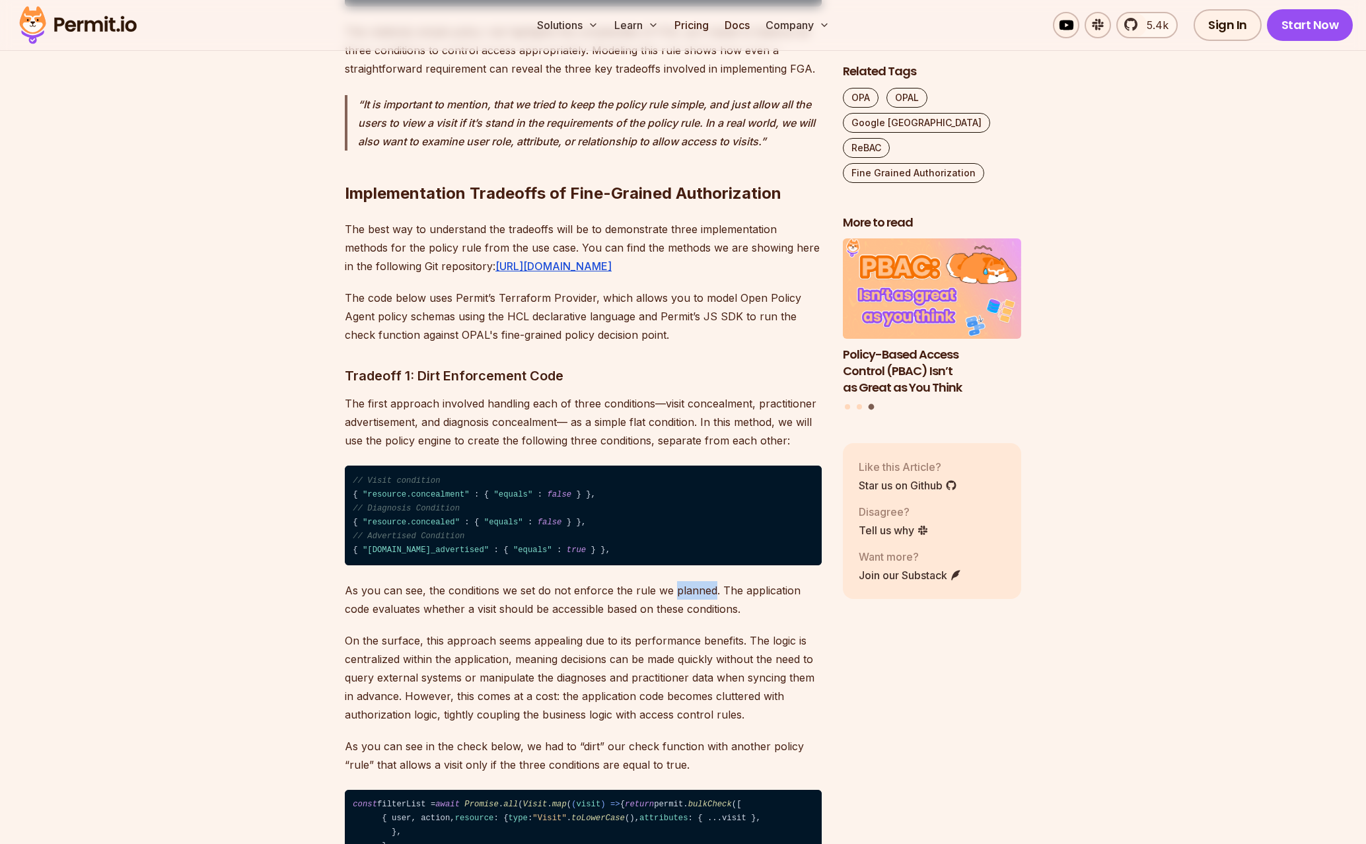
click at [694, 618] on p "As you can see, the conditions we set do not enforce the rule we planned. The a…" at bounding box center [583, 599] width 477 height 37
click at [624, 618] on p "As you can see, the conditions we set do not enforce the rule we planned. The a…" at bounding box center [583, 599] width 477 height 37
click at [690, 618] on p "As you can see, the conditions we set do not enforce the rule we planned. The a…" at bounding box center [583, 599] width 477 height 37
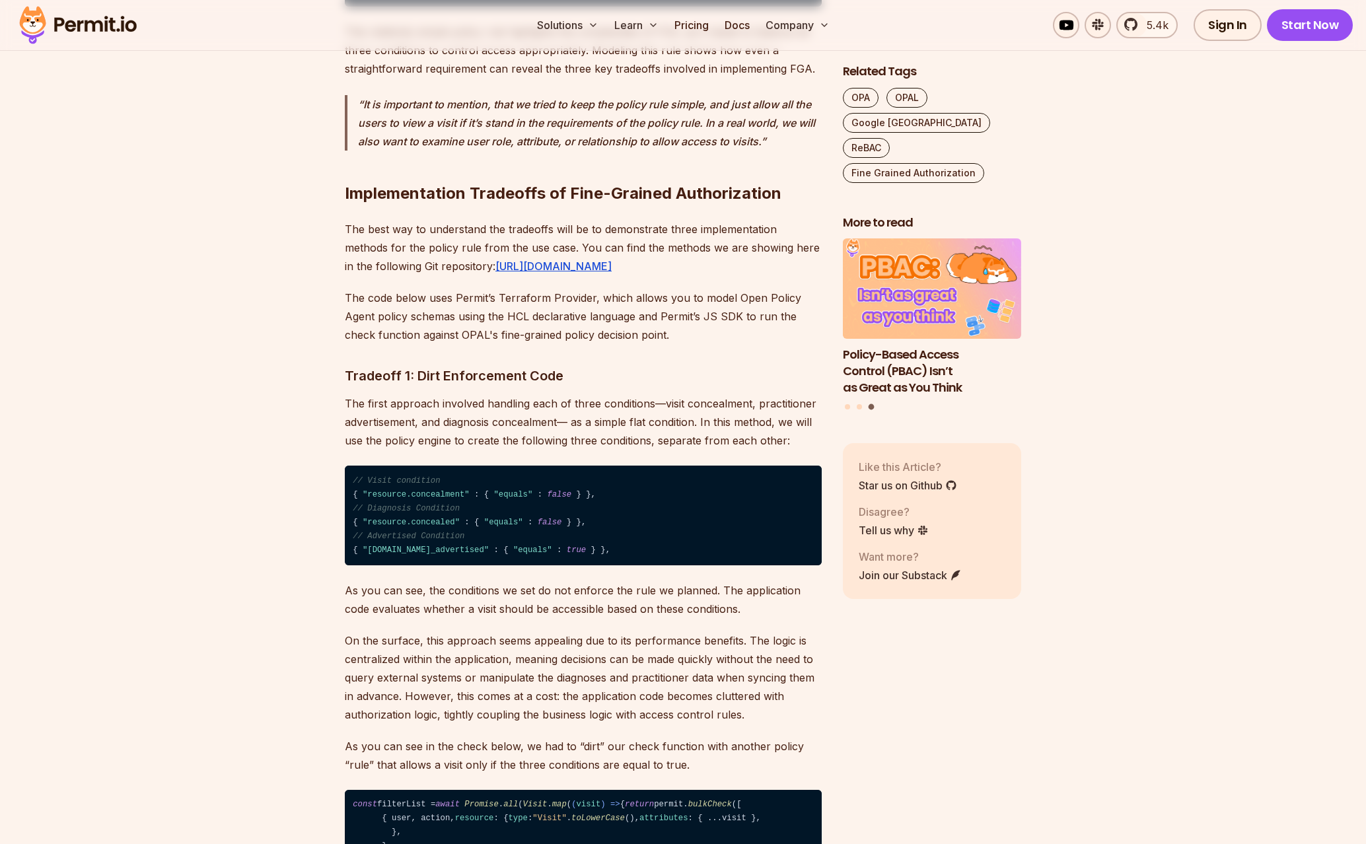
click at [748, 618] on p "As you can see, the conditions we set do not enforce the rule we planned. The a…" at bounding box center [583, 599] width 477 height 37
click at [449, 618] on p "As you can see, the conditions we set do not enforce the rule we planned. The a…" at bounding box center [583, 599] width 477 height 37
click at [443, 618] on p "As you can see, the conditions we set do not enforce the rule we planned. The a…" at bounding box center [583, 599] width 477 height 37
click at [578, 618] on p "As you can see, the conditions we set do not enforce the rule we planned. The a…" at bounding box center [583, 599] width 477 height 37
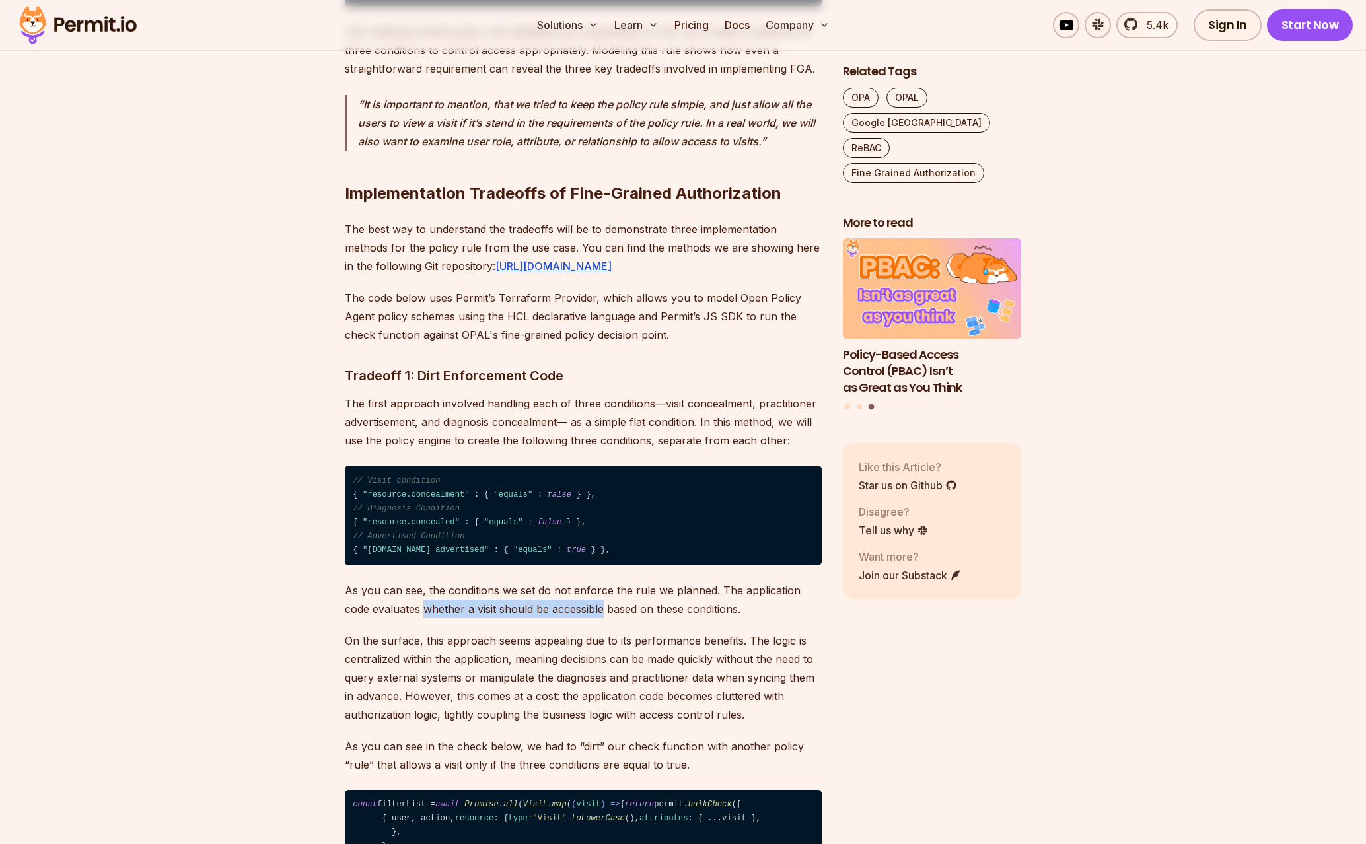
click at [578, 618] on p "As you can see, the conditions we set do not enforce the rule we planned. The a…" at bounding box center [583, 599] width 477 height 37
click at [482, 618] on p "As you can see, the conditions we set do not enforce the rule we planned. The a…" at bounding box center [583, 599] width 477 height 37
click at [655, 703] on div "In a world full of data that is processed in distributed microservices systems,…" at bounding box center [583, 540] width 477 height 7881
click at [663, 702] on div "In a world full of data that is processed in distributed microservices systems,…" at bounding box center [583, 540] width 477 height 7881
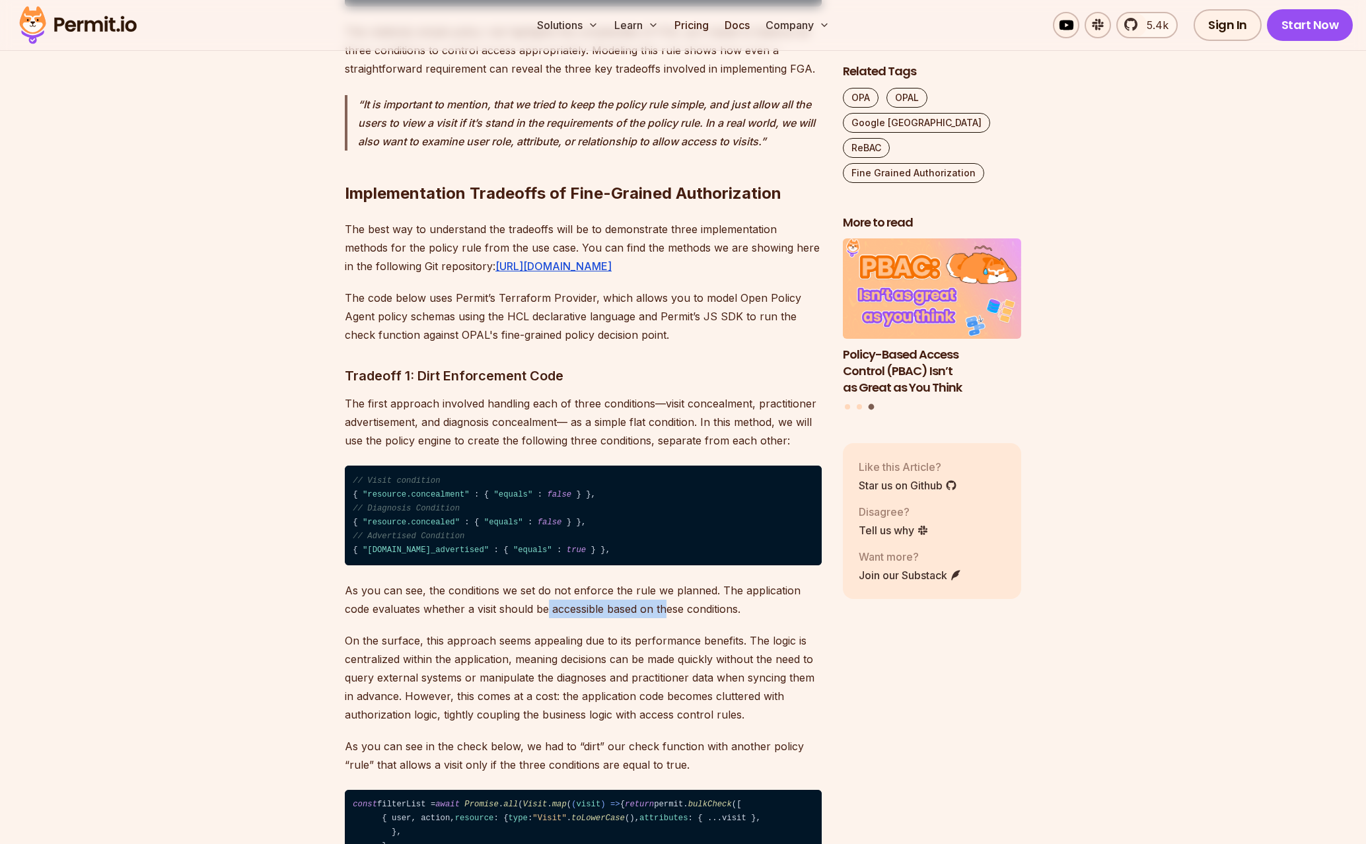
click at [542, 618] on p "As you can see, the conditions we set do not enforce the rule we planned. The a…" at bounding box center [583, 599] width 477 height 37
click at [541, 618] on p "As you can see, the conditions we set do not enforce the rule we planned. The a…" at bounding box center [583, 599] width 477 height 37
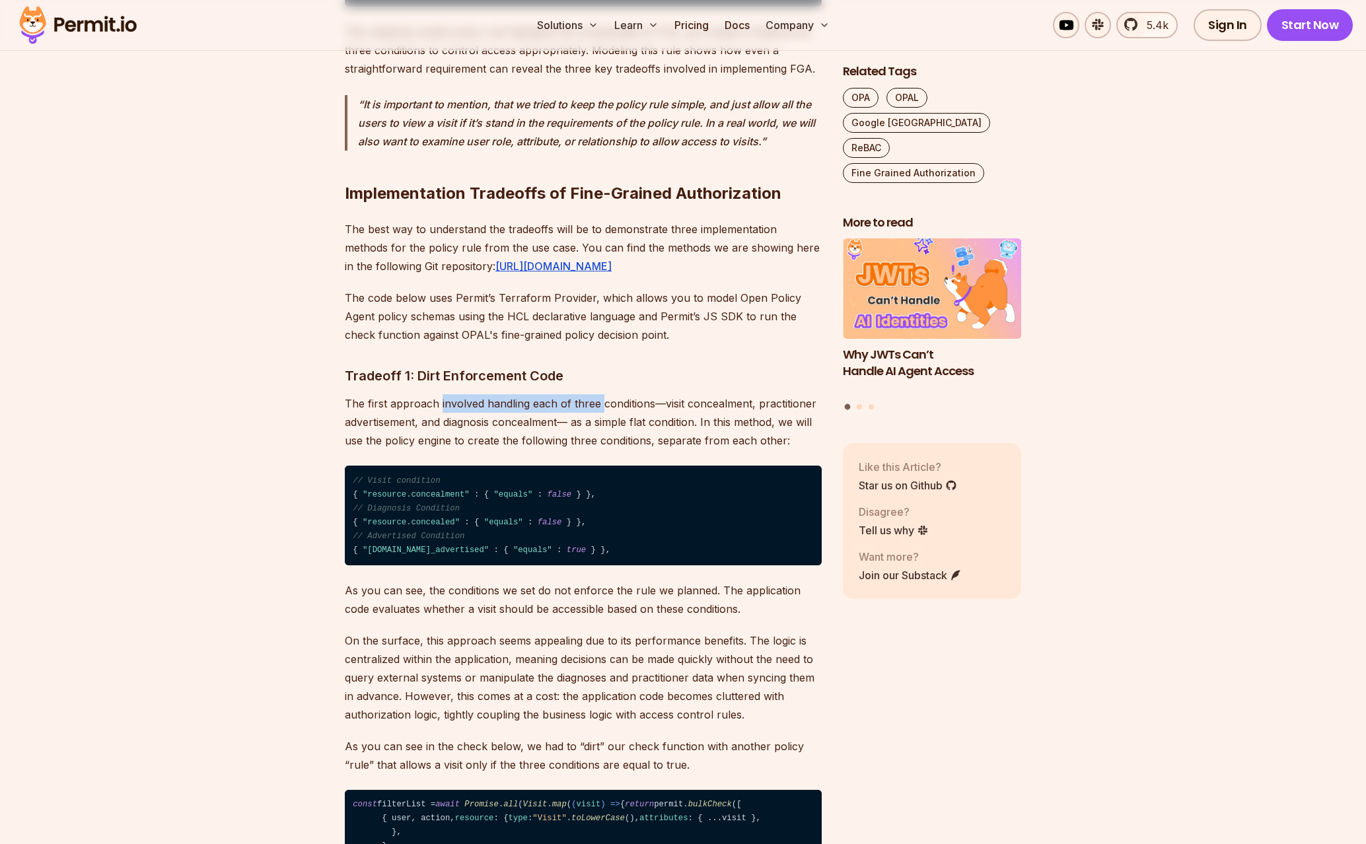
click at [602, 450] on p "The first approach involved handling each of three conditions—visit concealment…" at bounding box center [583, 421] width 477 height 55
click at [514, 450] on p "The first approach involved handling each of three conditions—visit concealment…" at bounding box center [583, 421] width 477 height 55
click at [725, 450] on p "The first approach involved handling each of three conditions—visit concealment…" at bounding box center [583, 421] width 477 height 55
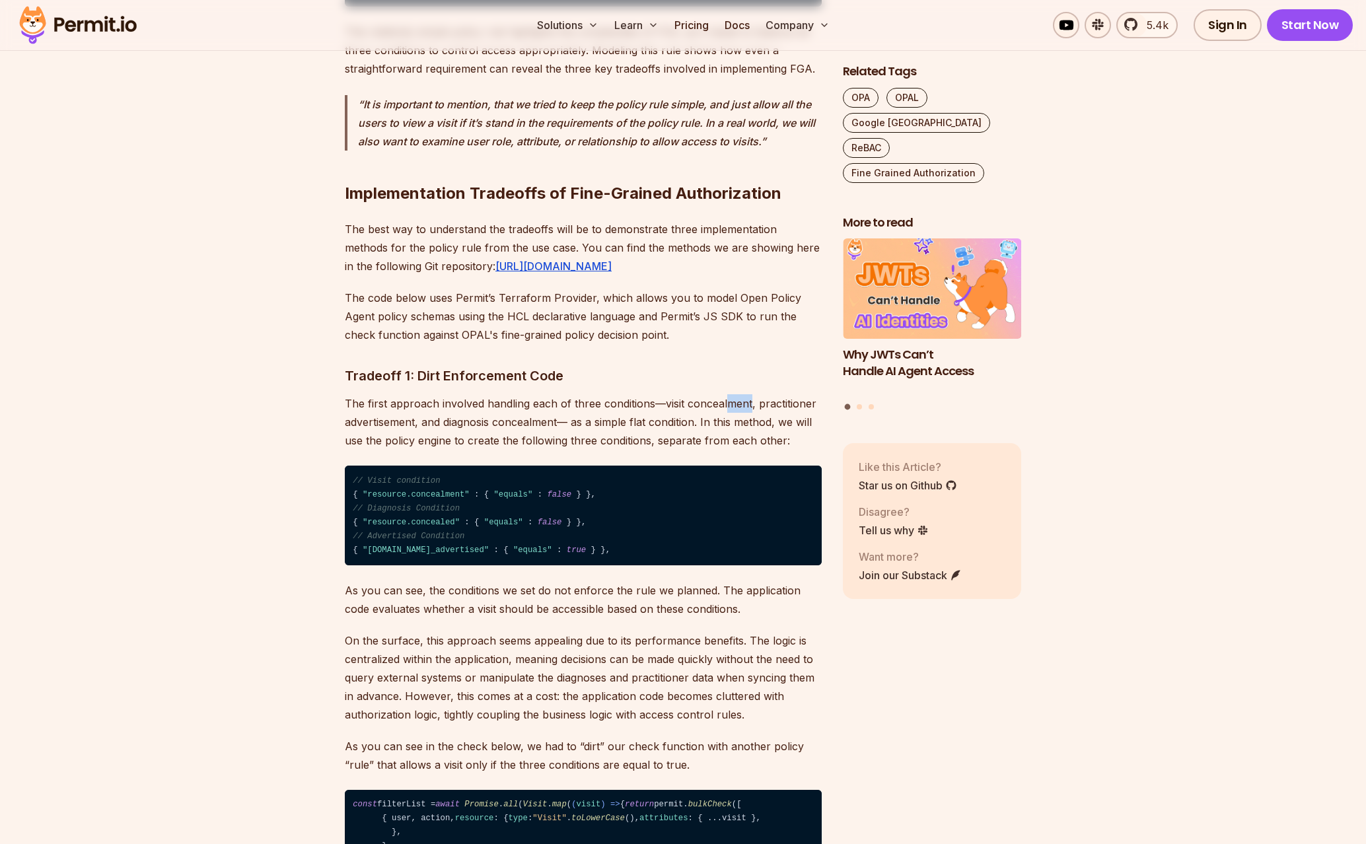
click at [725, 450] on p "The first approach involved handling each of three conditions—visit concealment…" at bounding box center [583, 421] width 477 height 55
click at [587, 450] on p "The first approach involved handling each of three conditions—visit concealment…" at bounding box center [583, 421] width 477 height 55
click at [471, 450] on p "The first approach involved handling each of three conditions—visit concealment…" at bounding box center [583, 421] width 477 height 55
click at [470, 450] on p "The first approach involved handling each of three conditions—visit concealment…" at bounding box center [583, 421] width 477 height 55
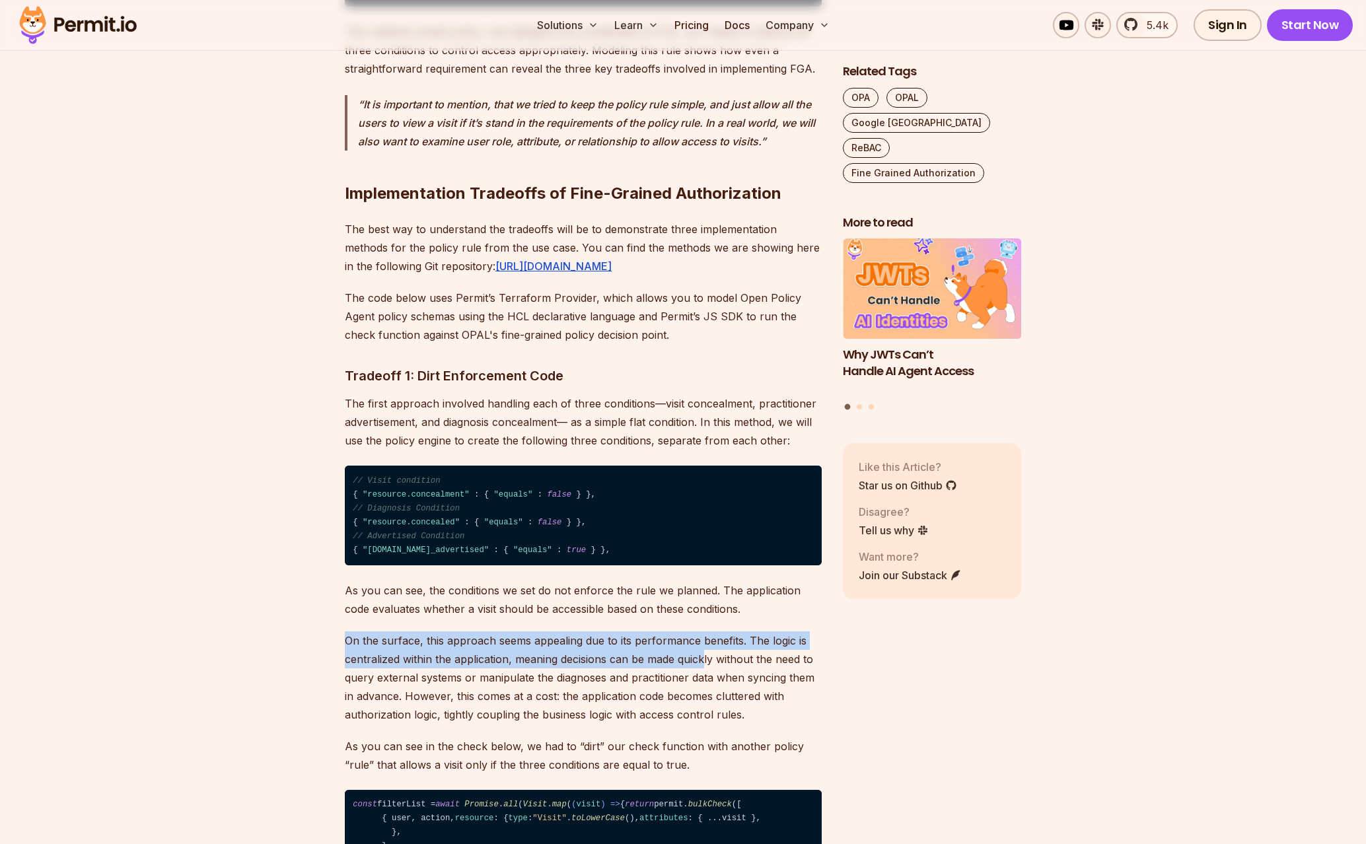
click at [704, 724] on p "On the surface, this approach seems appealing due to its performance benefits. …" at bounding box center [583, 678] width 477 height 92
click at [424, 724] on p "On the surface, this approach seems appealing due to its performance benefits. …" at bounding box center [583, 678] width 477 height 92
click at [675, 724] on p "On the surface, this approach seems appealing due to its performance benefits. …" at bounding box center [583, 678] width 477 height 92
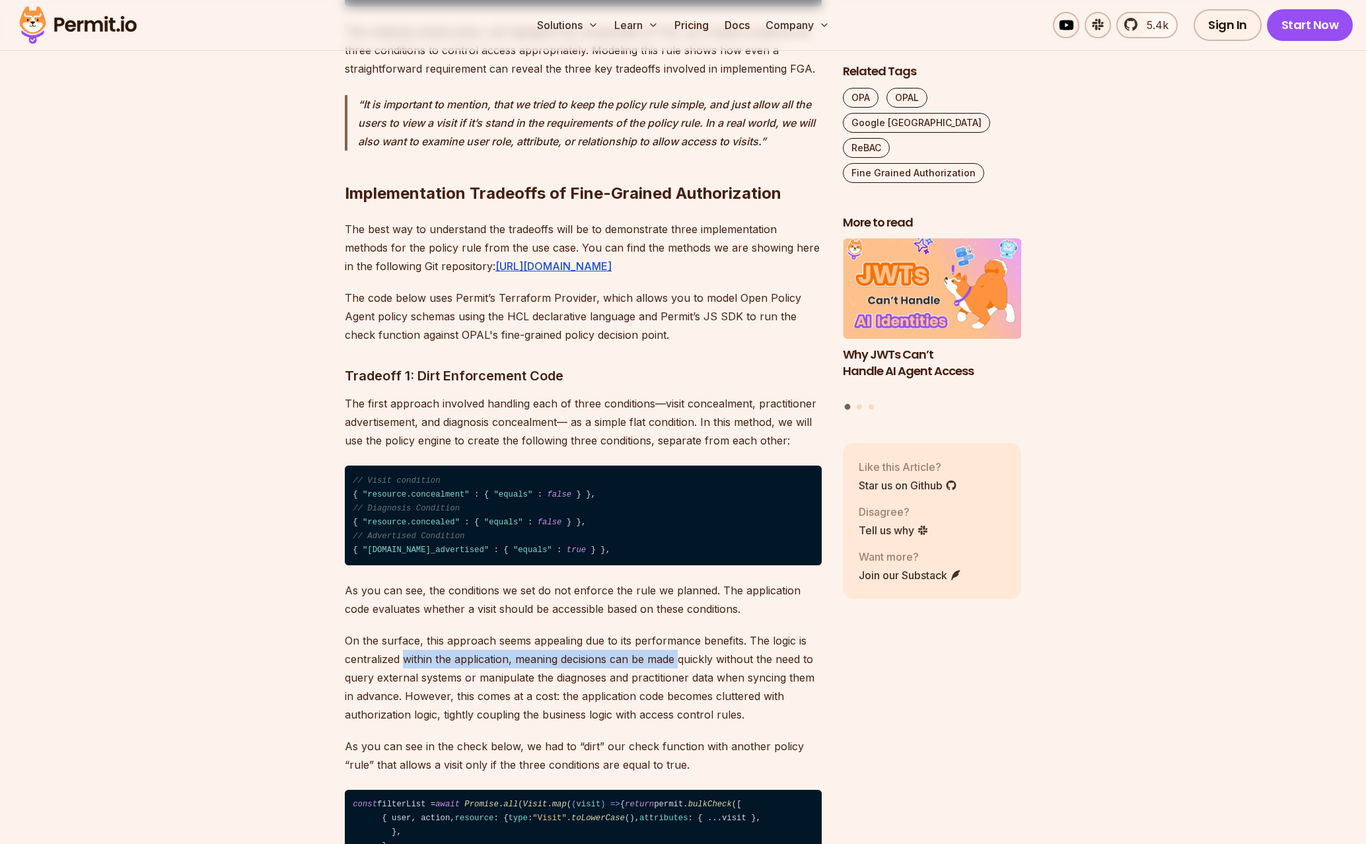
click at [677, 724] on p "On the surface, this approach seems appealing due to its performance benefits. …" at bounding box center [583, 678] width 477 height 92
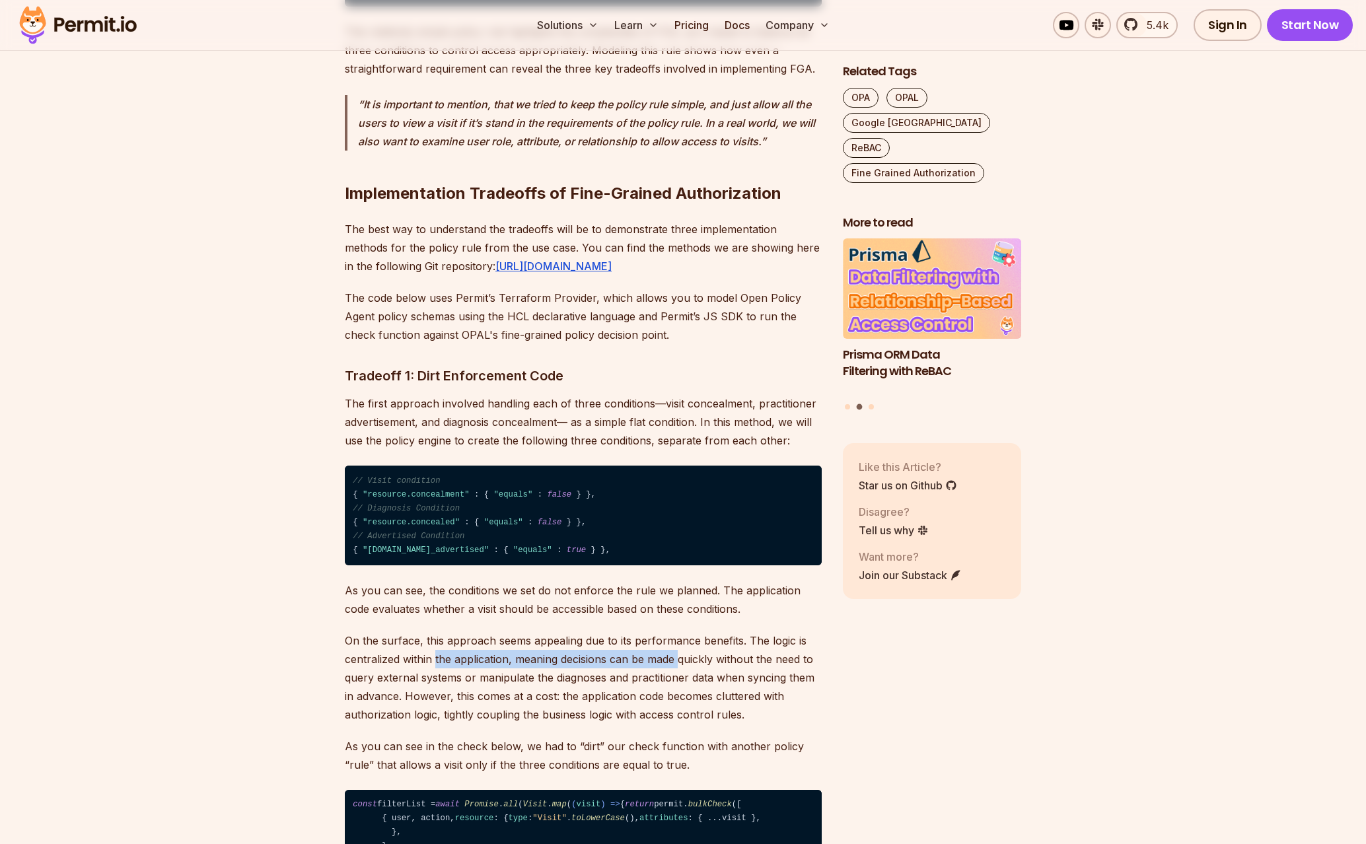
click at [444, 724] on p "On the surface, this approach seems appealing due to its performance benefits. …" at bounding box center [583, 678] width 477 height 92
click at [655, 724] on p "On the surface, this approach seems appealing due to its performance benefits. …" at bounding box center [583, 678] width 477 height 92
click at [422, 724] on p "On the surface, this approach seems appealing due to its performance benefits. …" at bounding box center [583, 678] width 477 height 92
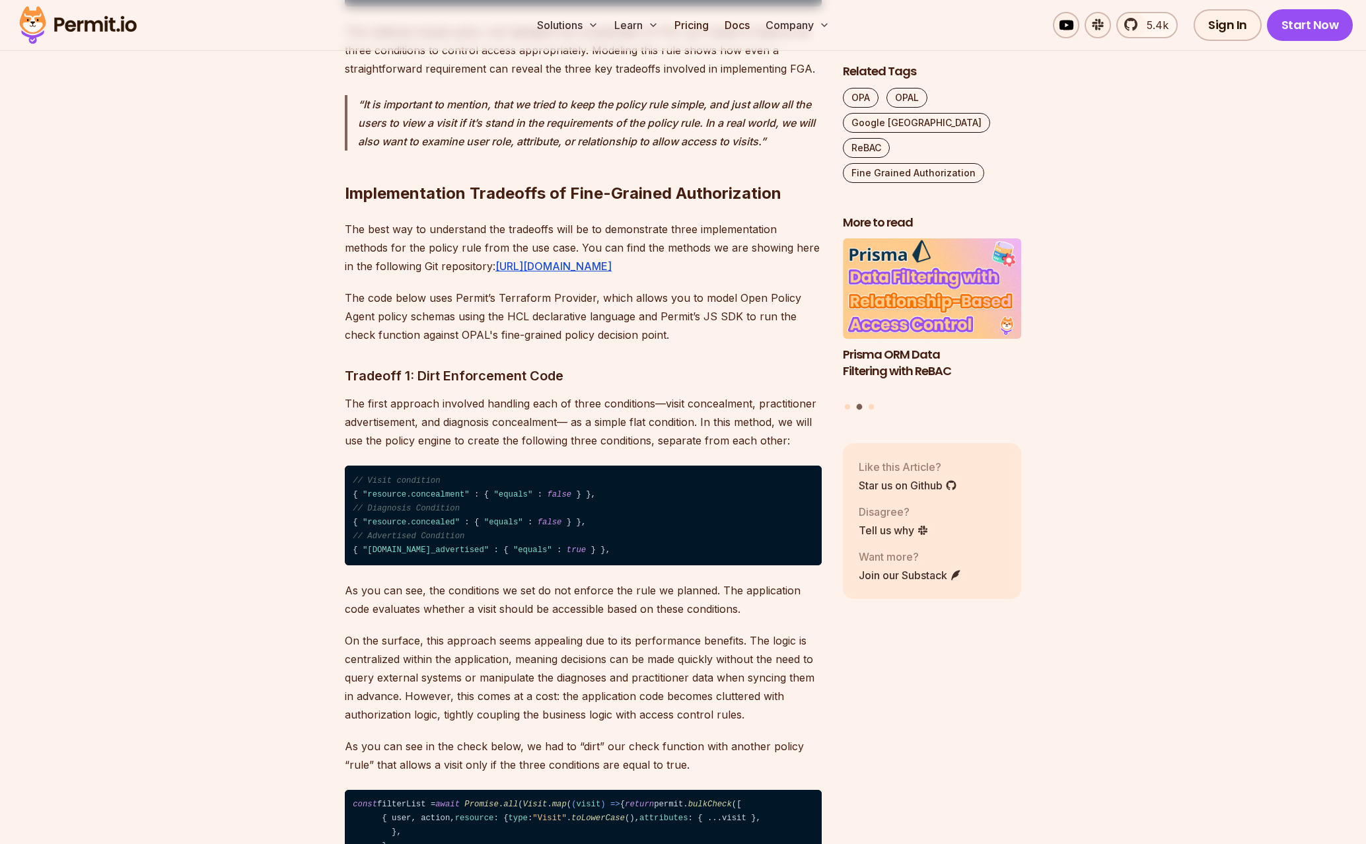
click at [422, 724] on p "On the surface, this approach seems appealing due to its performance benefits. …" at bounding box center [583, 678] width 477 height 92
click at [659, 724] on p "On the surface, this approach seems appealing due to its performance benefits. …" at bounding box center [583, 678] width 477 height 92
click at [492, 724] on p "On the surface, this approach seems appealing due to its performance benefits. …" at bounding box center [583, 678] width 477 height 92
click at [743, 724] on p "On the surface, this approach seems appealing due to its performance benefits. …" at bounding box center [583, 678] width 477 height 92
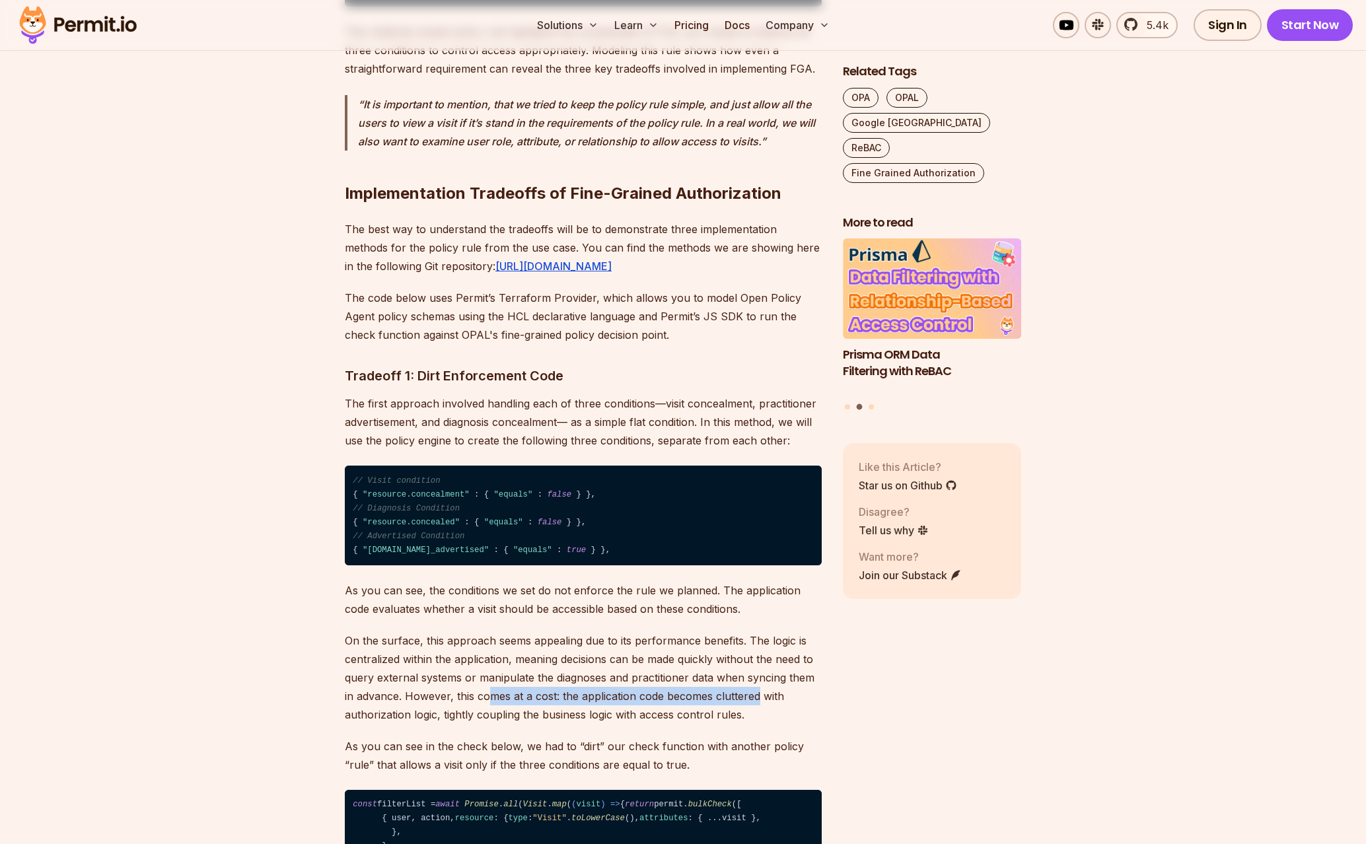
click at [743, 724] on p "On the surface, this approach seems appealing due to its performance benefits. …" at bounding box center [583, 678] width 477 height 92
click at [403, 724] on p "On the surface, this approach seems appealing due to its performance benefits. …" at bounding box center [583, 678] width 477 height 92
click at [735, 724] on p "On the surface, this approach seems appealing due to its performance benefits. …" at bounding box center [583, 678] width 477 height 92
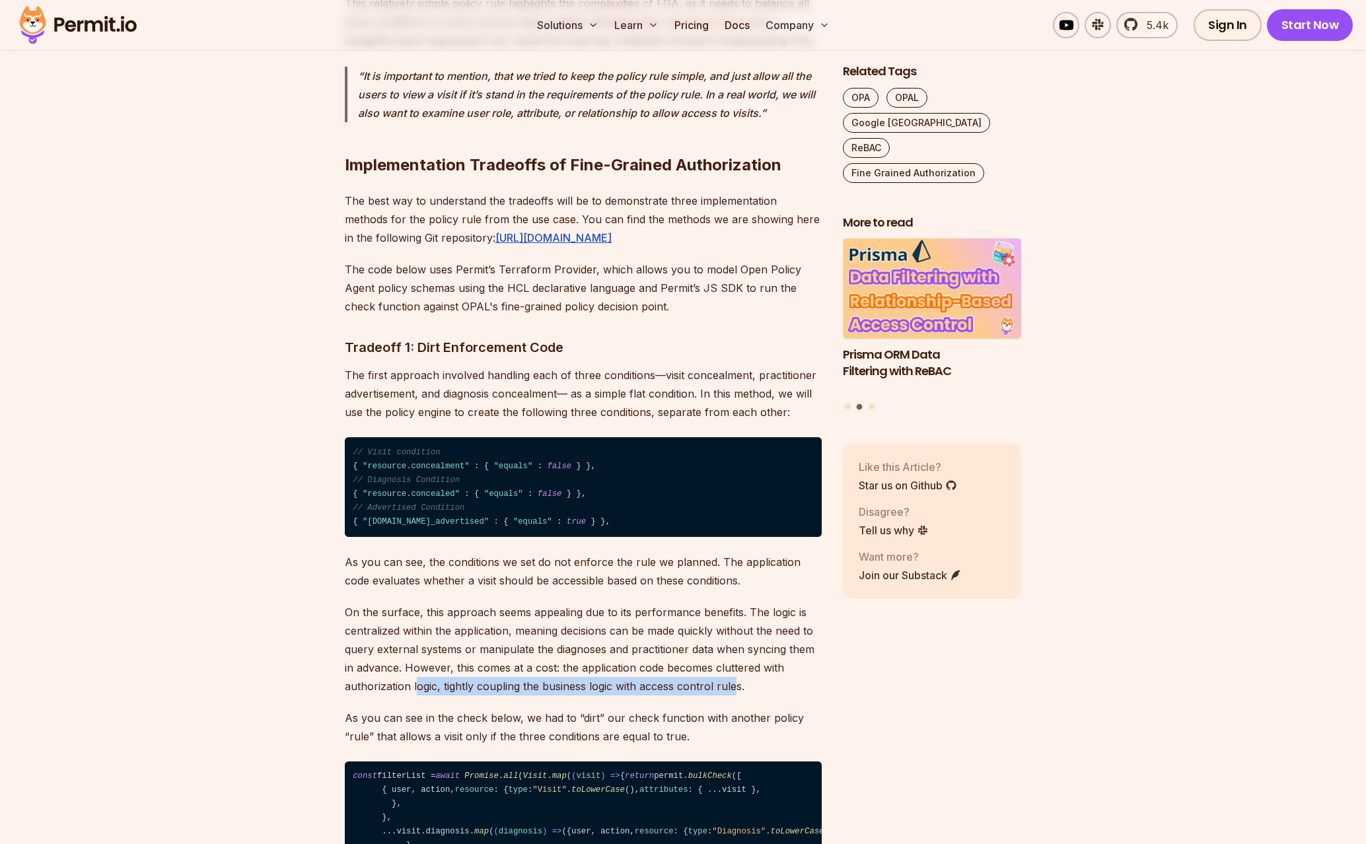
scroll to position [4481, 0]
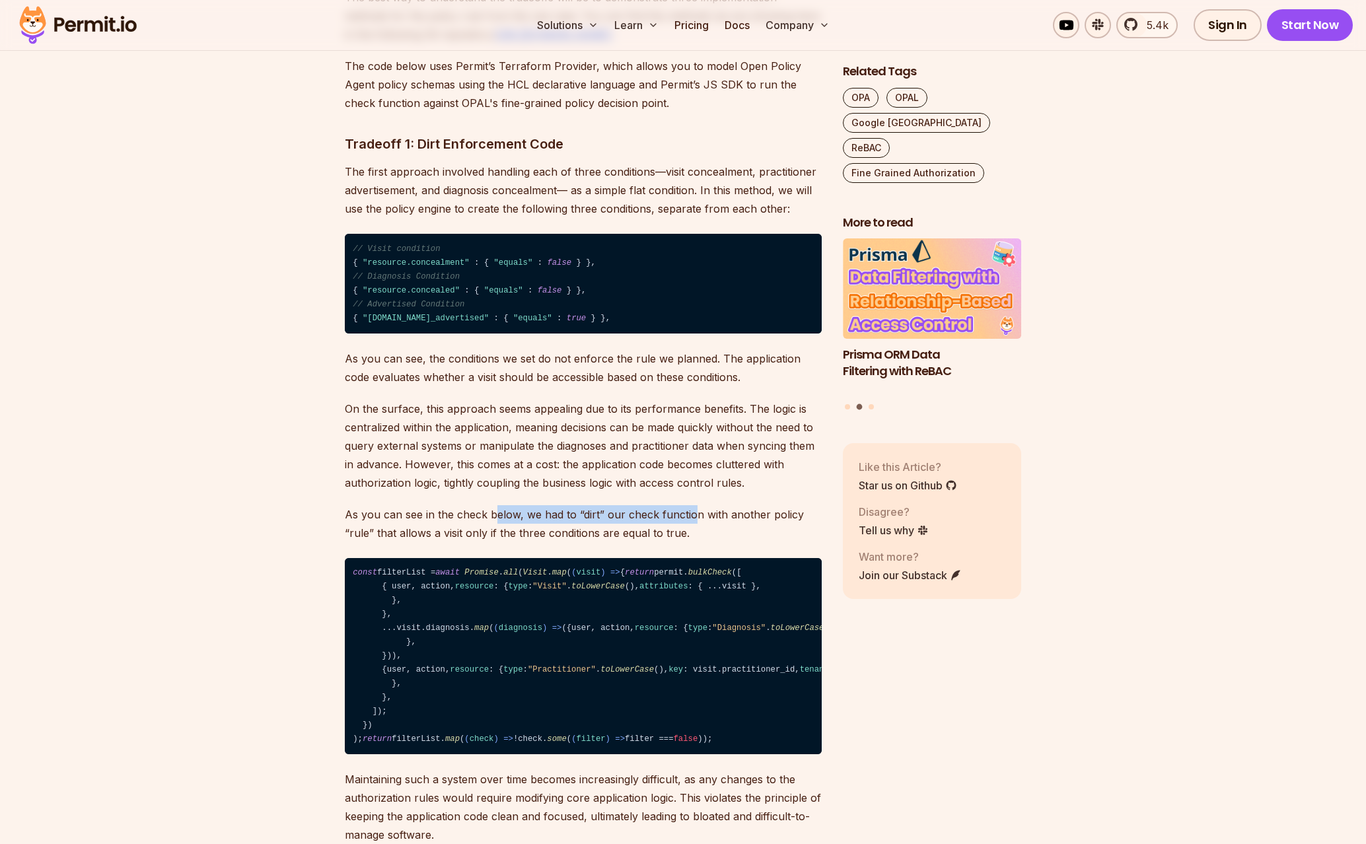
click at [690, 542] on p "As you can see in the check below, we had to “dirt” our check function with ano…" at bounding box center [583, 523] width 477 height 37
click at [504, 542] on p "As you can see in the check below, we had to “dirt” our check function with ano…" at bounding box center [583, 523] width 477 height 37
click at [498, 542] on p "As you can see in the check below, we had to “dirt” our check function with ano…" at bounding box center [583, 523] width 477 height 37
click at [692, 542] on p "As you can see in the check below, we had to “dirt” our check function with ano…" at bounding box center [583, 523] width 477 height 37
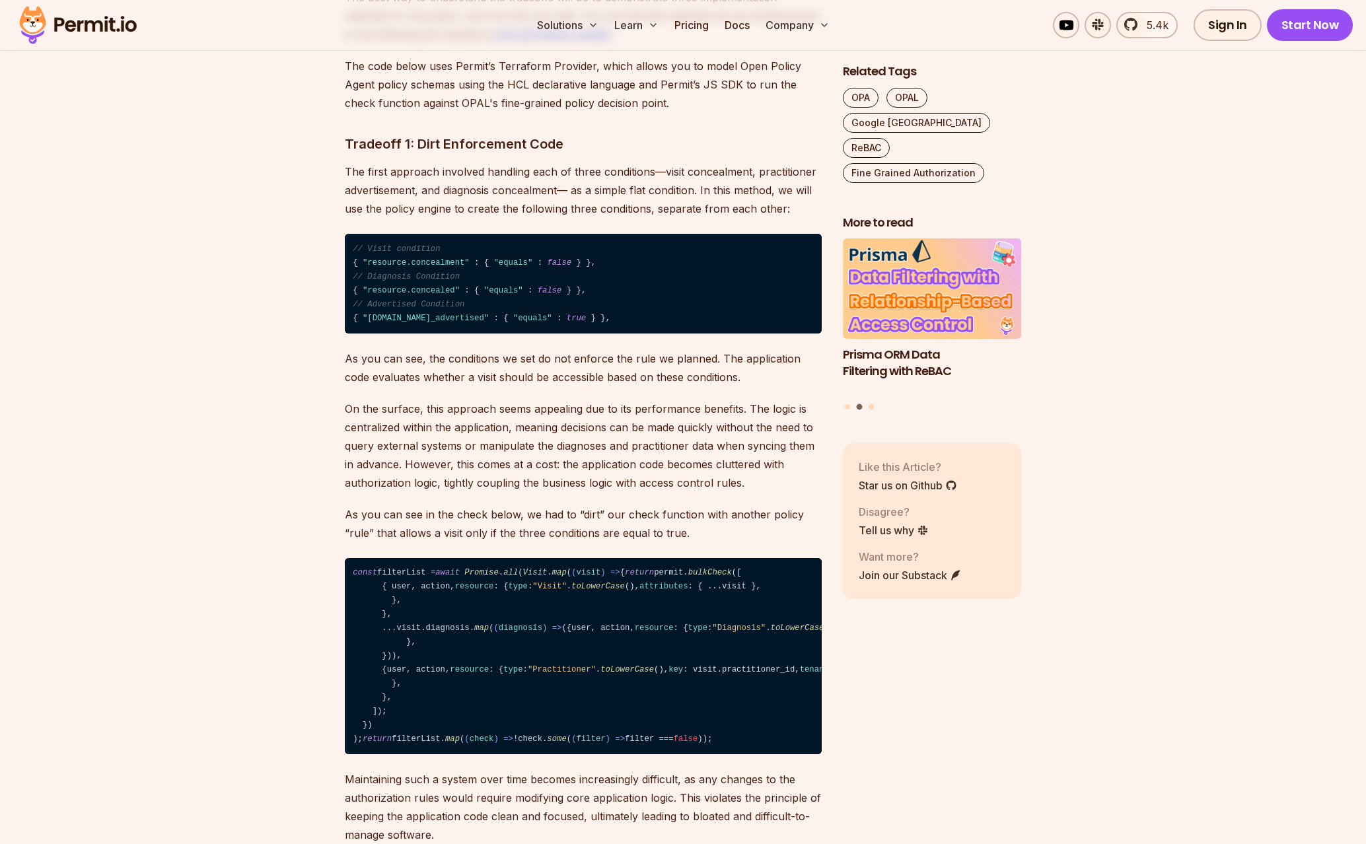
click at [705, 542] on p "As you can see in the check below, we had to “dirt” our check function with ano…" at bounding box center [583, 523] width 477 height 37
click at [547, 542] on p "As you can see in the check below, we had to “dirt” our check function with ano…" at bounding box center [583, 523] width 477 height 37
click at [546, 542] on p "As you can see in the check below, we had to “dirt” our check function with ano…" at bounding box center [583, 523] width 477 height 37
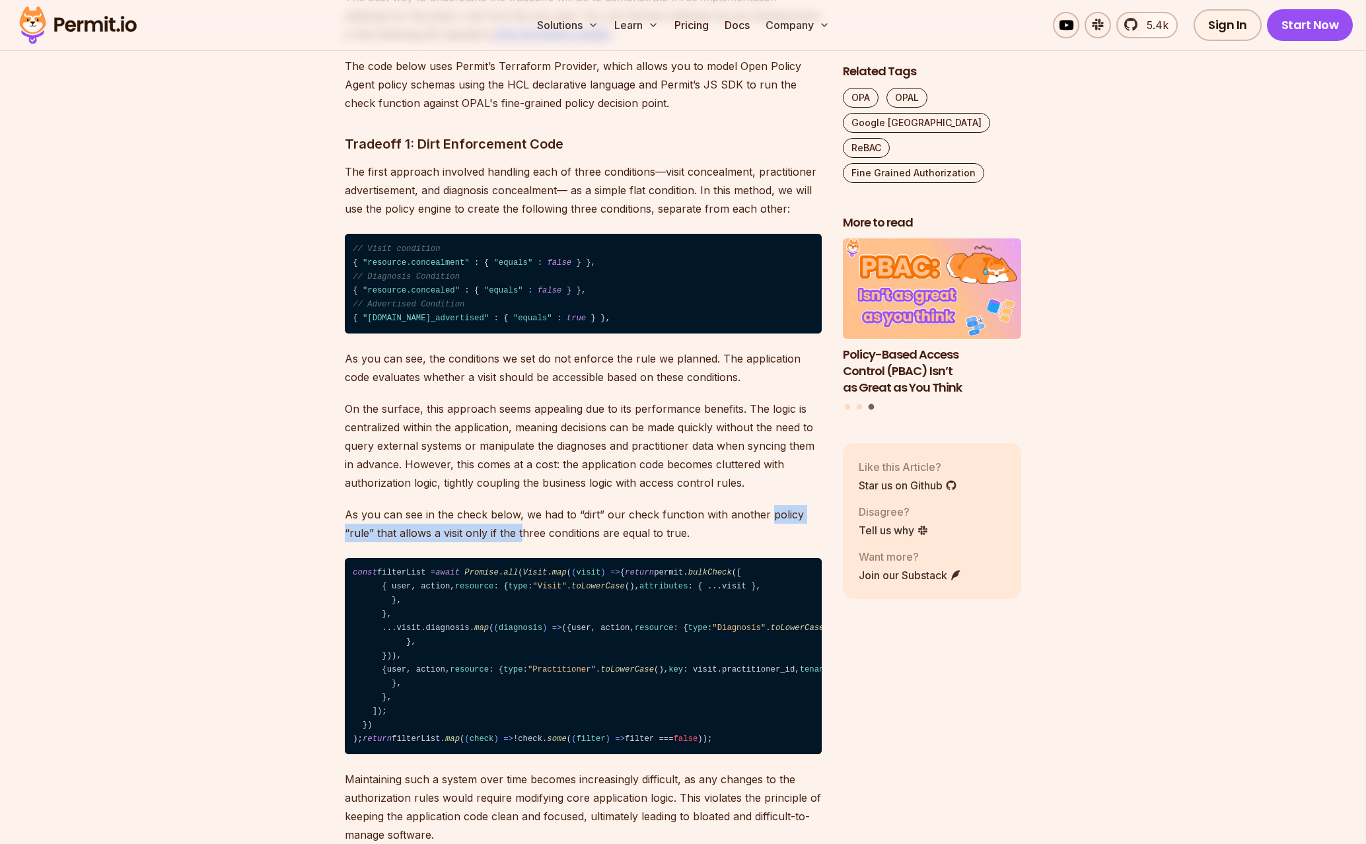
click at [768, 542] on p "As you can see in the check below, we had to “dirt” our check function with ano…" at bounding box center [583, 523] width 477 height 37
click at [528, 542] on p "As you can see in the check below, we had to “dirt” our check function with ano…" at bounding box center [583, 523] width 477 height 37
click at [525, 542] on p "As you can see in the check below, we had to “dirt” our check function with ano…" at bounding box center [583, 523] width 477 height 37
click at [649, 542] on p "As you can see in the check below, we had to “dirt” our check function with ano…" at bounding box center [583, 523] width 477 height 37
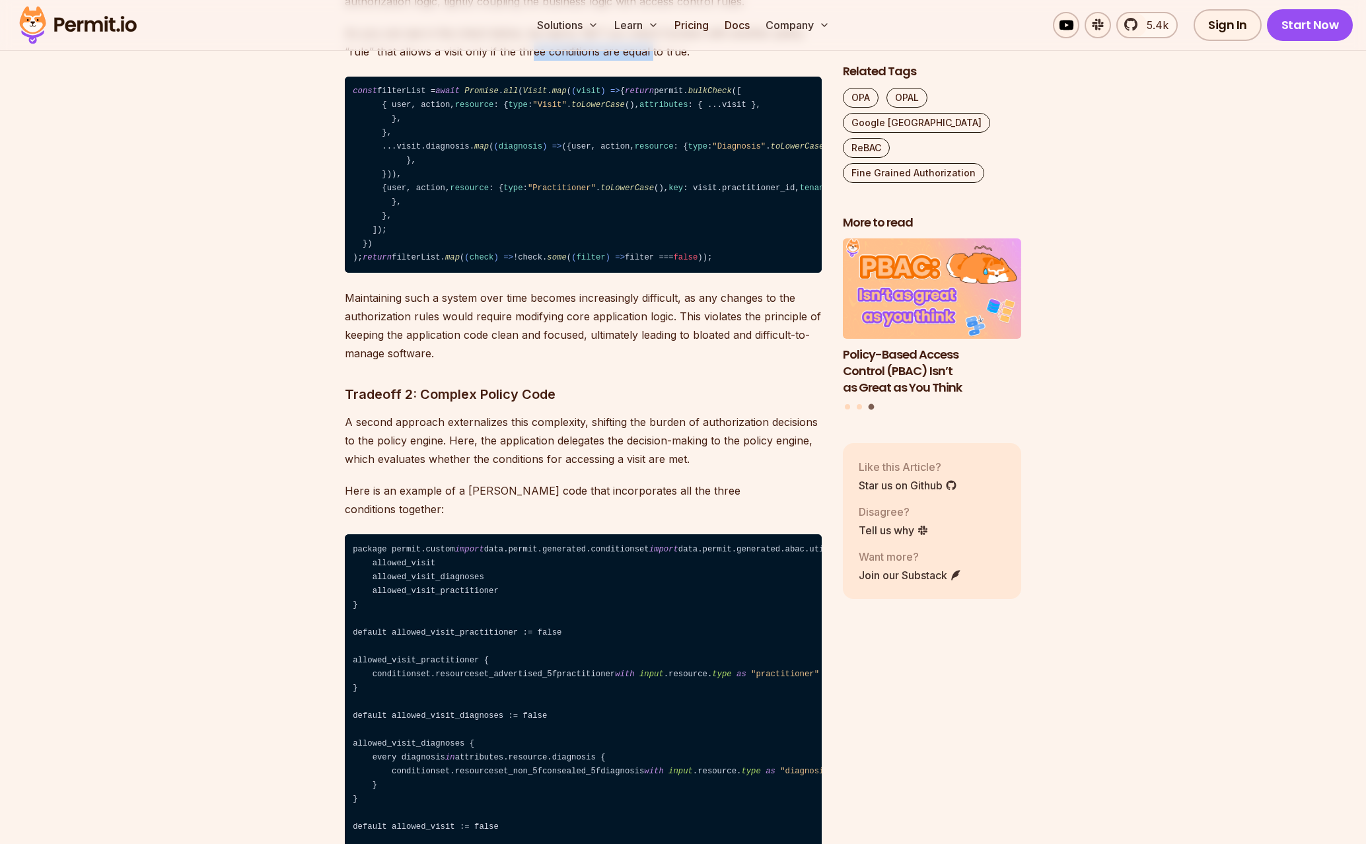
scroll to position [4971, 0]
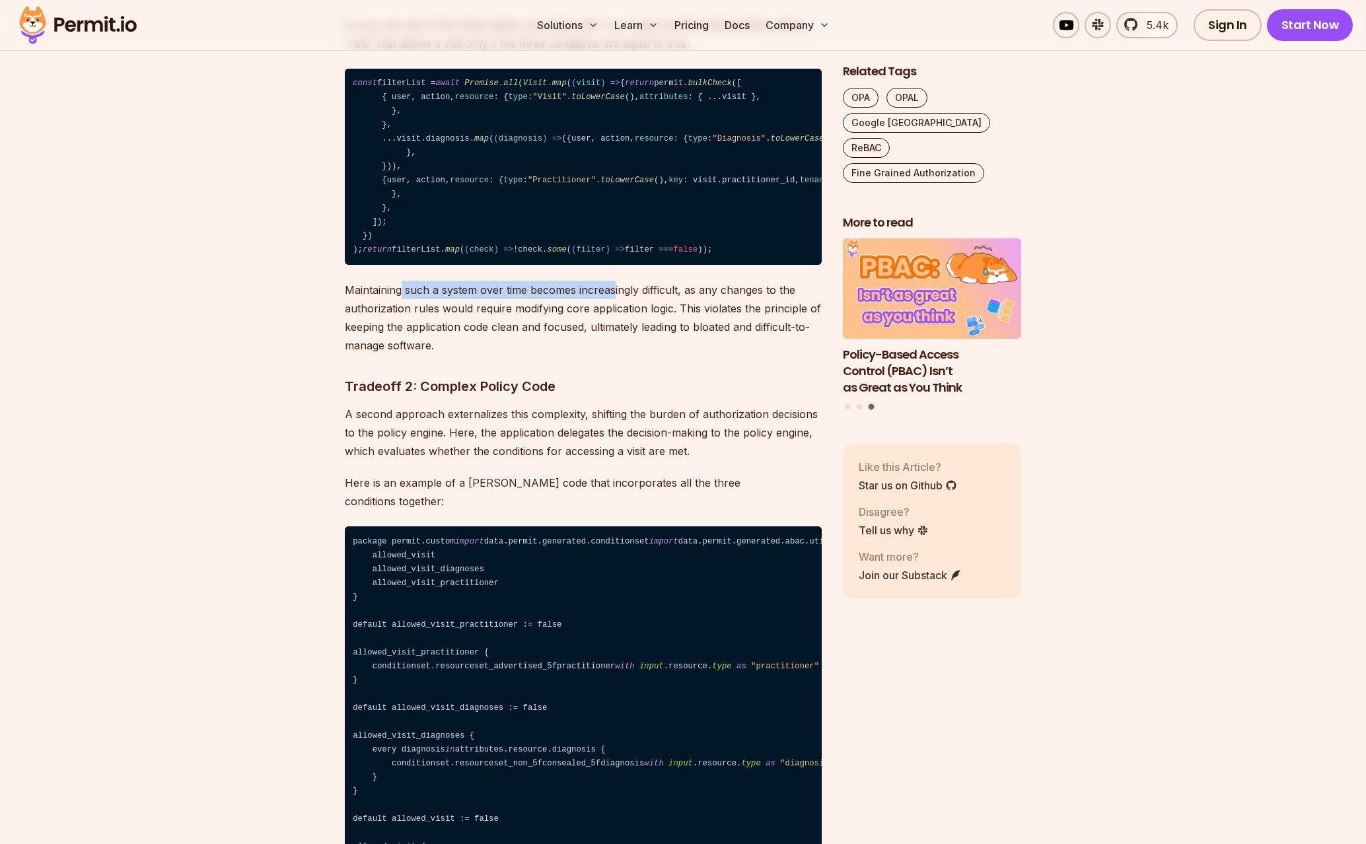
click at [614, 355] on p "Maintaining such a system over time becomes increasingly difficult, as any chan…" at bounding box center [583, 318] width 477 height 74
click at [628, 355] on p "Maintaining such a system over time becomes increasingly difficult, as any chan…" at bounding box center [583, 318] width 477 height 74
click at [803, 355] on p "Maintaining such a system over time becomes increasingly difficult, as any chan…" at bounding box center [583, 318] width 477 height 74
click at [569, 355] on p "Maintaining such a system over time becomes increasingly difficult, as any chan…" at bounding box center [583, 318] width 477 height 74
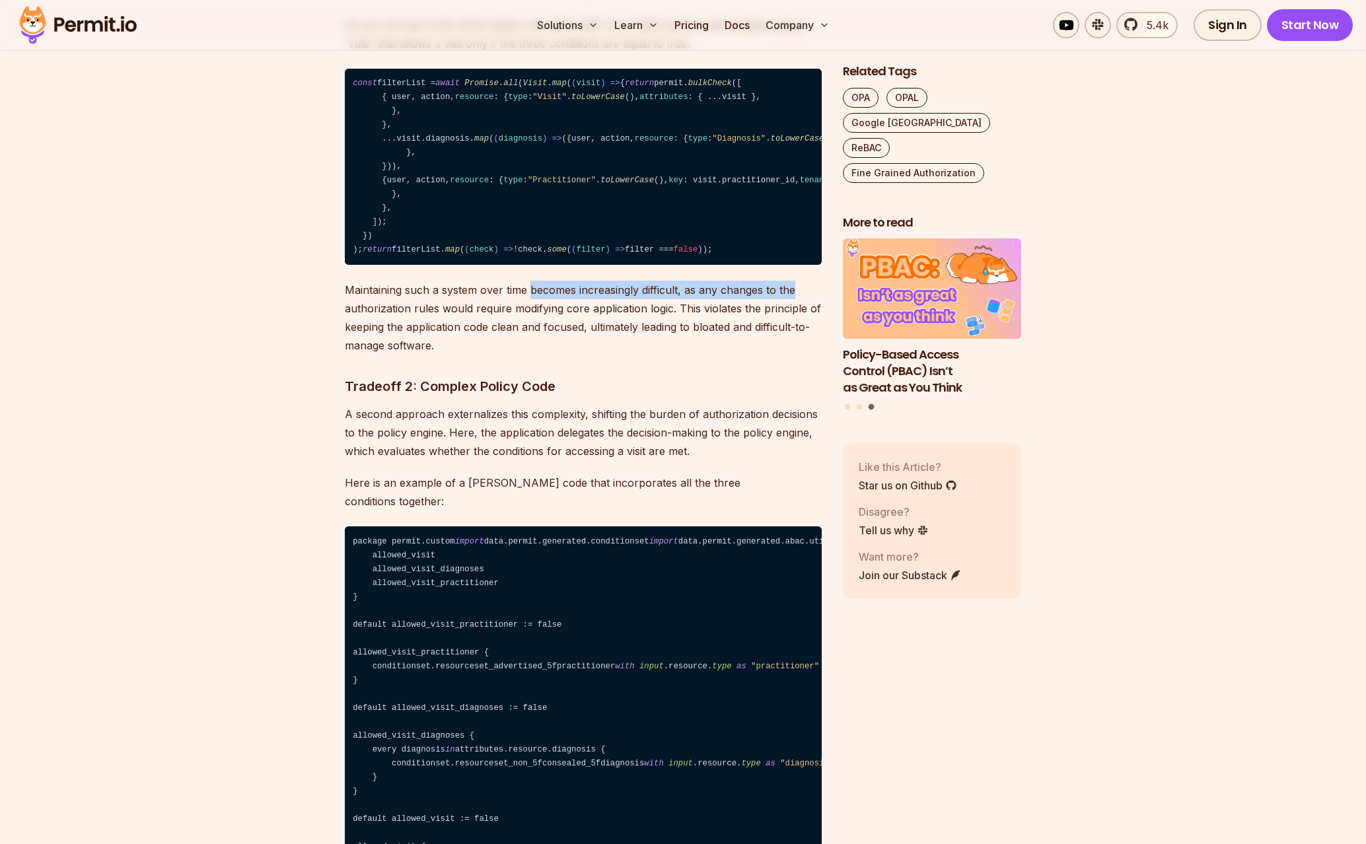
click at [567, 355] on p "Maintaining such a system over time becomes increasingly difficult, as any chan…" at bounding box center [583, 318] width 477 height 74
click at [690, 355] on p "Maintaining such a system over time becomes increasingly difficult, as any chan…" at bounding box center [583, 318] width 477 height 74
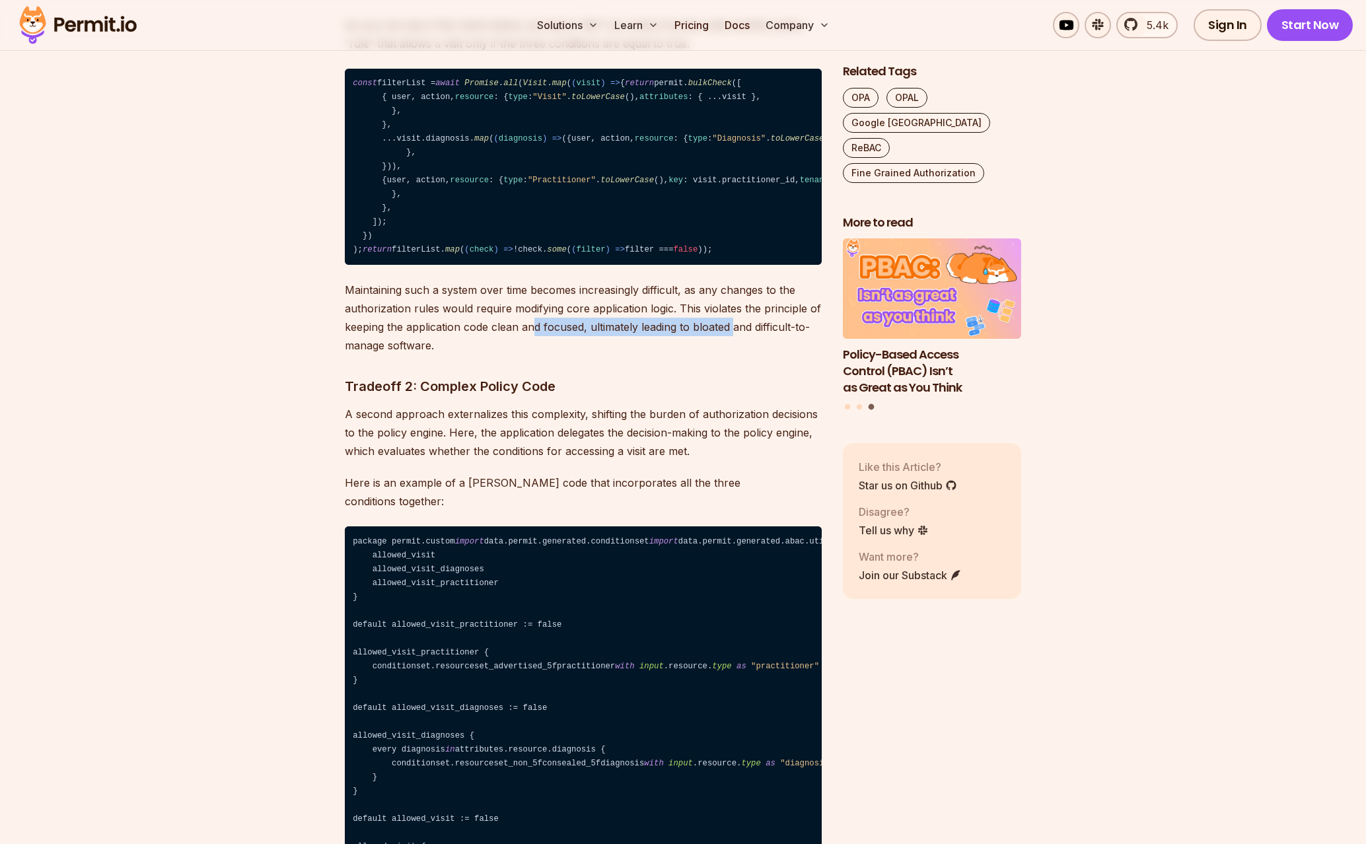
click at [522, 355] on p "Maintaining such a system over time becomes increasingly difficult, as any chan…" at bounding box center [583, 318] width 477 height 74
click at [513, 355] on p "Maintaining such a system over time becomes increasingly difficult, as any chan…" at bounding box center [583, 318] width 477 height 74
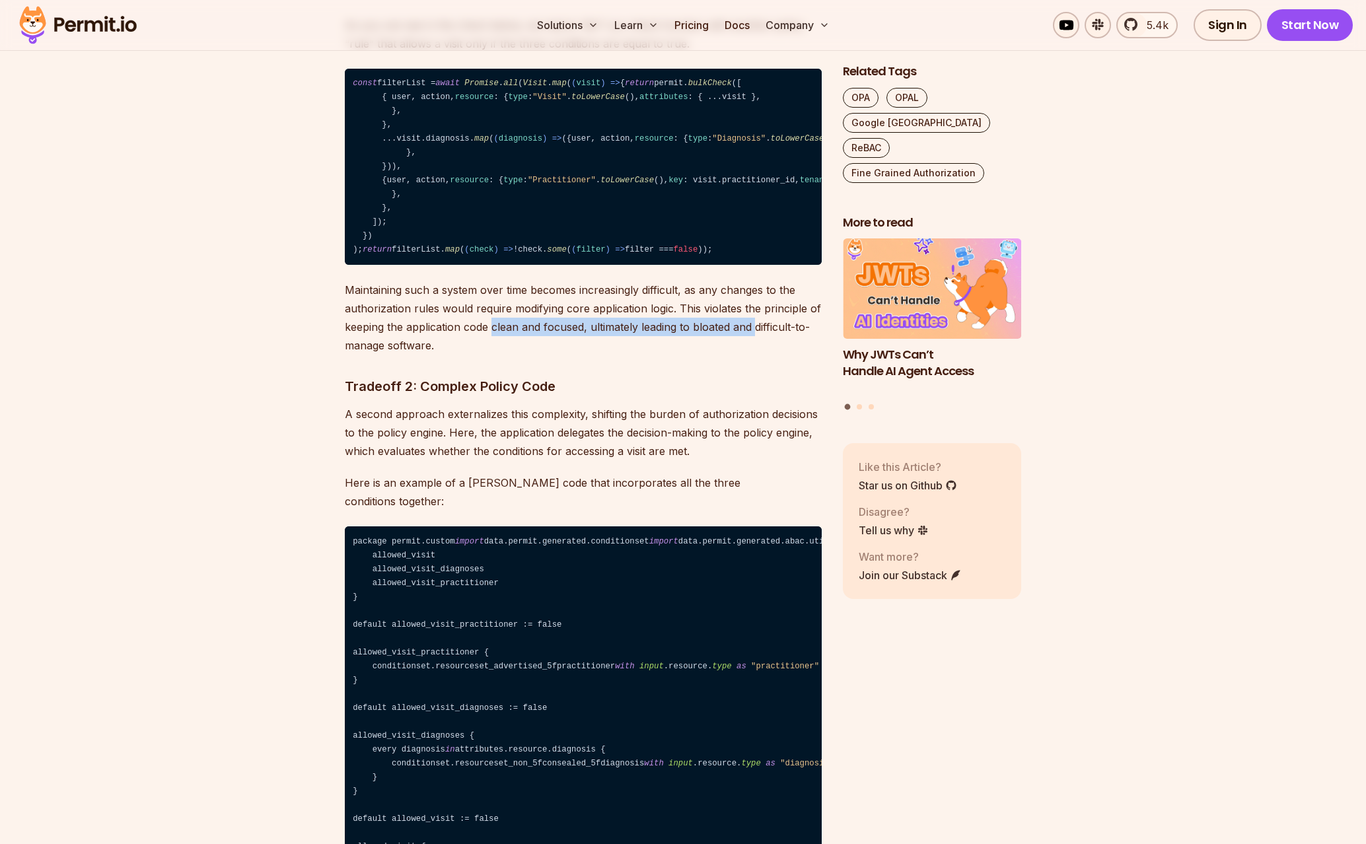
click at [758, 355] on p "Maintaining such a system over time becomes increasingly difficult, as any chan…" at bounding box center [583, 318] width 477 height 74
click at [760, 355] on p "Maintaining such a system over time becomes increasingly difficult, as any chan…" at bounding box center [583, 318] width 477 height 74
click at [437, 460] on p "A second approach externalizes this complexity, shifting the burden of authoriz…" at bounding box center [583, 432] width 477 height 55
click at [435, 460] on p "A second approach externalizes this complexity, shifting the burden of authoriz…" at bounding box center [583, 432] width 477 height 55
click at [643, 460] on p "A second approach externalizes this complexity, shifting the burden of authoriz…" at bounding box center [583, 432] width 477 height 55
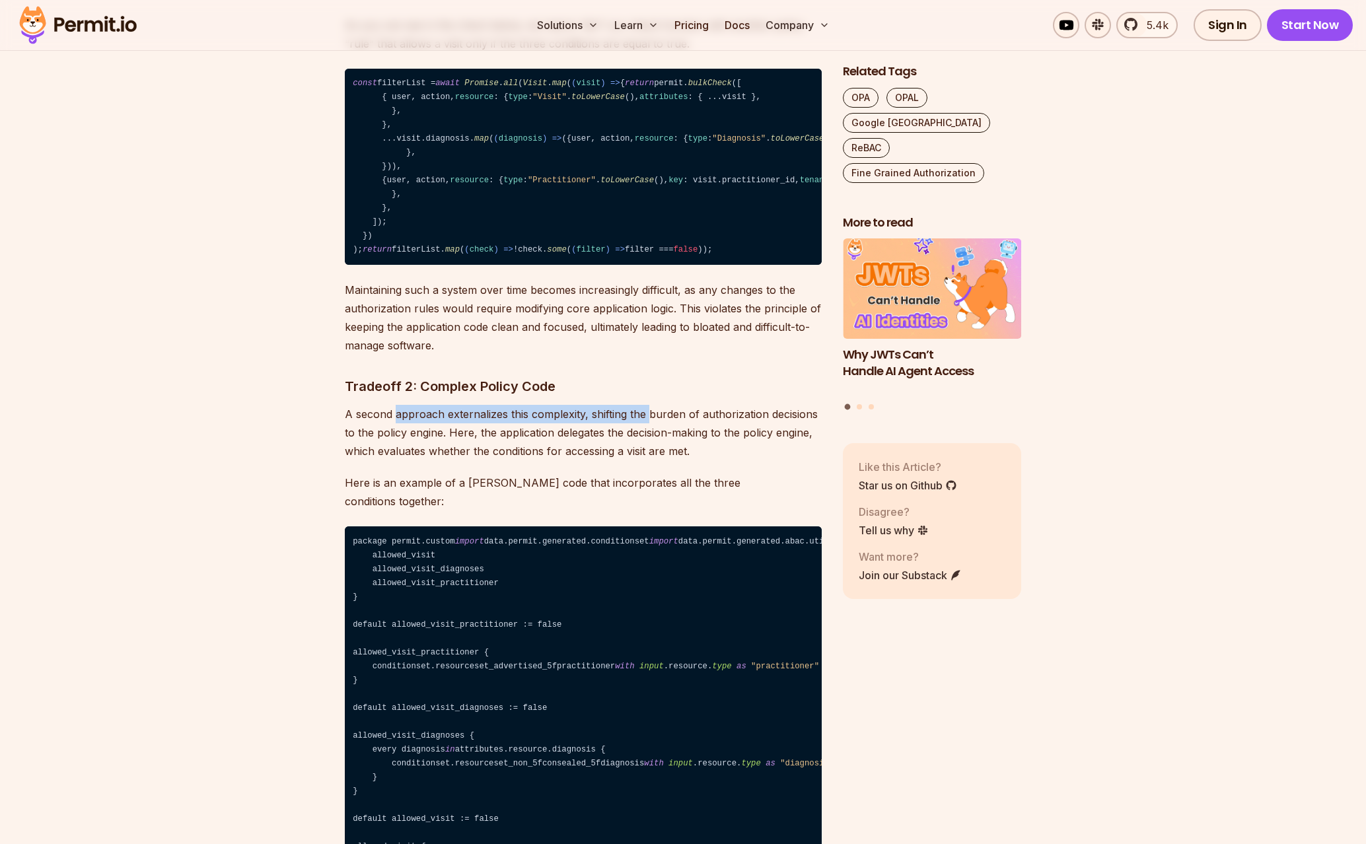
click at [645, 460] on p "A second approach externalizes this complexity, shifting the burden of authoriz…" at bounding box center [583, 432] width 477 height 55
click at [462, 460] on p "A second approach externalizes this complexity, shifting the burden of authoriz…" at bounding box center [583, 432] width 477 height 55
click at [461, 460] on p "A second approach externalizes this complexity, shifting the burden of authoriz…" at bounding box center [583, 432] width 477 height 55
click at [725, 460] on p "A second approach externalizes this complexity, shifting the burden of authoriz…" at bounding box center [583, 432] width 477 height 55
click at [731, 460] on p "A second approach externalizes this complexity, shifting the burden of authoriz…" at bounding box center [583, 432] width 477 height 55
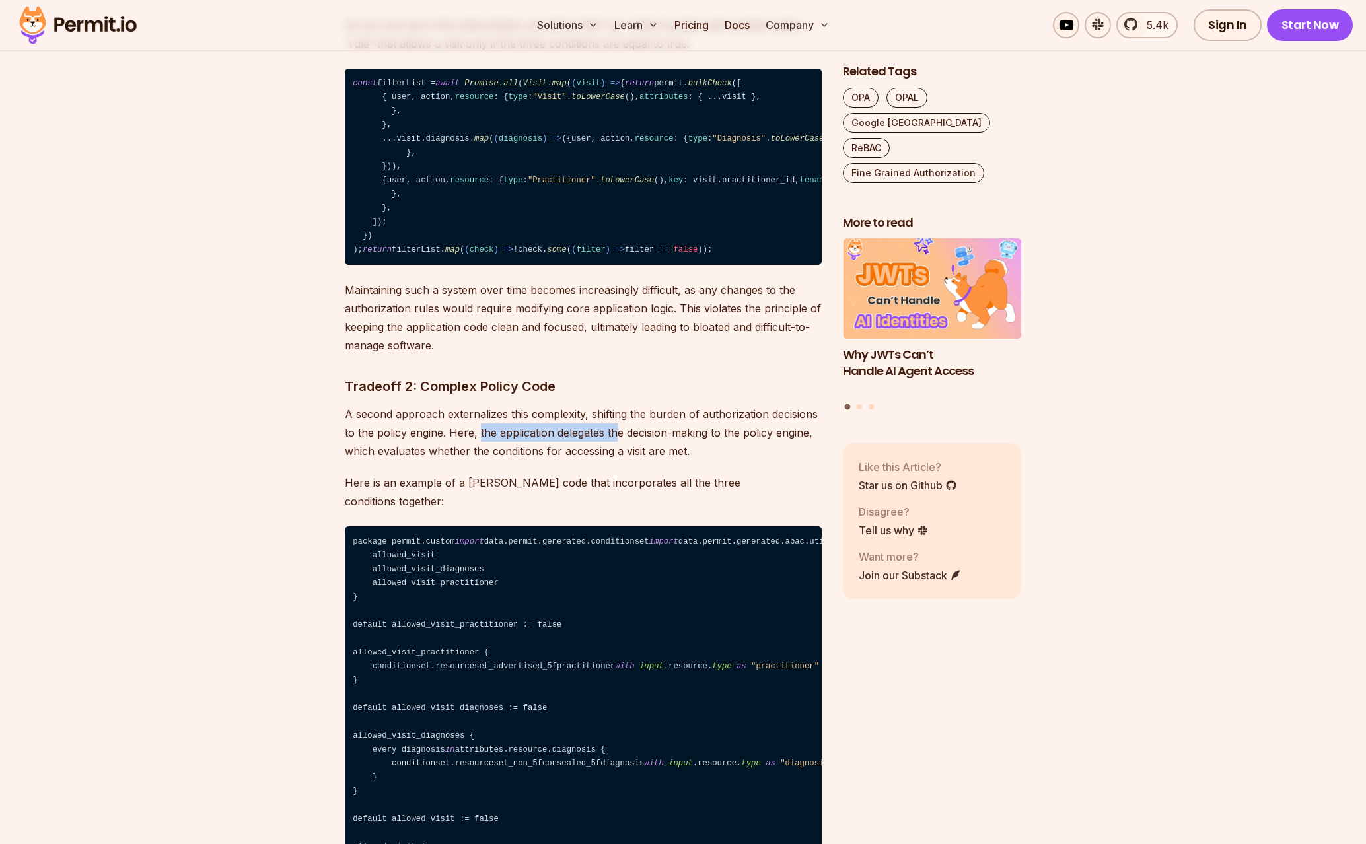
click at [476, 460] on p "A second approach externalizes this complexity, shifting the burden of authoriz…" at bounding box center [583, 432] width 477 height 55
click at [642, 460] on p "A second approach externalizes this complexity, shifting the burden of authoriz…" at bounding box center [583, 432] width 477 height 55
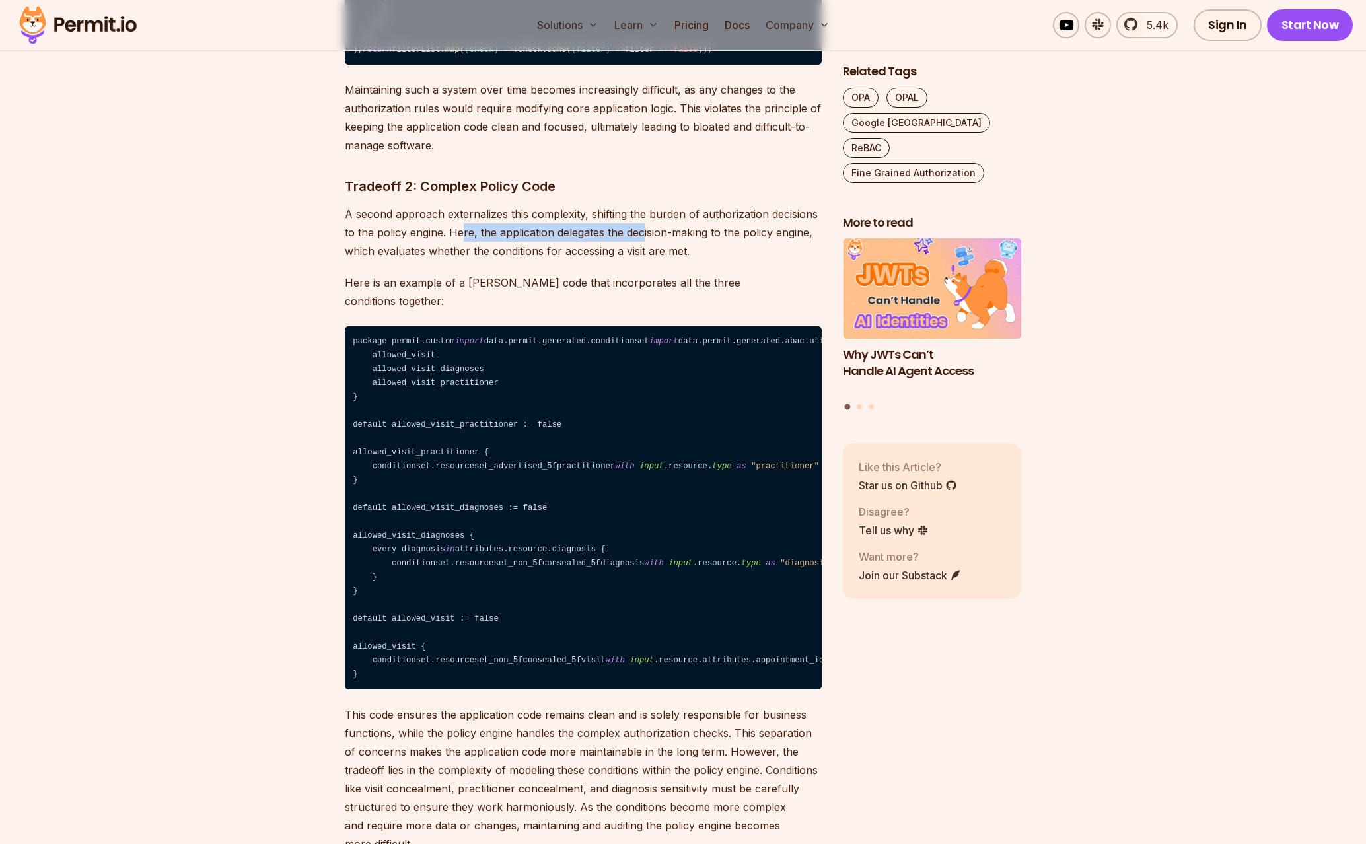
scroll to position [5183, 0]
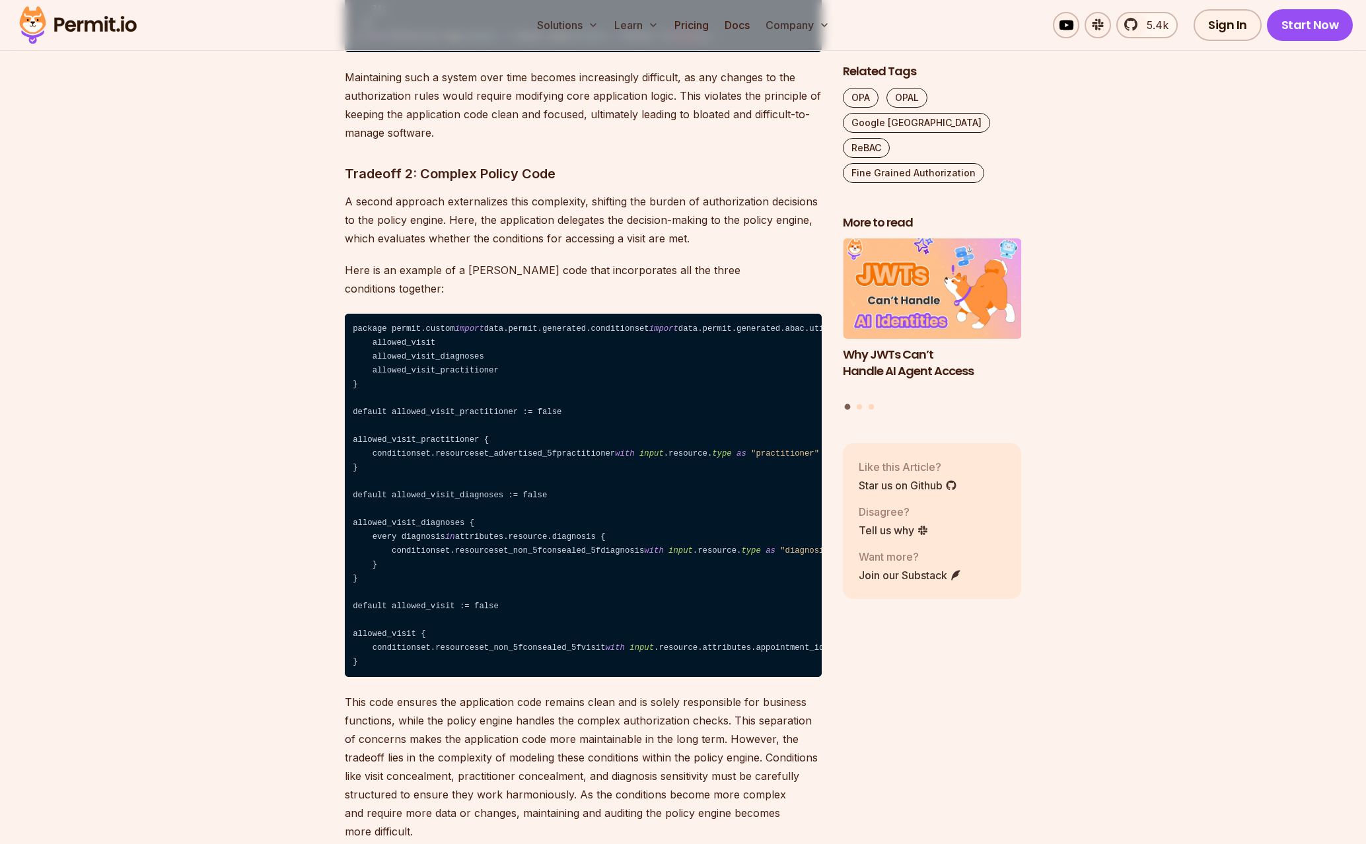
click at [443, 658] on code "package permit.custom import data.permit.generated.conditionset import data.per…" at bounding box center [583, 495] width 477 height 363
click at [1242, 334] on span "type" at bounding box center [1251, 328] width 19 height 9
click at [1271, 334] on span ""visit"" at bounding box center [1288, 328] width 34 height 9
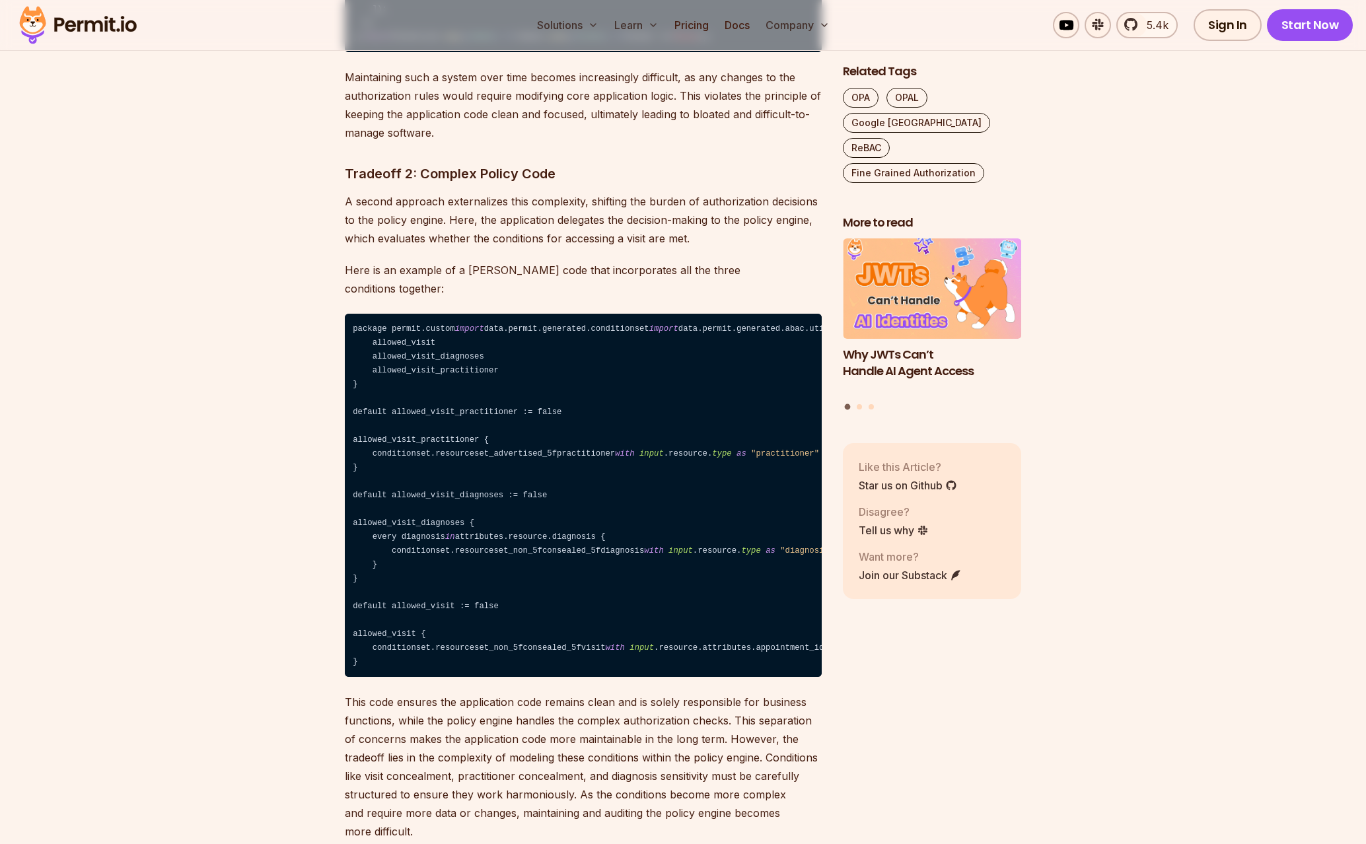
click at [445, 675] on code "package permit.custom import data.permit.generated.conditionset import data.per…" at bounding box center [583, 495] width 477 height 363
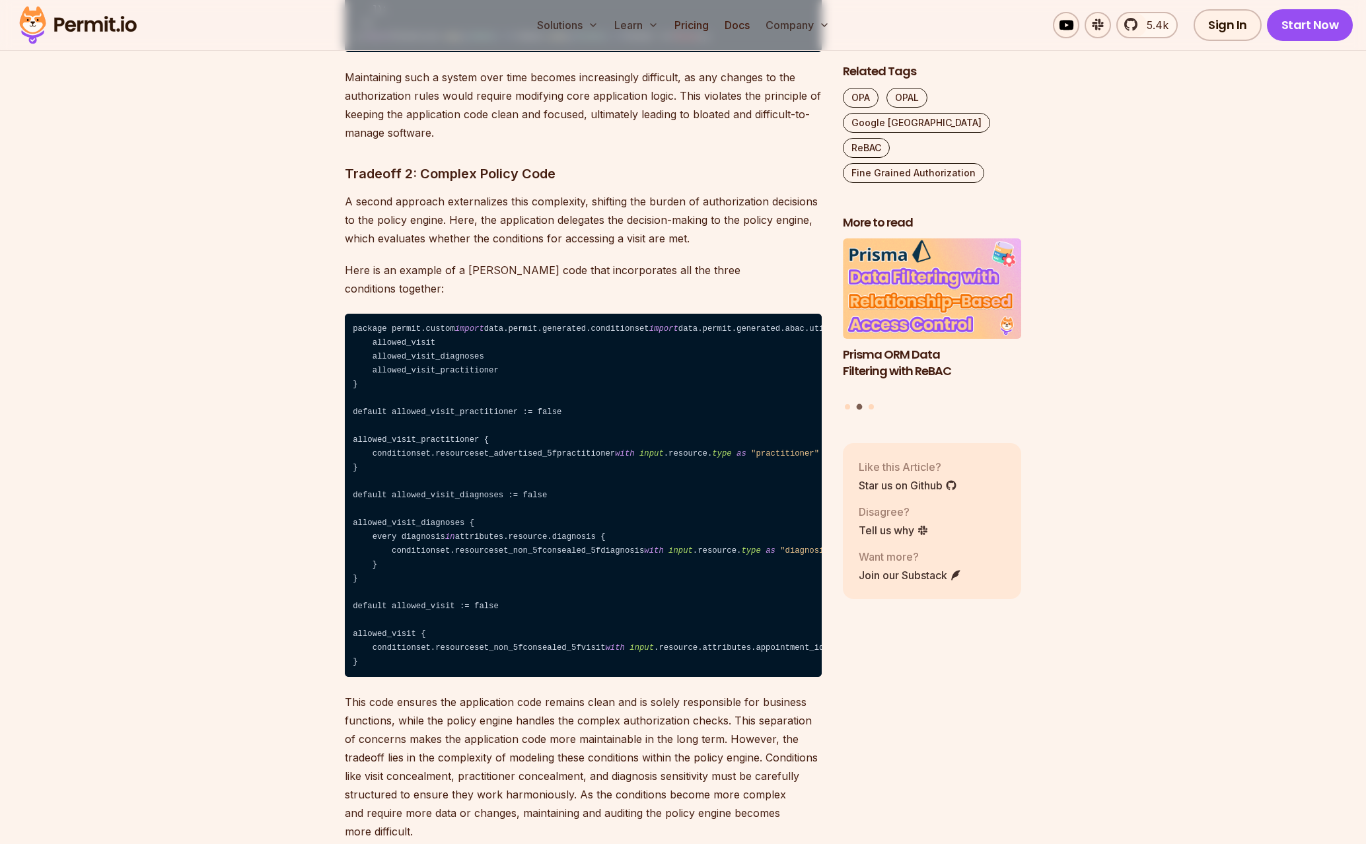
click at [445, 675] on code "package permit.custom import data.permit.generated.conditionset import data.per…" at bounding box center [583, 495] width 477 height 363
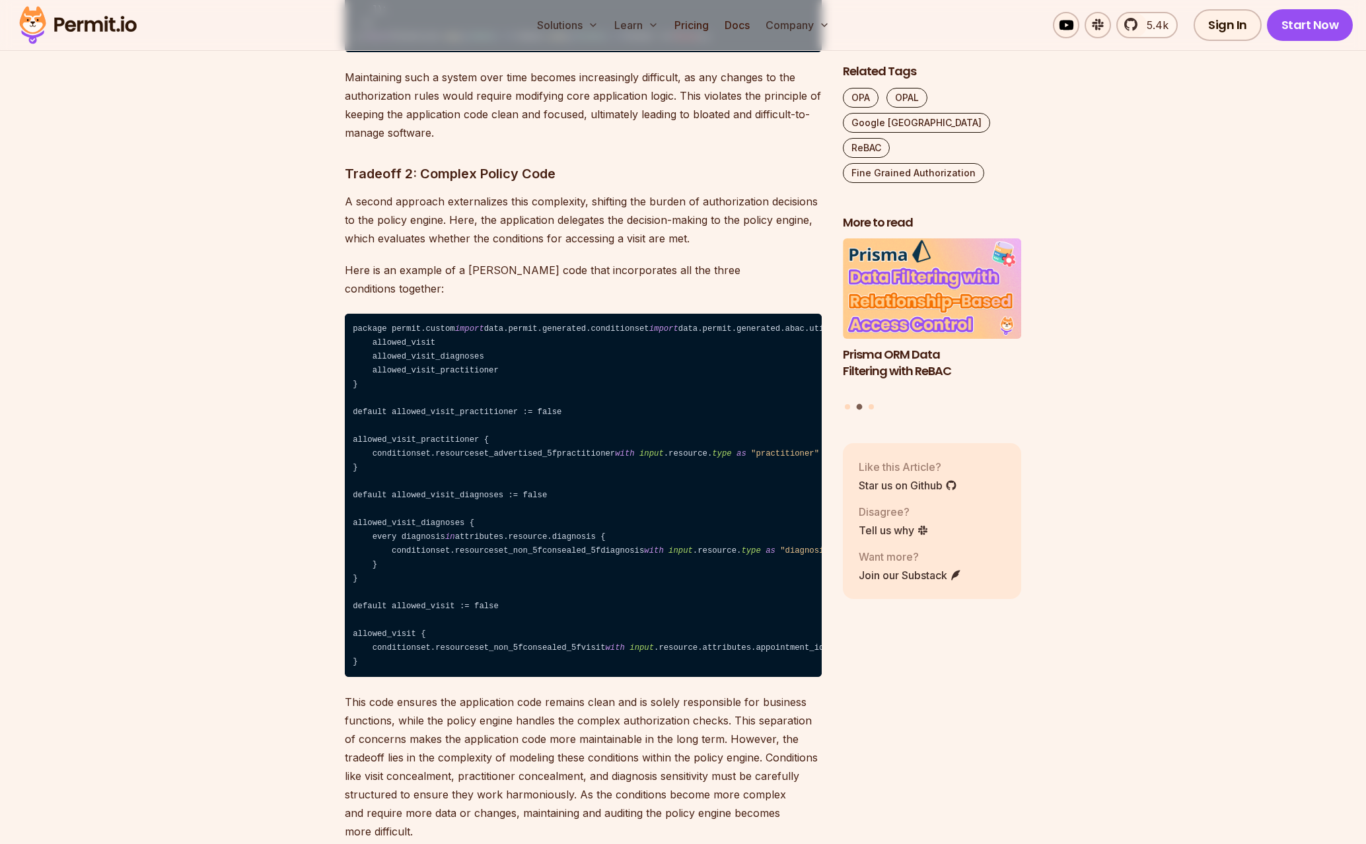
click at [446, 677] on code "package permit.custom import data.permit.generated.conditionset import data.per…" at bounding box center [583, 495] width 477 height 363
click
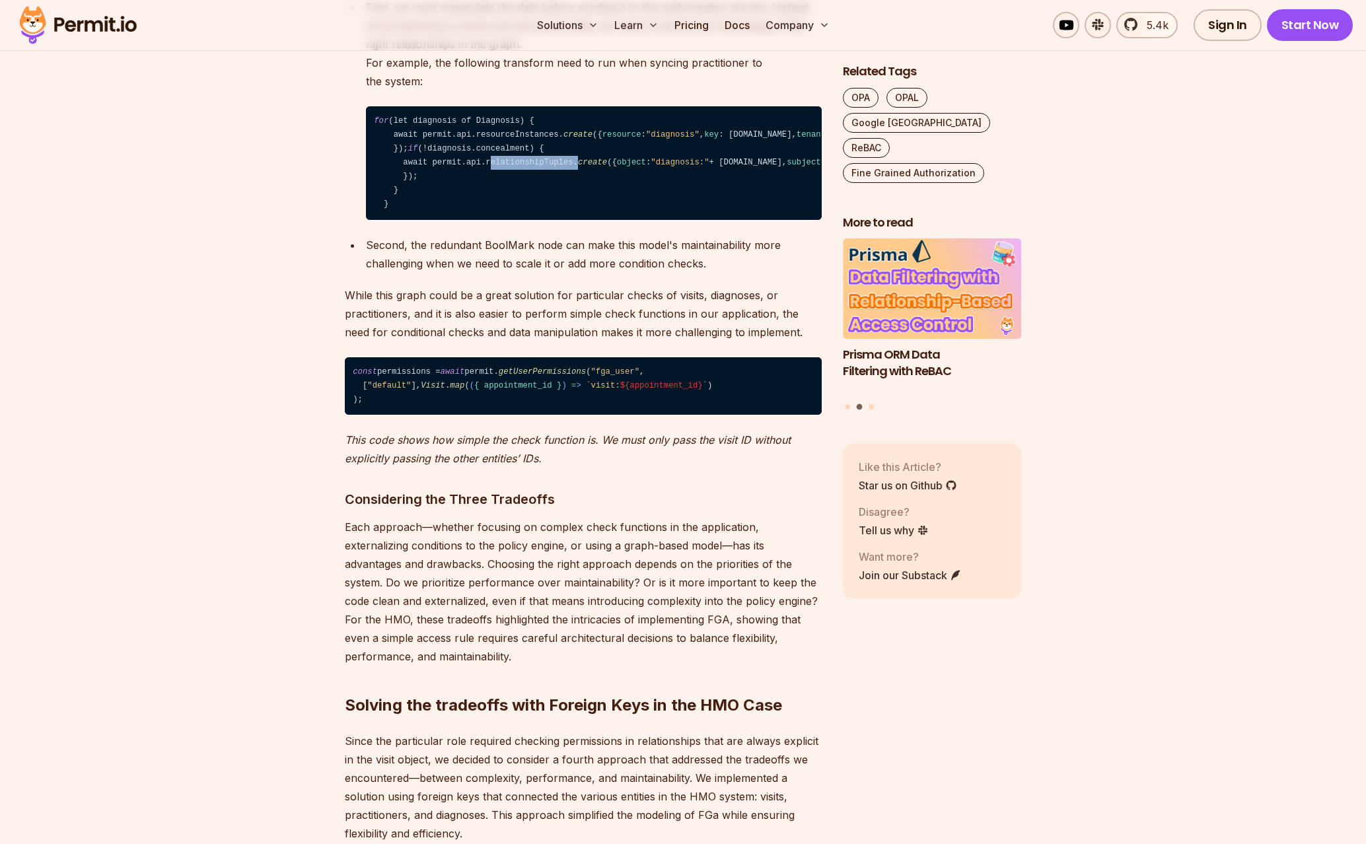
scroll to position [7032, 0]
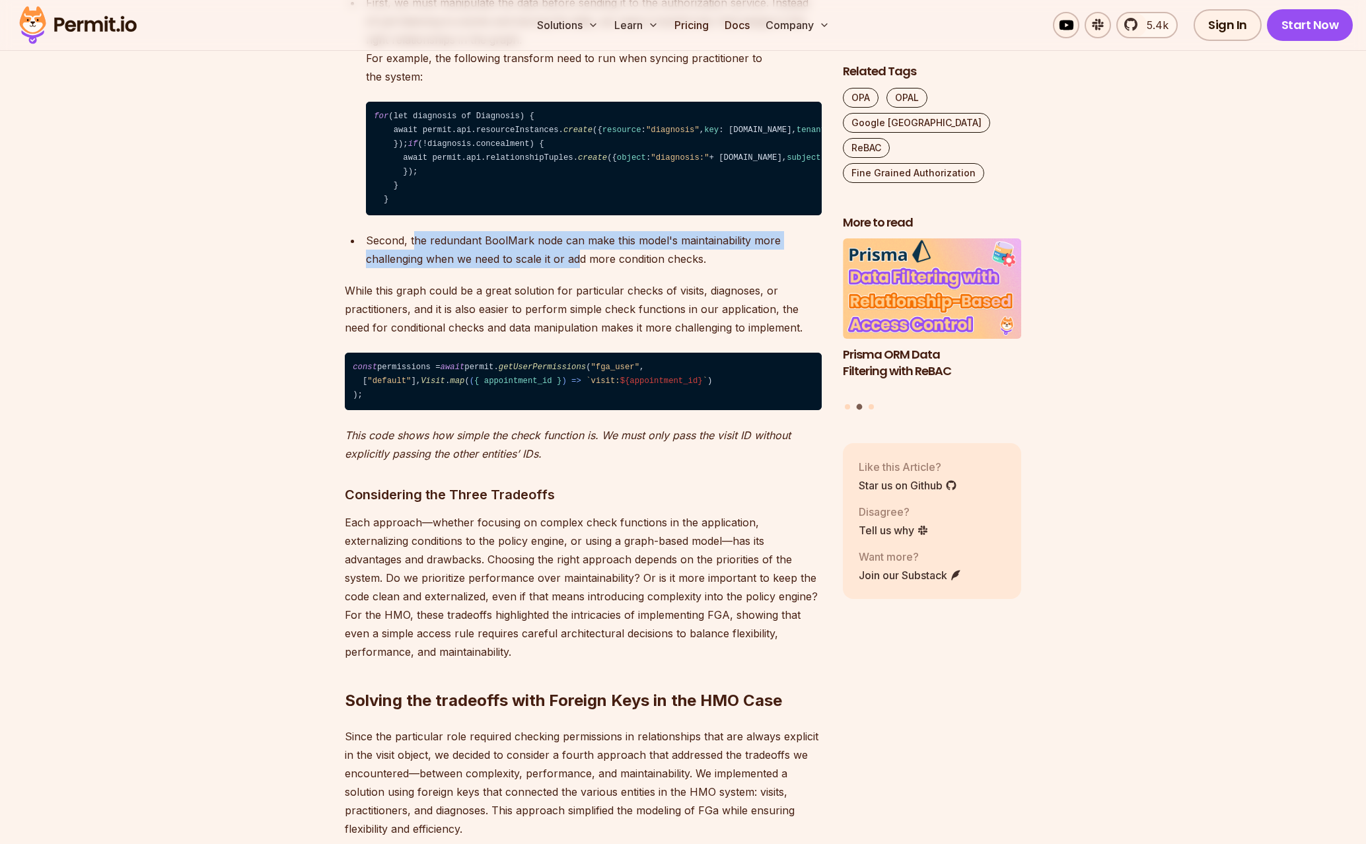
drag, startPoint x: 414, startPoint y: 667, endPoint x: 581, endPoint y: 680, distance: 167.6
drag, startPoint x: 581, startPoint y: 680, endPoint x: 445, endPoint y: 667, distance: 137.3
drag, startPoint x: 530, startPoint y: 676, endPoint x: 661, endPoint y: 681, distance: 130.9
drag, startPoint x: 552, startPoint y: 690, endPoint x: 490, endPoint y: 691, distance: 61.4
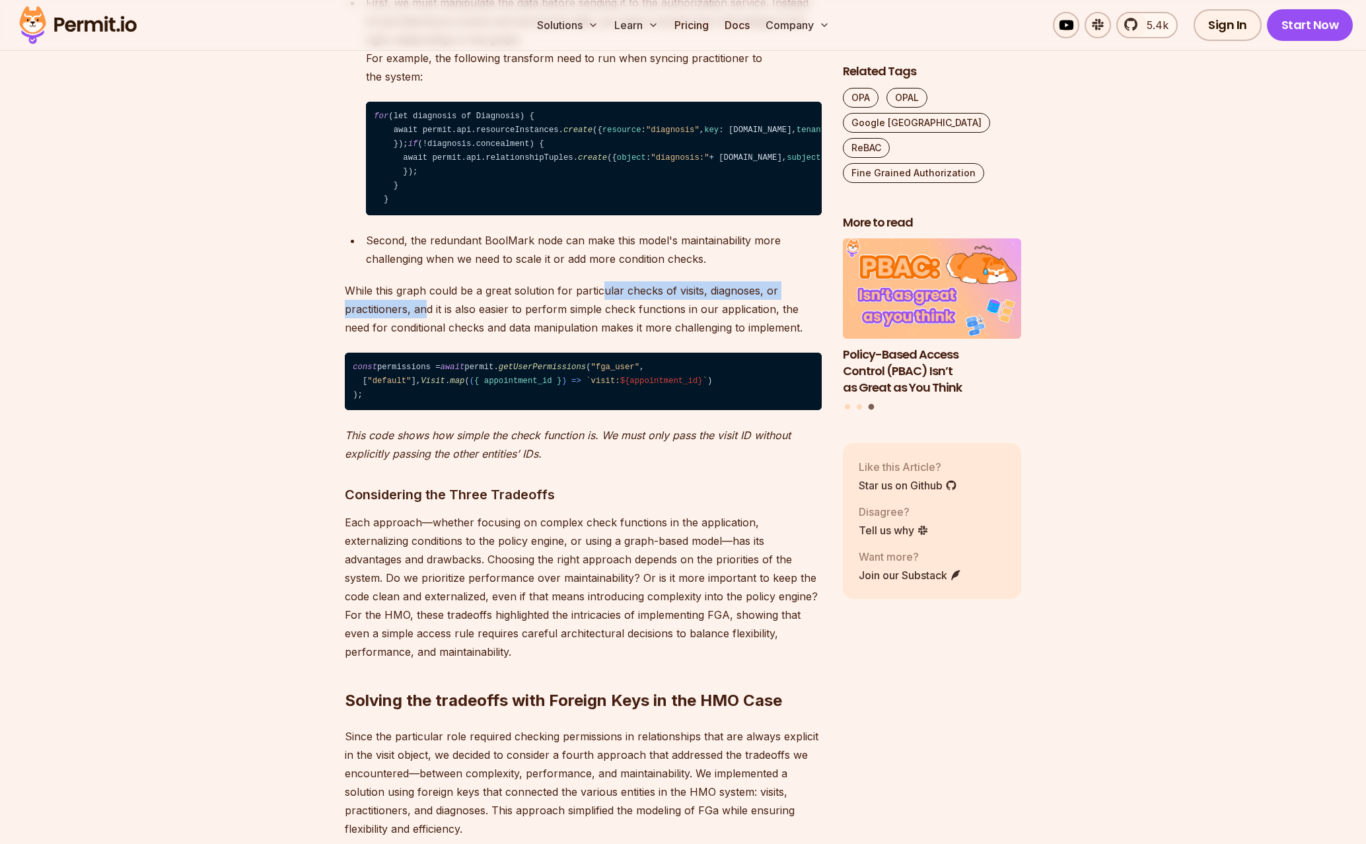
drag, startPoint x: 488, startPoint y: 723, endPoint x: 604, endPoint y: 722, distance: 116.3
drag, startPoint x: 476, startPoint y: 731, endPoint x: 671, endPoint y: 737, distance: 194.3
drag, startPoint x: 696, startPoint y: 739, endPoint x: 763, endPoint y: 739, distance: 66.7
drag, startPoint x: 688, startPoint y: 745, endPoint x: 556, endPoint y: 747, distance: 132.1
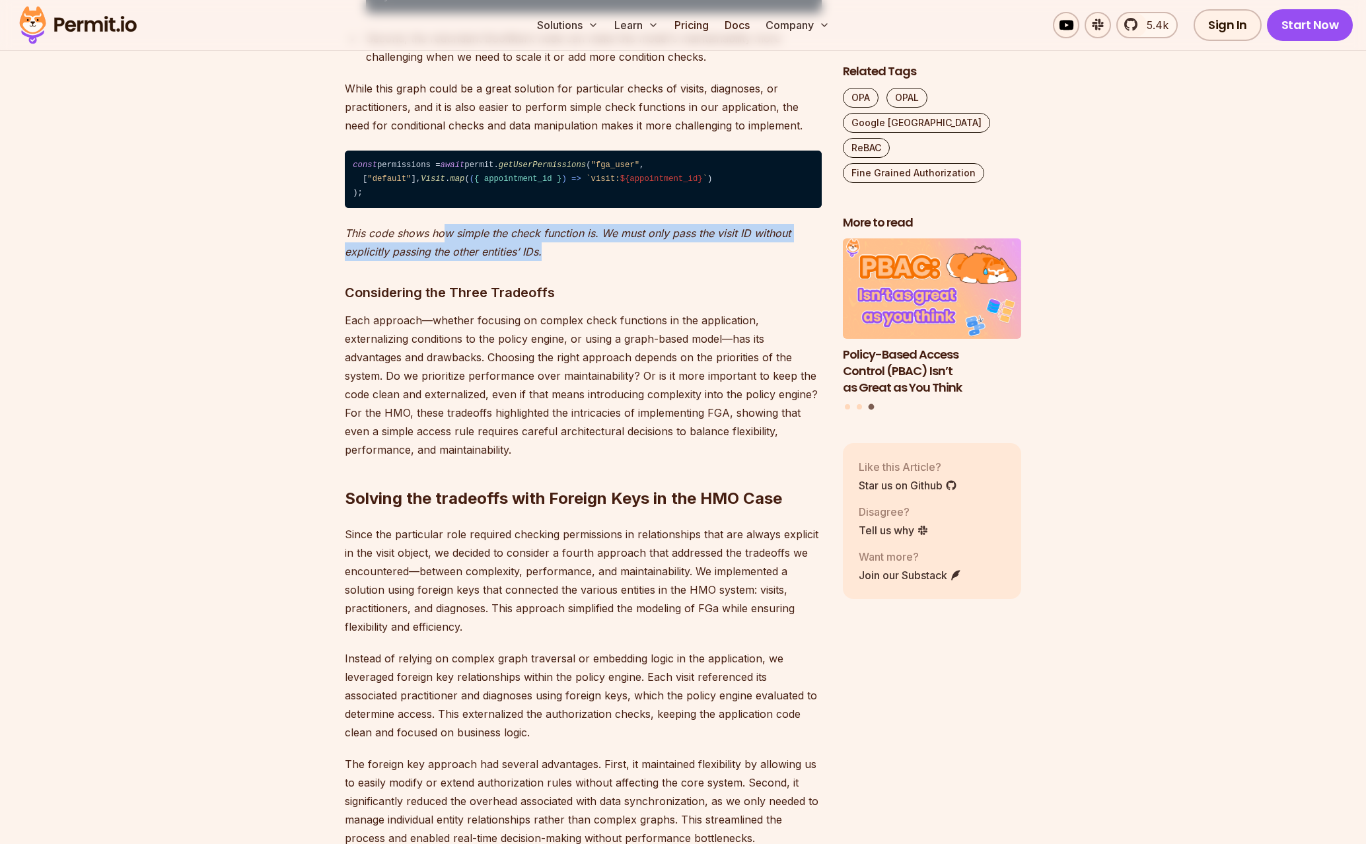
drag, startPoint x: 614, startPoint y: 699, endPoint x: 624, endPoint y: 699, distance: 9.9
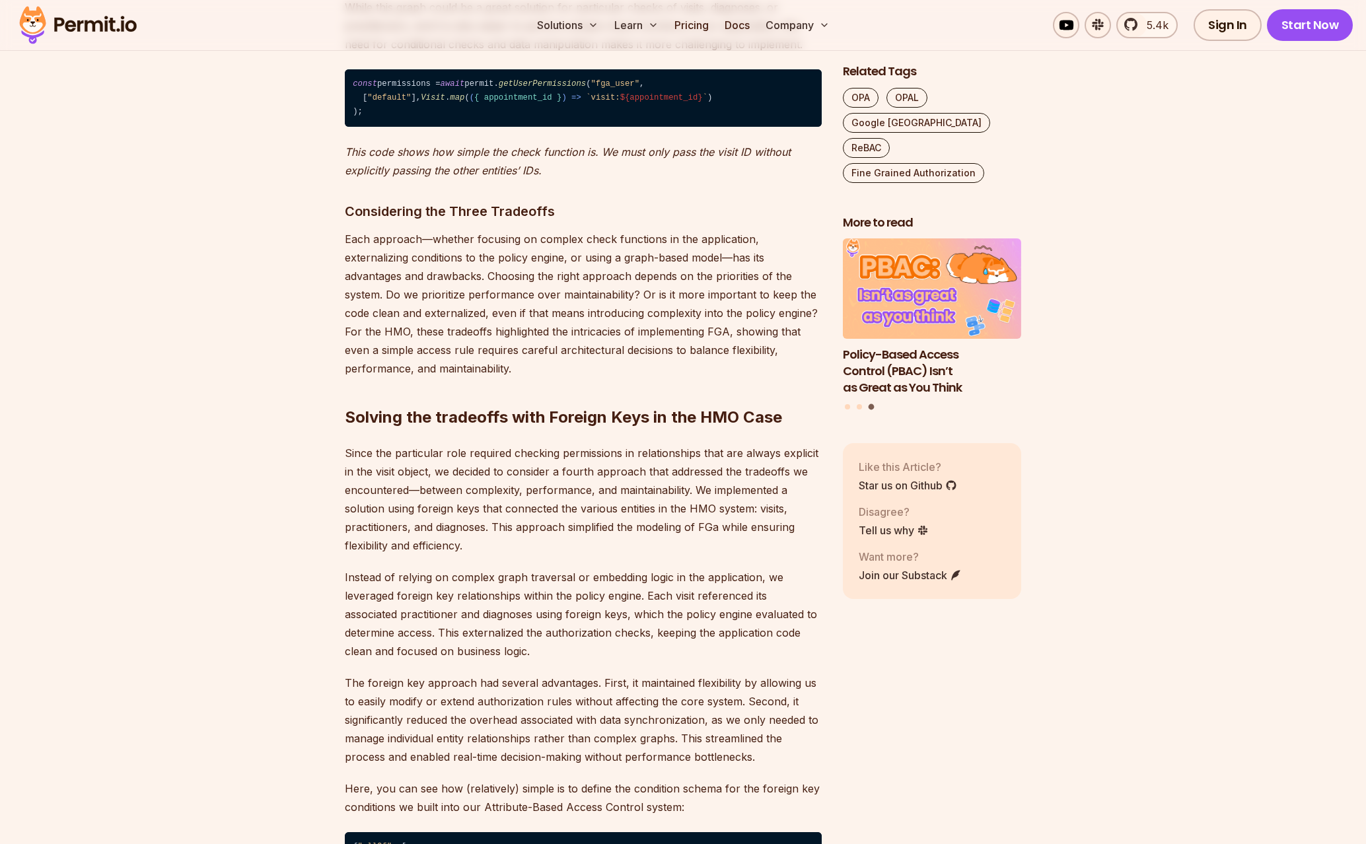
scroll to position [7431, 0]
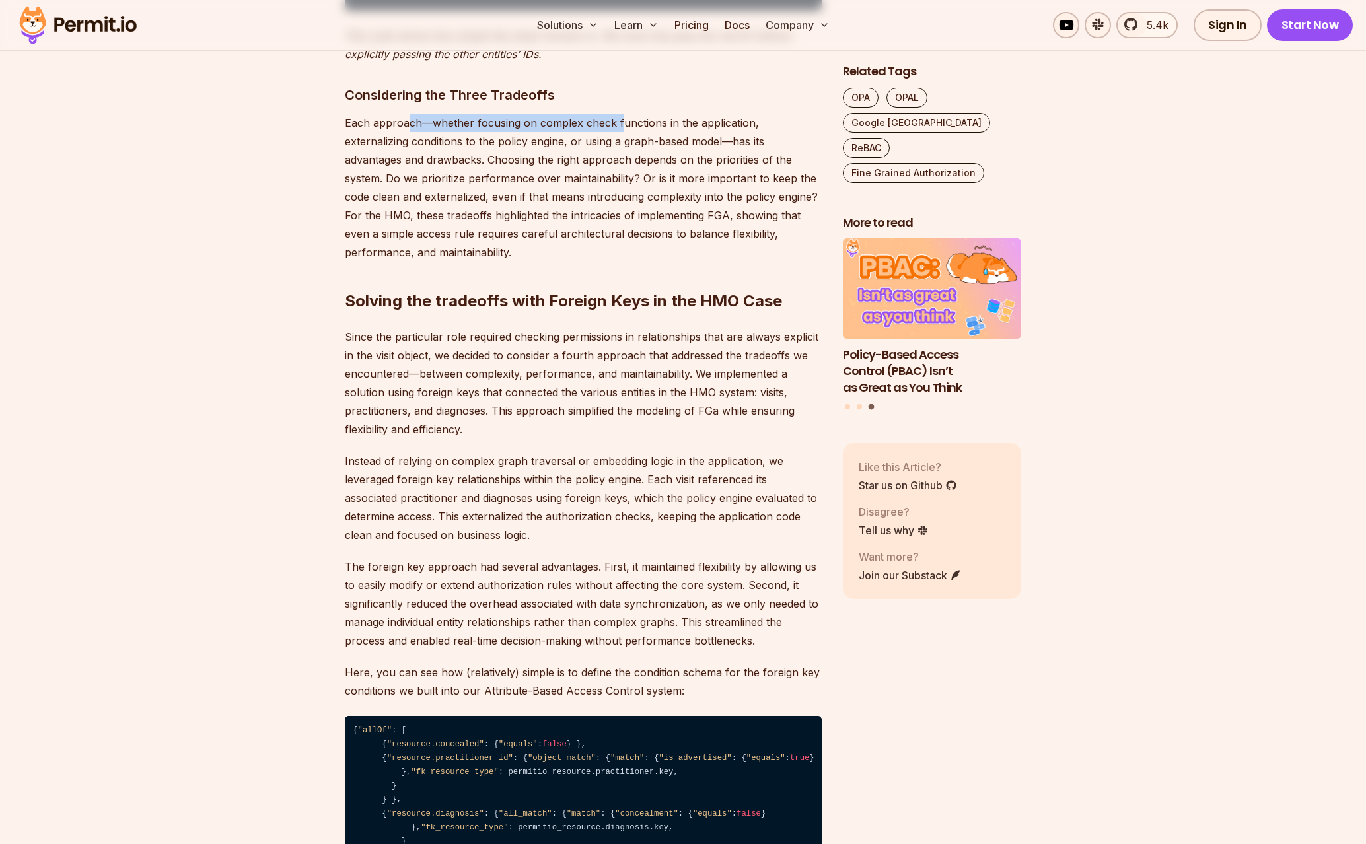
drag, startPoint x: 427, startPoint y: 581, endPoint x: 620, endPoint y: 581, distance: 192.9
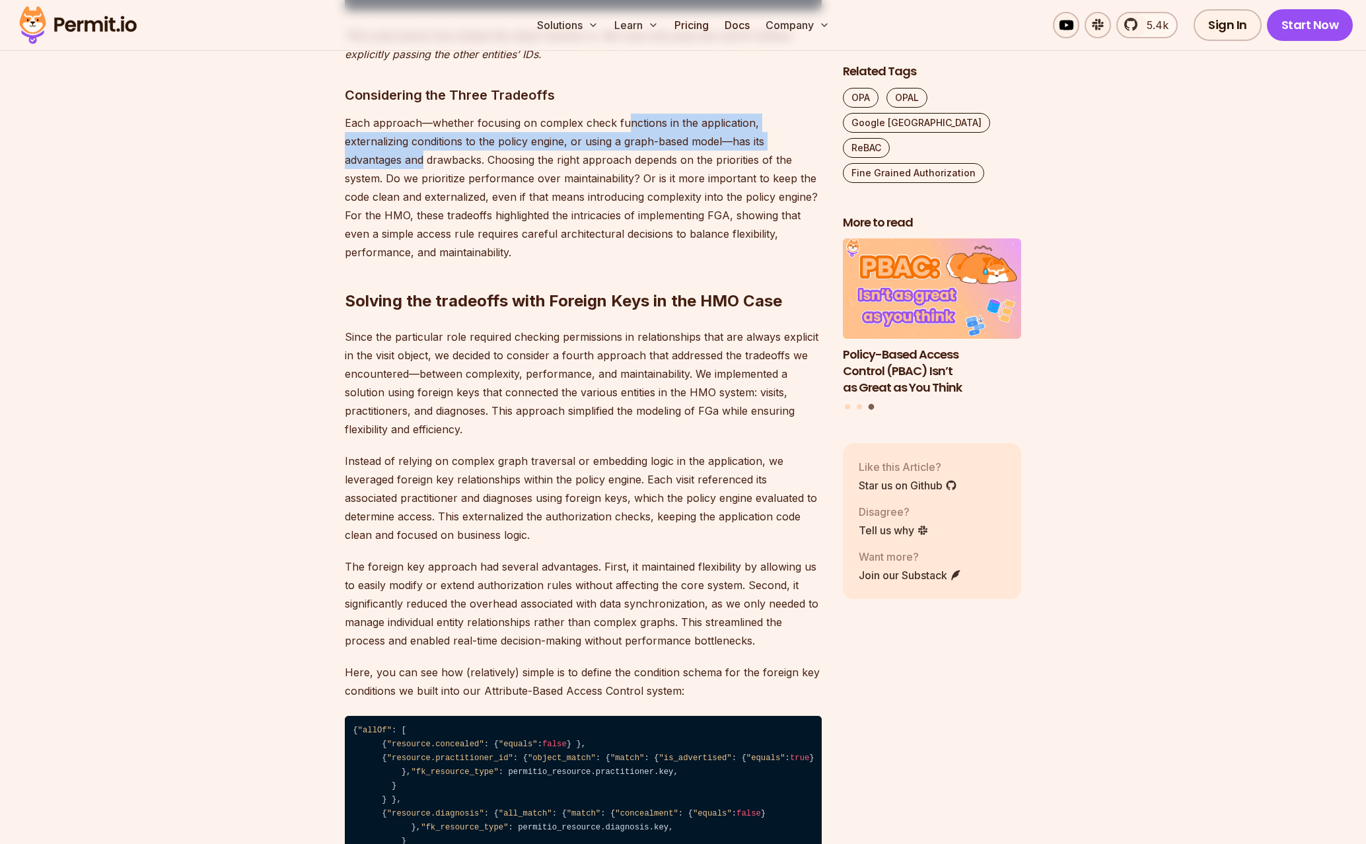
drag, startPoint x: 719, startPoint y: 587, endPoint x: 791, endPoint y: 587, distance: 72.0
drag, startPoint x: 791, startPoint y: 587, endPoint x: 371, endPoint y: 589, distance: 420.2
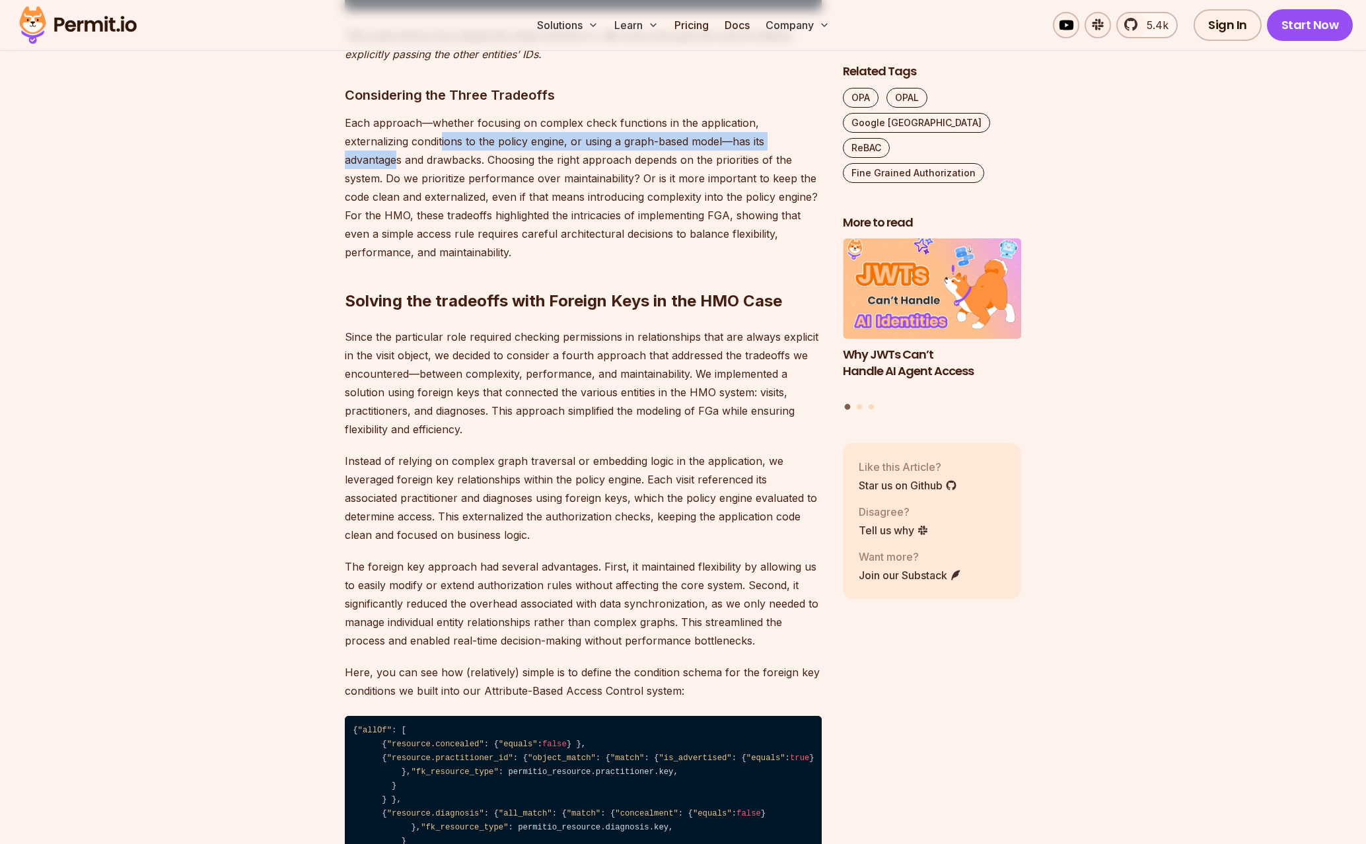
drag, startPoint x: 386, startPoint y: 591, endPoint x: 755, endPoint y: 601, distance: 369.4
drag, startPoint x: 643, startPoint y: 603, endPoint x: 499, endPoint y: 618, distance: 144.8
drag, startPoint x: 453, startPoint y: 612, endPoint x: 648, endPoint y: 622, distance: 195.8
drag, startPoint x: 688, startPoint y: 620, endPoint x: 737, endPoint y: 616, distance: 49.7
drag, startPoint x: 737, startPoint y: 616, endPoint x: 589, endPoint y: 614, distance: 148.0
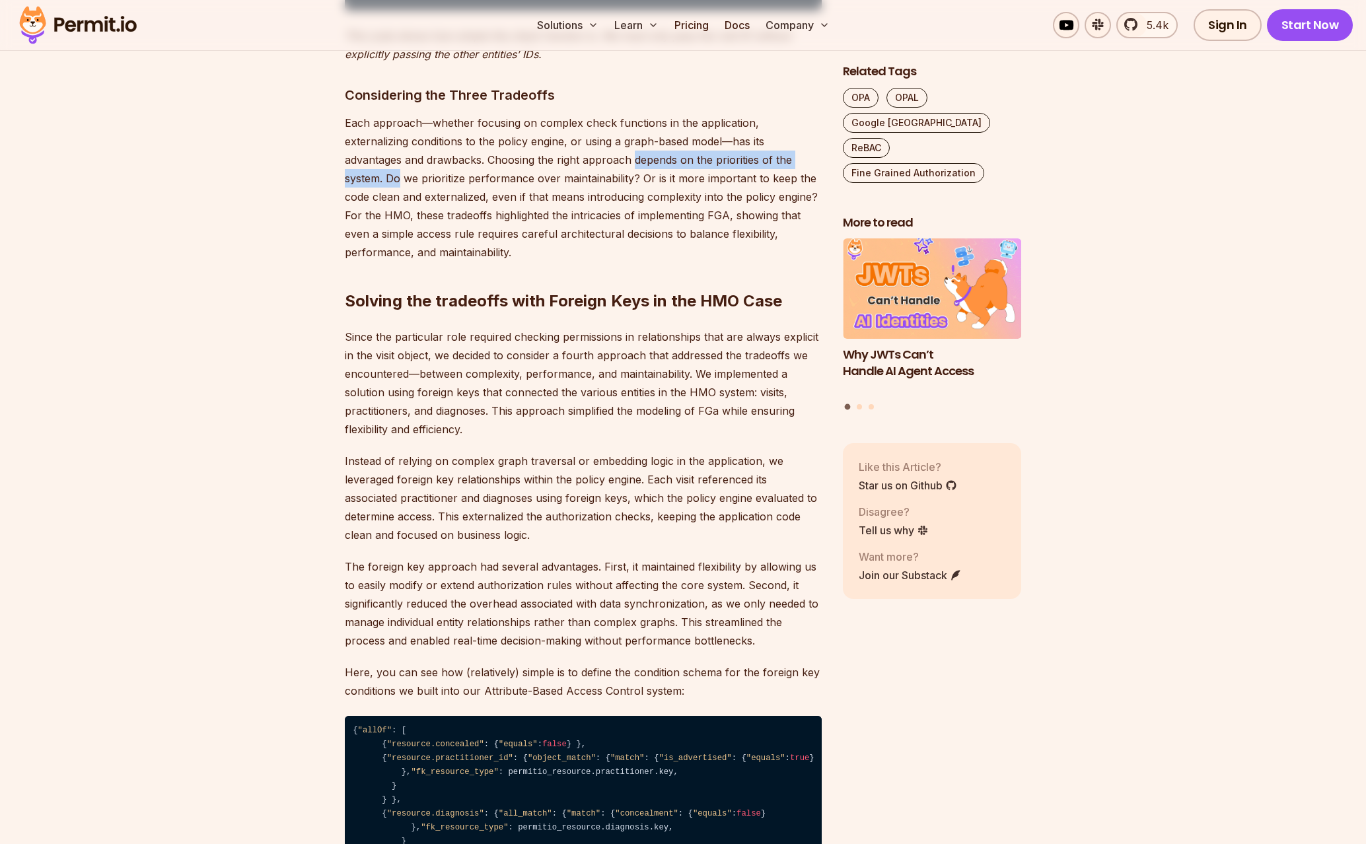
drag, startPoint x: 672, startPoint y: 615, endPoint x: 761, endPoint y: 616, distance: 89.2
drag, startPoint x: 743, startPoint y: 617, endPoint x: 521, endPoint y: 616, distance: 222.0
drag, startPoint x: 485, startPoint y: 628, endPoint x: 622, endPoint y: 636, distance: 136.9
drag, startPoint x: 627, startPoint y: 636, endPoint x: 715, endPoint y: 636, distance: 87.9
drag, startPoint x: 698, startPoint y: 636, endPoint x: 599, endPoint y: 635, distance: 99.8
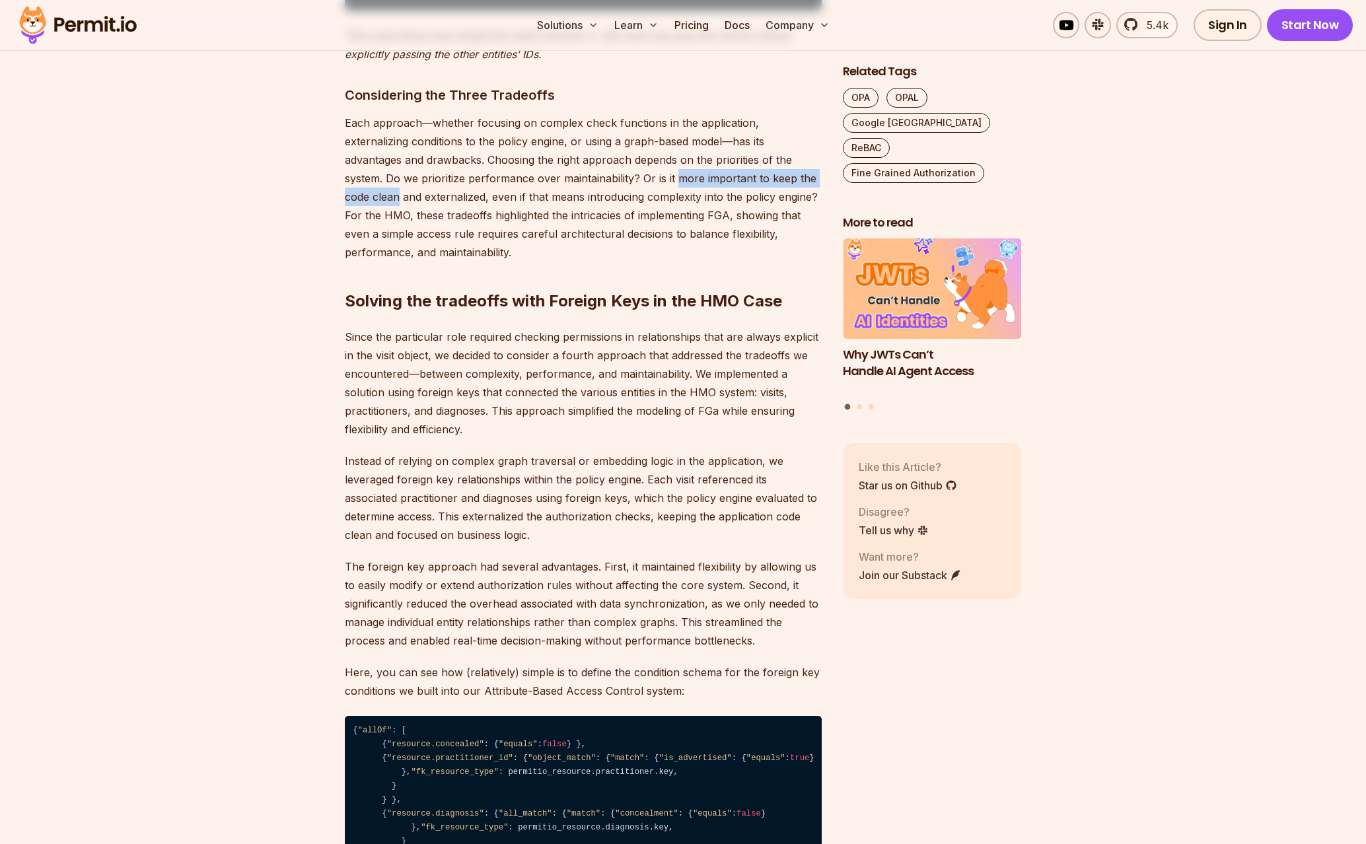
drag, startPoint x: 599, startPoint y: 635, endPoint x: 792, endPoint y: 633, distance: 193.6
drag, startPoint x: 644, startPoint y: 639, endPoint x: 478, endPoint y: 641, distance: 166.5
drag, startPoint x: 441, startPoint y: 646, endPoint x: 723, endPoint y: 655, distance: 282.2
drag, startPoint x: 723, startPoint y: 655, endPoint x: 497, endPoint y: 648, distance: 226.1
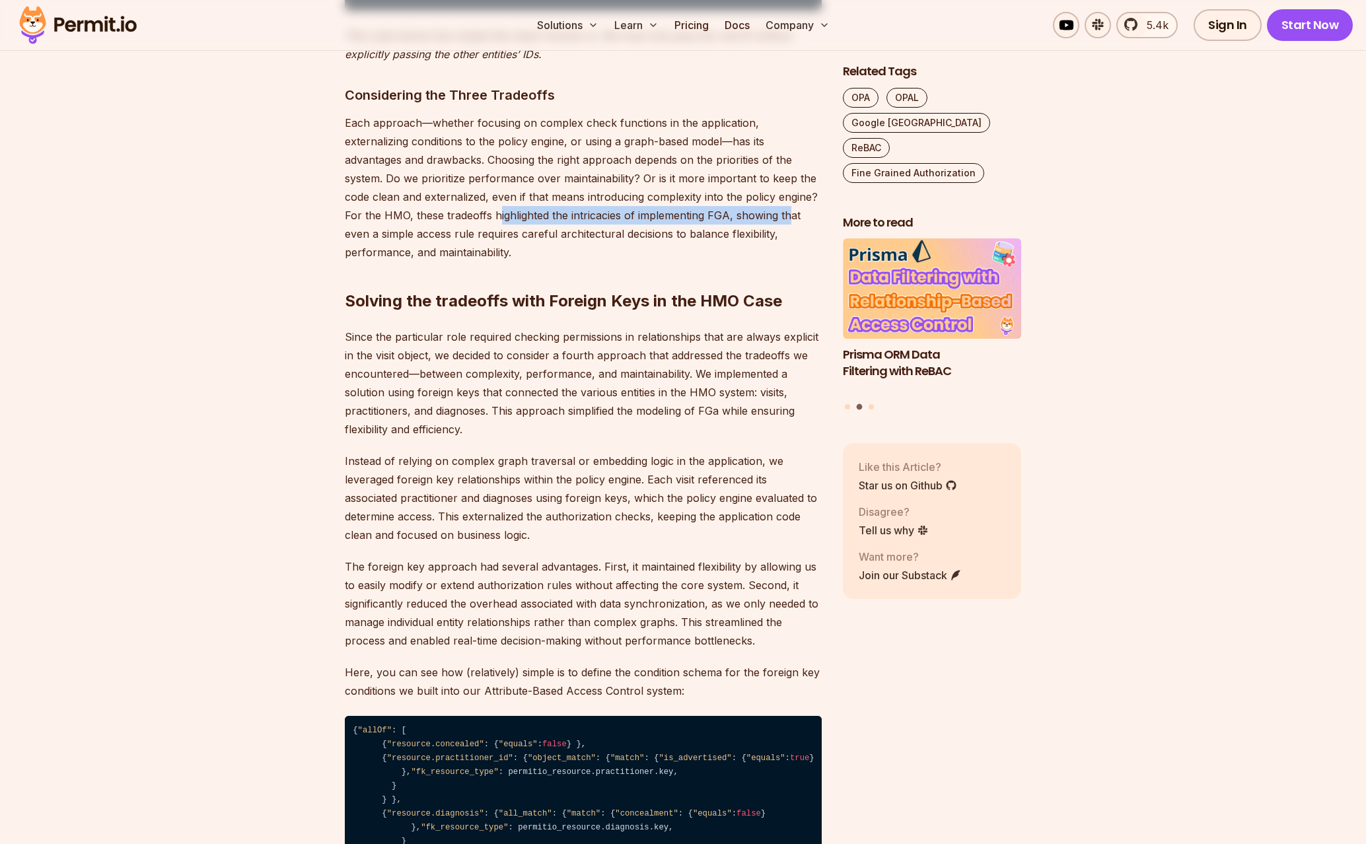
drag, startPoint x: 430, startPoint y: 667, endPoint x: 724, endPoint y: 678, distance: 294.2
drag, startPoint x: 708, startPoint y: 675, endPoint x: 602, endPoint y: 671, distance: 105.1
drag, startPoint x: 602, startPoint y: 671, endPoint x: 789, endPoint y: 672, distance: 187.0
drag, startPoint x: 727, startPoint y: 677, endPoint x: 403, endPoint y: 687, distance: 324.5
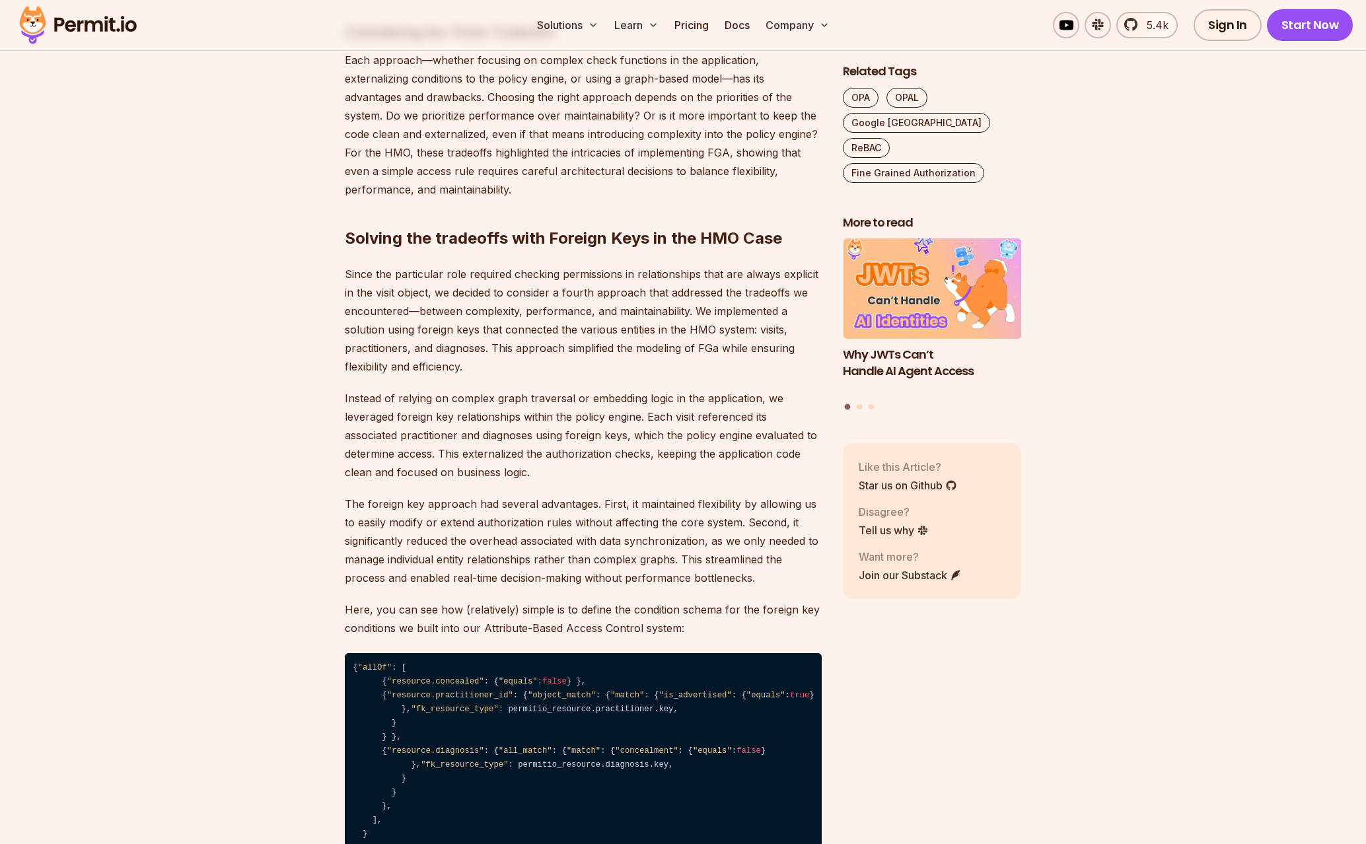
scroll to position [6502, 0]
